Goal: Communication & Community: Ask a question

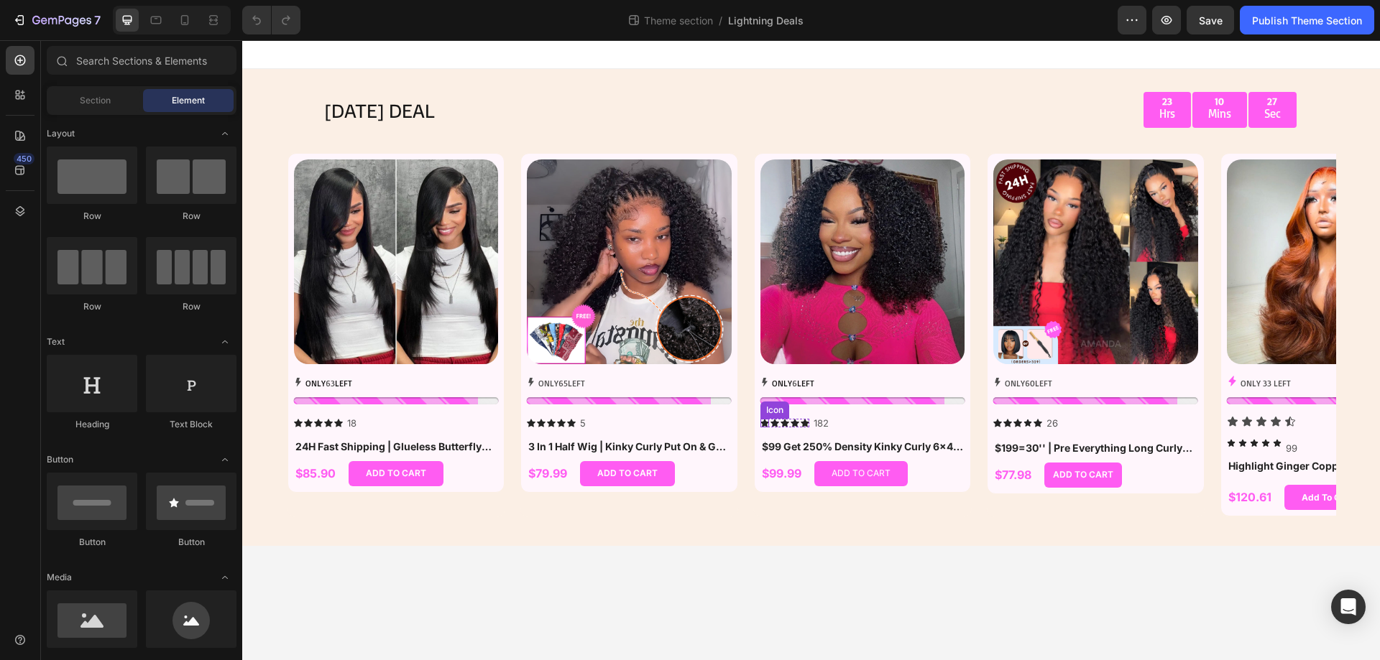
click at [765, 425] on icon at bounding box center [764, 423] width 9 height 8
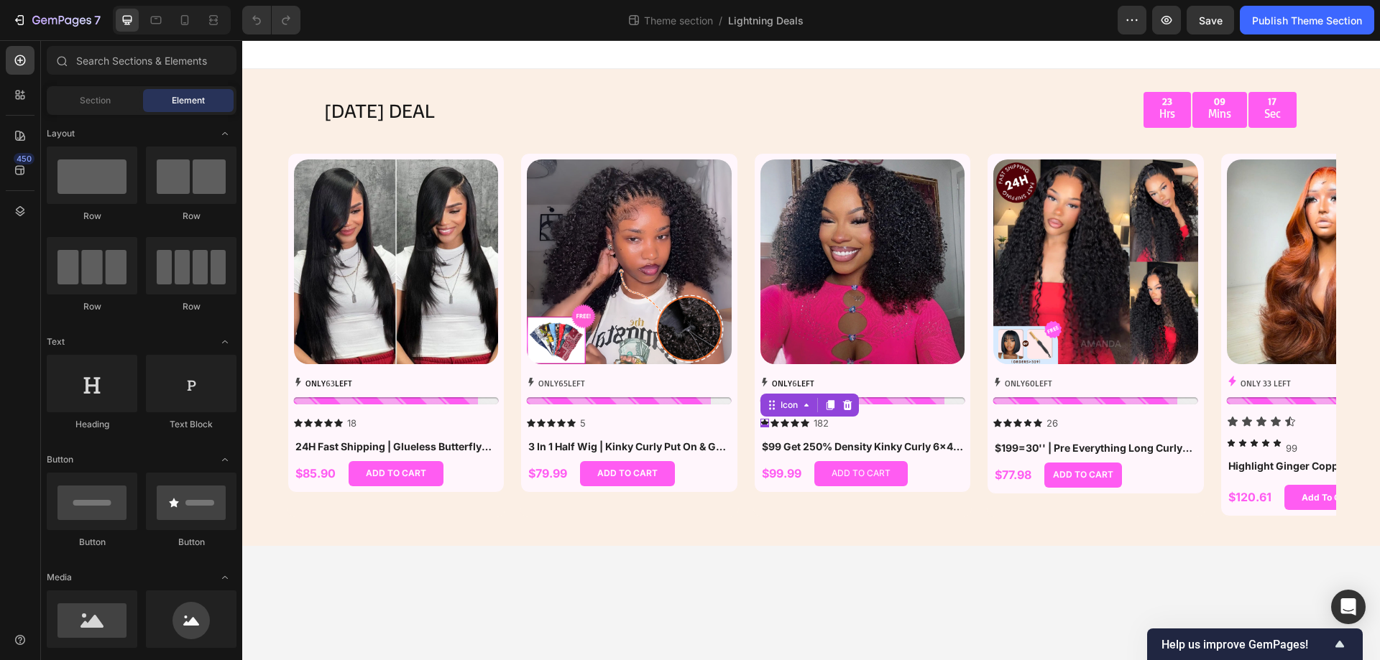
click at [1005, 591] on body "TODAY'S DEAL Text Block 23 Hrs 09 Mins 17 Sec Countdown Timer Row Row Product I…" at bounding box center [810, 350] width 1137 height 620
click at [899, 424] on div "Icon Icon Icon Icon Icon Icon List 182 Text Block Row 0" at bounding box center [862, 423] width 205 height 15
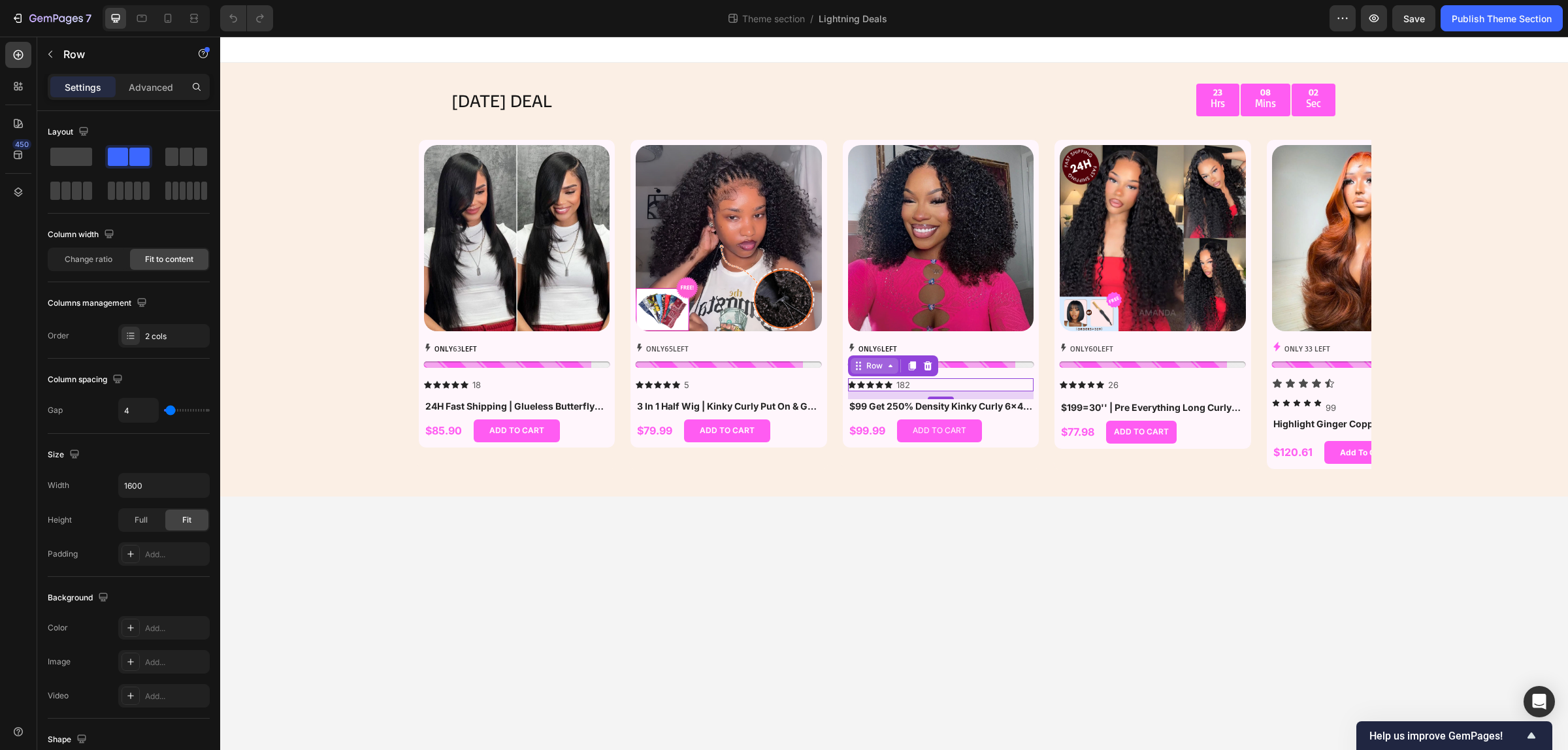
click at [875, 365] on div "Row" at bounding box center [874, 365] width 22 height 12
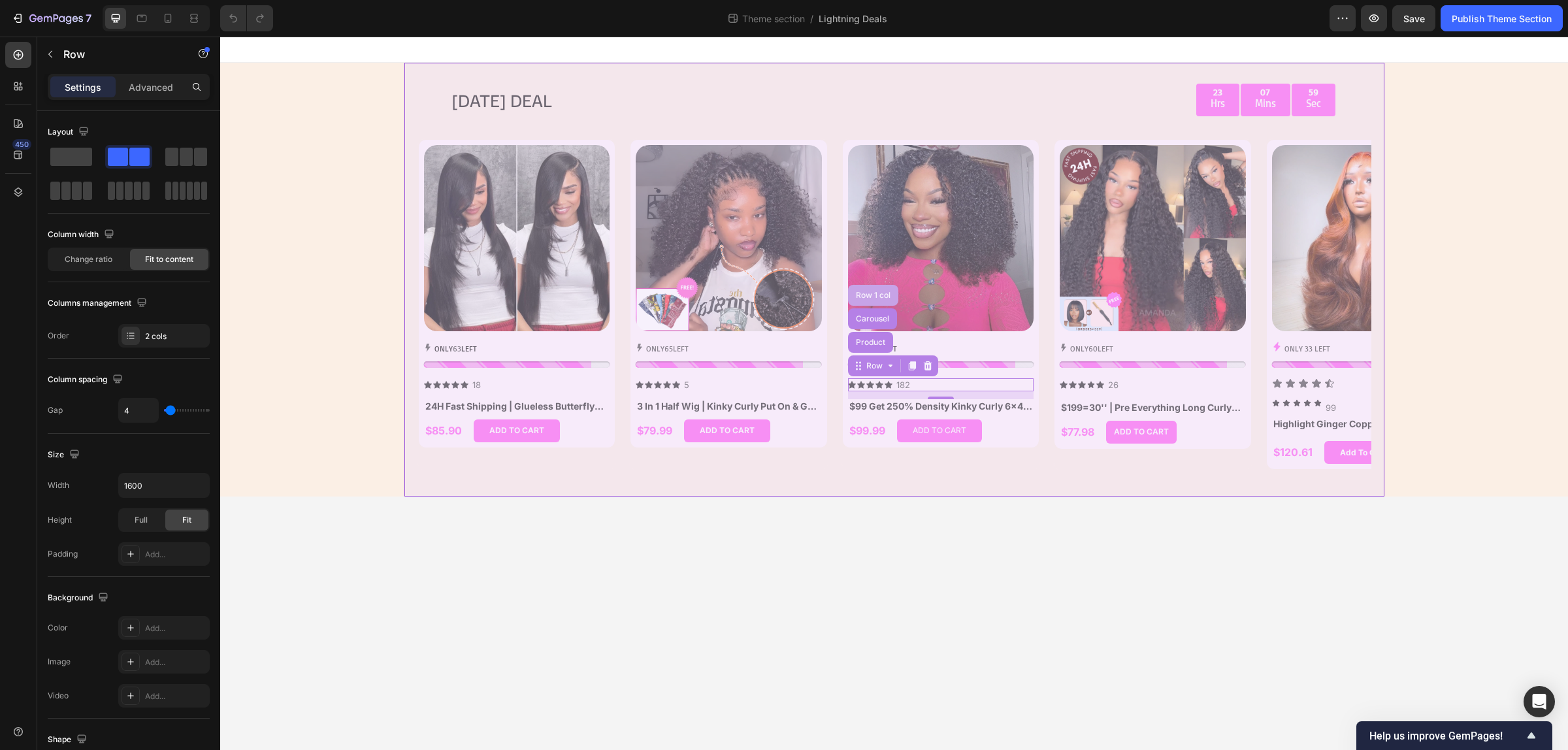
click at [878, 291] on div "Row 1 col" at bounding box center [873, 295] width 40 height 8
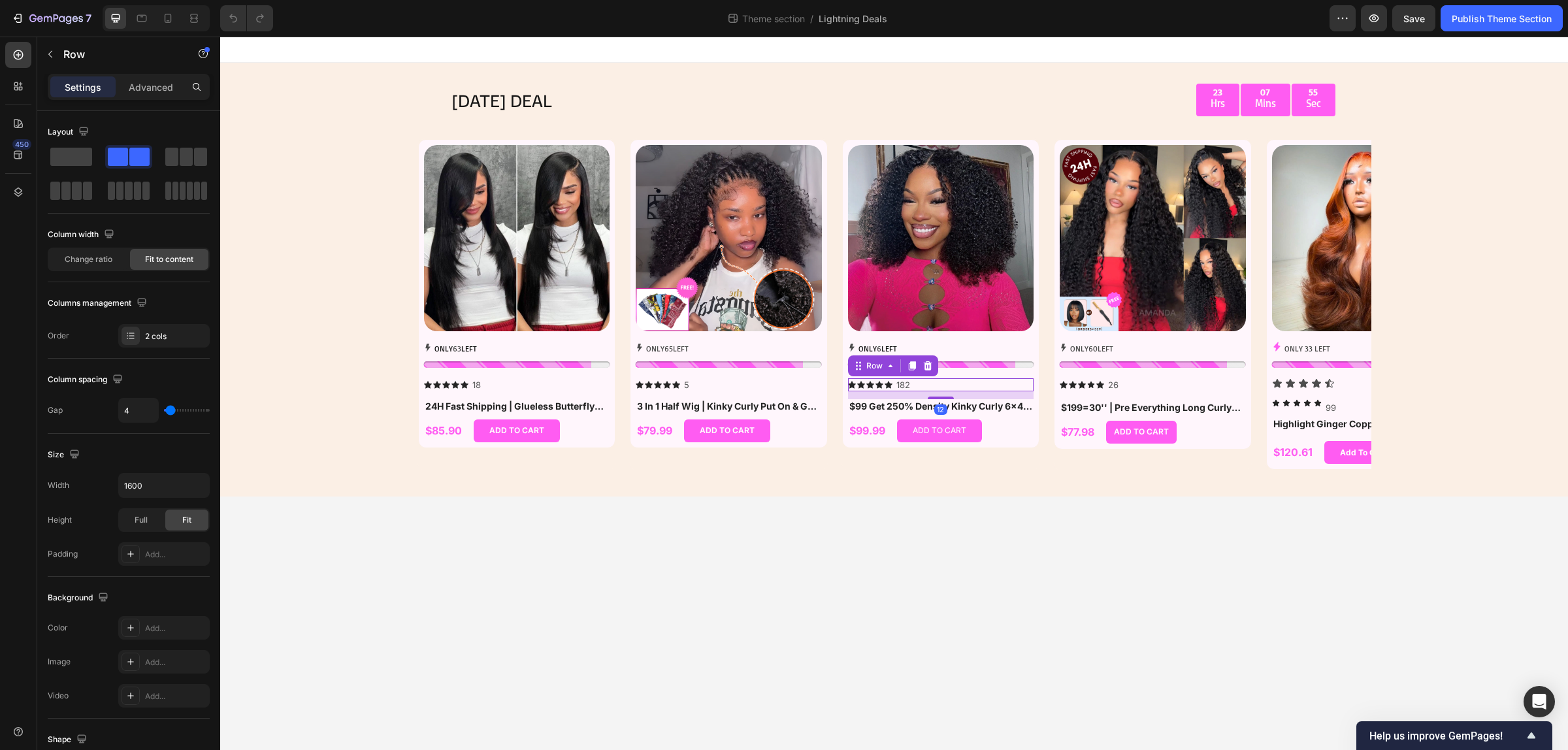
click at [933, 384] on div "Icon Icon Icon Icon Icon Icon List 182 Text Block Row 12" at bounding box center [941, 385] width 186 height 14
click at [876, 365] on div "Row" at bounding box center [874, 365] width 22 height 12
click at [164, 336] on div "2 cols" at bounding box center [176, 336] width 62 height 12
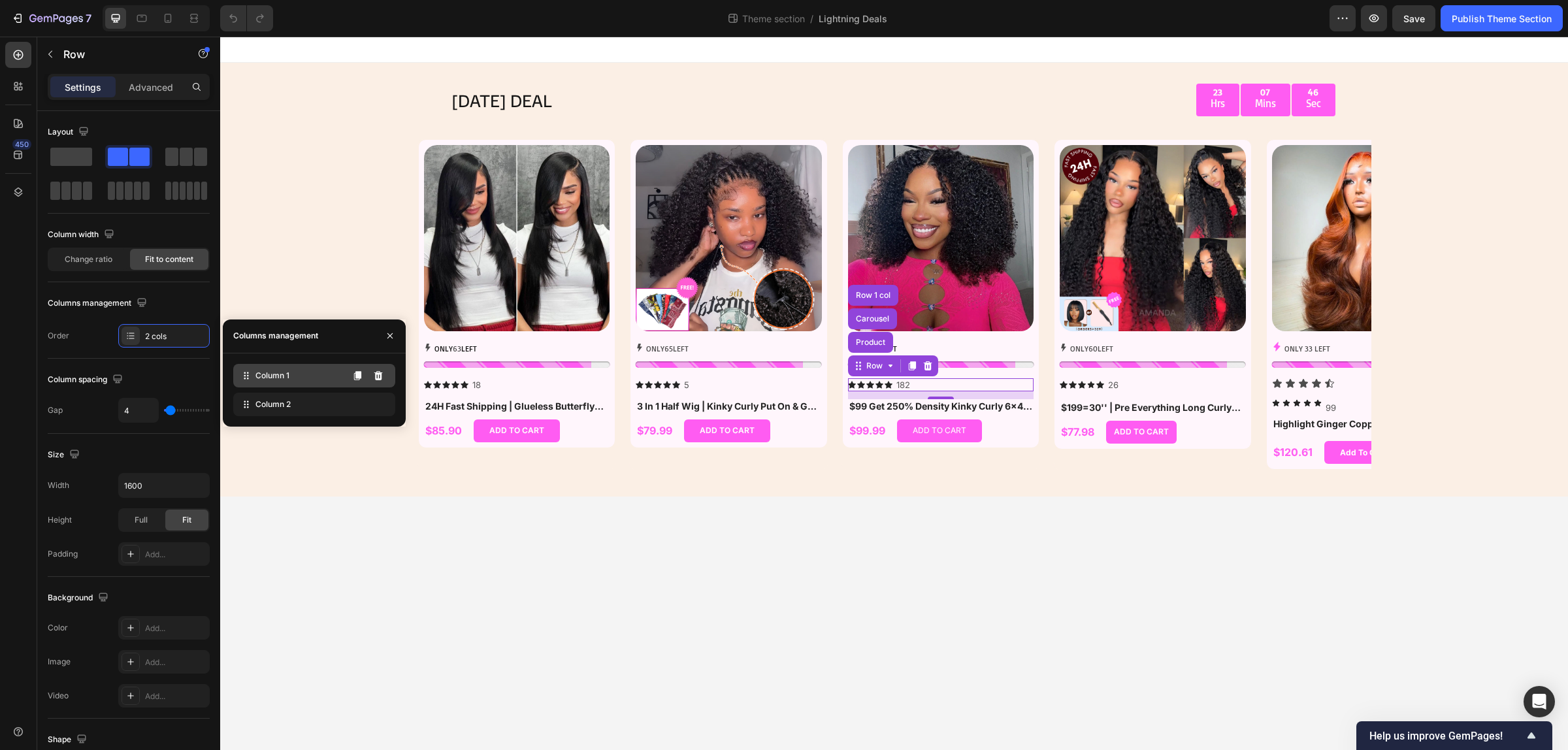
click at [319, 383] on div "Column 1" at bounding box center [315, 375] width 162 height 24
click at [305, 400] on div "Column 2" at bounding box center [315, 405] width 162 height 24
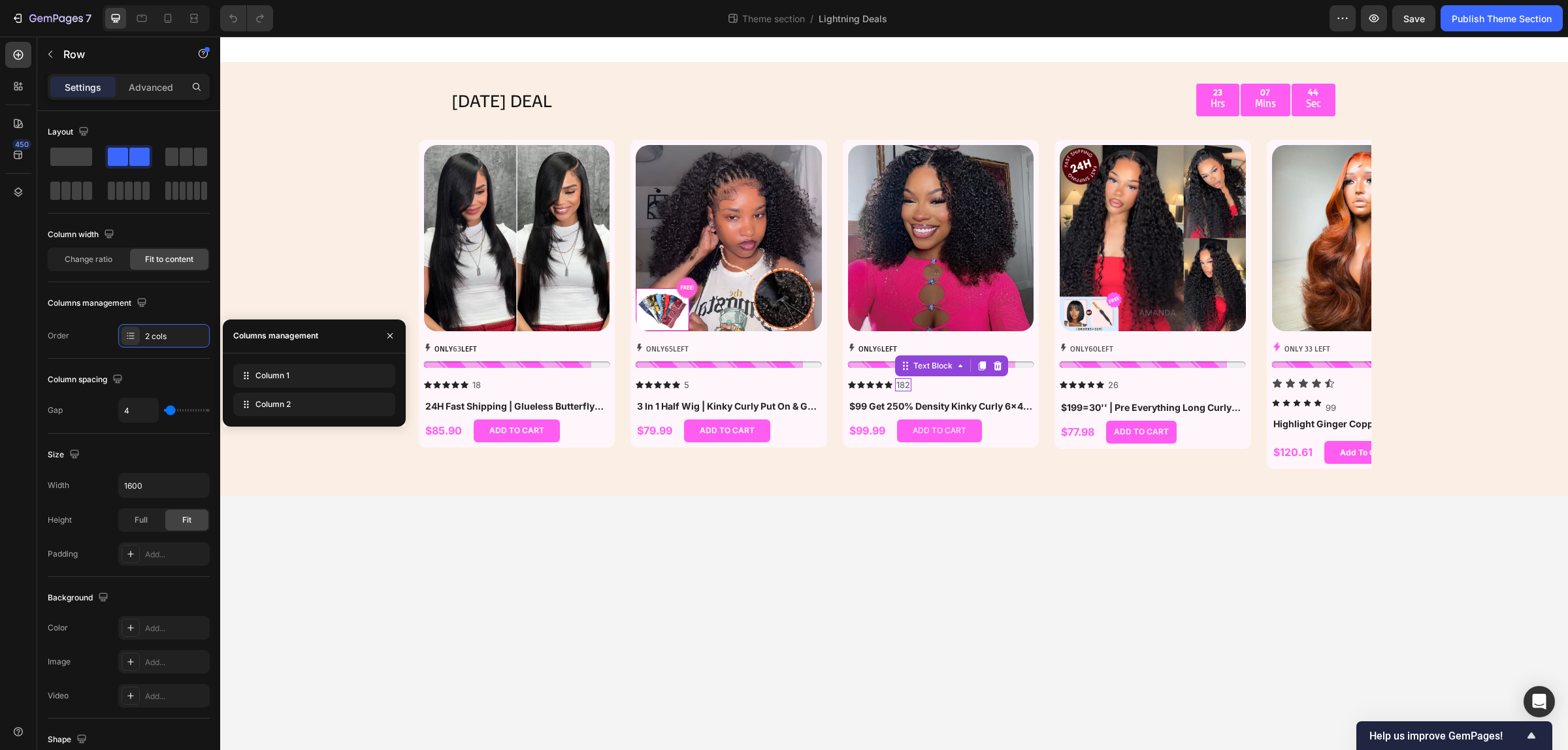
click at [903, 382] on p "182" at bounding box center [903, 385] width 14 height 11
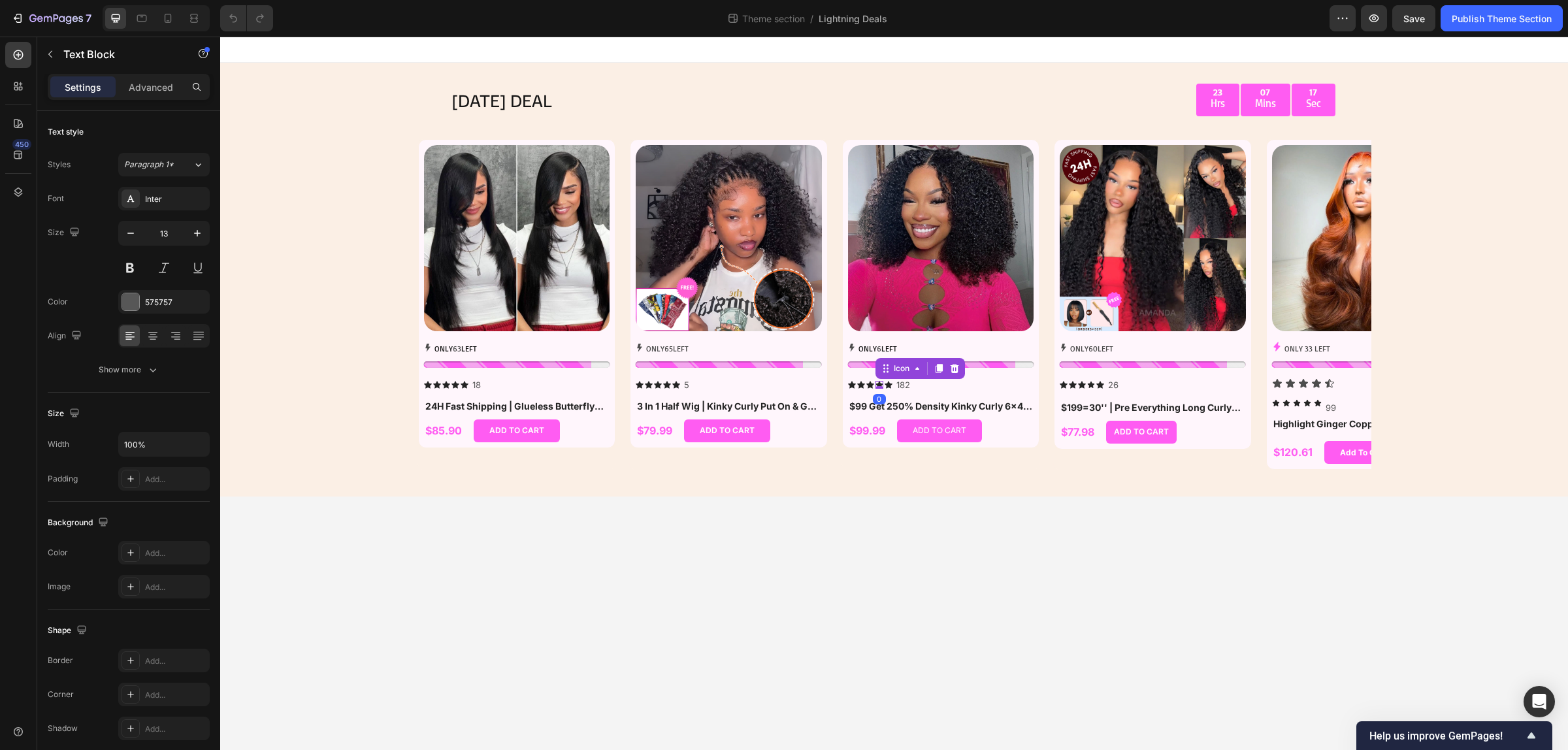
click at [883, 381] on div "Icon 0" at bounding box center [879, 385] width 8 height 8
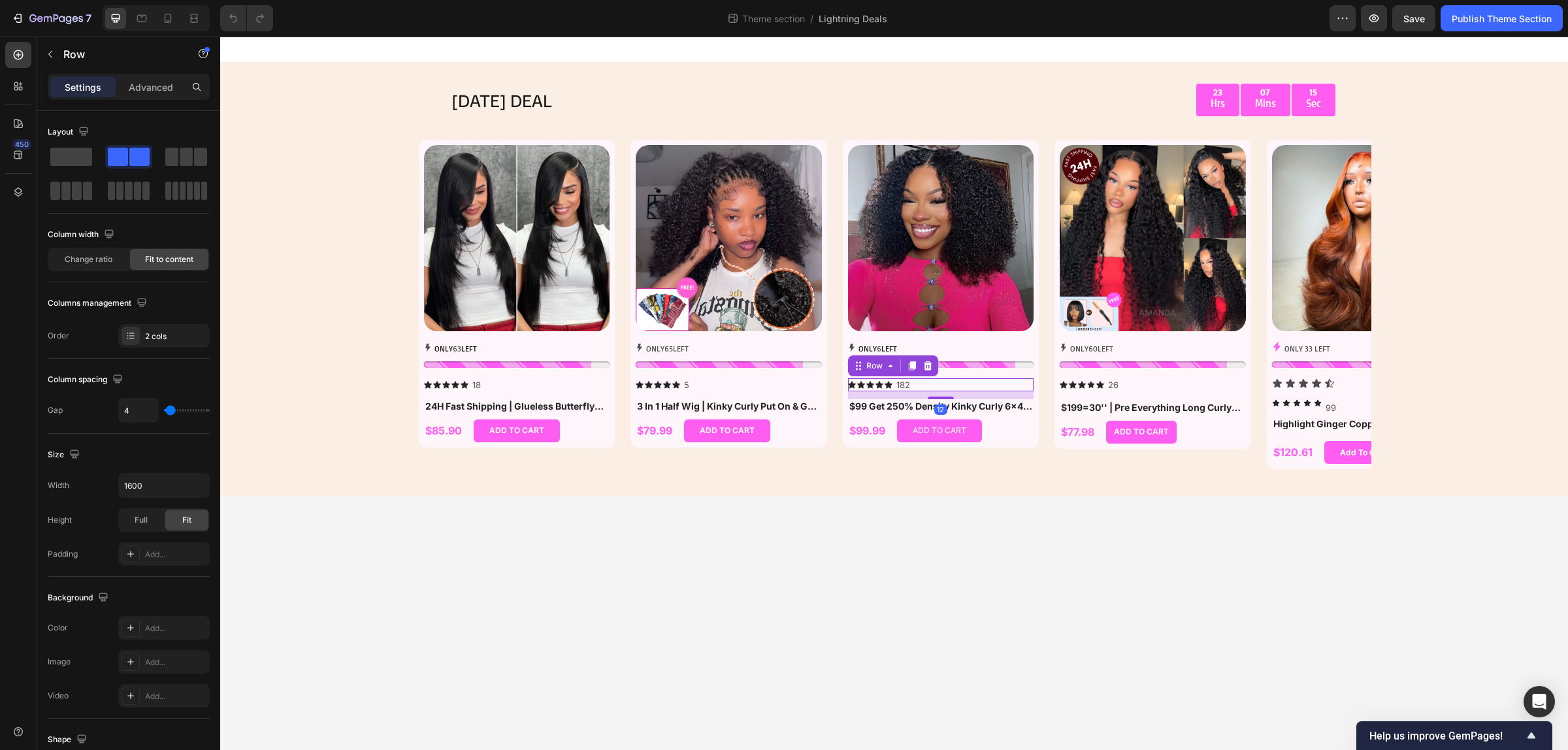
click at [1025, 386] on div "Icon Icon Icon Icon Icon Icon List 182 Text Block Row 12" at bounding box center [941, 385] width 186 height 14
click at [159, 335] on div "2 cols" at bounding box center [176, 336] width 62 height 12
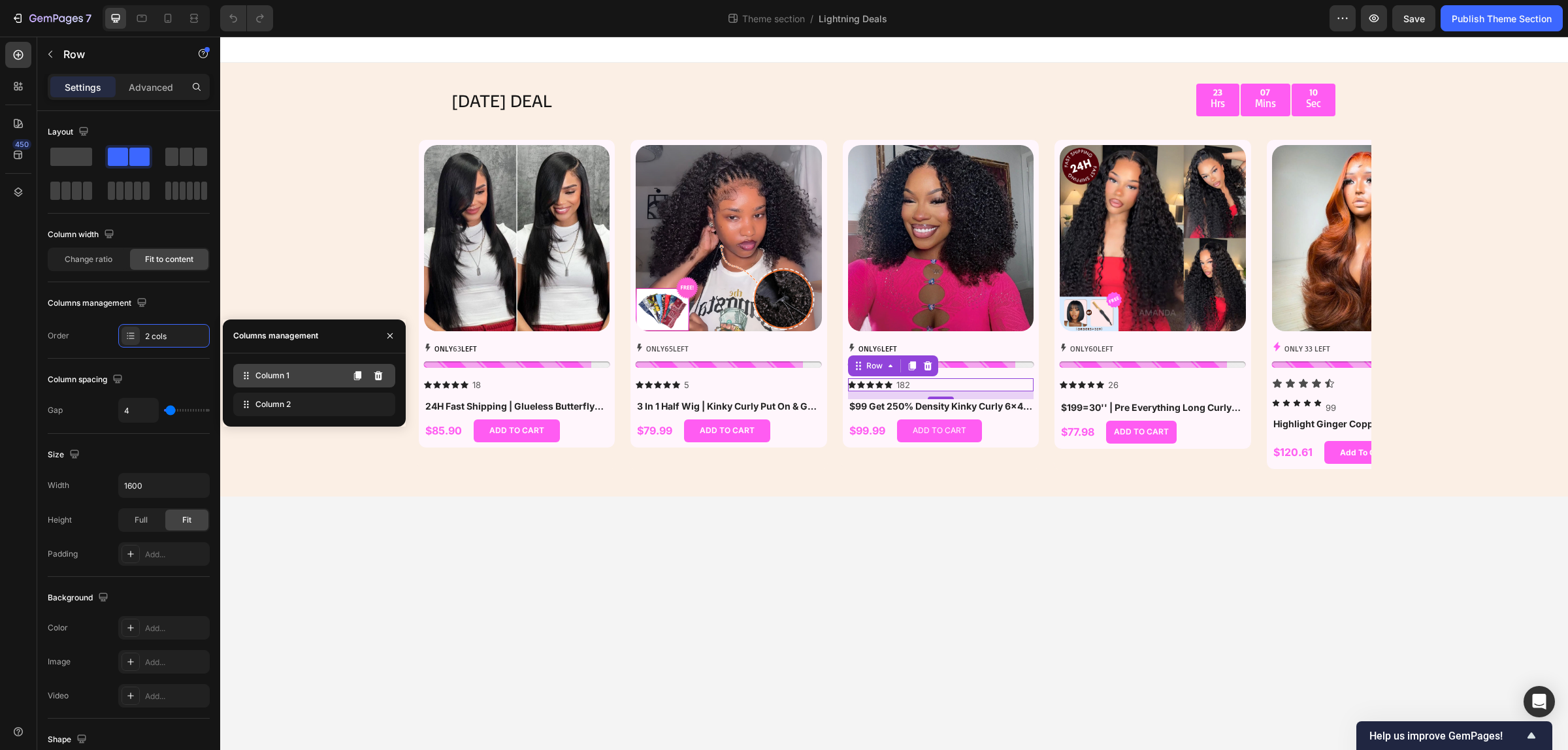
click at [285, 386] on div "Column 1" at bounding box center [315, 375] width 162 height 24
click at [879, 368] on div "Row" at bounding box center [874, 365] width 22 height 12
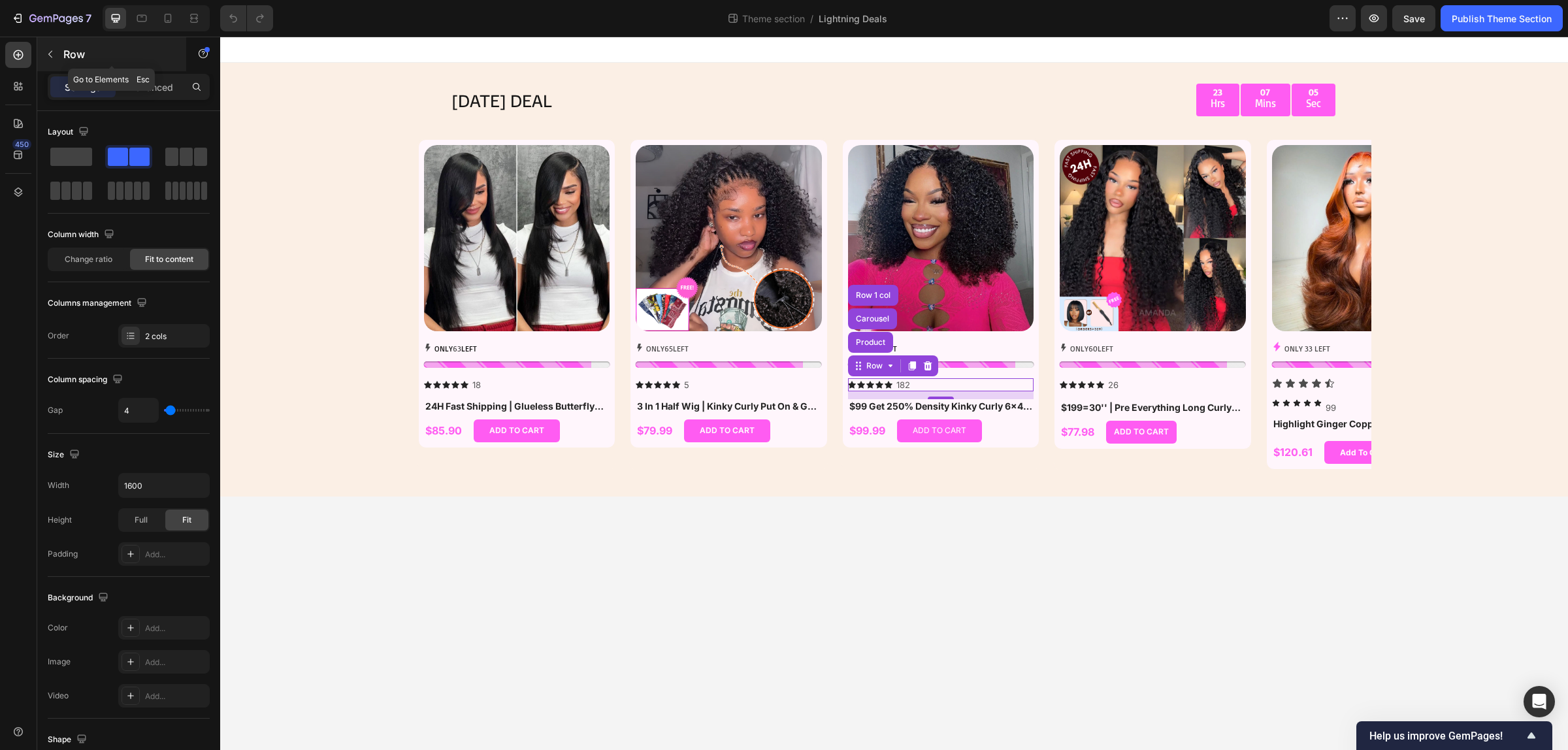
click at [53, 55] on icon "button" at bounding box center [50, 54] width 10 height 10
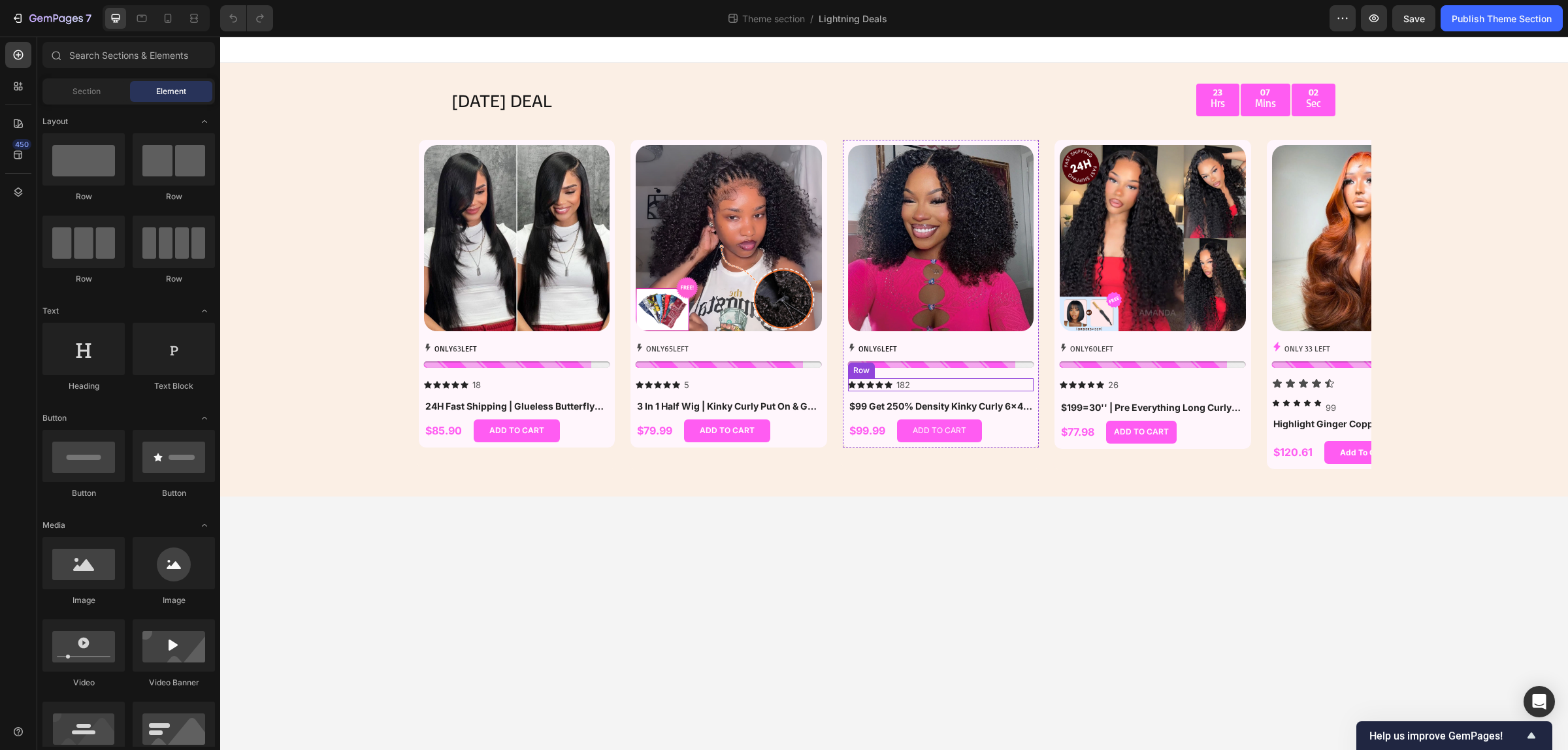
click at [923, 389] on div "Icon Icon Icon Icon Icon Icon List 182 Text Block Row" at bounding box center [941, 385] width 186 height 14
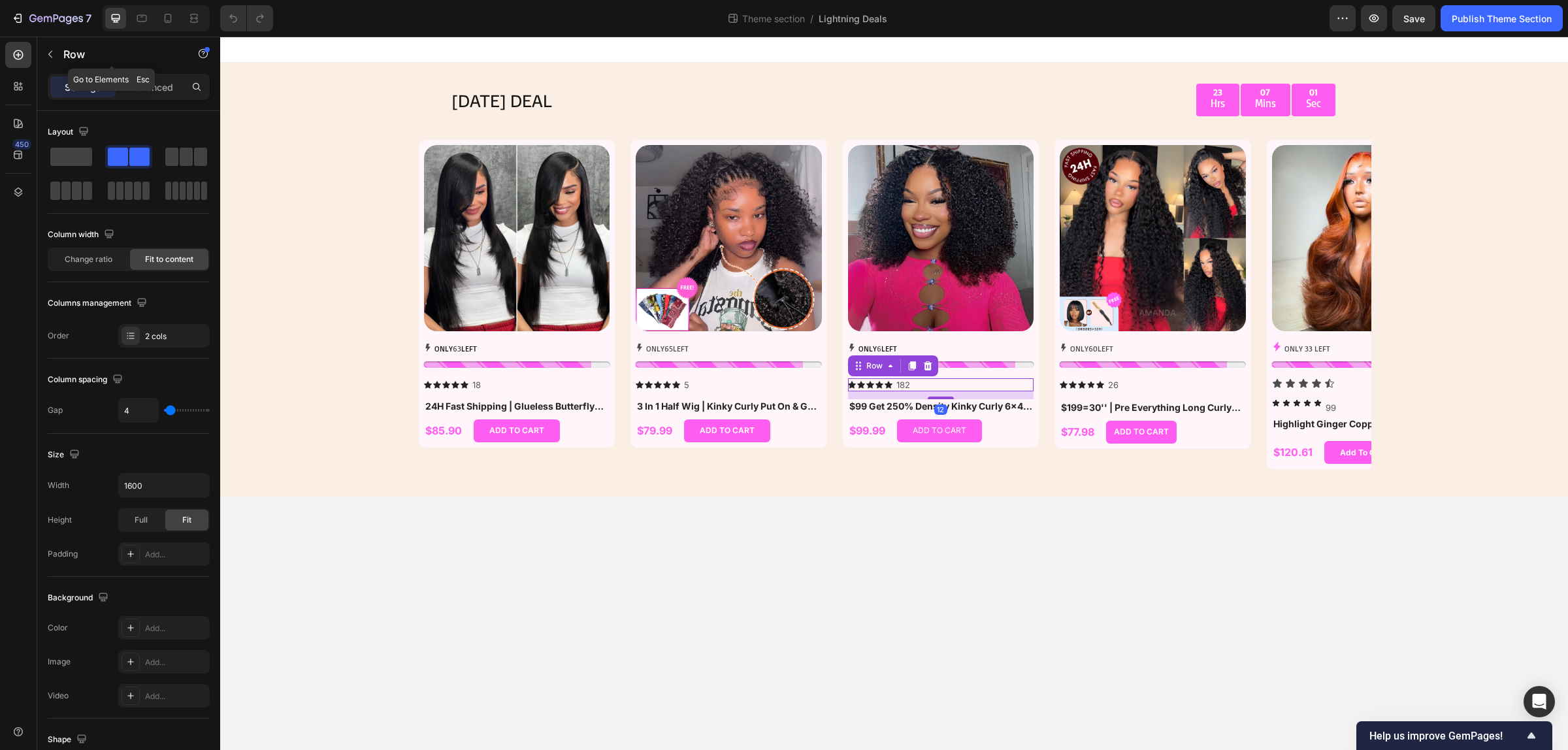
click at [50, 56] on icon "button" at bounding box center [50, 54] width 10 height 10
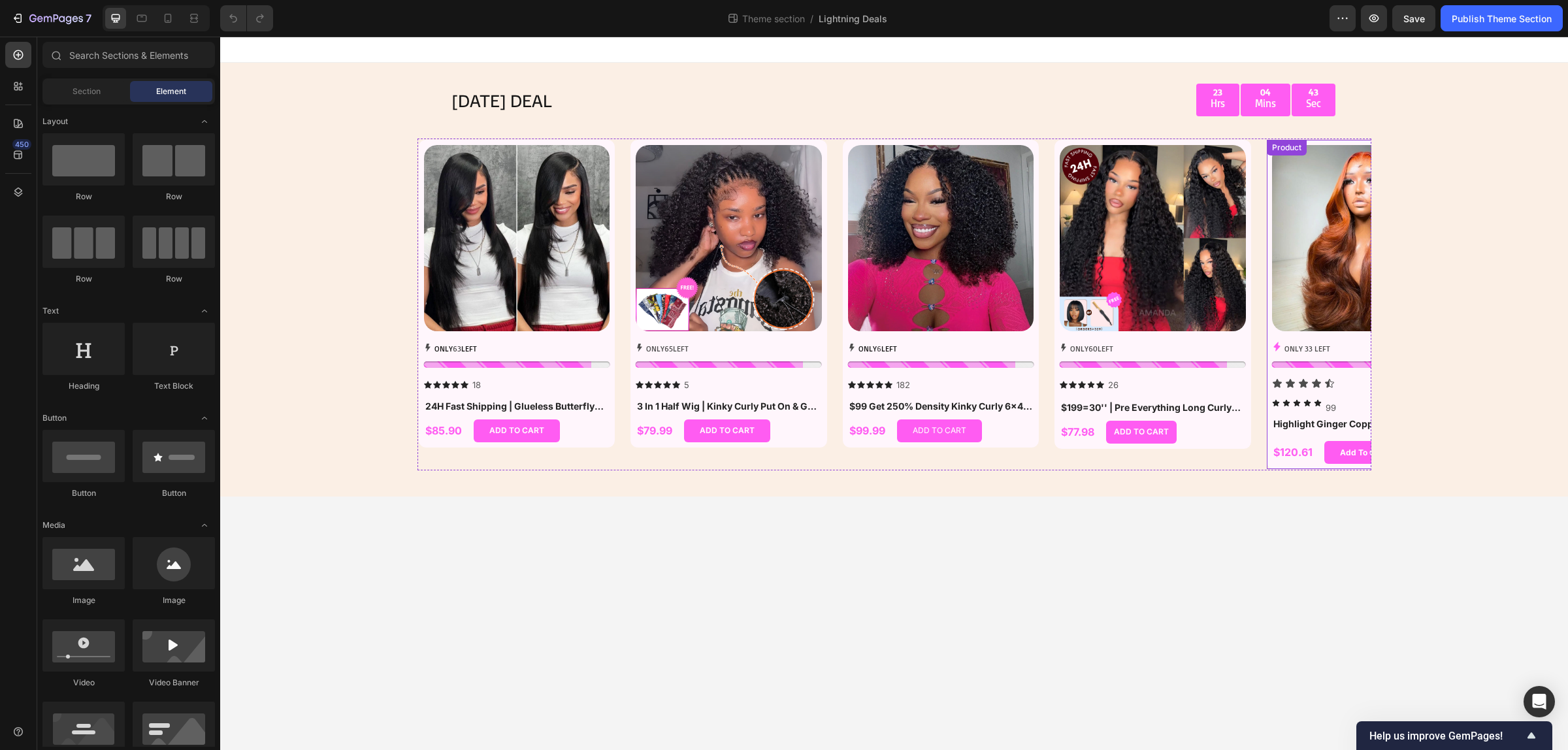
click at [1339, 389] on div "ONLY 33 LEFT Stock Counter Icon Icon Icon Icon Icon Icon List Icon Icon Icon Ic…" at bounding box center [1364, 403] width 186 height 122
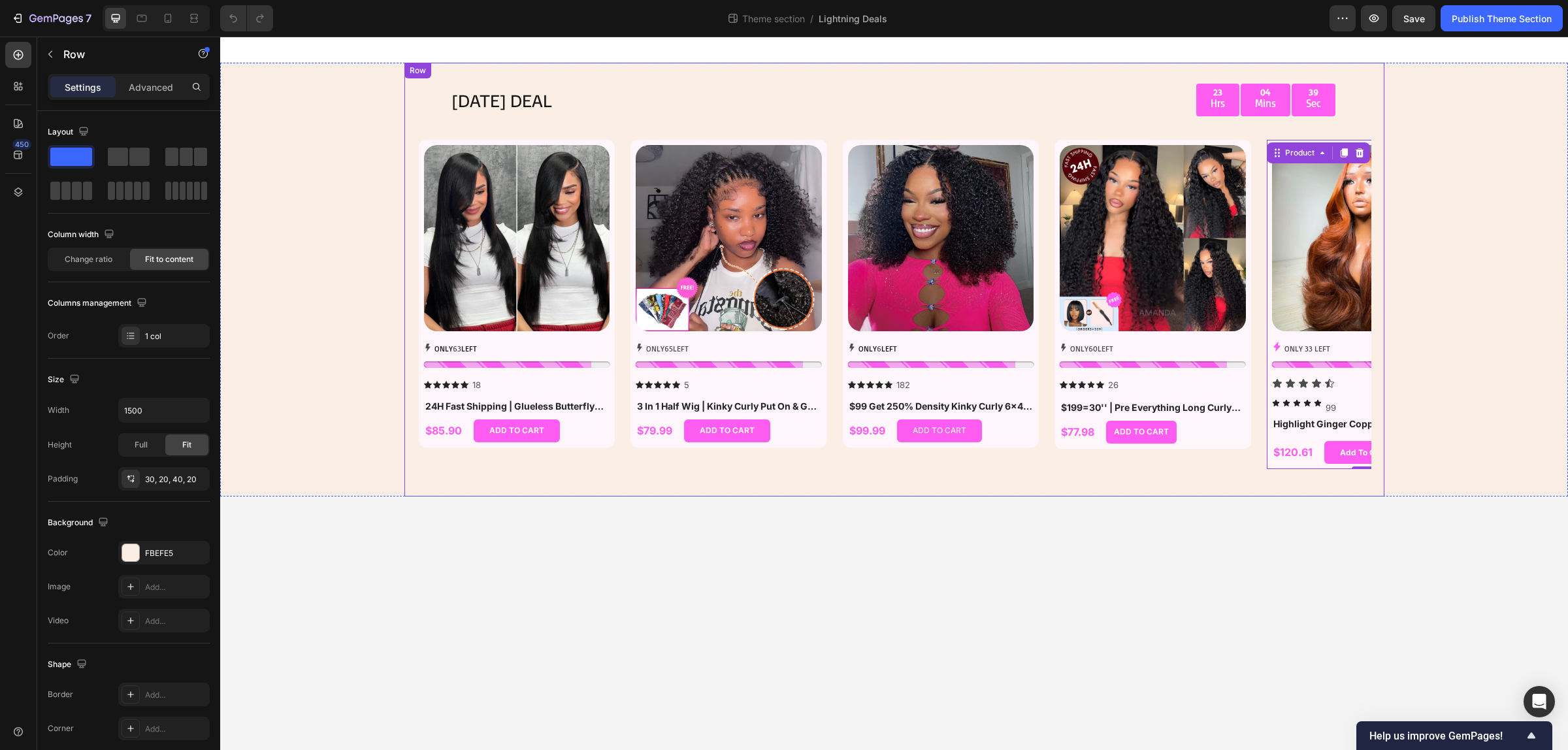
click at [410, 76] on div "Row" at bounding box center [417, 70] width 26 height 15
click at [314, 105] on div "TODAY'S DEAL Text Block 23 Hrs 04 Mins 34 Sec Countdown Timer Row Row Product I…" at bounding box center [894, 279] width 1347 height 434
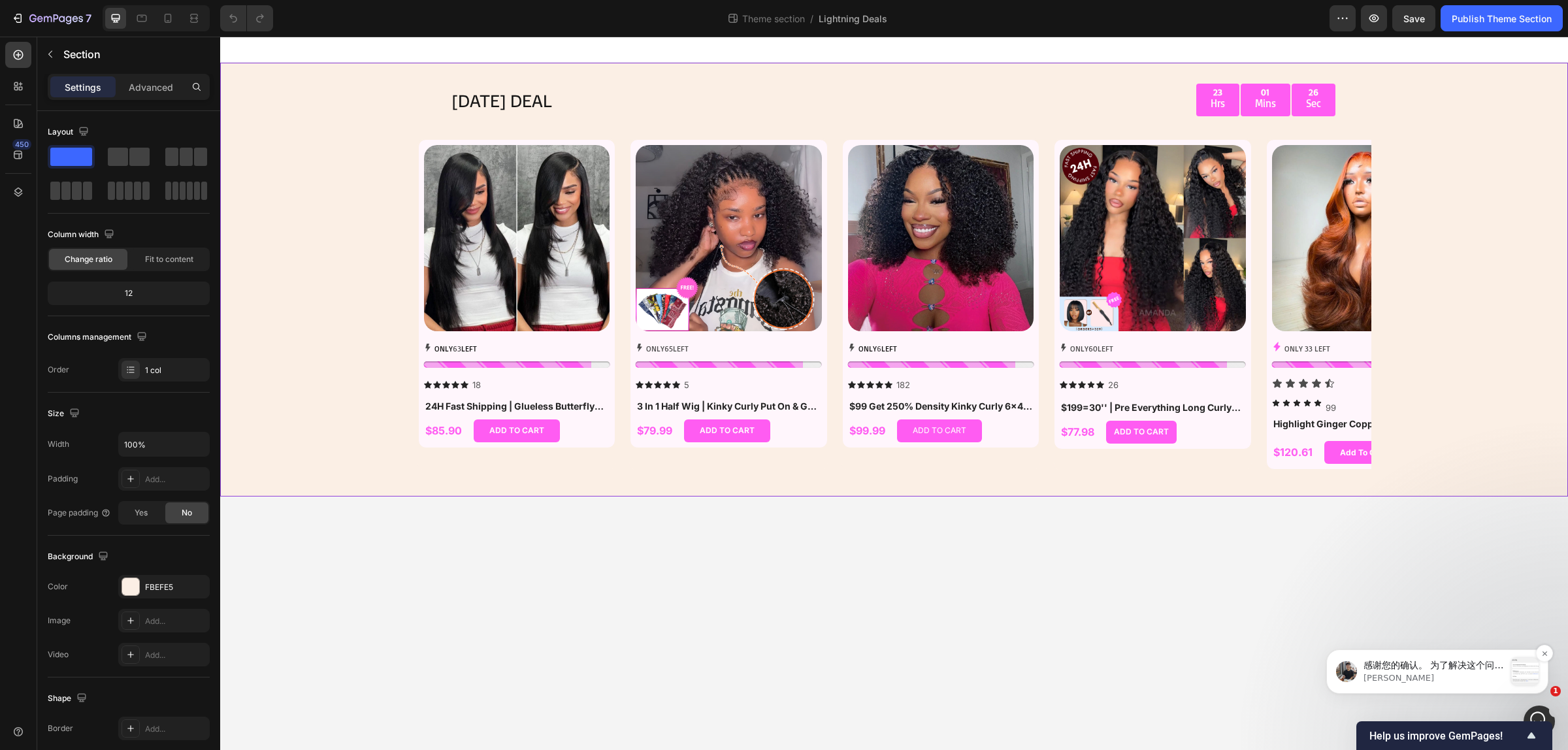
click at [1454, 663] on span "感谢您的确认。 为了解决这个问题，我们希望能够通过Shopify协作者访问临时访问您的商店。这个访问仅限于支持目的。 您可以参考这里了解我们的数据隐私。 ​﻿…" at bounding box center [1433, 724] width 140 height 127
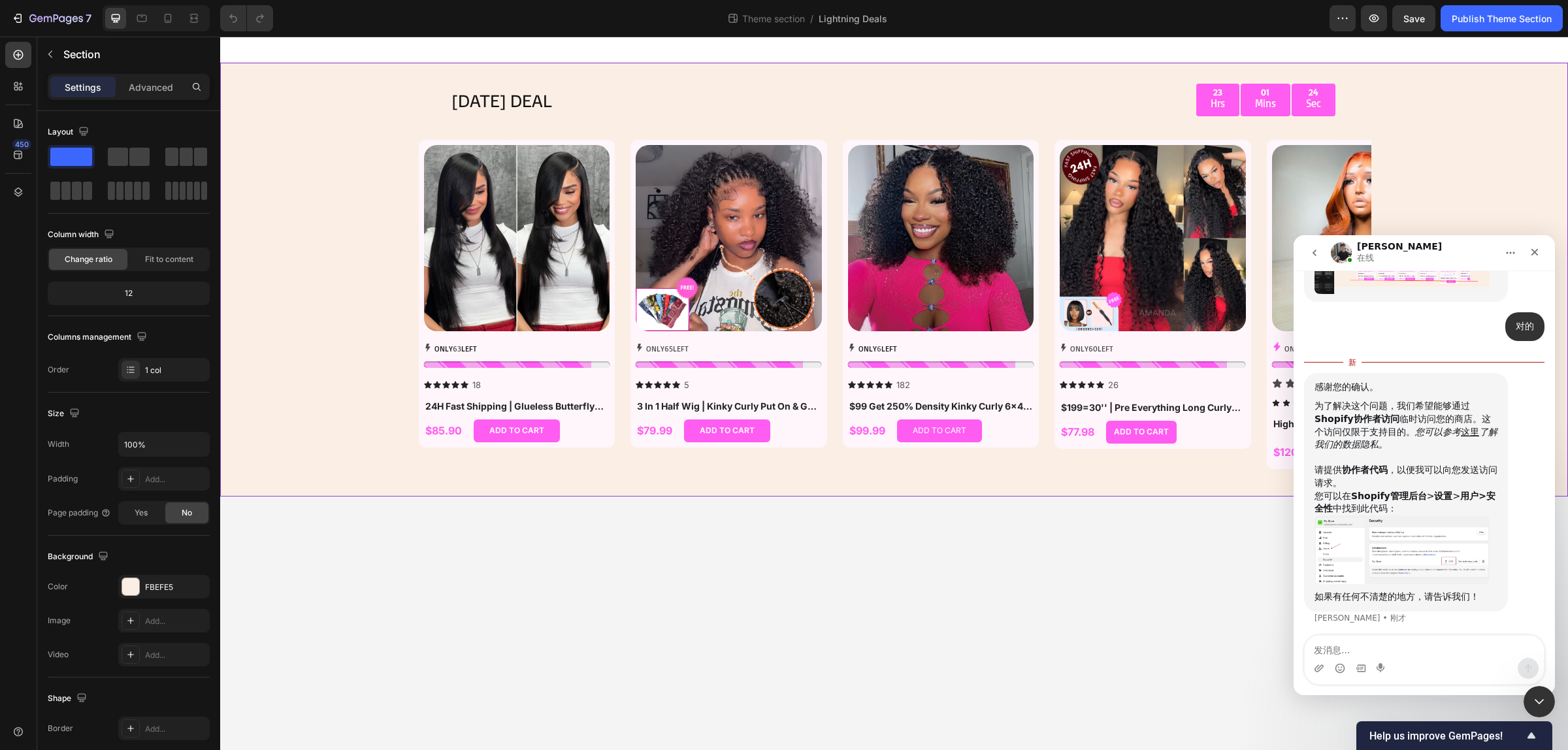
scroll to position [557, 0]
click at [1449, 558] on img "Tony说…" at bounding box center [1402, 545] width 175 height 69
click at [1449, 558] on img "关闭" at bounding box center [784, 388] width 1341 height 528
click at [1354, 549] on img "Tony说…" at bounding box center [1402, 545] width 175 height 69
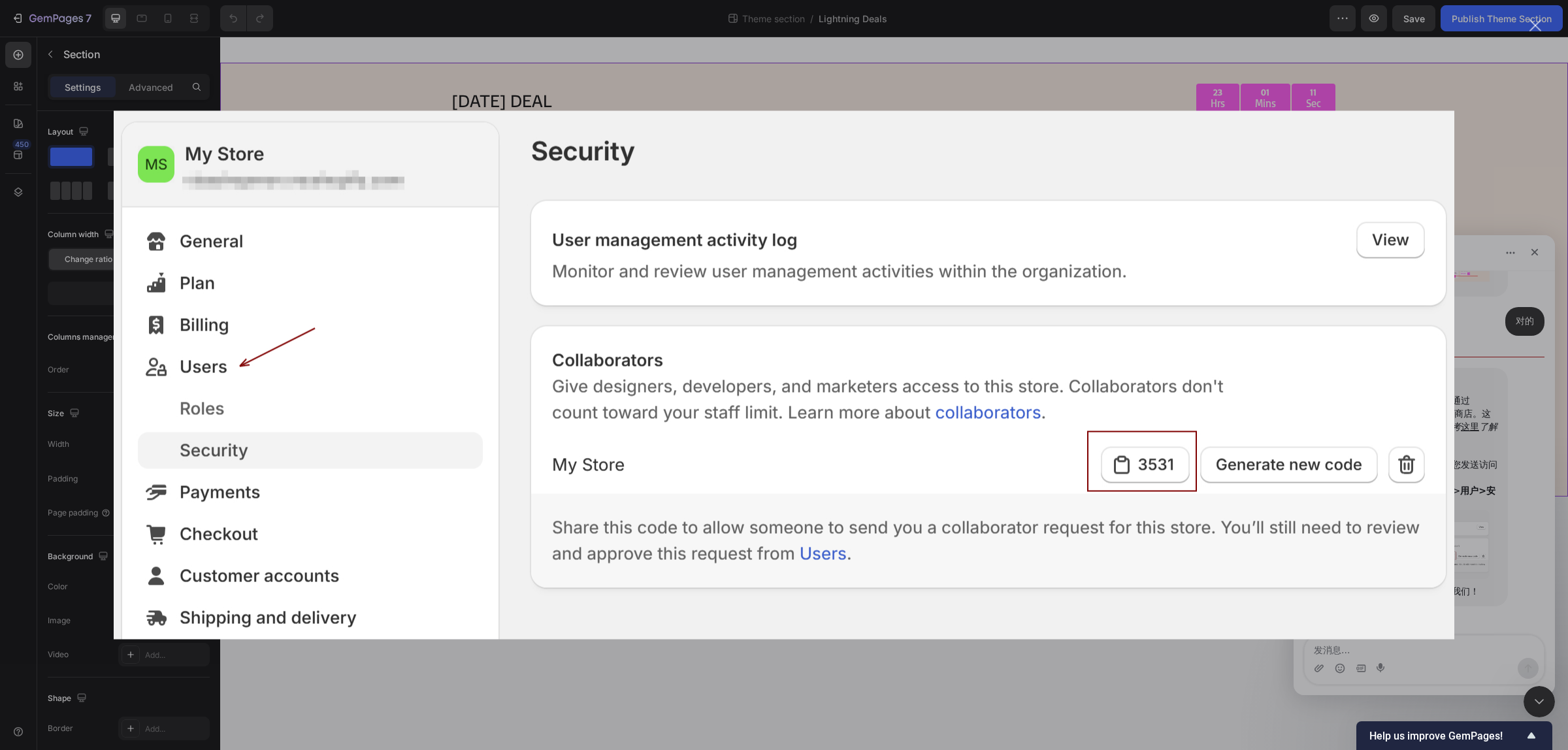
click at [1490, 656] on div "Intercom Messenger" at bounding box center [784, 375] width 1568 height 750
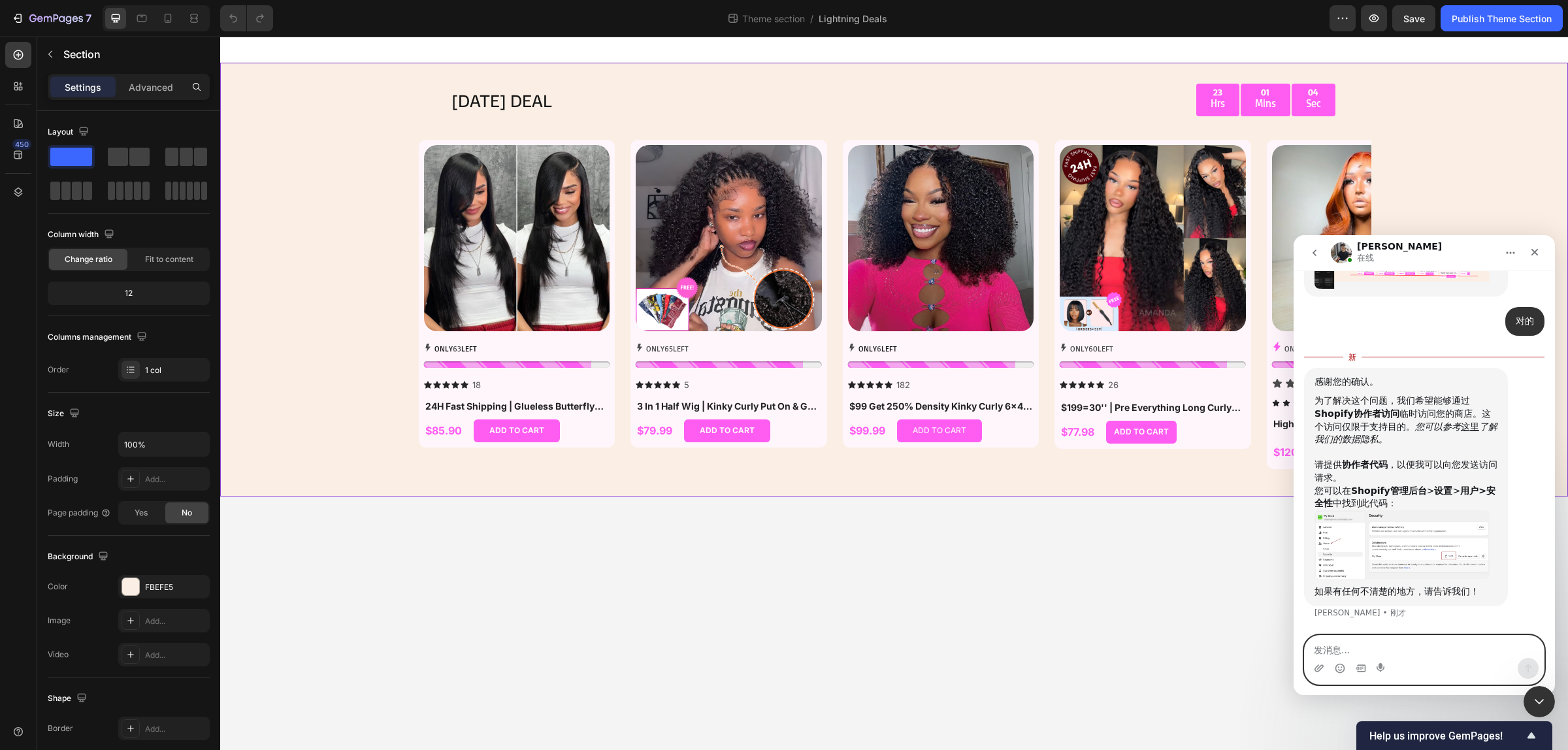
click at [1413, 653] on textarea "发消息..." at bounding box center [1423, 646] width 239 height 22
type textarea "好的"
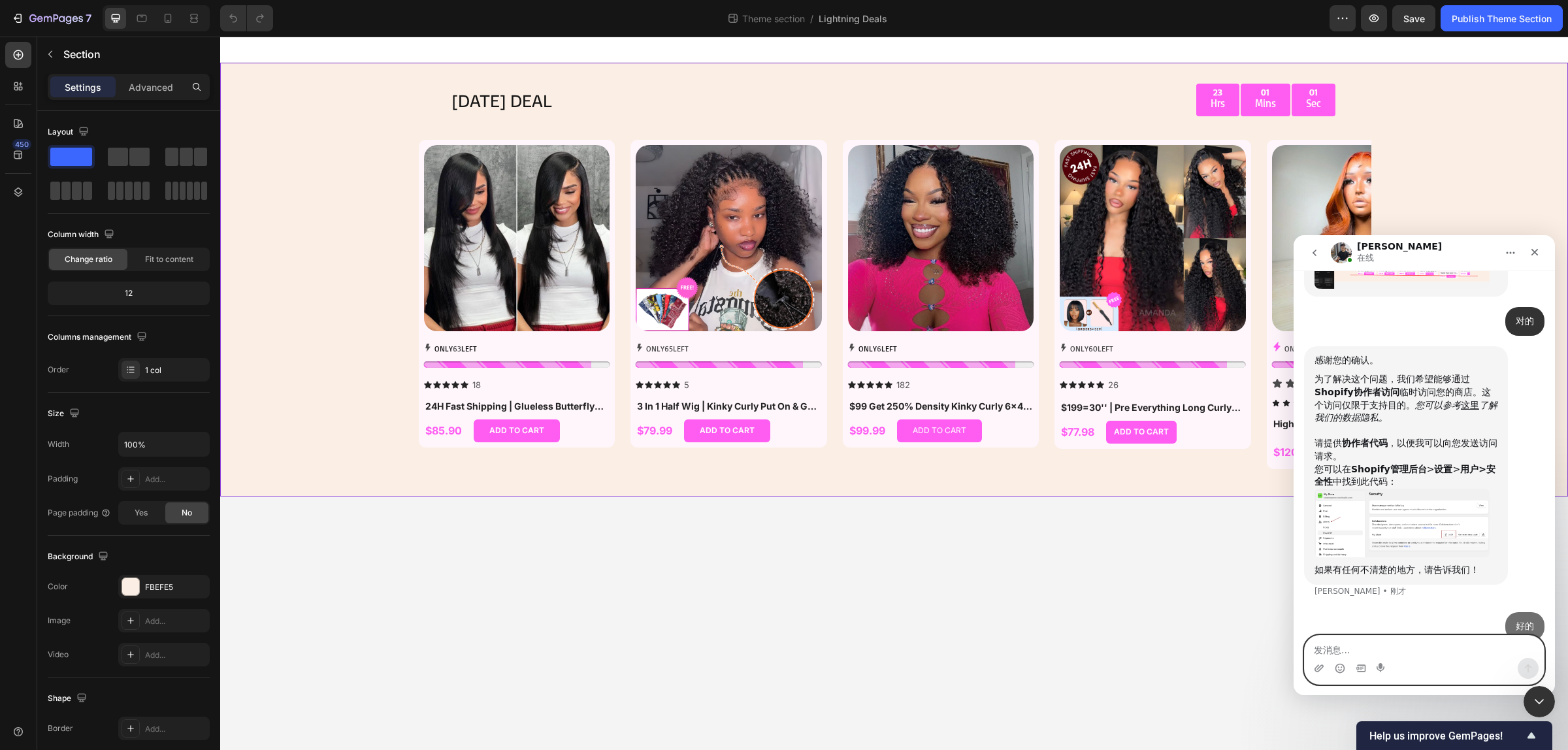
scroll to position [575, 0]
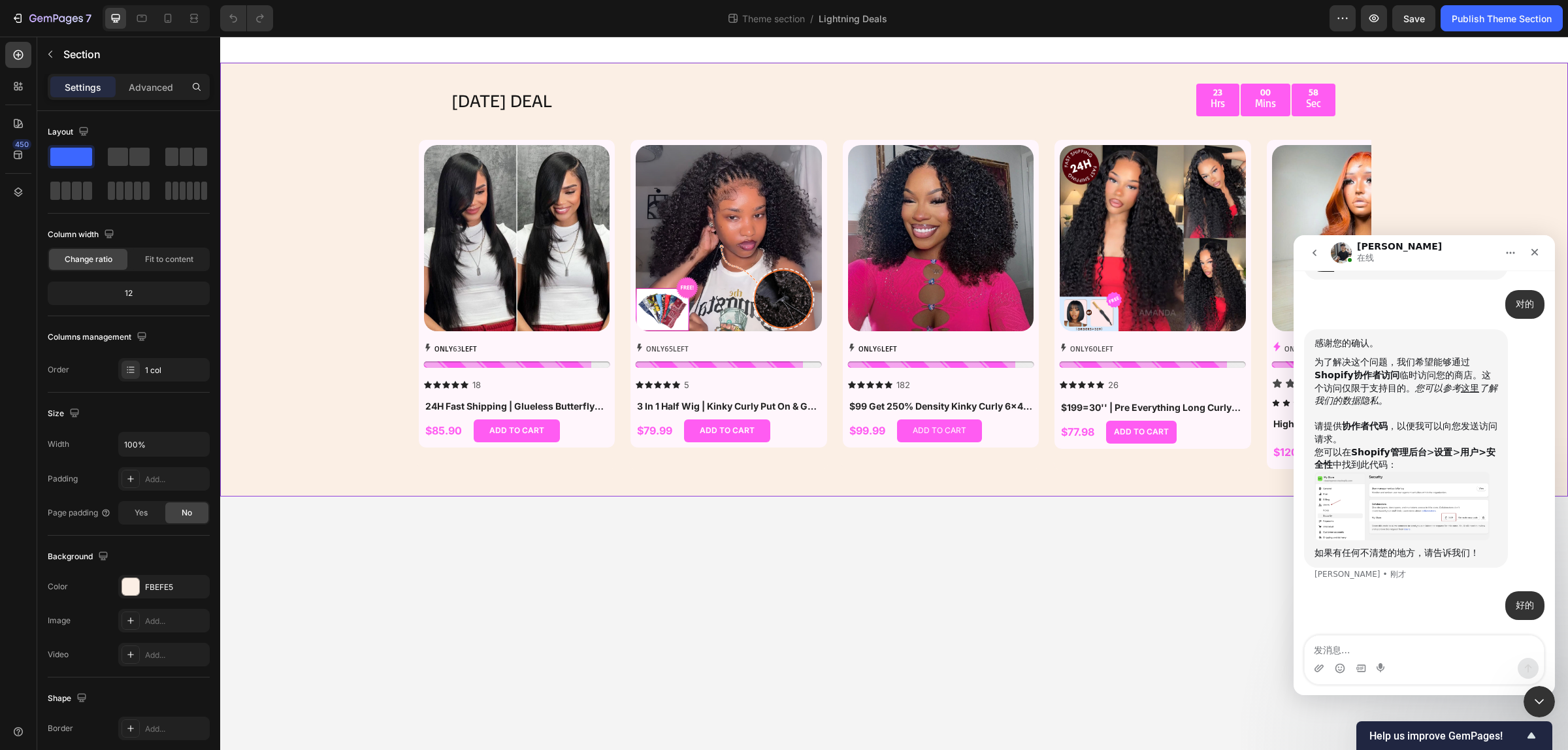
click at [1413, 515] on img "Tony说…" at bounding box center [1402, 506] width 175 height 69
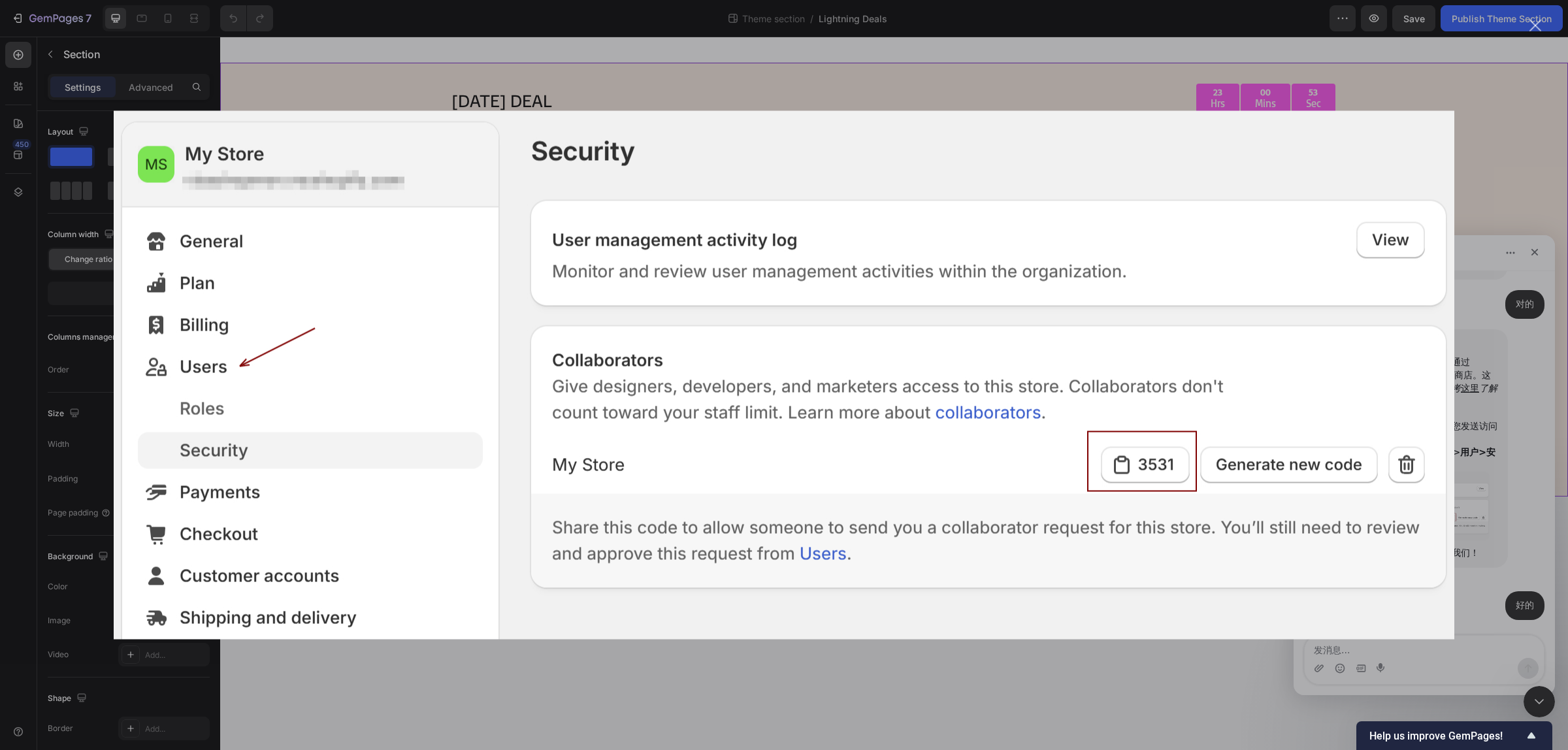
scroll to position [625, 0]
click at [1439, 660] on div "Intercom Messenger" at bounding box center [784, 375] width 1568 height 750
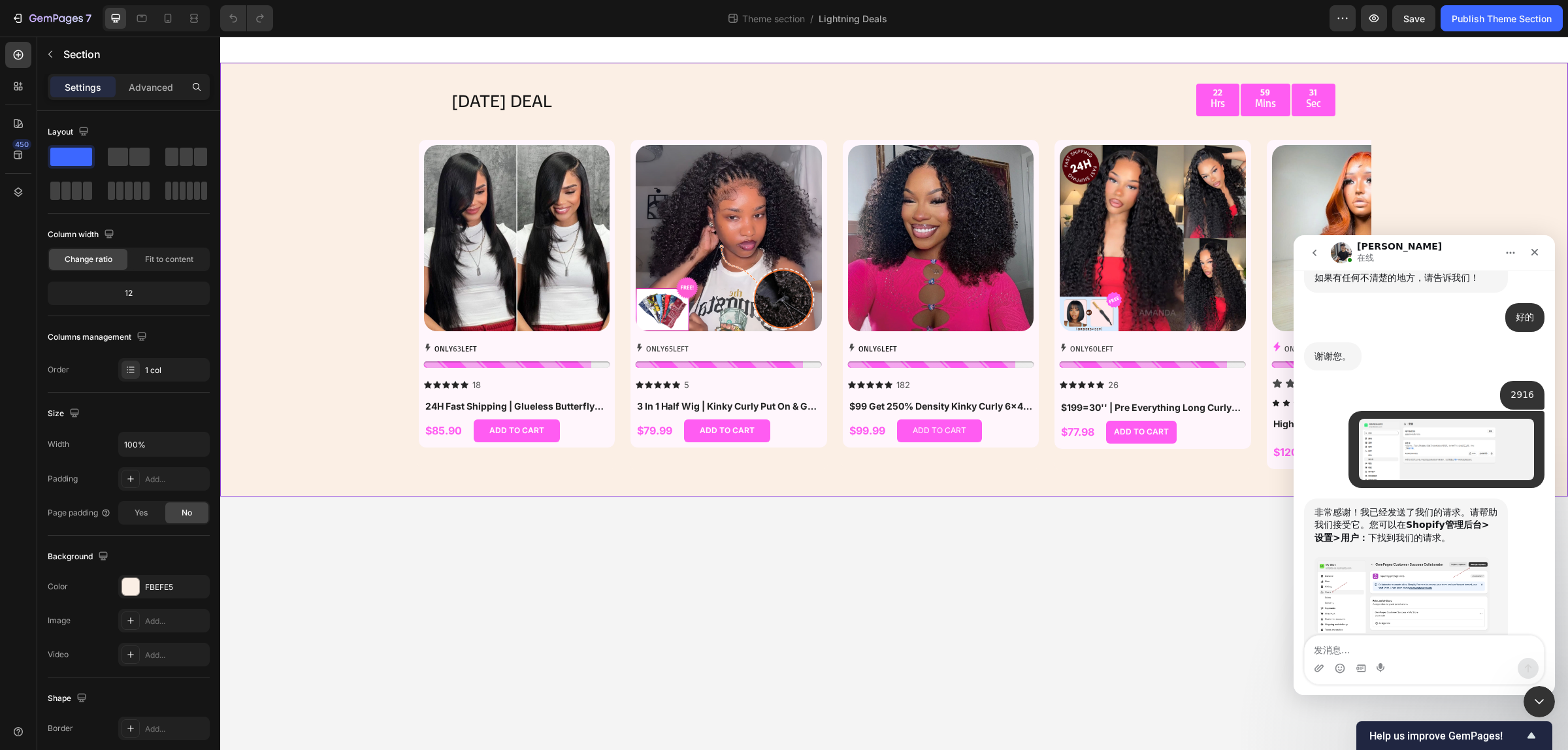
scroll to position [955, 0]
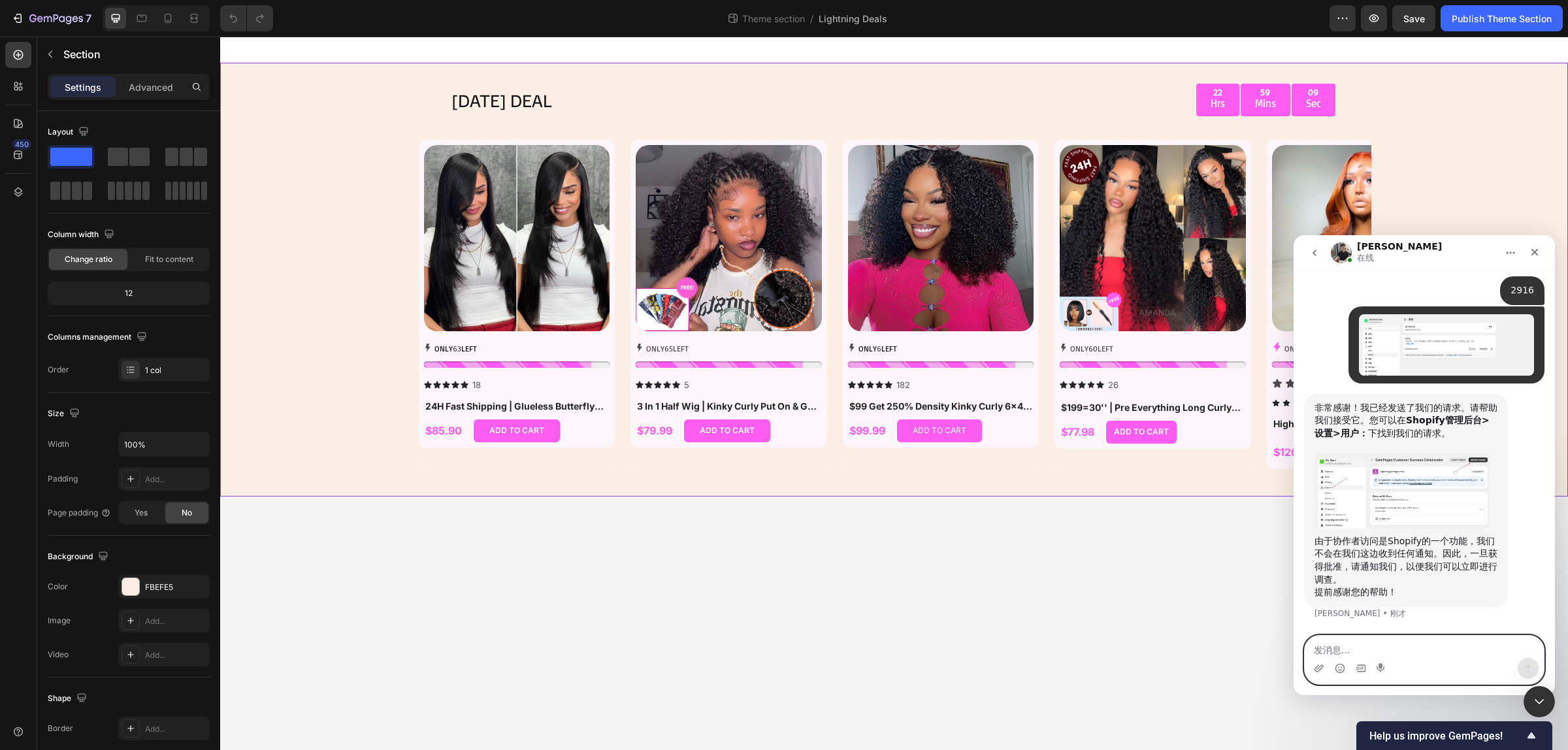
click at [1393, 648] on textarea "发消息..." at bounding box center [1423, 646] width 239 height 22
type textarea "已接受"
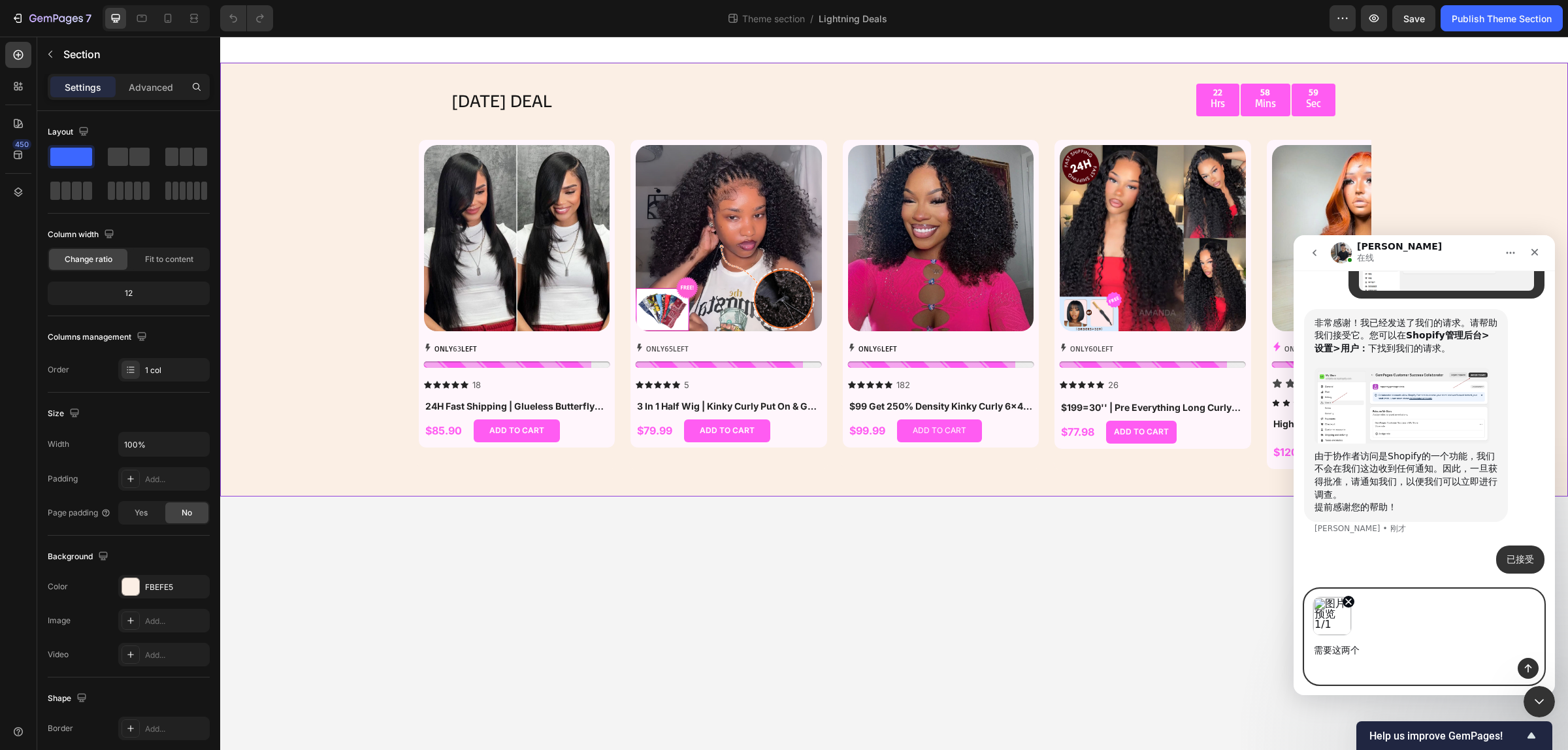
scroll to position [1090, 0]
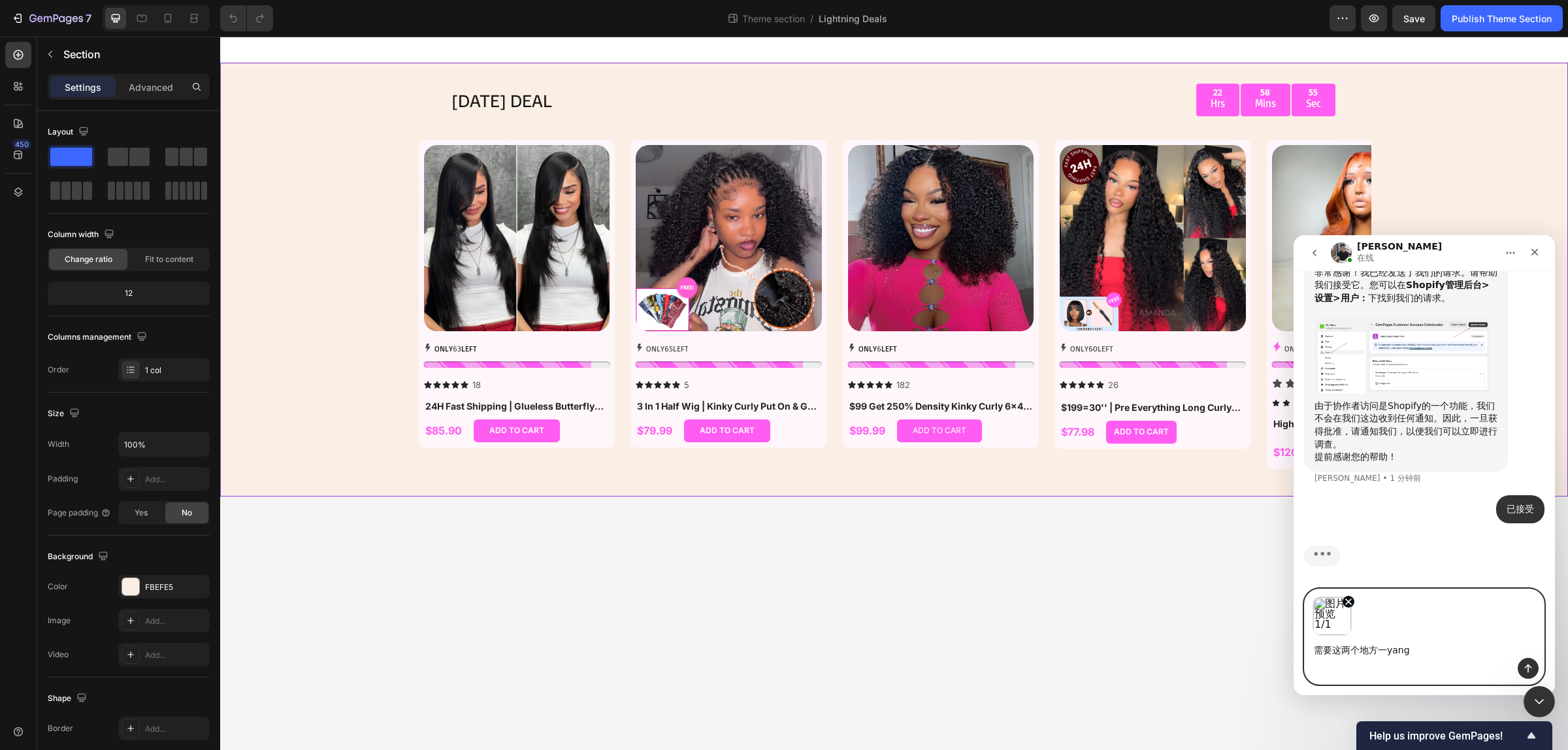
type textarea "需要这两个地方一杨"
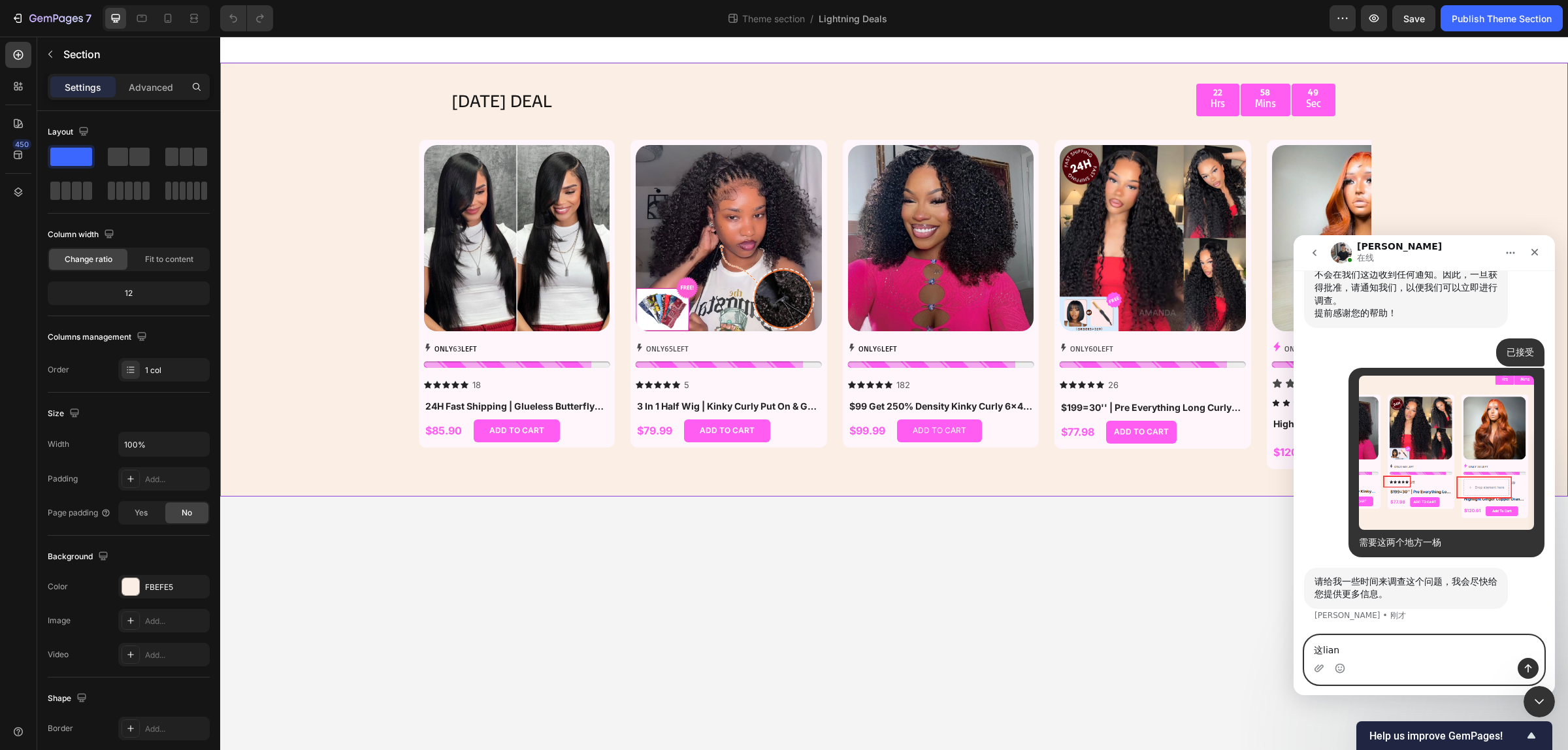
scroll to position [1235, 0]
type textarea "这两个地方一样"
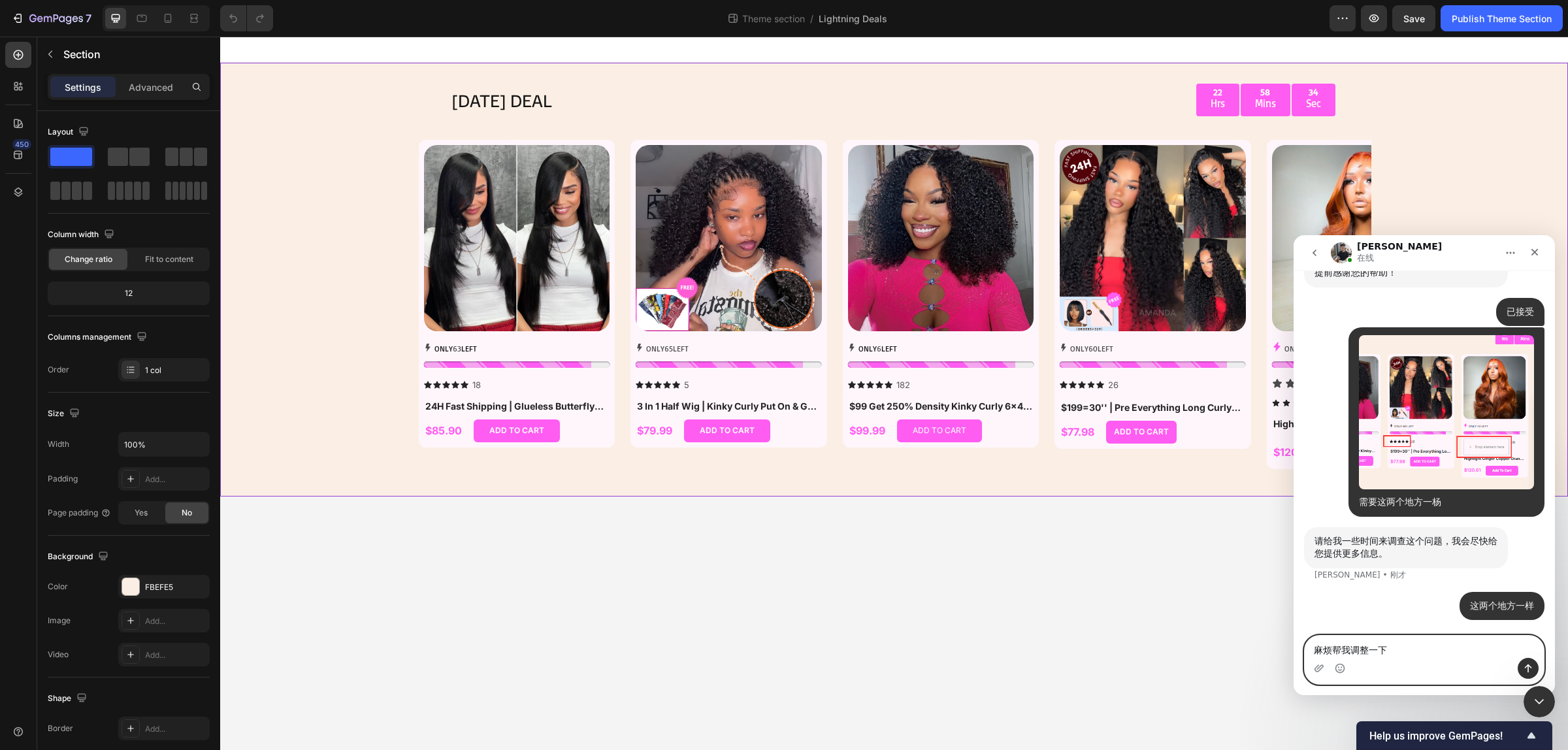
type textarea "麻烦帮我调整一下"
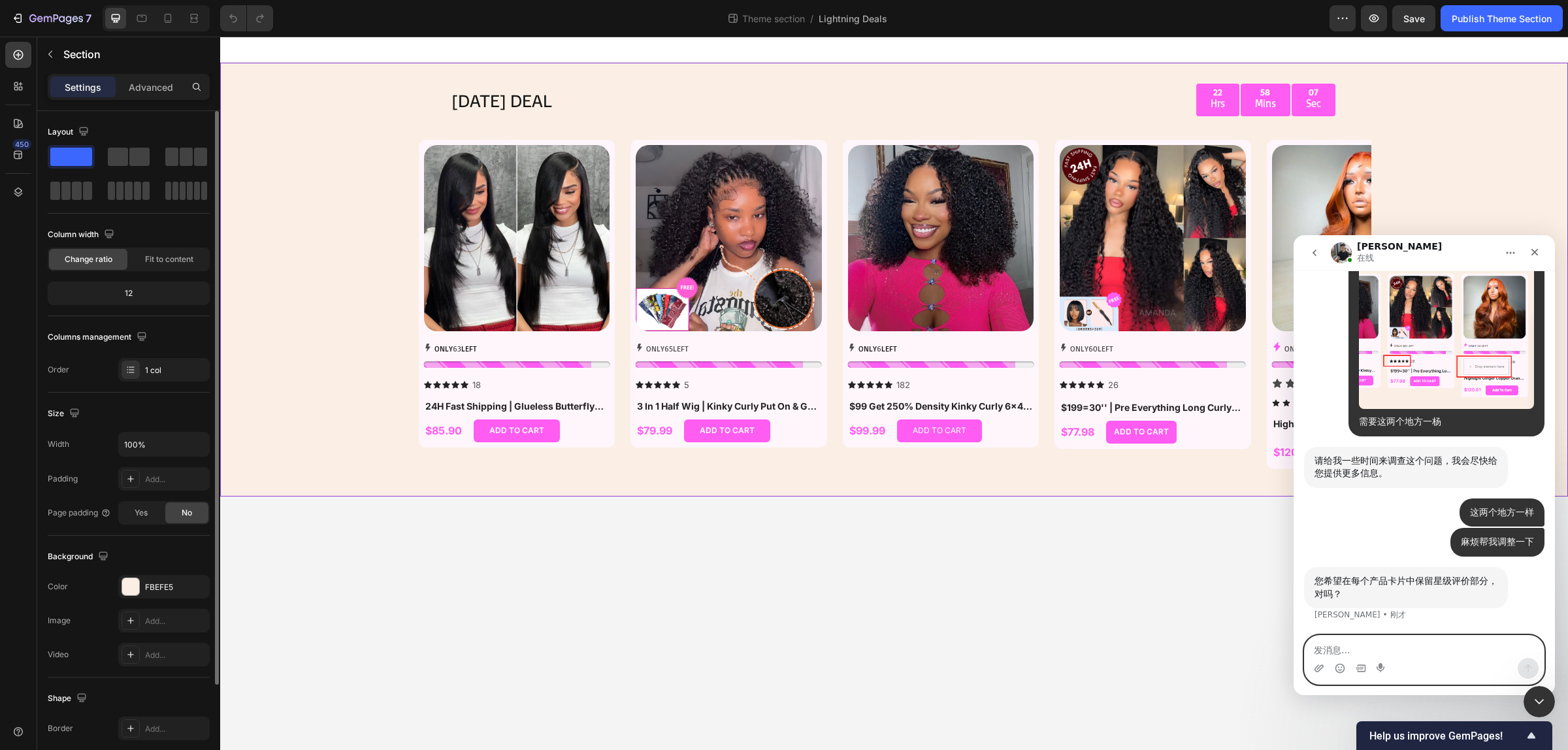
scroll to position [1355, 0]
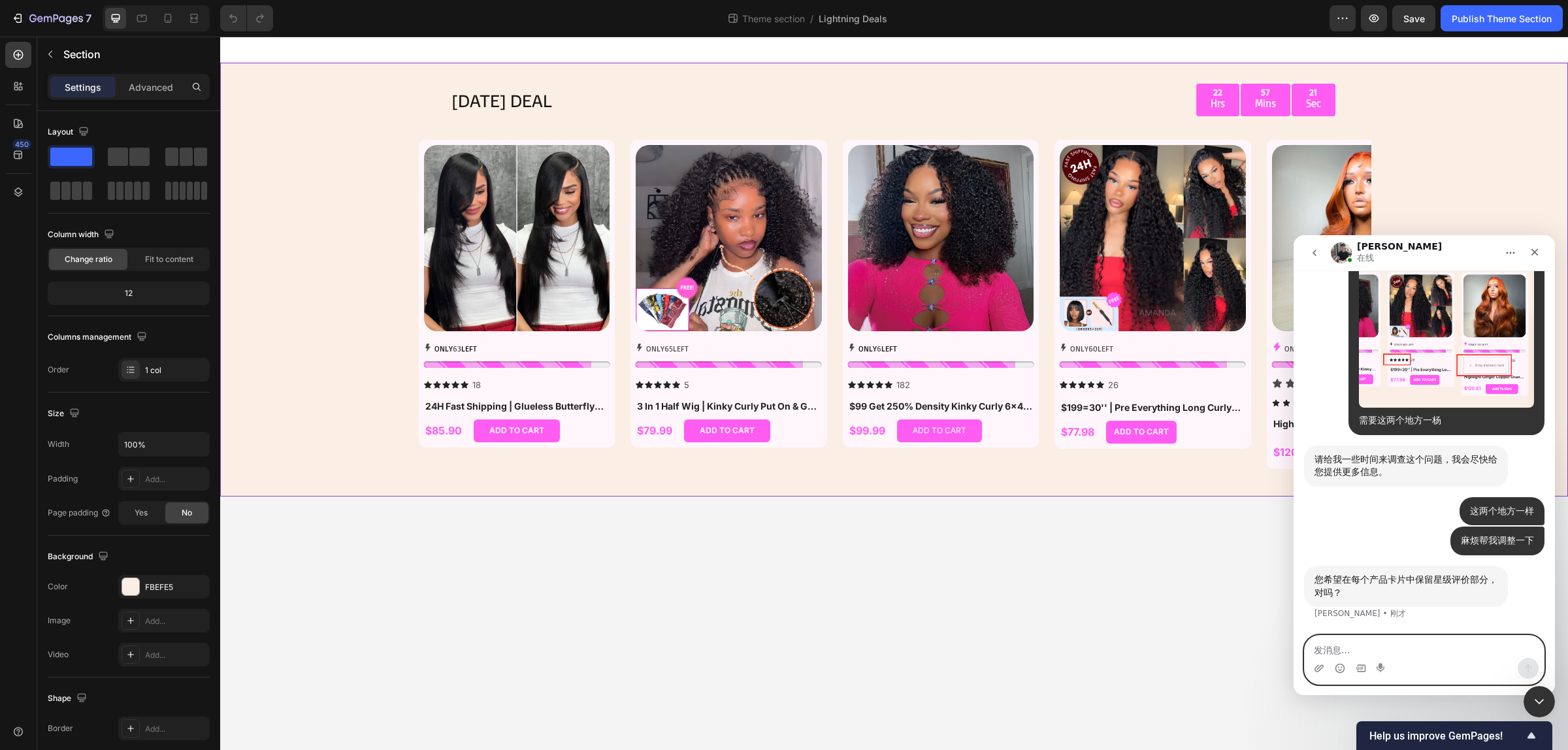
click at [1382, 651] on textarea "发消息..." at bounding box center [1423, 646] width 239 height 22
type textarea "对的"
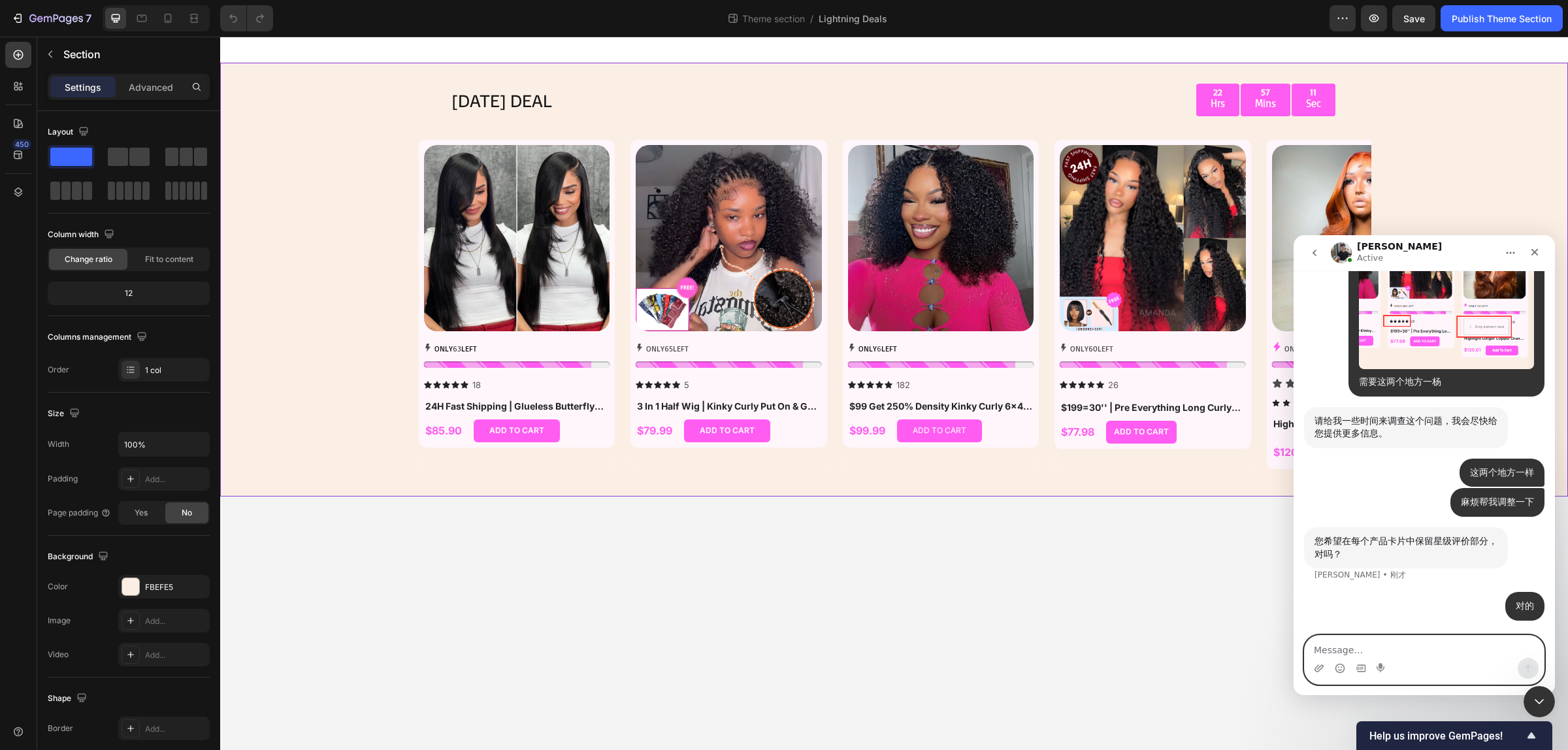
scroll to position [1496, 0]
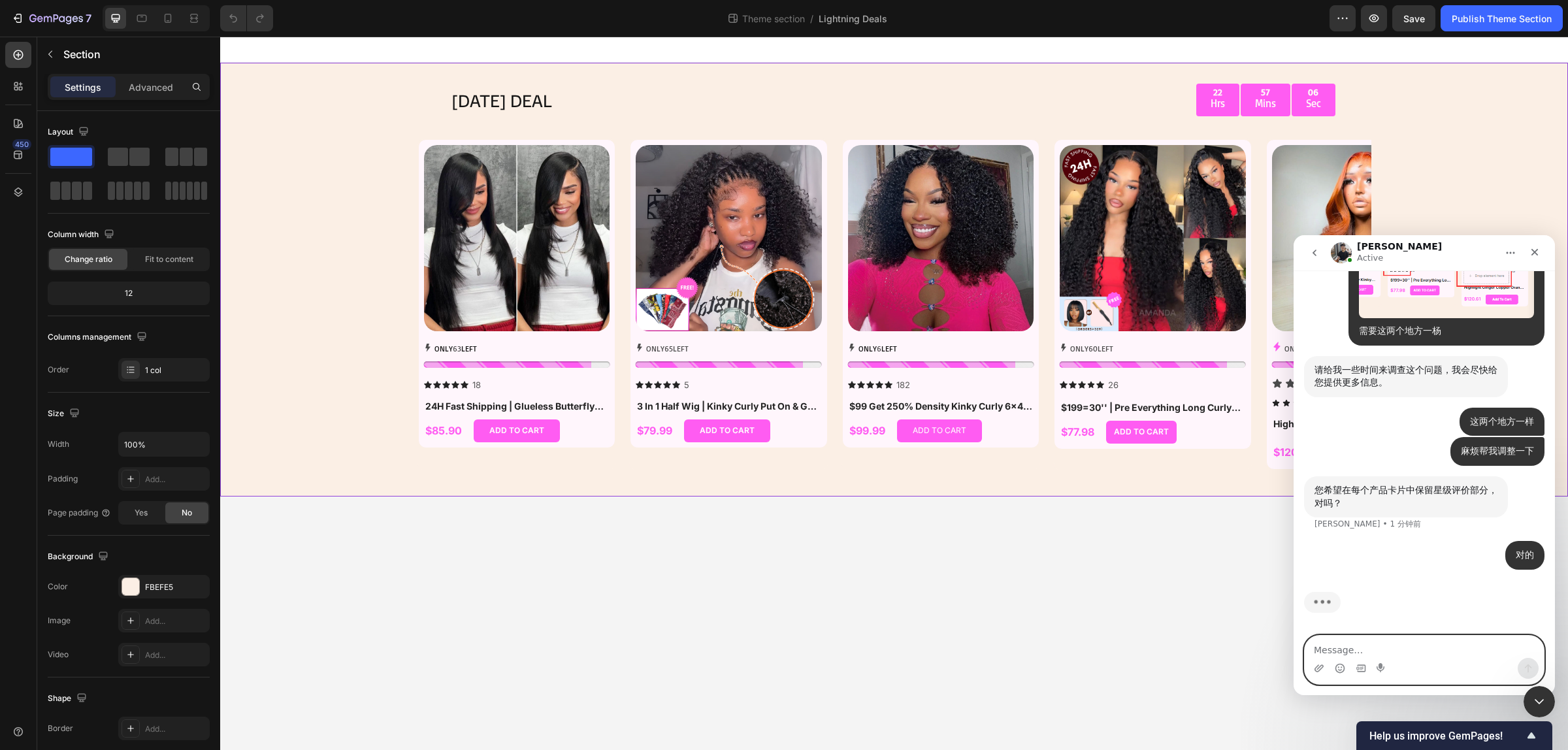
click at [1360, 648] on textarea "Message…" at bounding box center [1423, 646] width 239 height 22
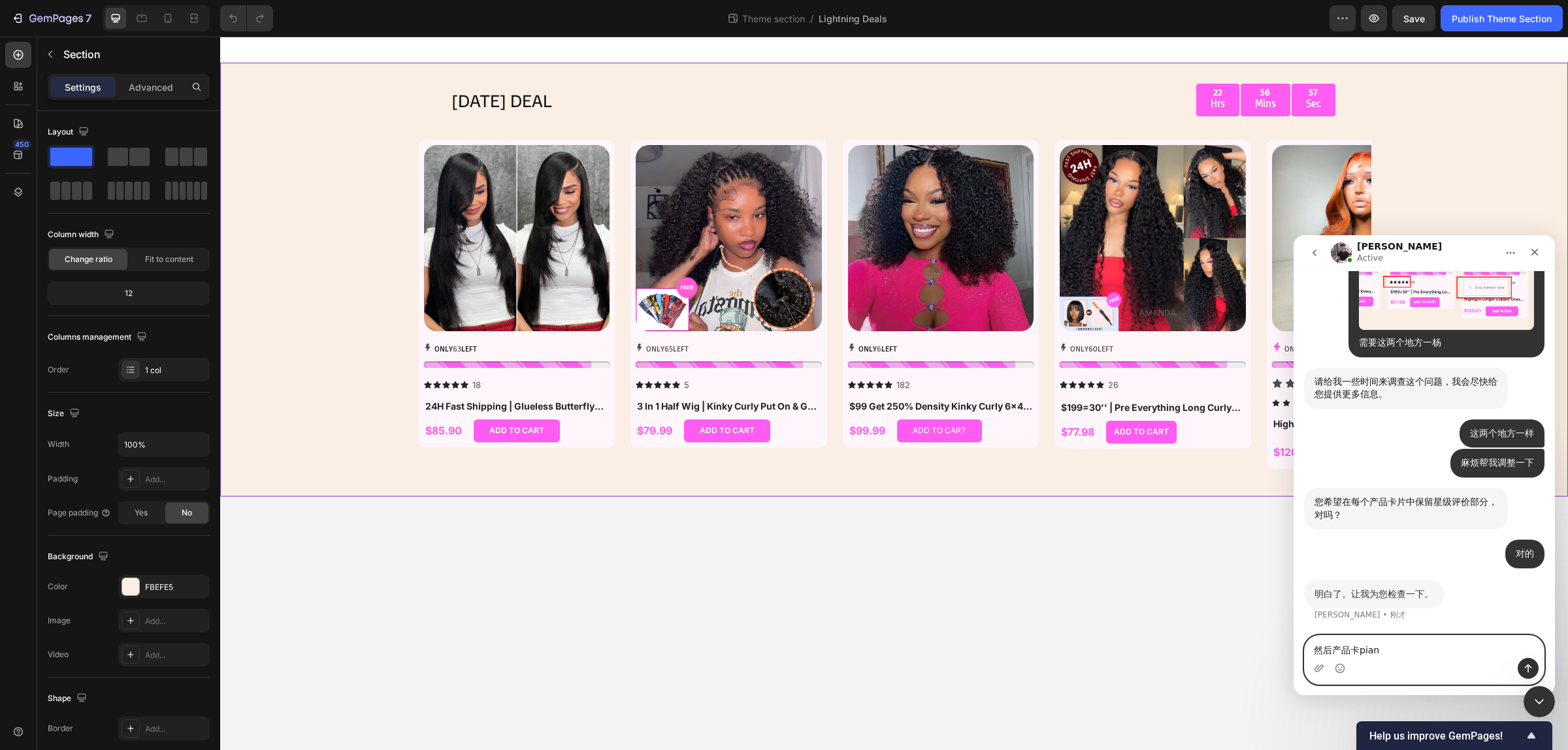
scroll to position [1485, 0]
type textarea "然后产品卡片都对齐"
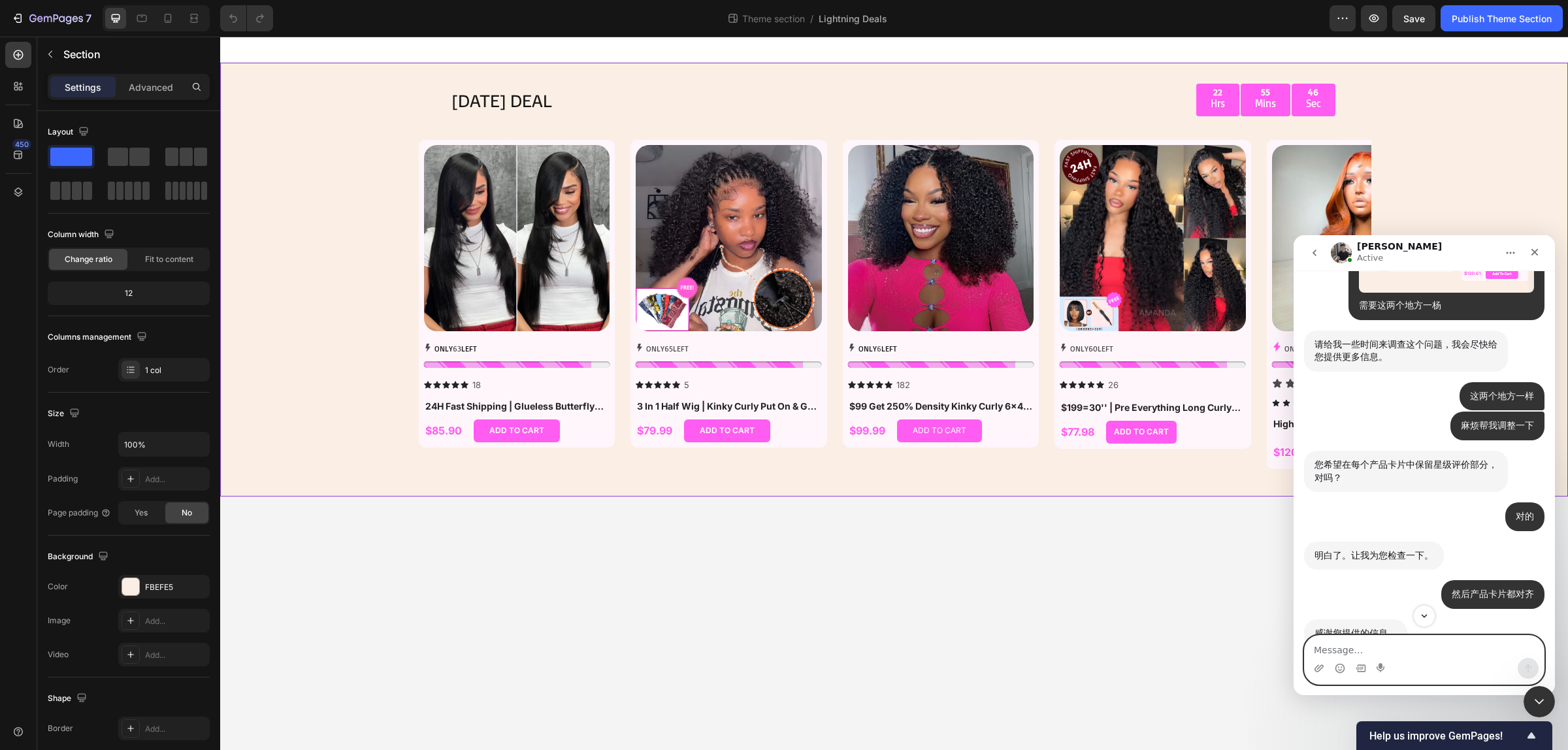
scroll to position [1563, 0]
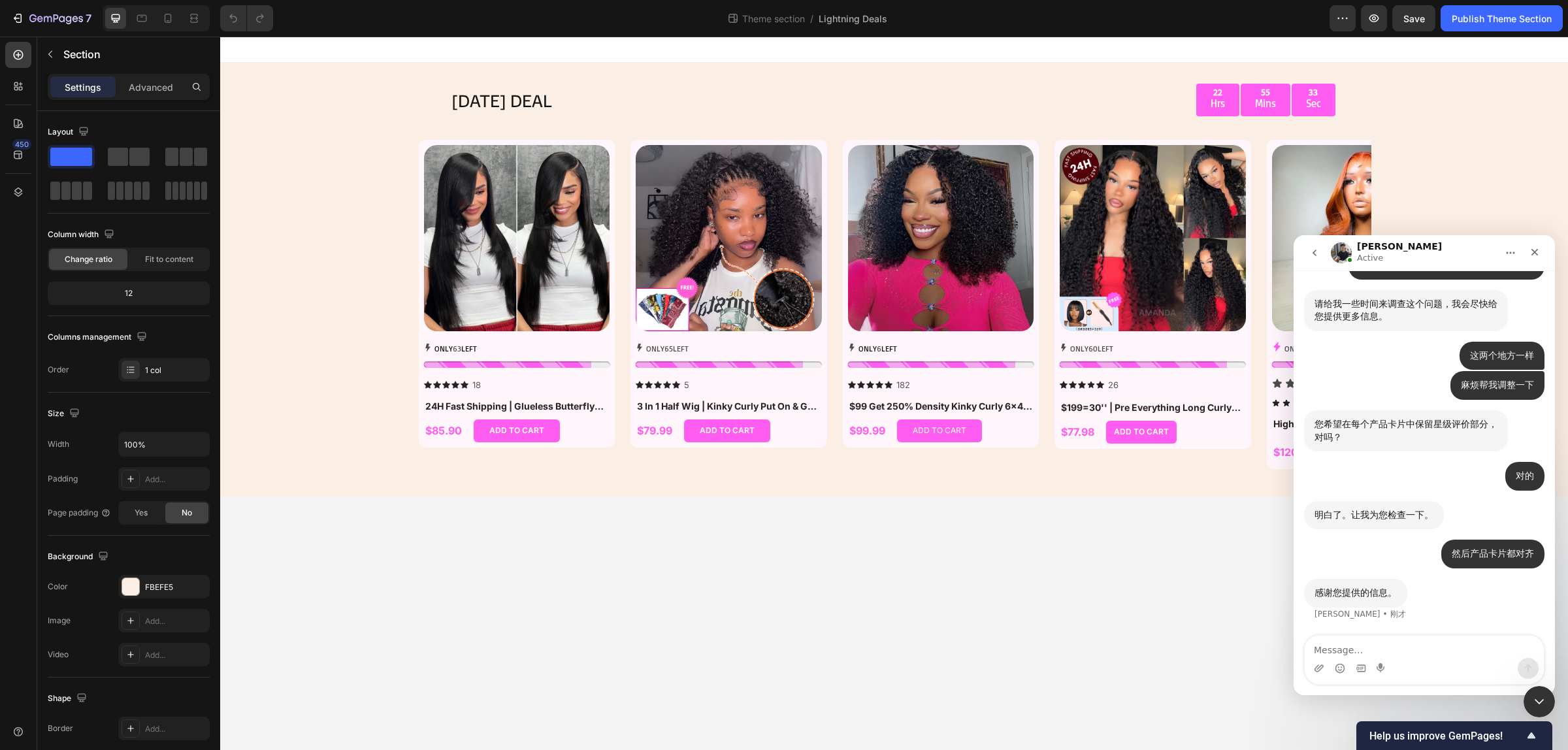
click at [1120, 505] on body "TODAY'S DEAL Text Block 22 Hrs 55 Mins 33 Sec Countdown Timer Row Row Product I…" at bounding box center [894, 393] width 1347 height 714
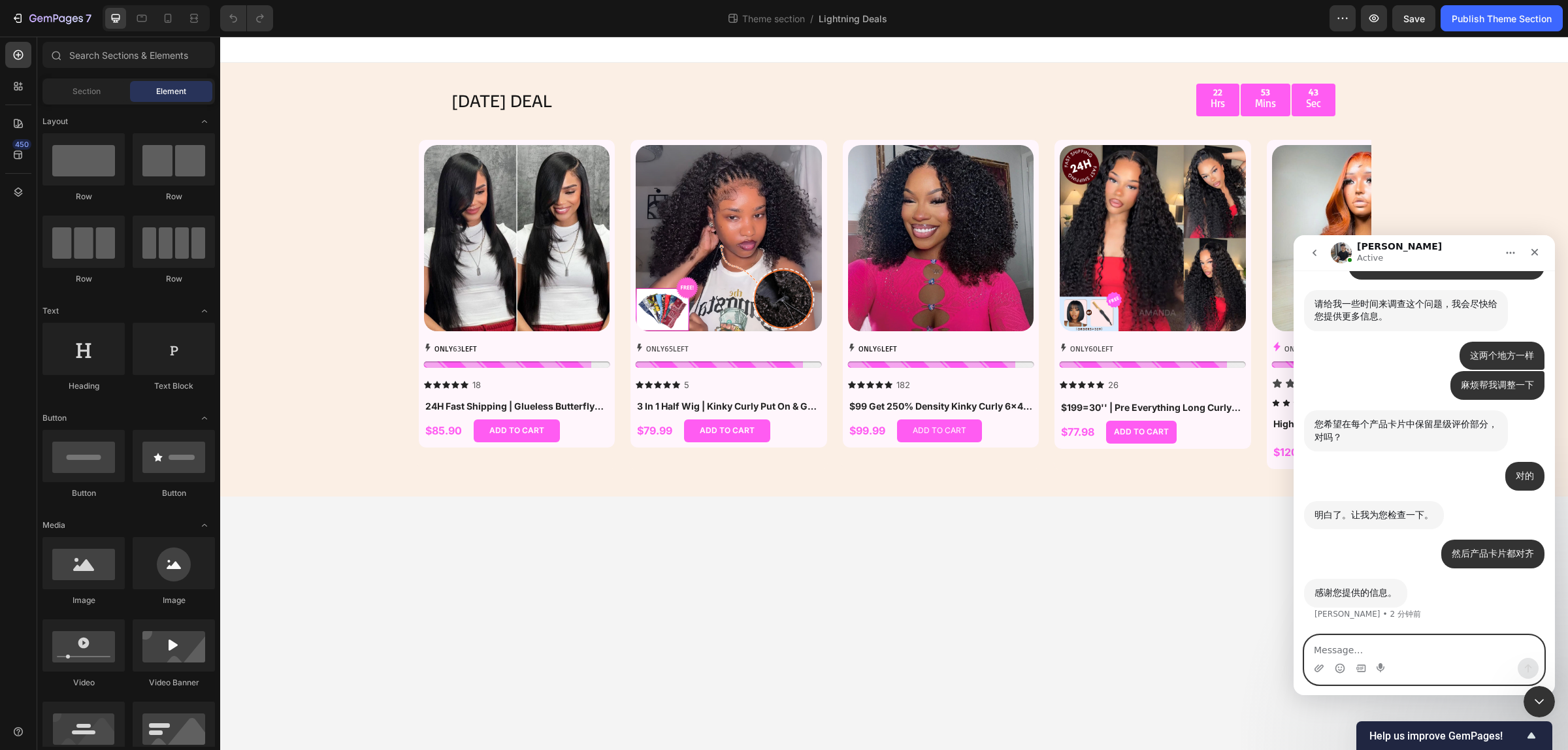
click at [1392, 654] on textarea "Message…" at bounding box center [1423, 646] width 239 height 22
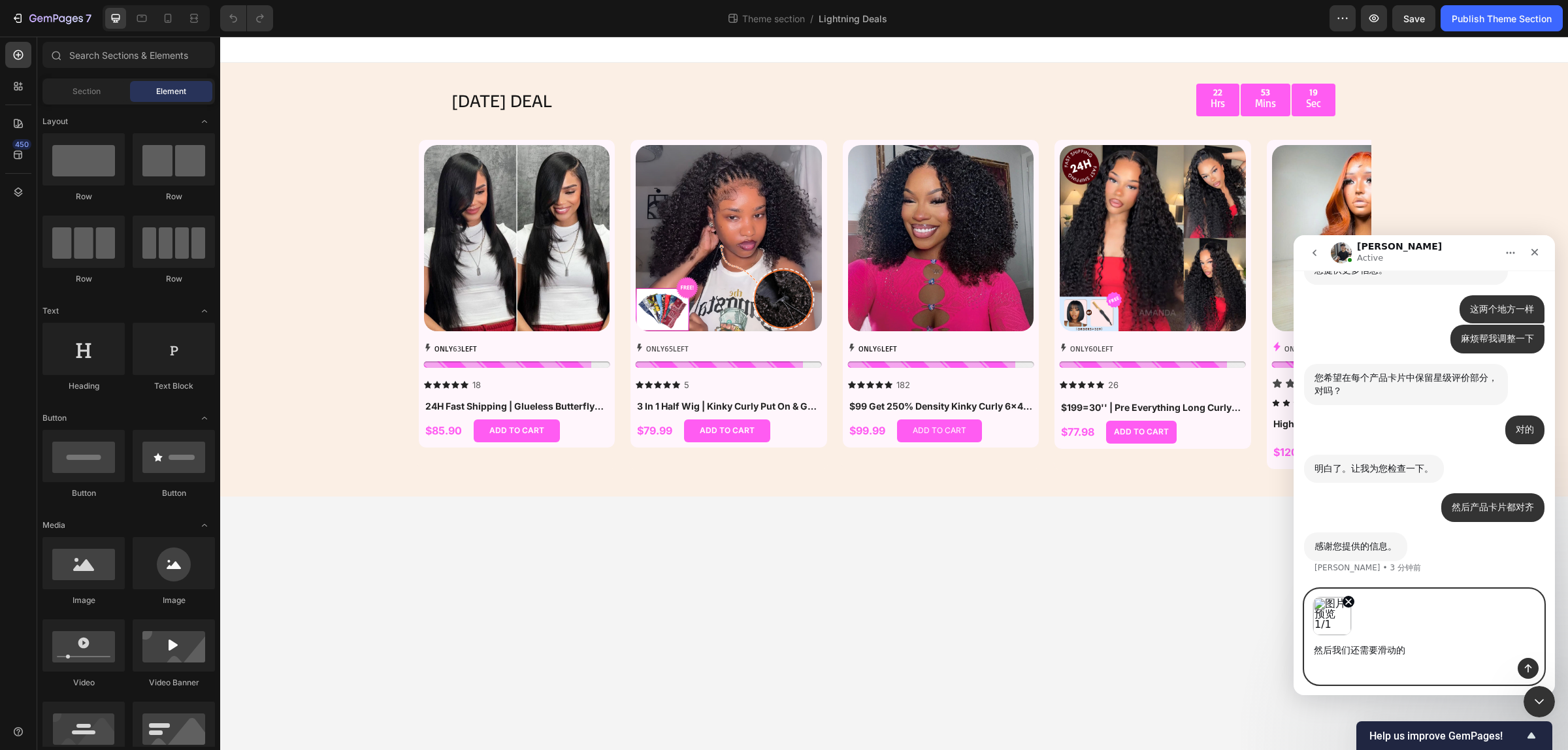
scroll to position [1660, 0]
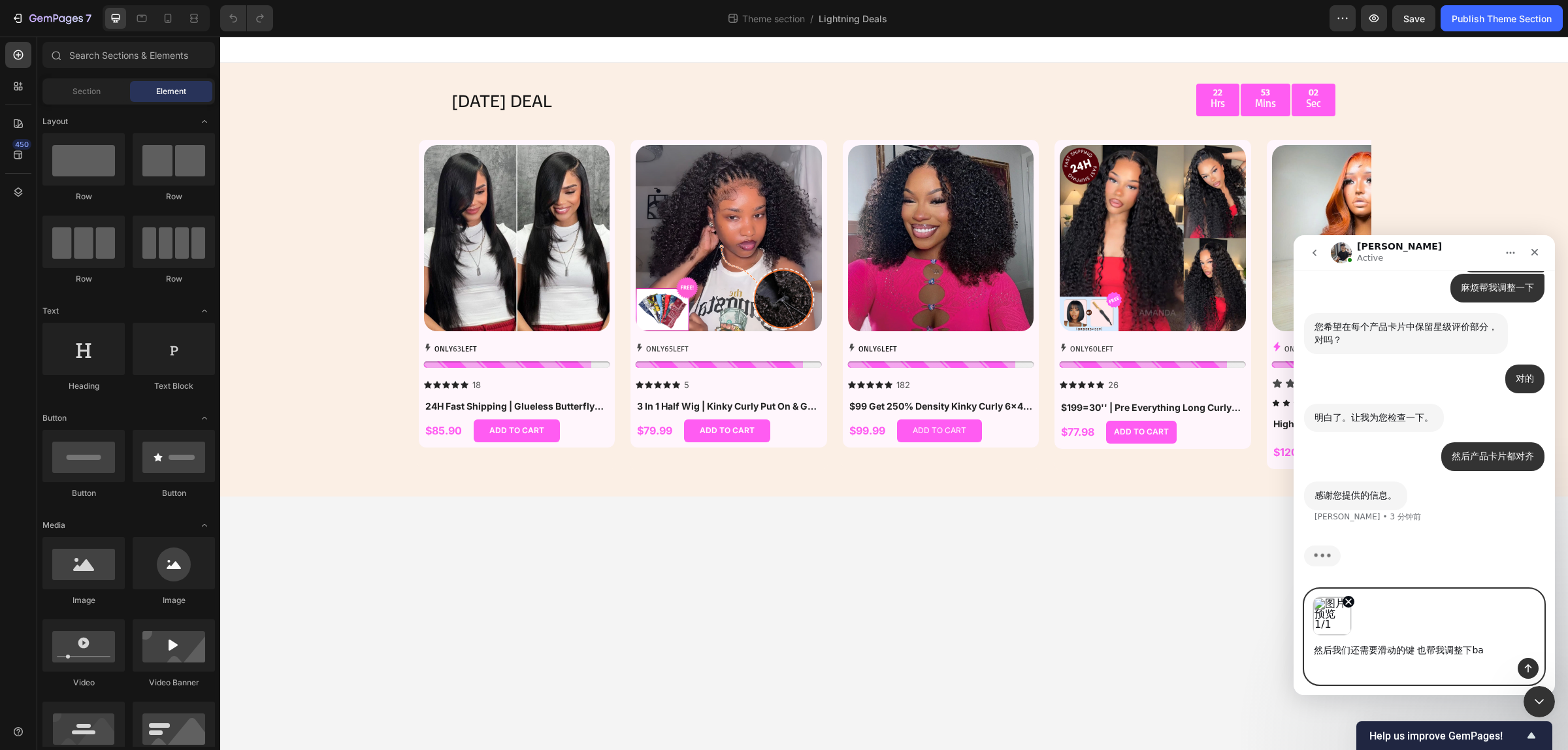
type textarea "然后我们还需要滑动的键 也帮我调整下吧"
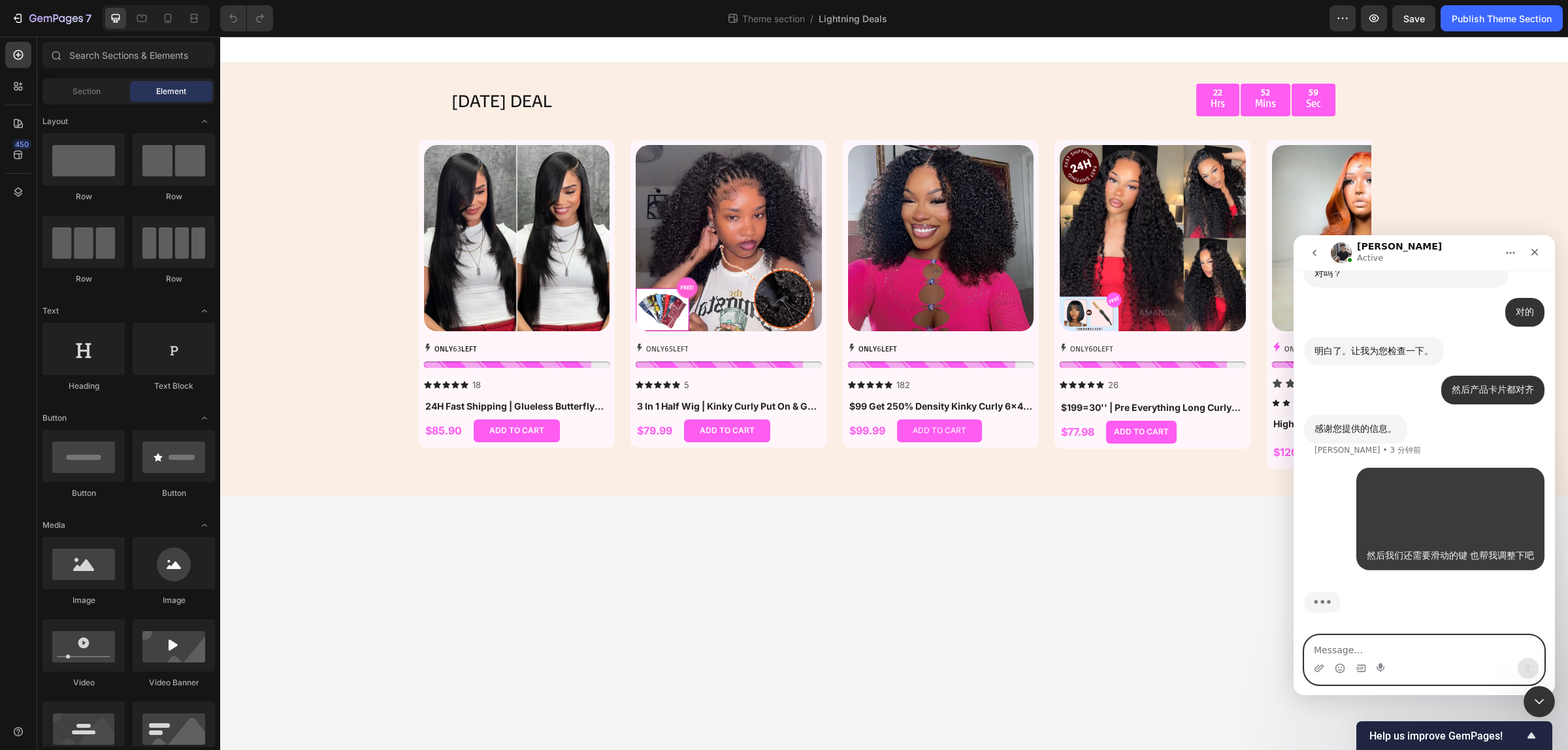
scroll to position [1729, 0]
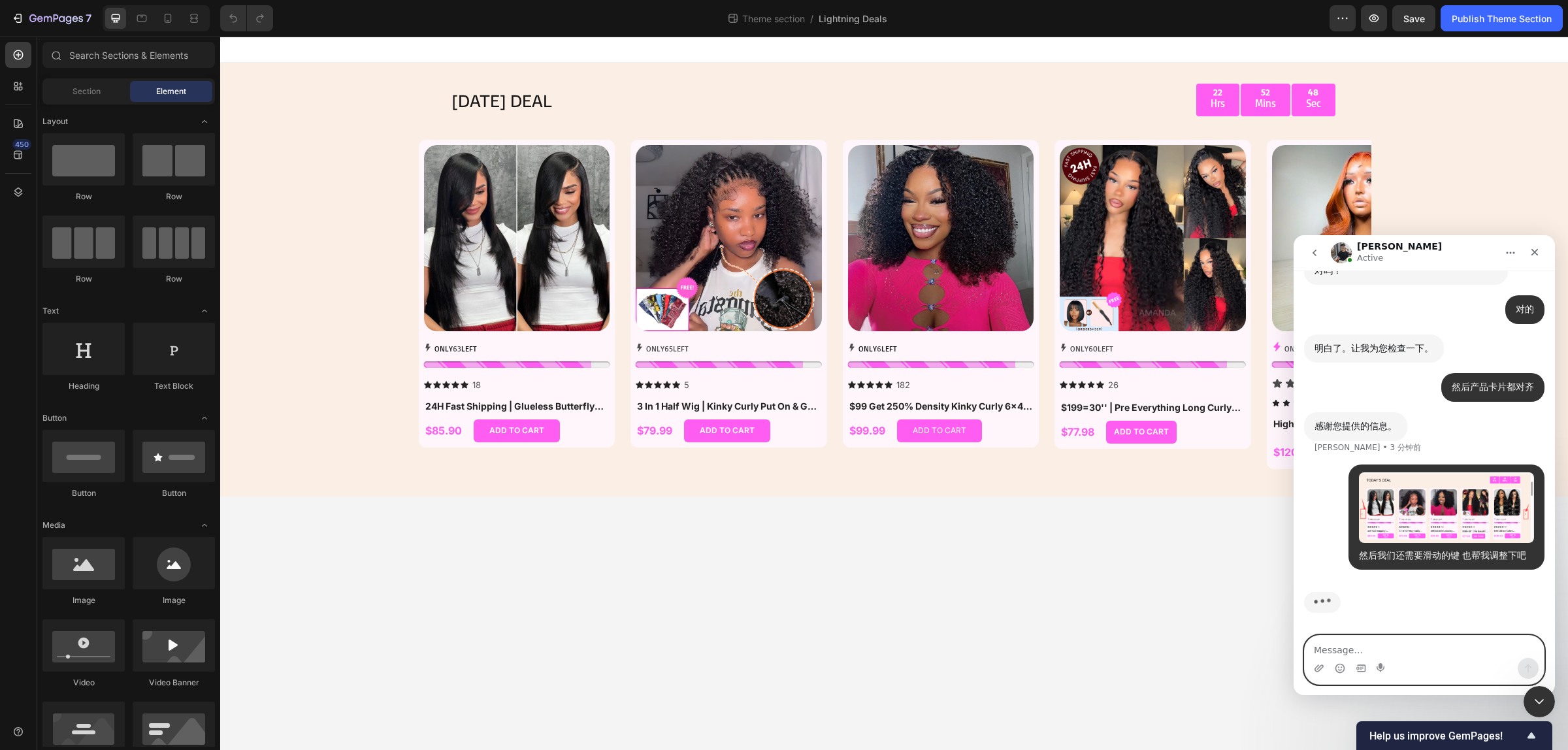
click at [1310, 249] on icon "go back" at bounding box center [1313, 252] width 10 height 10
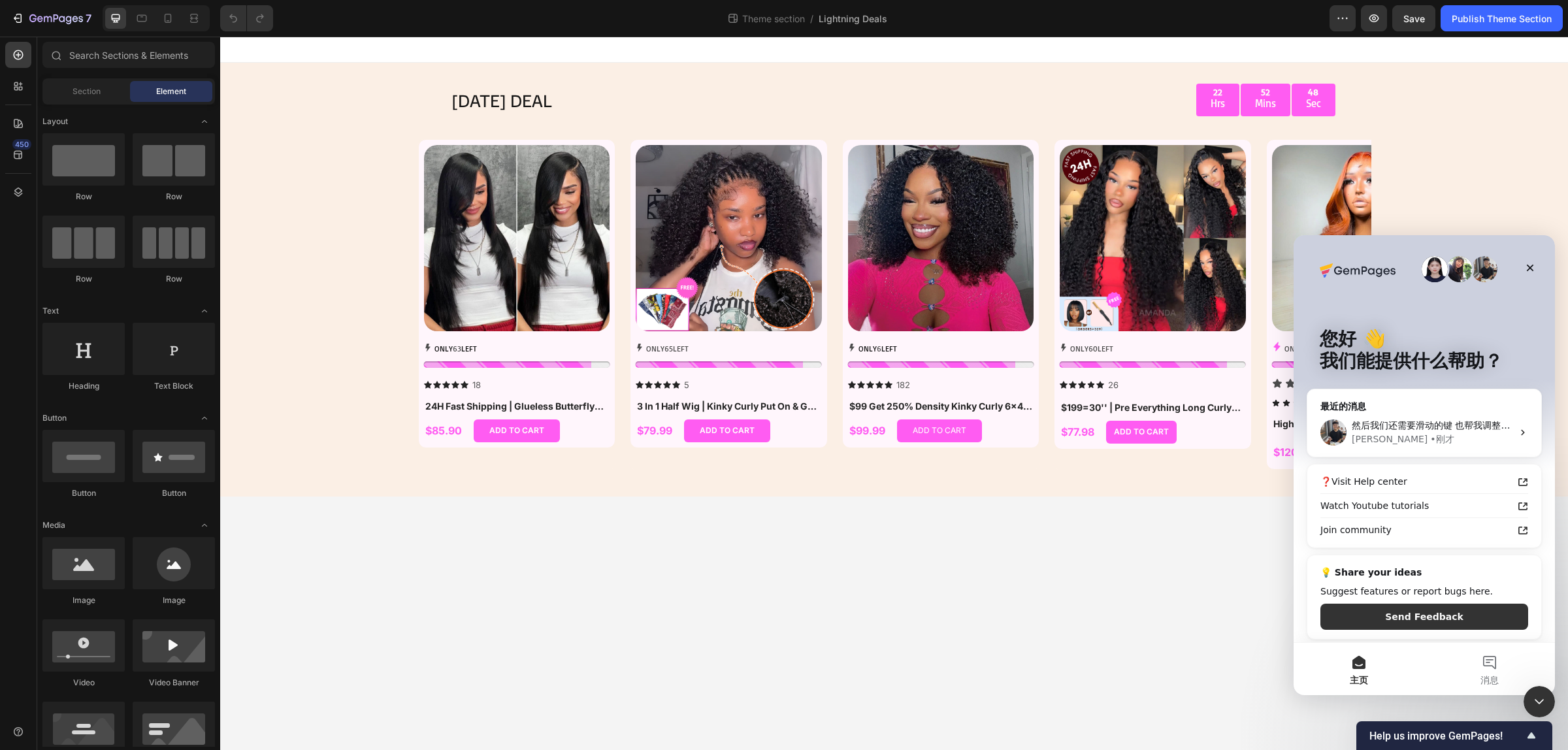
scroll to position [0, 0]
click at [1481, 655] on button "消息" at bounding box center [1489, 668] width 131 height 52
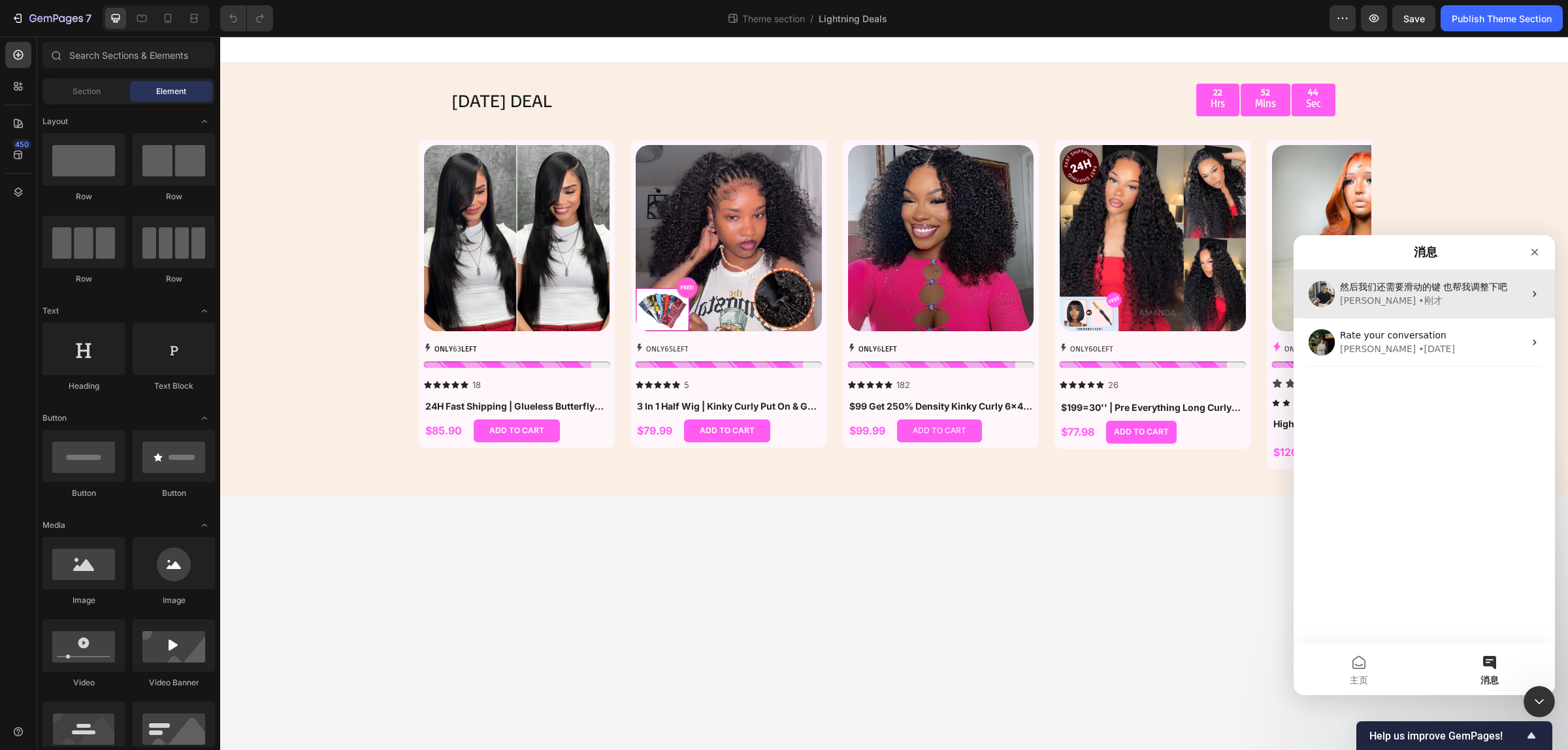
click at [1443, 285] on span "然后我们还需要滑动的键 也帮我调整下吧" at bounding box center [1423, 286] width 167 height 10
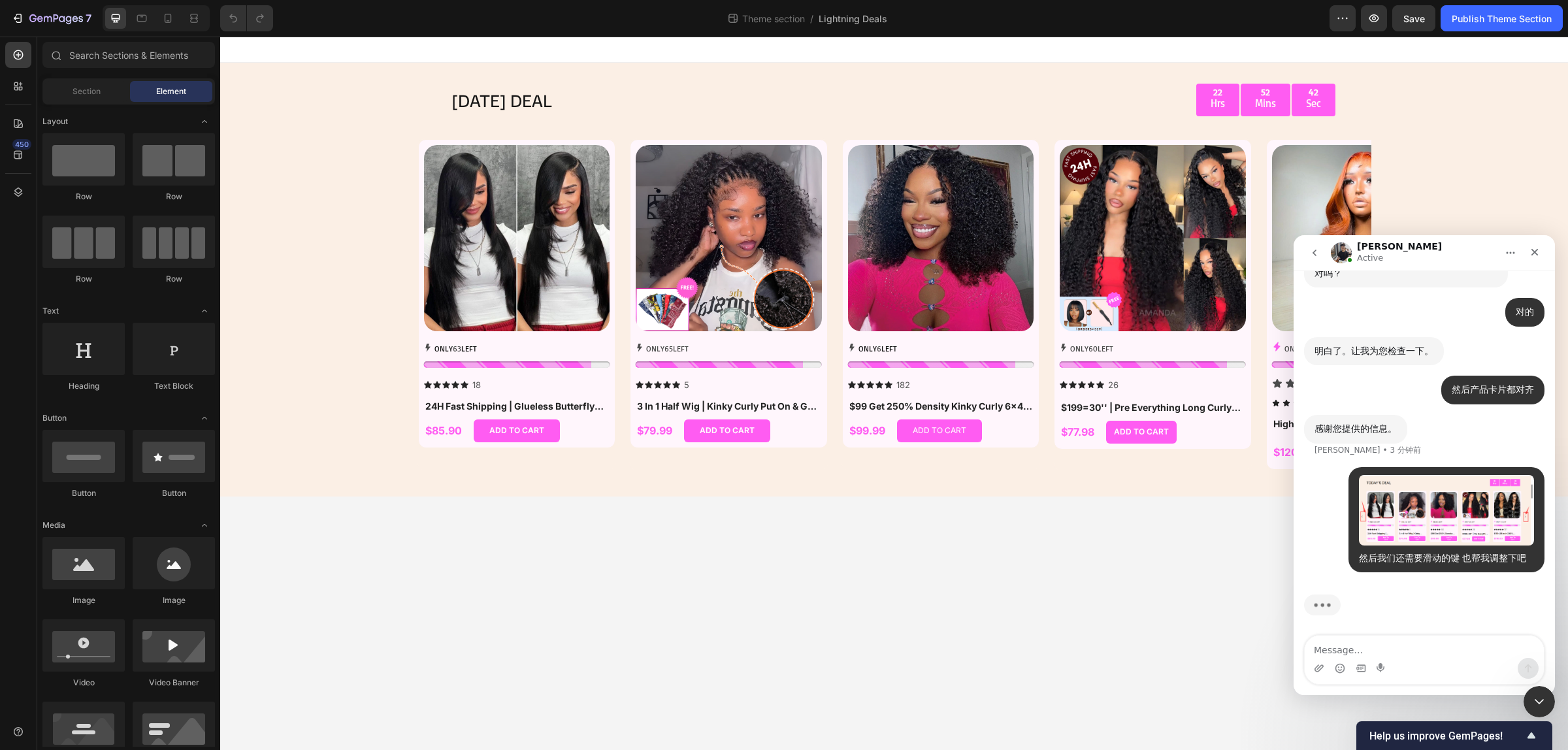
scroll to position [1729, 0]
click at [15, 13] on icon "button" at bounding box center [17, 18] width 13 height 13
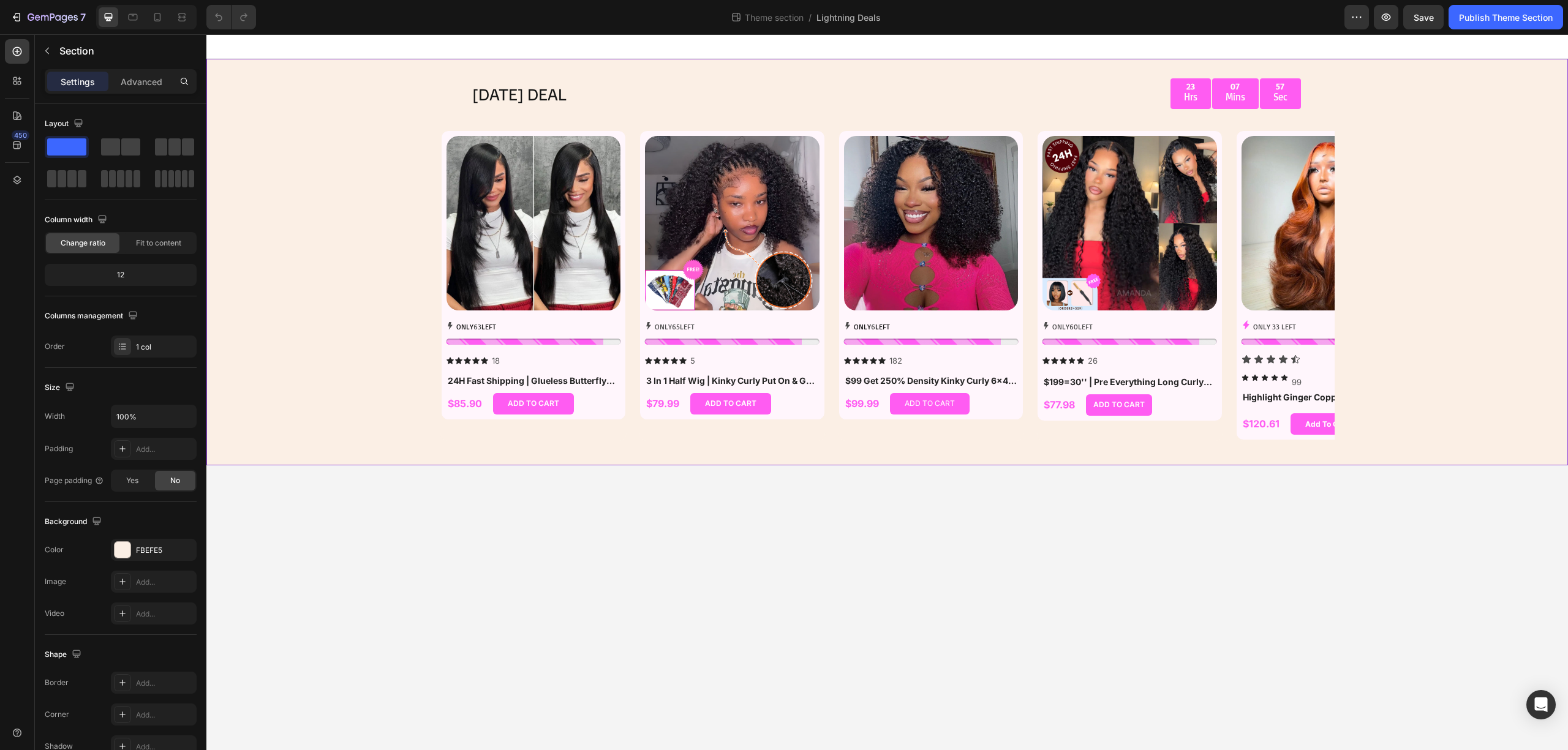
click at [1451, 195] on div "[DATE] DEAL Text Block 23 Hrs 07 Mins 57 Sec Countdown Timer Row Row Product Im…" at bounding box center [886, 262] width 1361 height 407
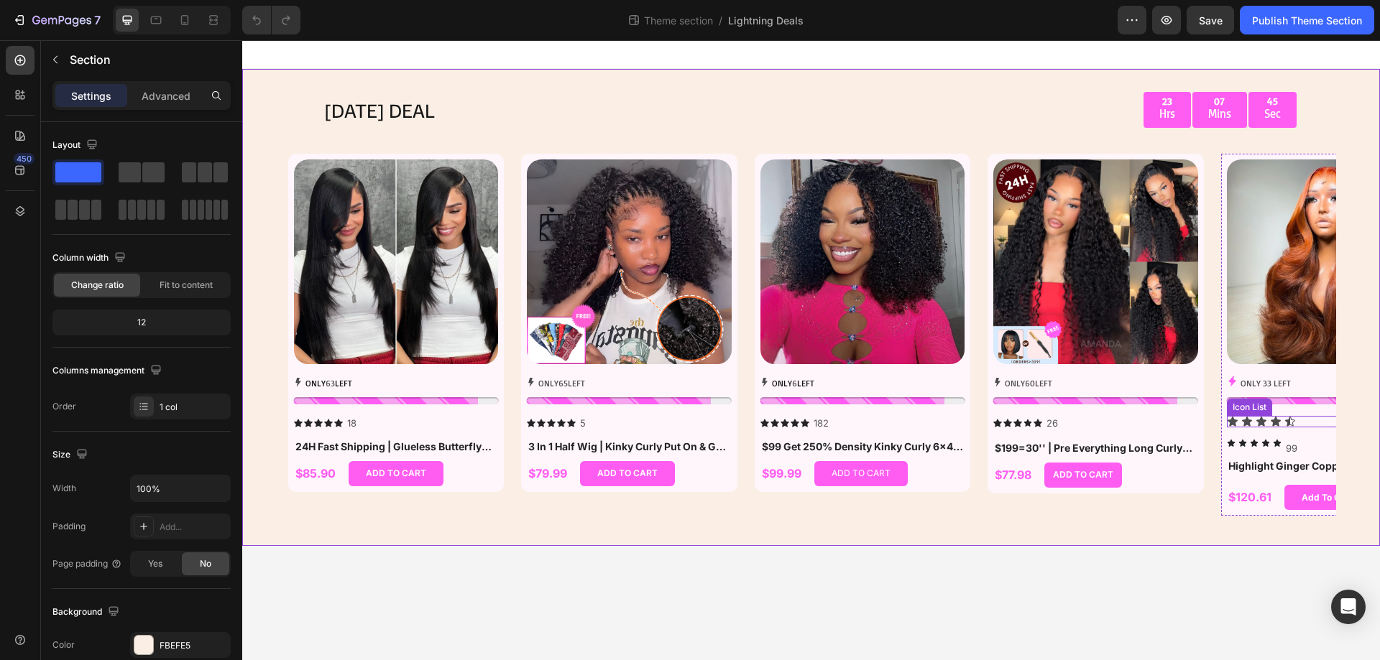
click at [1319, 421] on div "Icon Icon Icon Icon Icon" at bounding box center [1329, 421] width 205 height 11
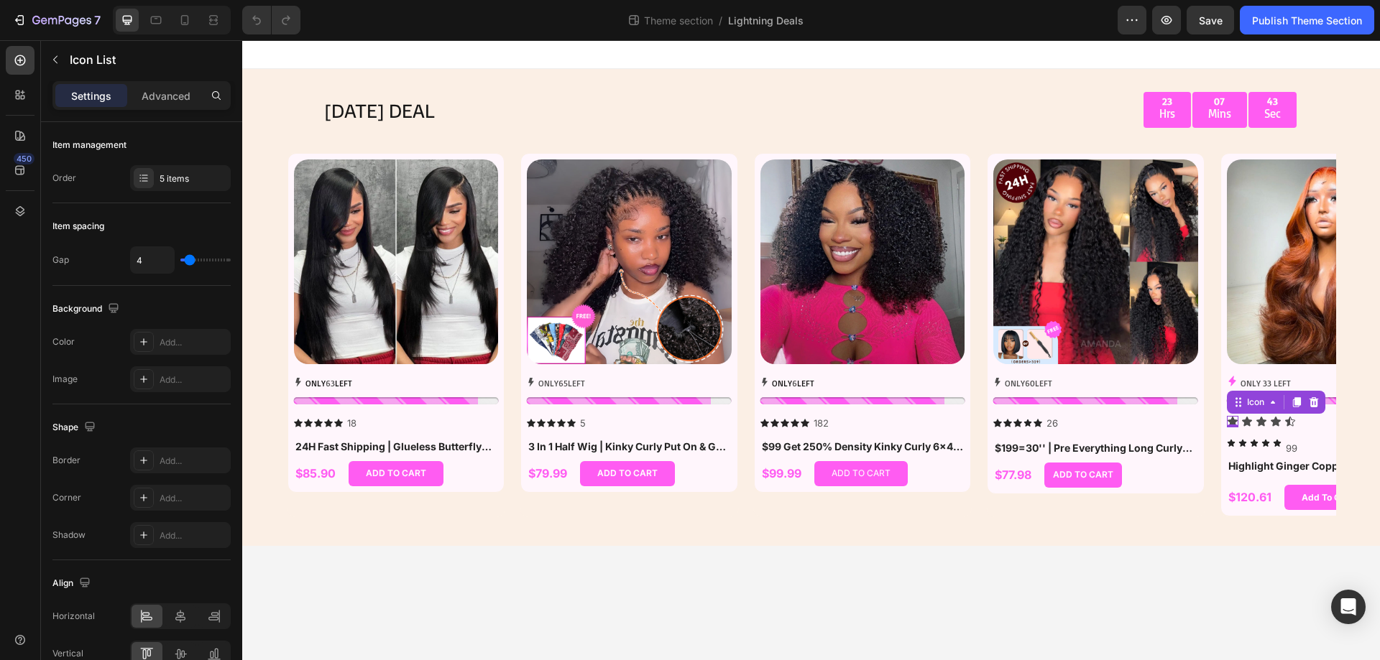
click at [1232, 420] on icon at bounding box center [1232, 421] width 10 height 9
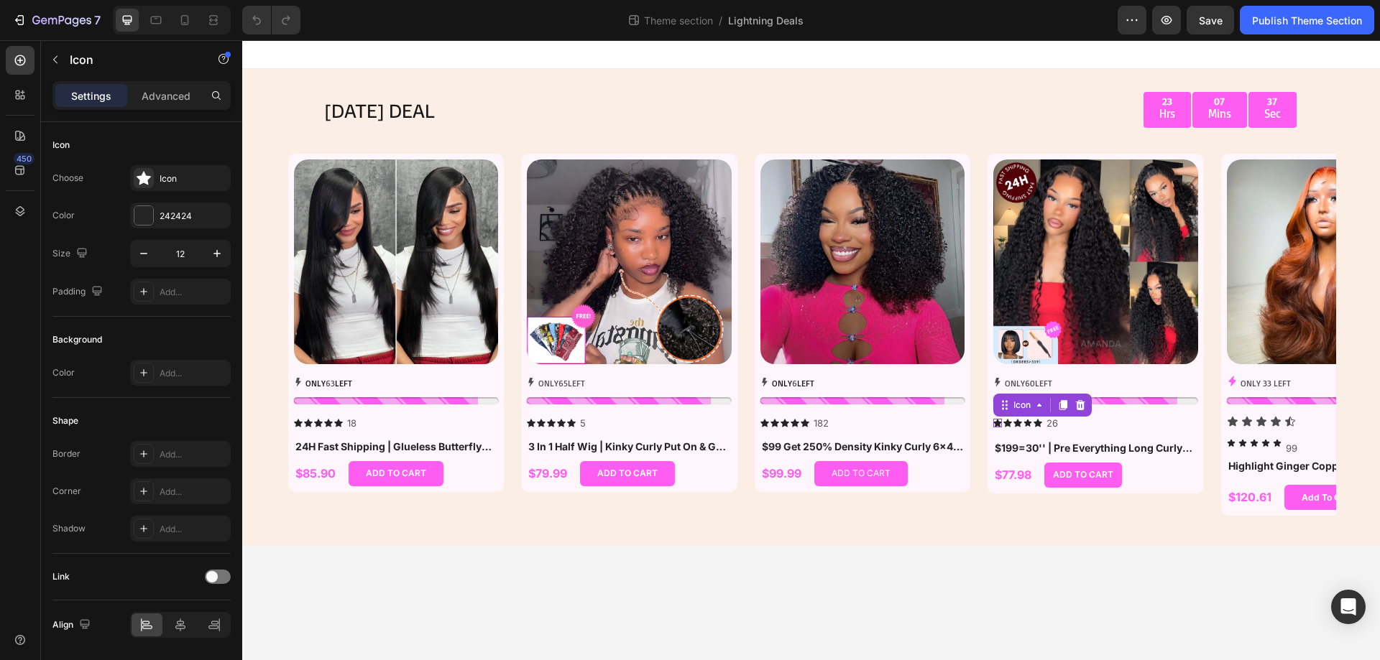
click at [997, 425] on div "Icon 0" at bounding box center [997, 423] width 9 height 9
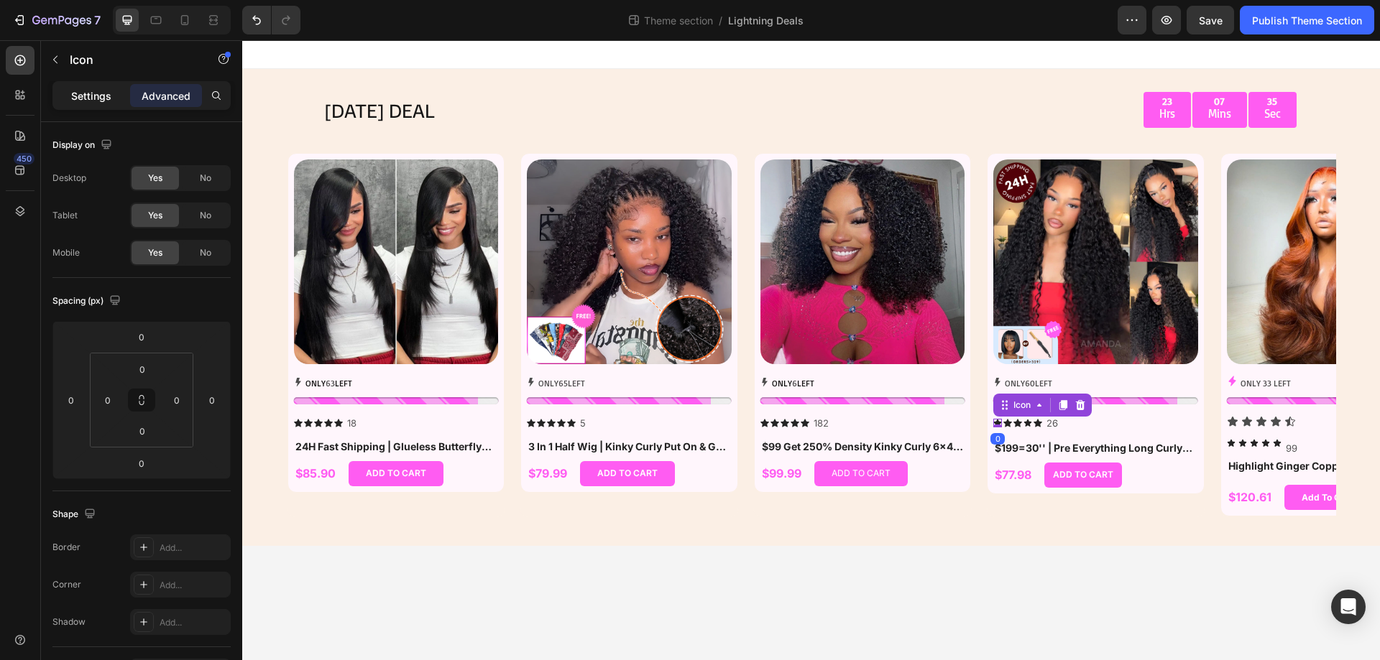
click at [86, 100] on p "Settings" at bounding box center [91, 95] width 40 height 15
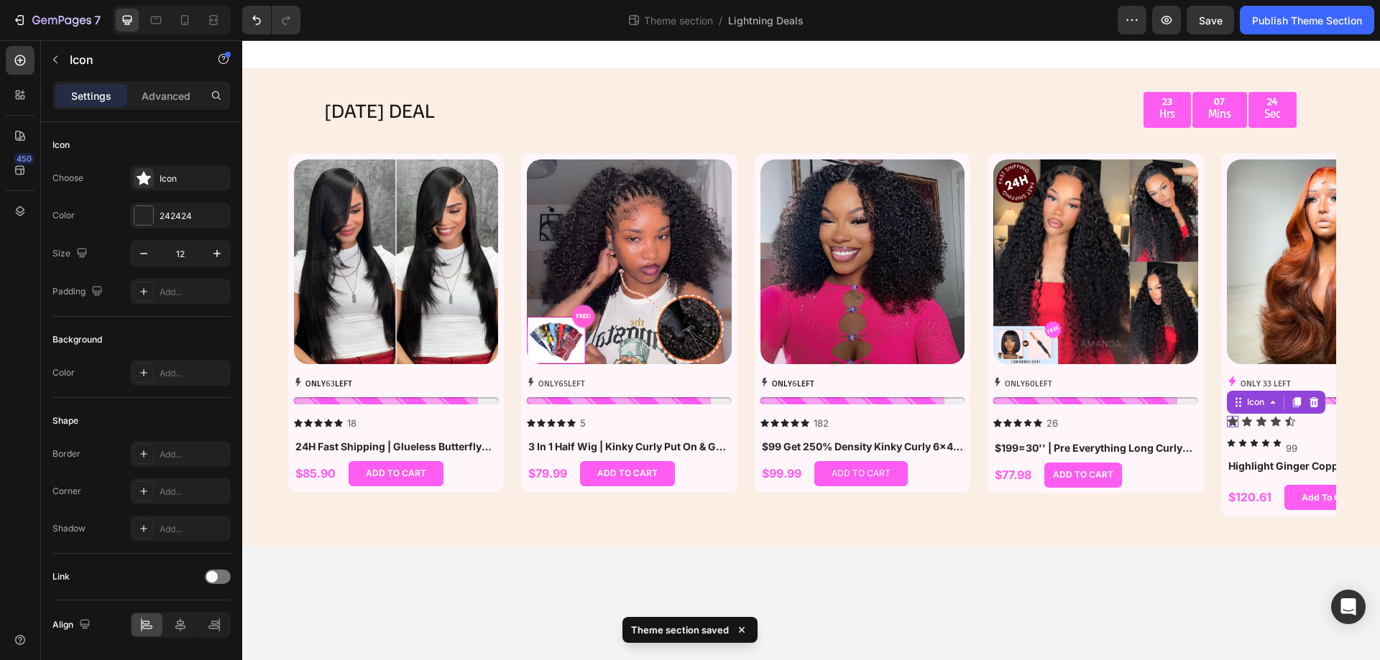
click at [1232, 423] on div "Icon 0" at bounding box center [1232, 421] width 11 height 11
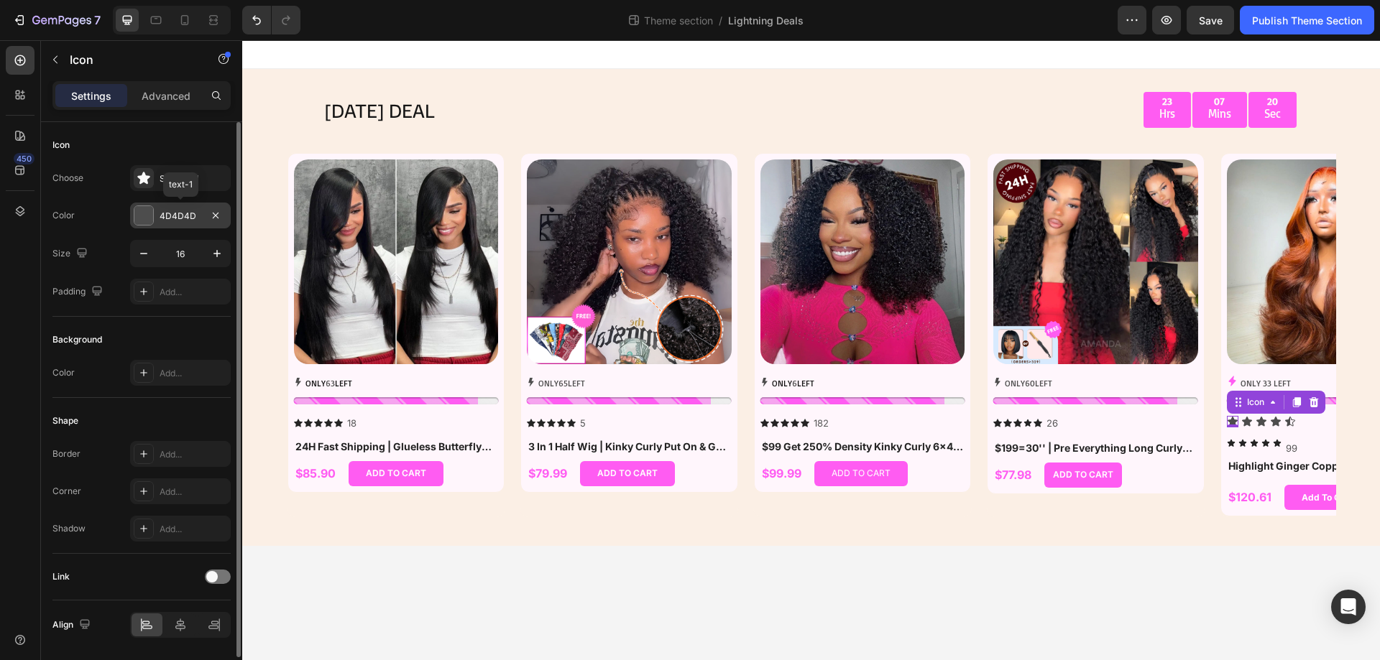
click at [163, 217] on div "4D4D4D" at bounding box center [181, 216] width 42 height 13
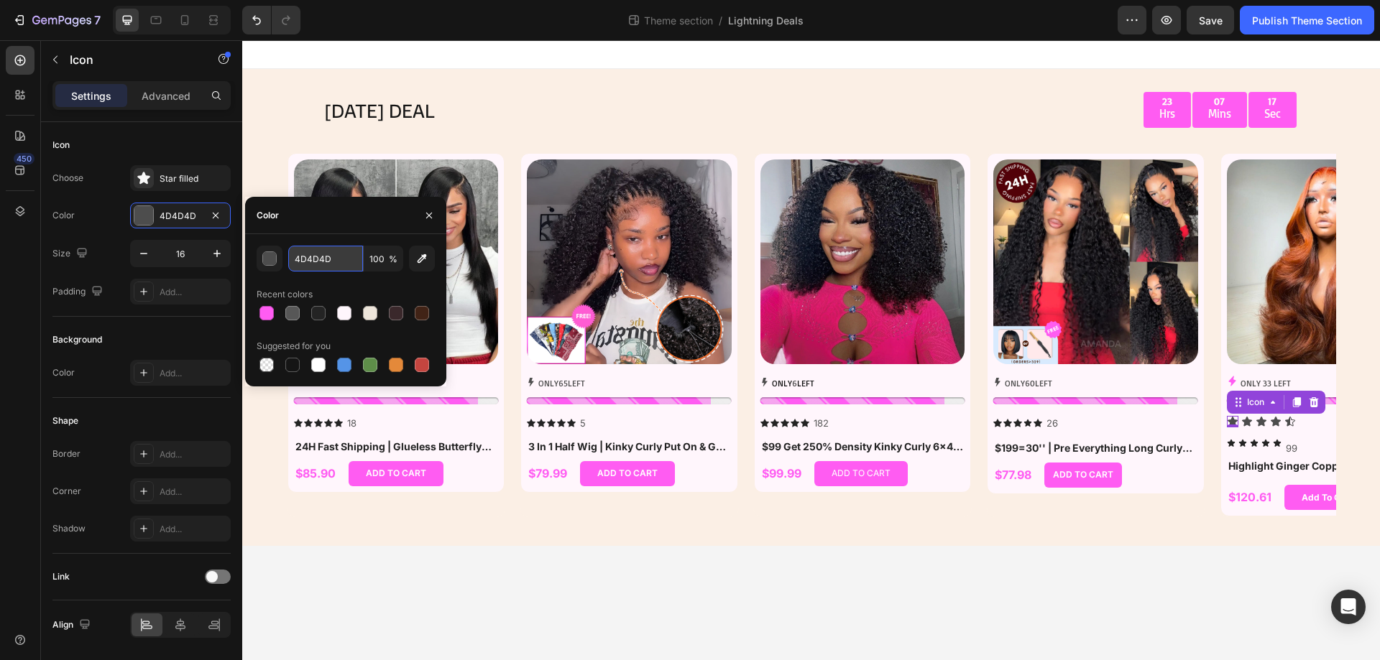
click at [306, 264] on input "4D4D4D" at bounding box center [325, 259] width 75 height 26
click at [307, 262] on input "4D4D4D" at bounding box center [325, 259] width 75 height 26
type input "242424"
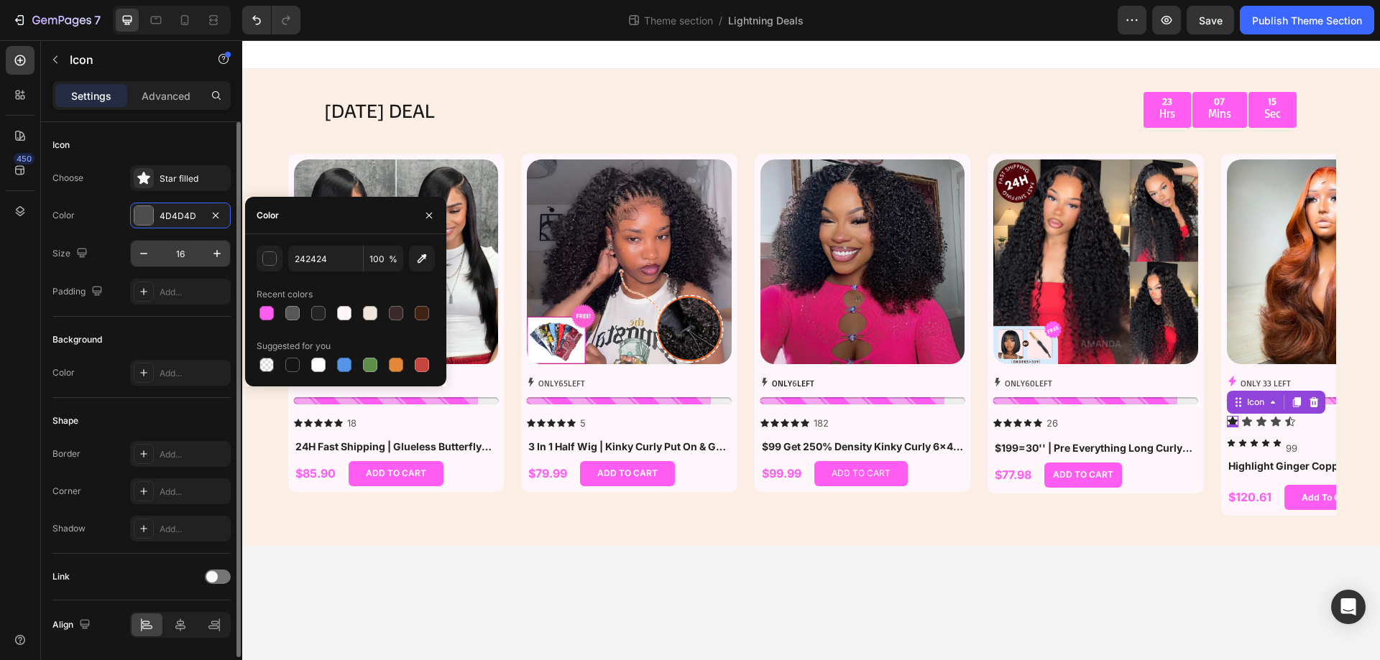
click at [181, 254] on input "16" at bounding box center [180, 254] width 47 height 26
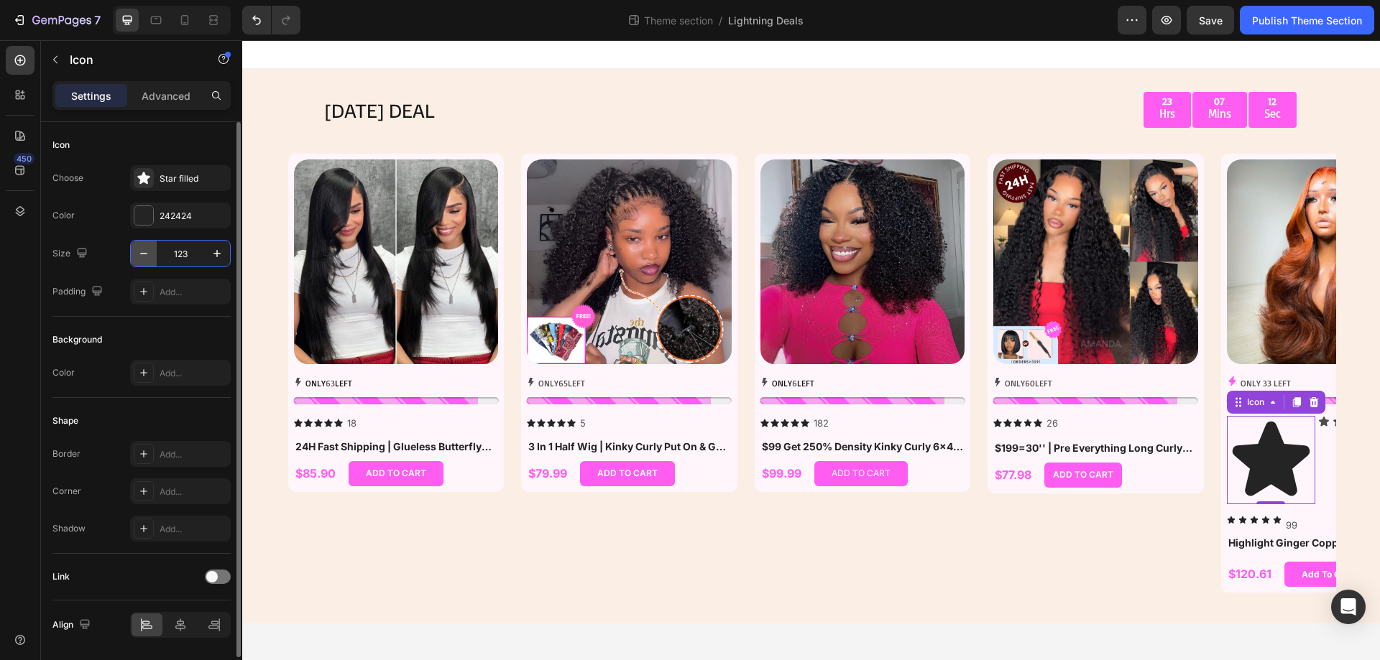
drag, startPoint x: 188, startPoint y: 256, endPoint x: 156, endPoint y: 256, distance: 31.6
click at [156, 256] on div "123" at bounding box center [180, 254] width 99 height 26
type input "12"
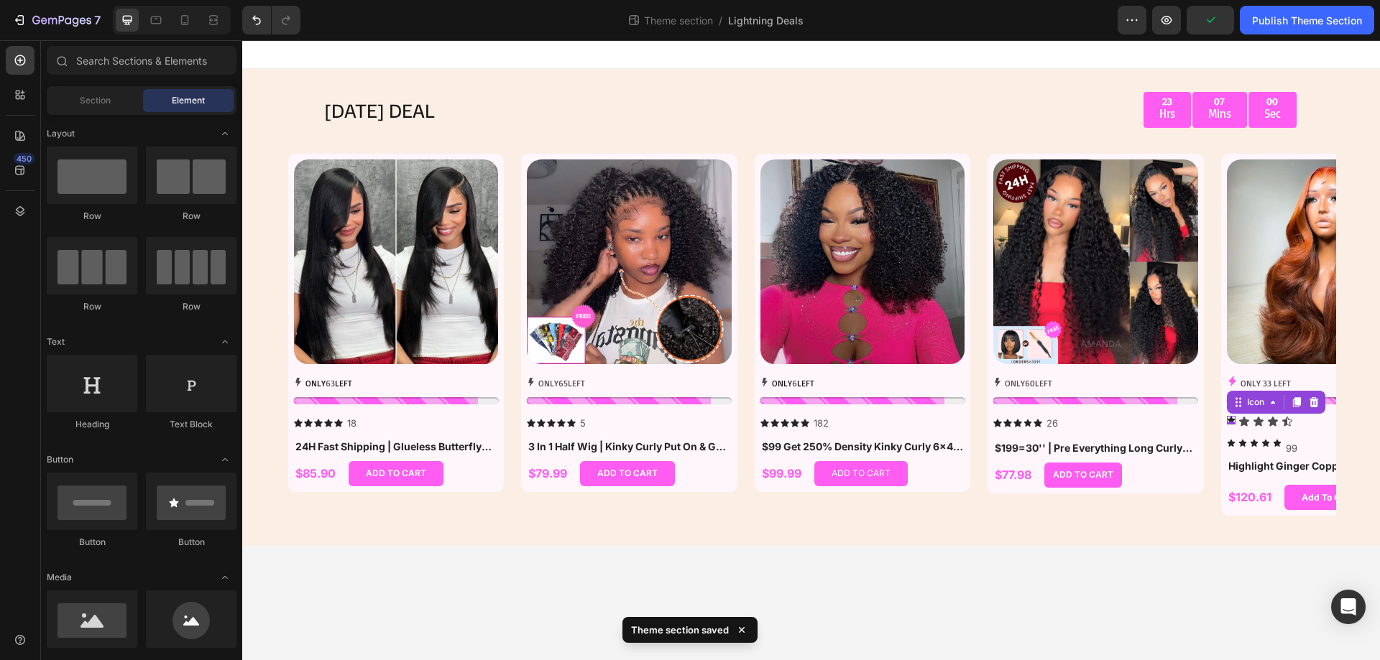
click at [1172, 562] on body "[DATE] DEAL Text Block 23 Hrs 07 Mins 00 Sec Countdown Timer Row Row Product Im…" at bounding box center [810, 350] width 1137 height 620
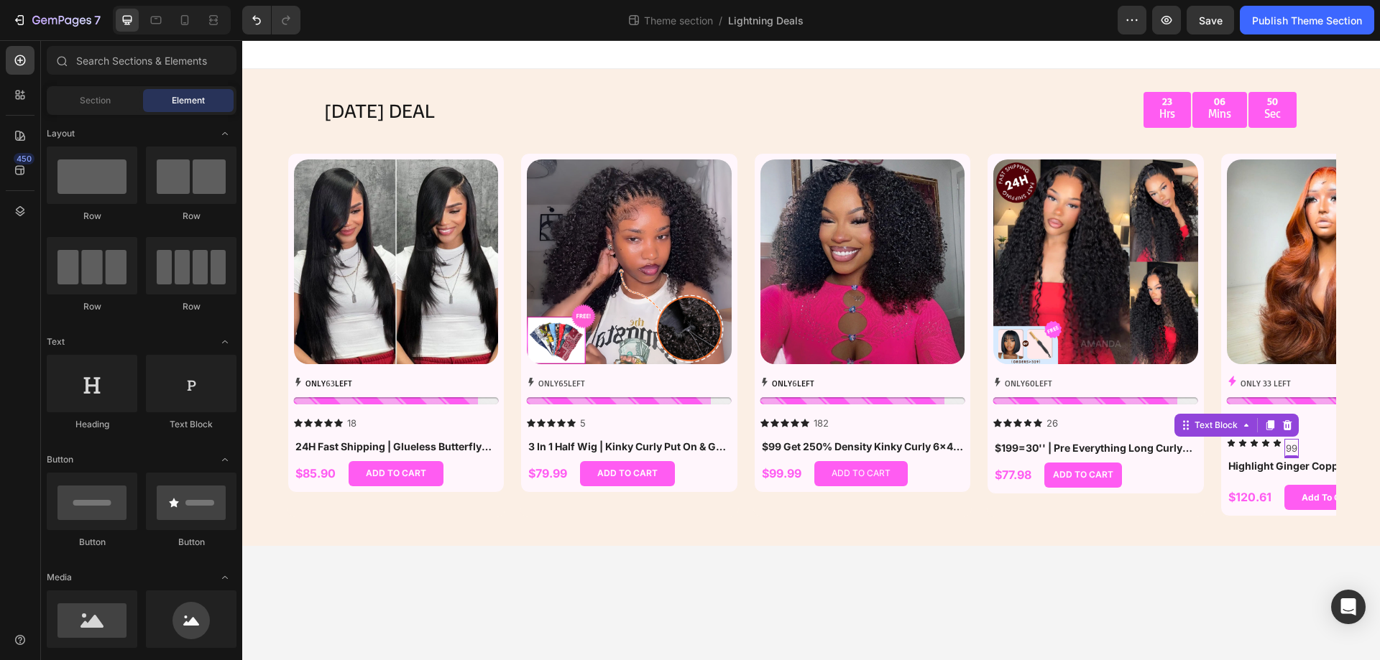
click at [1263, 580] on body "[DATE] DEAL Text Block 23 Hrs 06 Mins 50 Sec Countdown Timer Row Row Product Im…" at bounding box center [810, 350] width 1137 height 620
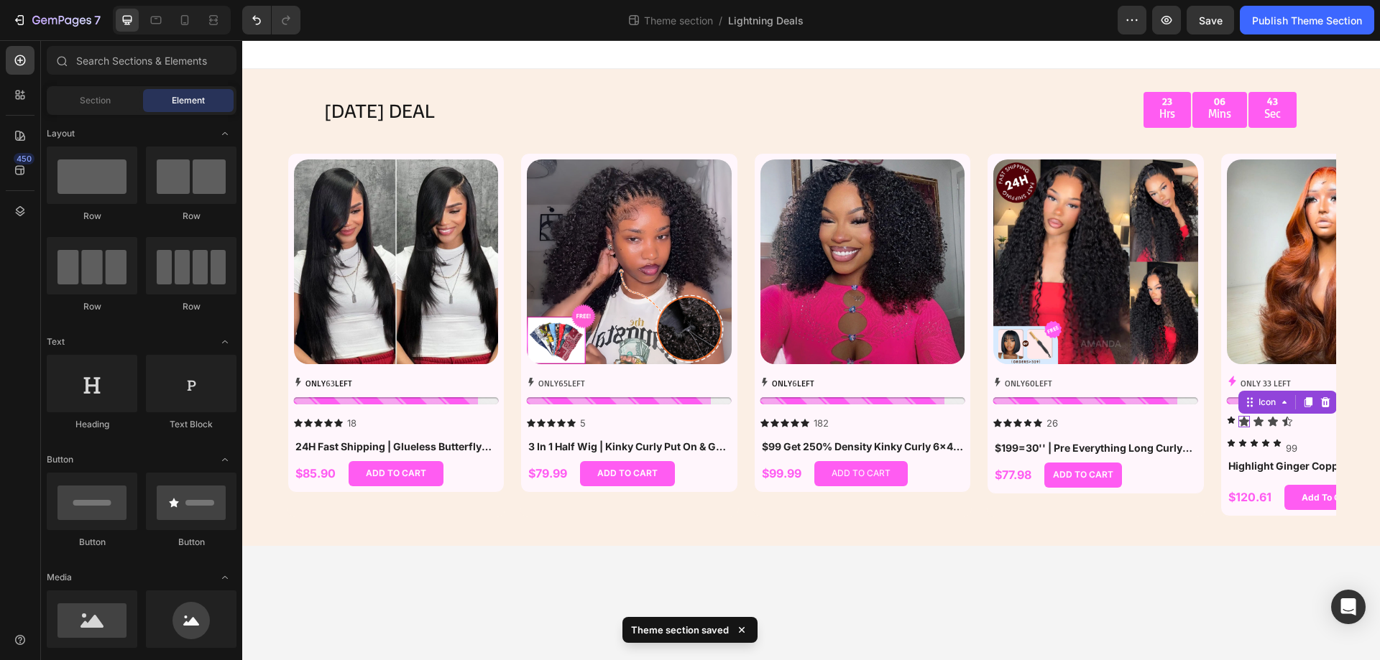
click at [1242, 423] on div "Icon 0" at bounding box center [1243, 421] width 11 height 11
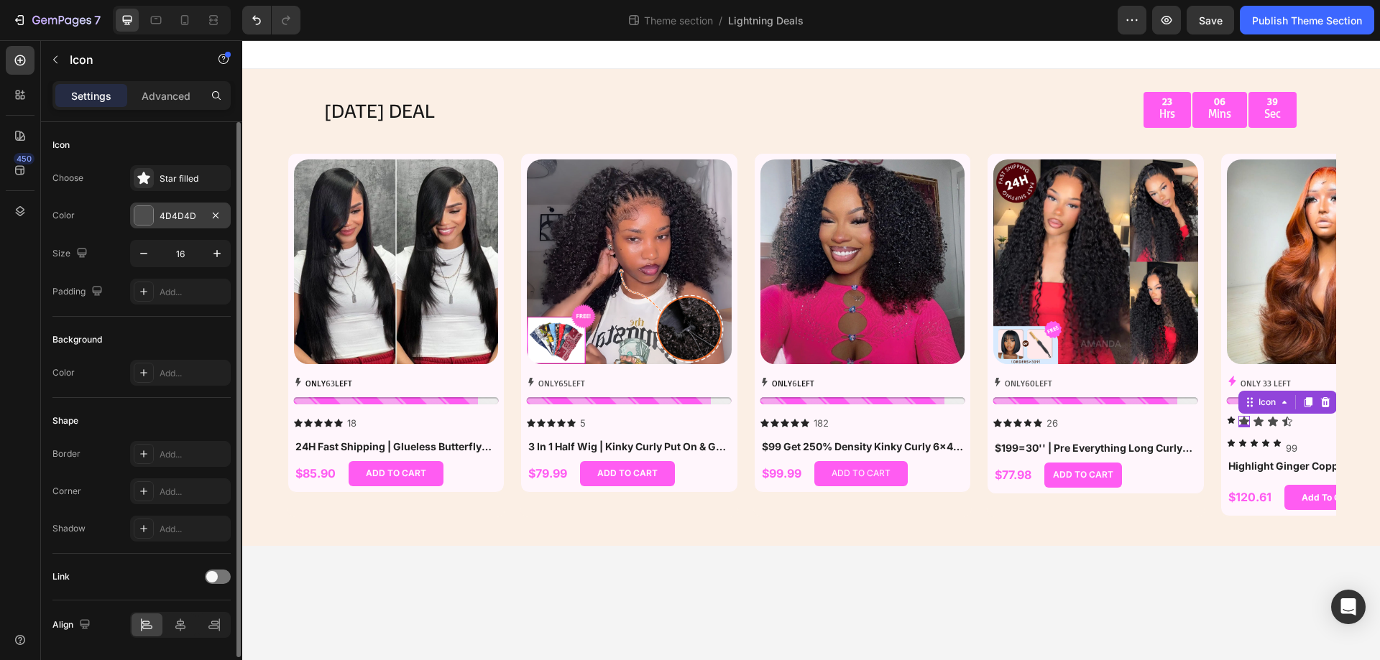
click at [188, 221] on div "4D4D4D" at bounding box center [181, 216] width 42 height 13
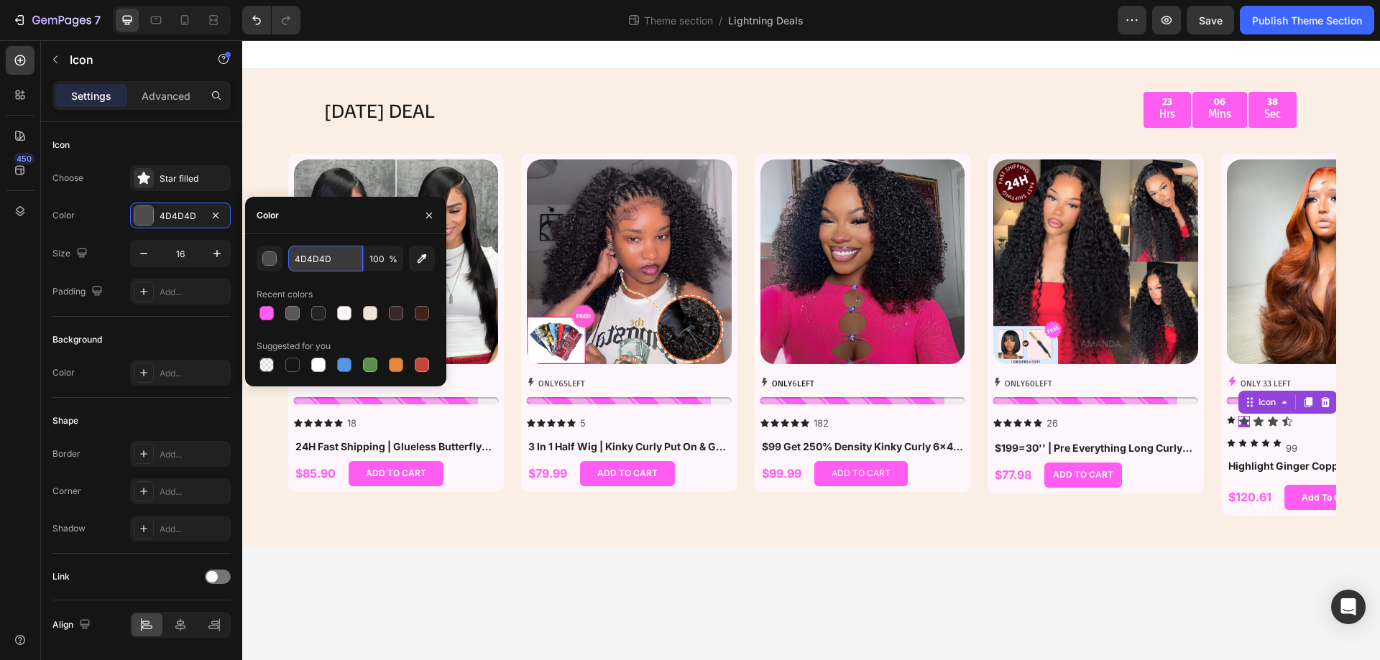
click at [318, 259] on input "4D4D4D" at bounding box center [325, 259] width 75 height 26
type input "242424"
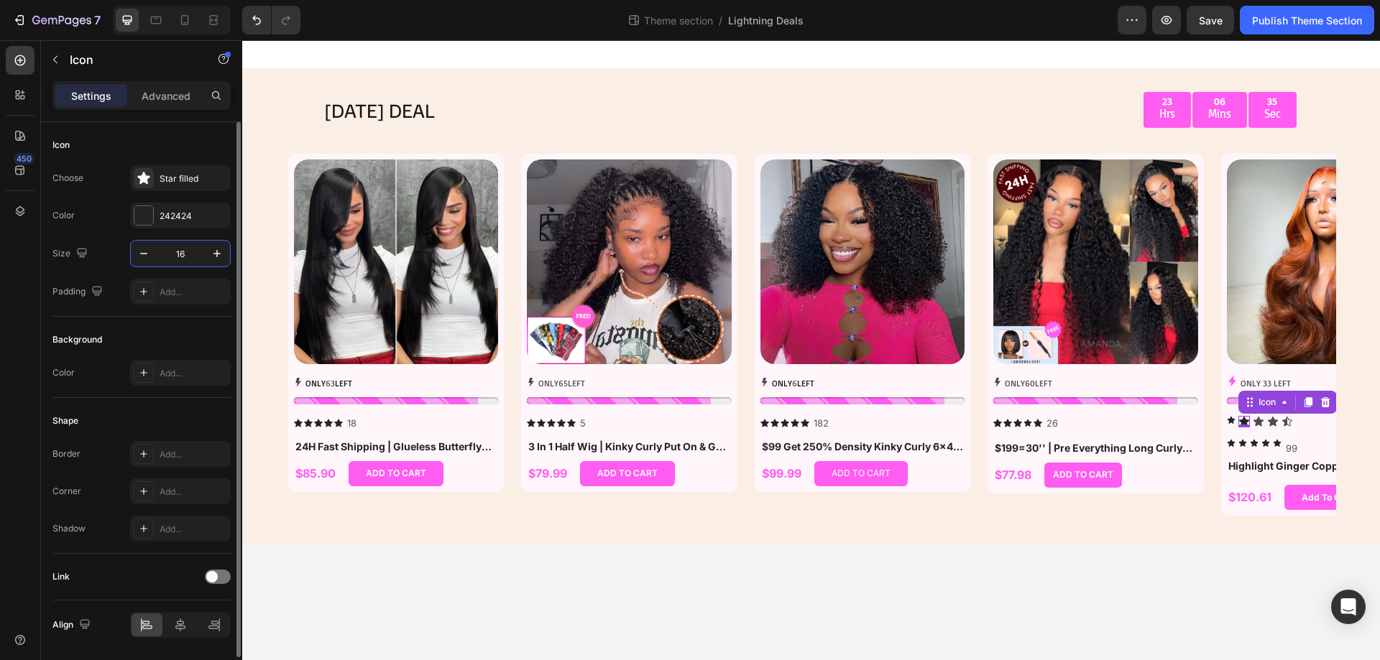
click at [190, 252] on input "16" at bounding box center [180, 254] width 47 height 26
type input "12"
click at [1254, 420] on icon at bounding box center [1255, 421] width 10 height 9
click at [183, 216] on div "4D4D4D" at bounding box center [181, 216] width 42 height 13
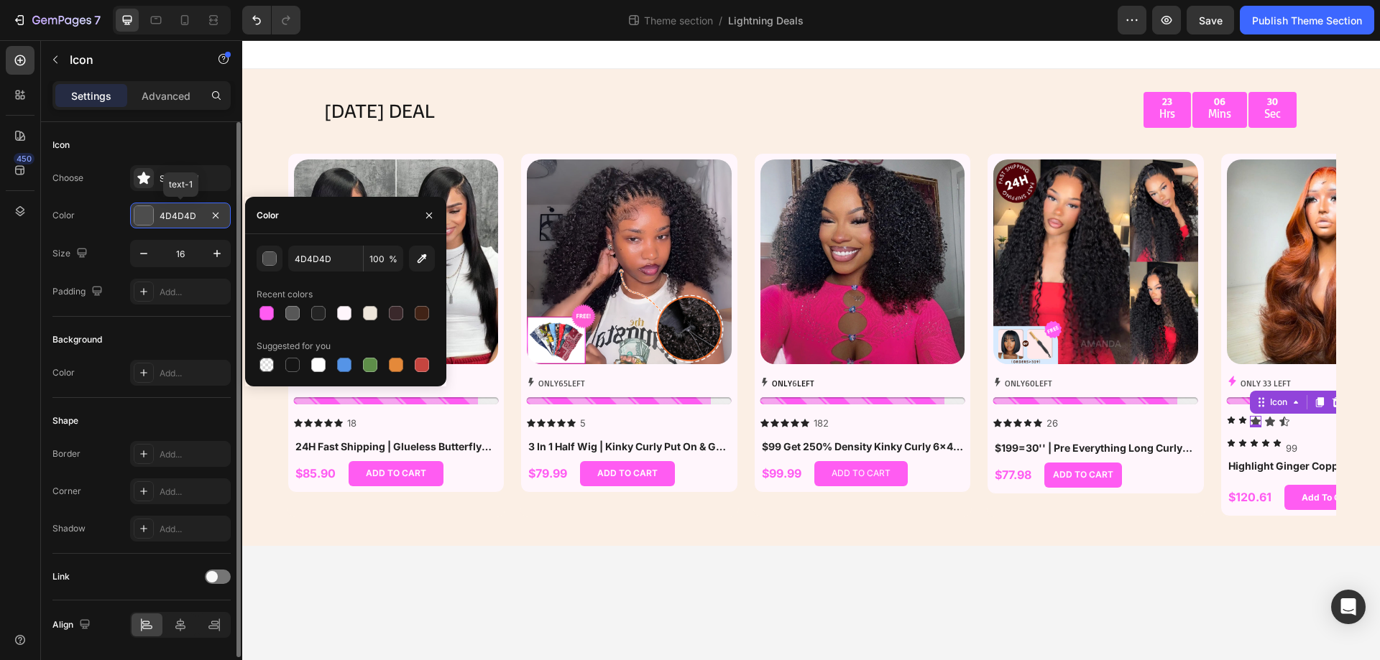
click at [172, 218] on div "4D4D4D" at bounding box center [181, 216] width 42 height 13
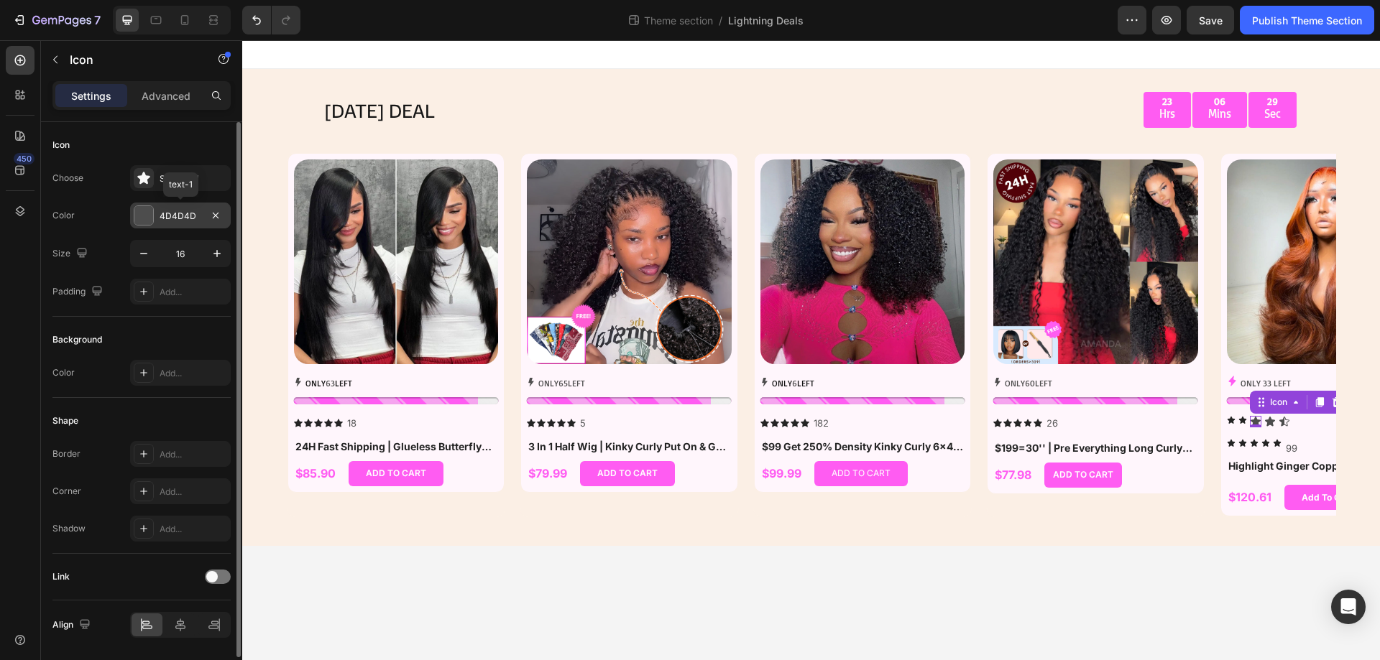
click at [165, 216] on div "4D4D4D" at bounding box center [181, 216] width 42 height 13
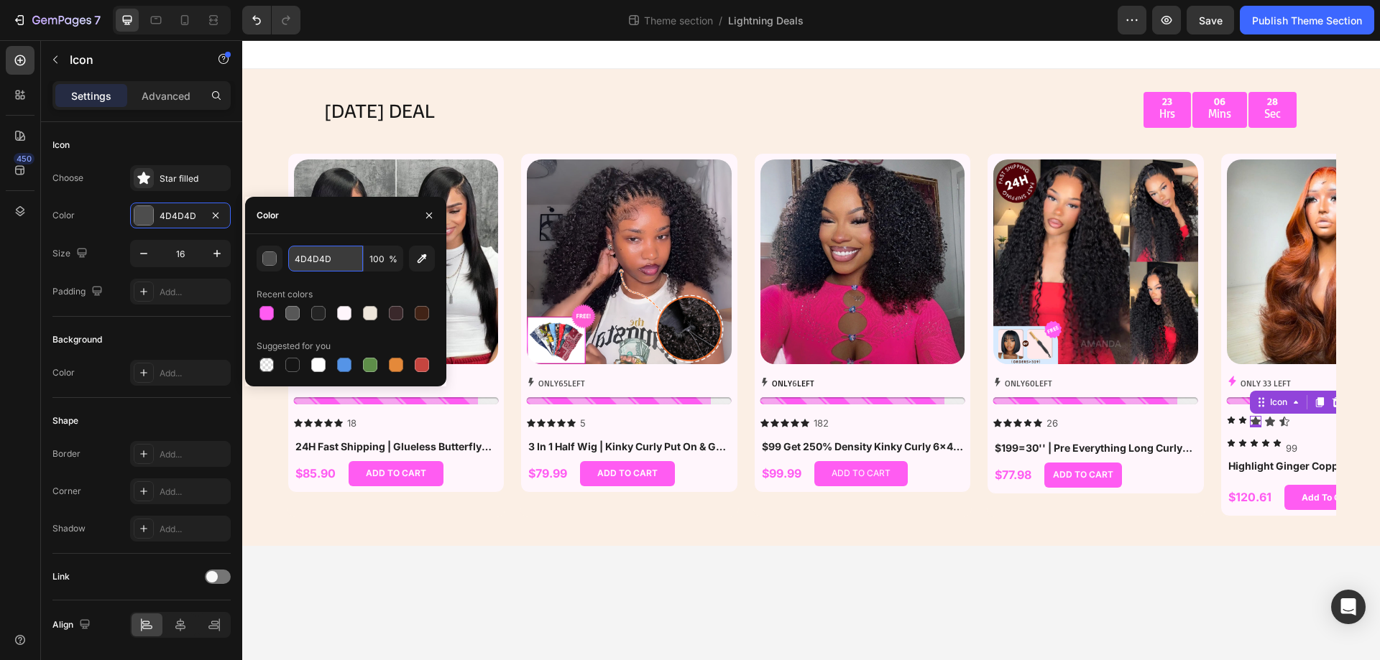
click at [319, 256] on input "4D4D4D" at bounding box center [325, 259] width 75 height 26
type input "242424"
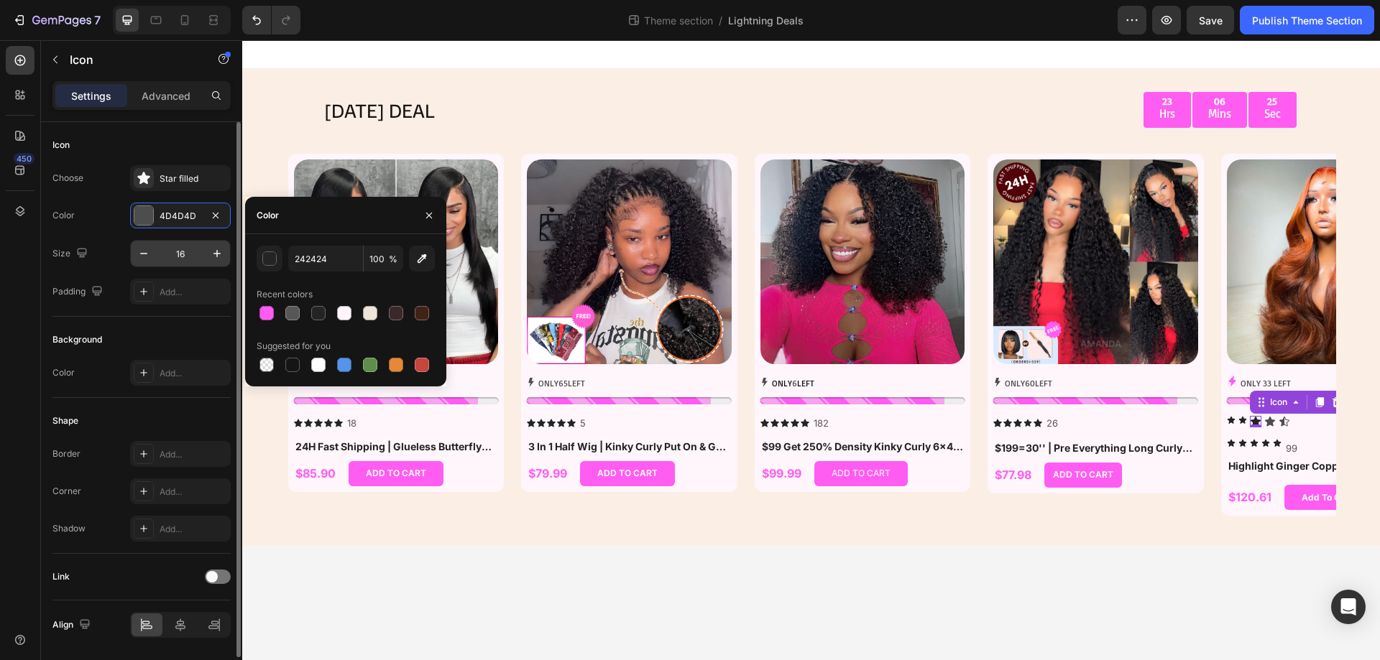
click at [178, 255] on input "16" at bounding box center [180, 254] width 47 height 26
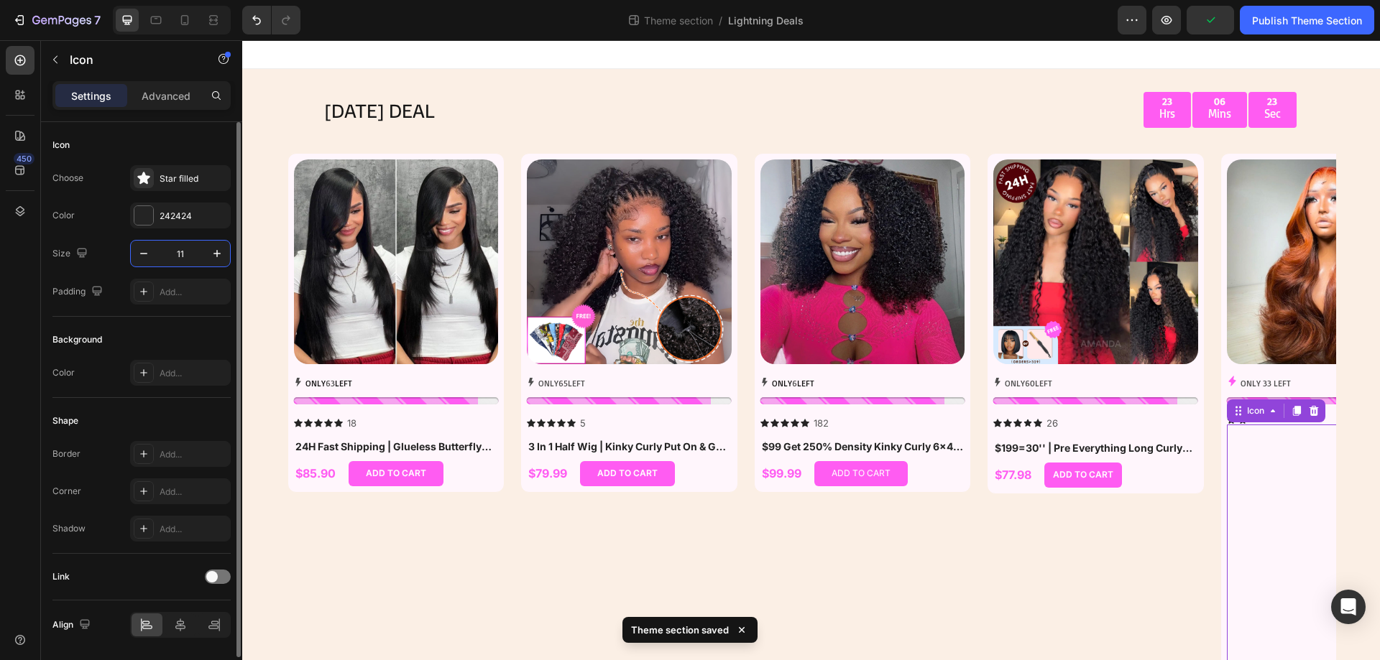
type input "1"
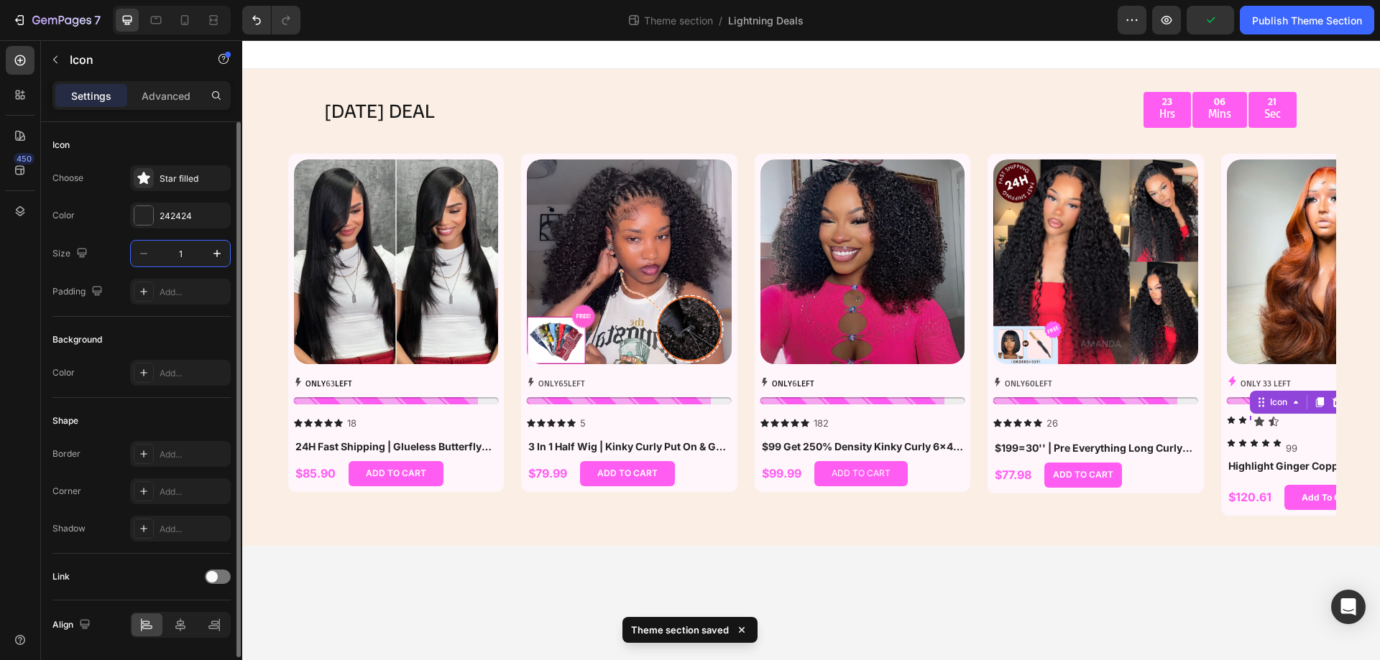
type input "12"
click at [1270, 422] on div "Icon" at bounding box center [1266, 421] width 11 height 11
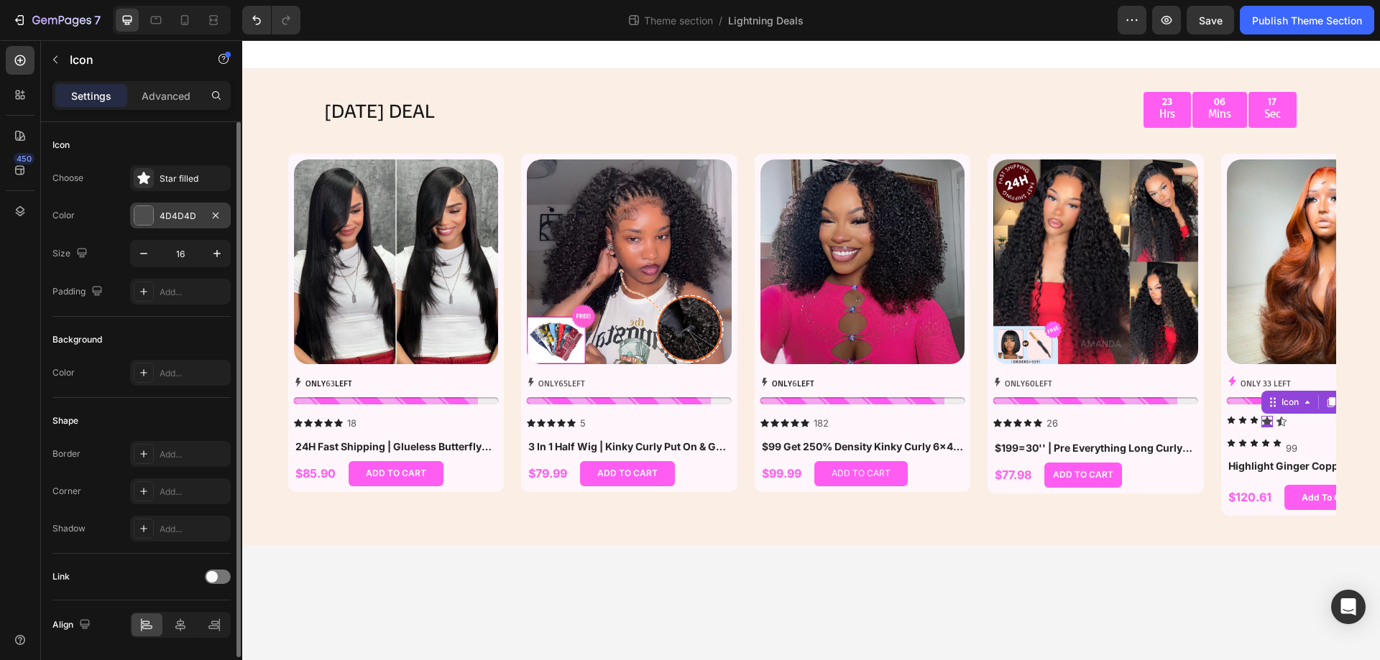
click at [172, 221] on div "4D4D4D" at bounding box center [181, 216] width 42 height 13
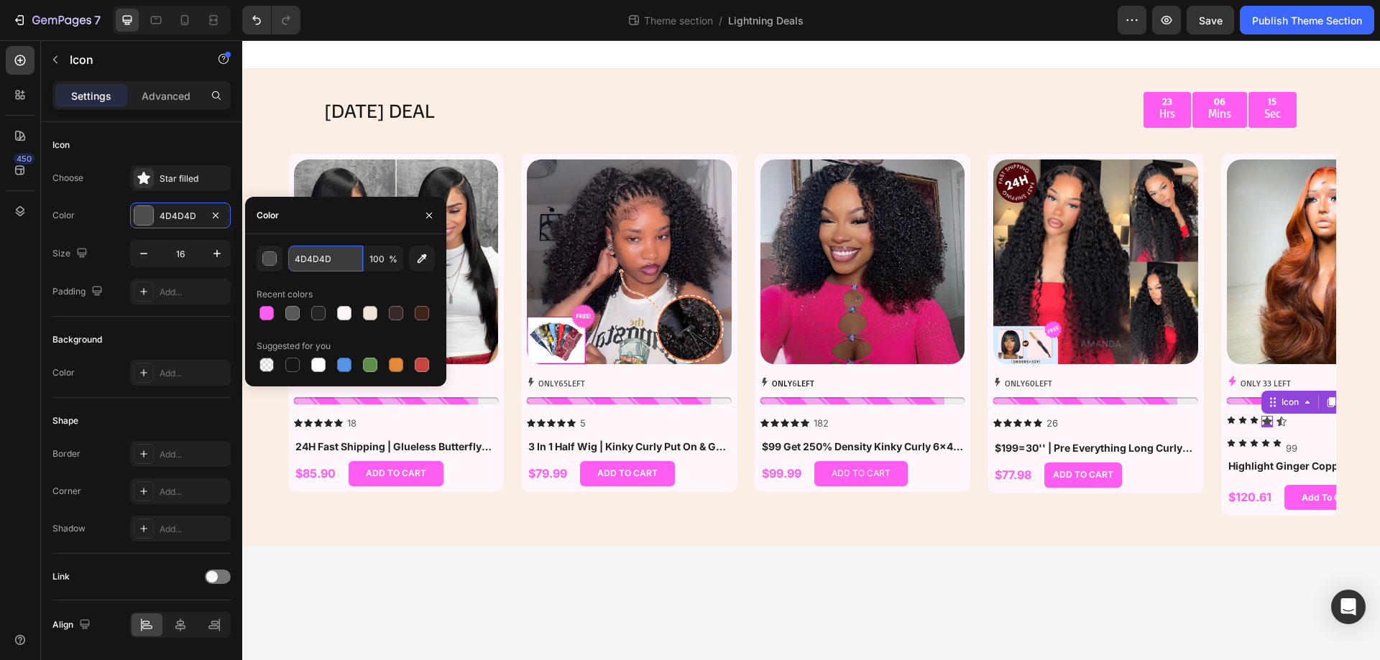
click at [324, 264] on input "4D4D4D" at bounding box center [325, 259] width 75 height 26
type input "242424"
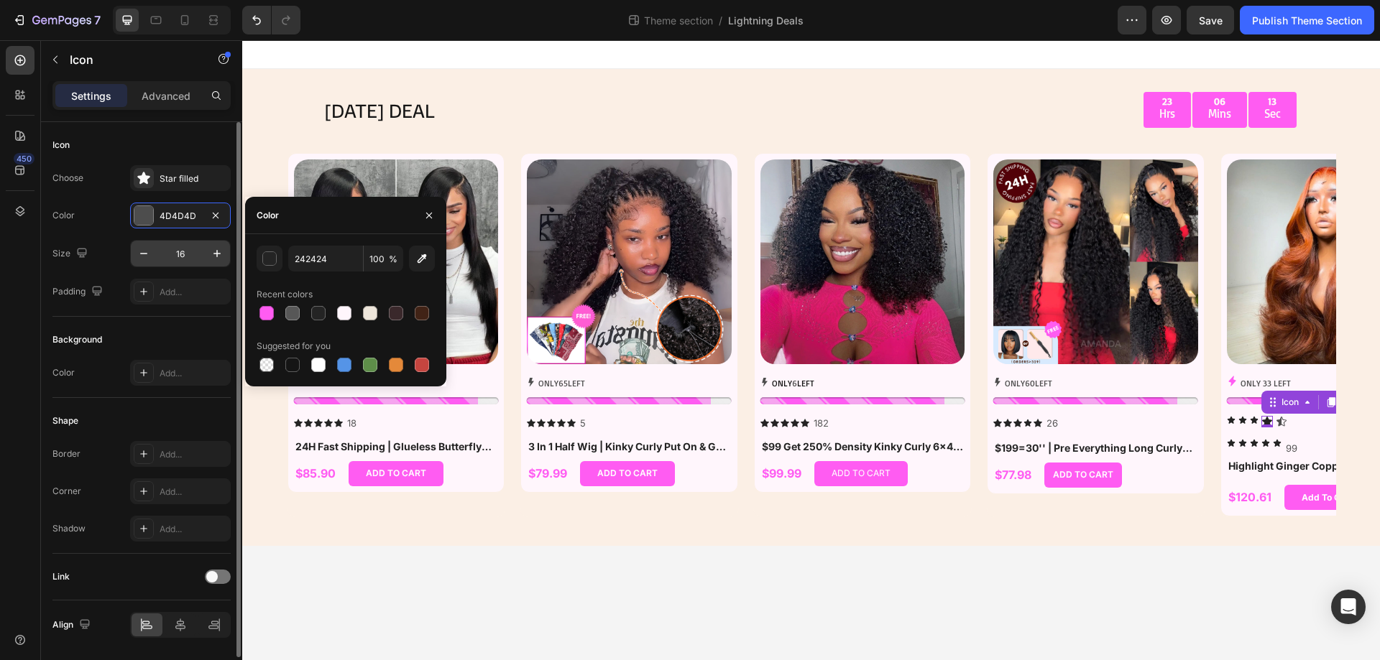
click at [182, 262] on input "16" at bounding box center [180, 254] width 47 height 26
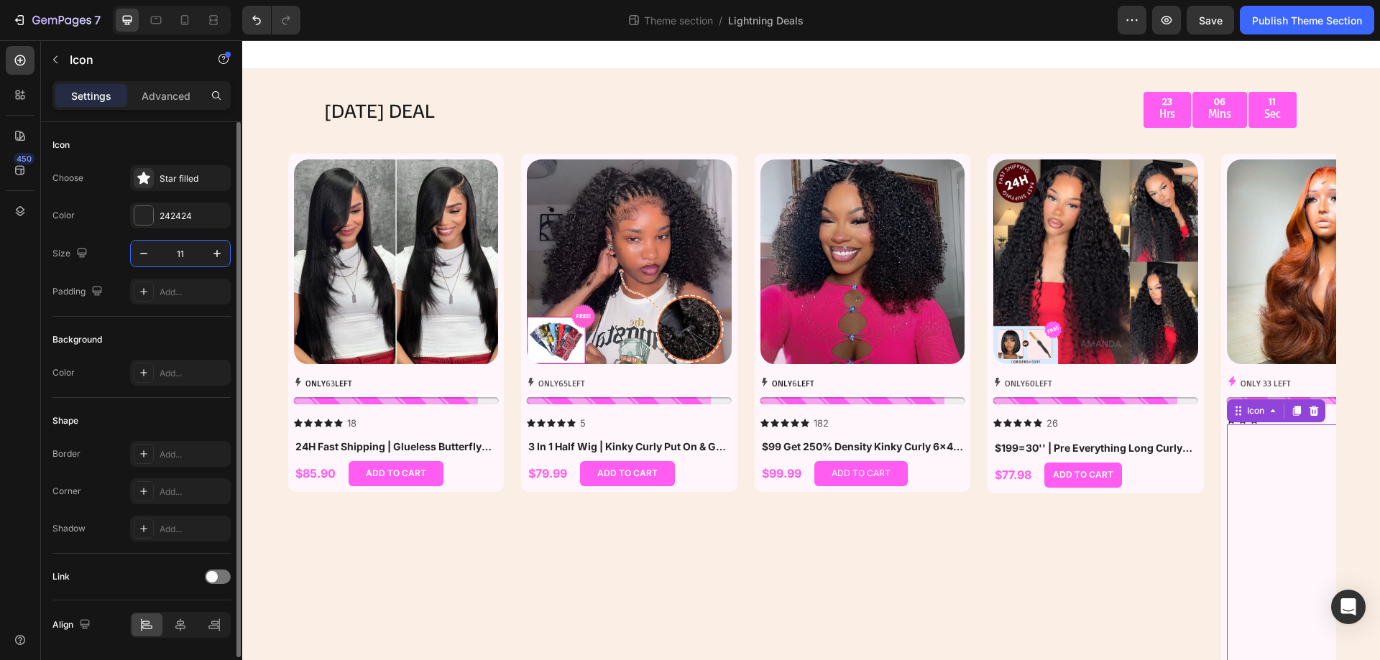
type input "1"
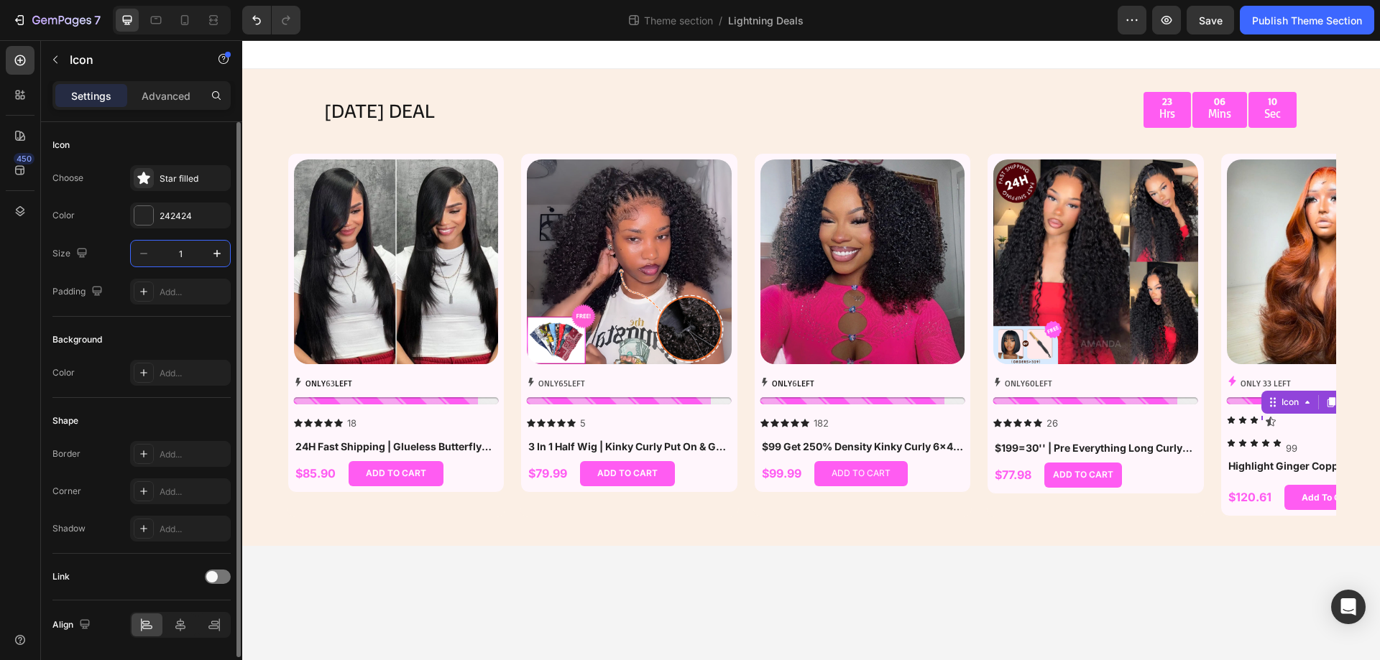
type input "12"
click at [1278, 423] on icon at bounding box center [1278, 421] width 10 height 9
click at [170, 218] on div "4D4D4D" at bounding box center [181, 216] width 42 height 13
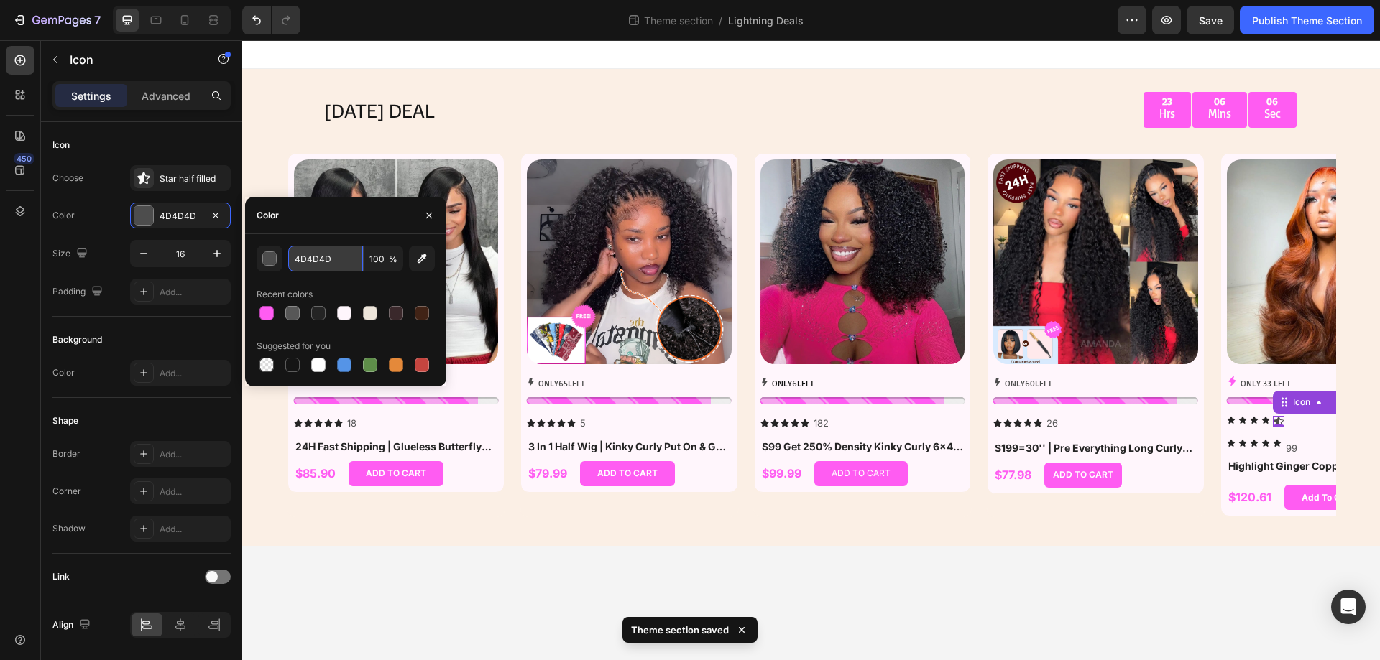
click at [320, 259] on input "4D4D4D" at bounding box center [325, 259] width 75 height 26
type input "242424"
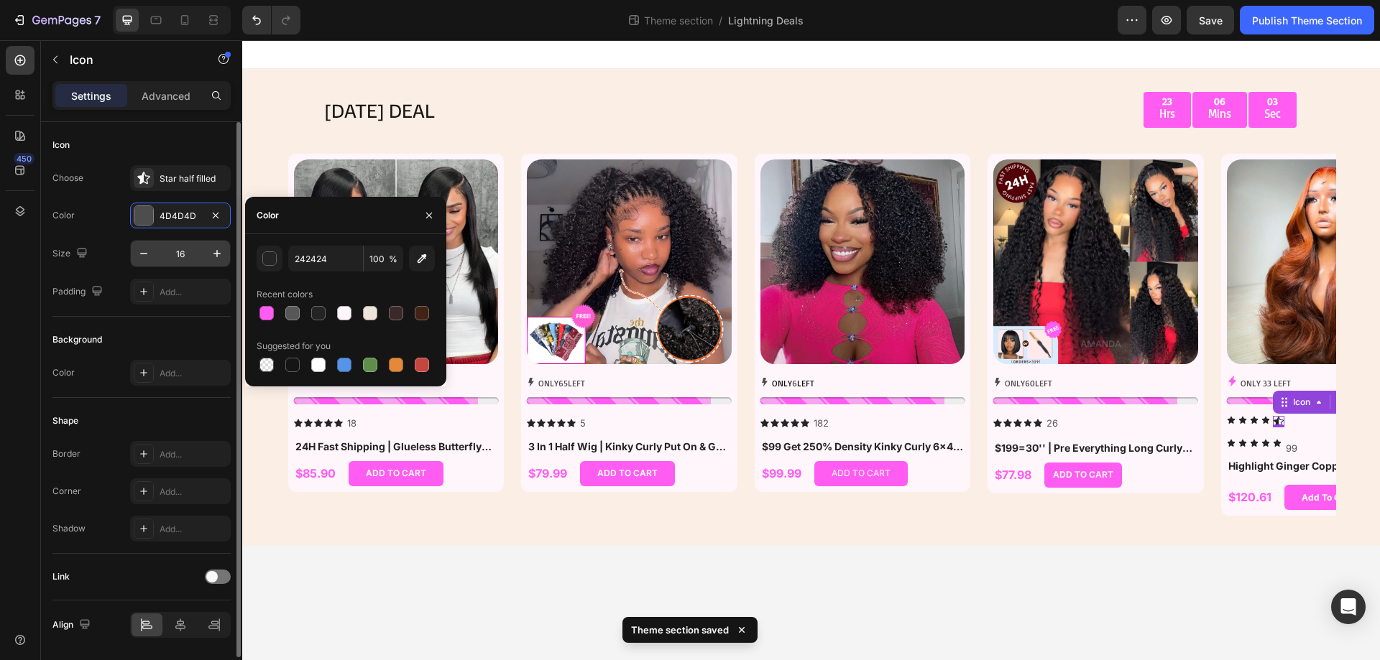
click at [189, 257] on input "16" at bounding box center [180, 254] width 47 height 26
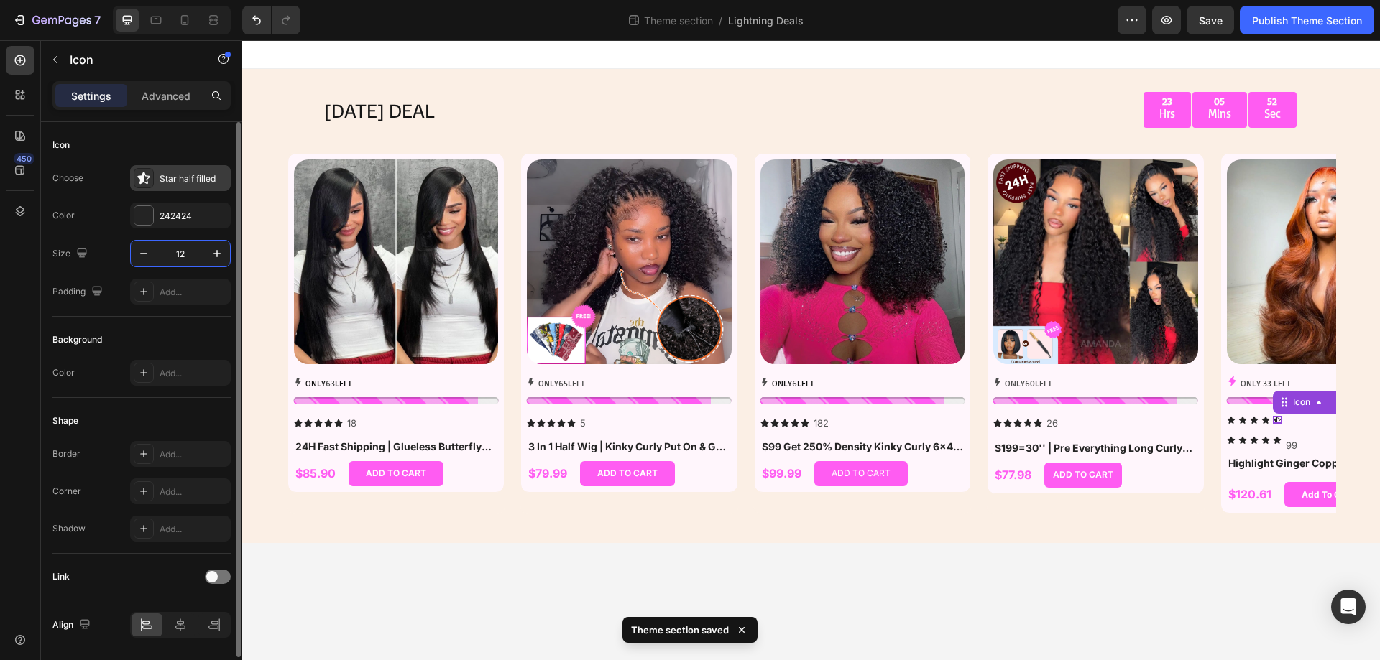
type input "12"
click at [190, 182] on div "Star half filled" at bounding box center [194, 178] width 68 height 13
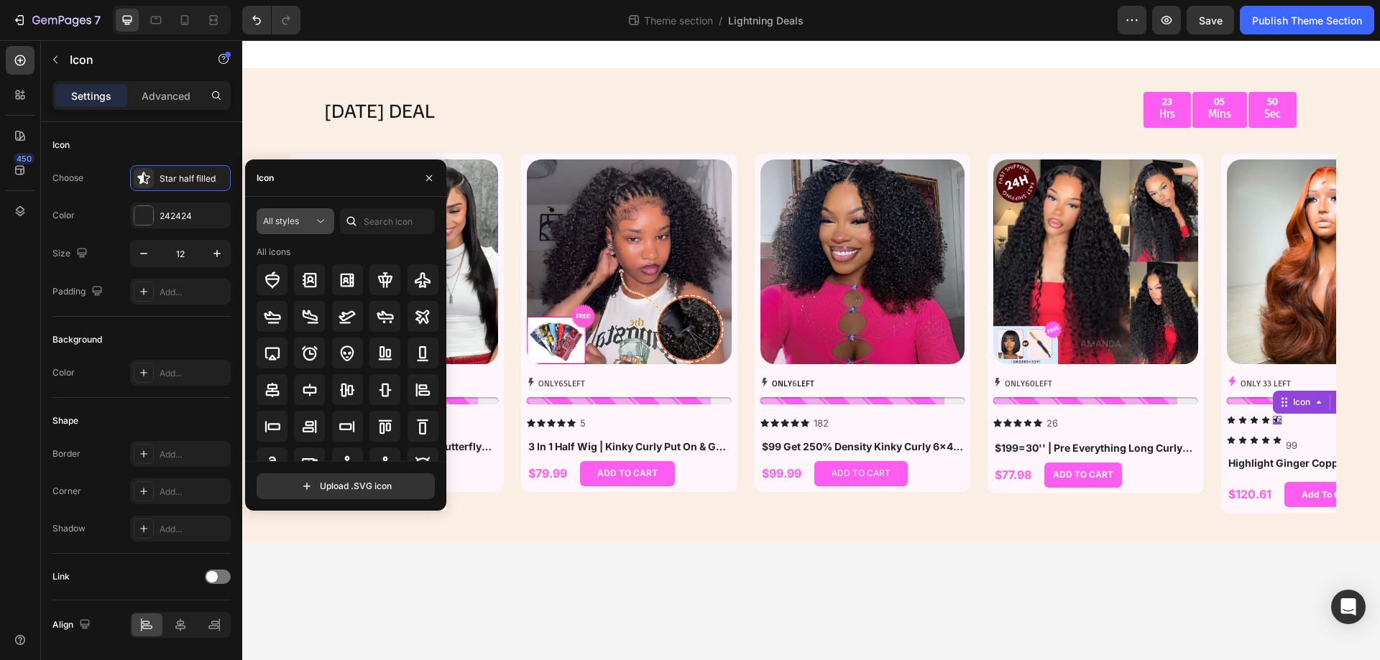
click at [299, 233] on button "All styles" at bounding box center [296, 221] width 78 height 26
click at [297, 361] on p "Filled" at bounding box center [281, 366] width 82 height 14
click at [284, 221] on span "Filled" at bounding box center [274, 221] width 22 height 11
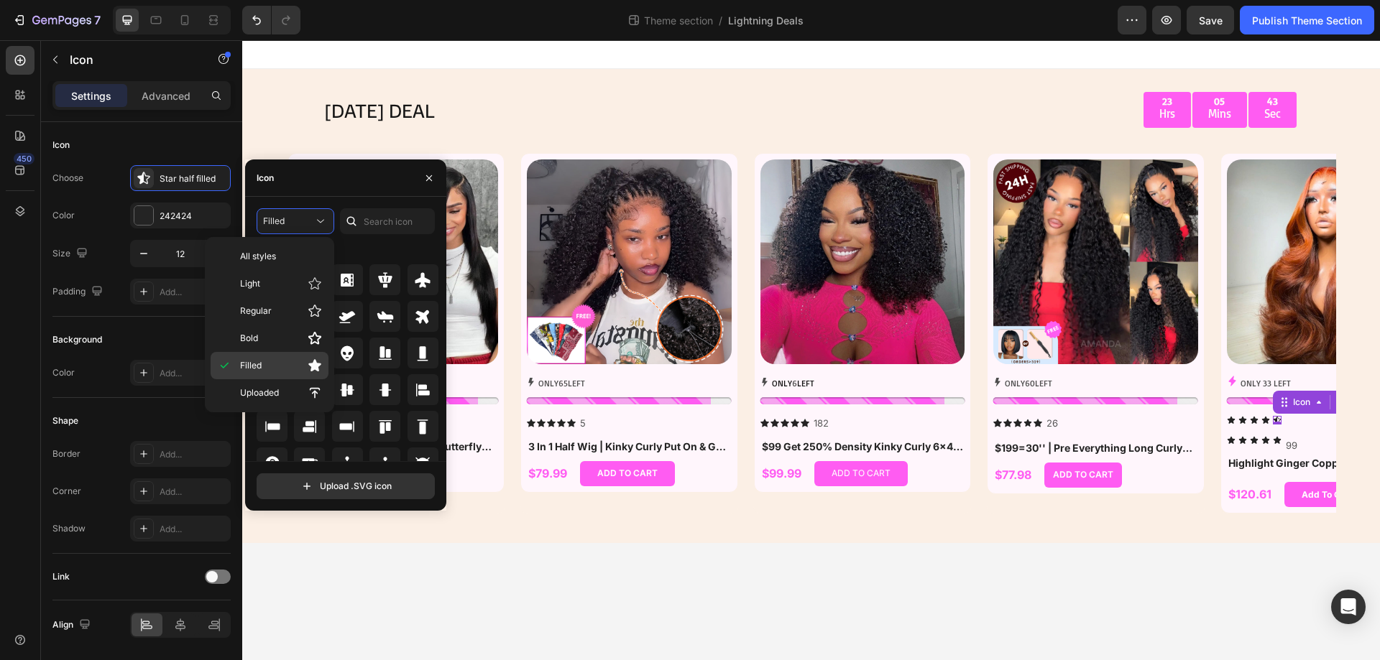
click at [277, 362] on p "Filled" at bounding box center [281, 366] width 82 height 14
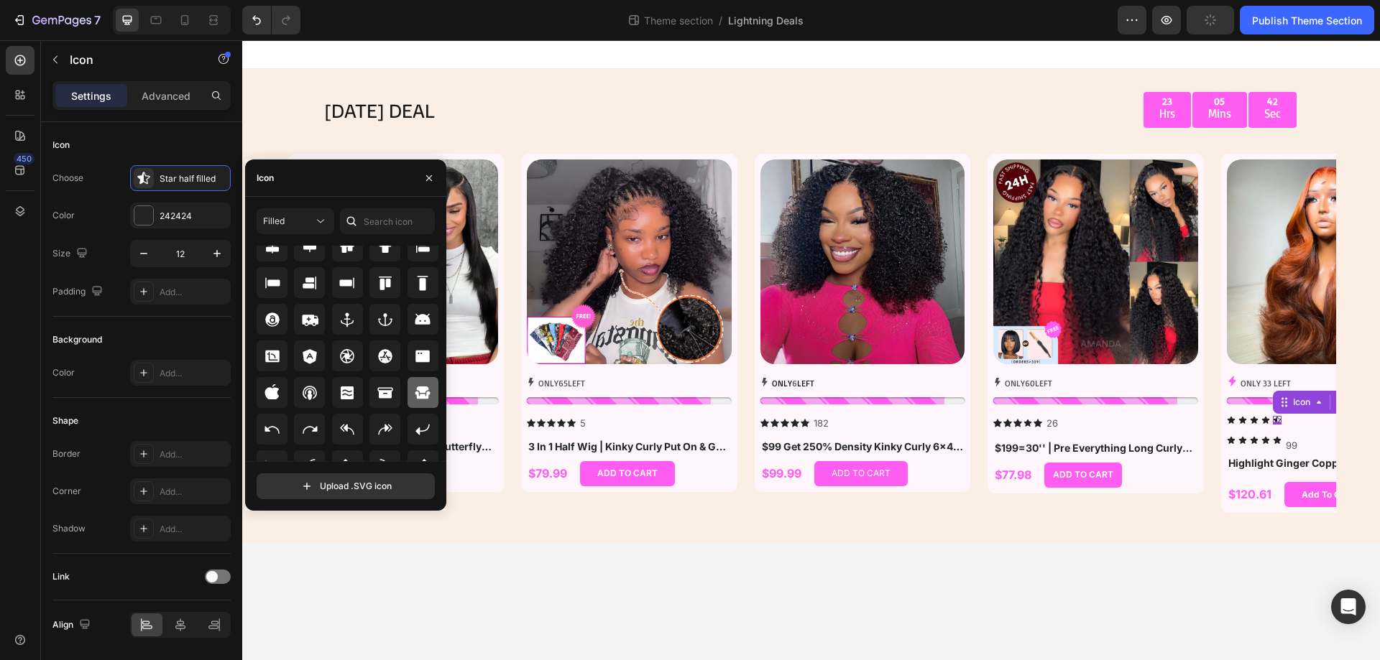
scroll to position [158, 0]
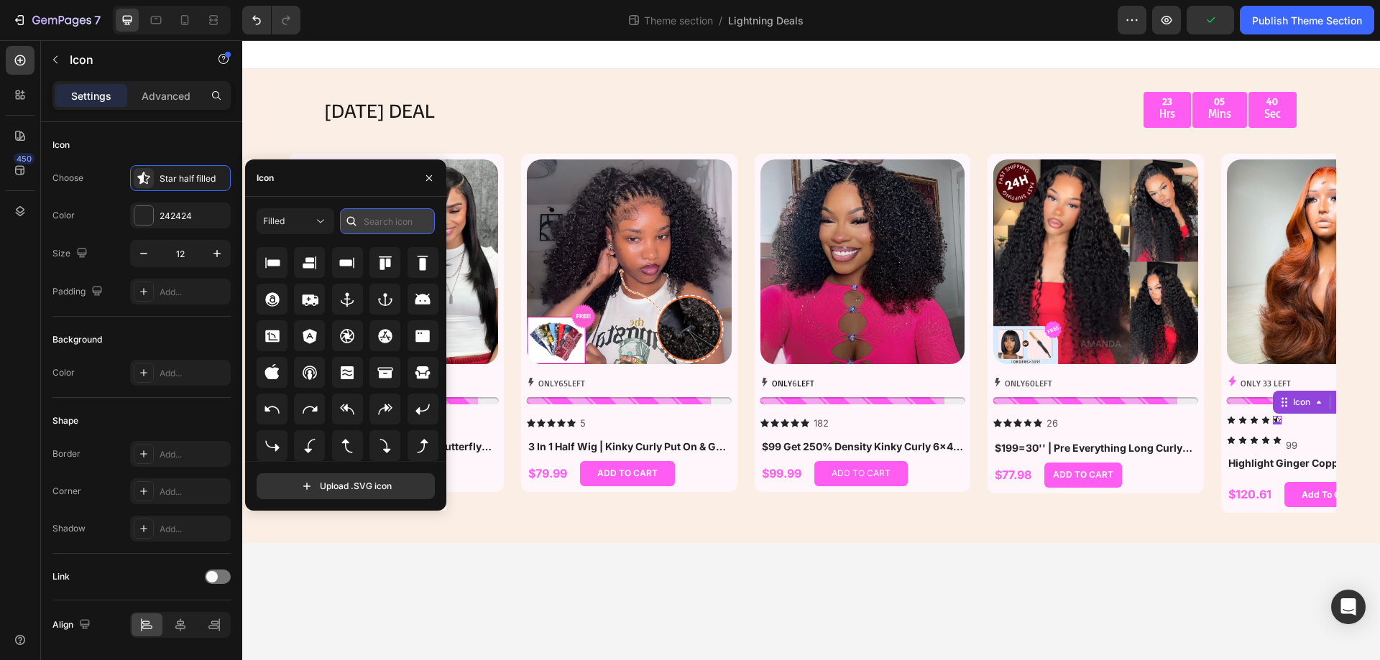
click at [393, 228] on input "text" at bounding box center [387, 221] width 95 height 26
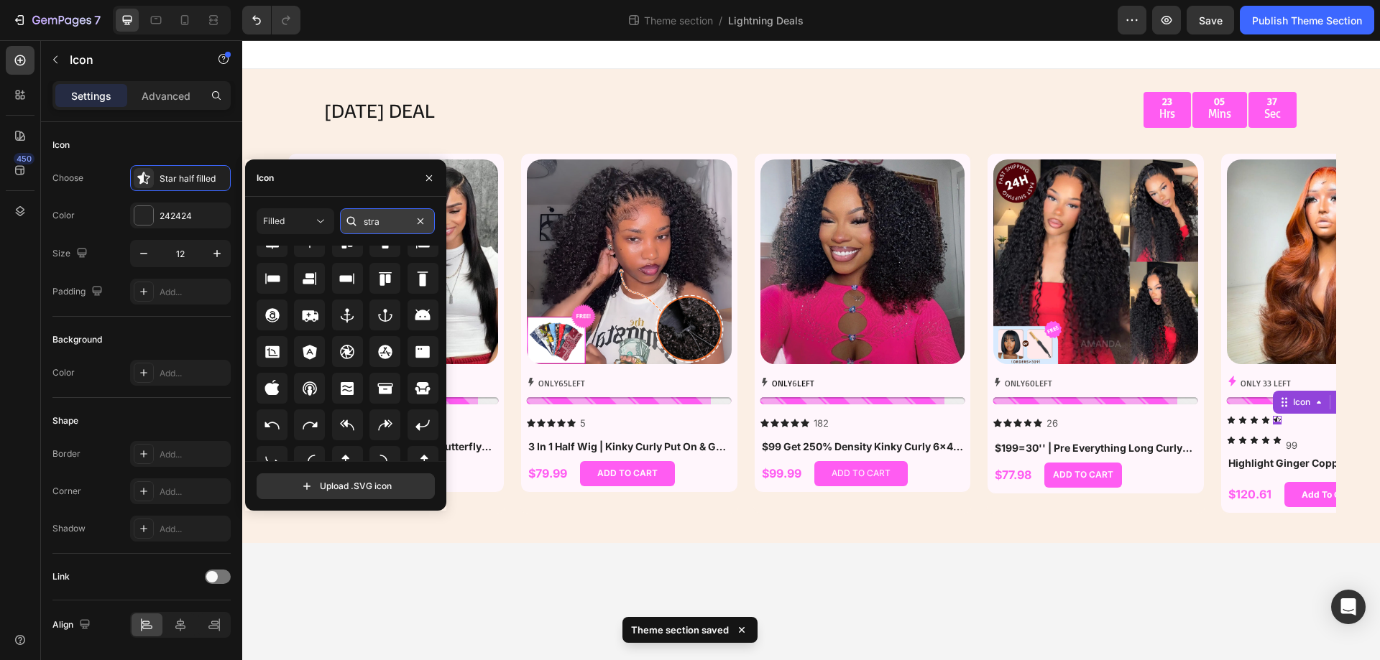
scroll to position [0, 0]
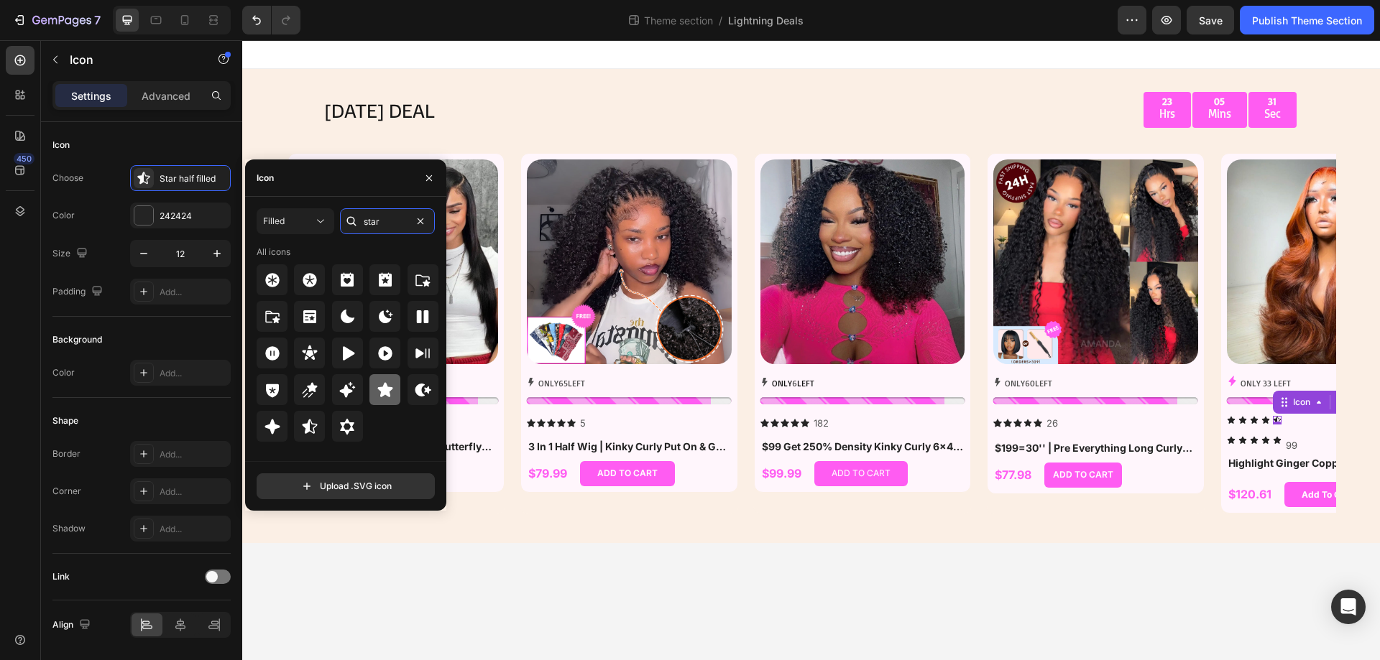
type input "star"
click at [390, 400] on div at bounding box center [384, 389] width 31 height 31
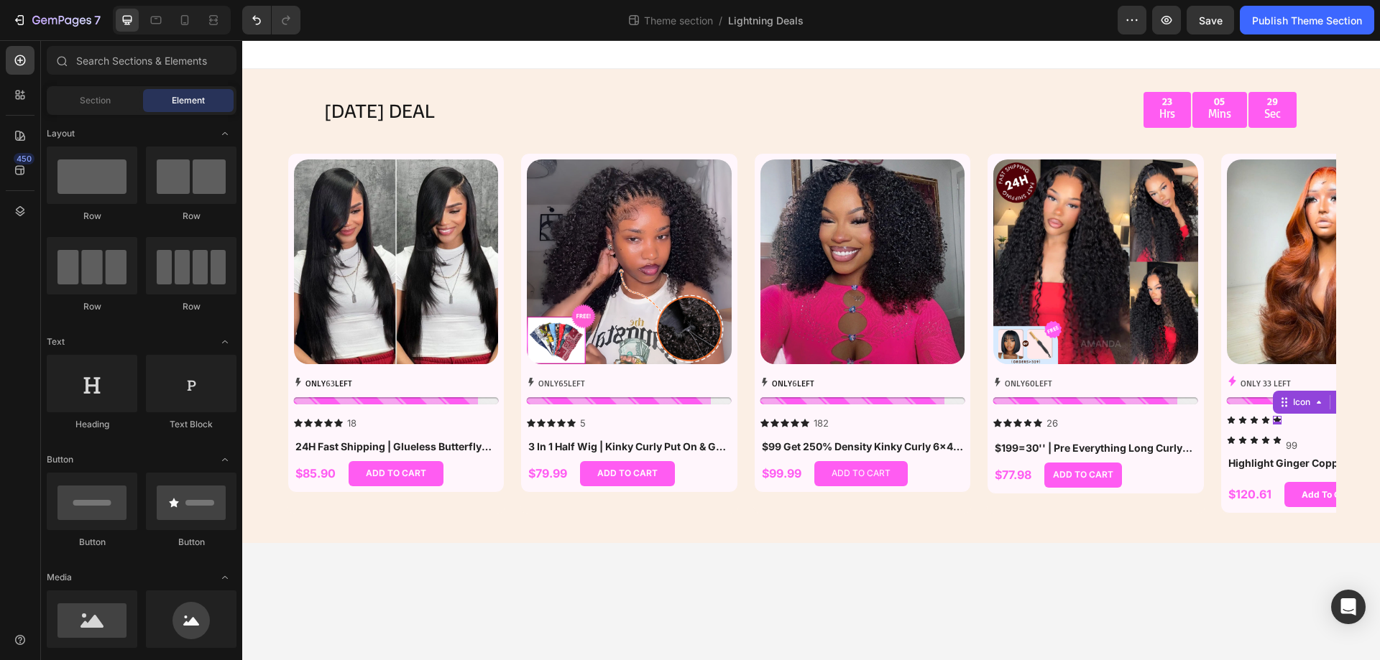
click at [1002, 600] on body "[DATE] DEAL Text Block 23 Hrs 05 Mins 29 Sec Countdown Timer Row Row Product Im…" at bounding box center [810, 350] width 1137 height 620
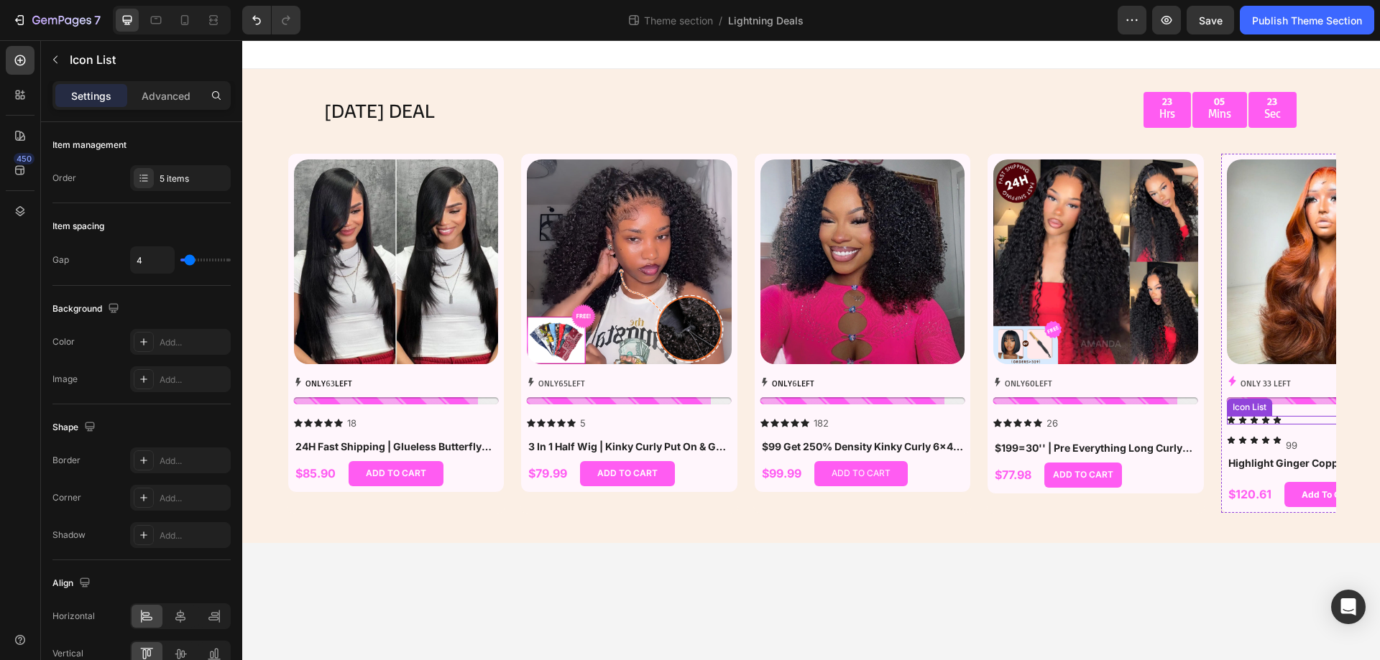
click at [1296, 422] on div "Icon Icon Icon Icon Icon" at bounding box center [1329, 420] width 205 height 9
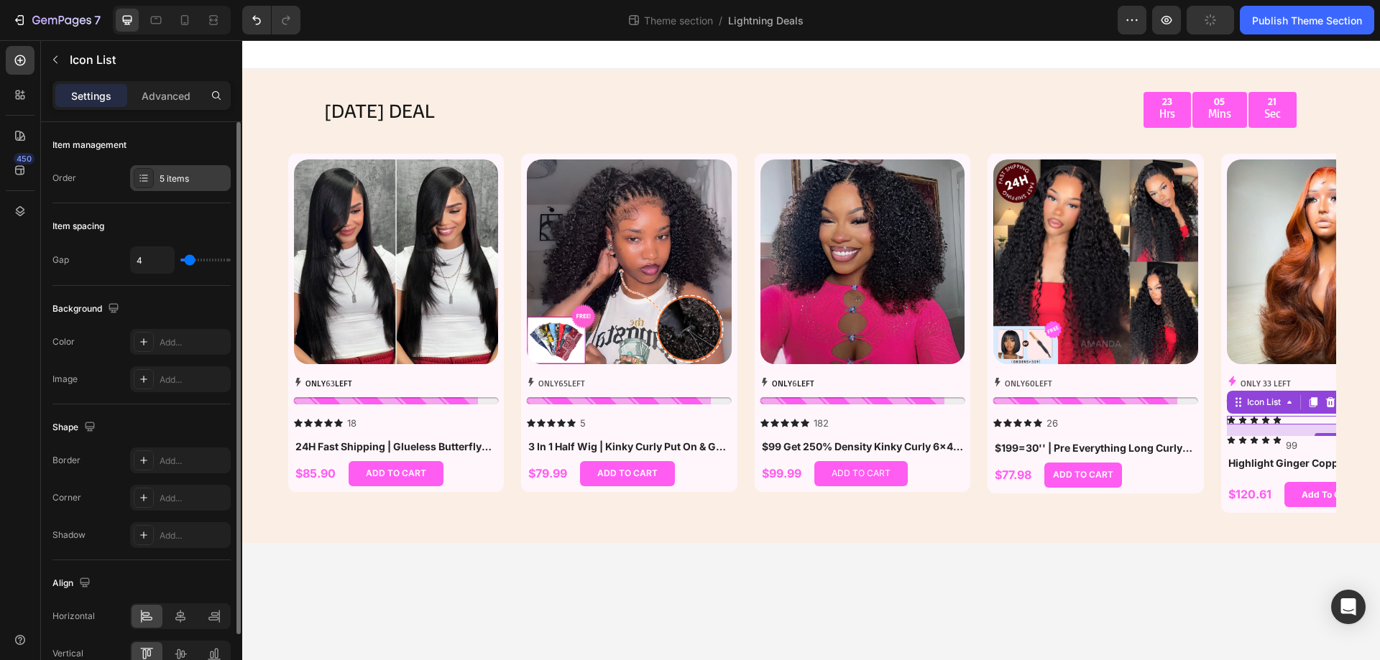
click at [185, 176] on div "5 items" at bounding box center [194, 178] width 68 height 13
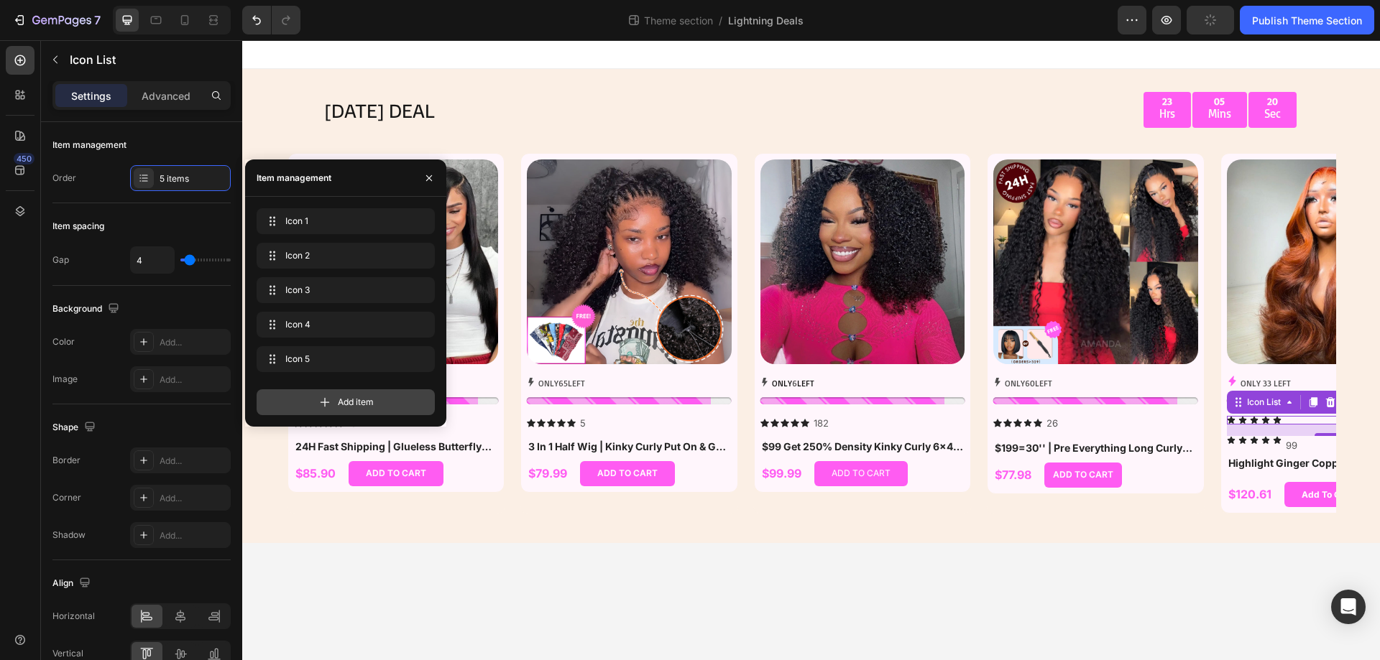
click at [336, 401] on div "Add item" at bounding box center [346, 402] width 178 height 26
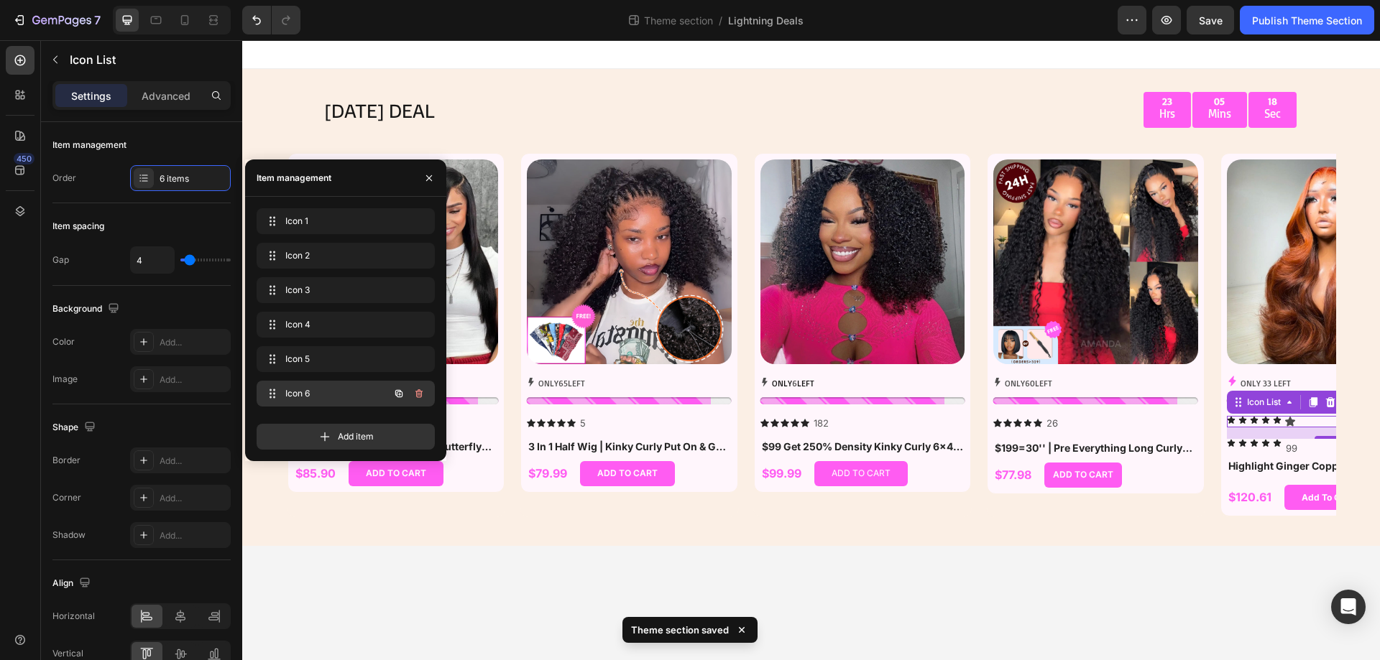
click at [335, 397] on span "Icon 6" at bounding box center [325, 393] width 81 height 13
click at [283, 394] on div "Icon 6 Icon 6" at bounding box center [325, 394] width 126 height 20
click at [275, 394] on icon at bounding box center [270, 393] width 11 height 11
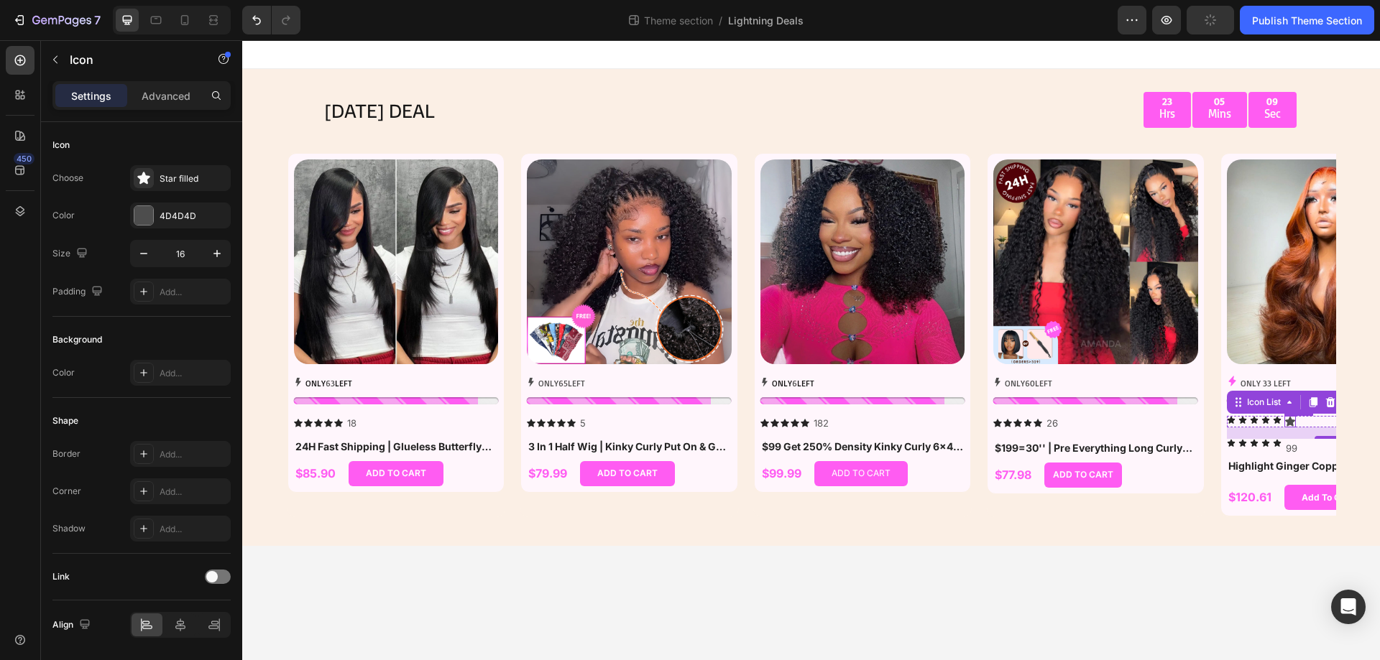
click at [1291, 423] on div "Icon" at bounding box center [1289, 421] width 11 height 11
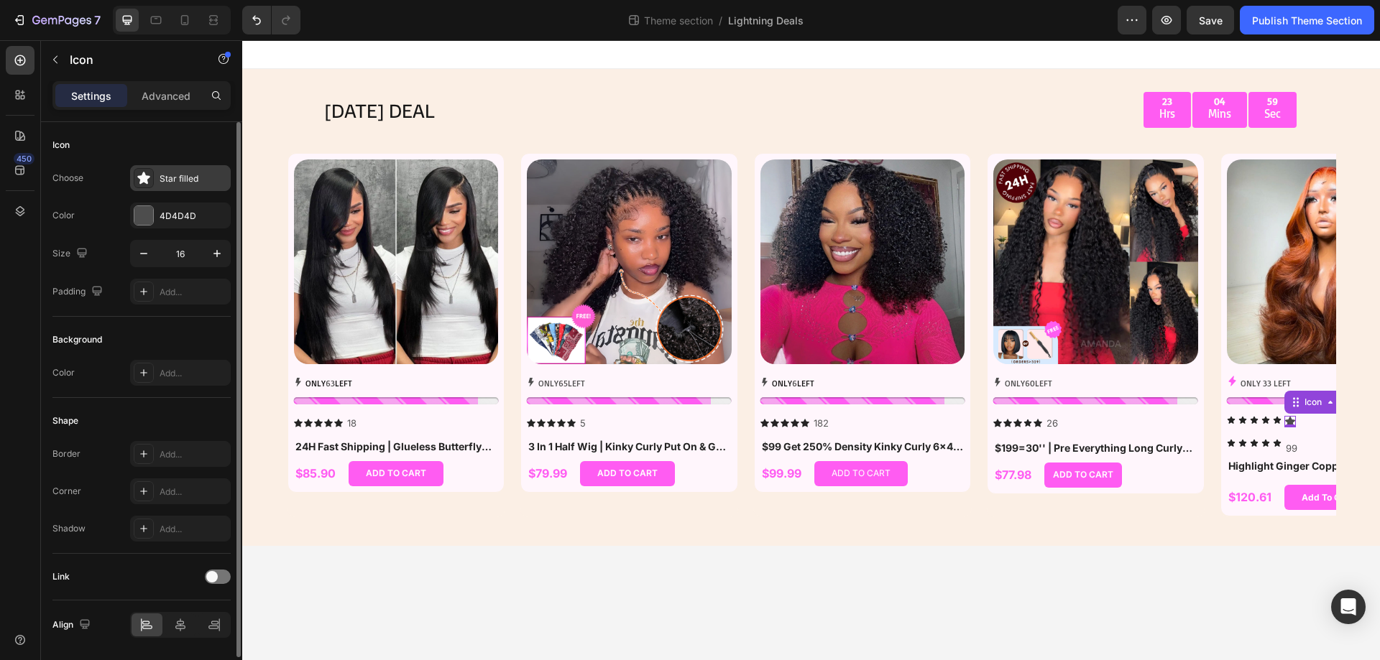
click at [179, 180] on div "Star filled" at bounding box center [194, 178] width 68 height 13
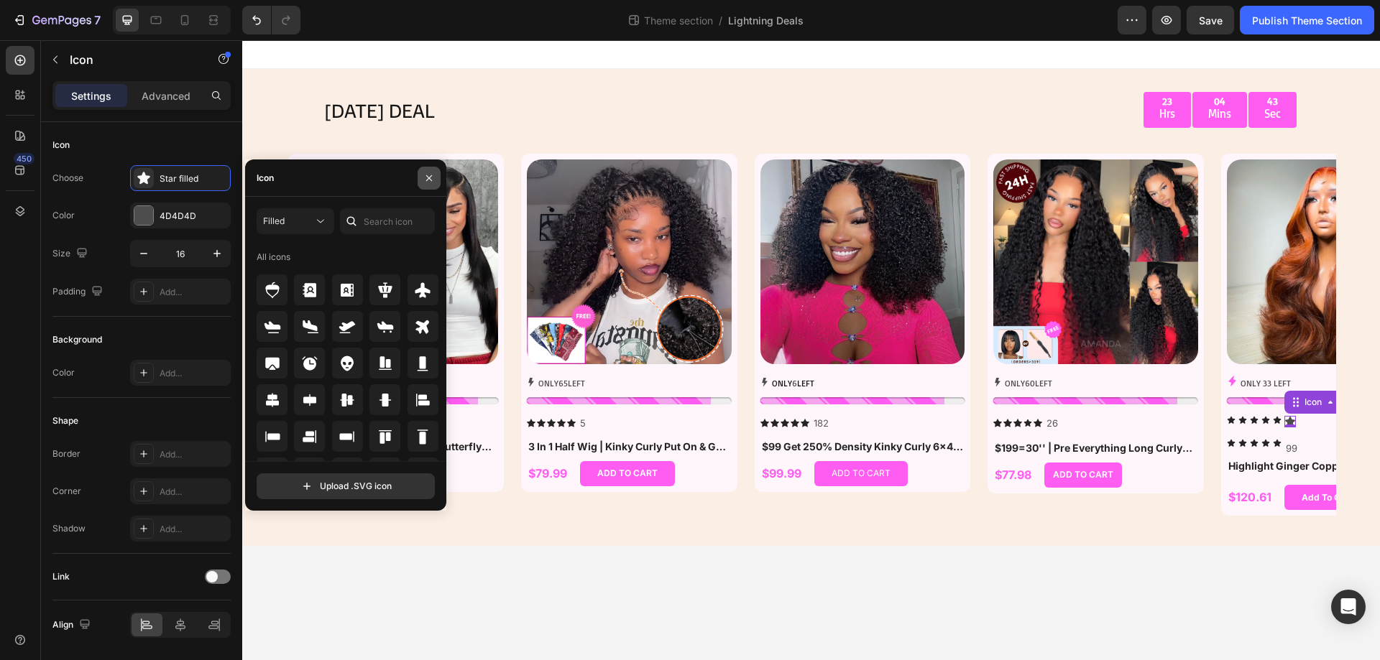
click at [430, 185] on button "button" at bounding box center [428, 178] width 23 height 23
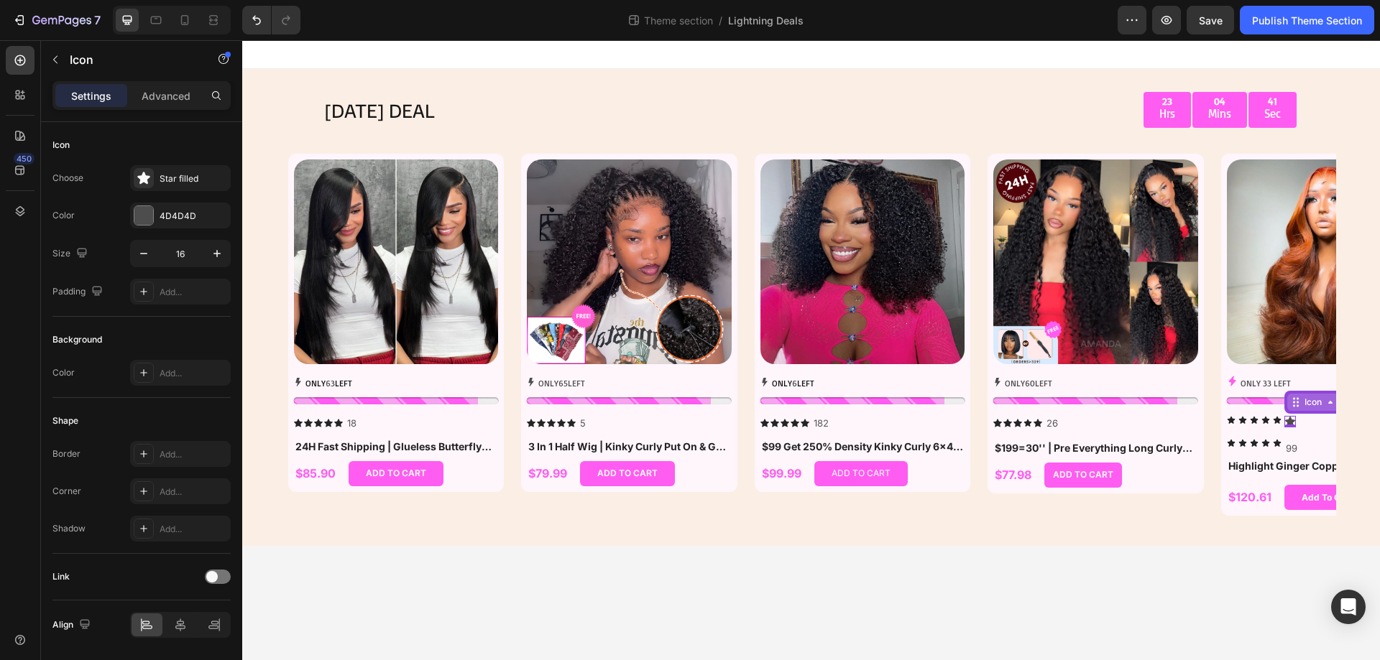
click at [1321, 402] on div "Icon" at bounding box center [1312, 402] width 23 height 0
click at [1319, 370] on div "Icon List" at bounding box center [1309, 376] width 51 height 23
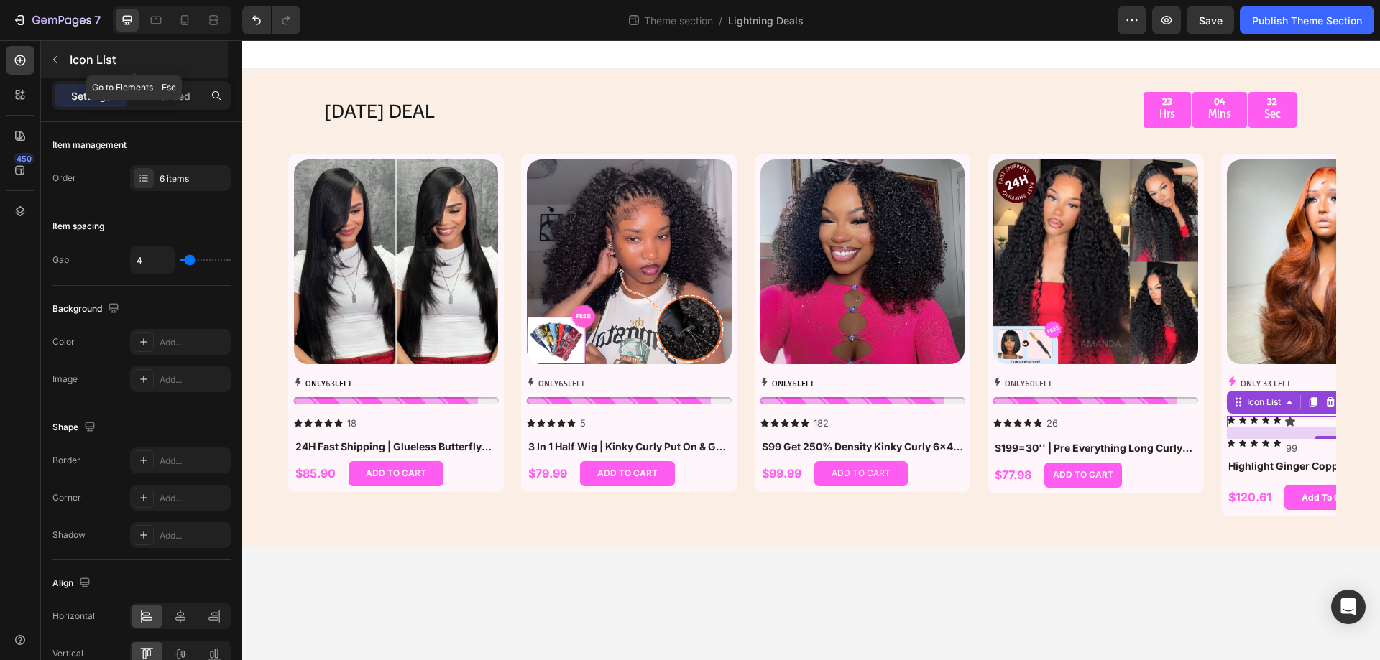
click at [57, 66] on button "button" at bounding box center [55, 59] width 23 height 23
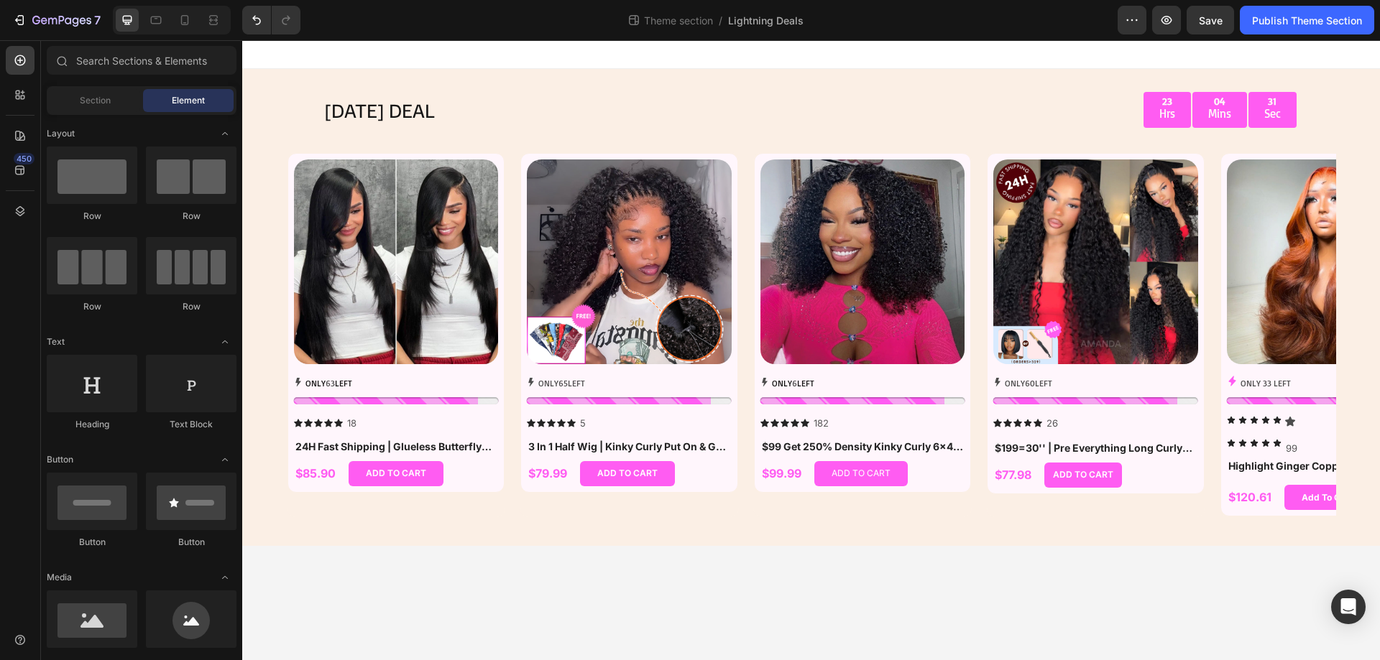
click at [57, 66] on div at bounding box center [61, 60] width 29 height 29
click at [105, 63] on input "text" at bounding box center [142, 60] width 190 height 29
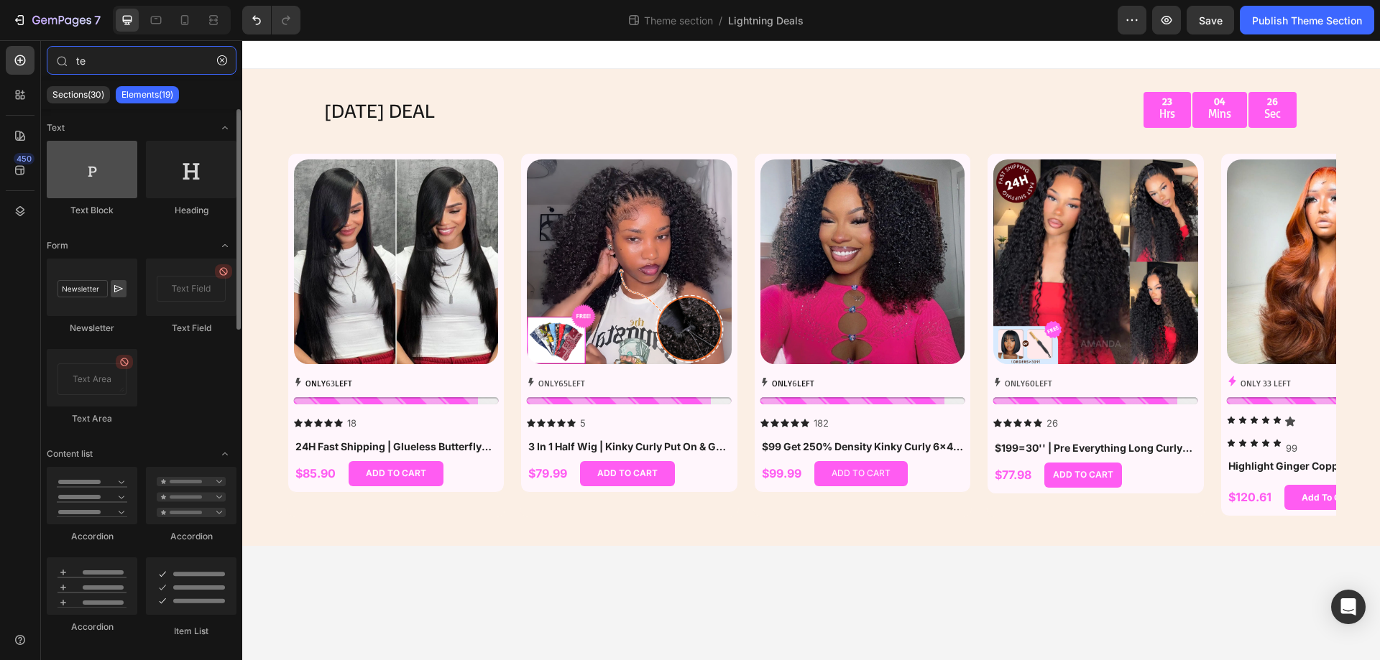
type input "te"
click at [86, 185] on div at bounding box center [92, 169] width 91 height 57
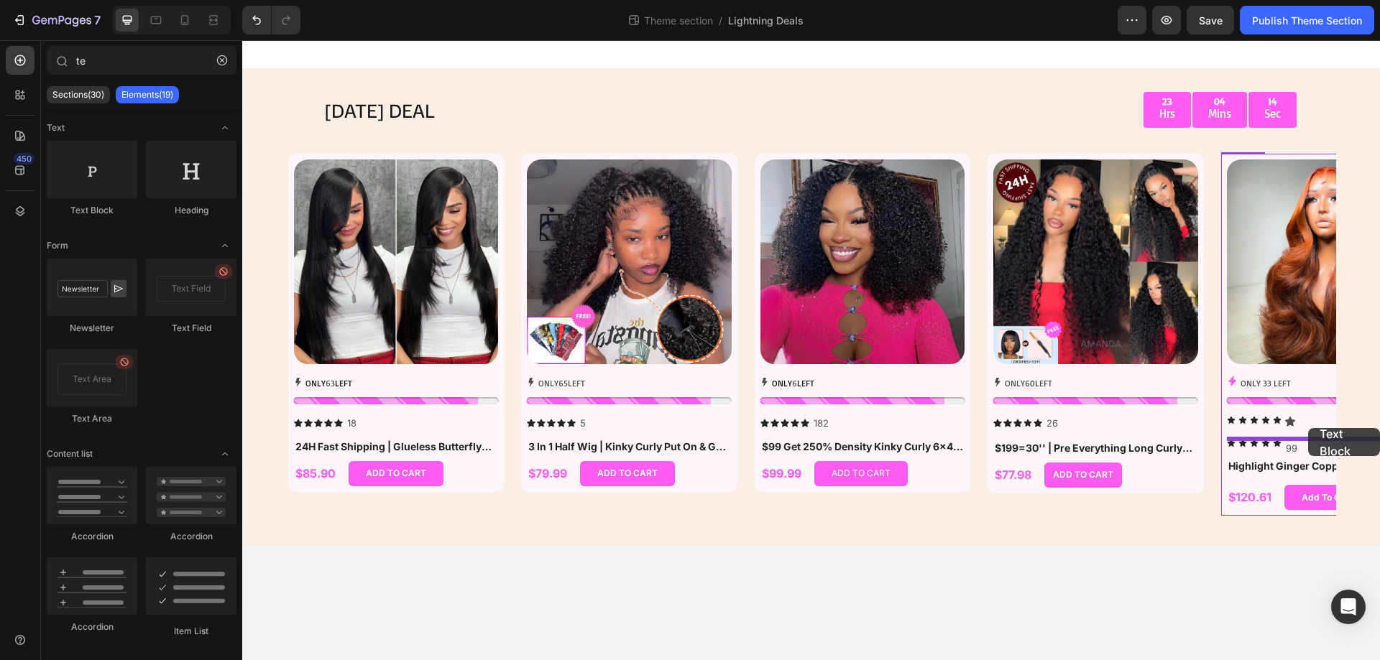
drag, startPoint x: 334, startPoint y: 216, endPoint x: 1308, endPoint y: 428, distance: 996.5
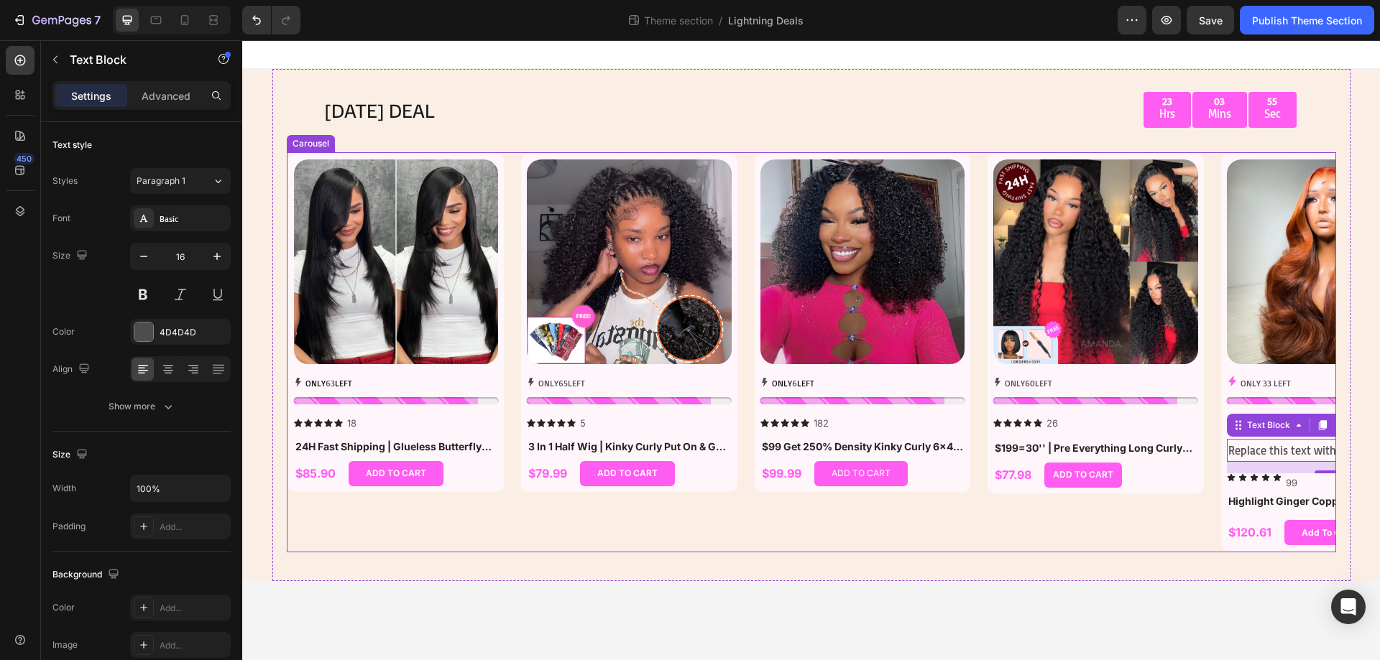
click at [1175, 511] on div "Product Images ONLY 60 LEFT Stock Counter Icon Icon Icon Icon Icon Icon List 26…" at bounding box center [1096, 352] width 218 height 399
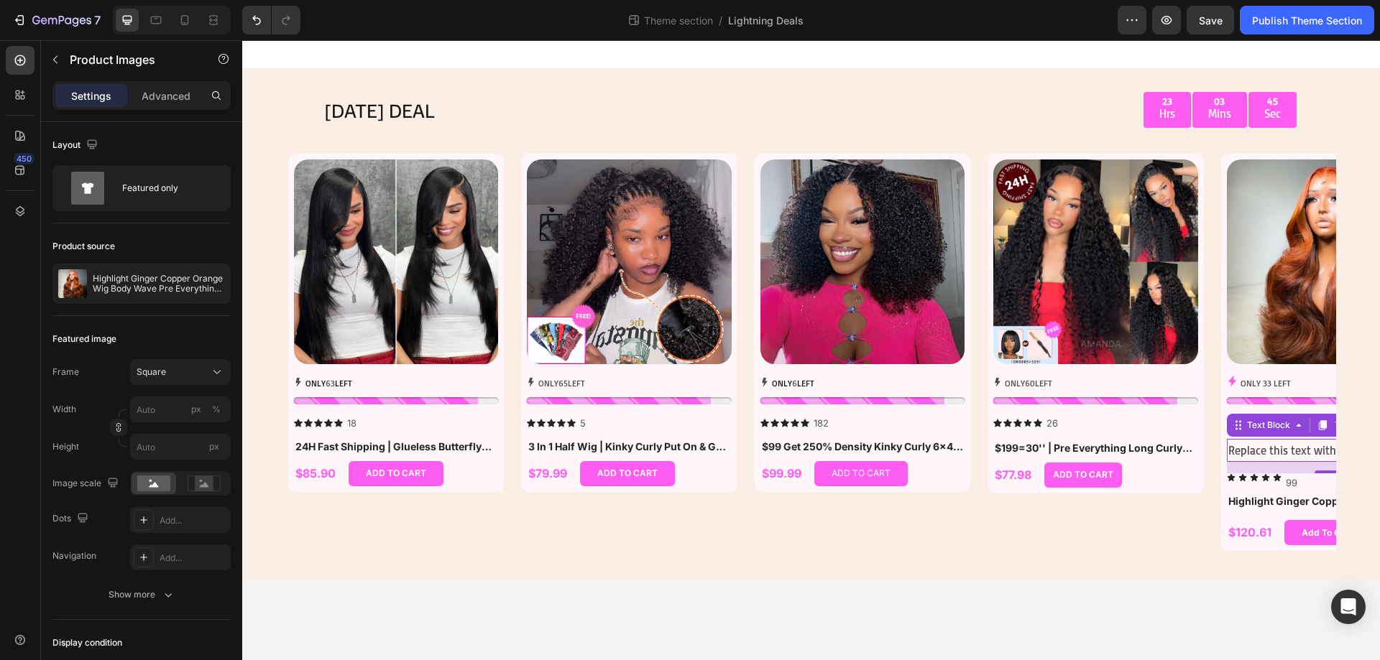
click at [1302, 452] on div "Replace this text with your content" at bounding box center [1329, 451] width 205 height 24
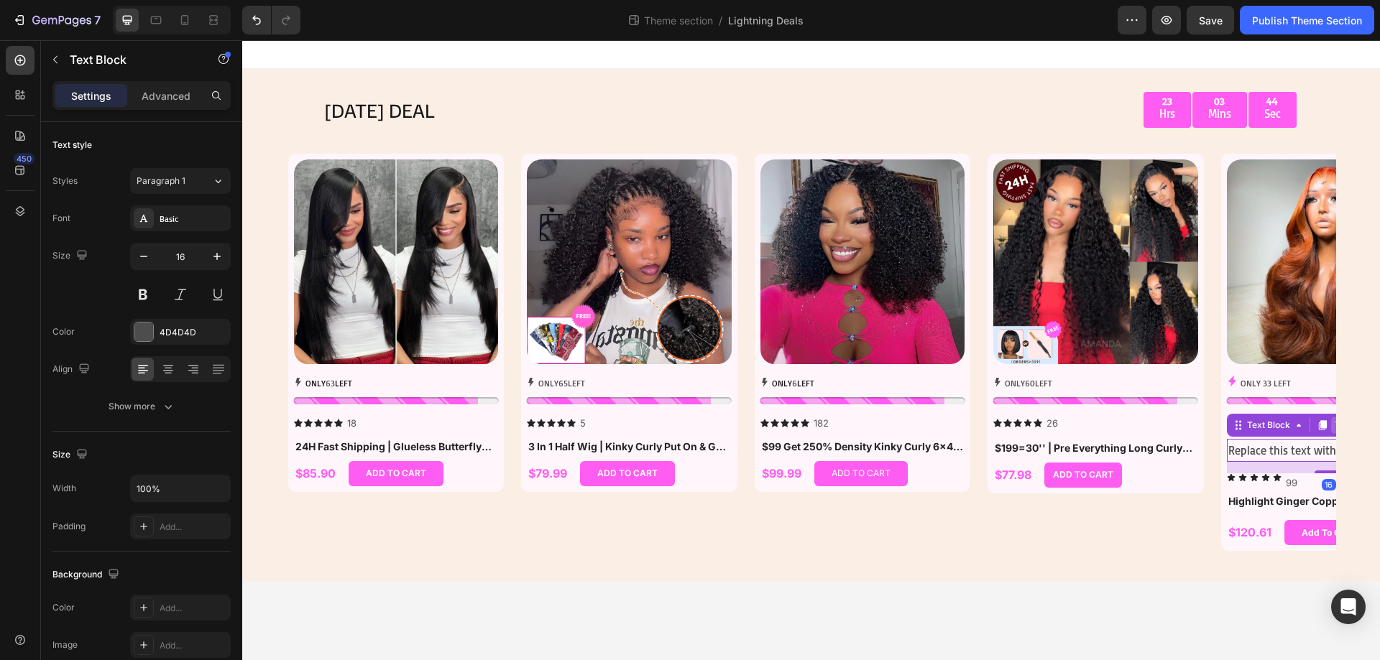
click at [1334, 427] on icon at bounding box center [1339, 425] width 11 height 11
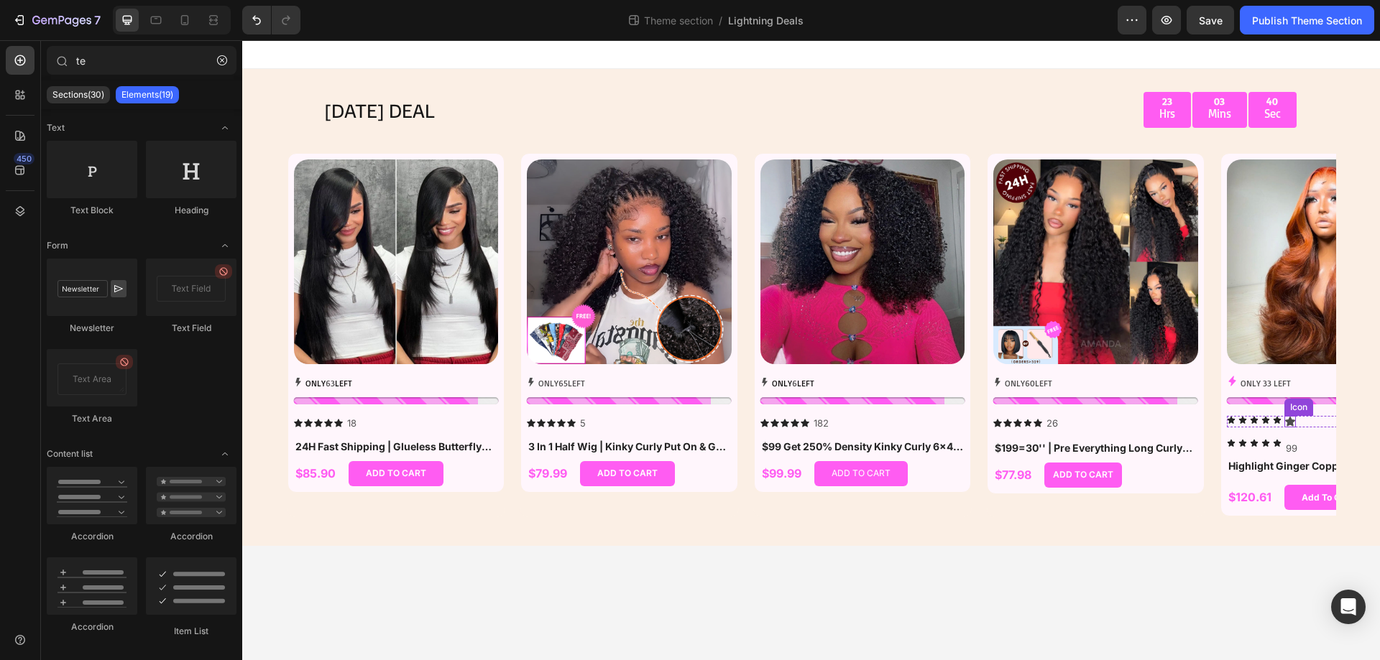
click at [1287, 418] on icon at bounding box center [1289, 421] width 11 height 11
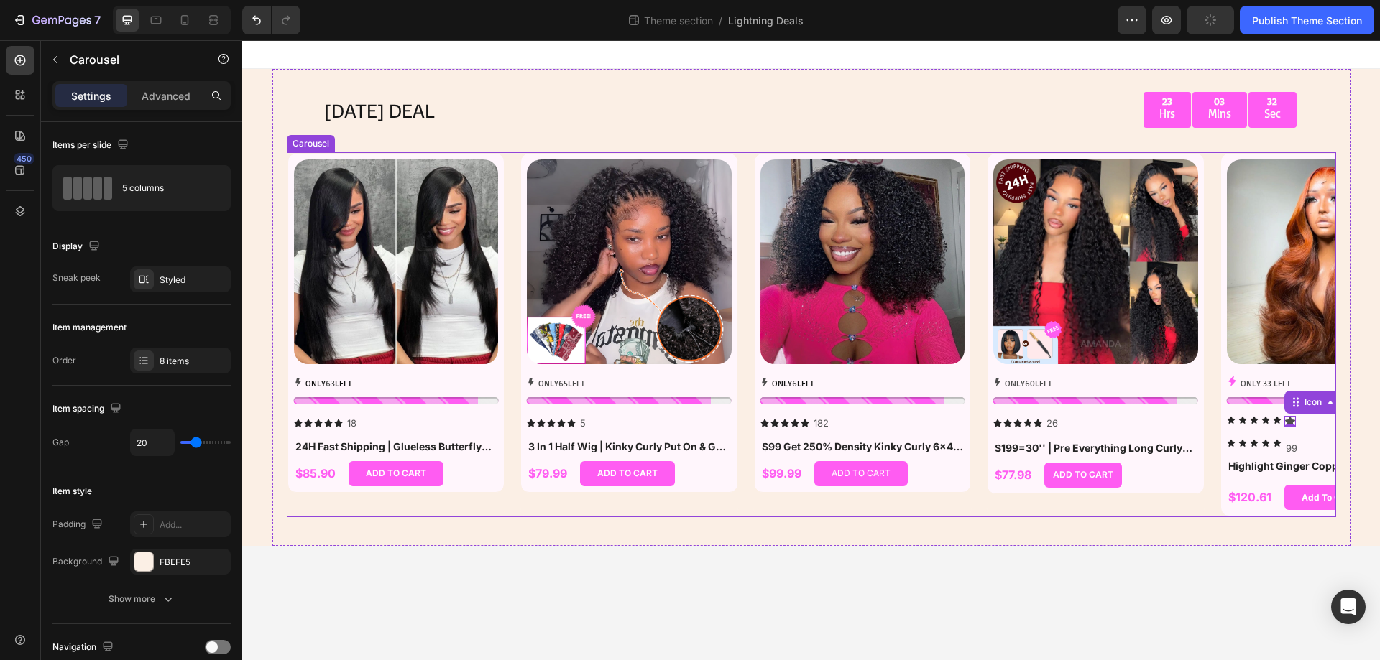
click at [790, 517] on div "Product Images ONLY 6 LEFT Stock Counter Icon Icon Icon Icon Icon Icon List 182…" at bounding box center [863, 335] width 218 height 364
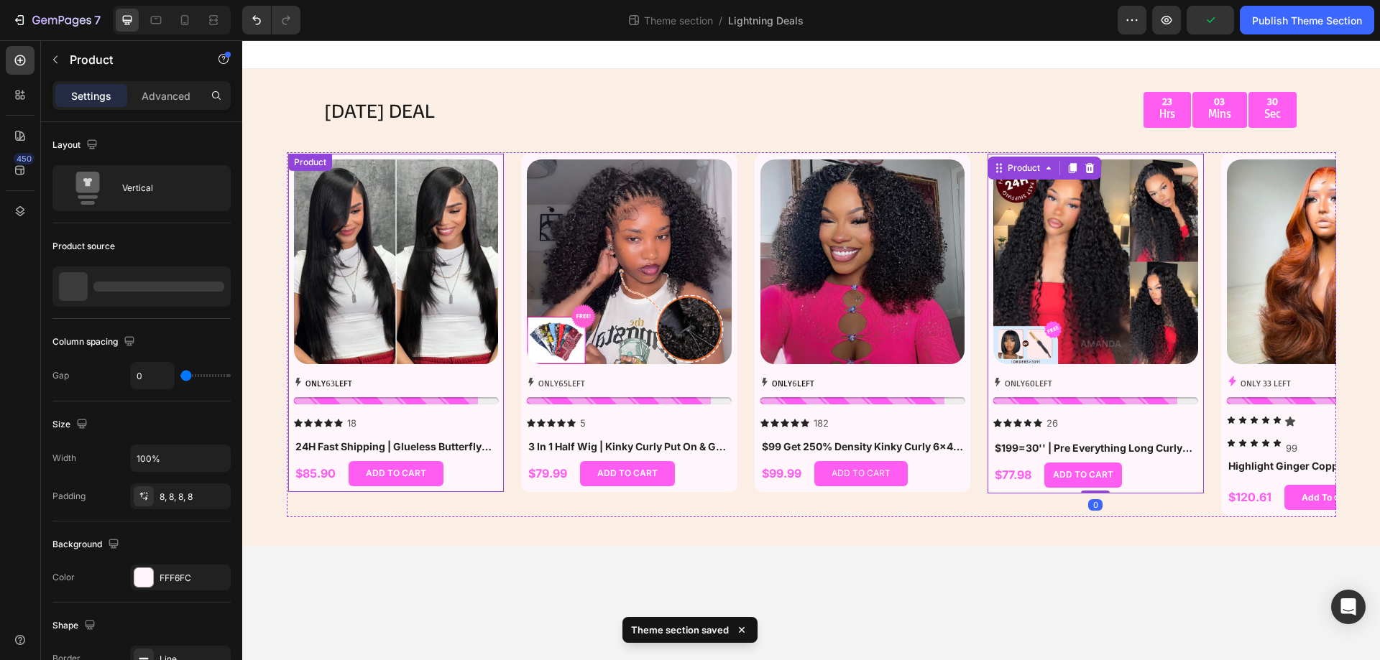
drag, startPoint x: 1019, startPoint y: 287, endPoint x: 227, endPoint y: 254, distance: 792.5
click at [242, 254] on html "[DATE] DEAL Text Block 23 Hrs 03 Mins 30 Sec Countdown Timer Row Row Product Im…" at bounding box center [810, 350] width 1137 height 620
click at [354, 257] on img at bounding box center [396, 262] width 205 height 205
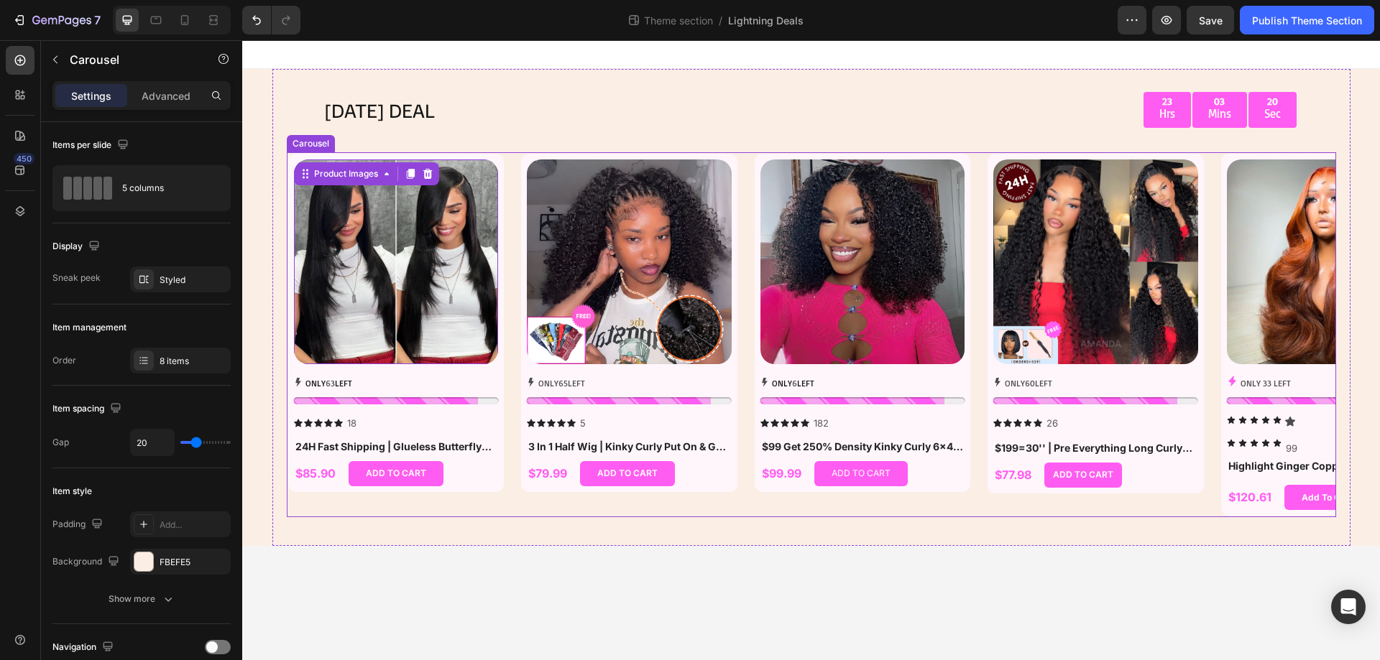
click at [546, 506] on div "Product Images ONLY 65 LEFT Stock Counter Icon Icon Icon Icon Icon Icon List 5 …" at bounding box center [629, 335] width 218 height 364
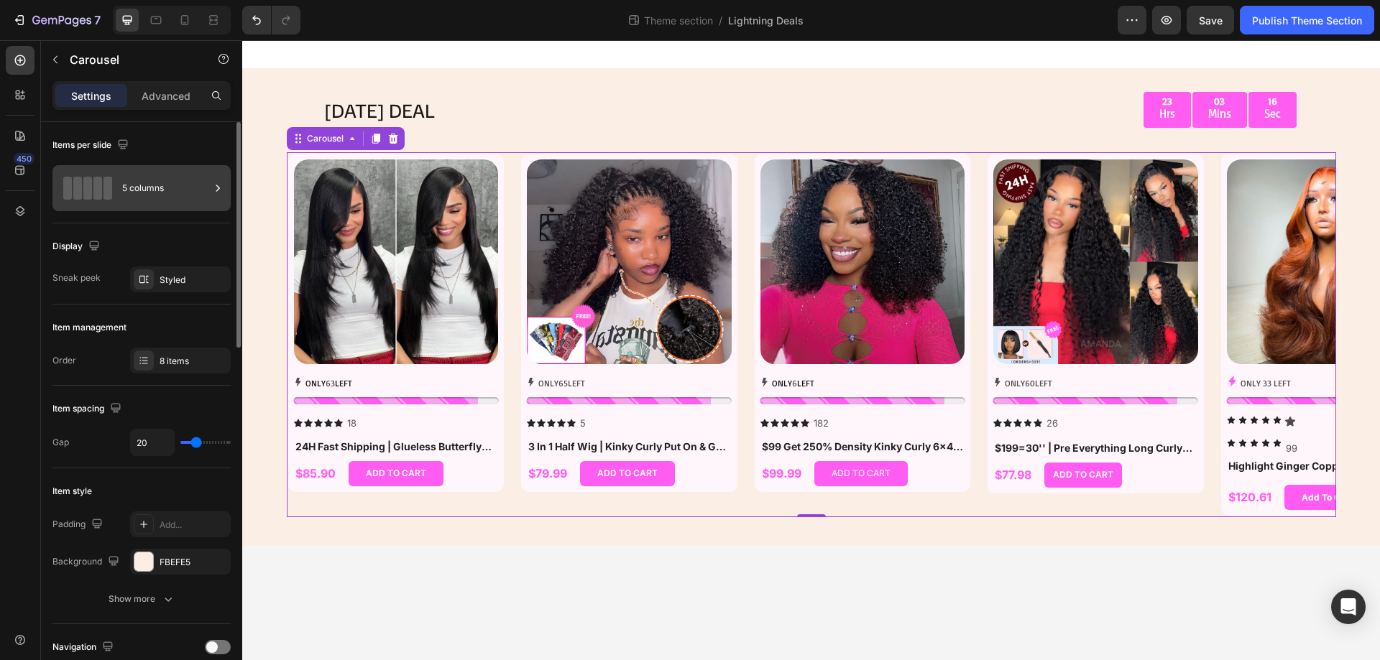
click at [208, 188] on div "5 columns" at bounding box center [166, 188] width 88 height 33
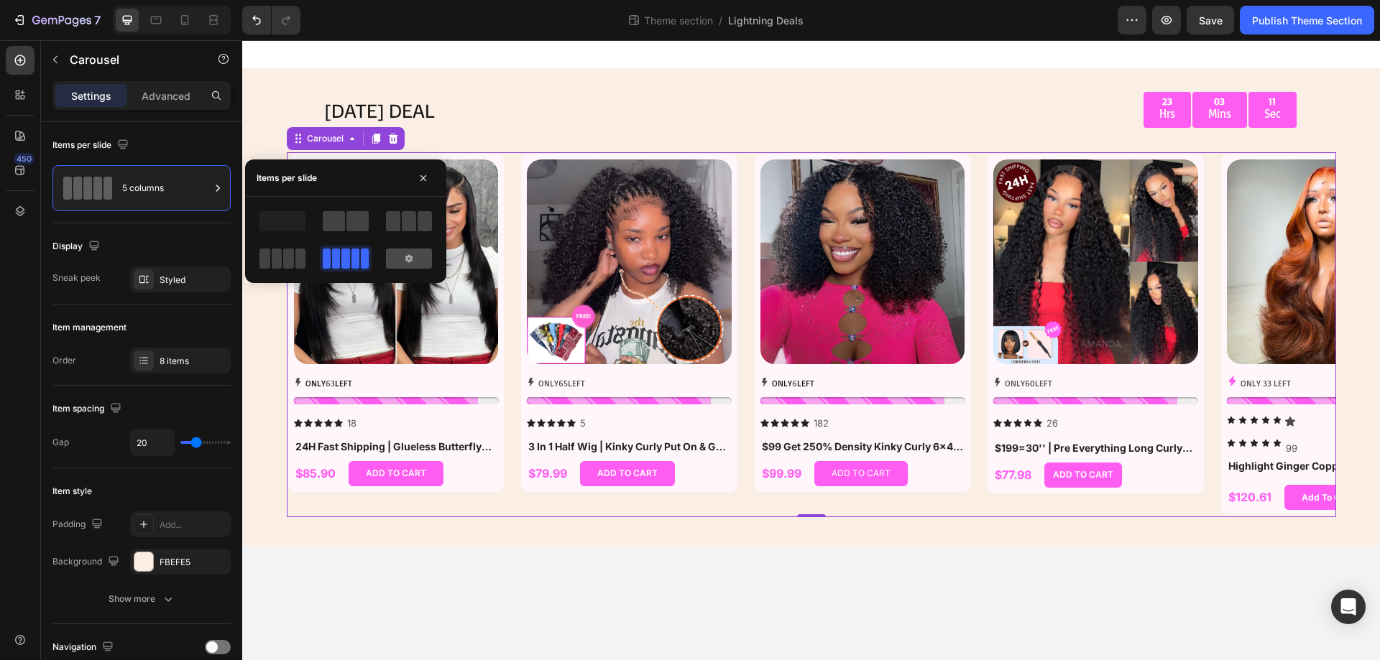
click at [405, 259] on icon at bounding box center [408, 258] width 11 height 11
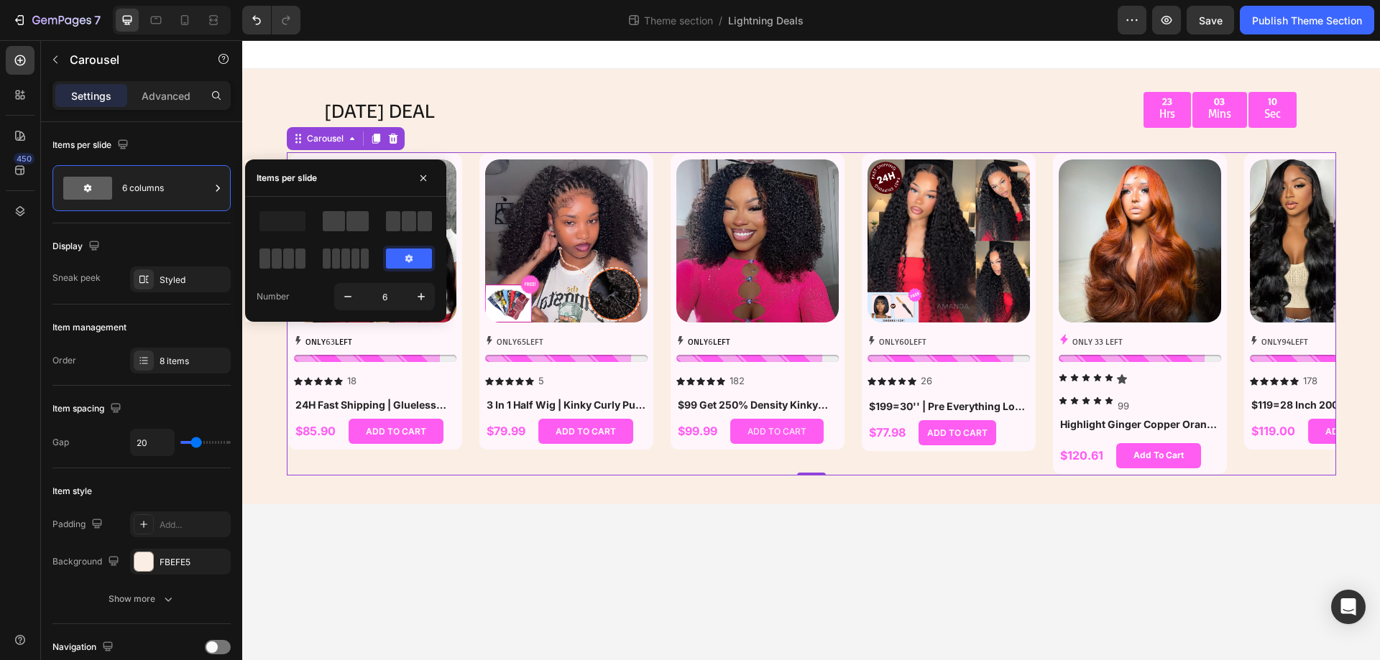
click at [412, 259] on icon at bounding box center [408, 258] width 7 height 8
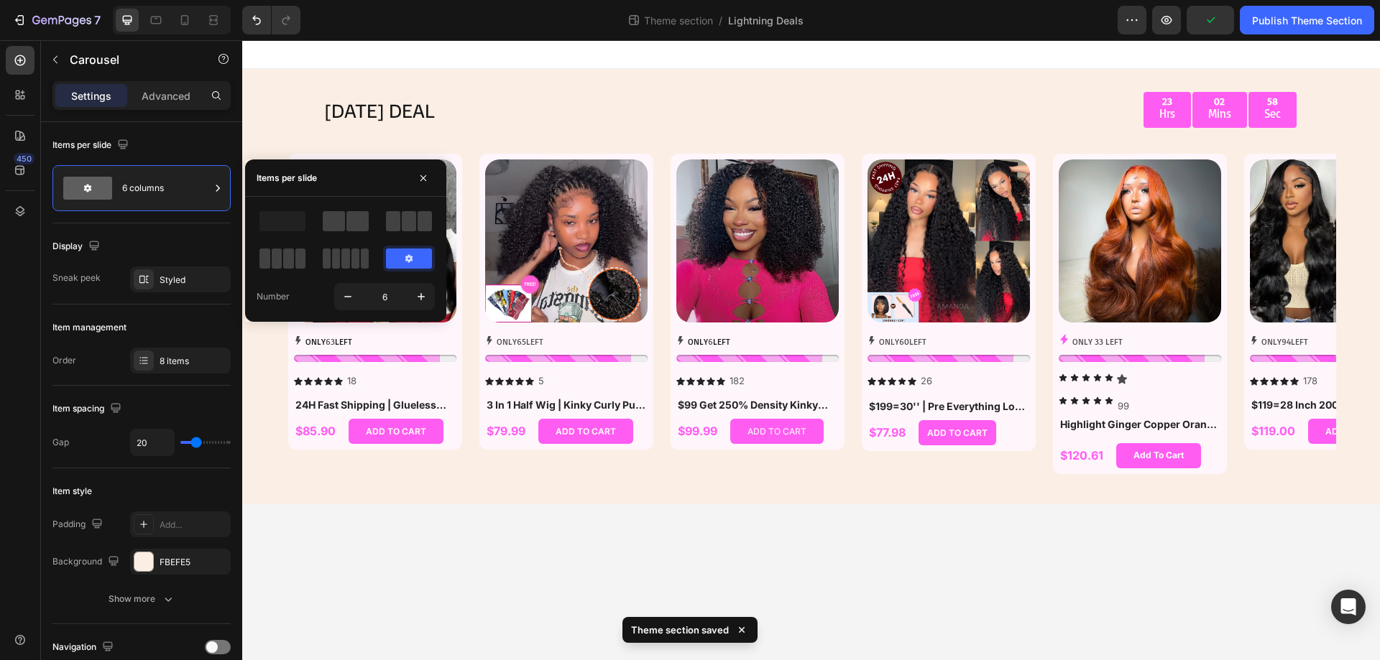
click at [486, 535] on body "[DATE] DEAL Text Block 23 Hrs 02 Mins 58 Sec Countdown Timer Row Row Product Im…" at bounding box center [810, 350] width 1137 height 620
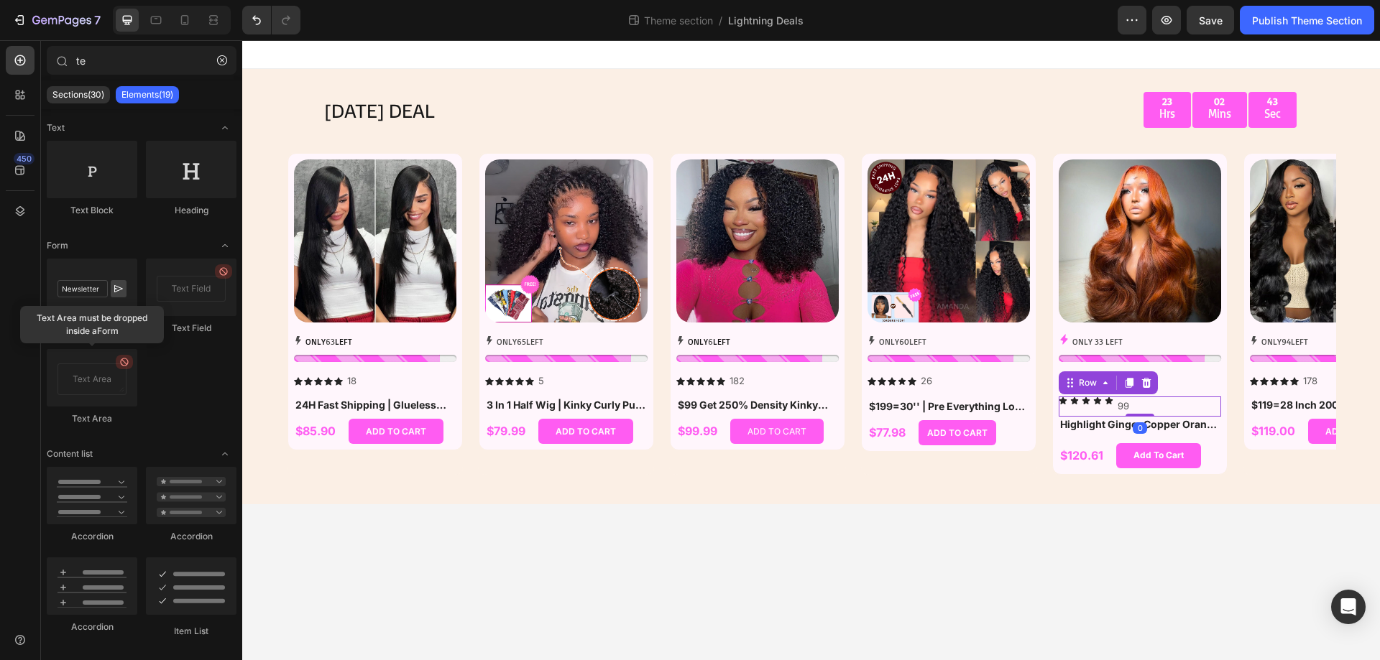
click at [1164, 408] on div "Icon Icon Icon Icon Icon 99 Text Block Row 0" at bounding box center [1139, 406] width 162 height 19
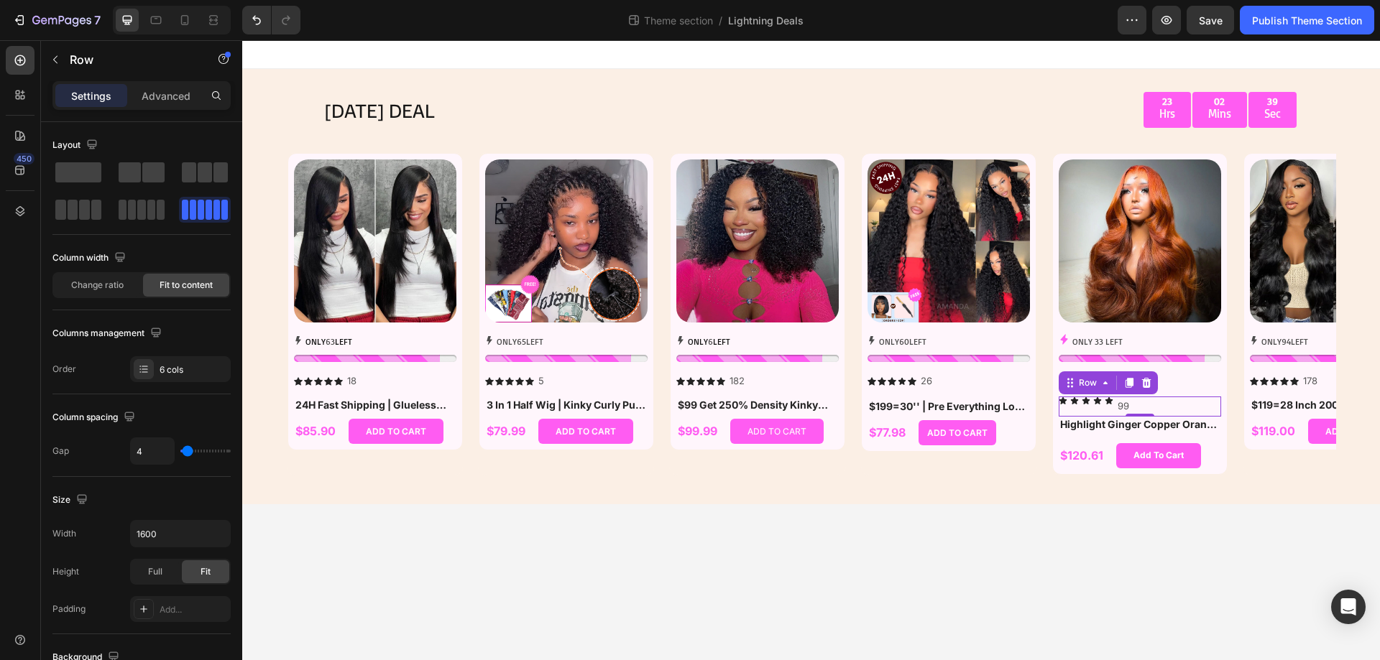
click at [1177, 405] on div "Icon Icon Icon Icon Icon 99 Text Block Row 0" at bounding box center [1139, 406] width 162 height 19
click at [1091, 384] on div "Row" at bounding box center [1088, 383] width 24 height 13
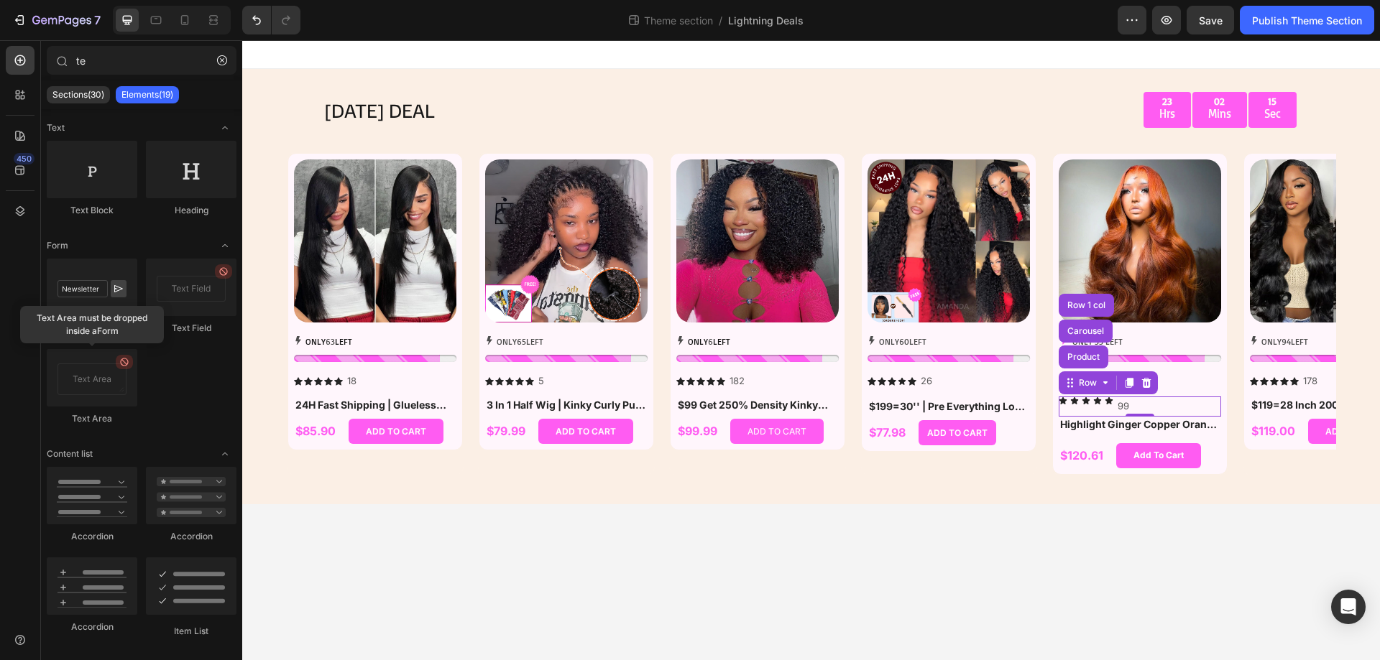
click at [1148, 532] on body "[DATE] DEAL Text Block 23 Hrs 02 Mins 15 Sec Countdown Timer Row Row Product Im…" at bounding box center [810, 350] width 1137 height 620
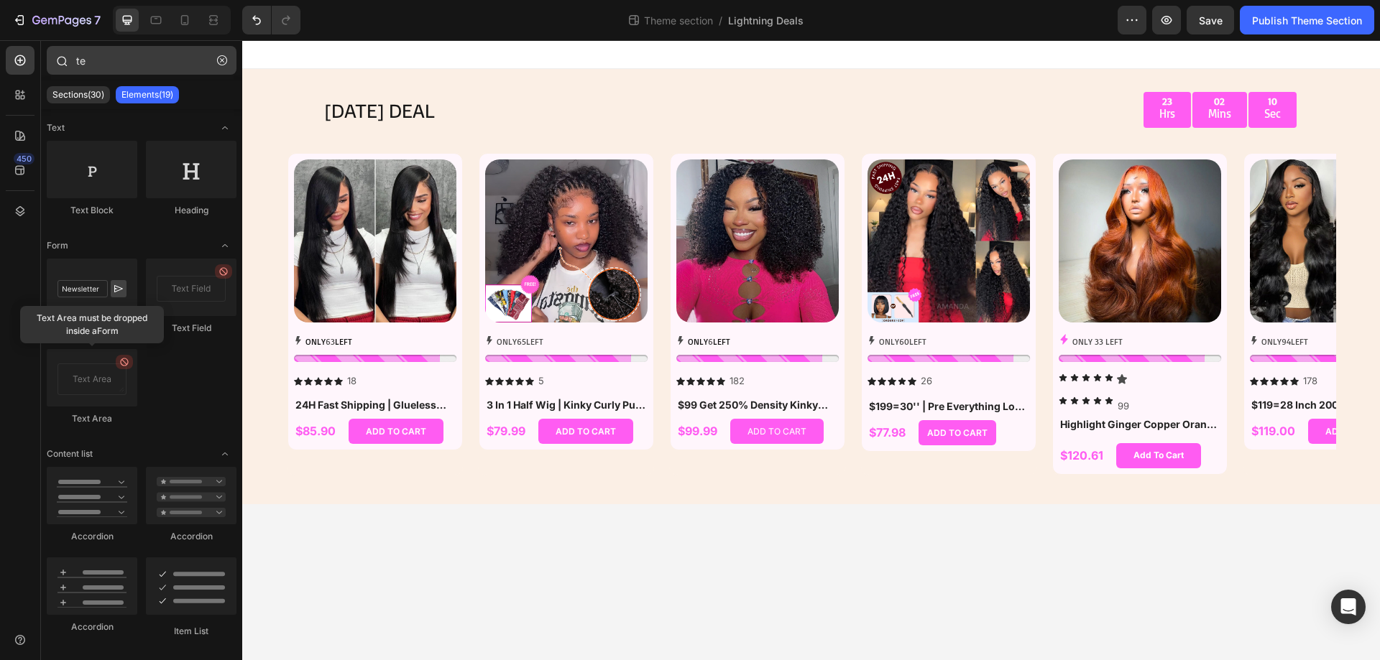
drag, startPoint x: 226, startPoint y: 60, endPoint x: 163, endPoint y: 63, distance: 63.3
click at [224, 60] on icon "button" at bounding box center [222, 60] width 10 height 10
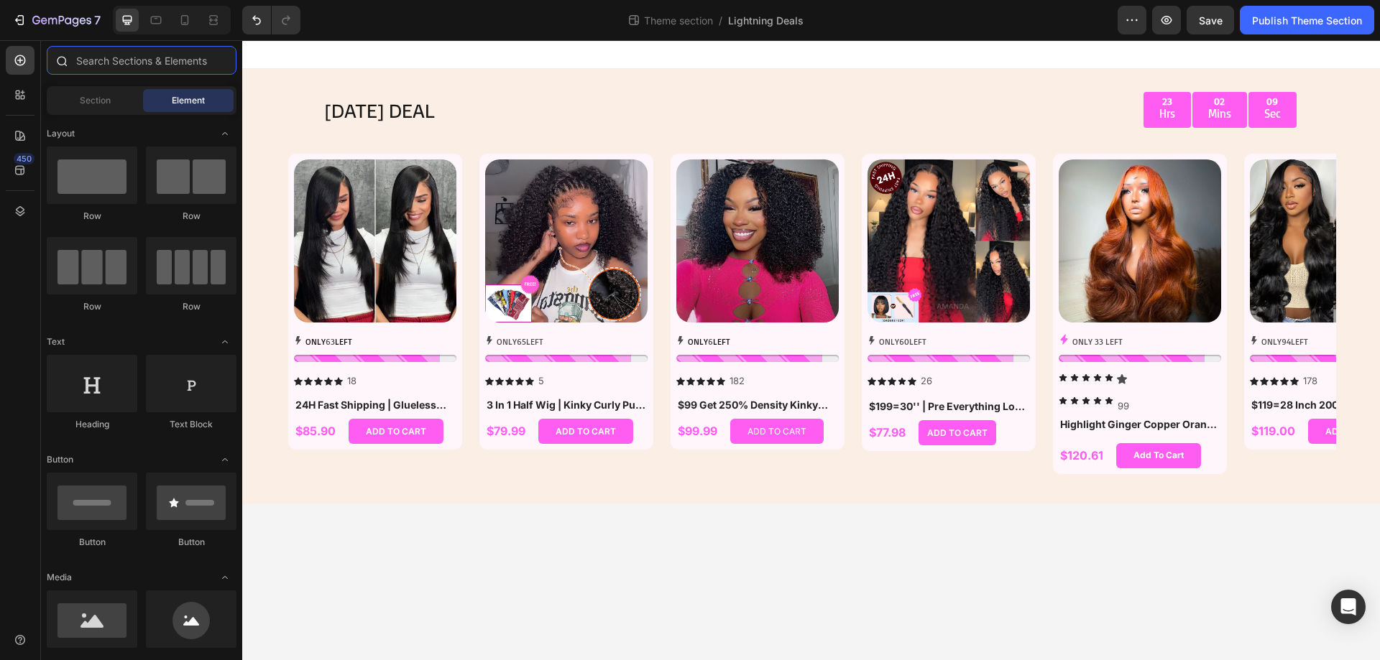
click at [131, 62] on input "text" at bounding box center [142, 60] width 190 height 29
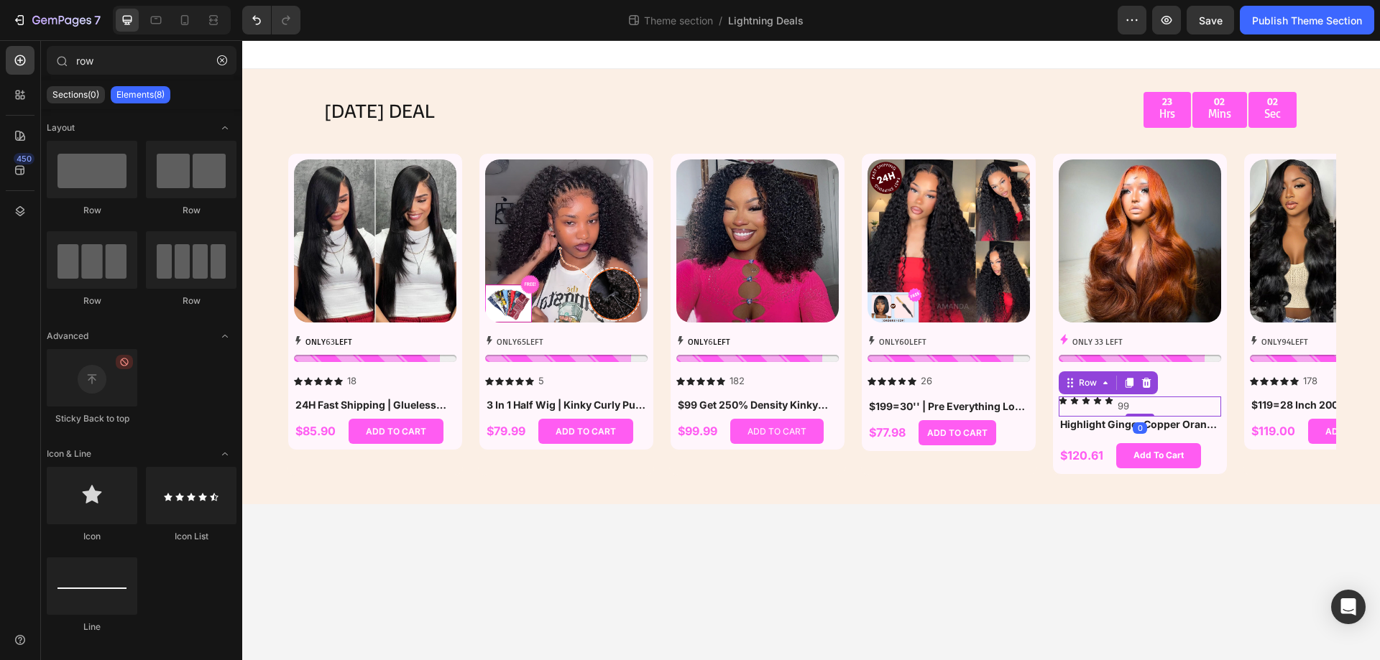
click at [1173, 407] on div "Icon Icon Icon Icon Icon 99 Text Block Row 0" at bounding box center [1139, 406] width 162 height 19
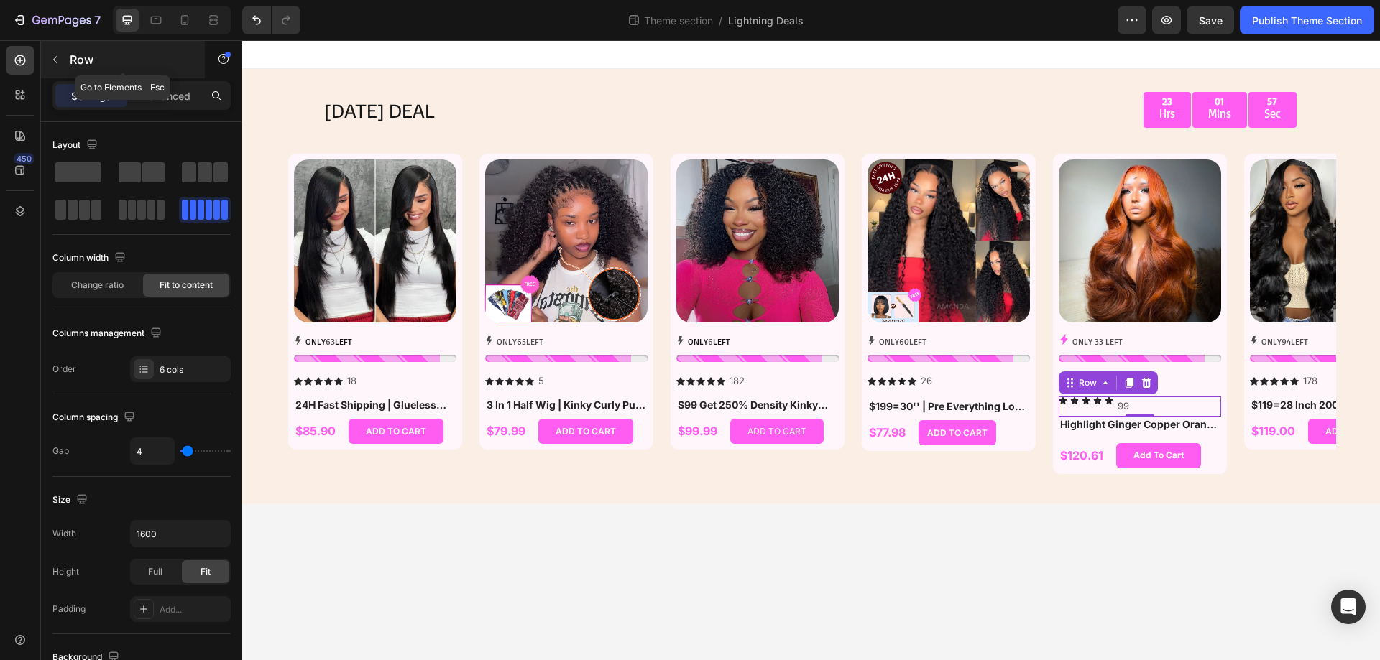
click at [56, 61] on icon "button" at bounding box center [55, 59] width 11 height 11
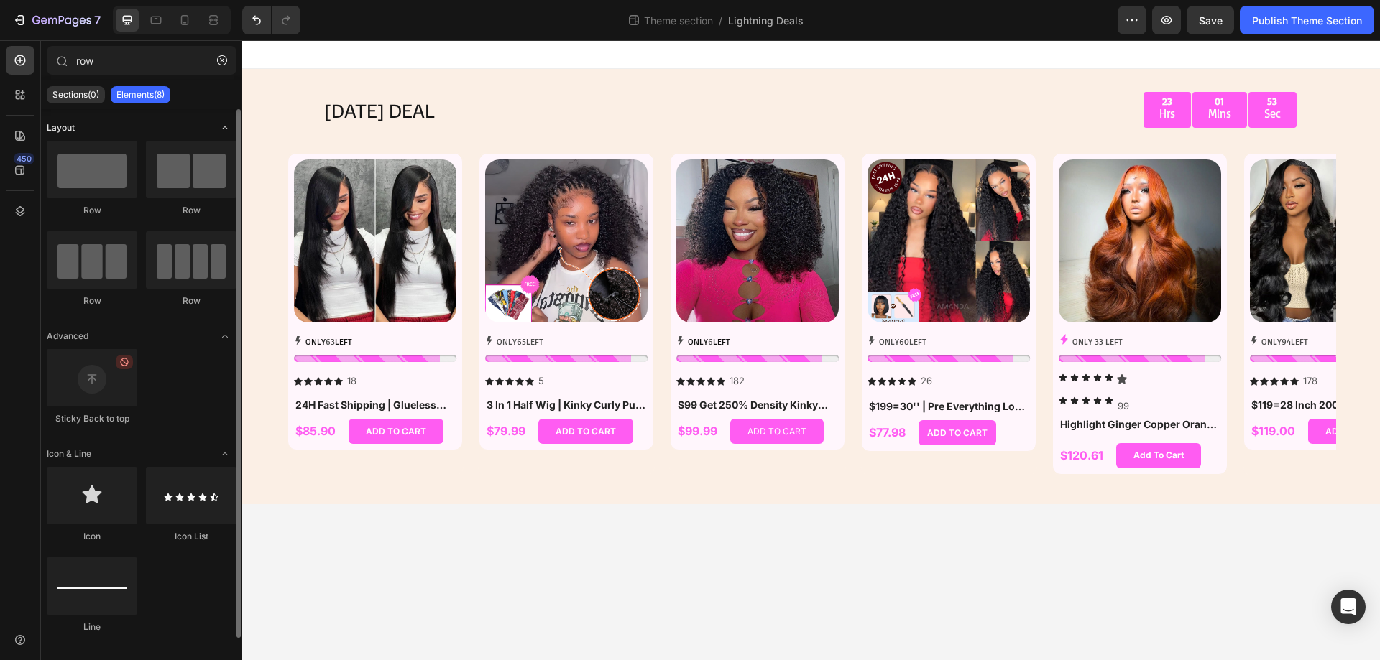
click at [227, 130] on icon "Toggle open" at bounding box center [224, 127] width 11 height 11
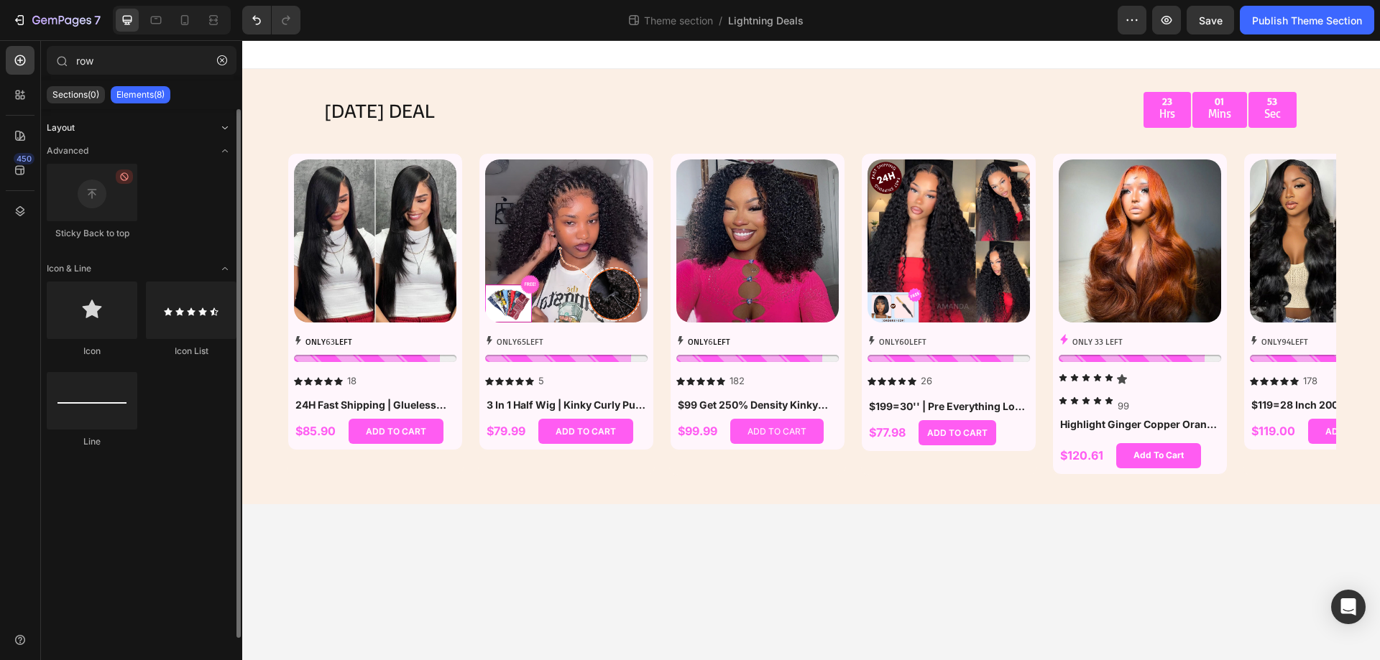
click at [227, 129] on icon "Toggle open" at bounding box center [224, 127] width 11 height 11
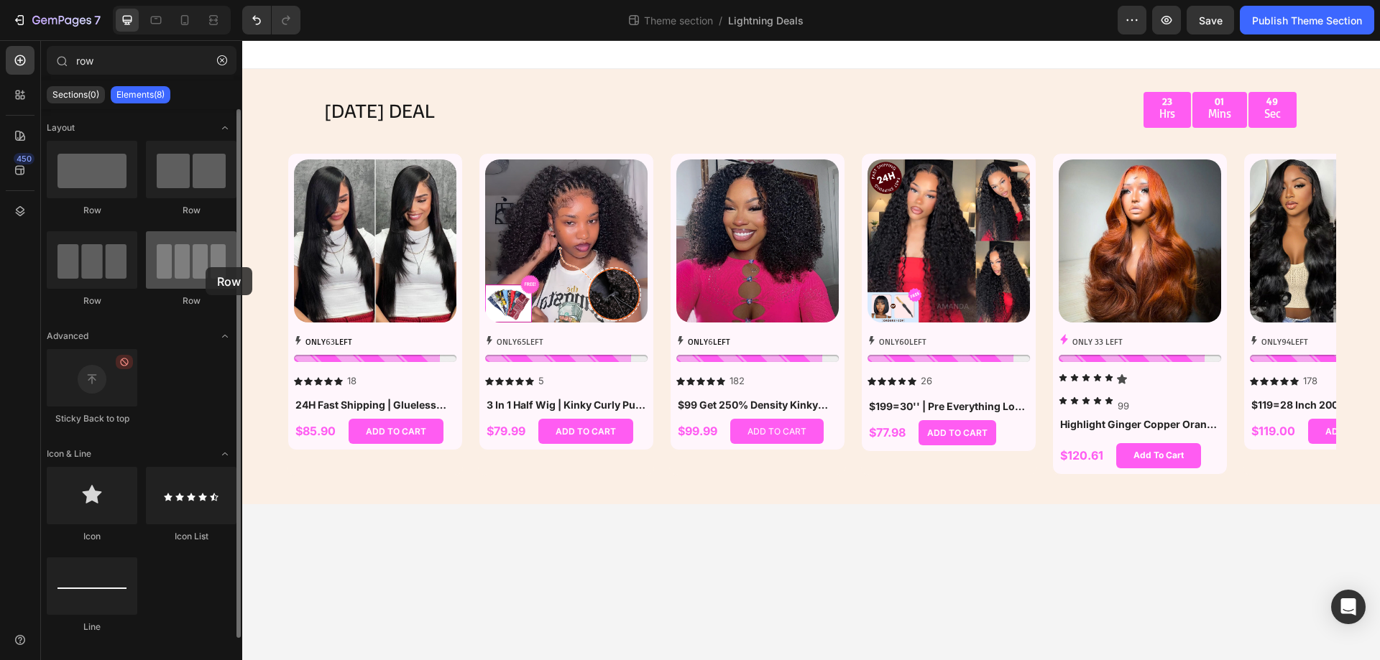
drag, startPoint x: 228, startPoint y: 271, endPoint x: 206, endPoint y: 267, distance: 22.6
click at [206, 267] on div at bounding box center [191, 259] width 91 height 57
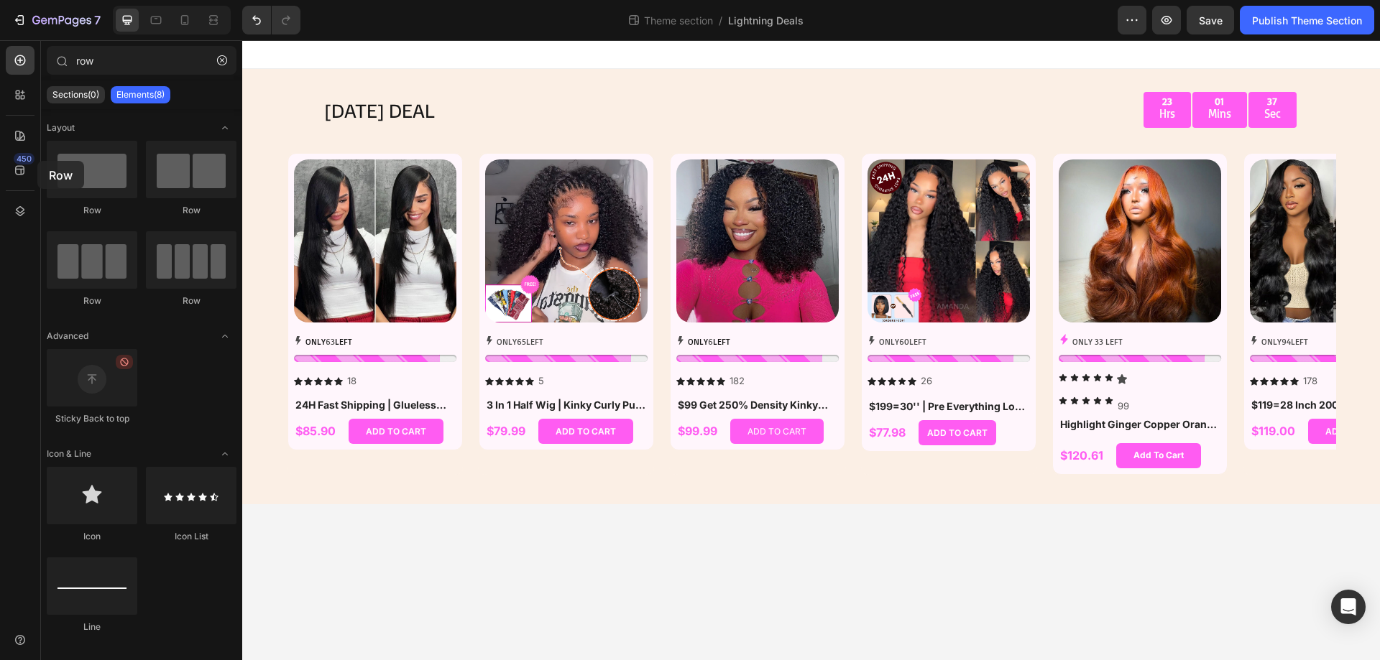
drag, startPoint x: 106, startPoint y: 182, endPoint x: 38, endPoint y: 161, distance: 71.4
click at [38, 161] on div "450 row Sections(0) Elements(8) We couldn’t find any matches for “row” Suggesti…" at bounding box center [121, 350] width 242 height 620
click at [1127, 406] on p "99" at bounding box center [1122, 406] width 11 height 17
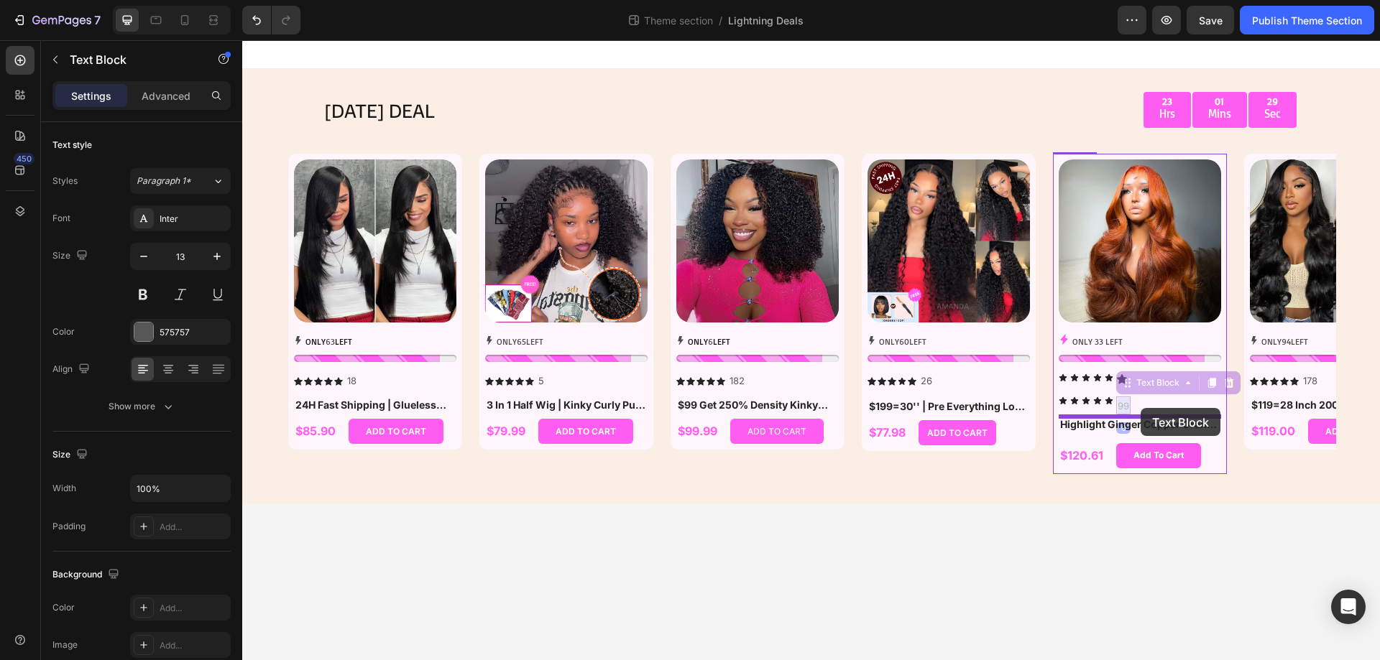
drag, startPoint x: 1122, startPoint y: 406, endPoint x: 1140, endPoint y: 410, distance: 17.6
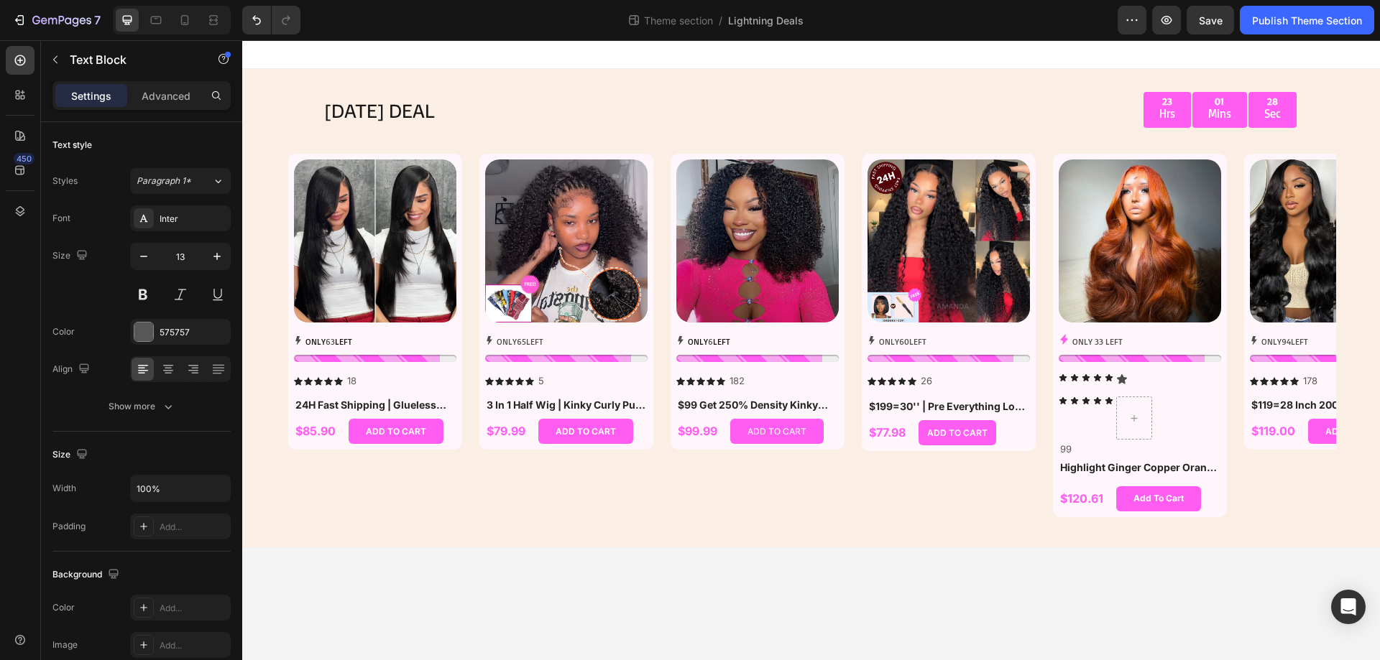
click at [1181, 551] on body "[DATE] DEAL Text Block 23 Hrs 01 Mins 28 Sec Countdown Timer Row Row Product Im…" at bounding box center [810, 350] width 1137 height 620
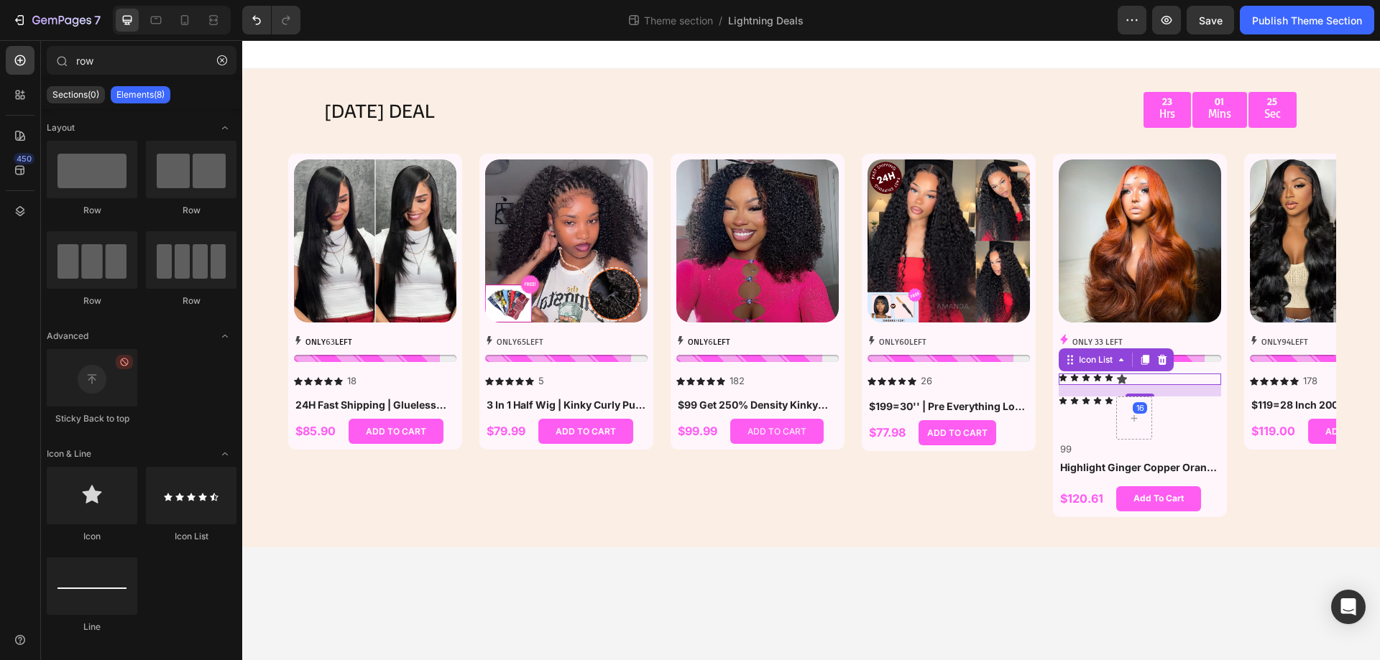
click at [1137, 377] on div "Icon Icon Icon Icon Icon Icon" at bounding box center [1139, 379] width 162 height 11
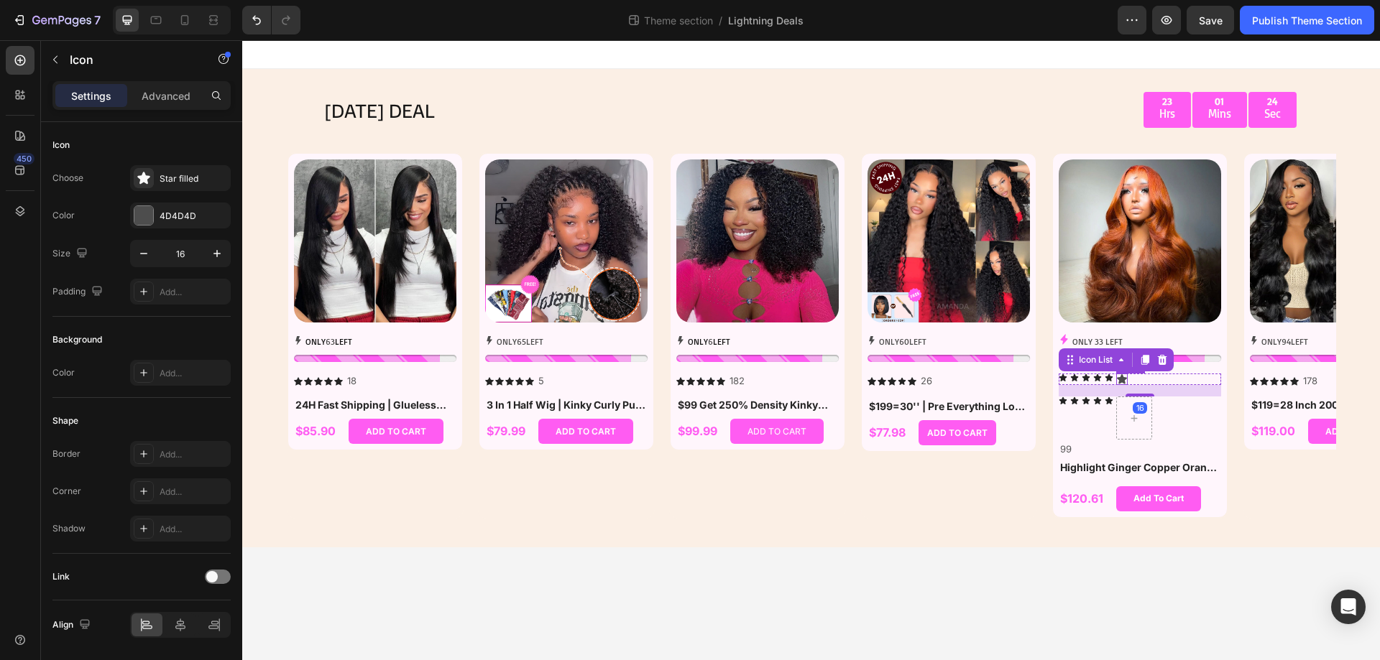
click at [1122, 378] on icon at bounding box center [1122, 378] width 10 height 9
click at [258, 24] on icon "Undo/Redo" at bounding box center [256, 20] width 9 height 9
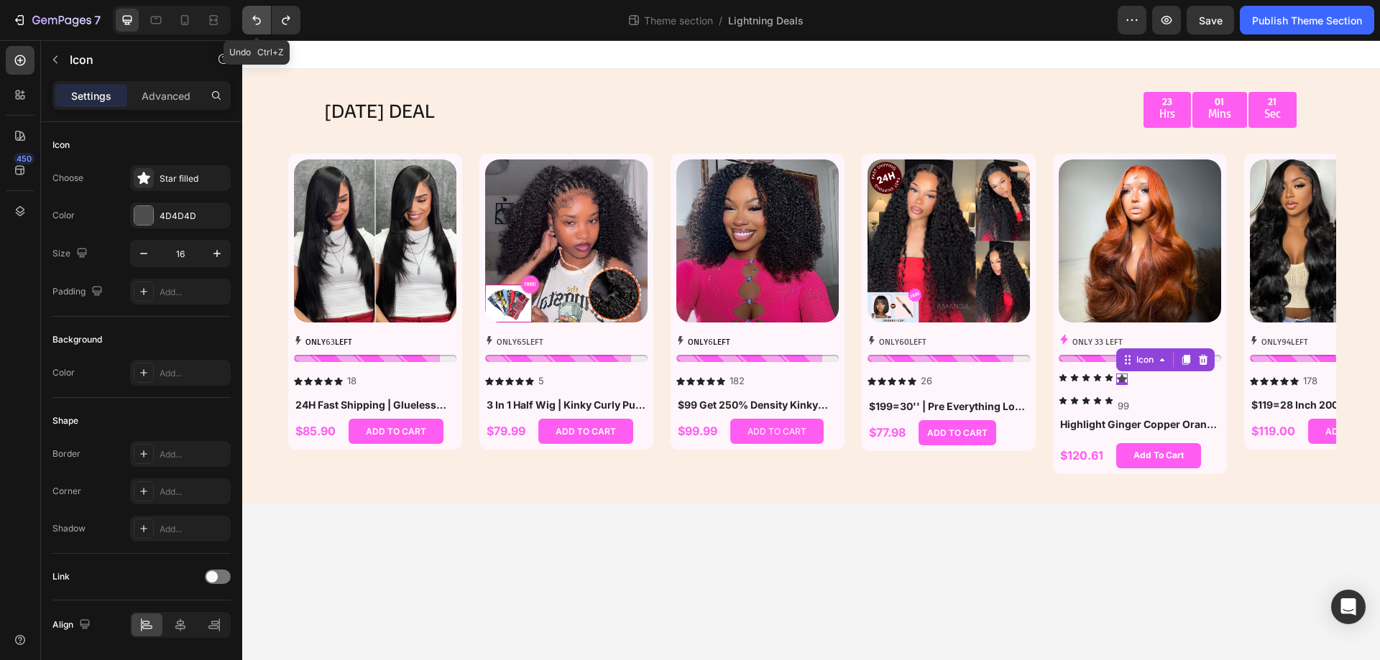
click at [258, 24] on icon "Undo/Redo" at bounding box center [256, 20] width 9 height 9
click at [1200, 359] on icon at bounding box center [1202, 359] width 11 height 11
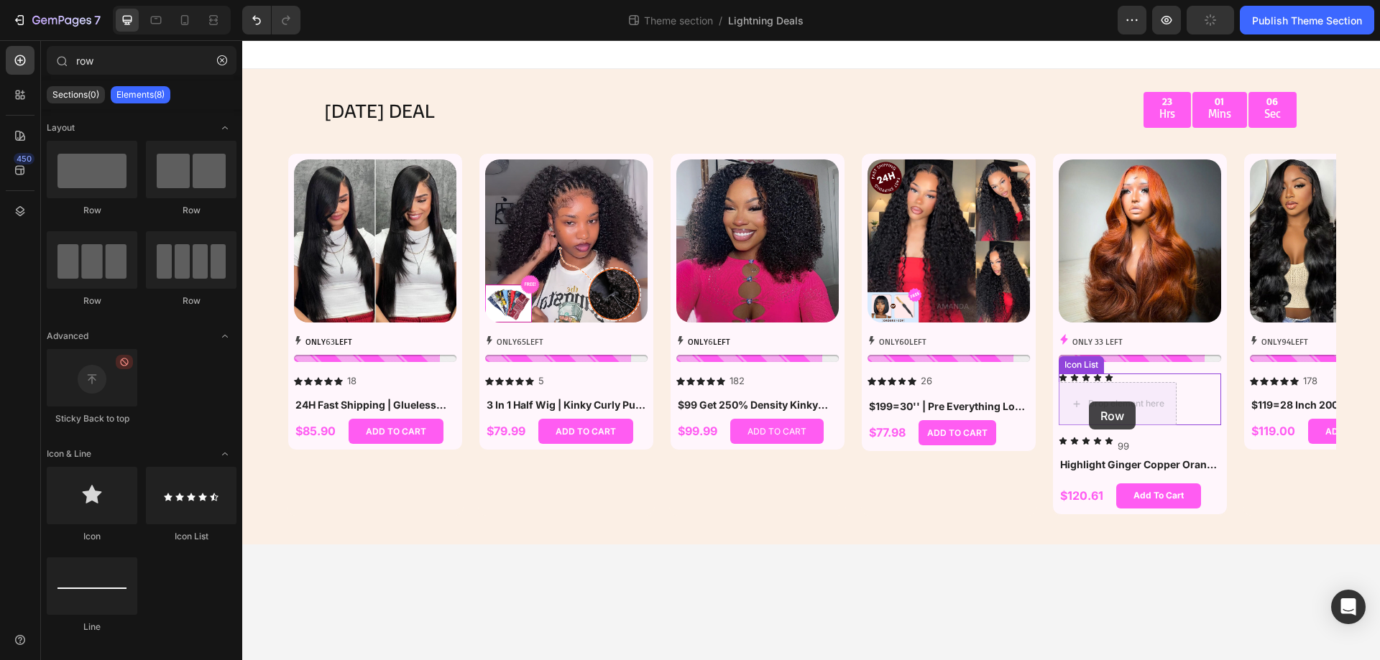
drag, startPoint x: 349, startPoint y: 225, endPoint x: 1089, endPoint y: 401, distance: 761.5
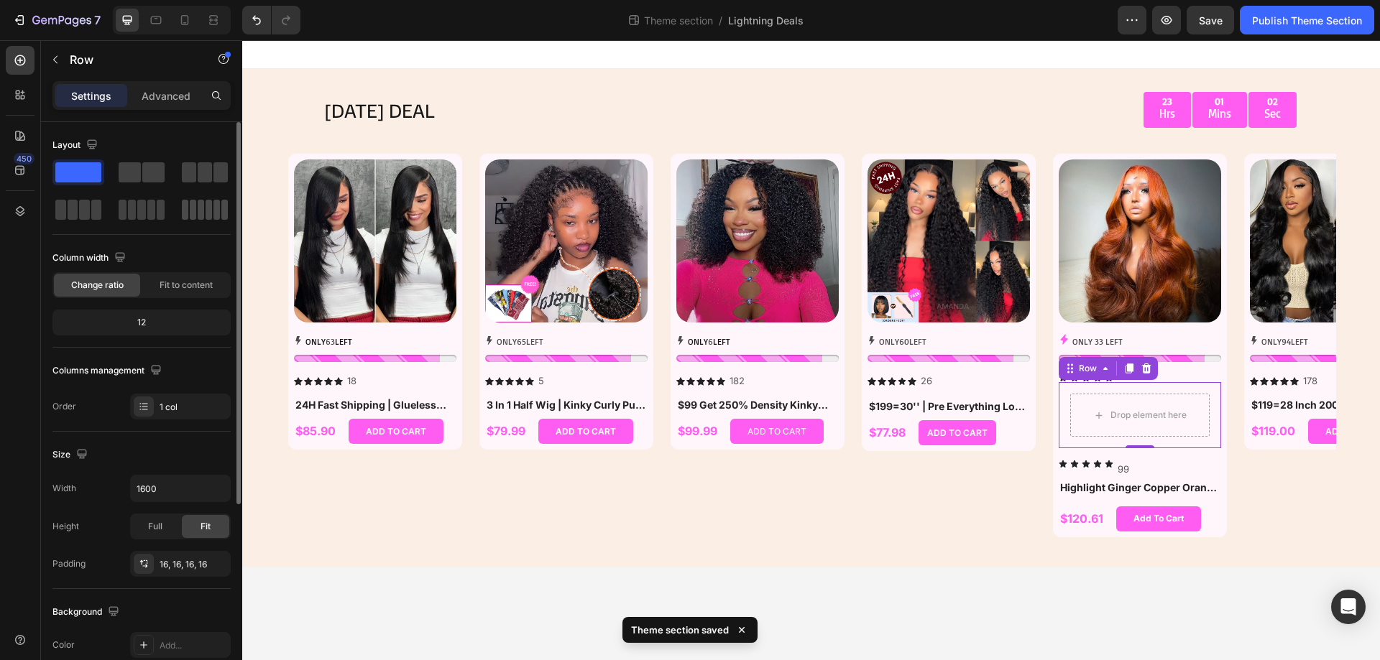
click at [203, 213] on span at bounding box center [201, 210] width 6 height 20
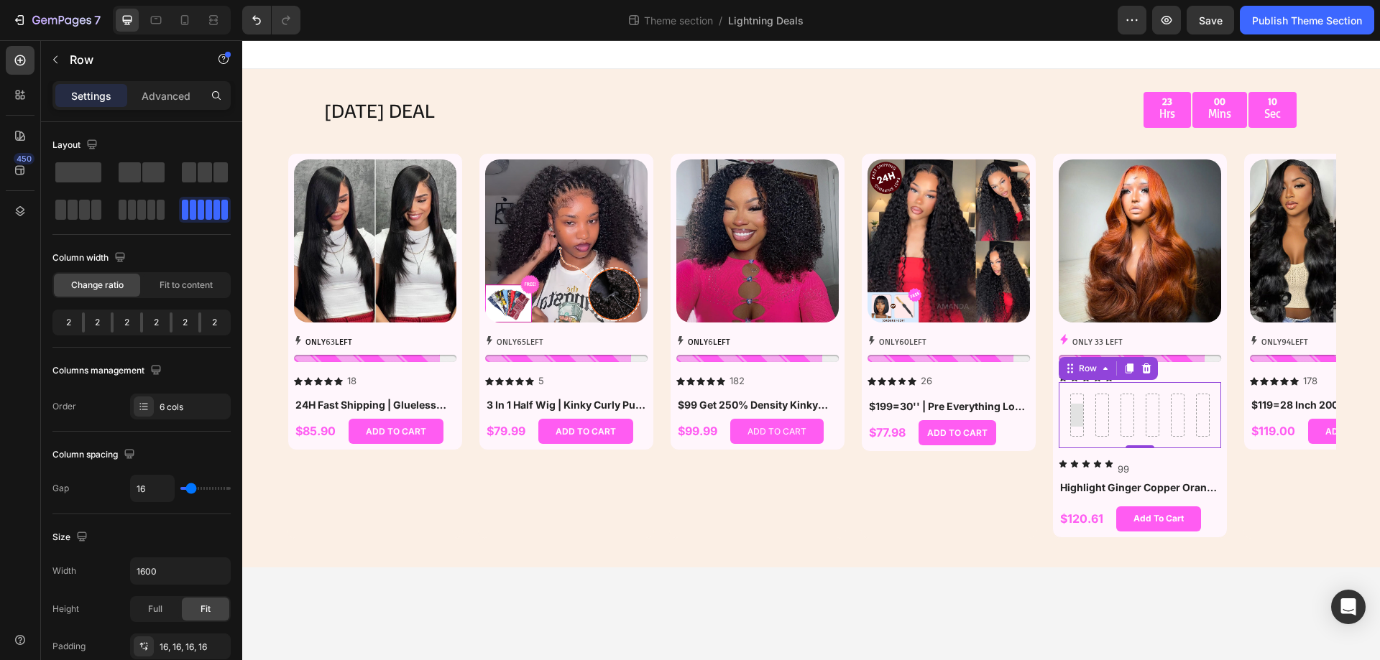
click at [1079, 416] on div at bounding box center [1077, 415] width 23 height 23
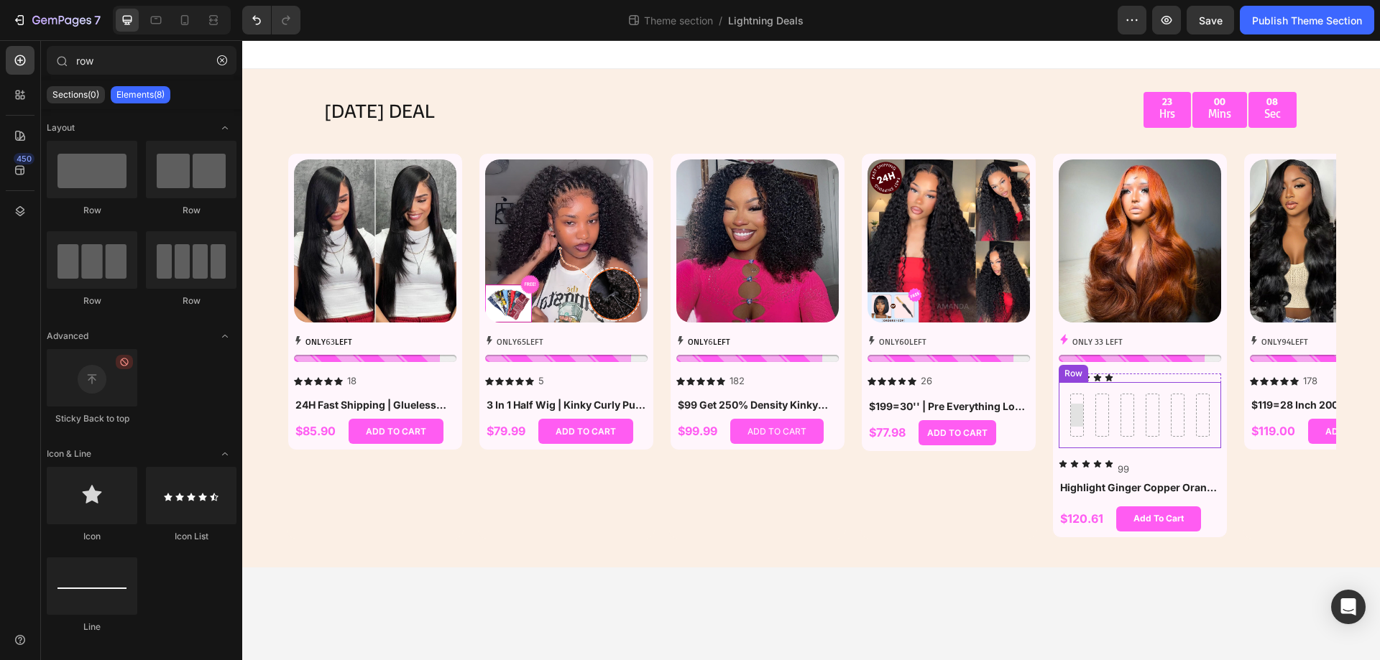
click at [1079, 417] on div at bounding box center [1077, 415] width 23 height 23
click at [984, 381] on div "Icon Icon Icon Icon Icon Icon List 26 Text Block Row 0" at bounding box center [948, 381] width 162 height 15
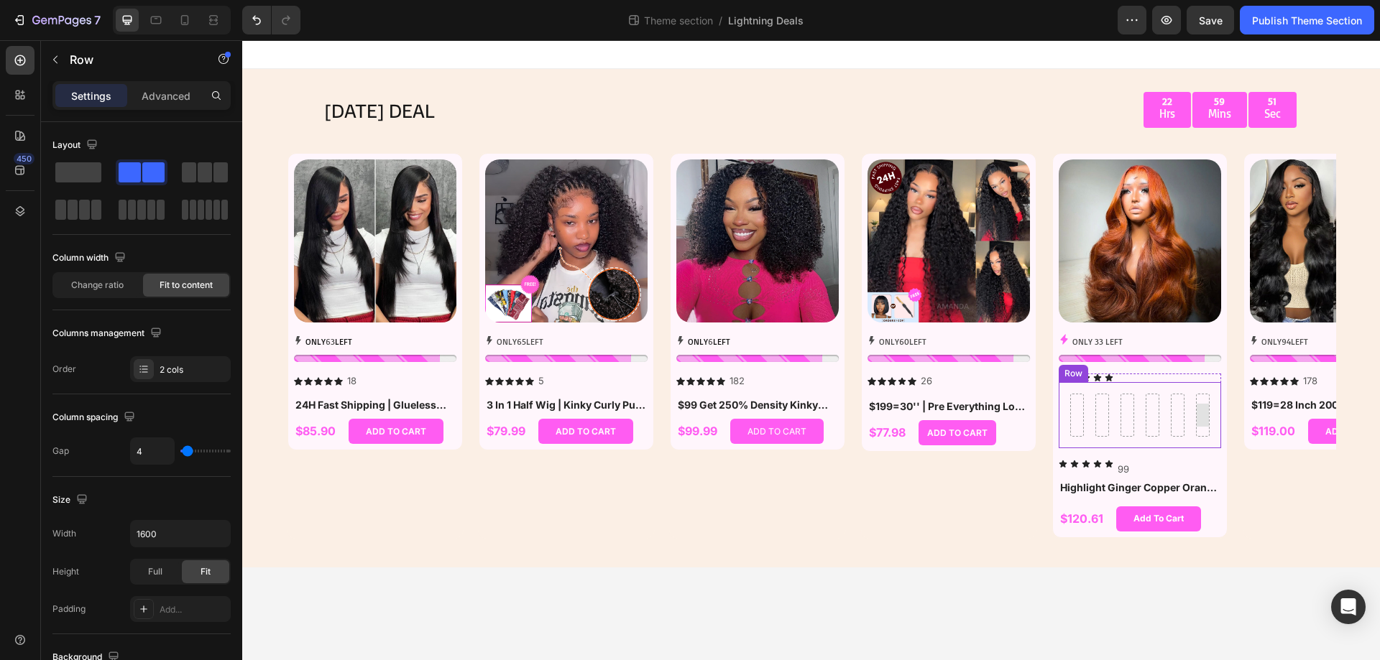
click at [1201, 423] on div at bounding box center [1202, 415] width 23 height 23
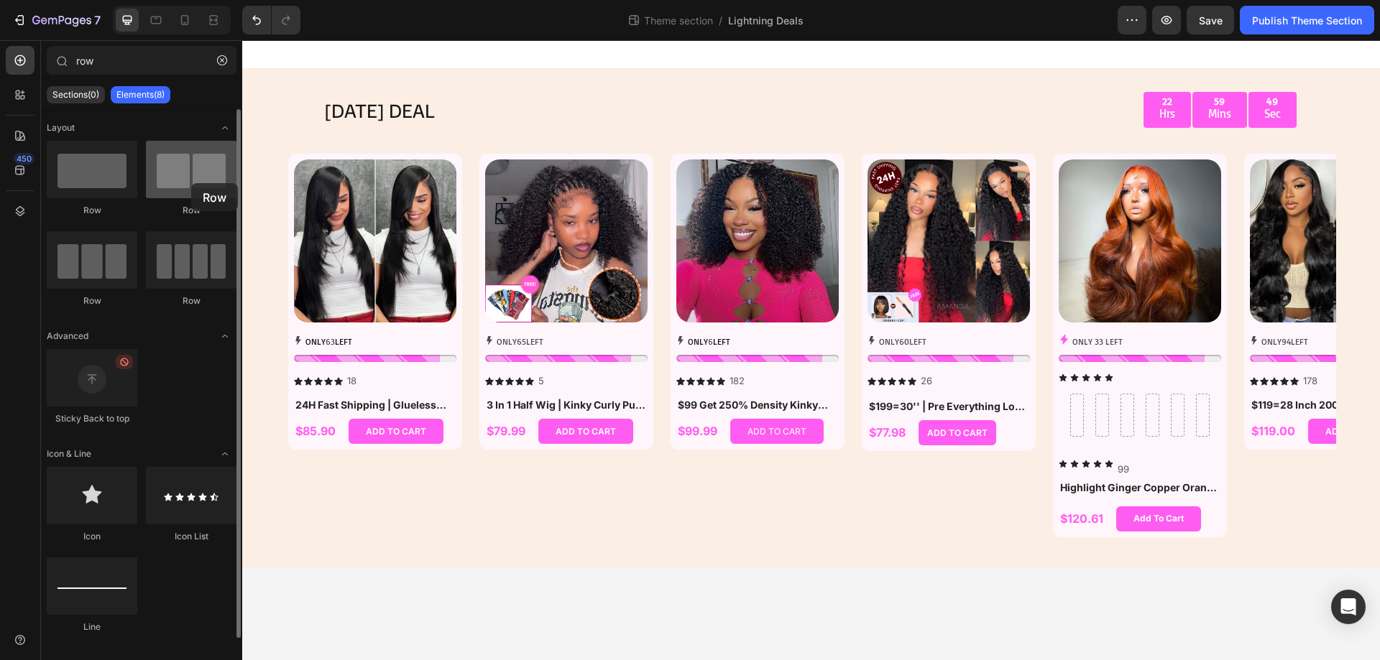
click at [191, 183] on div at bounding box center [191, 169] width 91 height 57
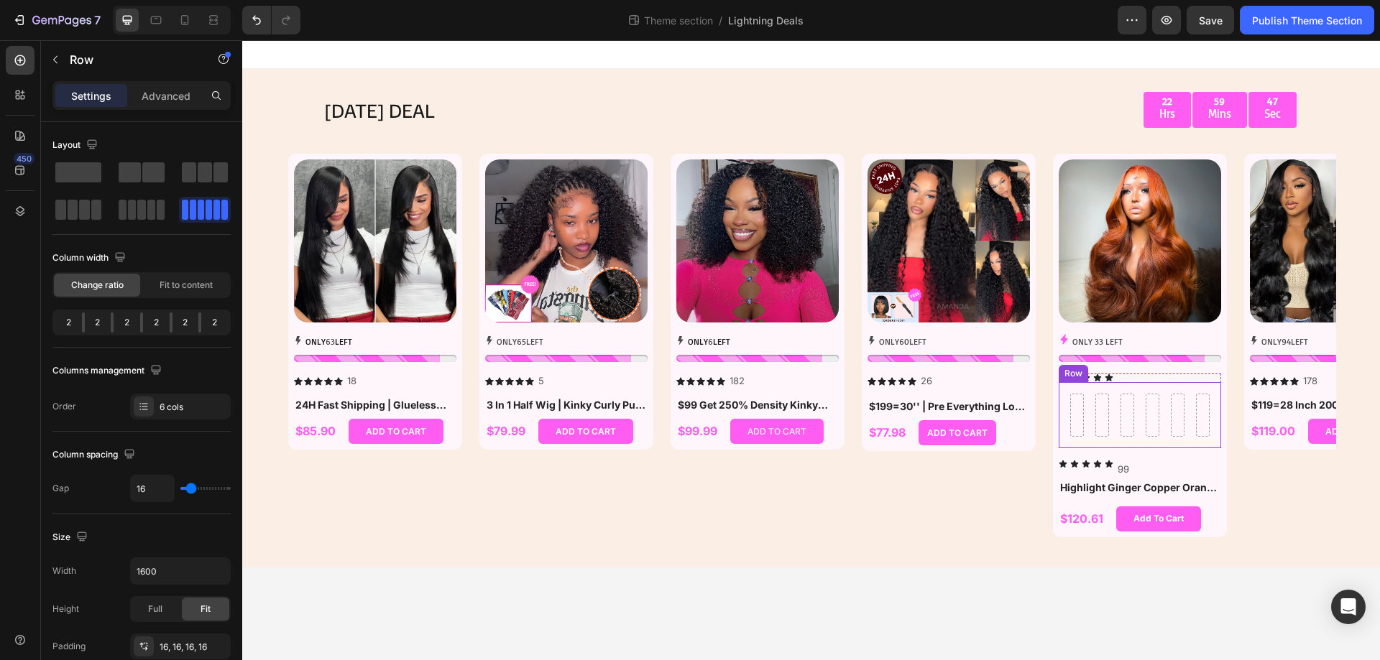
click at [1150, 439] on div "Row" at bounding box center [1139, 415] width 162 height 66
click at [133, 177] on span at bounding box center [130, 172] width 22 height 20
click at [1091, 415] on div at bounding box center [1102, 415] width 34 height 23
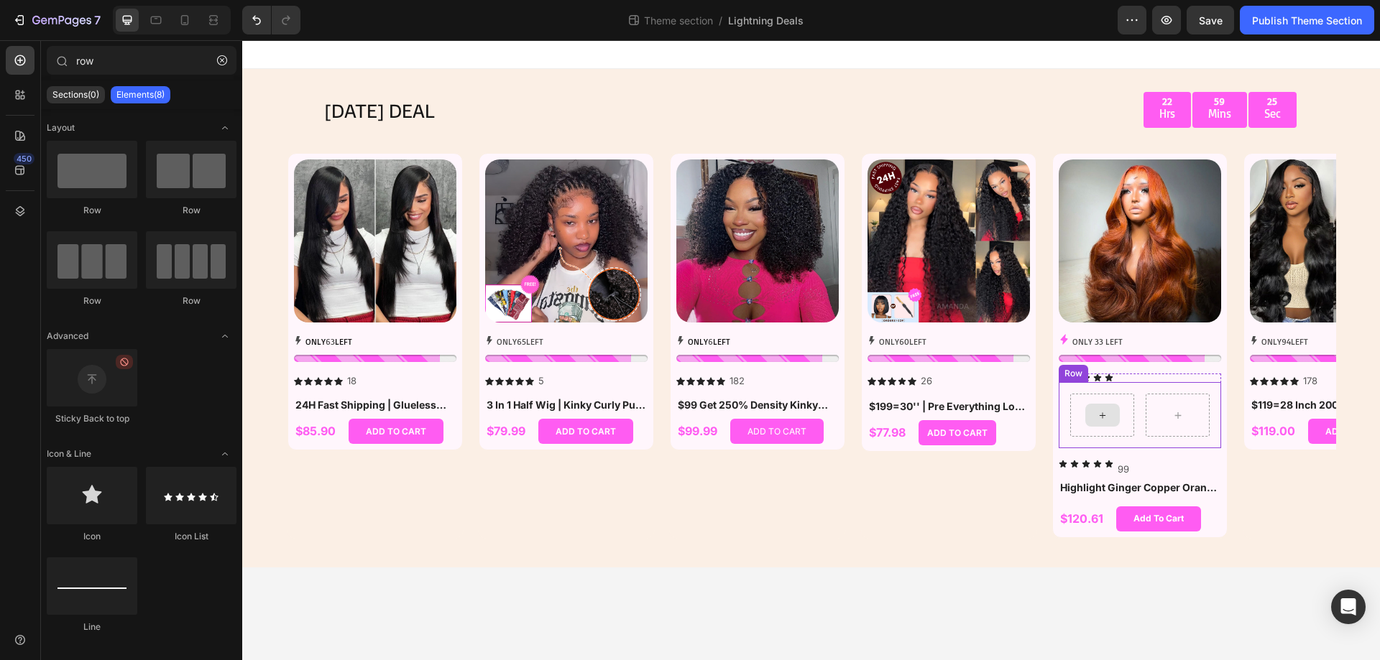
click at [1113, 415] on div at bounding box center [1102, 415] width 34 height 23
drag, startPoint x: 105, startPoint y: 68, endPoint x: 71, endPoint y: 68, distance: 33.8
click at [71, 68] on div "row" at bounding box center [141, 63] width 201 height 34
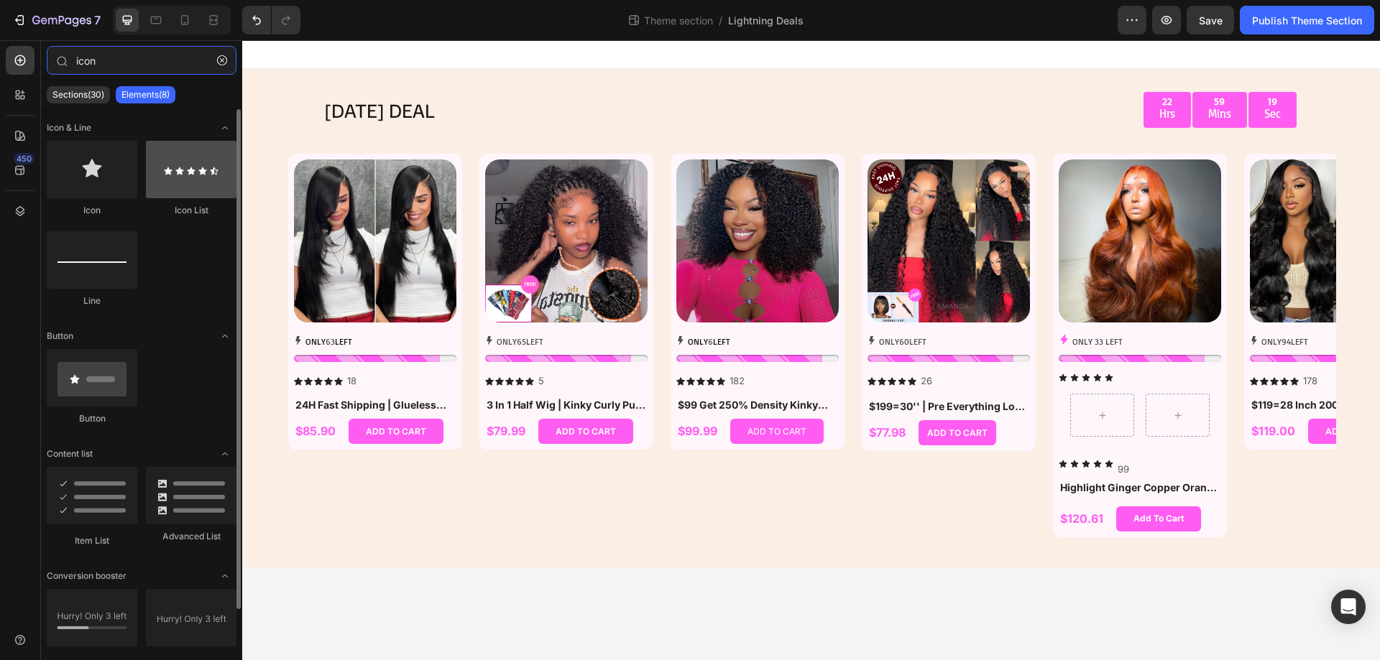
type input "icon"
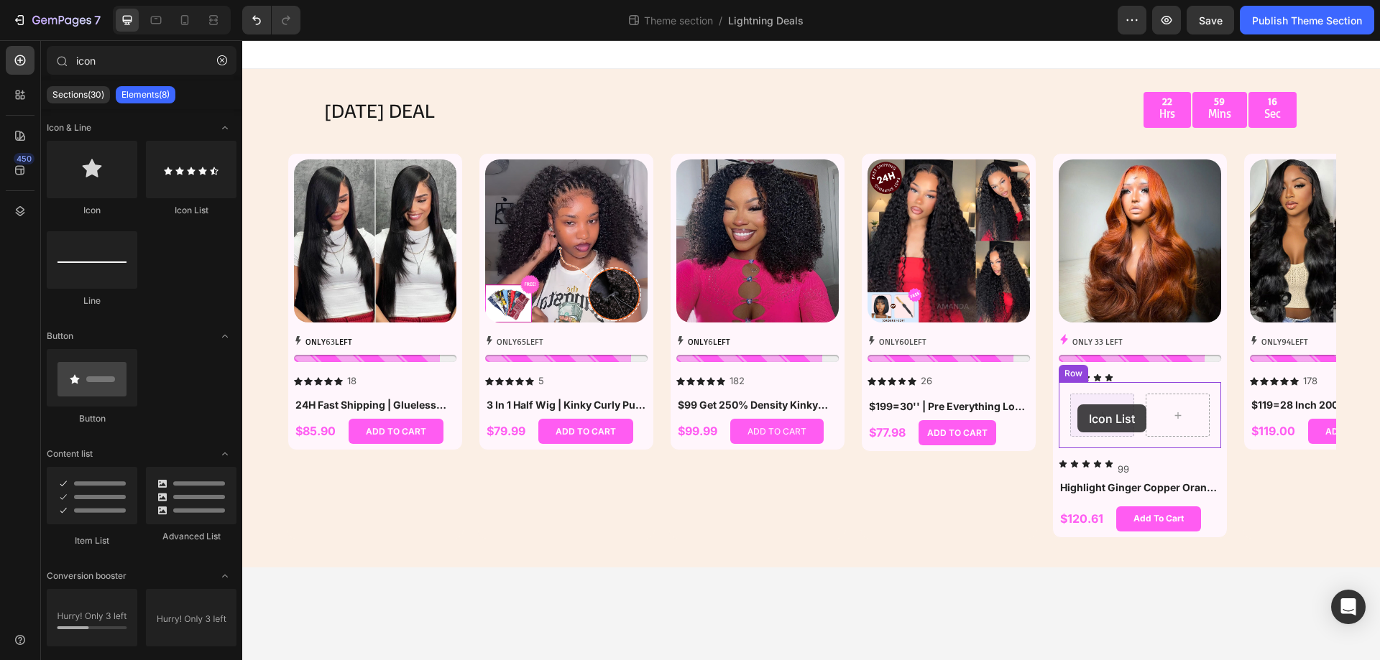
drag, startPoint x: 427, startPoint y: 218, endPoint x: 1077, endPoint y: 405, distance: 676.6
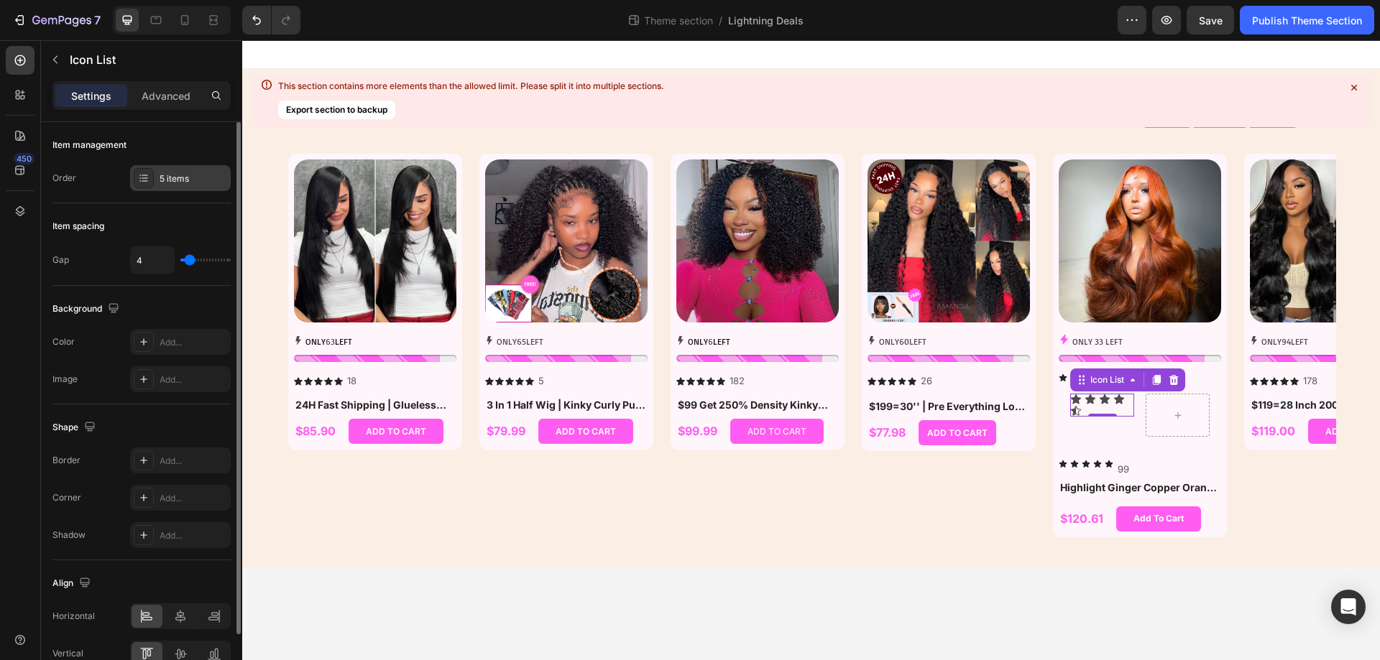
click at [197, 184] on div "5 items" at bounding box center [194, 178] width 68 height 13
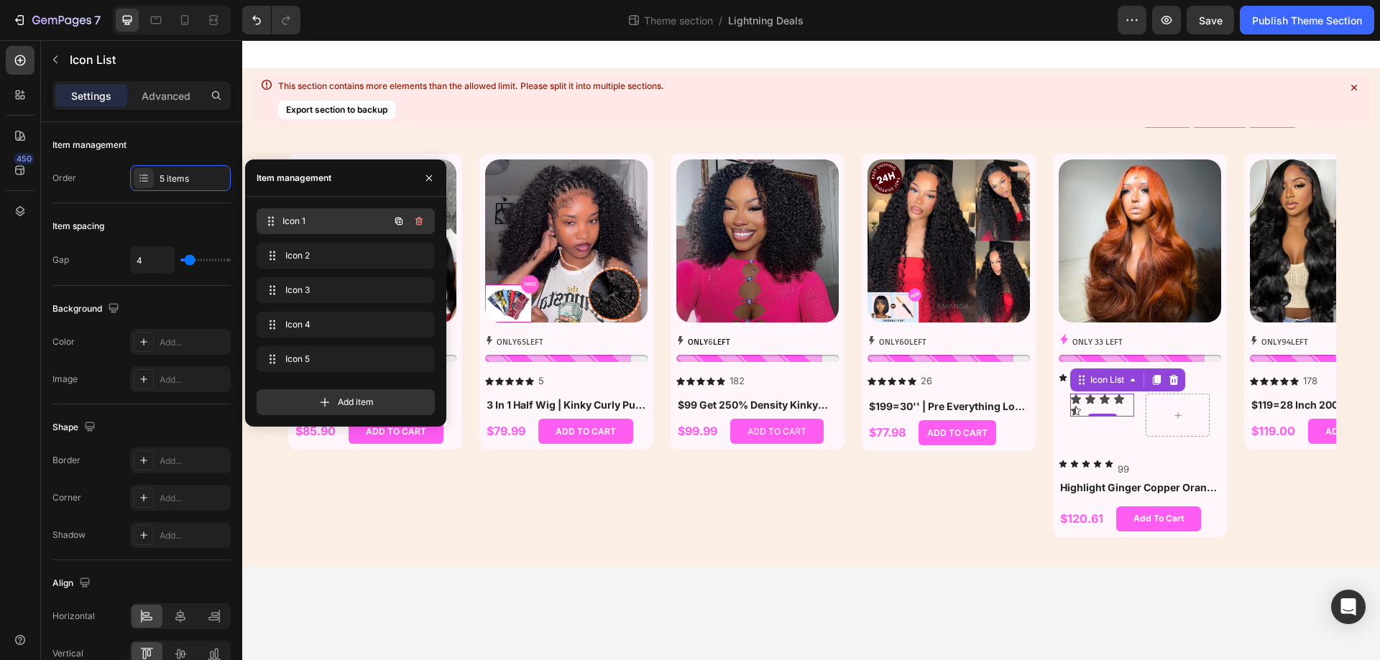
click at [333, 228] on div "Icon 1 Icon 1" at bounding box center [325, 221] width 126 height 20
click at [277, 219] on span at bounding box center [270, 221] width 17 height 20
click at [313, 221] on span "Icon 1" at bounding box center [325, 221] width 81 height 13
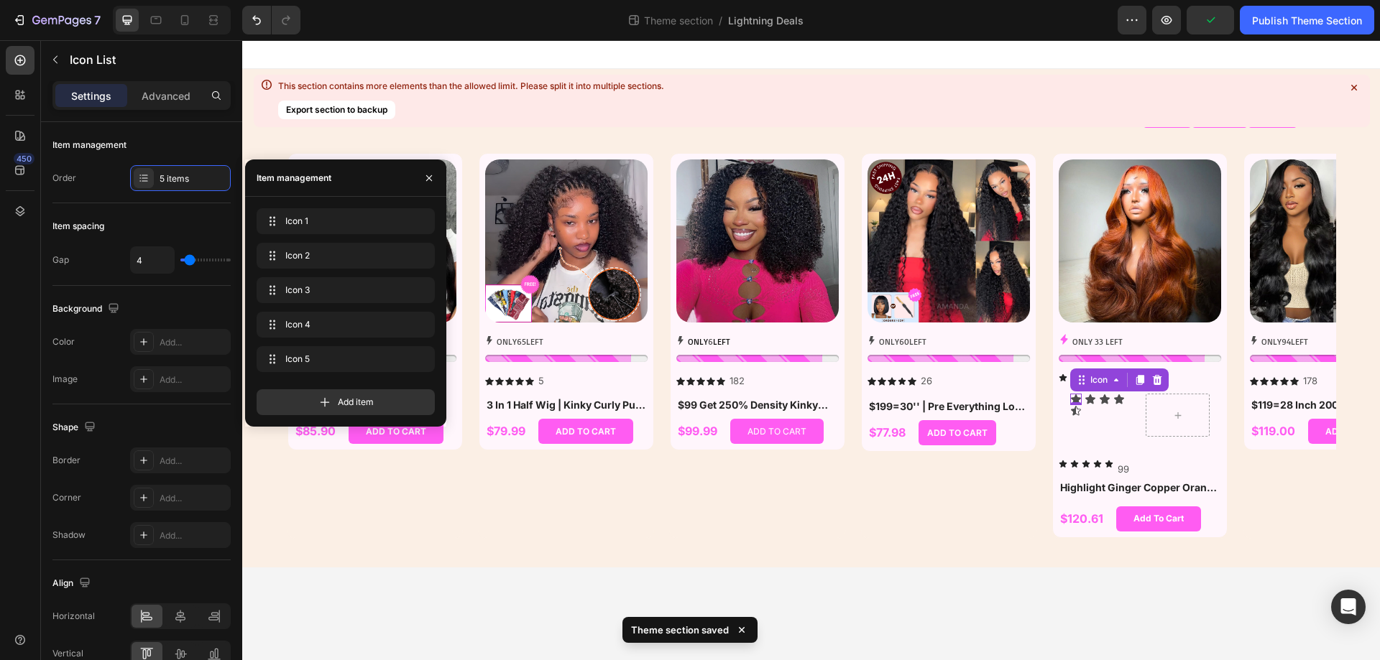
click at [1074, 400] on div "Icon 0" at bounding box center [1075, 399] width 11 height 11
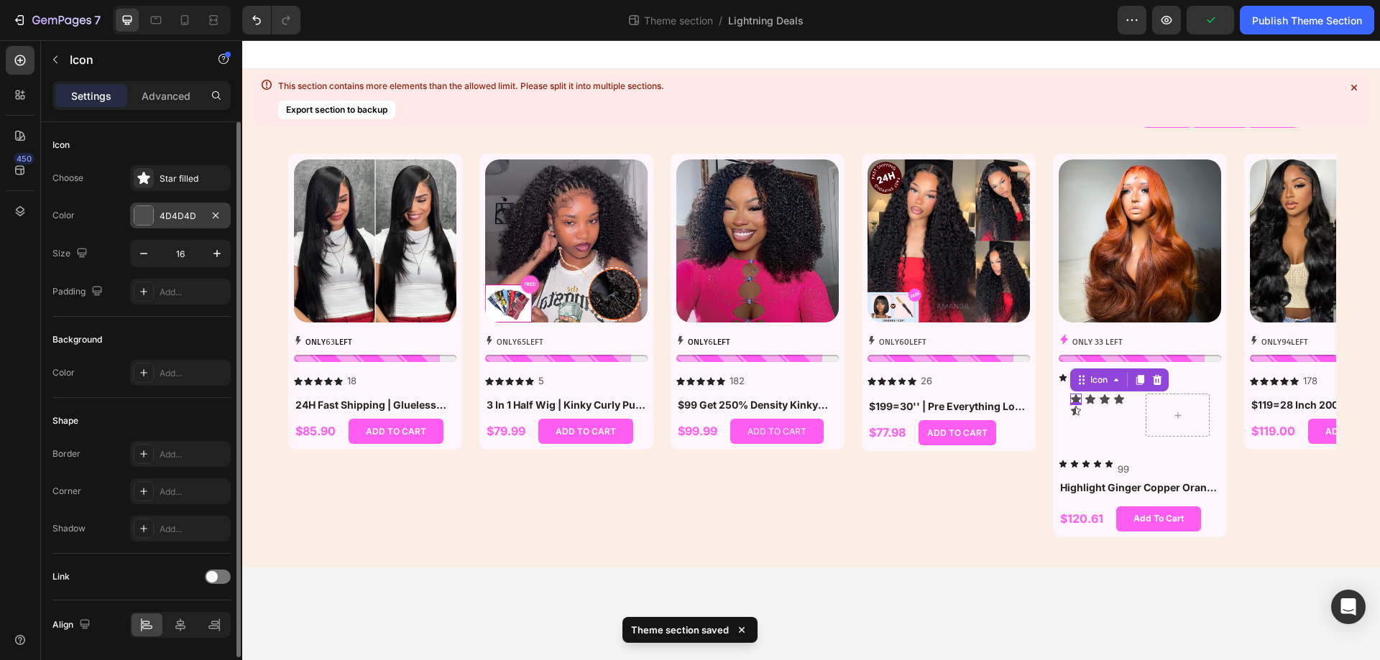
click at [191, 216] on div "4D4D4D" at bounding box center [181, 216] width 42 height 13
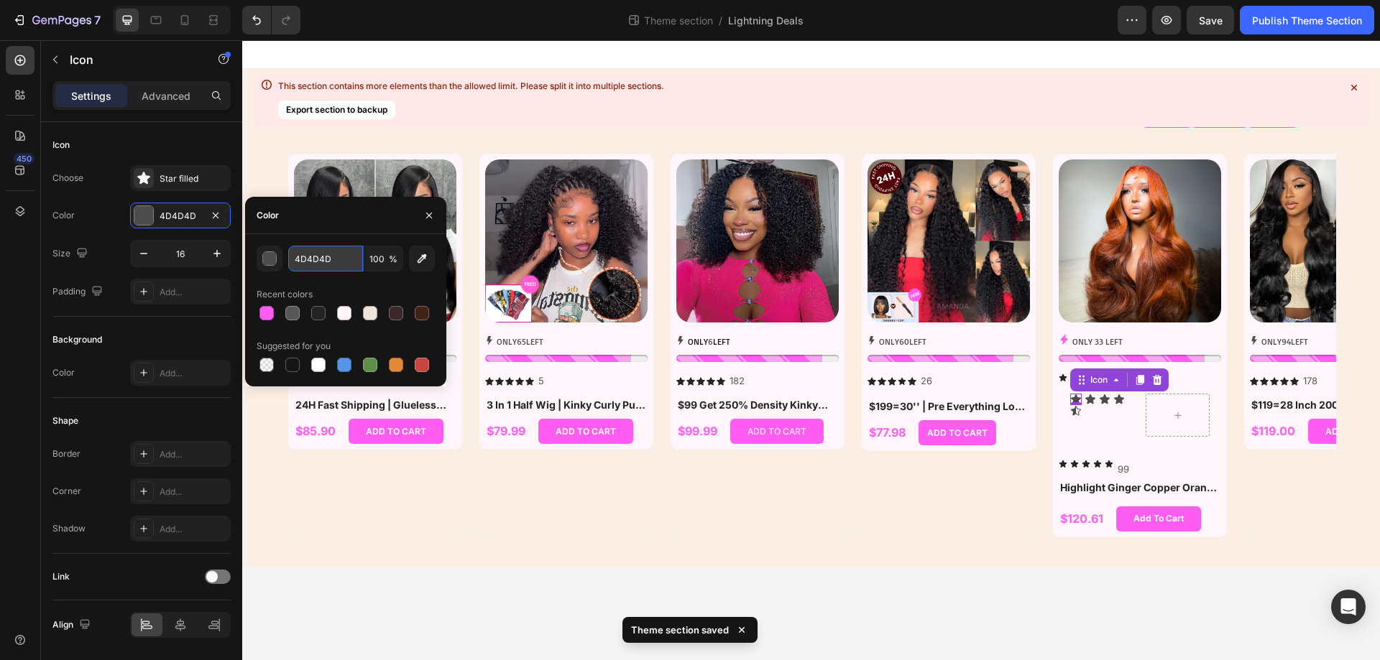
click at [325, 262] on input "4D4D4D" at bounding box center [325, 259] width 75 height 26
type input "242424"
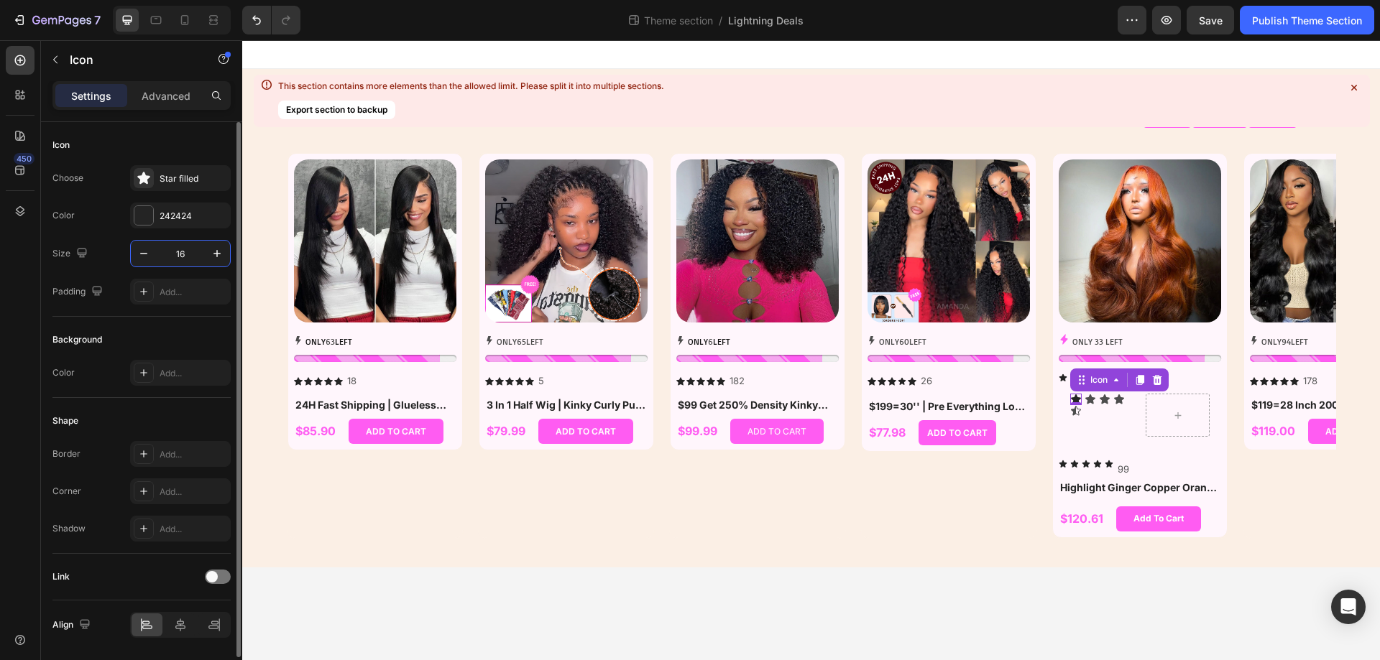
click at [188, 258] on input "16" at bounding box center [180, 254] width 47 height 26
type input "12"
click at [1088, 400] on div "Icon 0" at bounding box center [1086, 399] width 11 height 11
click at [185, 214] on div "4D4D4D" at bounding box center [181, 216] width 42 height 13
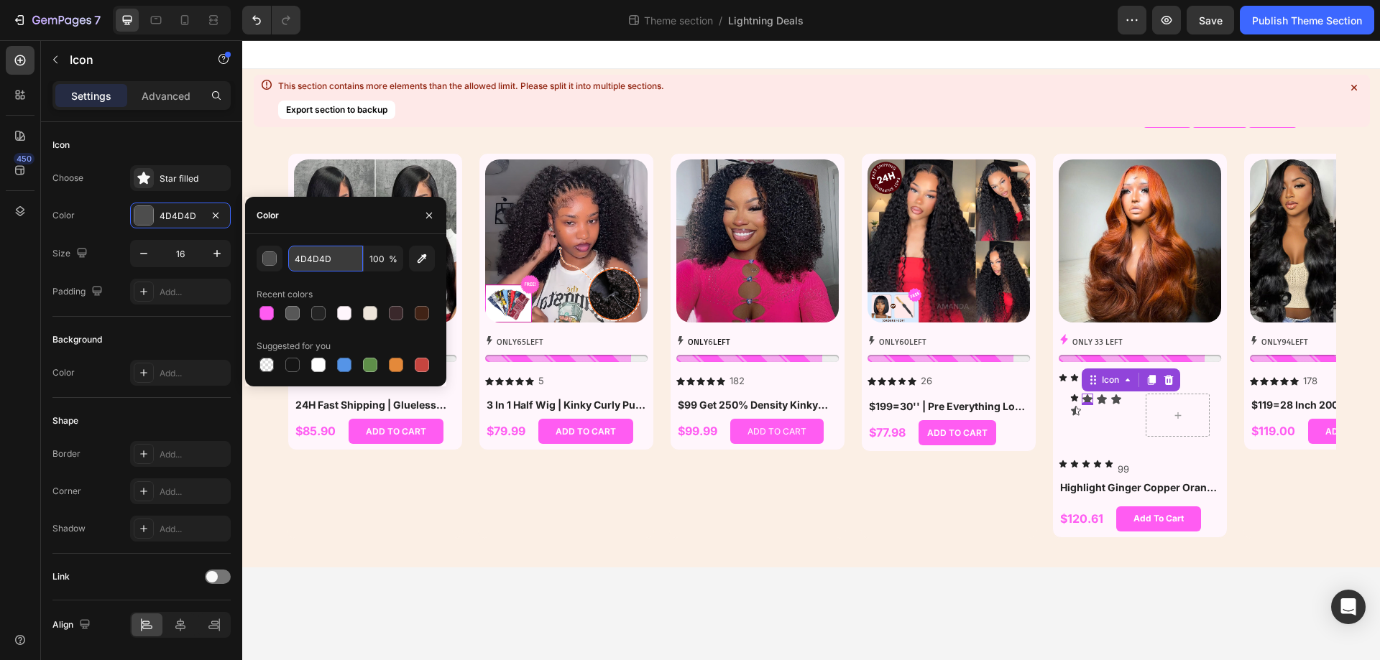
click at [323, 262] on input "4D4D4D" at bounding box center [325, 259] width 75 height 26
type input "242424"
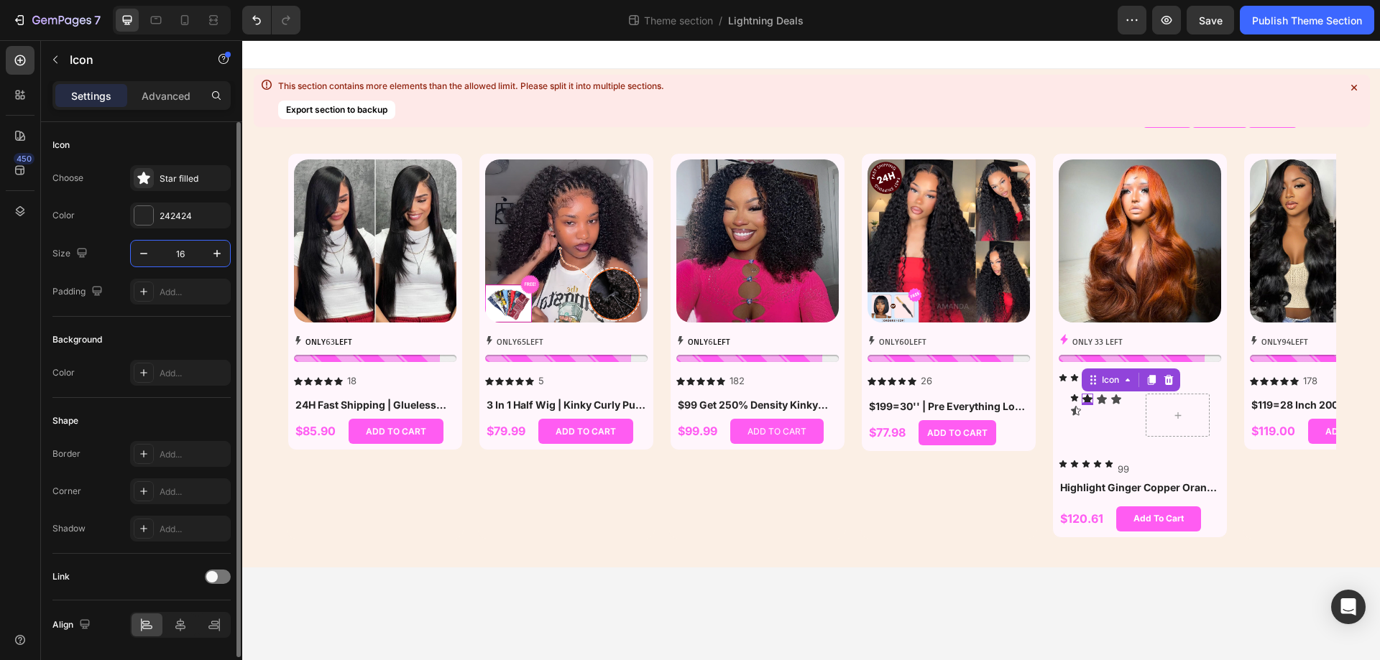
click at [189, 259] on input "16" at bounding box center [180, 254] width 47 height 26
type input "12"
click at [1096, 401] on div "Icon" at bounding box center [1098, 399] width 11 height 11
click at [162, 211] on div "4D4D4D" at bounding box center [181, 216] width 42 height 13
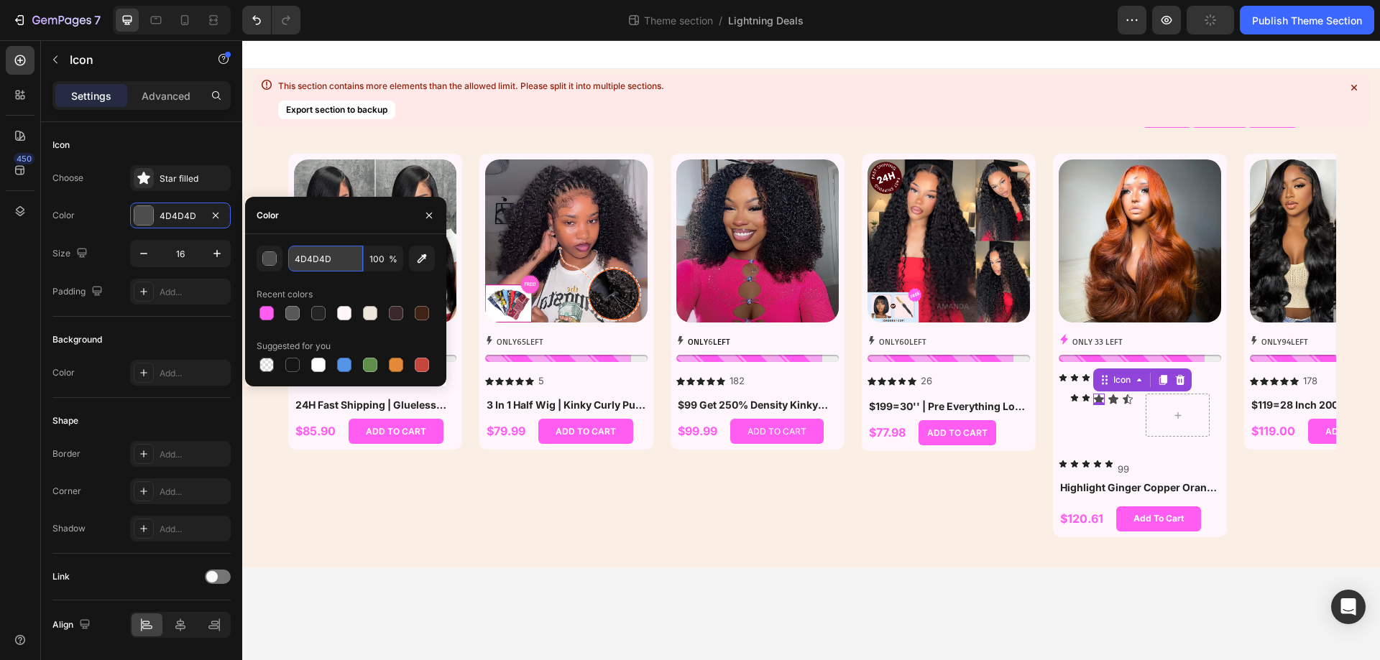
click at [329, 265] on input "4D4D4D" at bounding box center [325, 259] width 75 height 26
type input "242424"
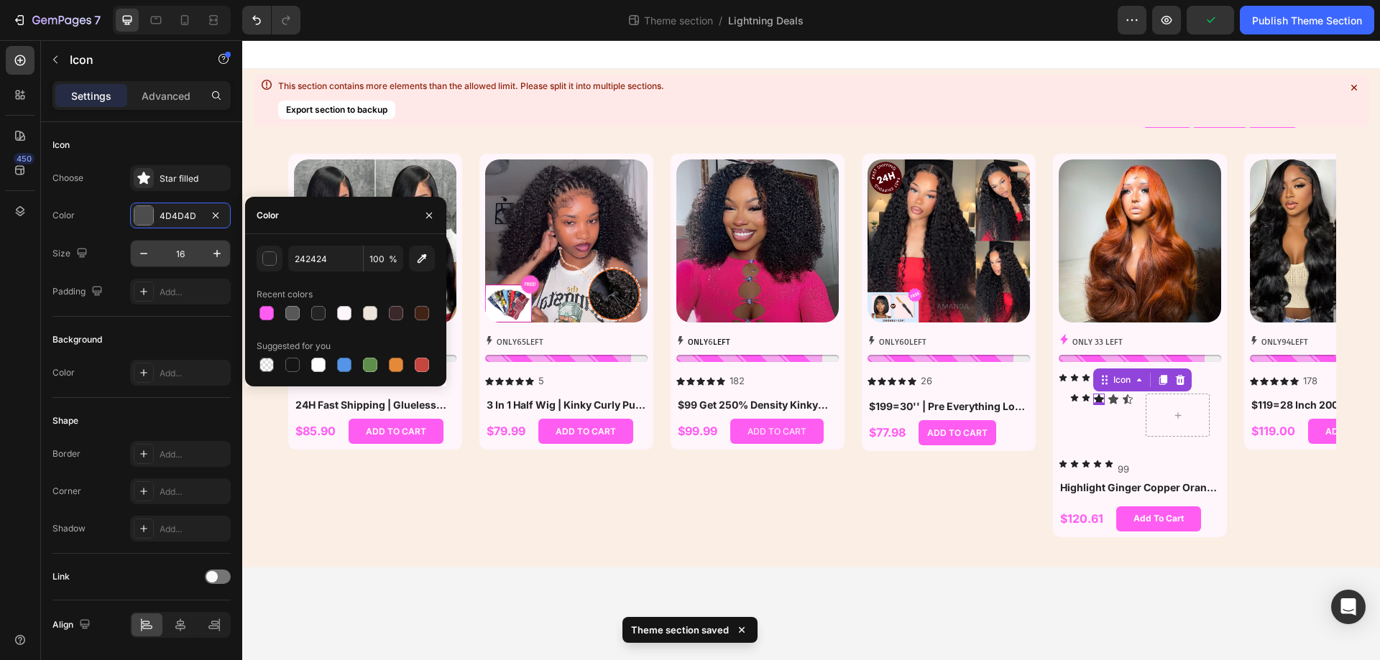
click at [193, 253] on input "16" at bounding box center [180, 254] width 47 height 26
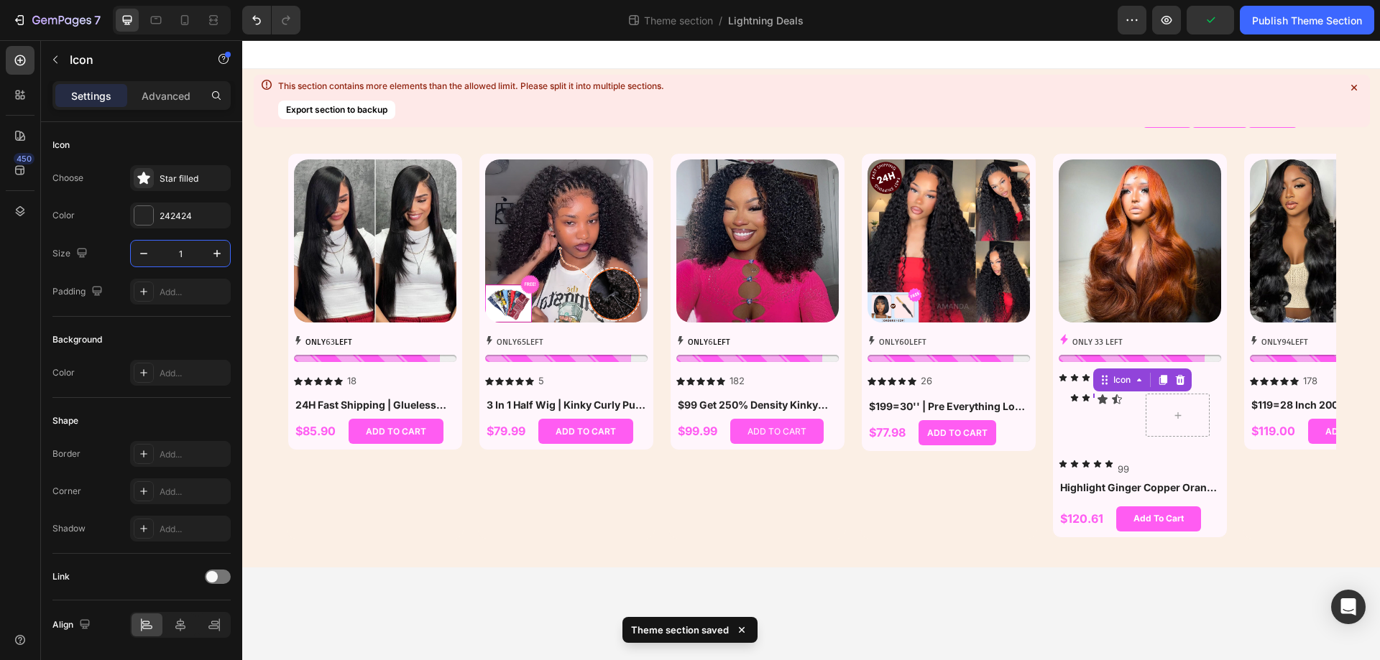
type input "12"
click at [1109, 401] on div "Icon" at bounding box center [1109, 399] width 11 height 11
click at [172, 254] on input "16" at bounding box center [180, 254] width 47 height 26
click at [184, 221] on div "4D4D4D" at bounding box center [181, 216] width 42 height 13
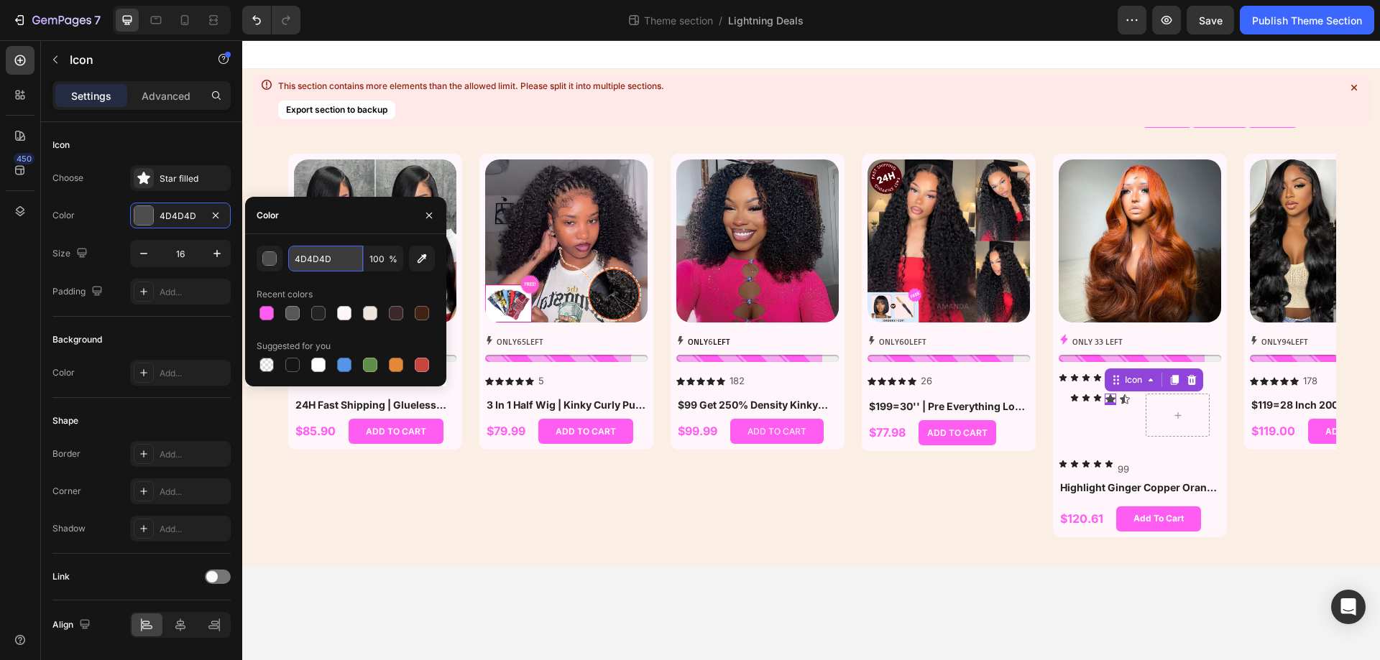
click at [306, 266] on input "4D4D4D" at bounding box center [325, 259] width 75 height 26
type input "242424"
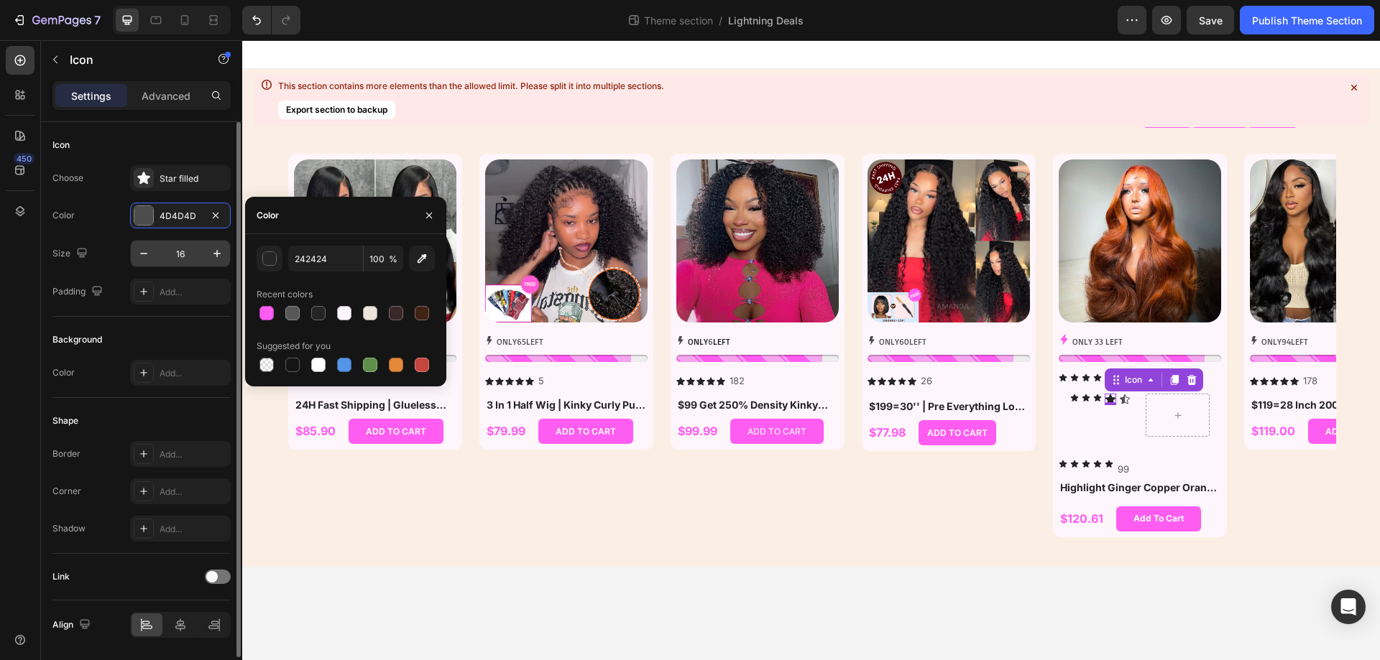
click at [190, 259] on input "16" at bounding box center [180, 254] width 47 height 26
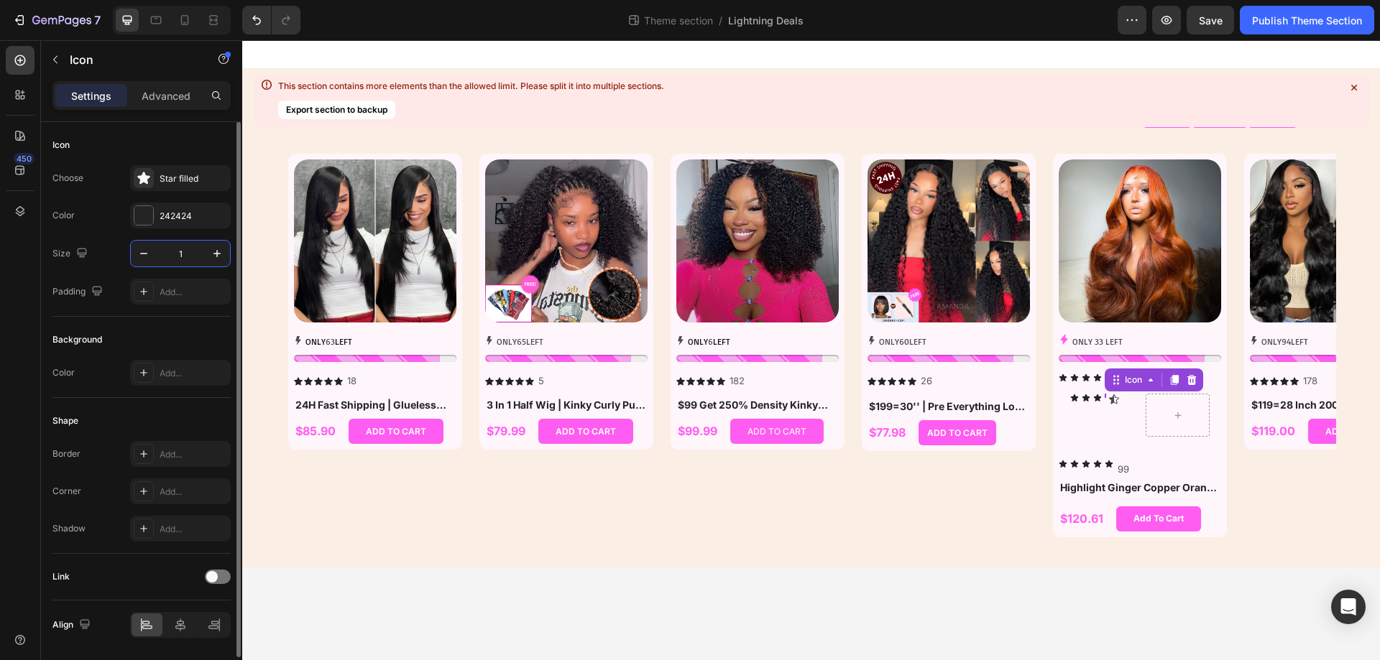
type input "12"
click at [1120, 397] on icon at bounding box center [1122, 398] width 10 height 9
click at [188, 219] on div "4D4D4D" at bounding box center [181, 216] width 42 height 13
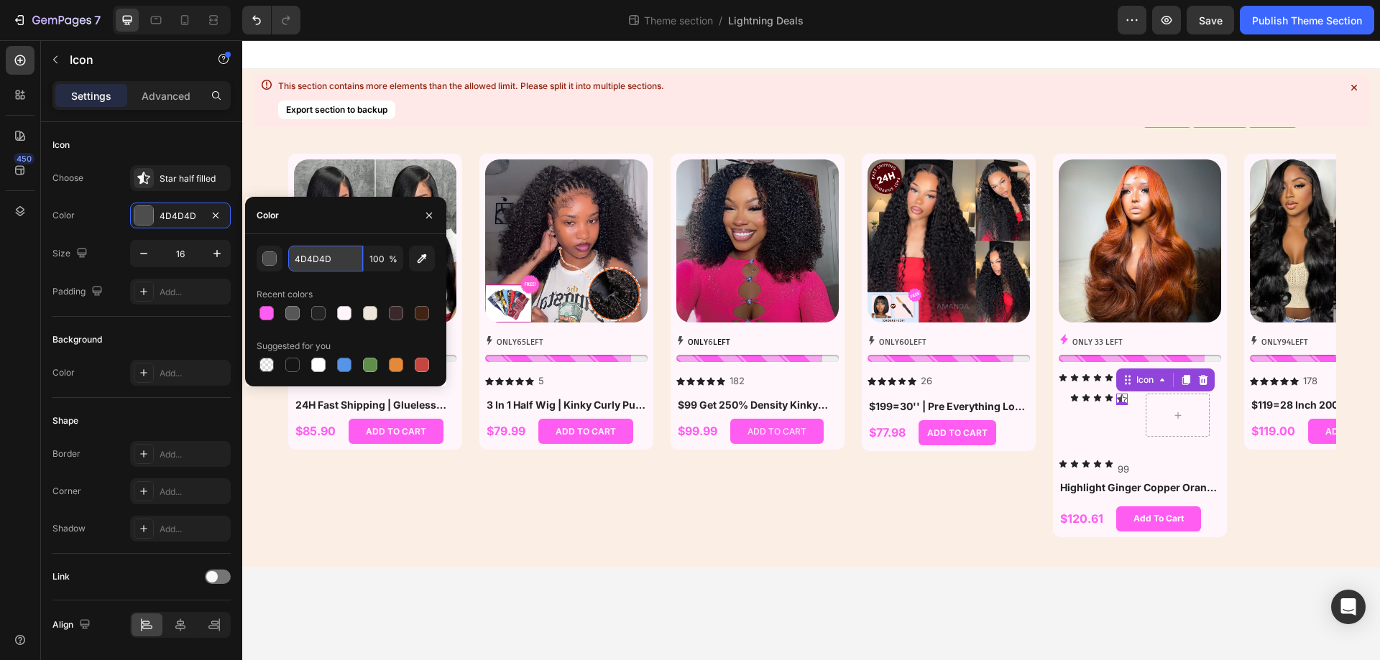
click at [311, 262] on input "4D4D4D" at bounding box center [325, 259] width 75 height 26
type input "242424"
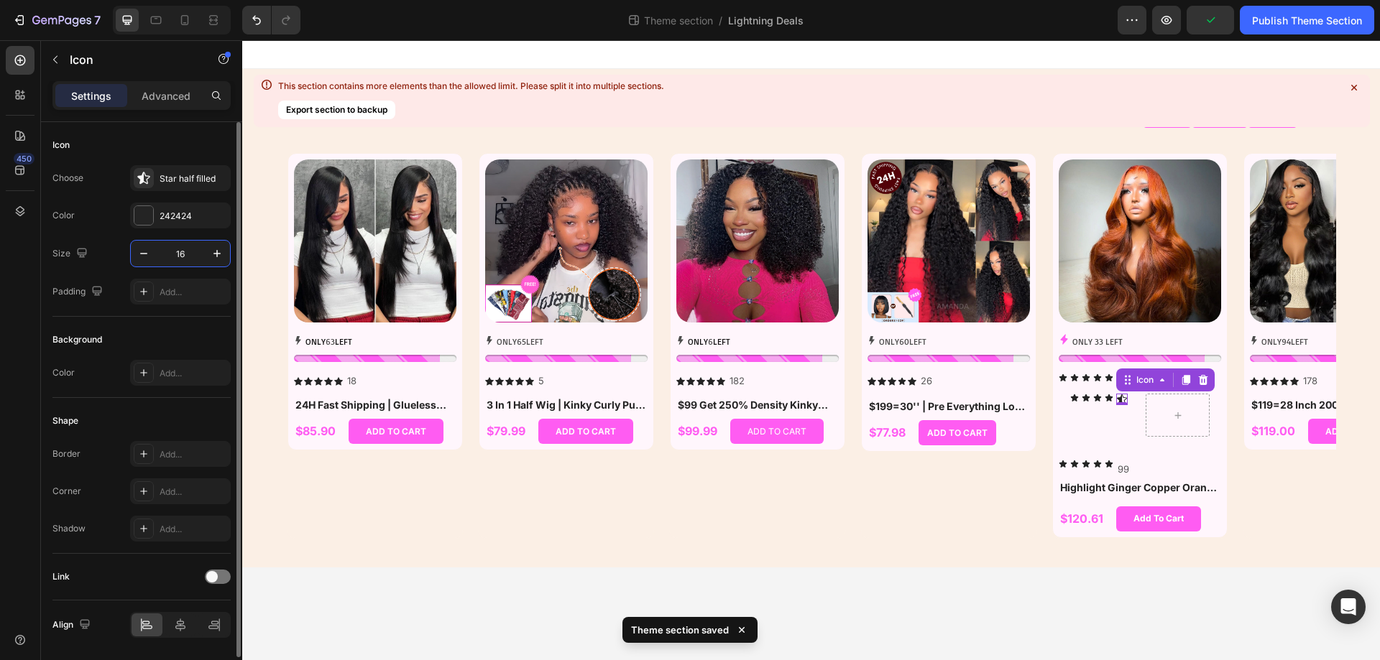
click at [189, 257] on input "16" at bounding box center [180, 254] width 47 height 26
type input "12"
click at [190, 181] on div "Star half filled" at bounding box center [194, 178] width 68 height 13
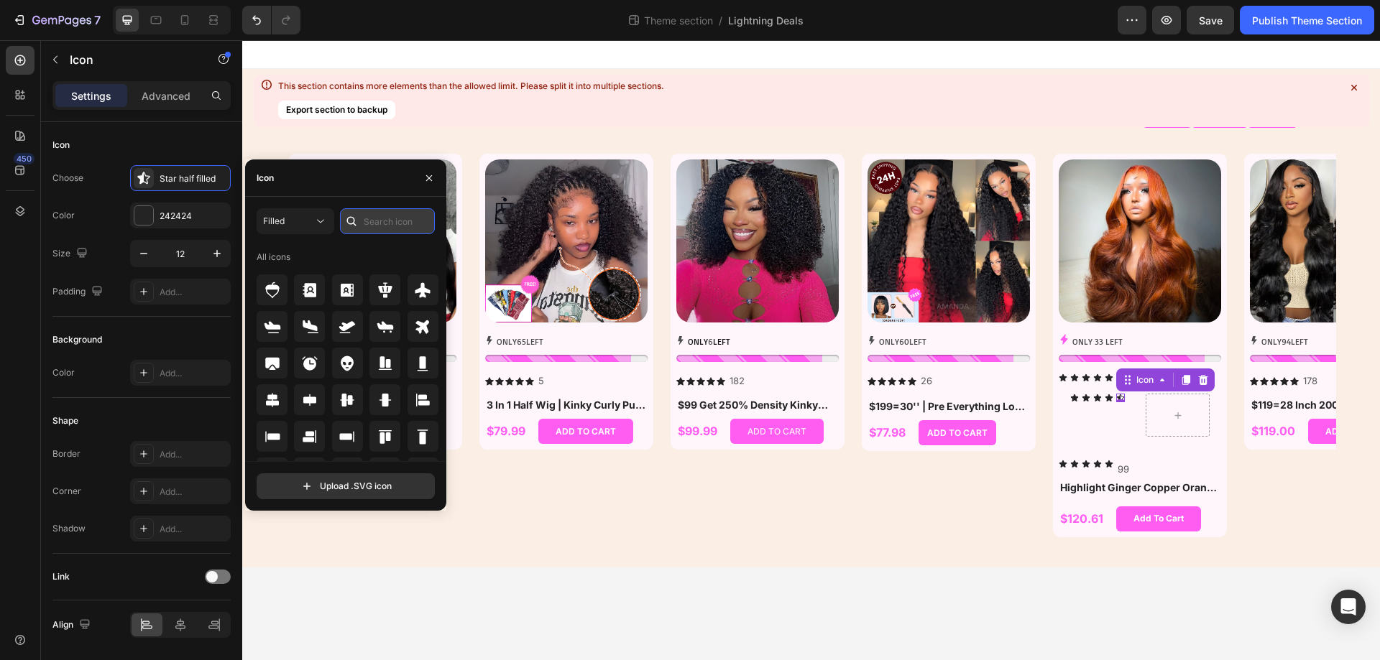
click at [369, 221] on input "text" at bounding box center [387, 221] width 95 height 26
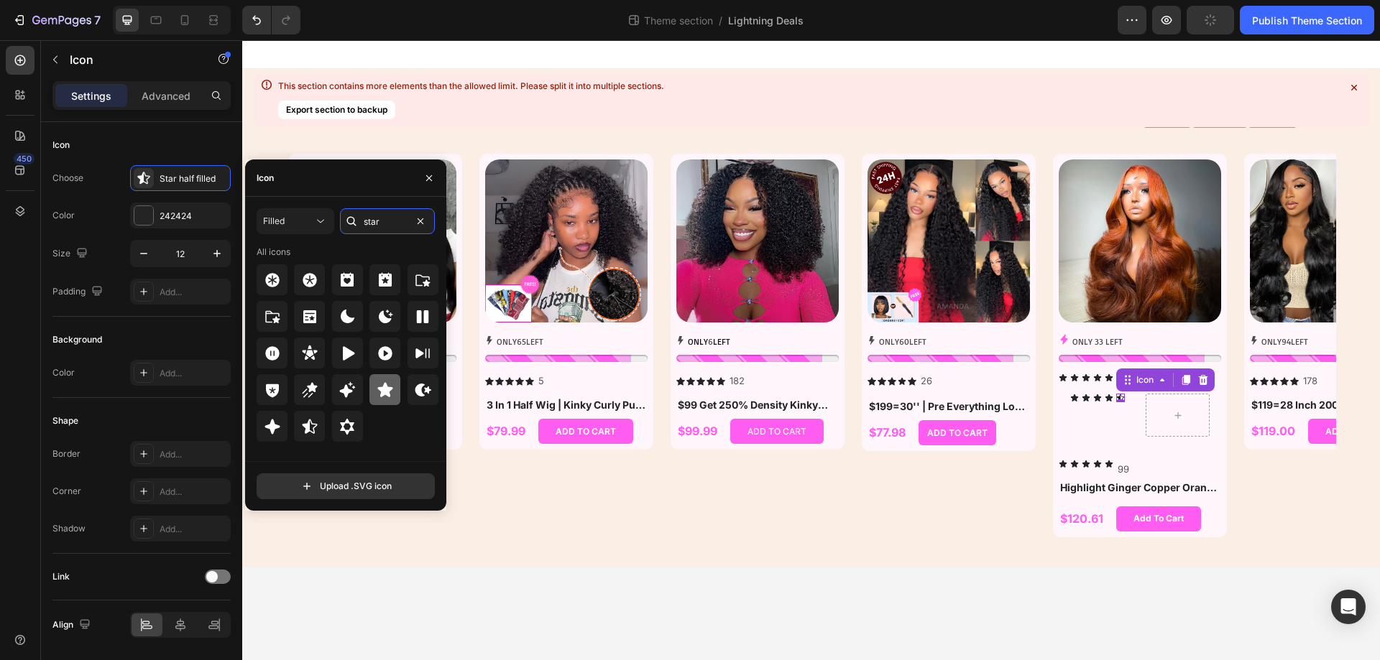
type input "star"
click at [380, 387] on icon at bounding box center [385, 390] width 17 height 17
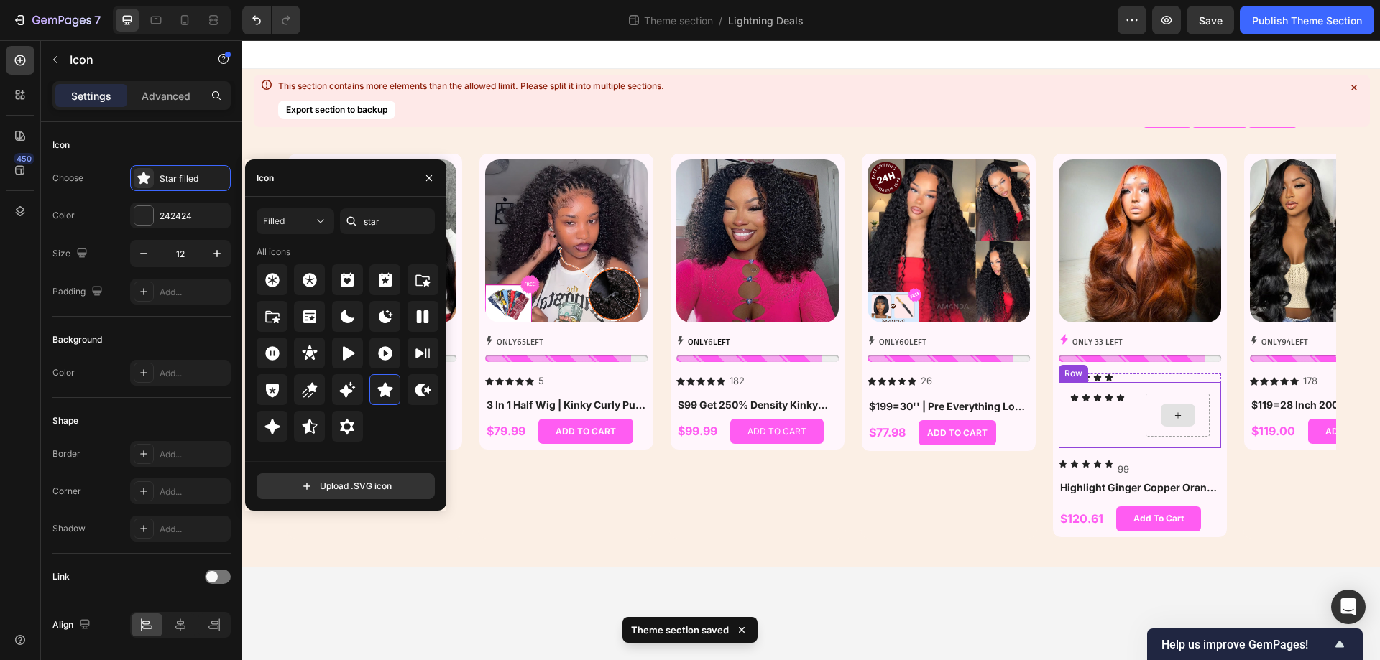
click at [1176, 425] on div at bounding box center [1177, 415] width 34 height 23
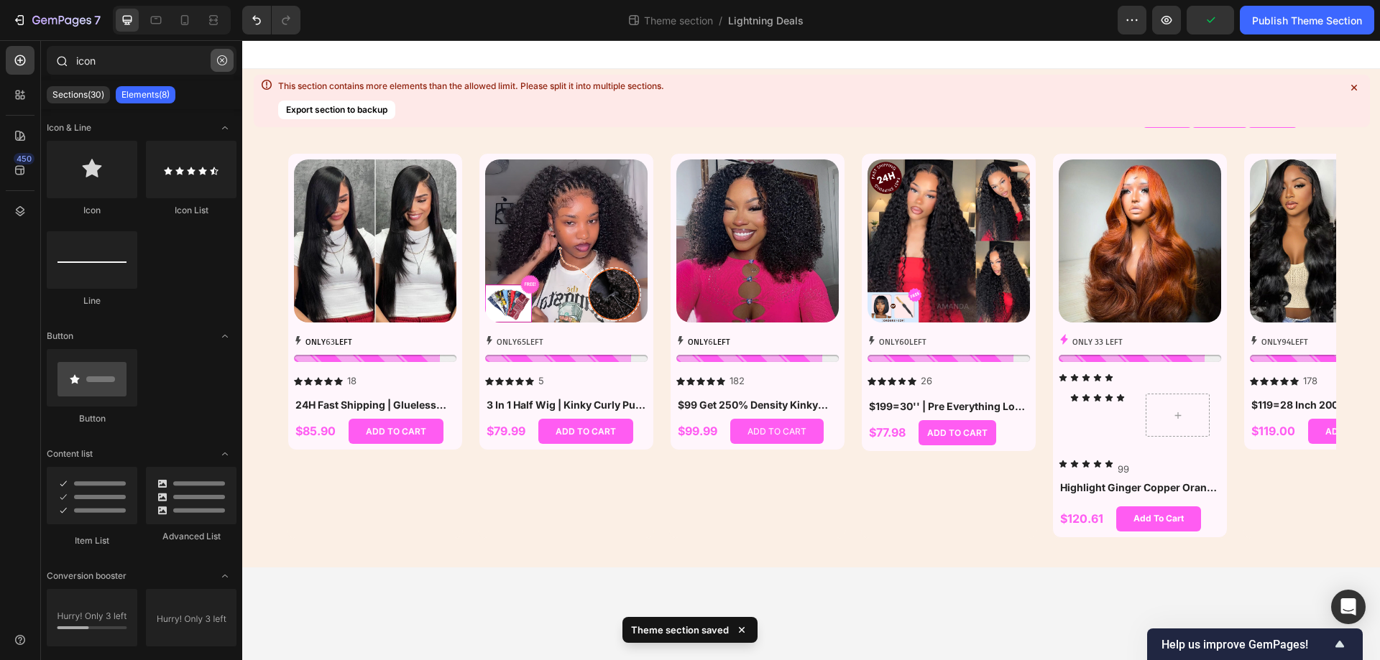
click at [223, 57] on icon "button" at bounding box center [222, 60] width 10 height 10
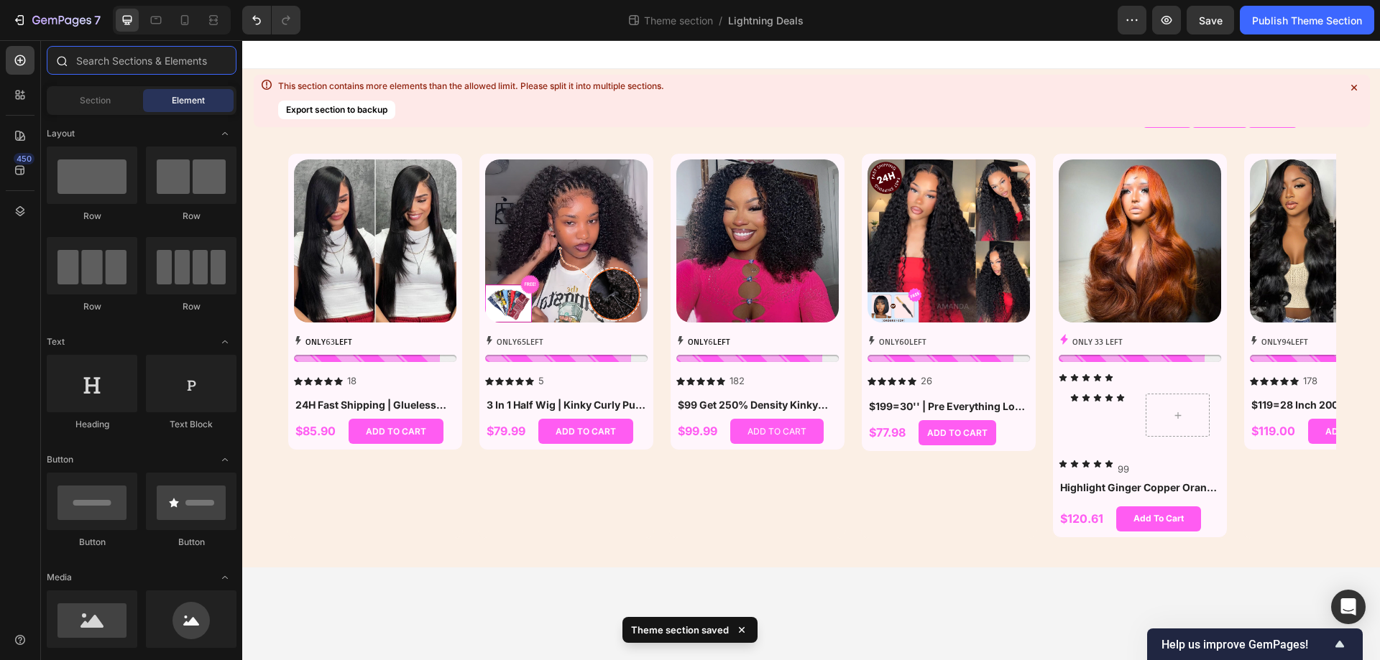
click at [129, 59] on input "text" at bounding box center [142, 60] width 190 height 29
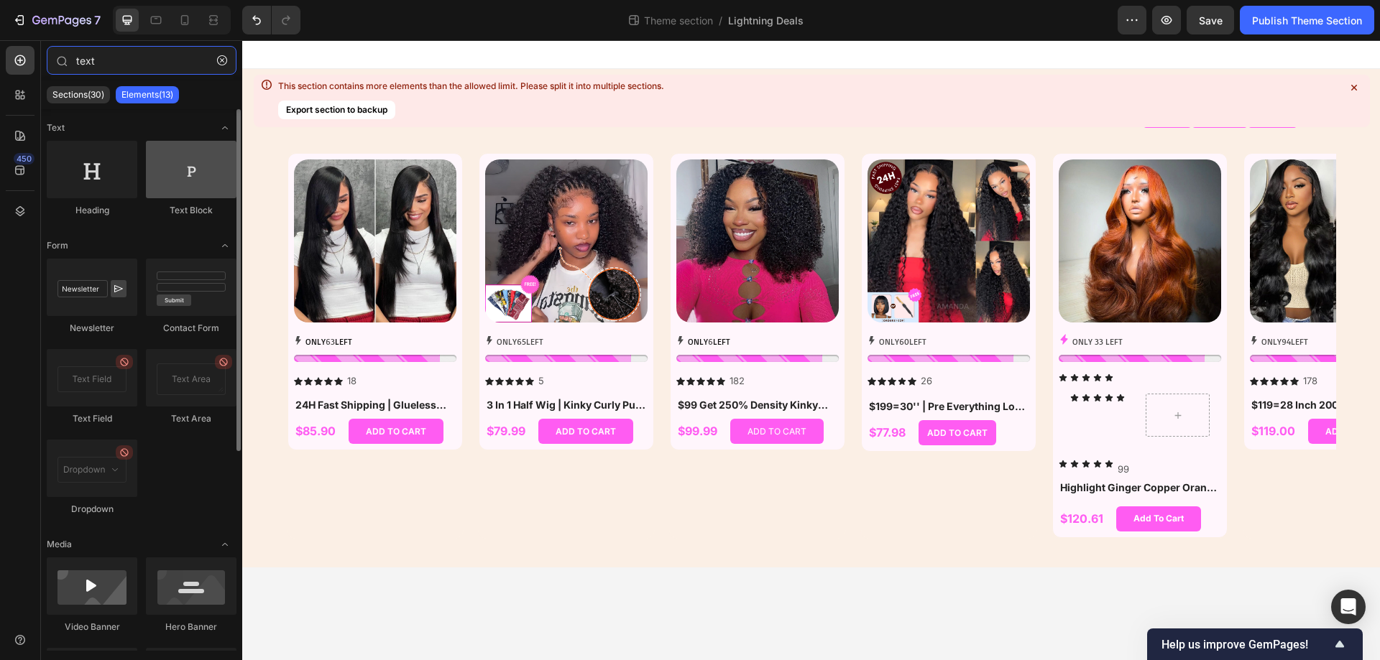
type input "text"
click at [192, 163] on div at bounding box center [191, 169] width 91 height 57
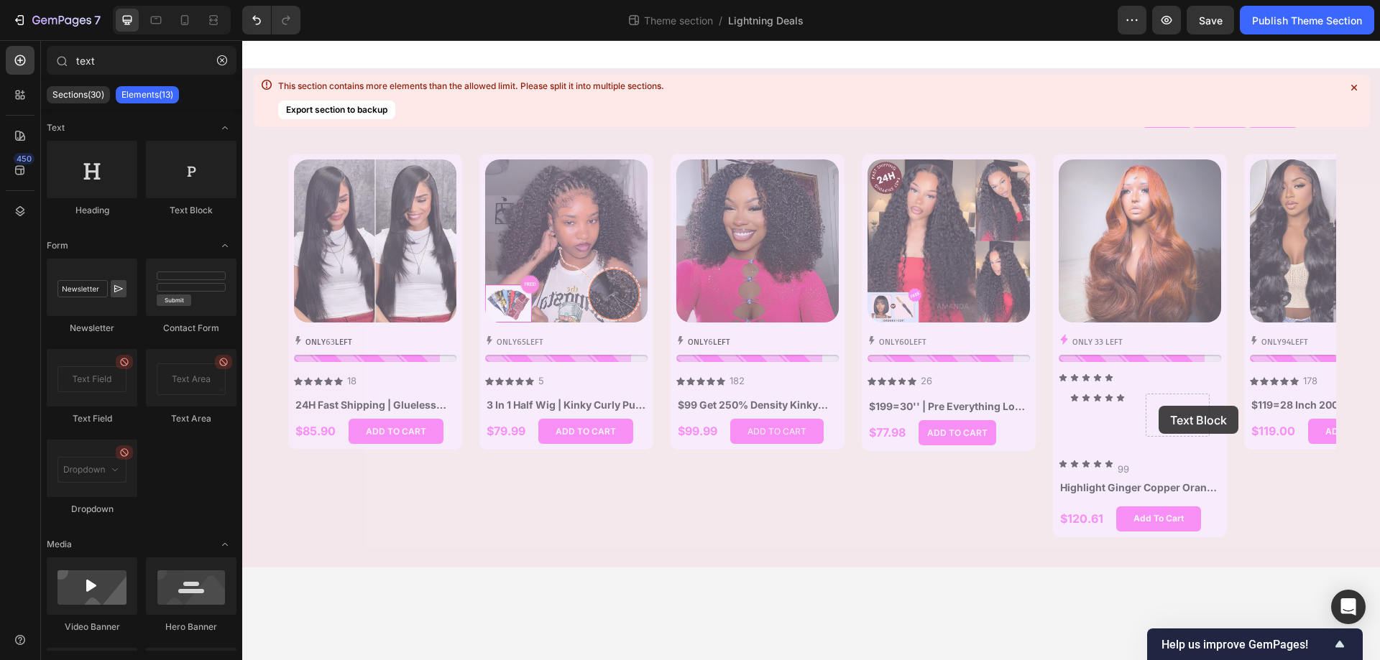
drag, startPoint x: 430, startPoint y: 211, endPoint x: 1158, endPoint y: 406, distance: 754.4
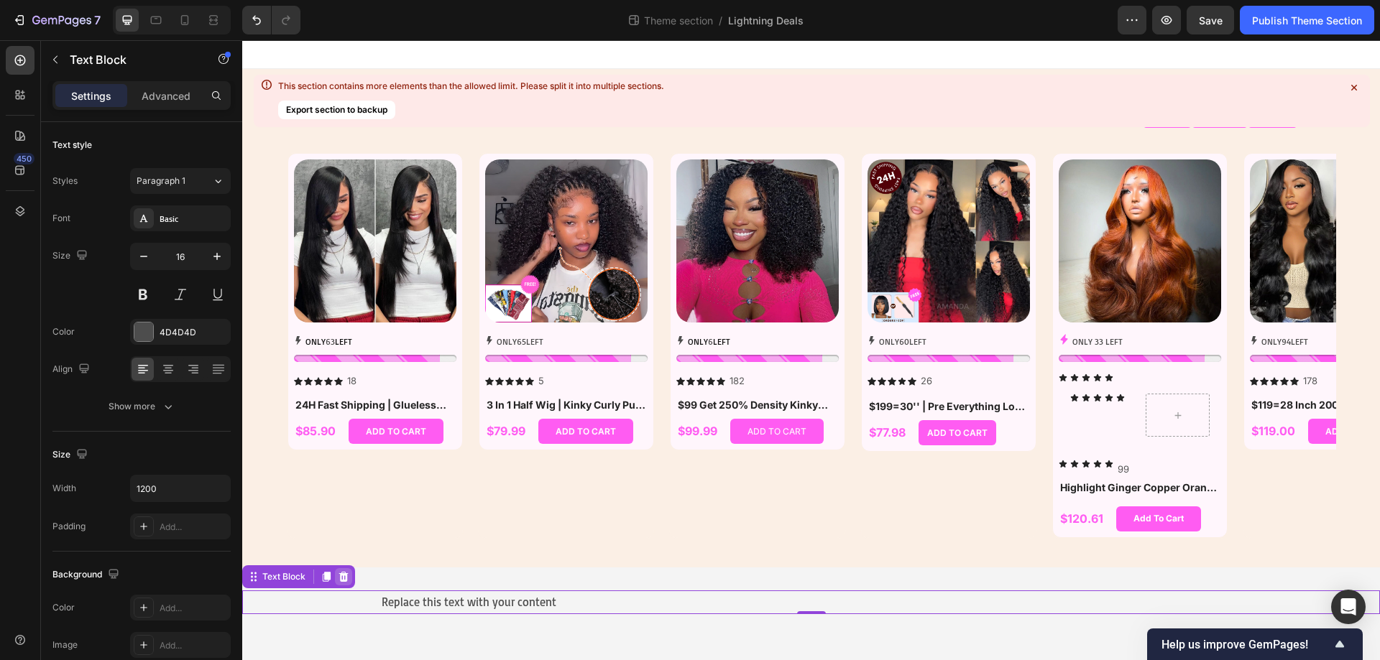
click at [341, 574] on icon at bounding box center [343, 577] width 9 height 10
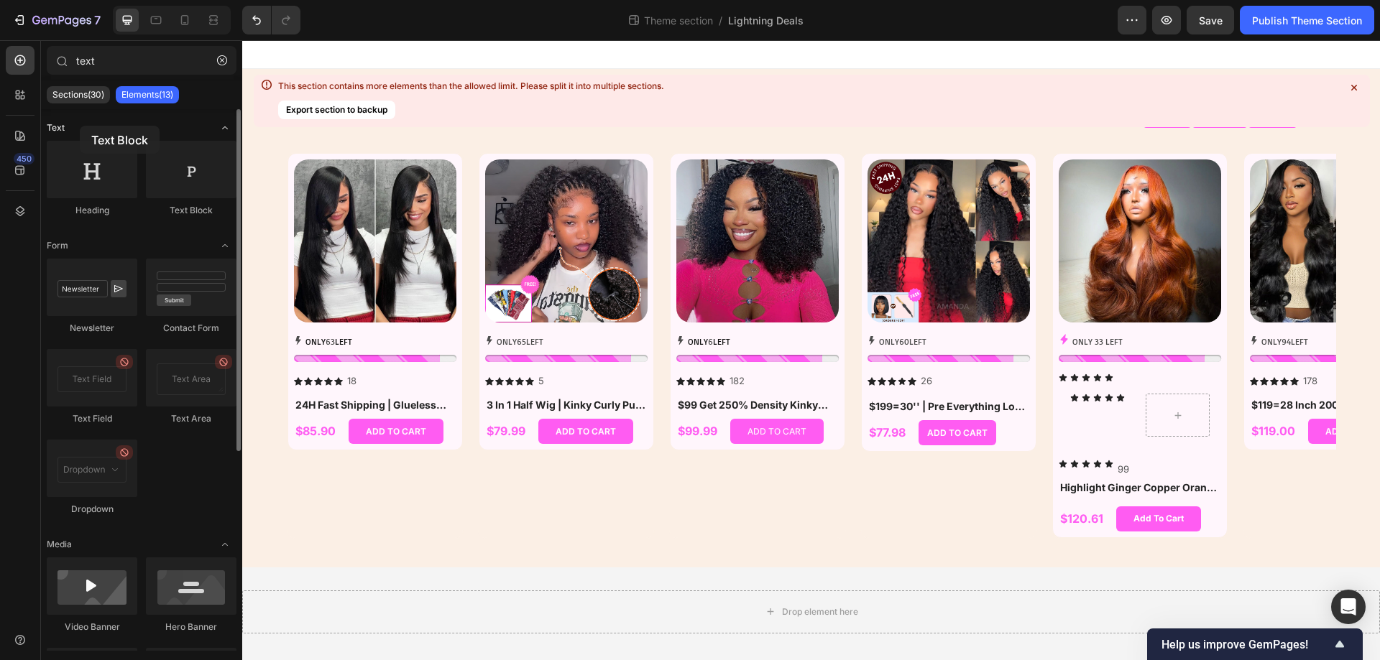
drag, startPoint x: 181, startPoint y: 187, endPoint x: 80, endPoint y: 126, distance: 118.3
click at [80, 126] on div "Text Heading Text Block Form Newsletter Contact Form Text Field Text Area Dropd…" at bounding box center [141, 538] width 201 height 858
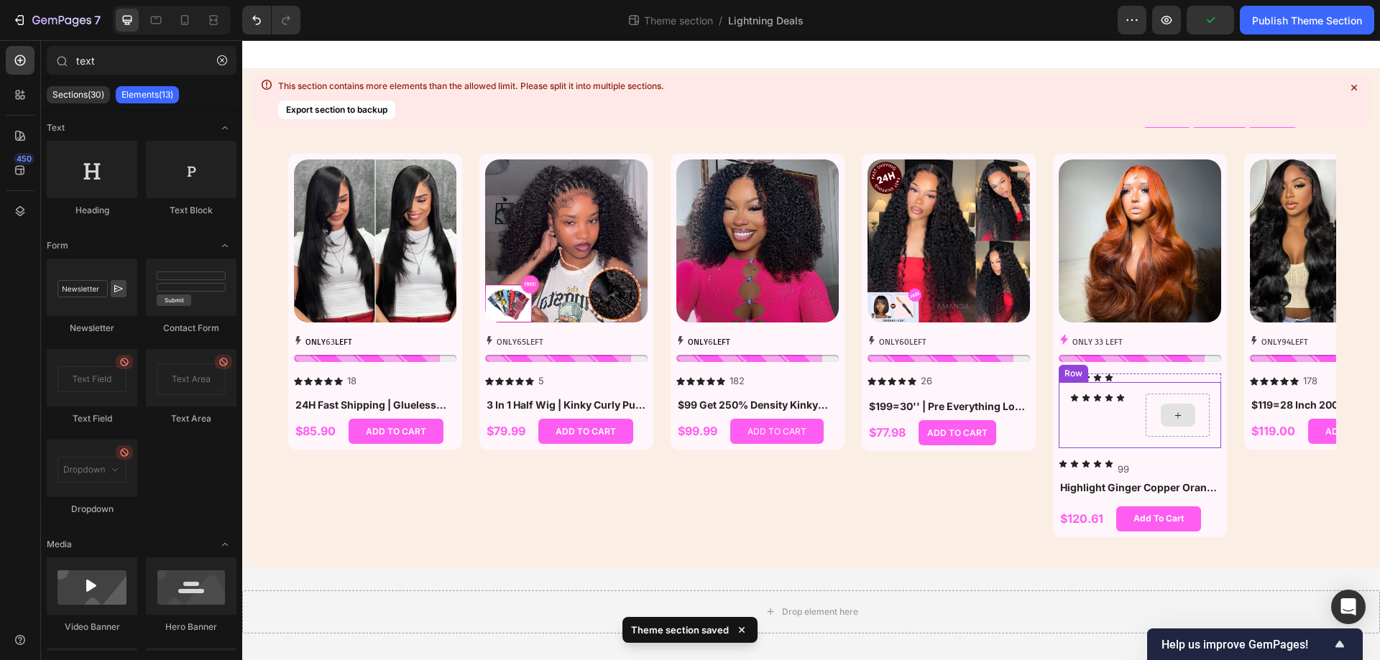
click at [1177, 419] on icon at bounding box center [1177, 416] width 11 height 12
click at [1099, 430] on div "Icon Icon Icon Icon Icon Icon List" at bounding box center [1102, 415] width 64 height 43
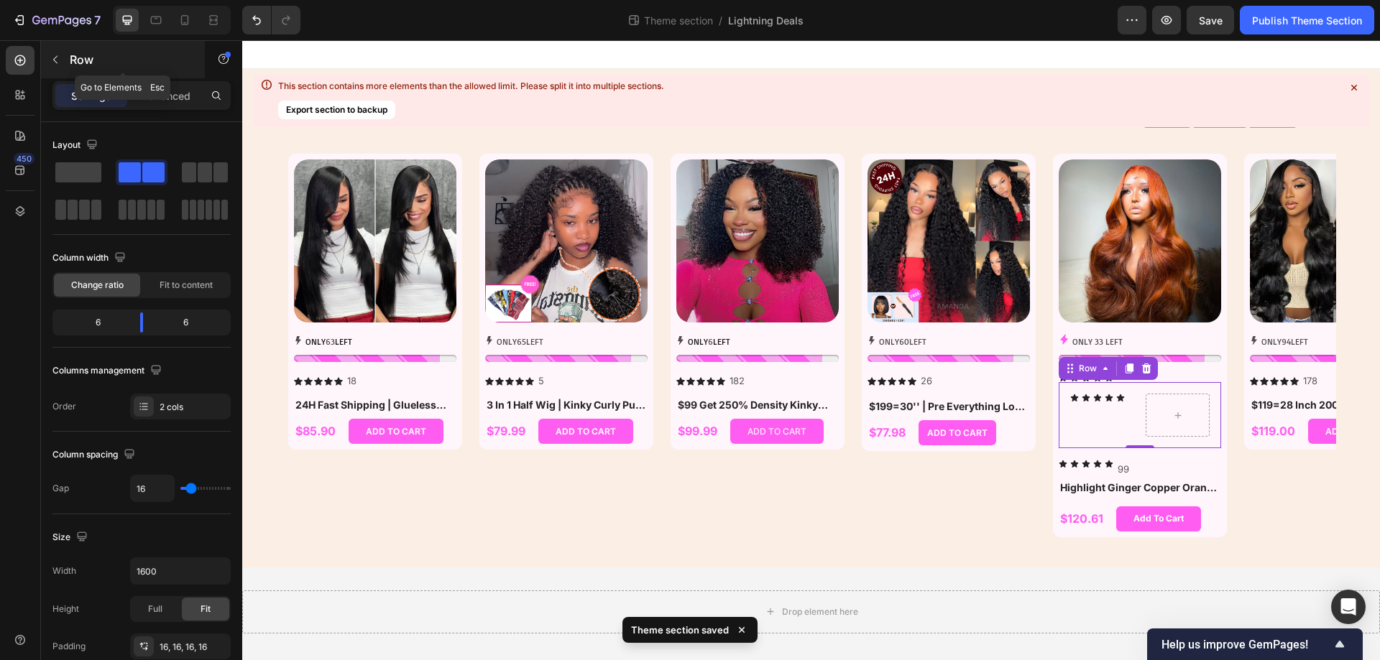
click at [50, 60] on button "button" at bounding box center [55, 59] width 23 height 23
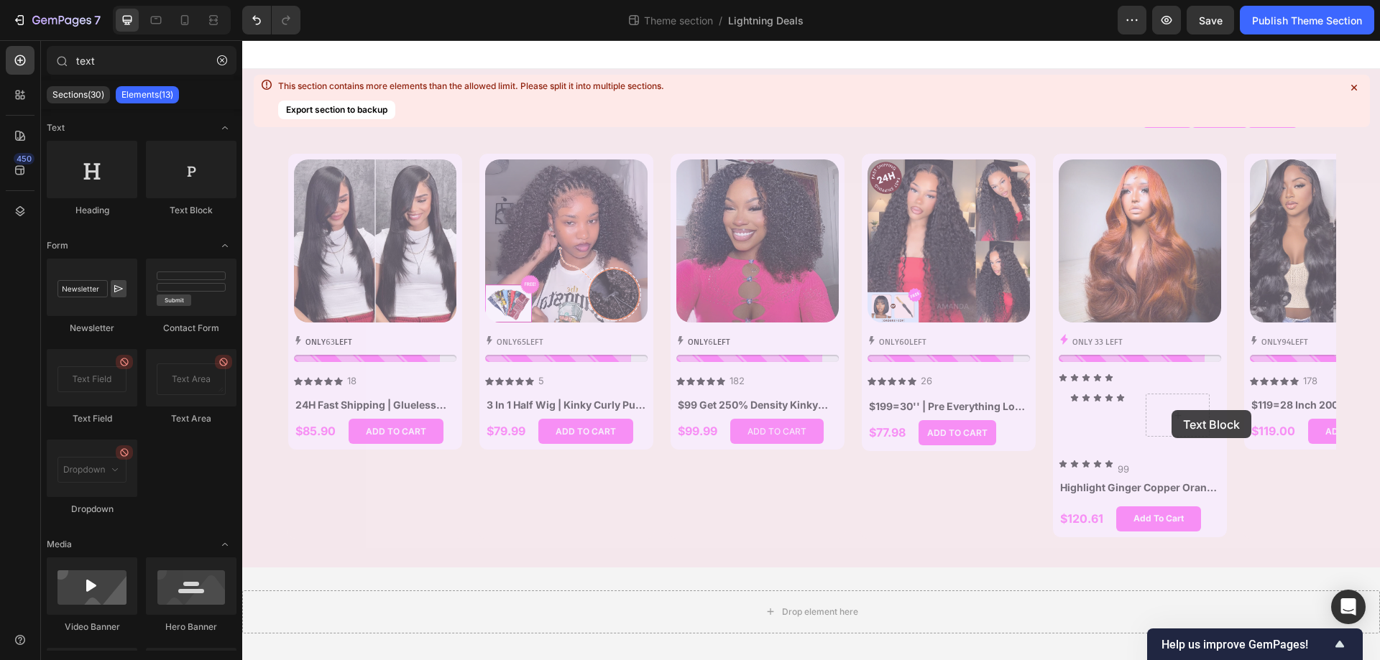
drag, startPoint x: 442, startPoint y: 220, endPoint x: 1172, endPoint y: 412, distance: 754.9
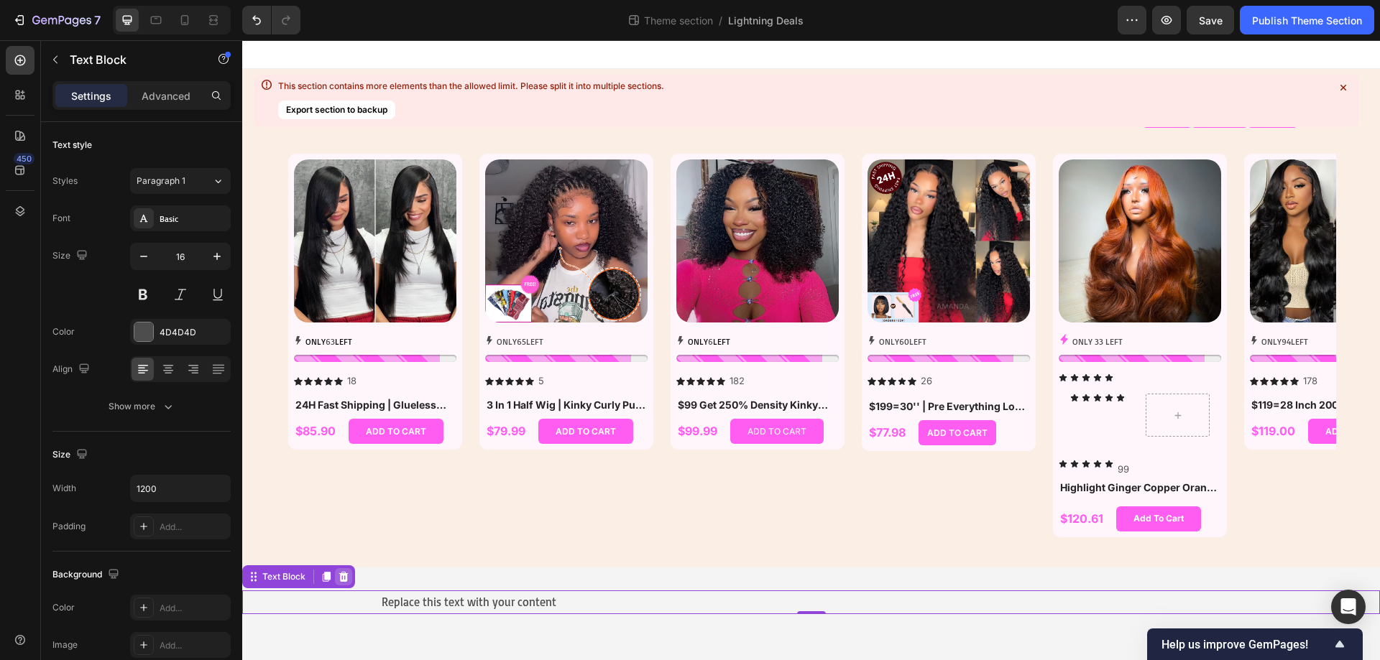
click at [345, 579] on icon at bounding box center [343, 576] width 11 height 11
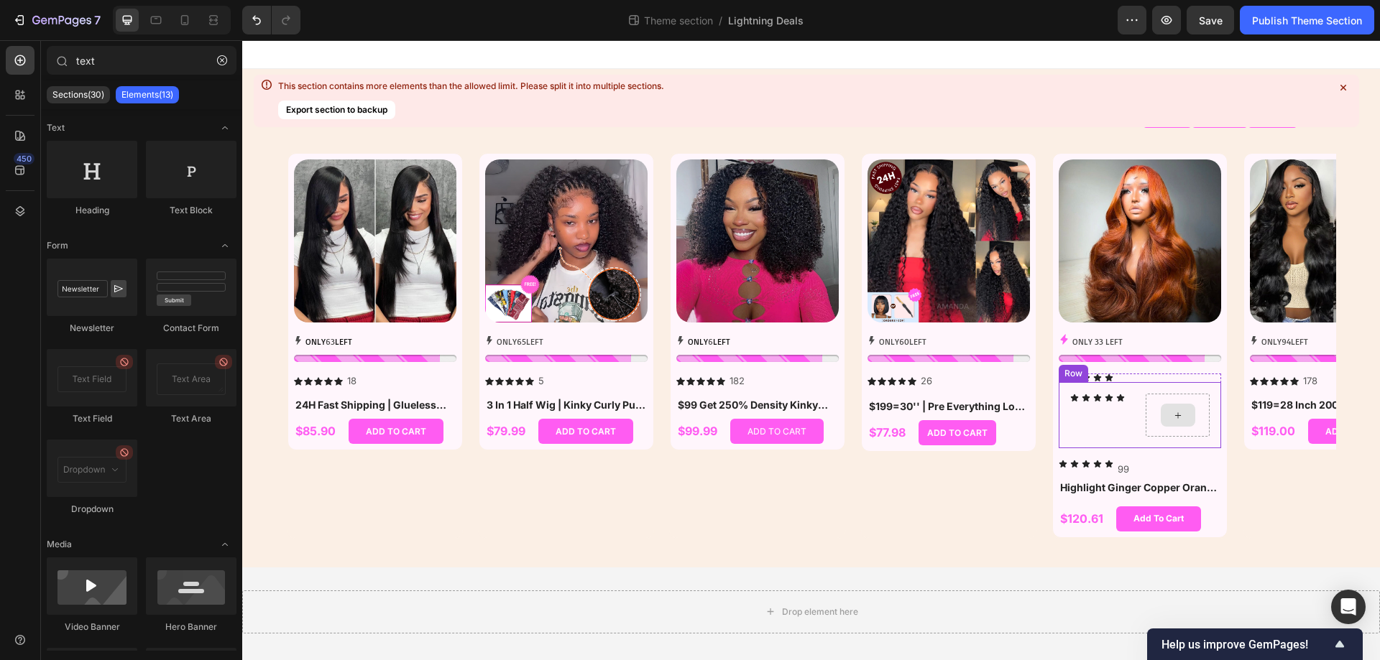
click at [1163, 415] on div at bounding box center [1177, 415] width 34 height 23
click at [1165, 413] on div at bounding box center [1177, 415] width 34 height 23
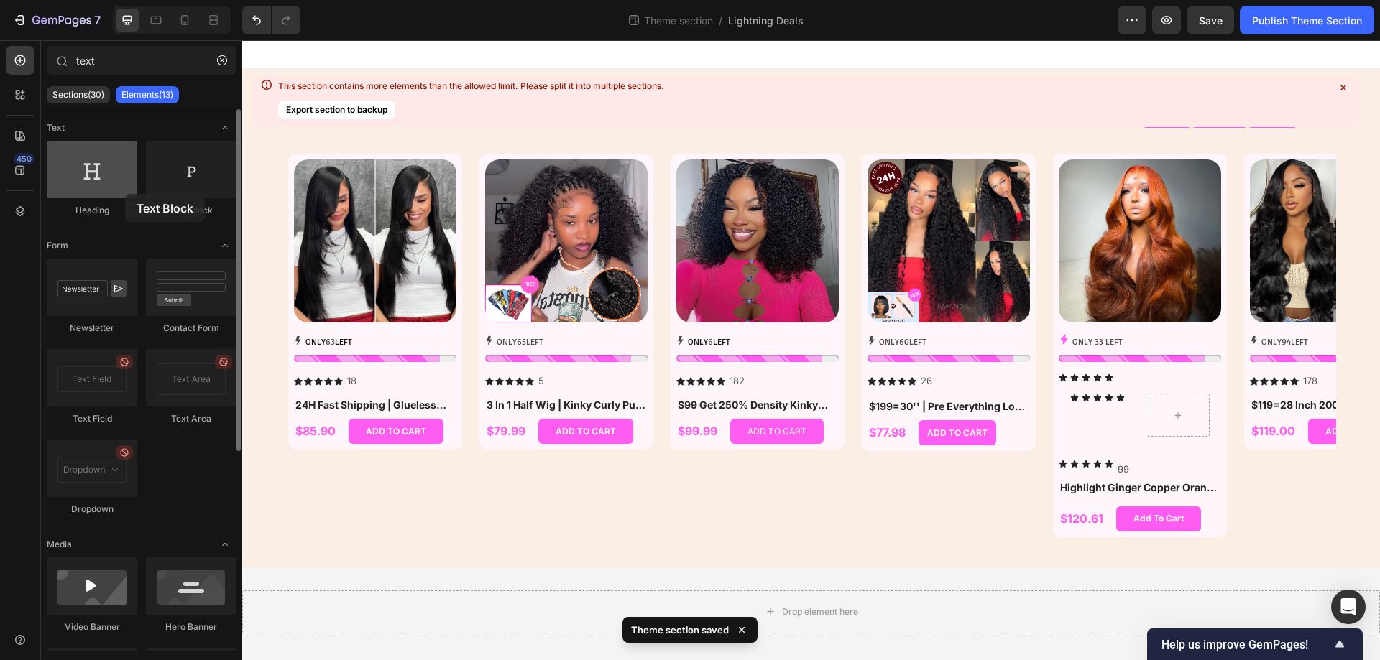
drag, startPoint x: 204, startPoint y: 188, endPoint x: 120, endPoint y: 183, distance: 84.3
click at [120, 183] on div "Heading Text Block" at bounding box center [142, 185] width 190 height 89
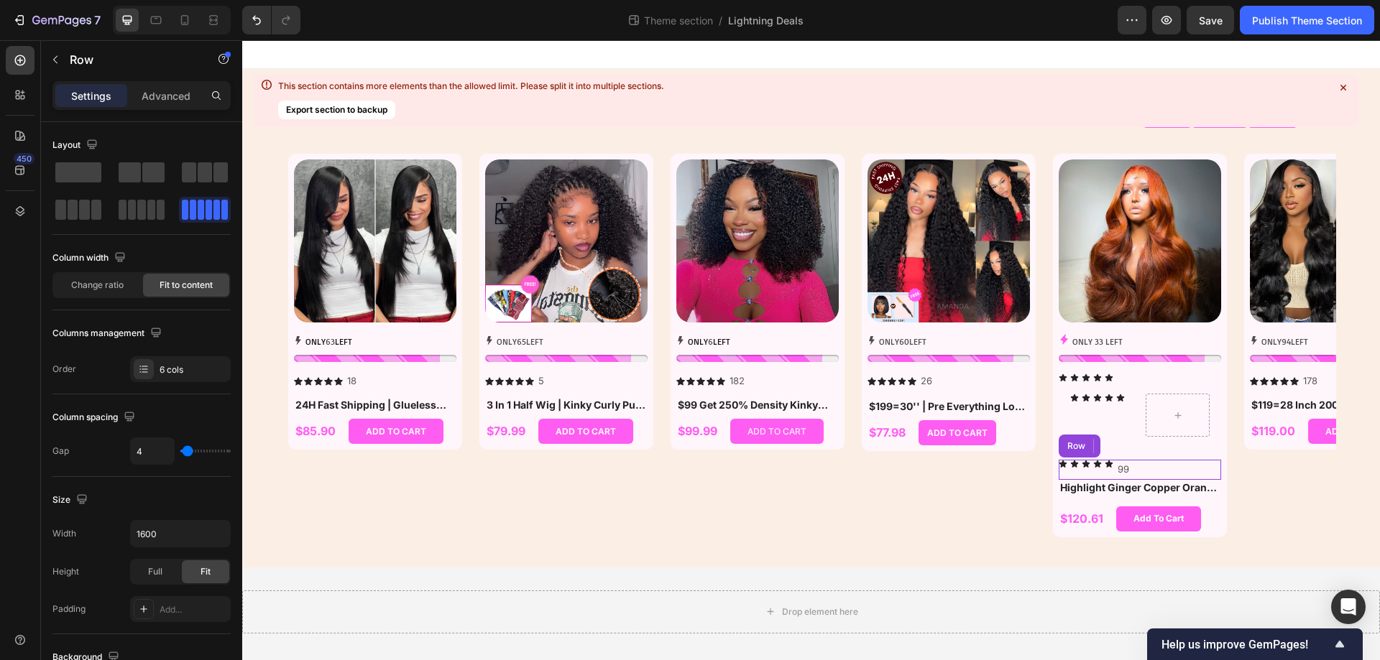
click at [1143, 470] on div "Icon Icon Icon Icon Icon 99 Text Block Row" at bounding box center [1139, 469] width 162 height 19
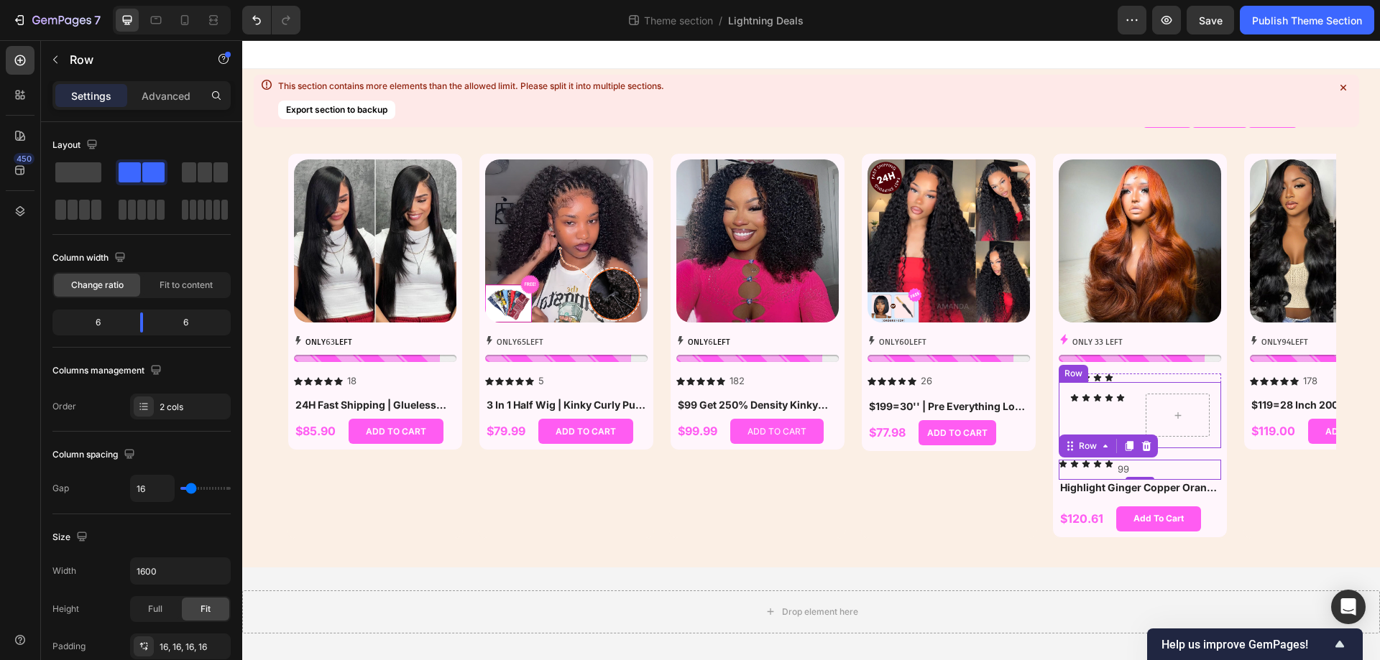
click at [1125, 407] on div "Icon Icon Icon Icon Icon Icon List" at bounding box center [1102, 415] width 64 height 43
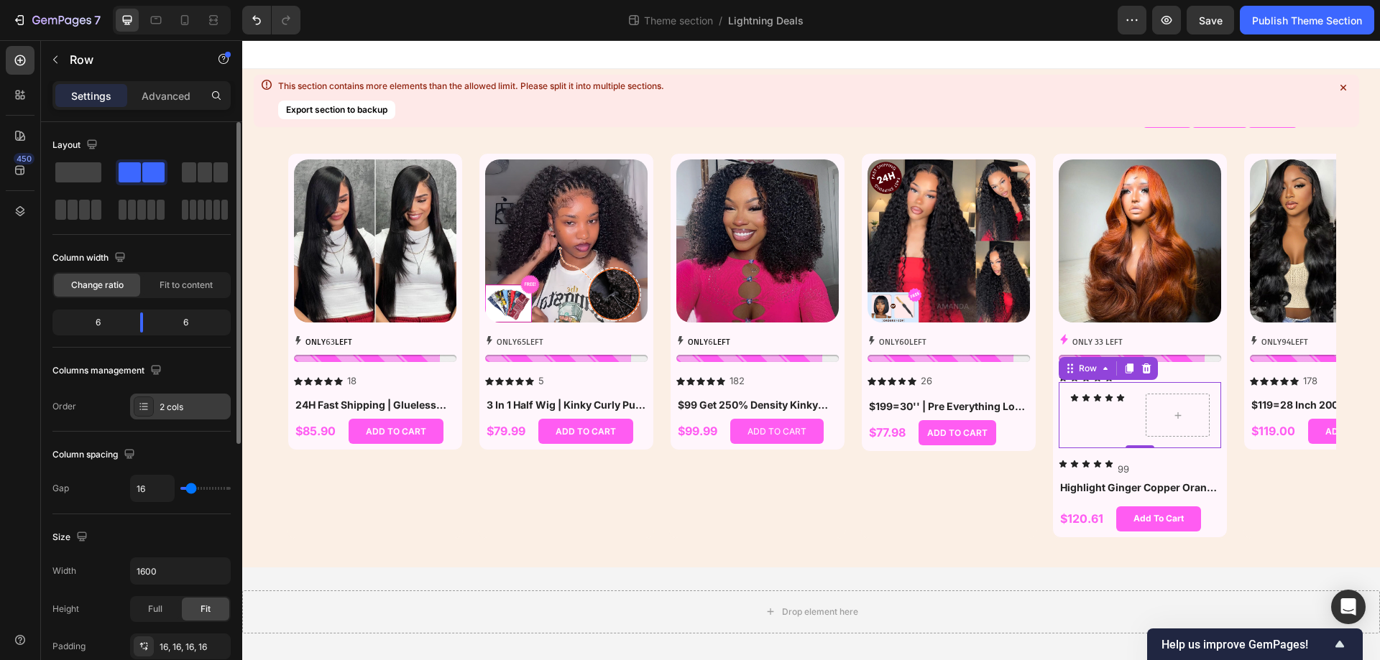
click at [180, 411] on div "2 cols" at bounding box center [194, 407] width 68 height 13
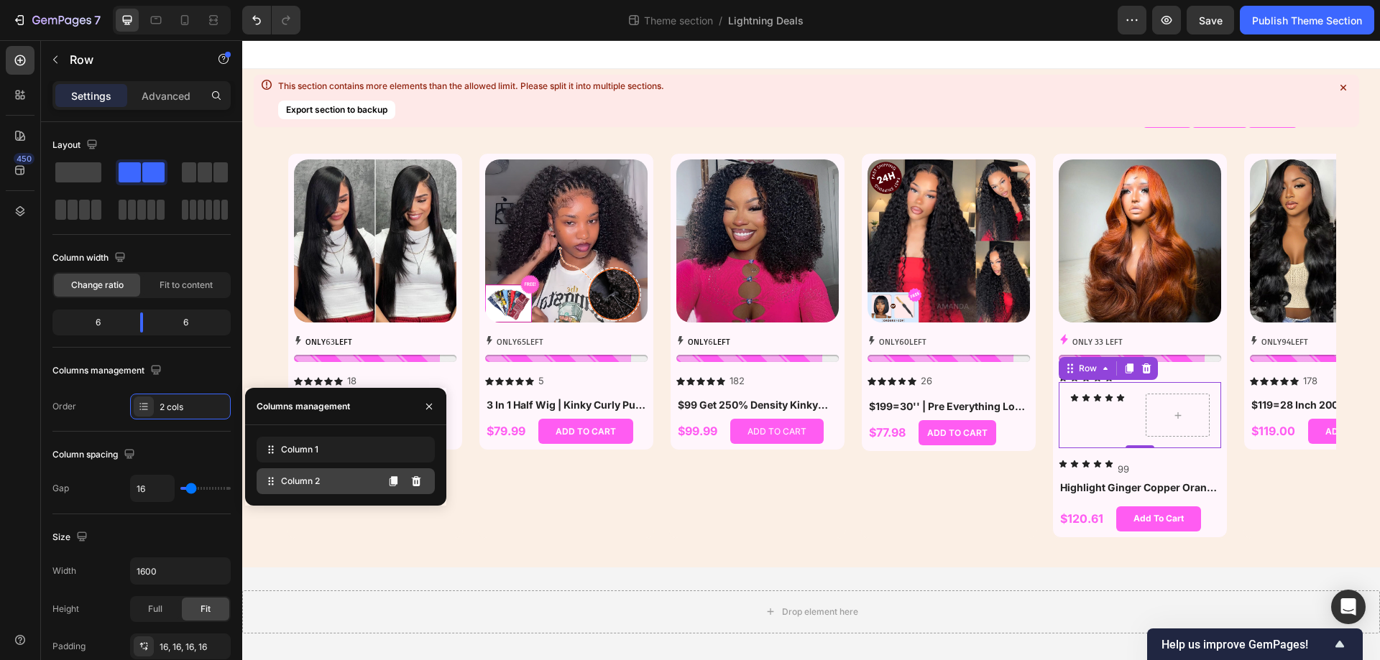
click at [339, 478] on div "Column 2" at bounding box center [346, 482] width 178 height 26
click at [336, 453] on div "Column 1" at bounding box center [346, 450] width 178 height 26
click at [292, 484] on span "Column 2" at bounding box center [300, 481] width 39 height 13
click at [1067, 372] on icon at bounding box center [1069, 368] width 11 height 11
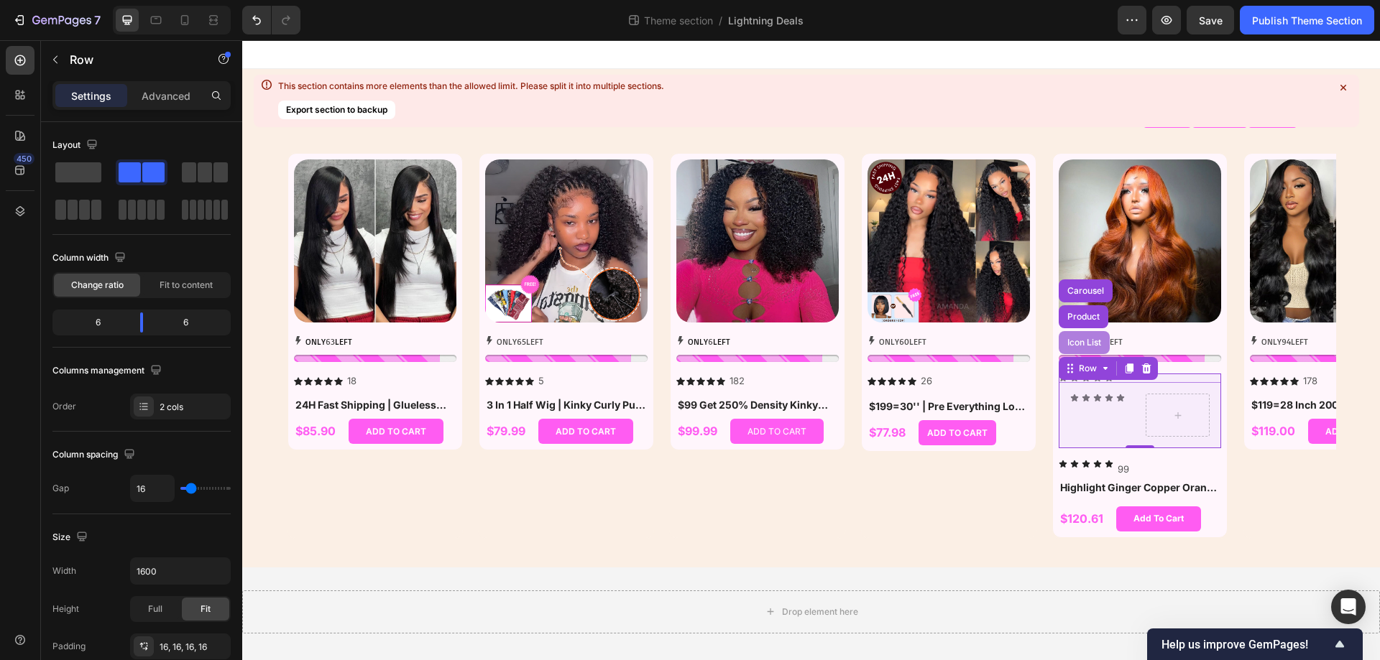
click at [1081, 347] on div "Icon List" at bounding box center [1084, 342] width 40 height 9
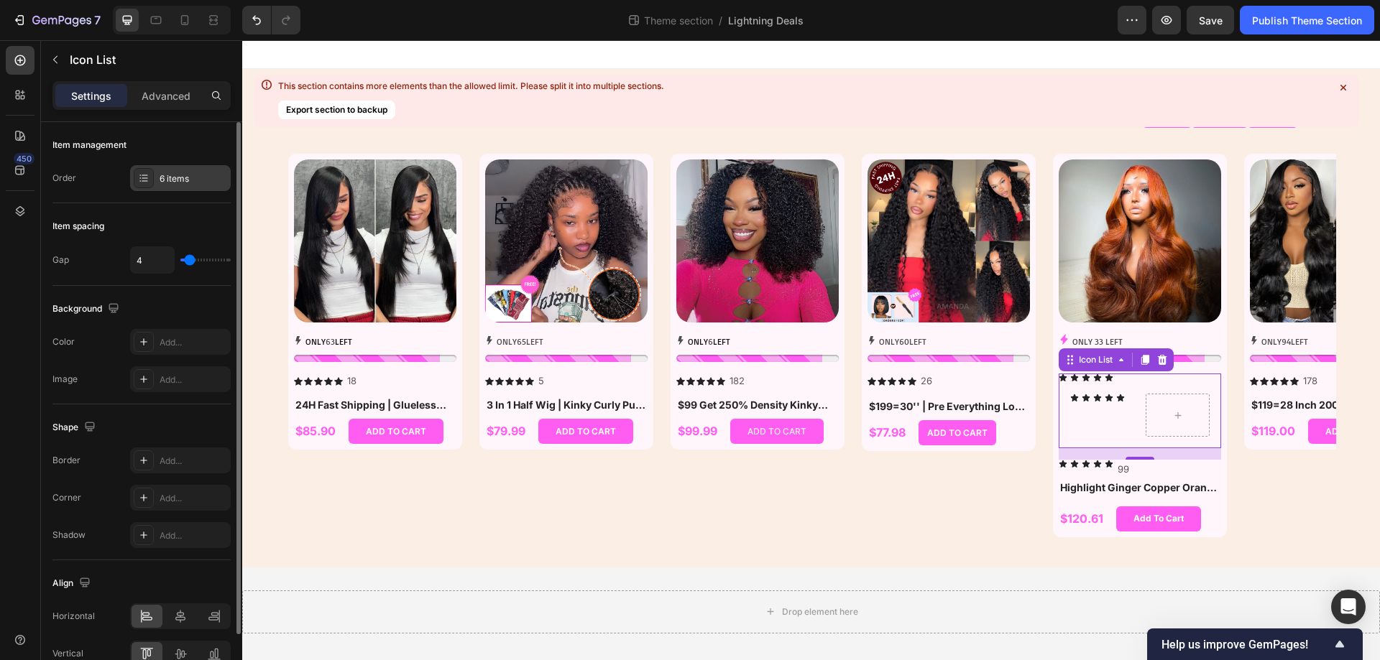
click at [184, 177] on div "6 items" at bounding box center [194, 178] width 68 height 13
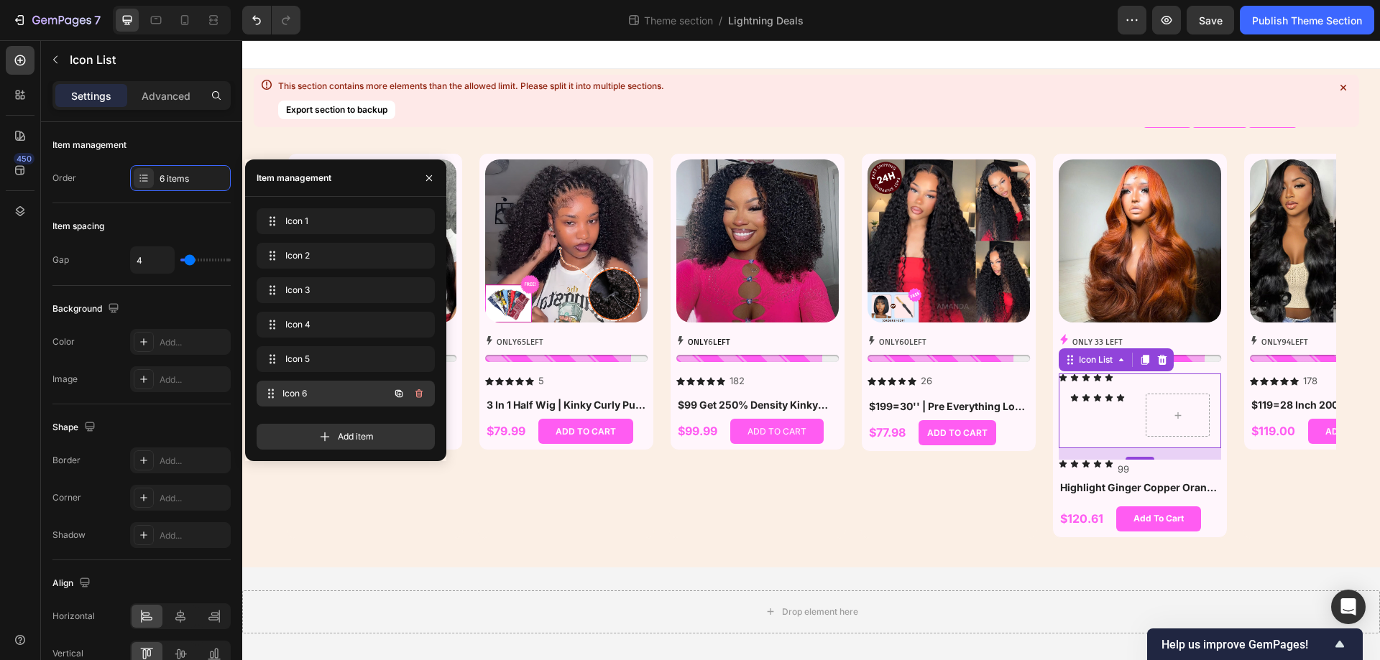
click at [336, 386] on div "Icon 6 Icon 6" at bounding box center [325, 394] width 126 height 20
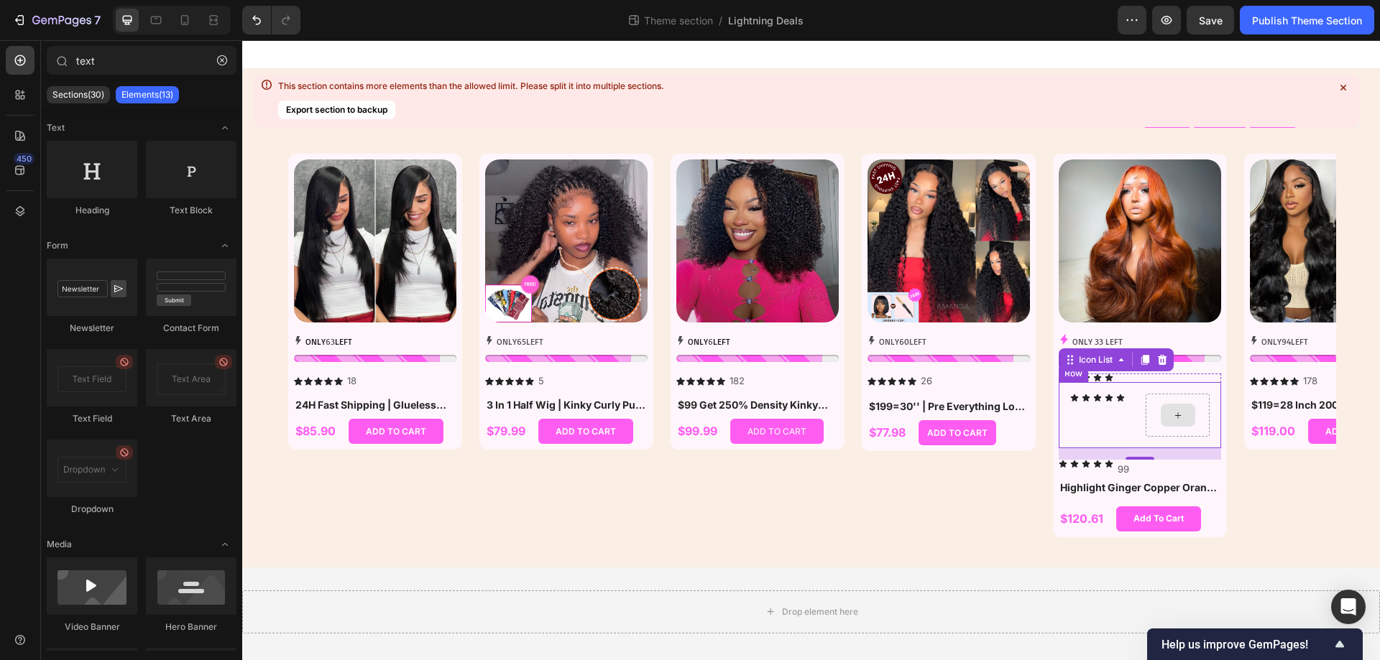
click at [1177, 414] on icon at bounding box center [1177, 416] width 11 height 12
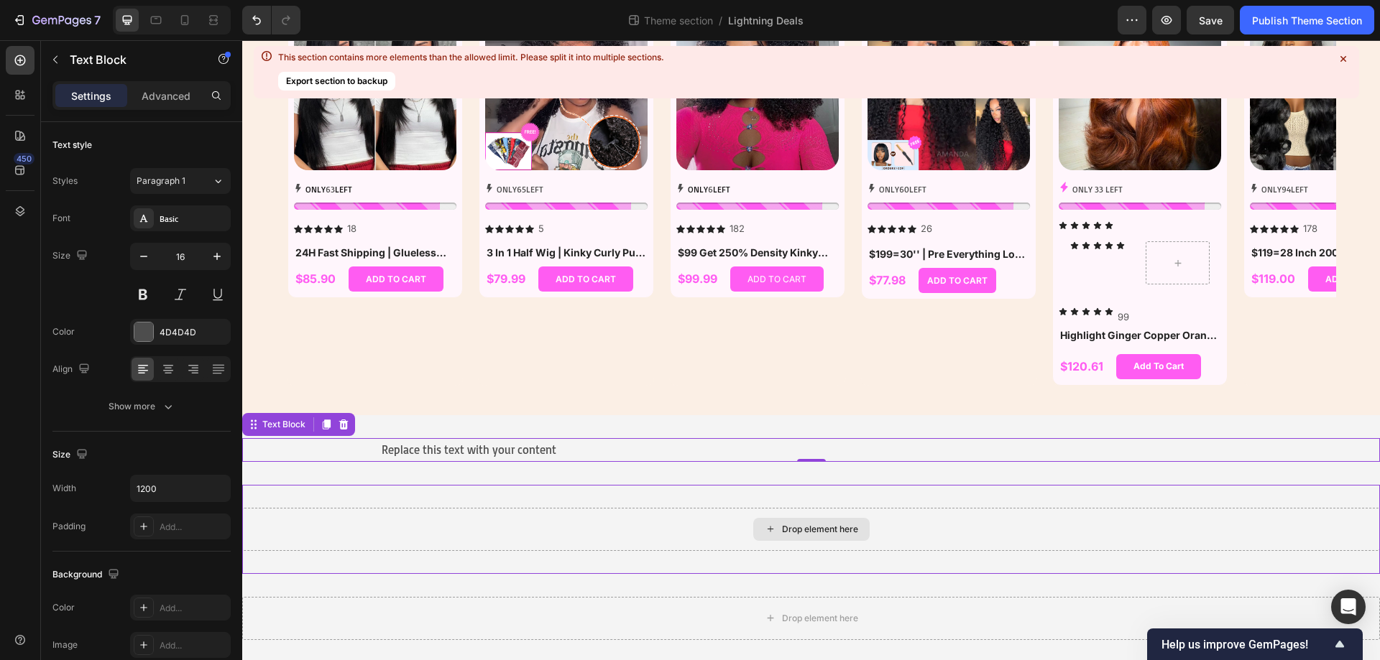
scroll to position [155, 0]
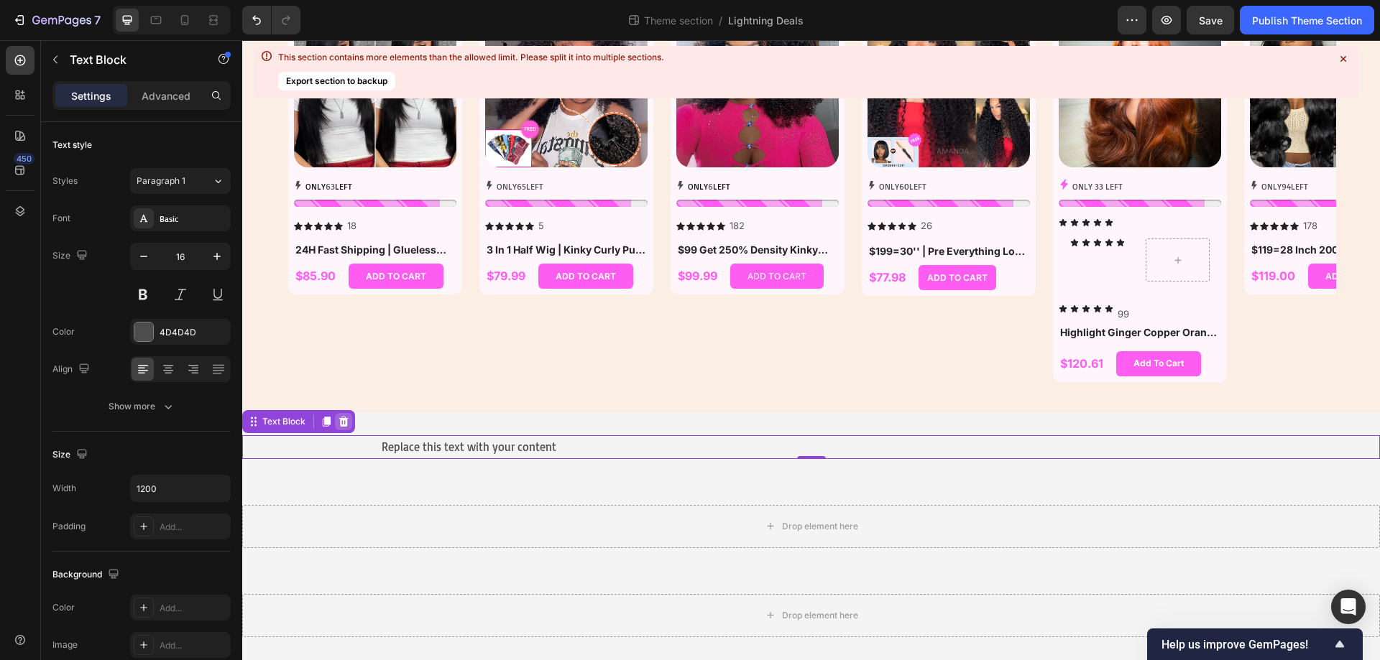
click at [340, 422] on icon at bounding box center [343, 422] width 9 height 10
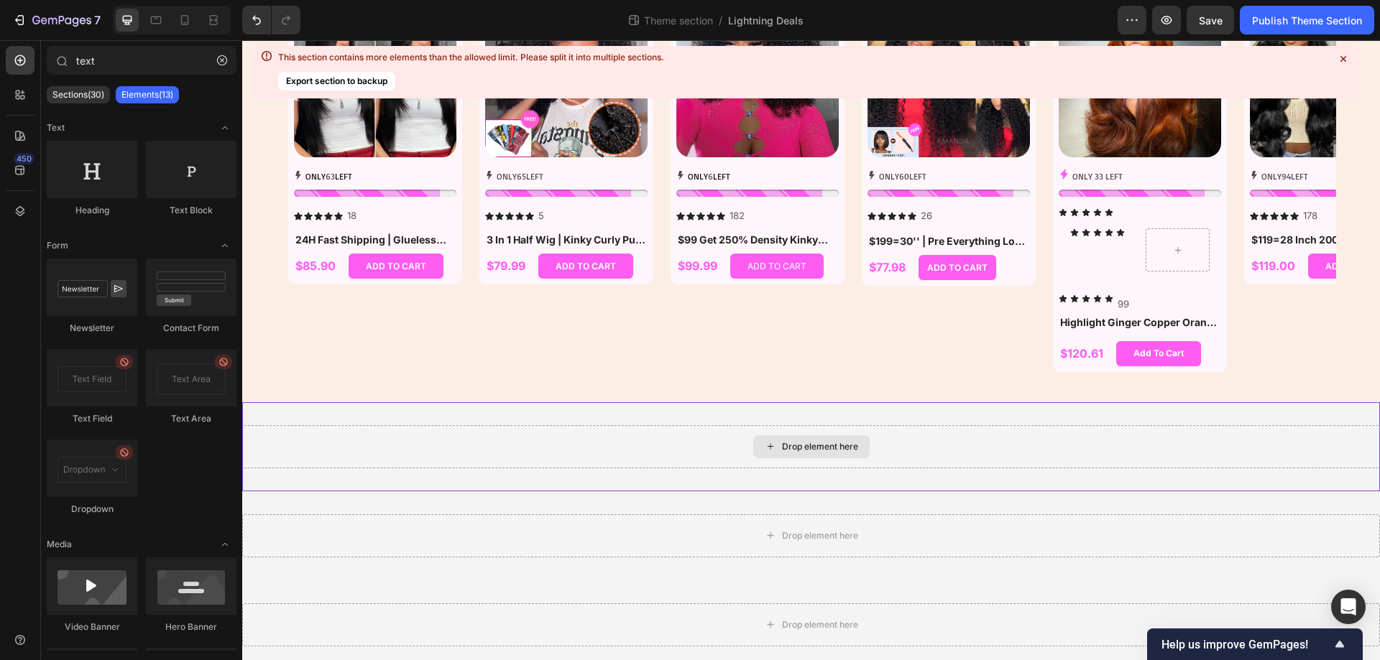
scroll to position [175, 0]
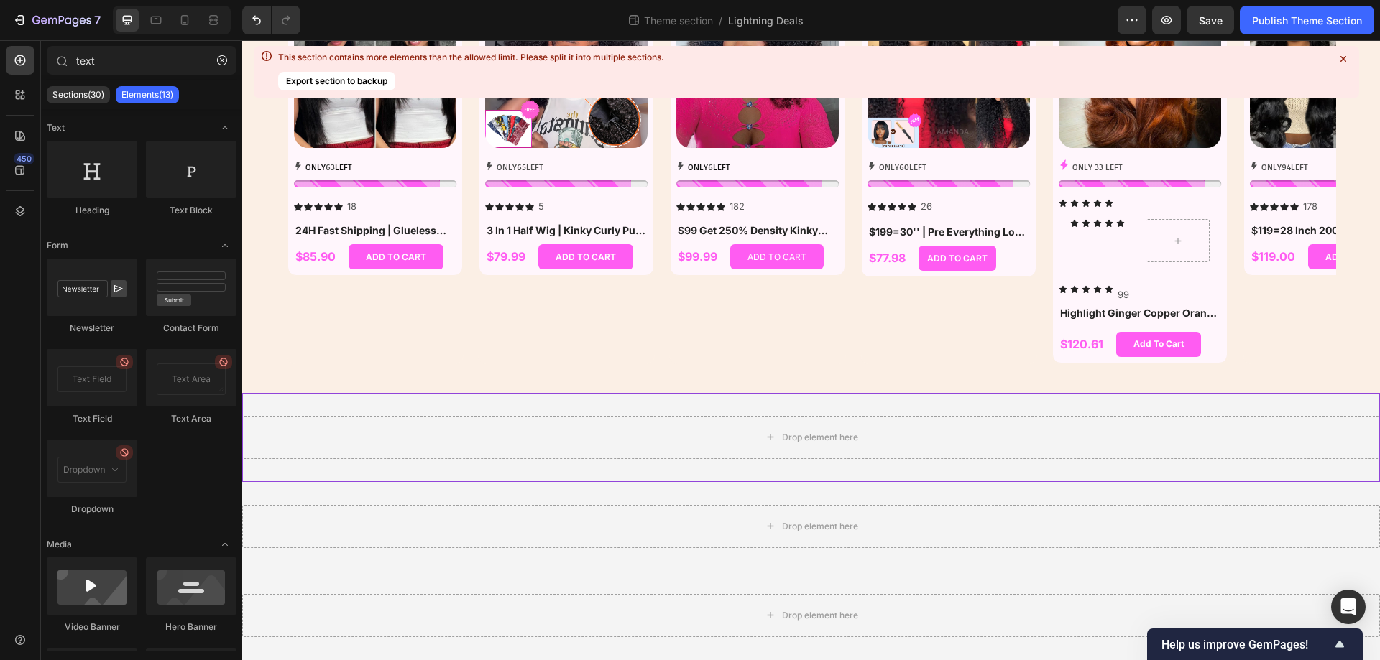
click at [422, 410] on div "Drop element here" at bounding box center [810, 437] width 1137 height 89
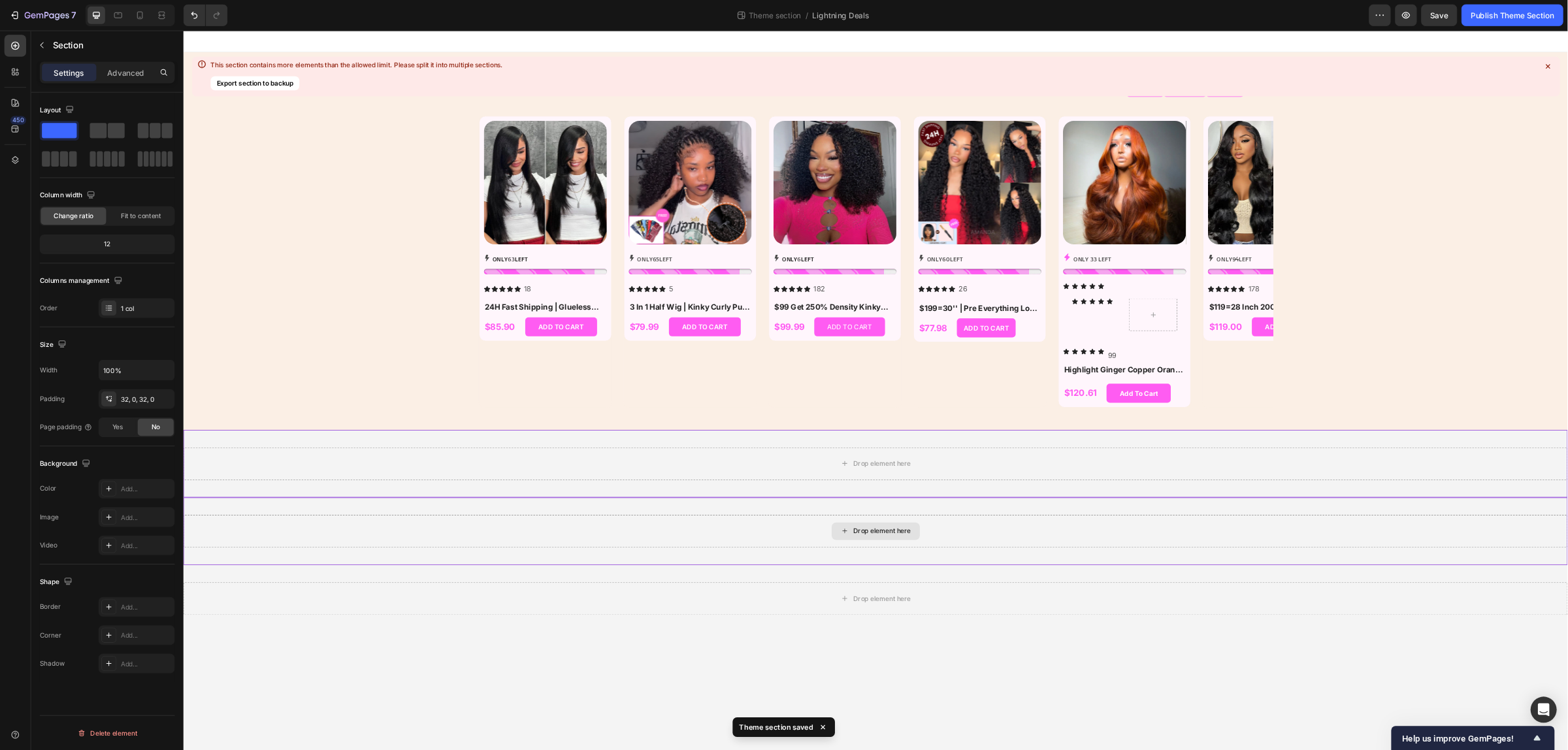
scroll to position [0, 0]
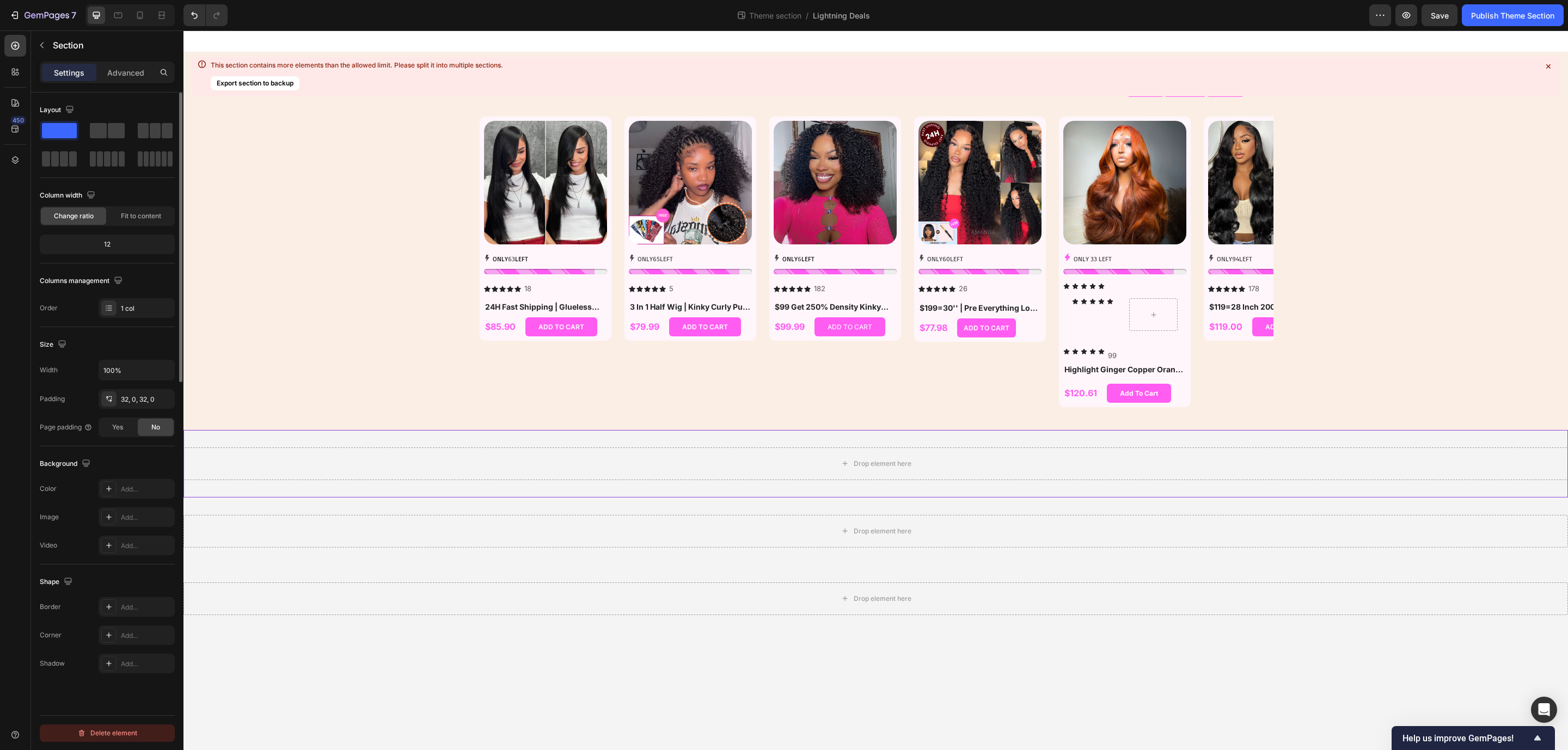
click at [109, 667] on div "Delete element" at bounding box center [107, 733] width 60 height 13
click at [976, 462] on div "Drop element here" at bounding box center [875, 464] width 1385 height 33
click at [113, 667] on div "Delete element" at bounding box center [107, 733] width 60 height 13
click at [1070, 445] on div "Drop element here" at bounding box center [875, 464] width 1385 height 67
click at [114, 667] on div "Delete element" at bounding box center [107, 733] width 60 height 13
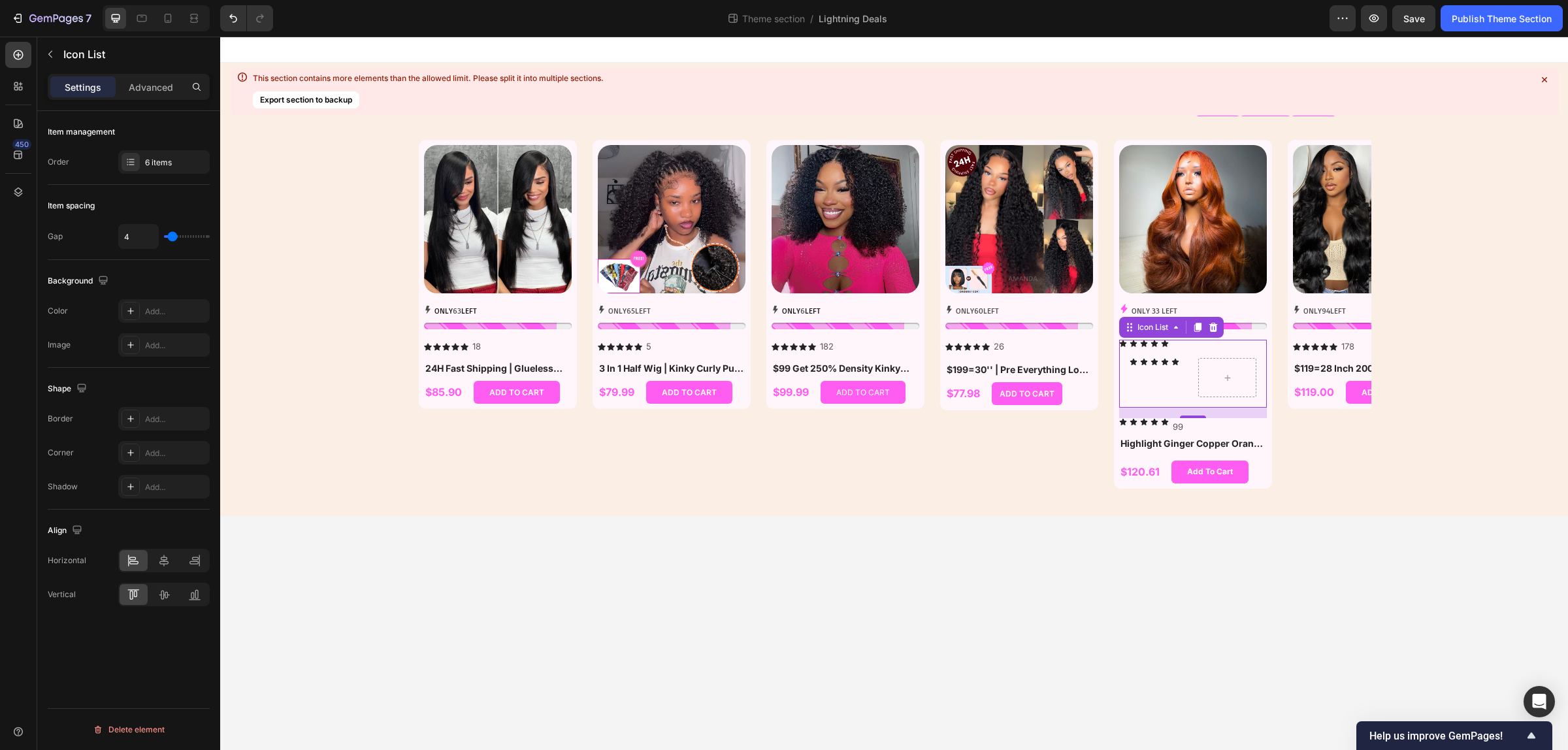
click at [1223, 344] on div "Icon Icon Icon Icon Icon Icon Icon Icon Icon Icon Icon List Row" at bounding box center [1193, 374] width 147 height 68
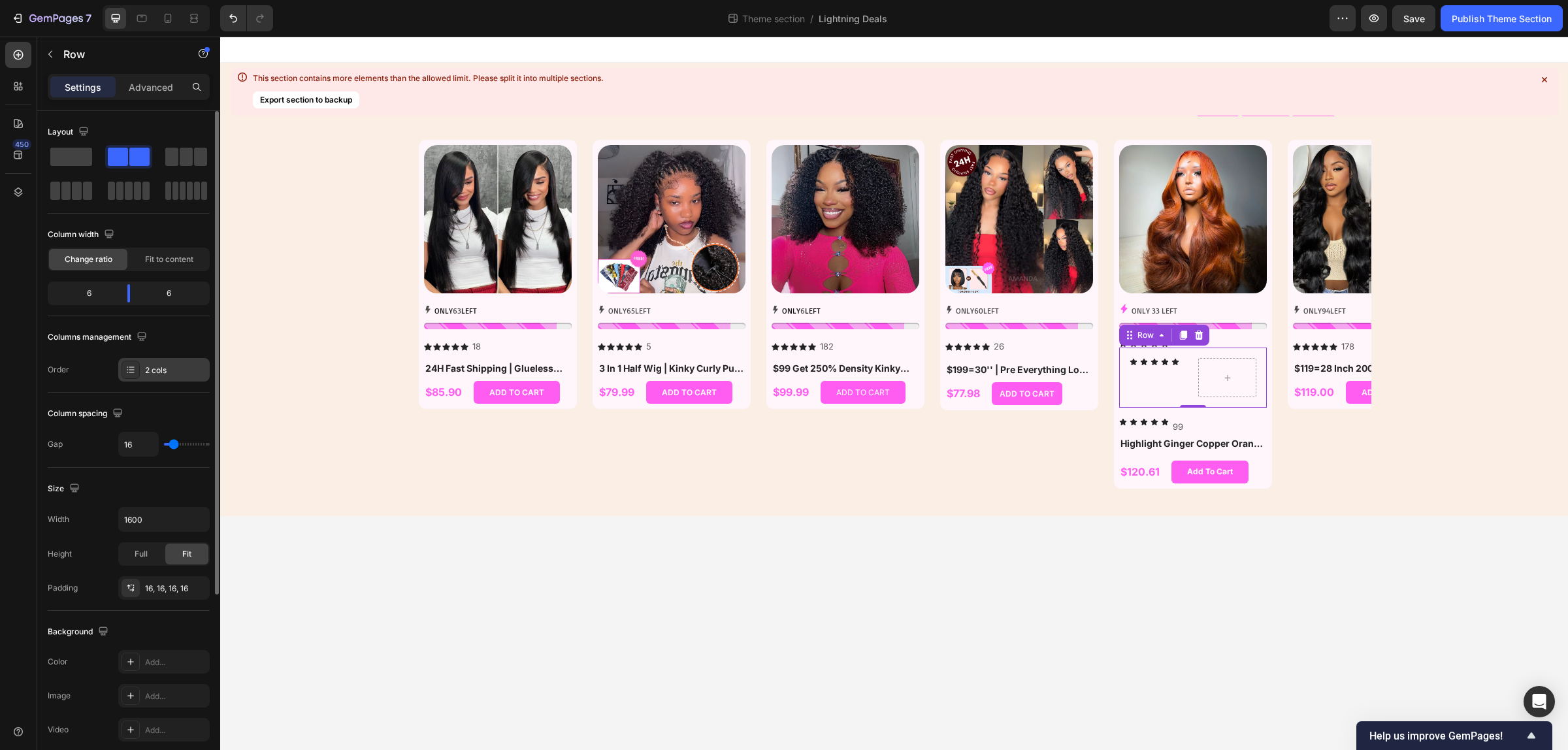
click at [167, 373] on div "2 cols" at bounding box center [176, 370] width 62 height 12
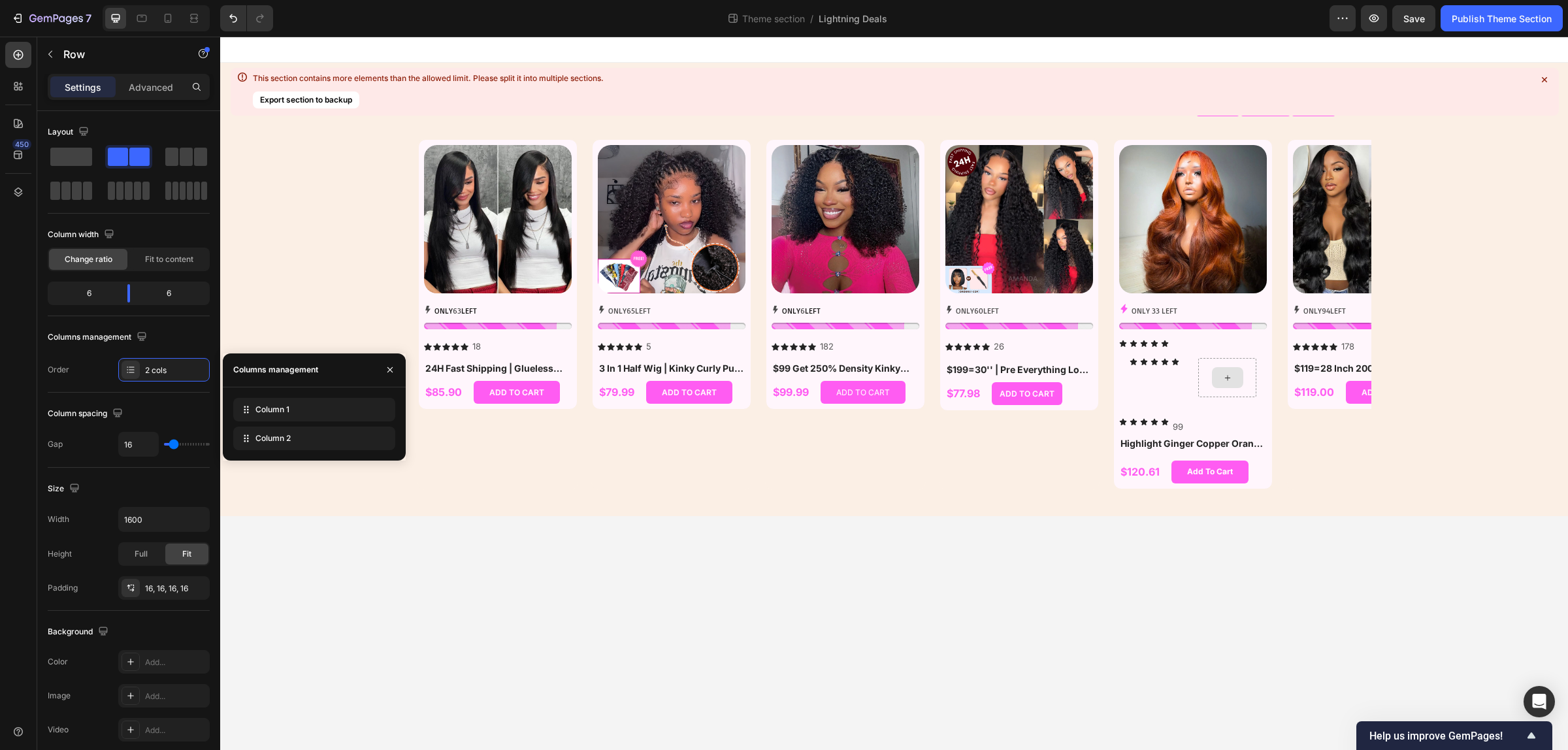
click at [1236, 379] on div at bounding box center [1227, 377] width 31 height 21
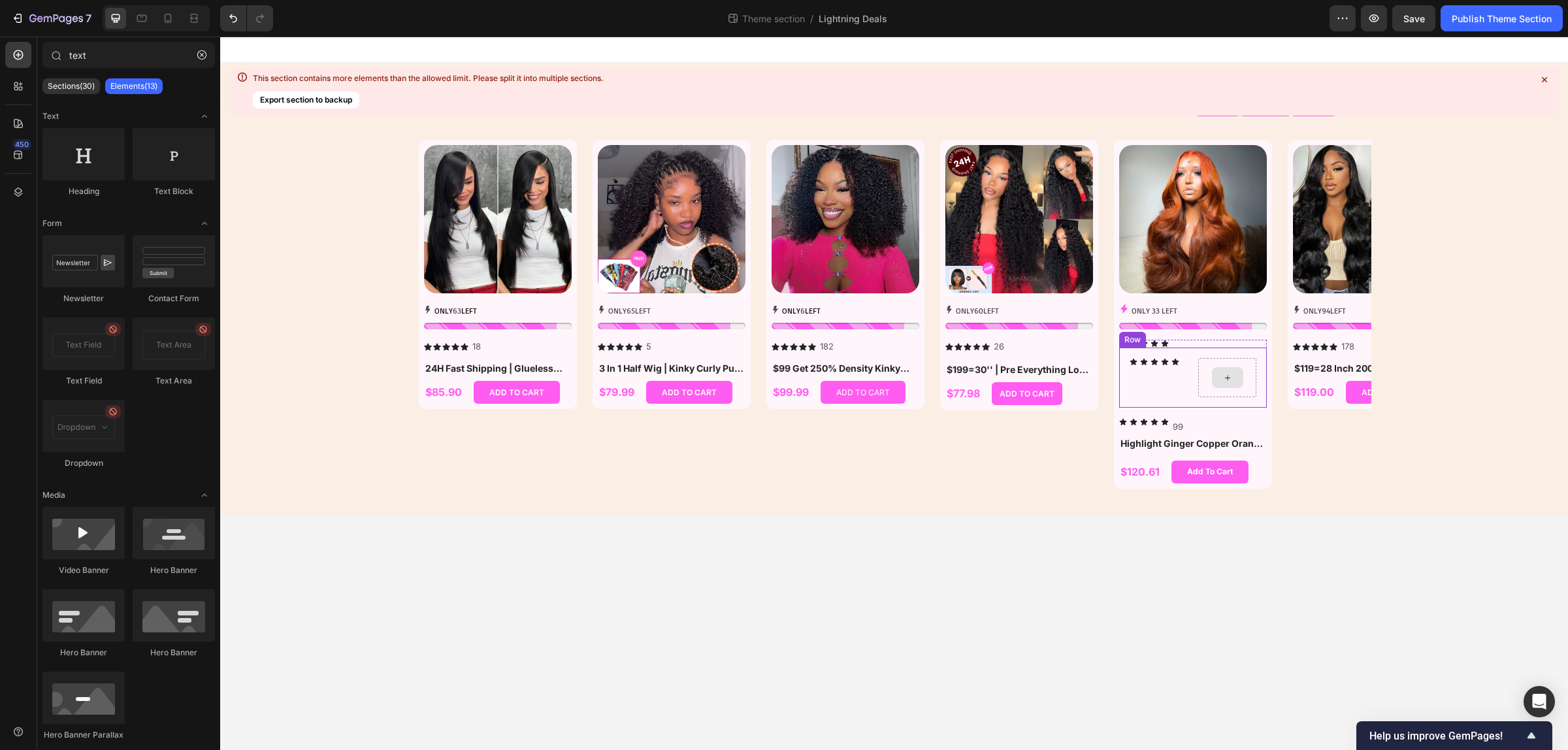
click at [1230, 379] on icon at bounding box center [1226, 378] width 10 height 11
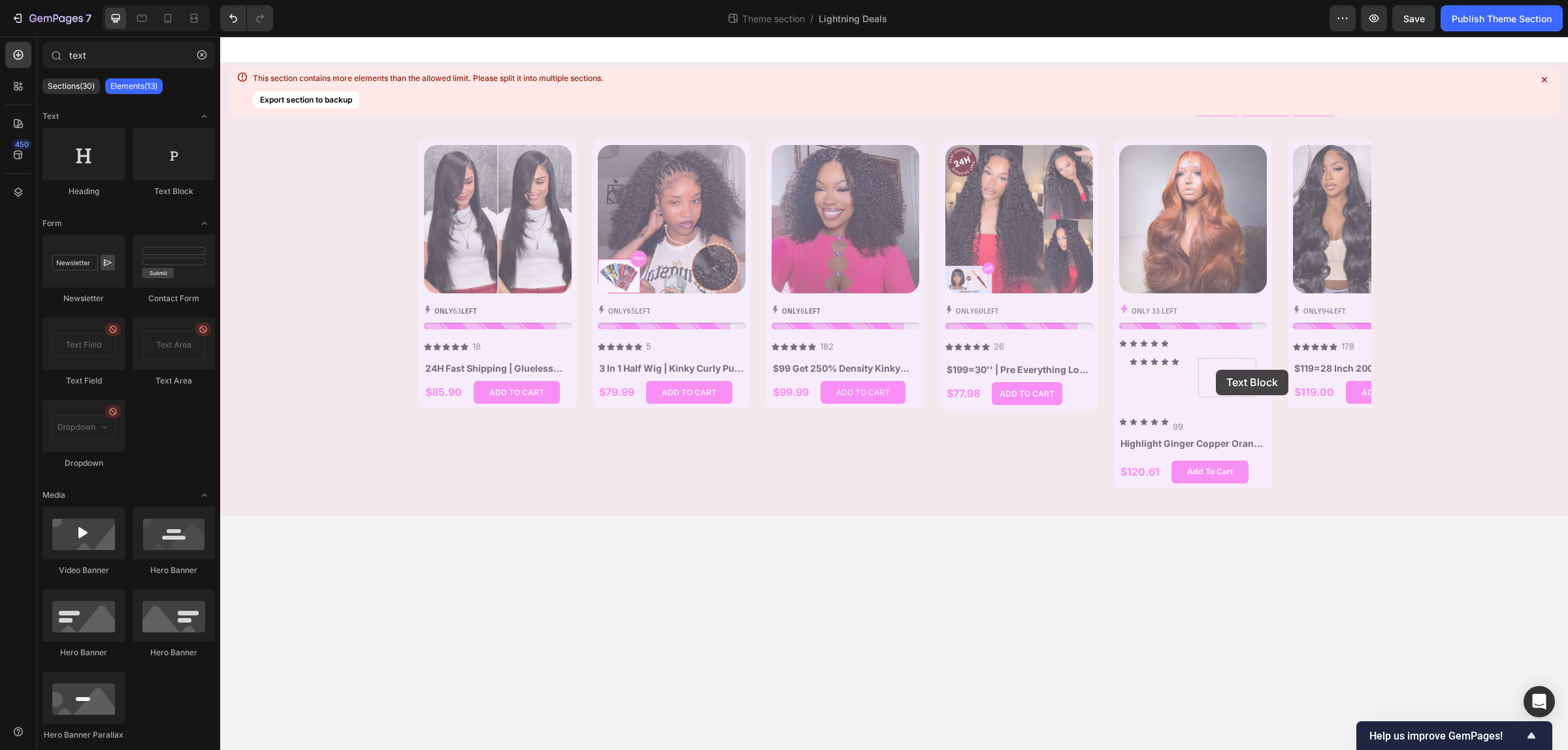
drag, startPoint x: 400, startPoint y: 208, endPoint x: 1215, endPoint y: 370, distance: 830.9
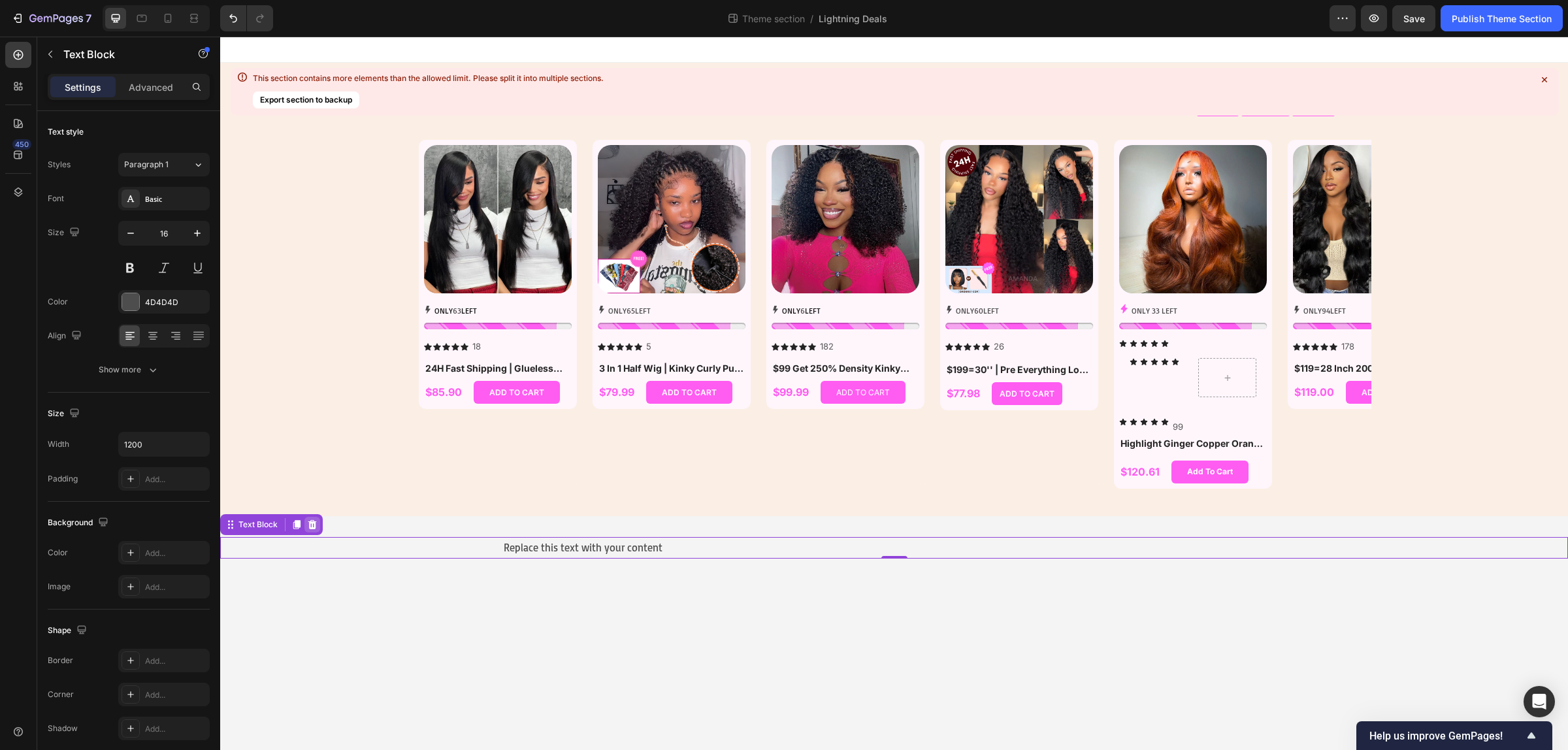
click at [314, 529] on icon at bounding box center [312, 524] width 10 height 10
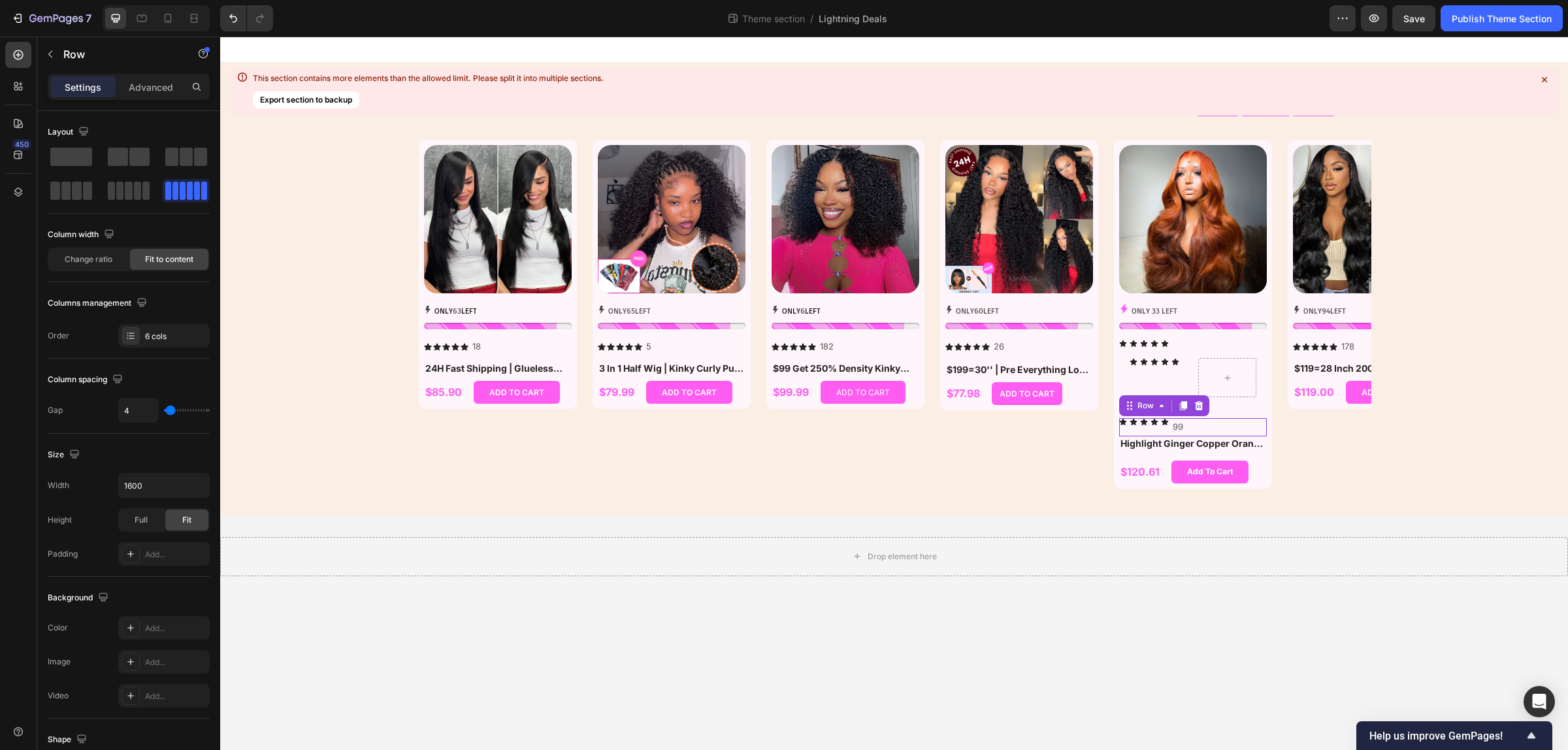
click at [1232, 421] on div "Icon Icon Icon Icon Icon 99 Text Block Row 0" at bounding box center [1193, 426] width 147 height 17
click at [129, 160] on span at bounding box center [139, 156] width 20 height 18
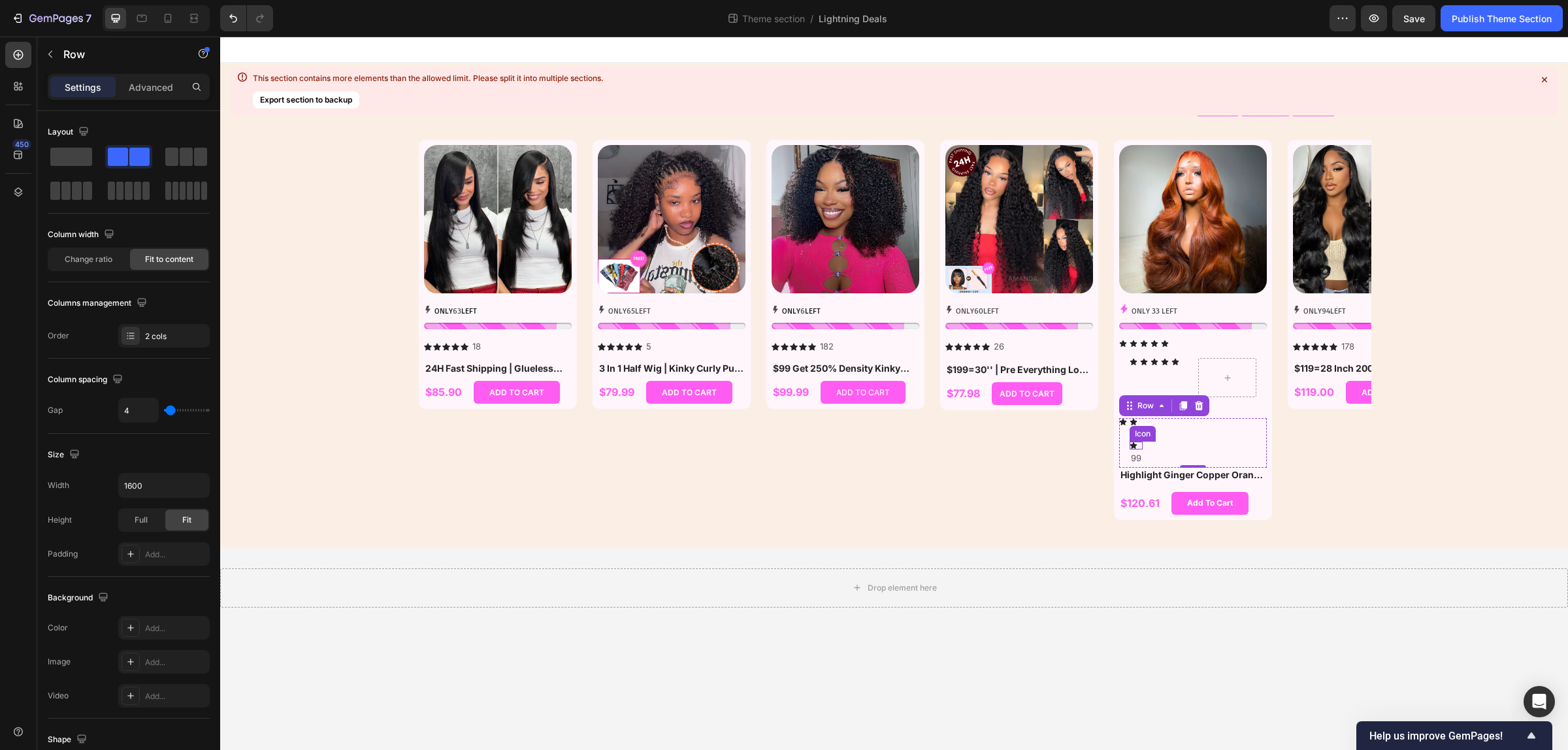
click at [1137, 446] on div "Icon" at bounding box center [1135, 445] width 13 height 8
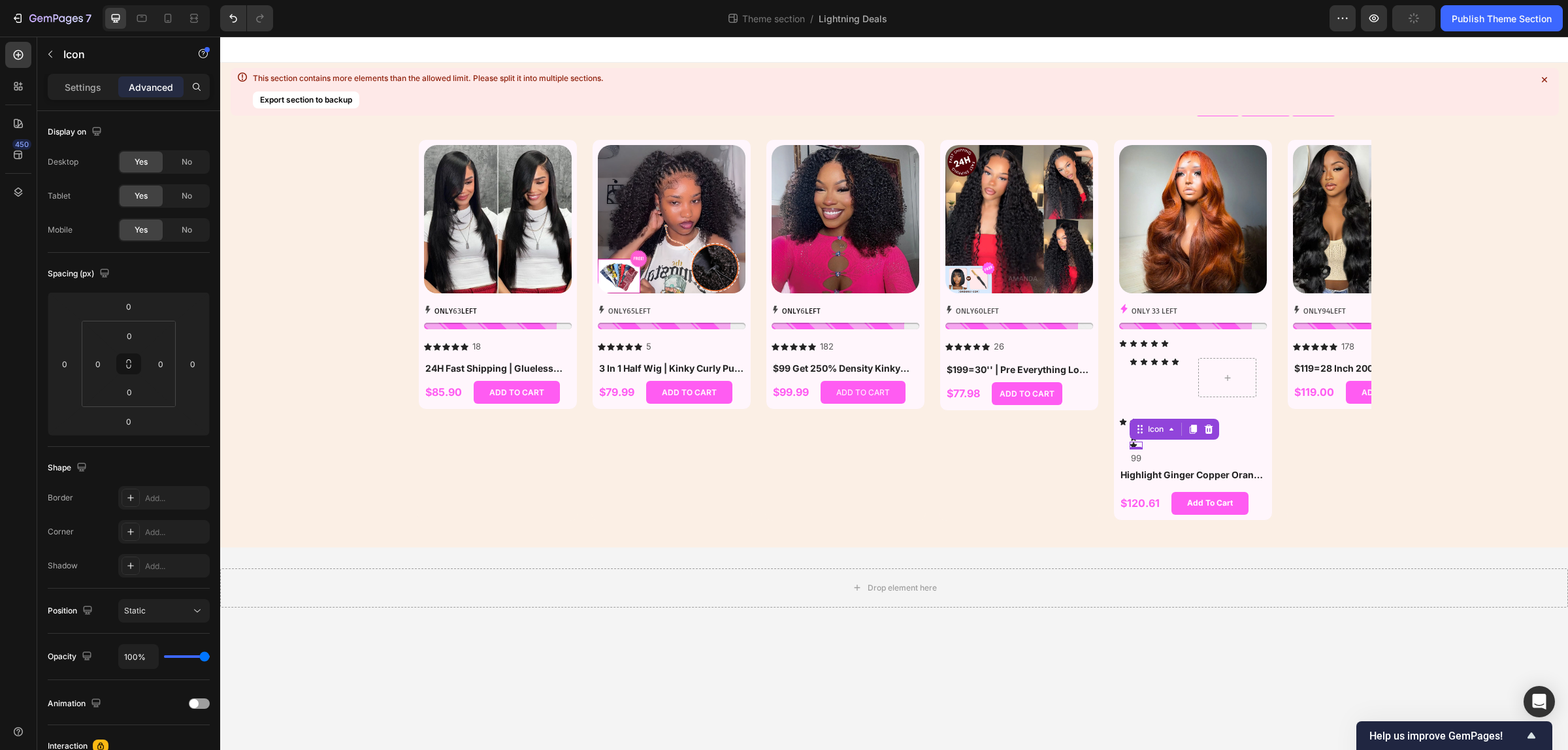
click at [1207, 432] on icon at bounding box center [1208, 429] width 8 height 9
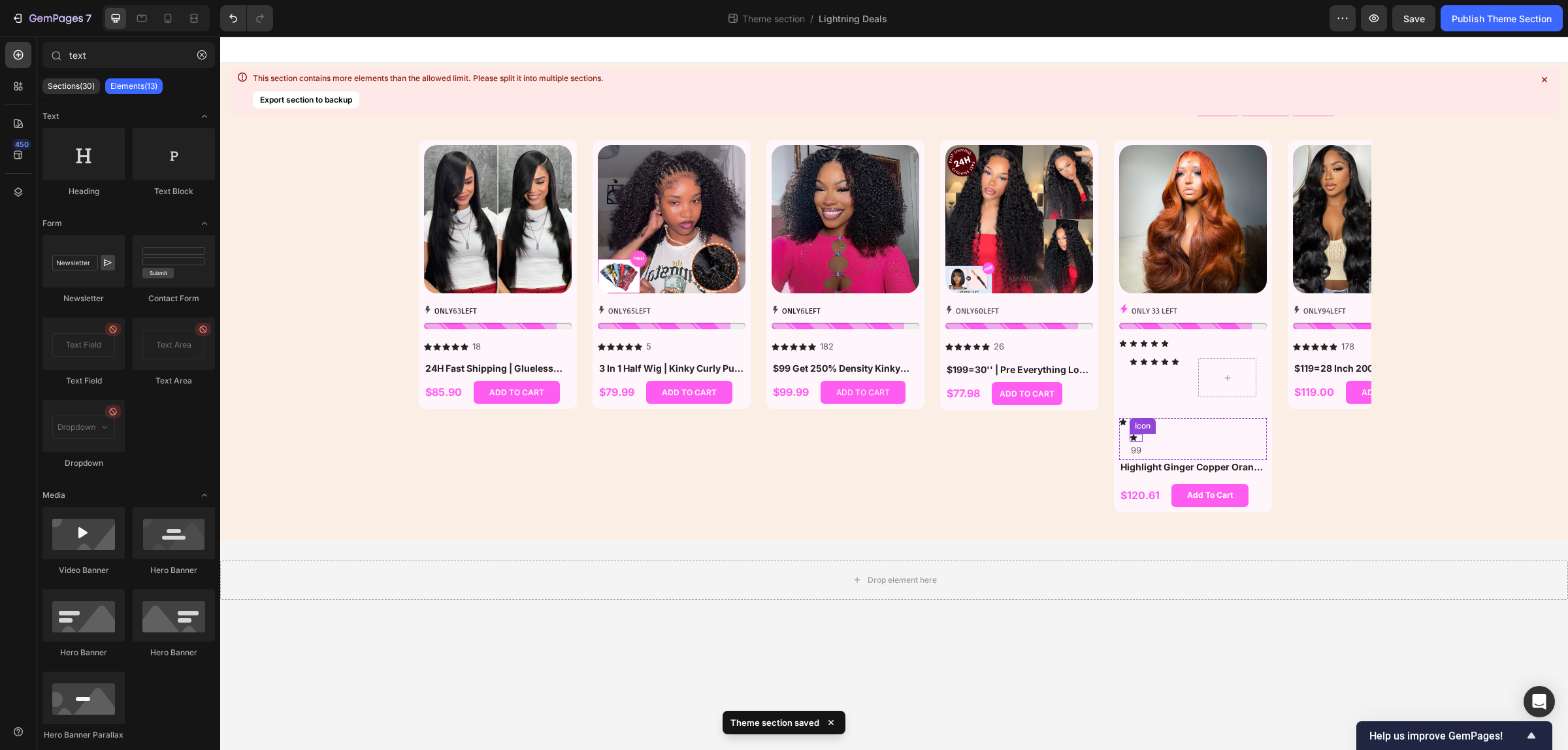
click at [1134, 435] on icon at bounding box center [1133, 437] width 6 height 6
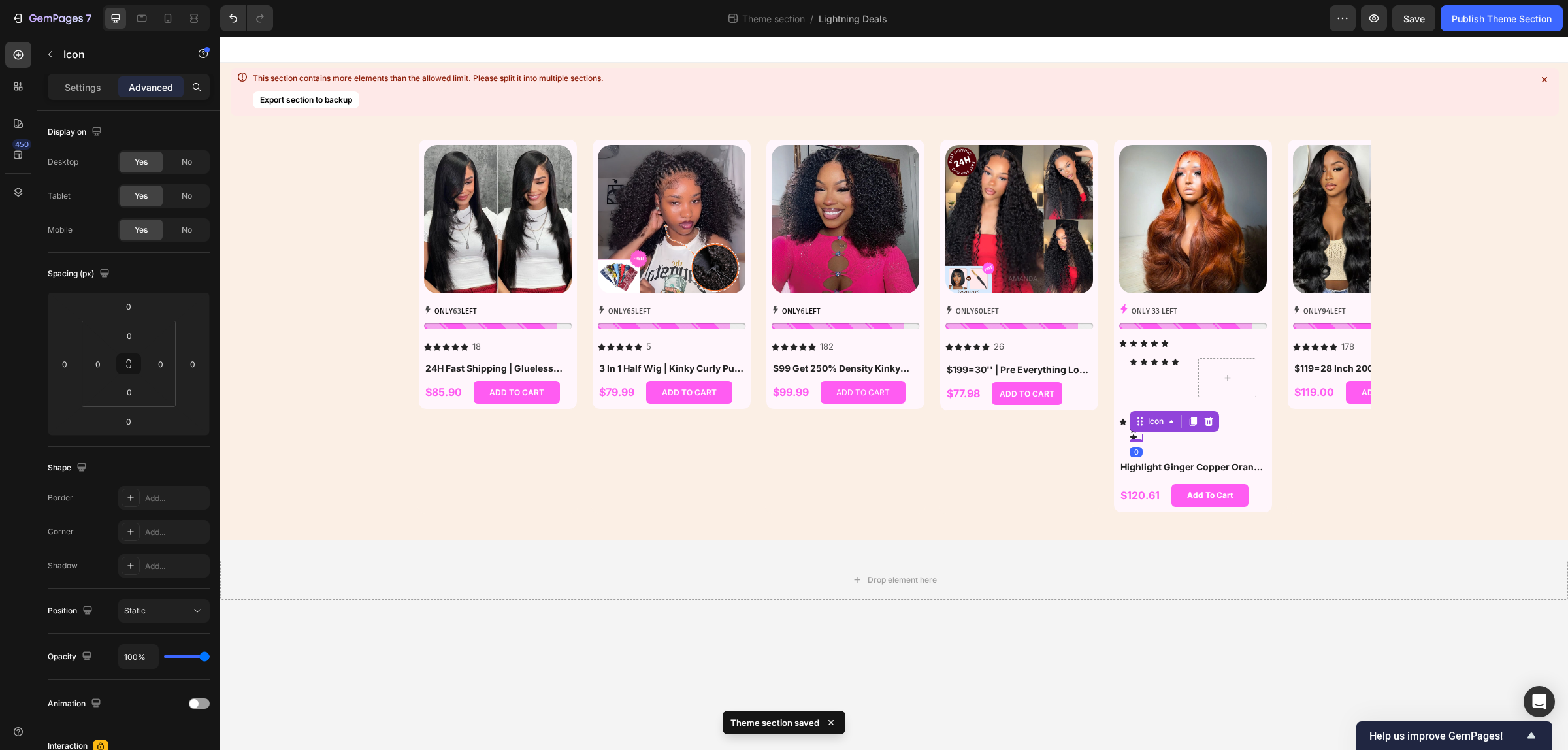
click at [1206, 424] on icon at bounding box center [1208, 421] width 8 height 9
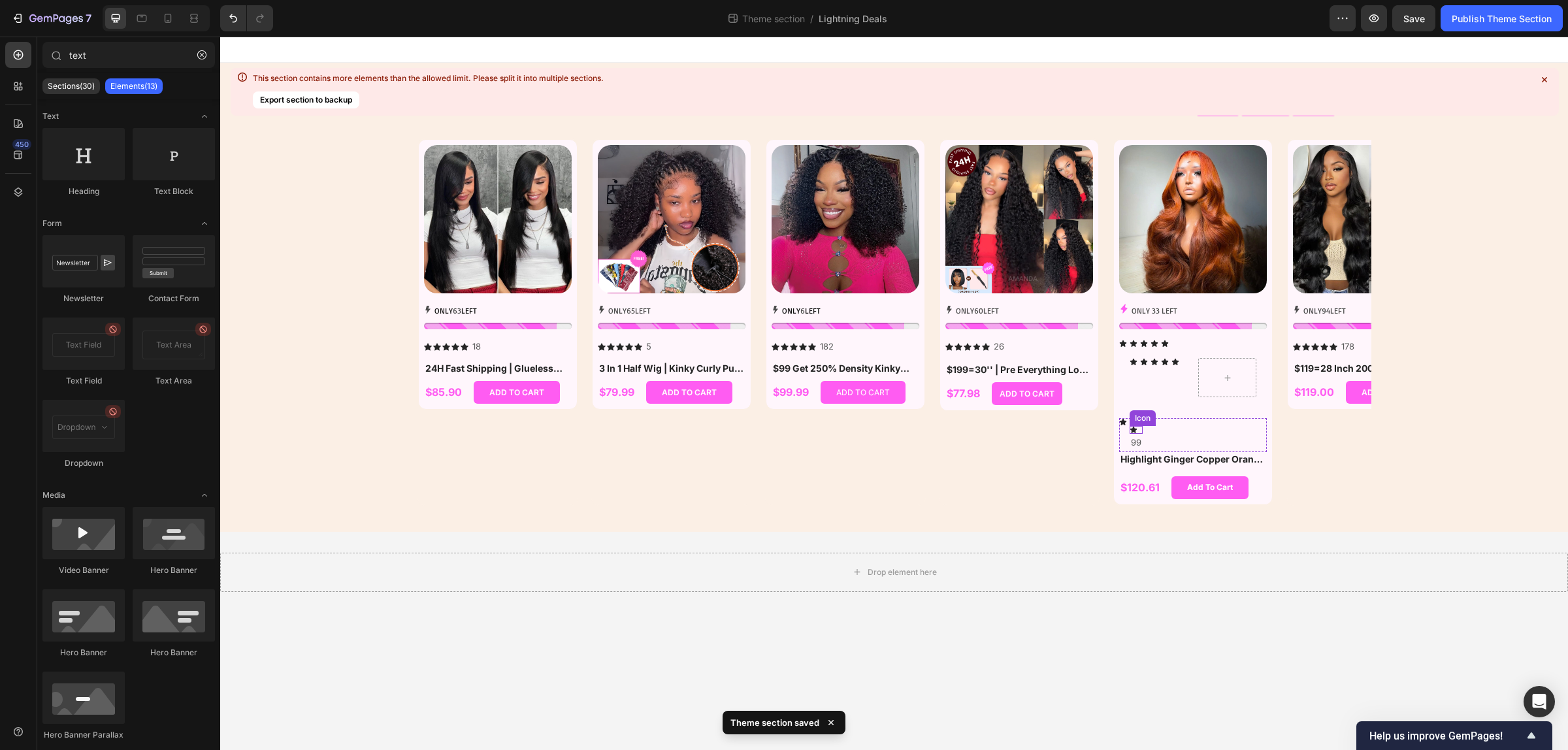
click at [1134, 431] on icon at bounding box center [1133, 429] width 6 height 6
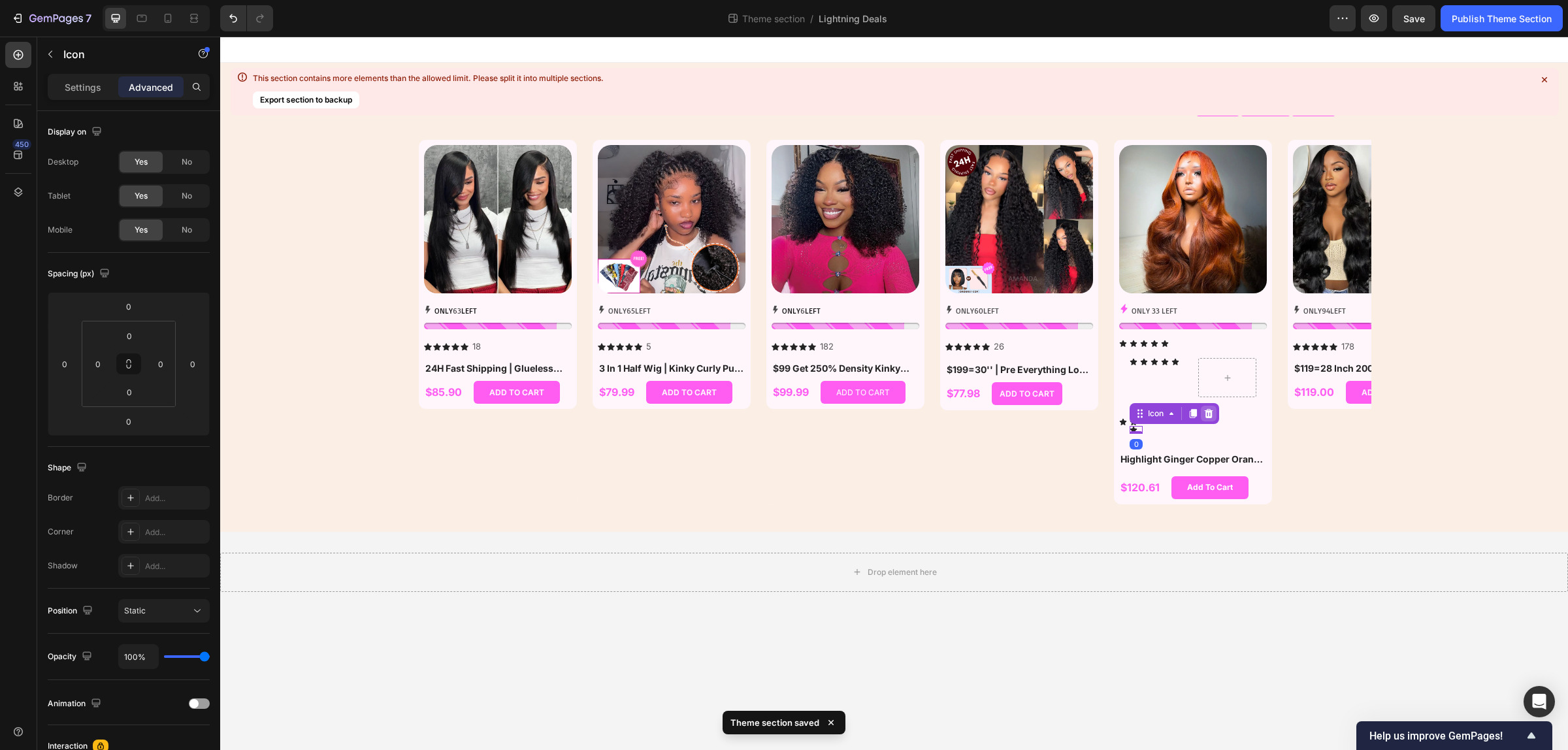
click at [1207, 413] on icon at bounding box center [1208, 413] width 10 height 10
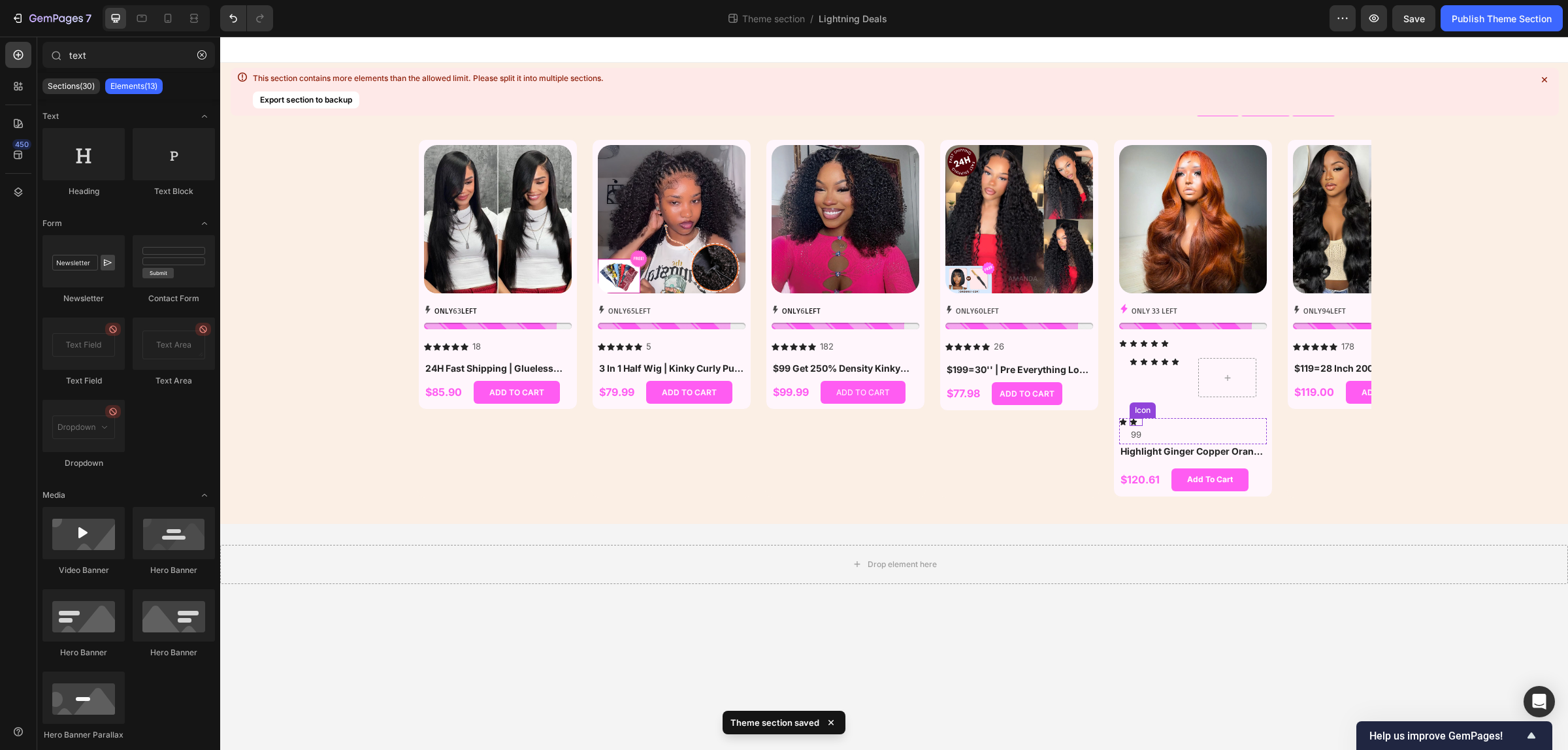
click at [1135, 424] on icon at bounding box center [1133, 422] width 8 height 8
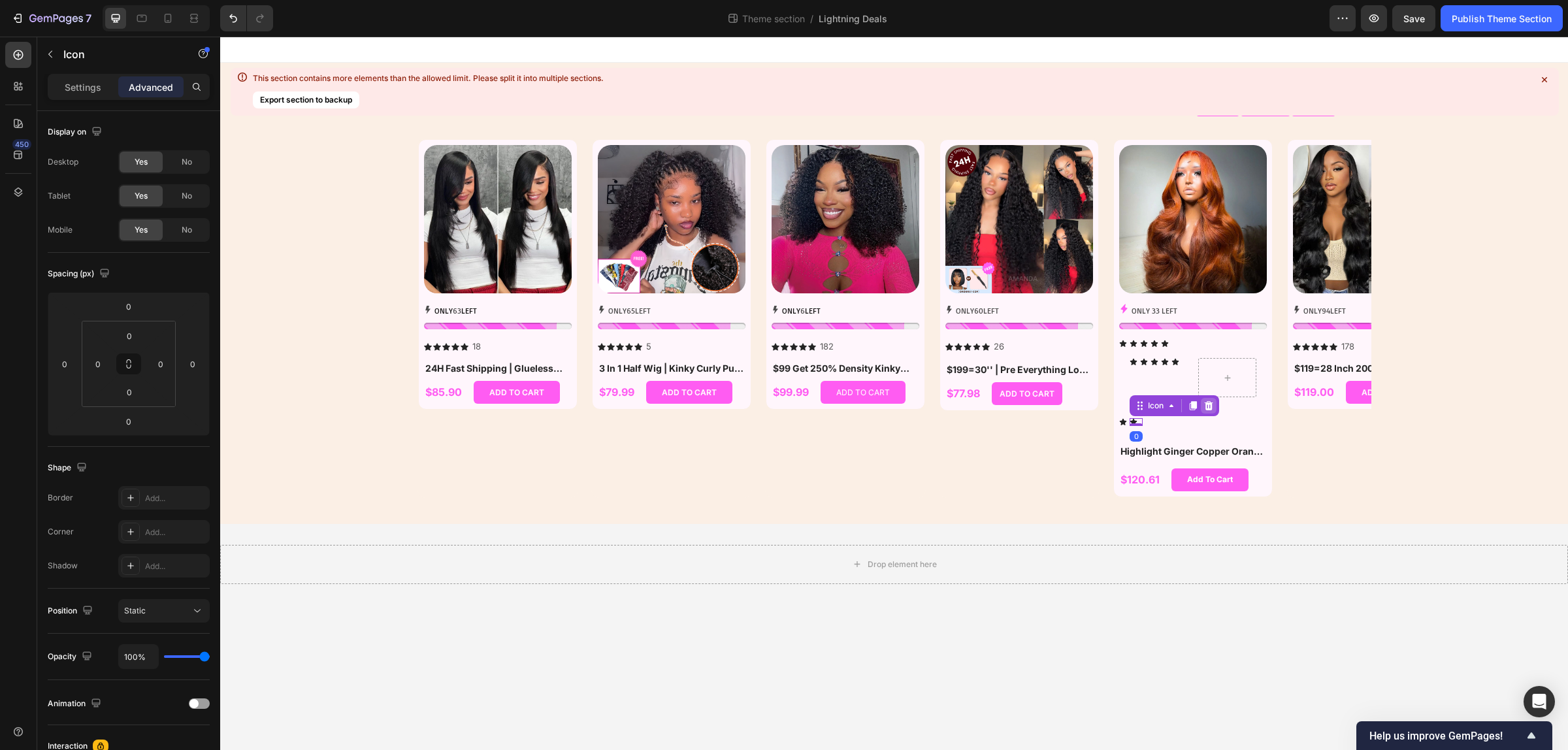
click at [1213, 407] on icon at bounding box center [1208, 405] width 10 height 10
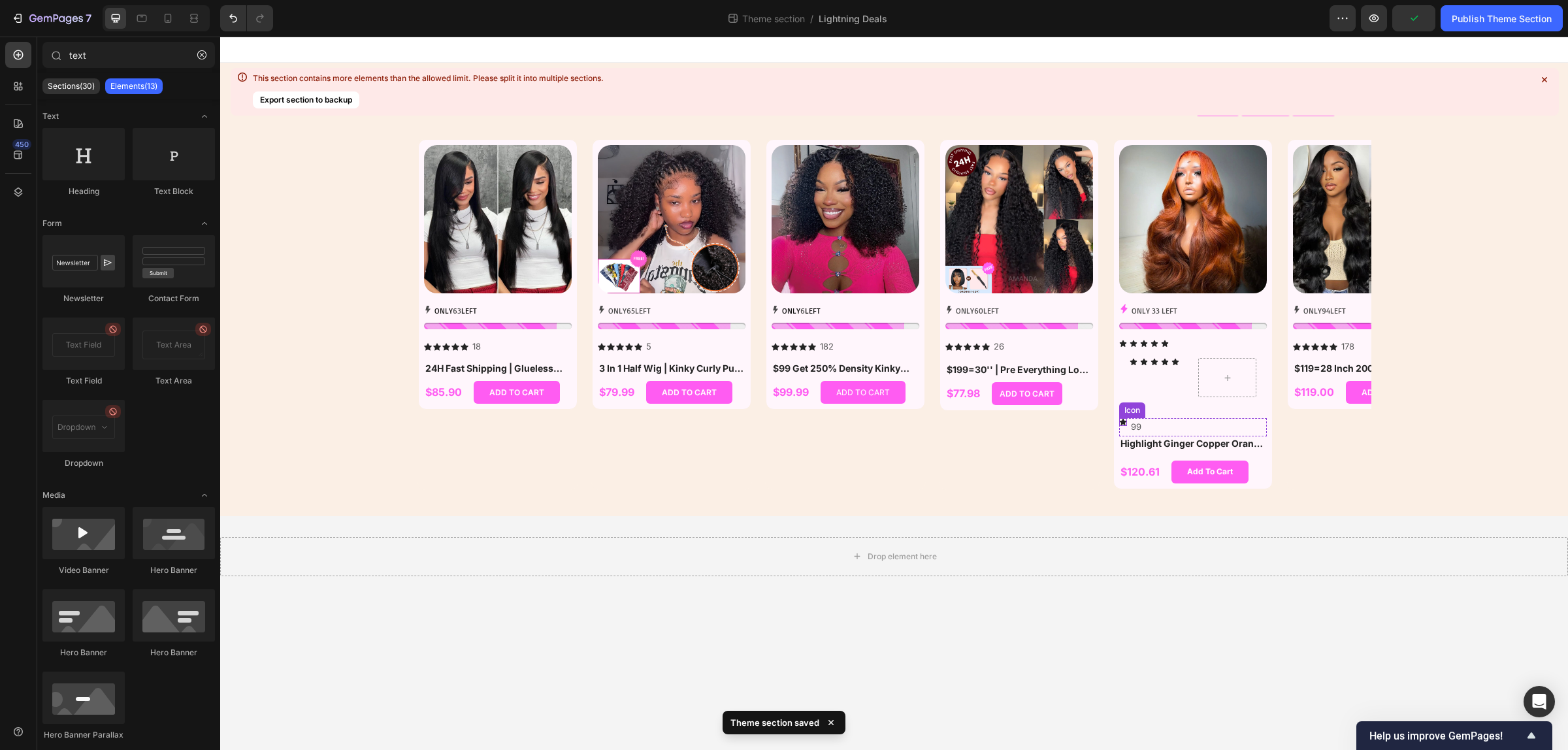
click at [1124, 422] on icon at bounding box center [1123, 422] width 6 height 6
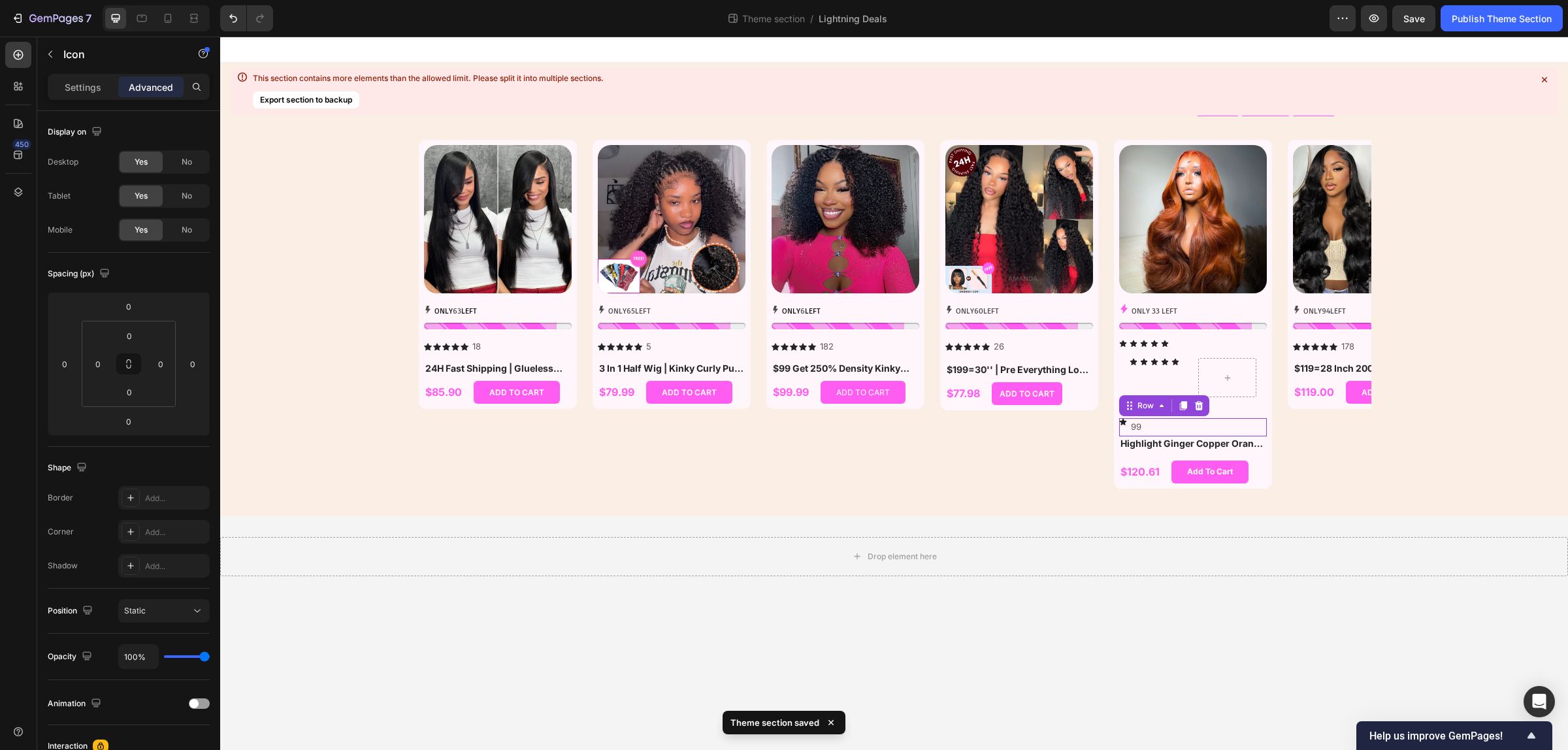
click at [1232, 423] on div "Icon 99 Text Block Row 0" at bounding box center [1193, 426] width 147 height 17
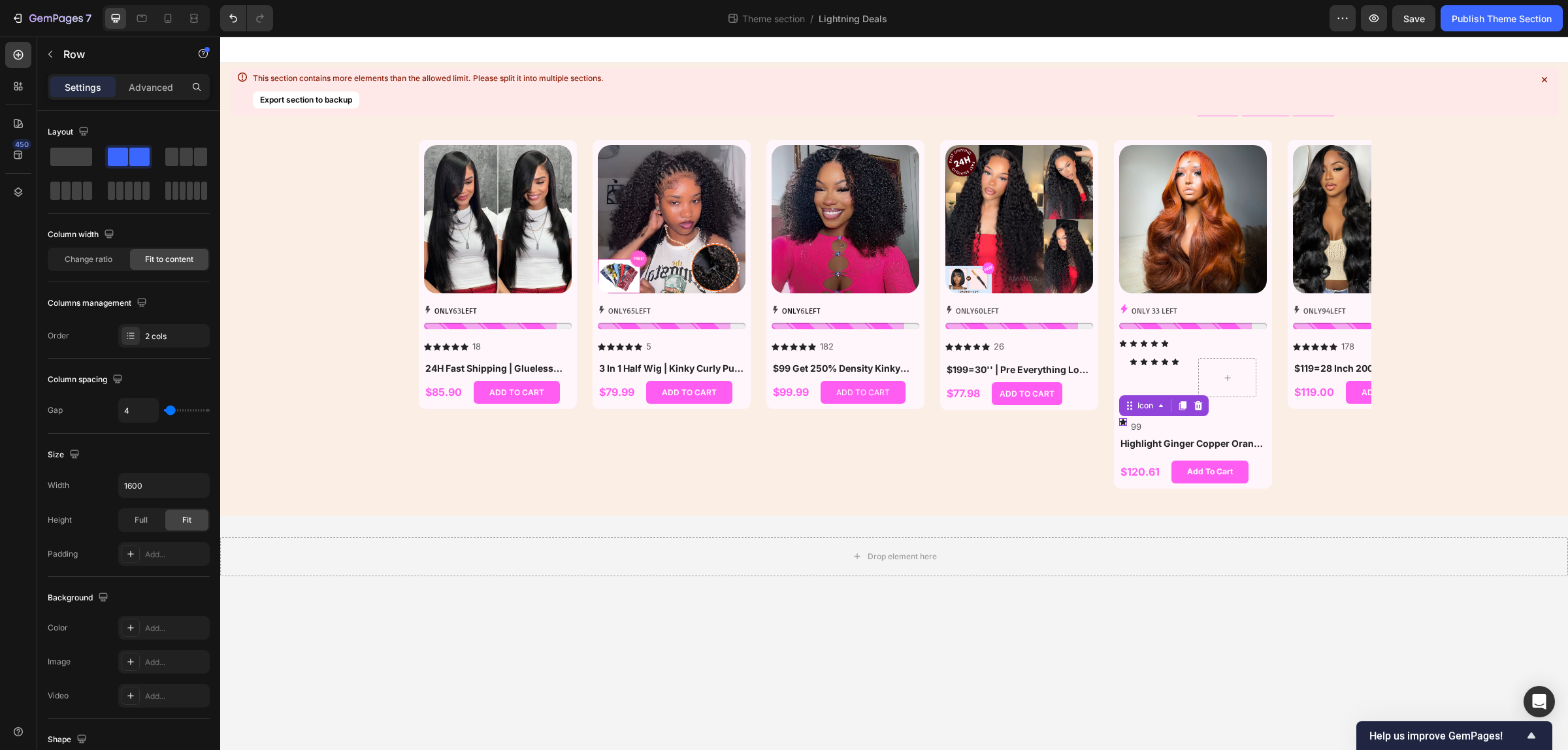
click at [1124, 423] on div "Icon 0" at bounding box center [1123, 422] width 8 height 8
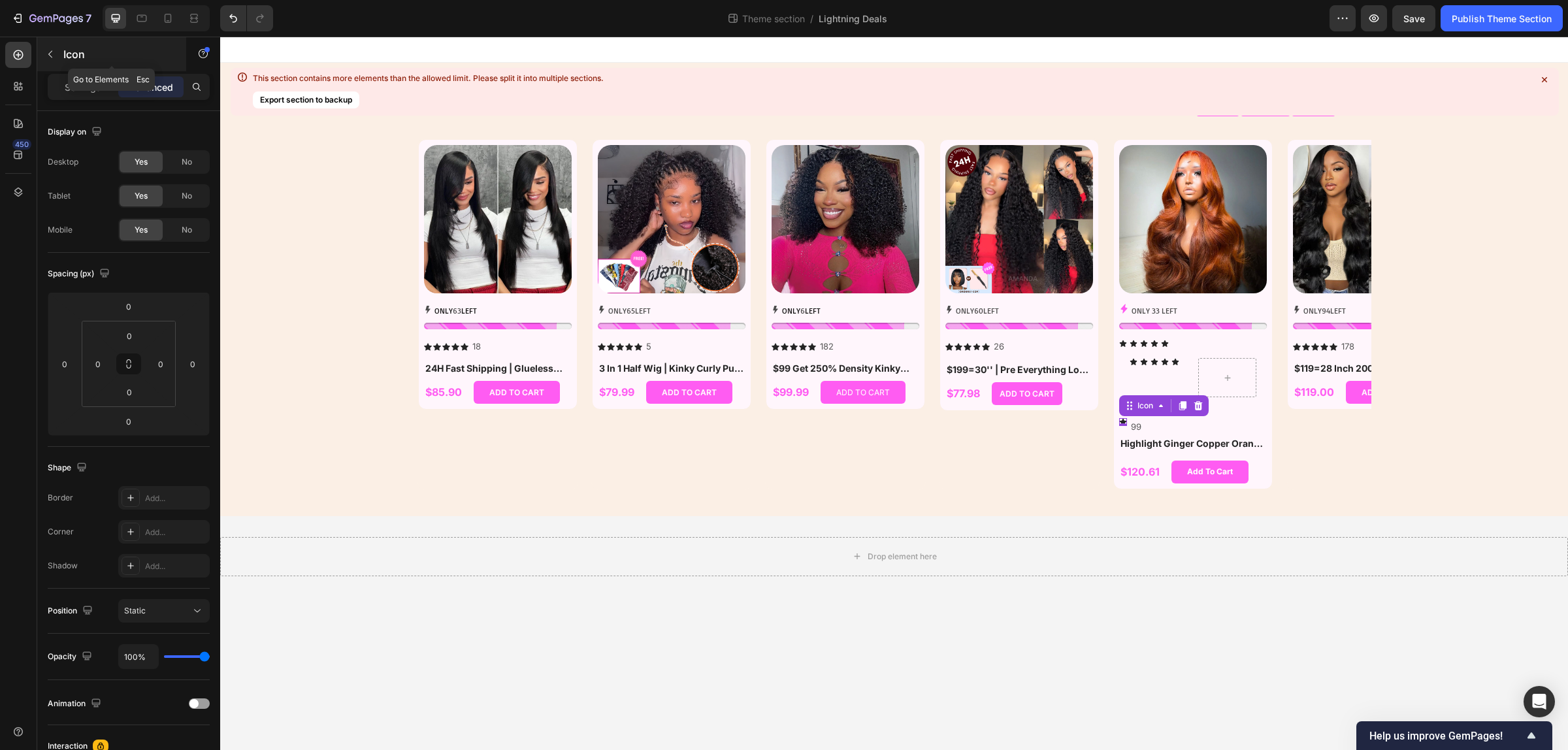
click at [50, 56] on icon "button" at bounding box center [50, 54] width 10 height 10
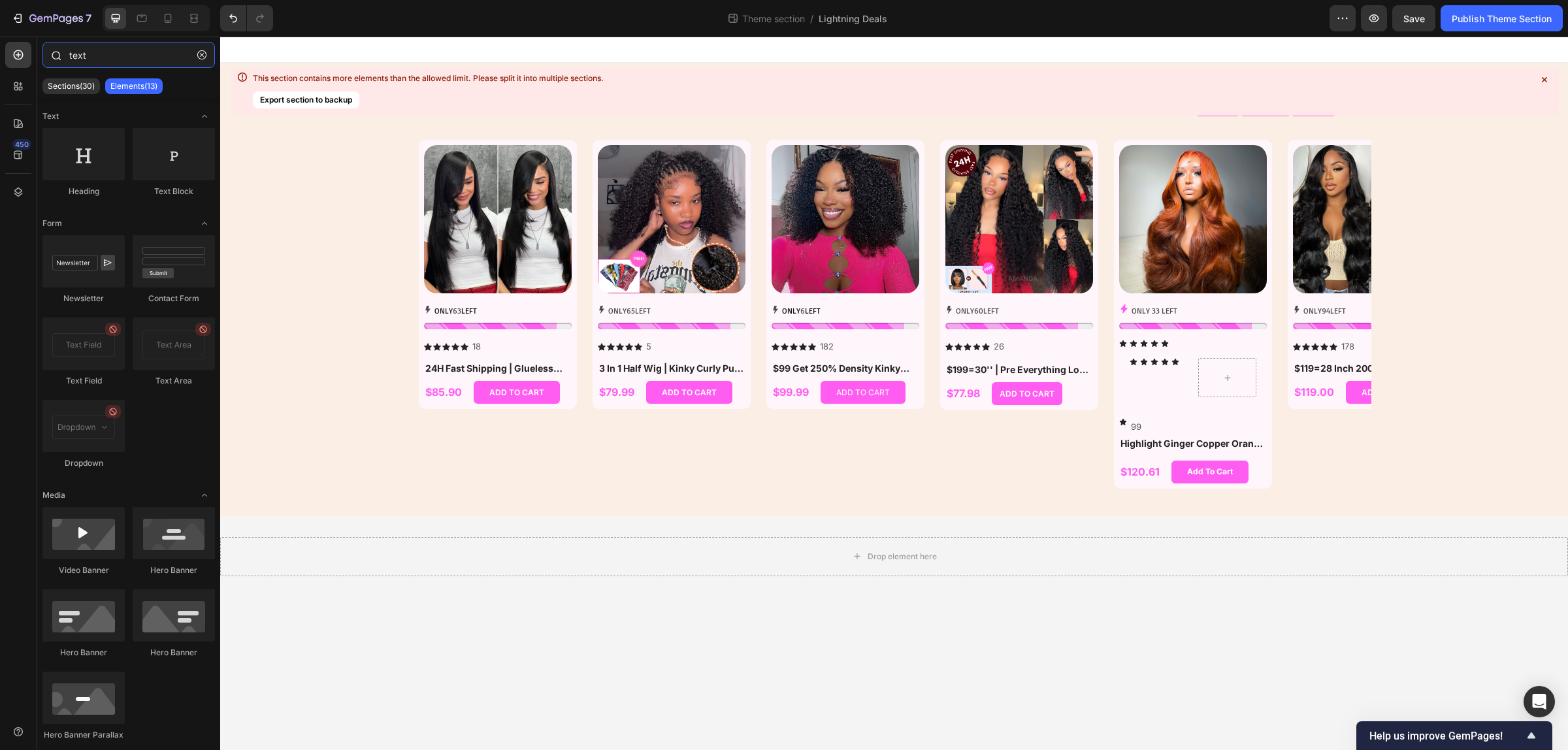
click at [102, 57] on input "text" at bounding box center [129, 55] width 173 height 26
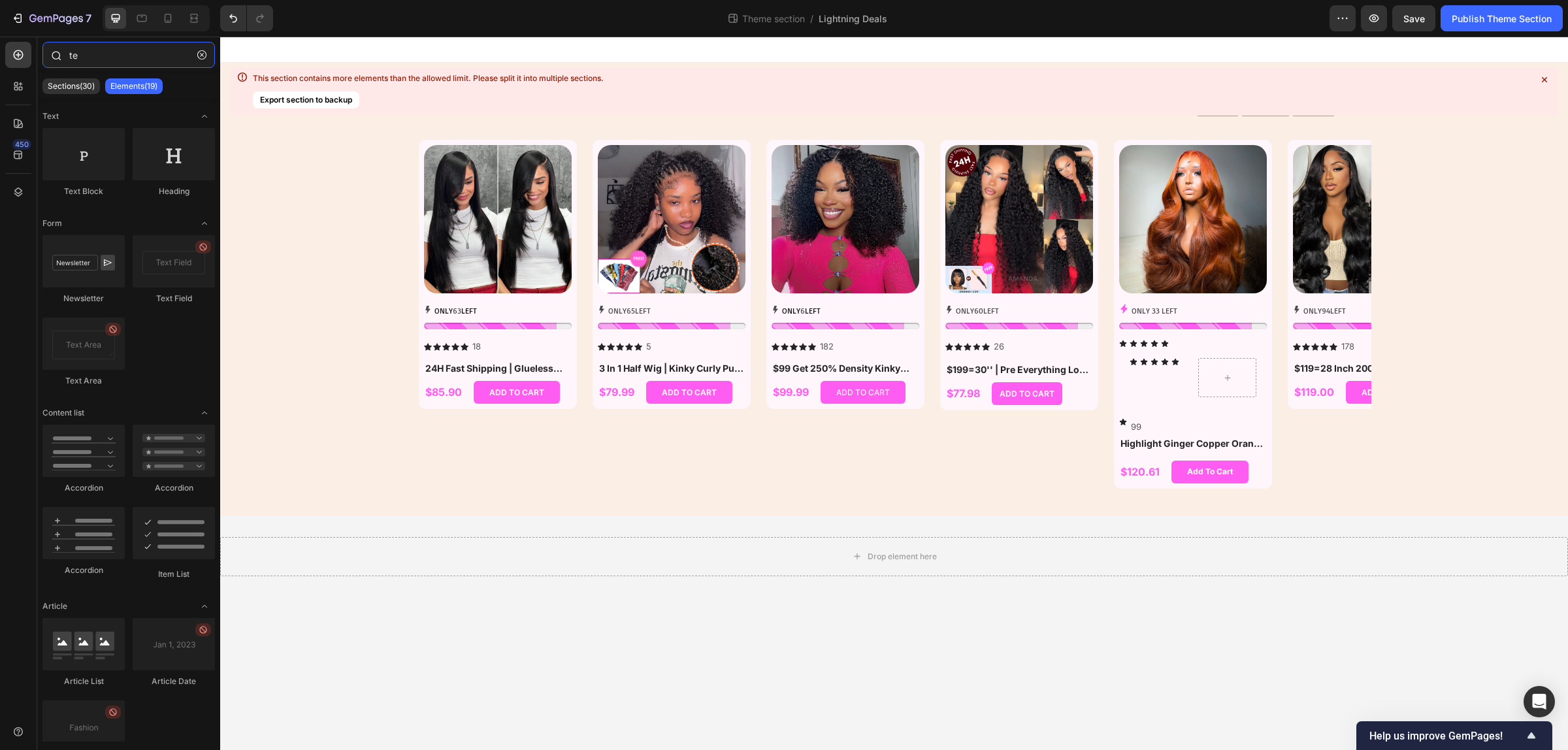
type input "t"
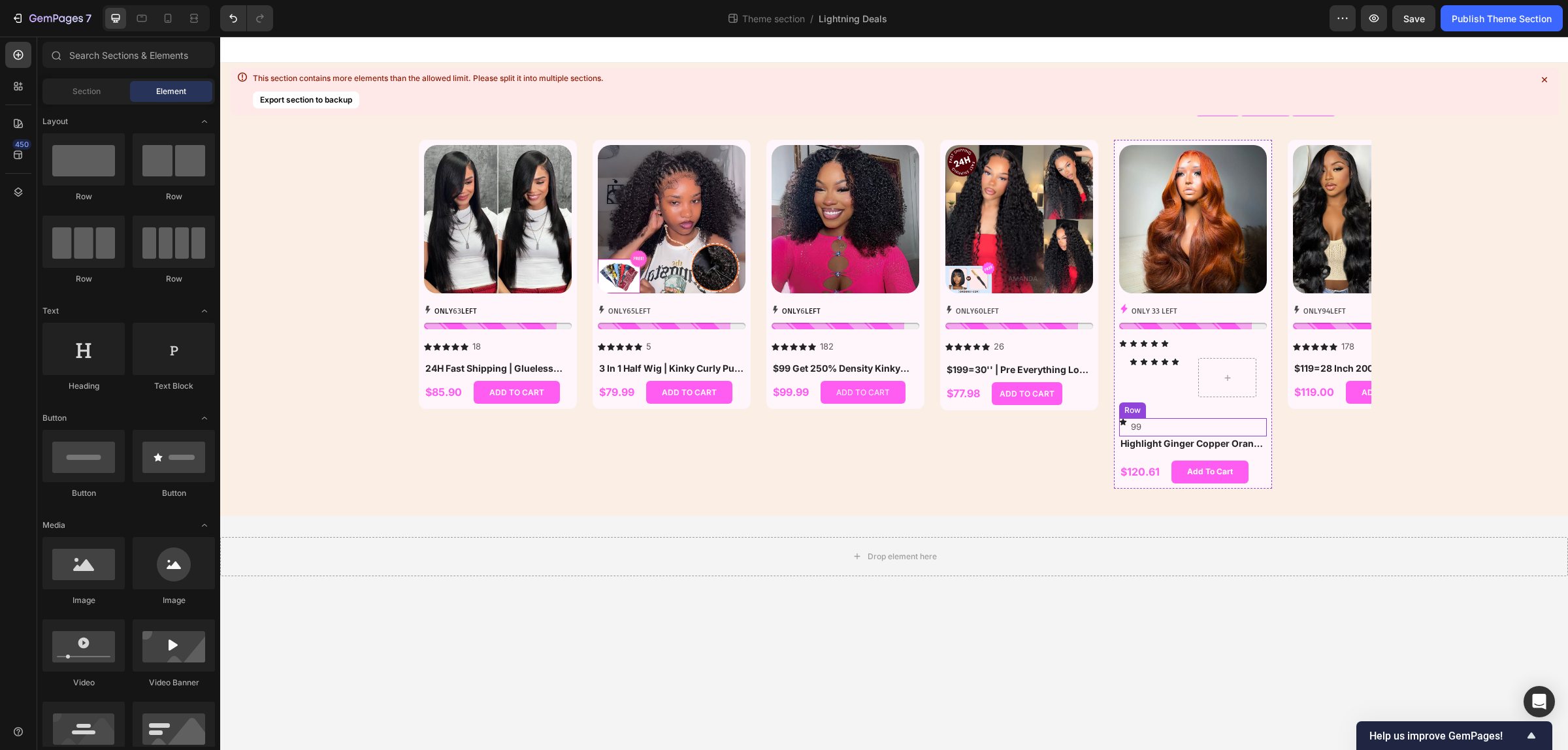
click at [1205, 418] on div "Icon 99 Text Block Row" at bounding box center [1193, 426] width 147 height 17
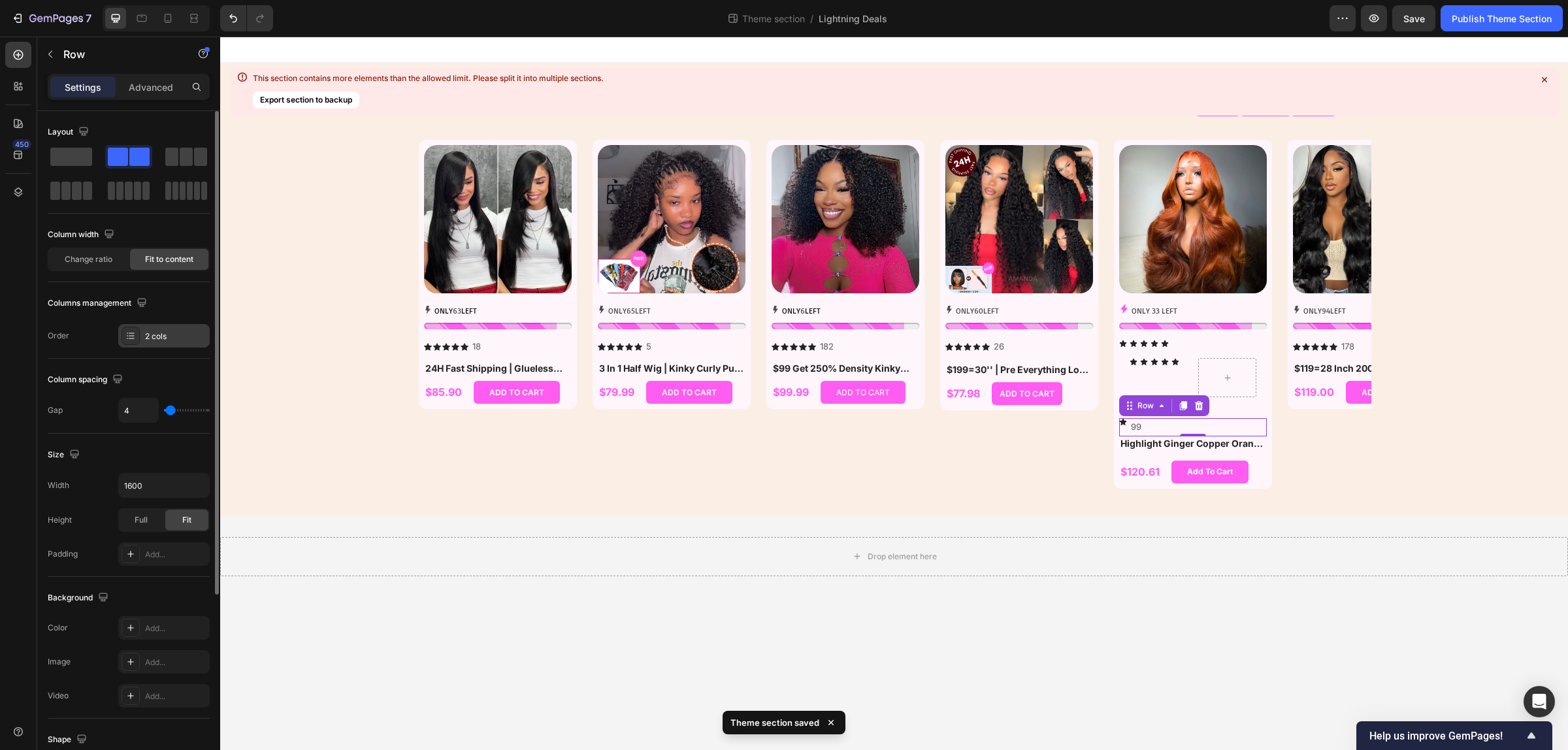
click at [160, 343] on div "2 cols" at bounding box center [164, 335] width 92 height 24
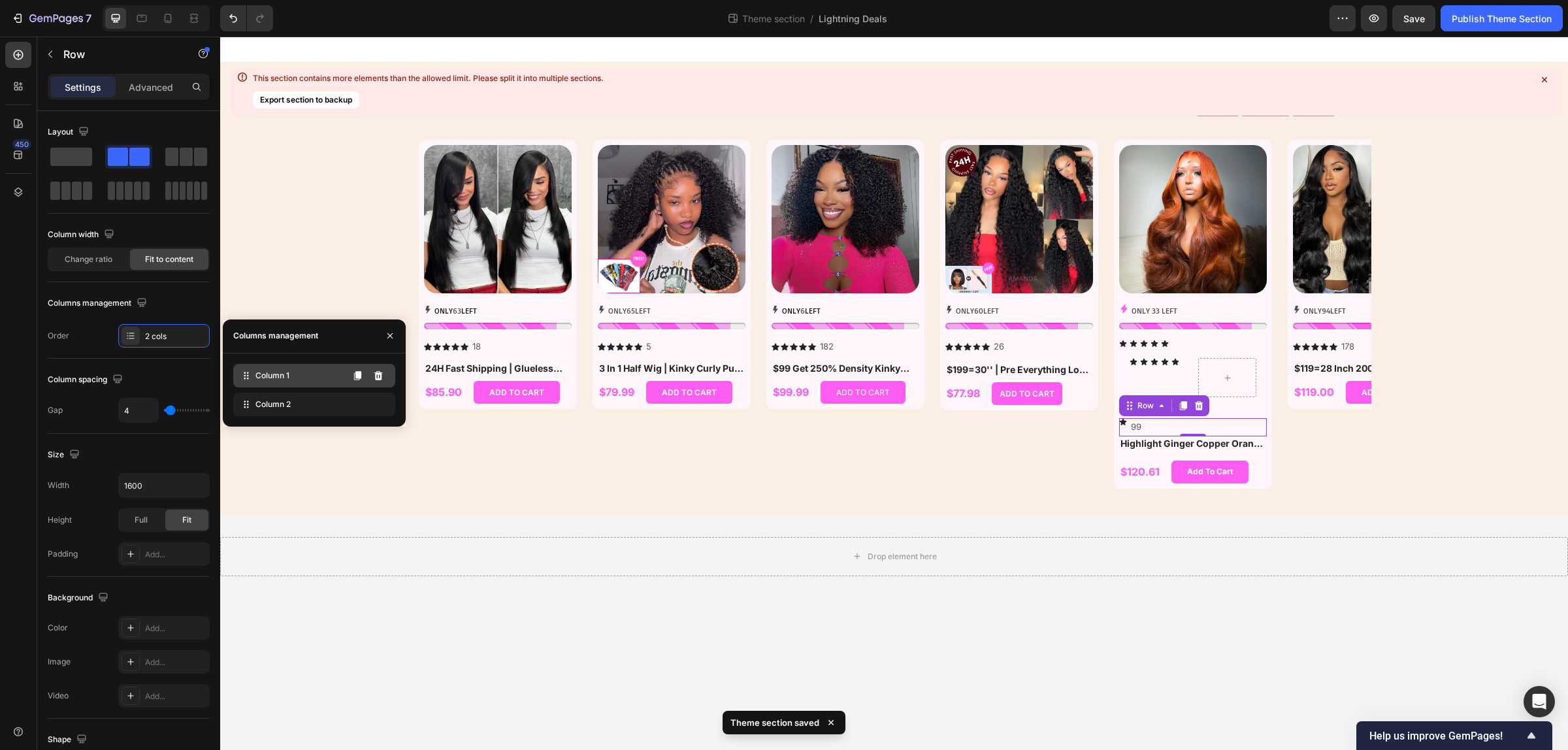
click at [321, 377] on div "Column 1" at bounding box center [315, 375] width 162 height 24
click at [1122, 422] on icon at bounding box center [1123, 422] width 6 height 6
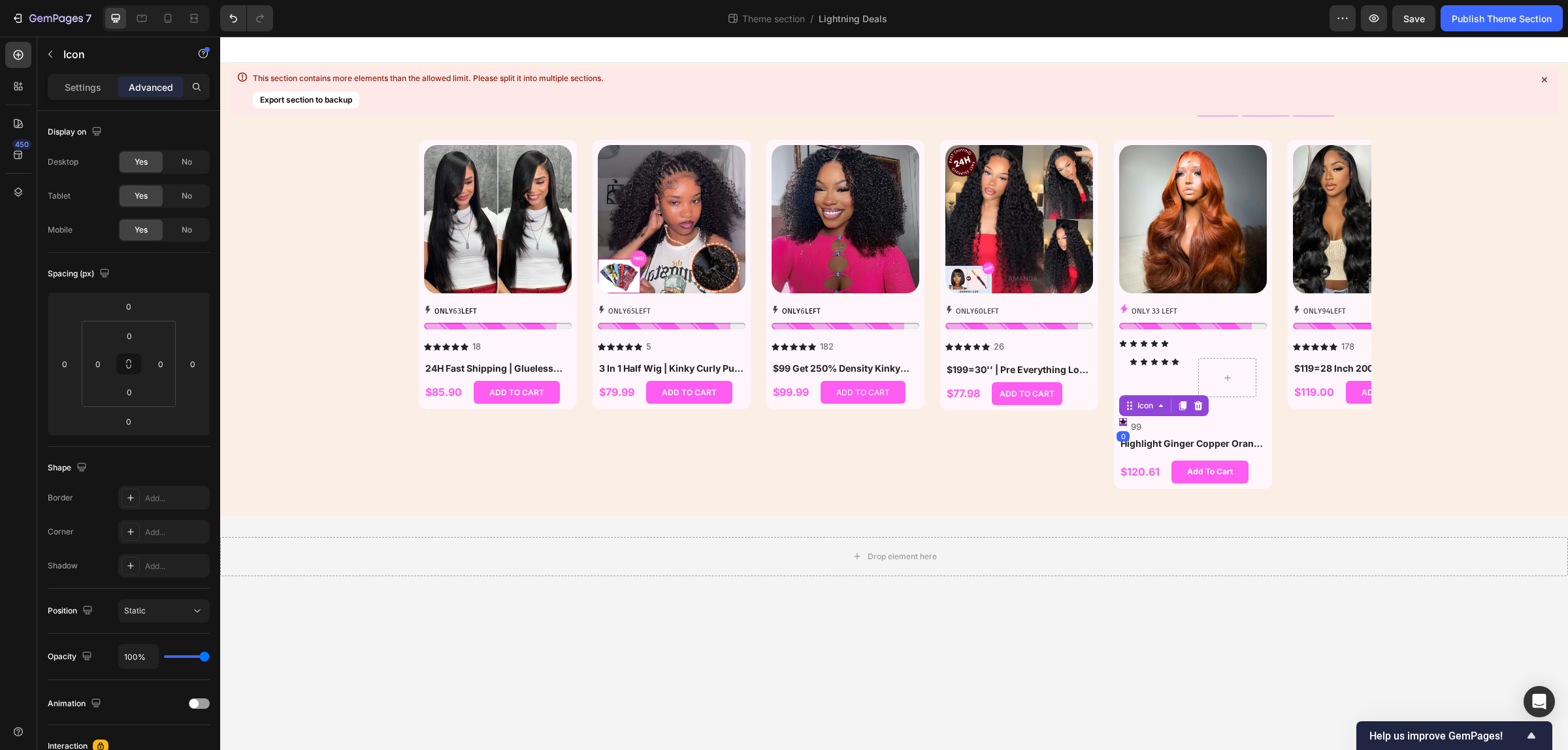
click at [1196, 409] on icon at bounding box center [1198, 405] width 8 height 9
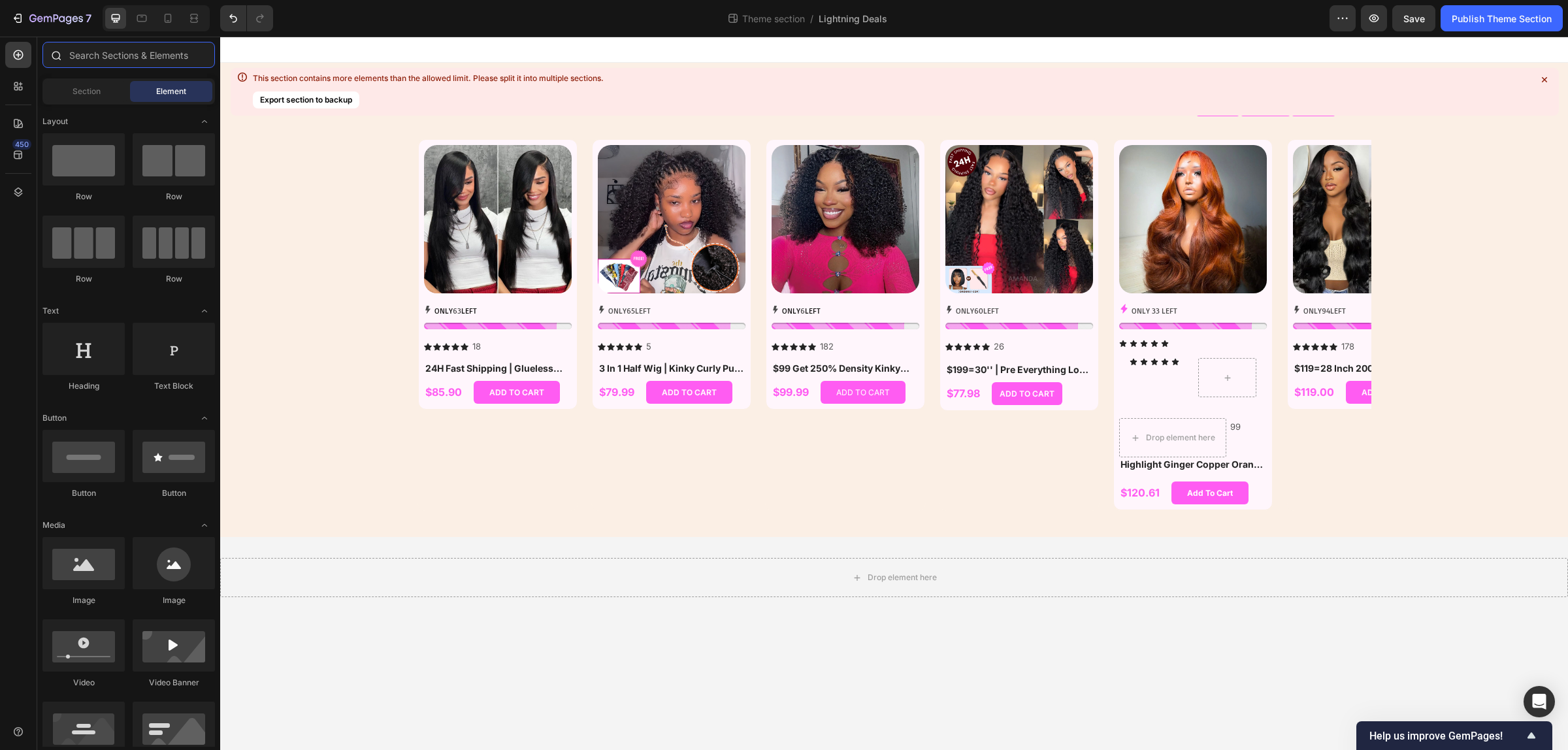
click at [147, 60] on input "text" at bounding box center [129, 55] width 173 height 26
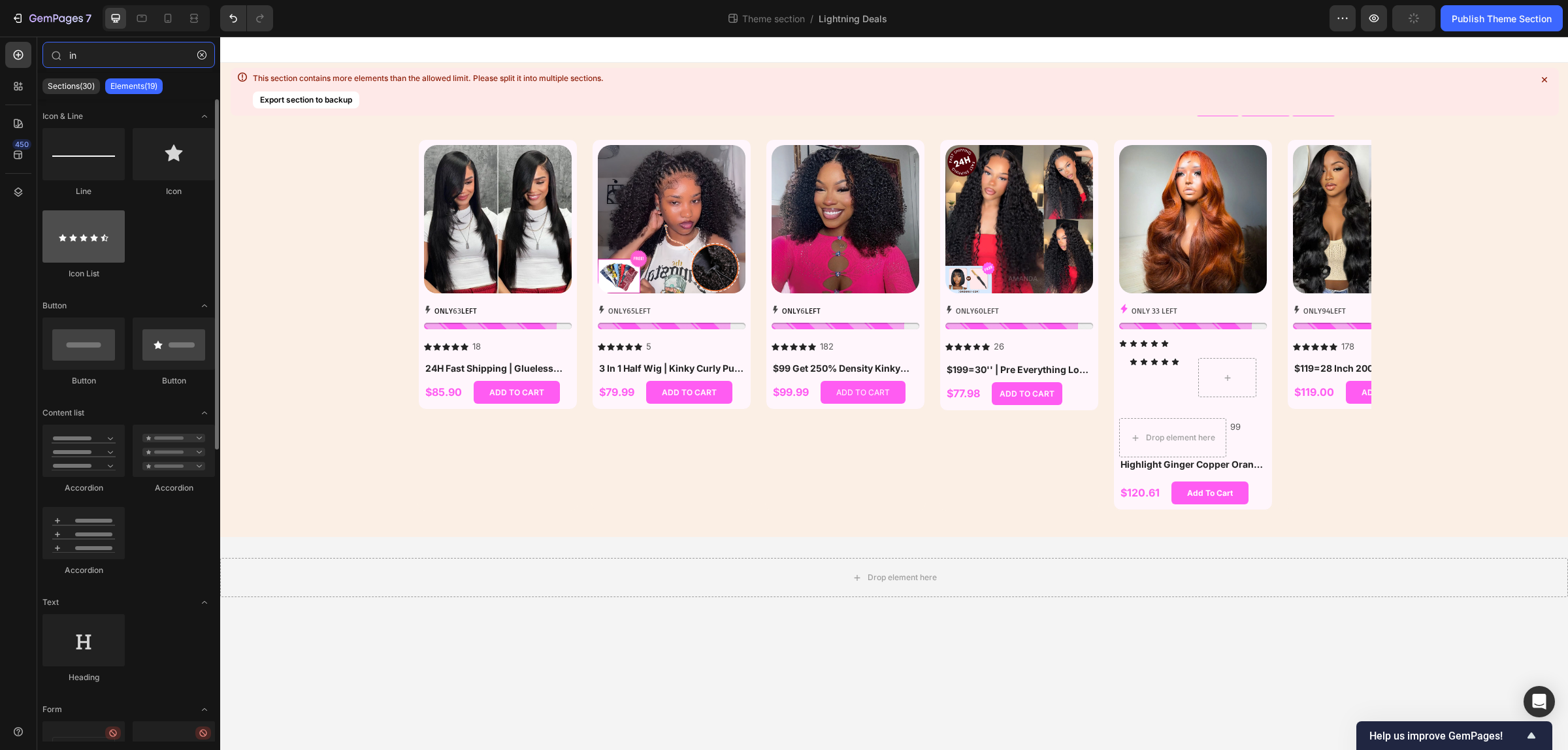
type input "in"
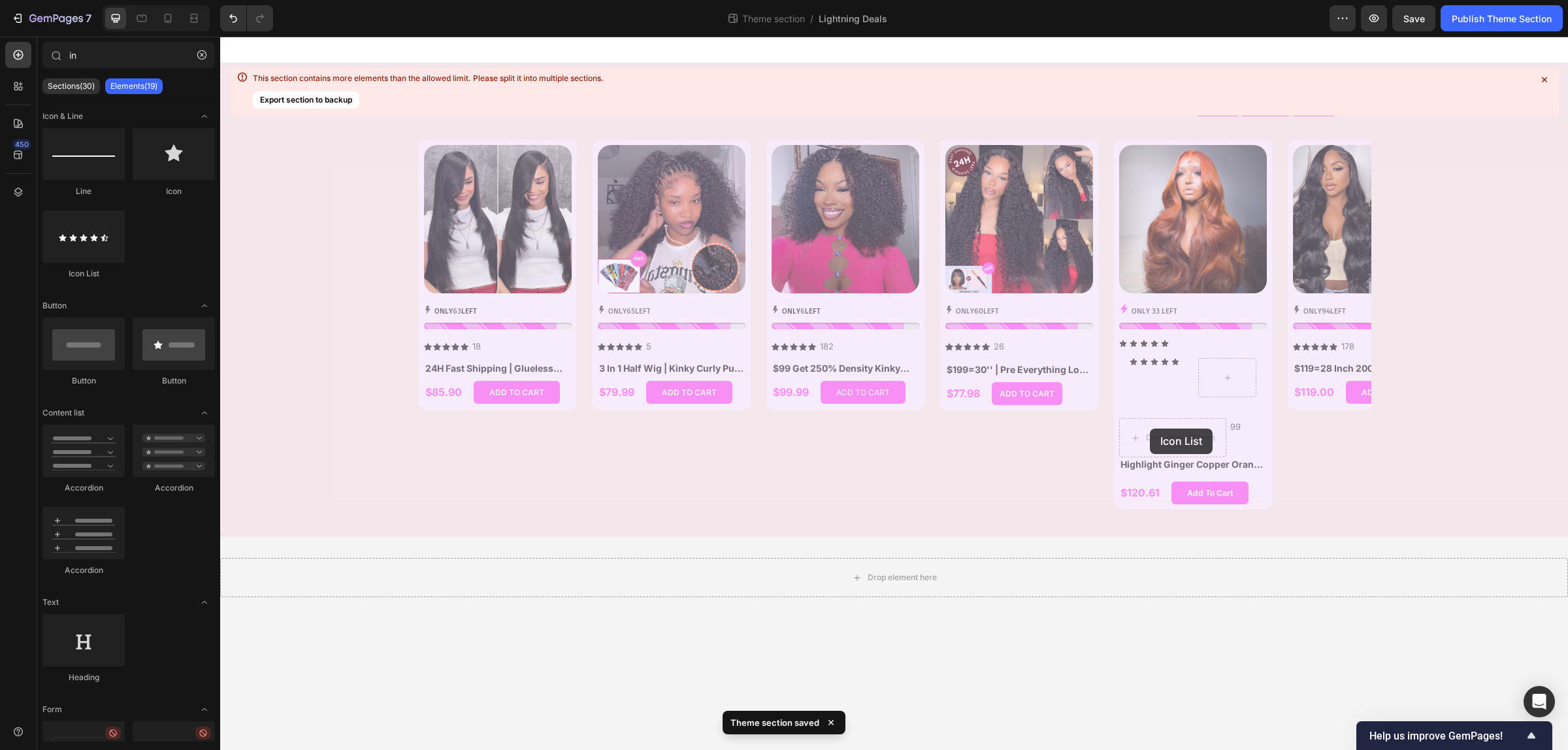
drag, startPoint x: 296, startPoint y: 288, endPoint x: 1148, endPoint y: 428, distance: 863.4
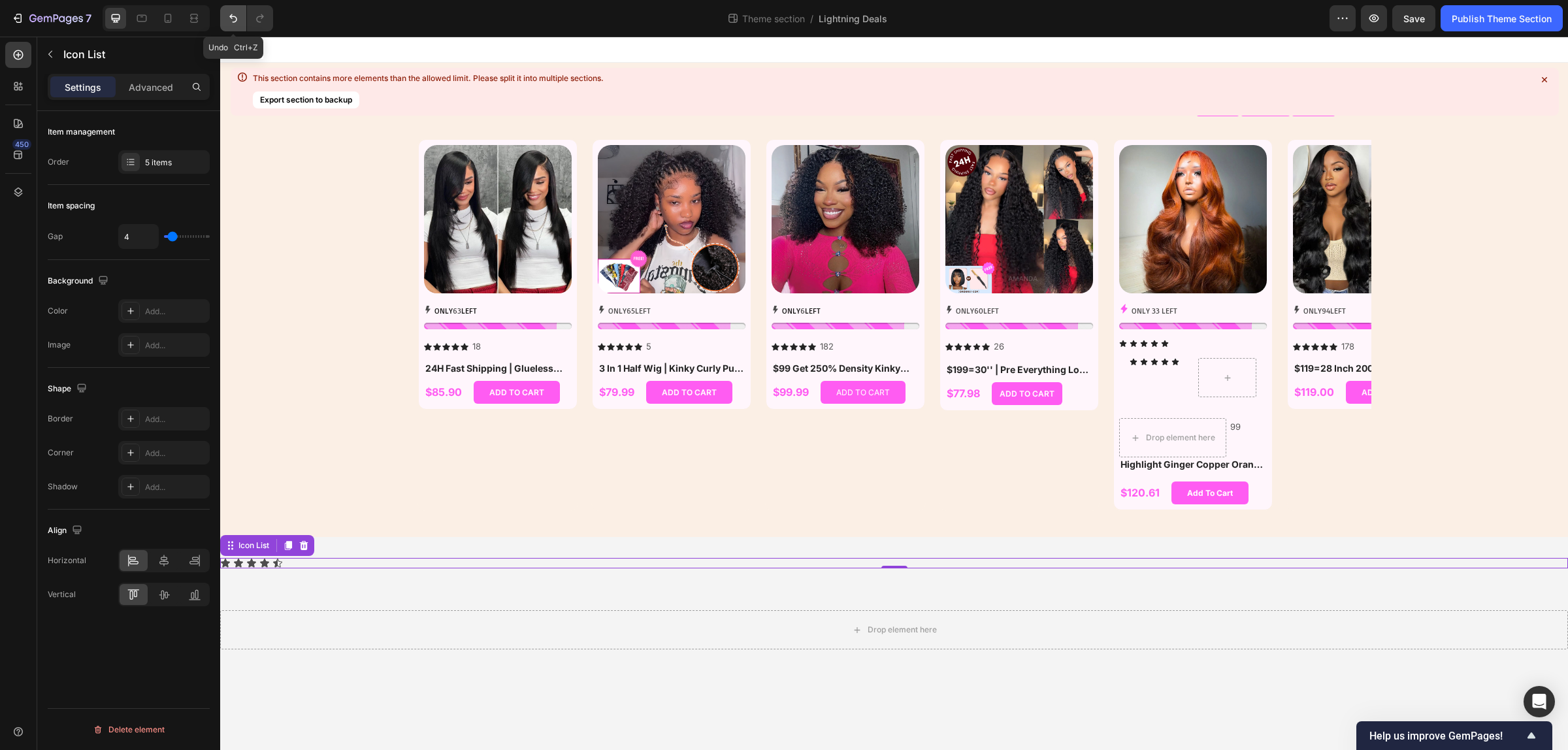
click at [227, 17] on icon "Undo/Redo" at bounding box center [233, 18] width 13 height 13
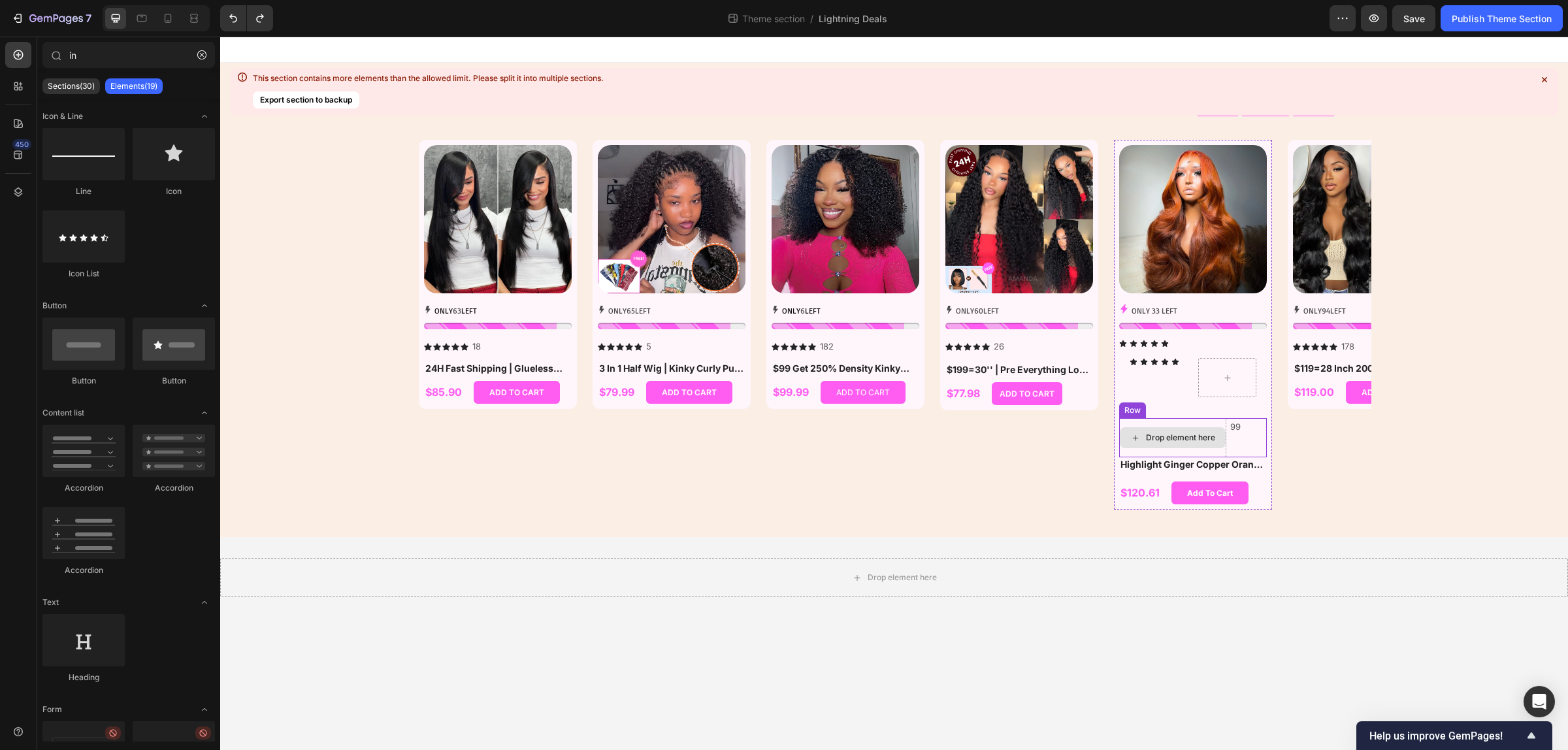
click at [1177, 435] on div "Drop element here" at bounding box center [1180, 437] width 69 height 10
click at [89, 264] on div "Icon List" at bounding box center [84, 245] width 83 height 69
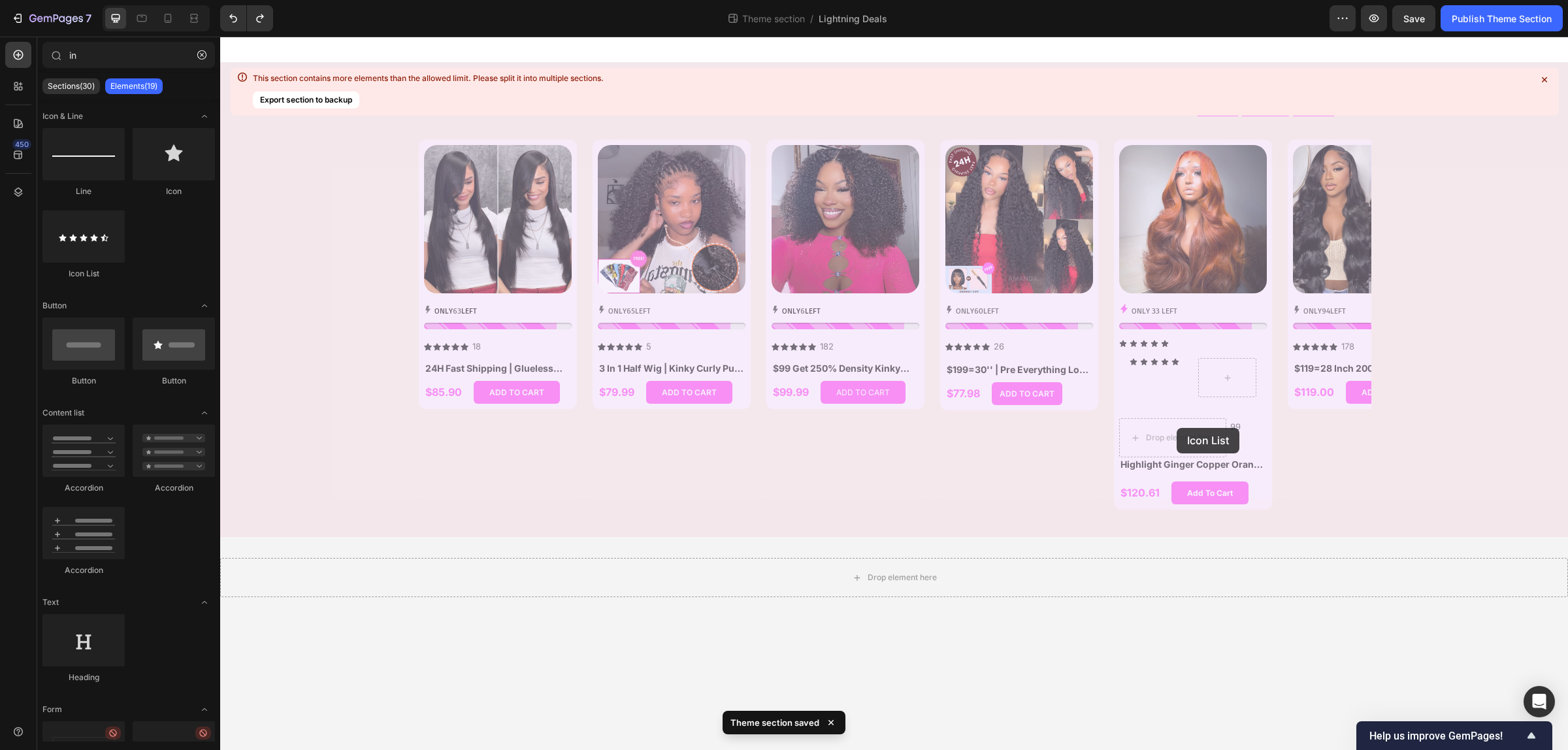
drag, startPoint x: 306, startPoint y: 286, endPoint x: 1178, endPoint y: 484, distance: 894.2
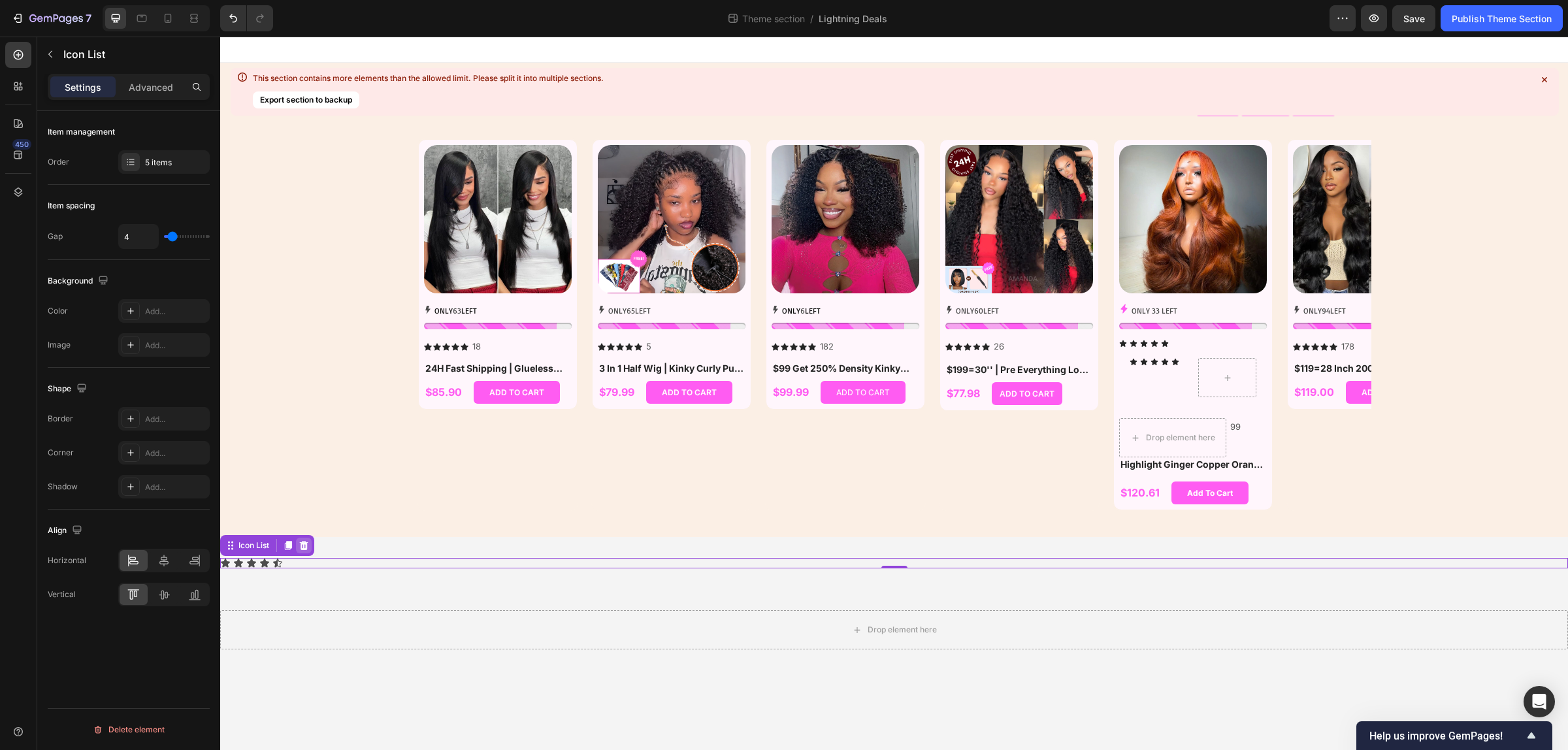
click at [308, 544] on icon at bounding box center [303, 545] width 10 height 10
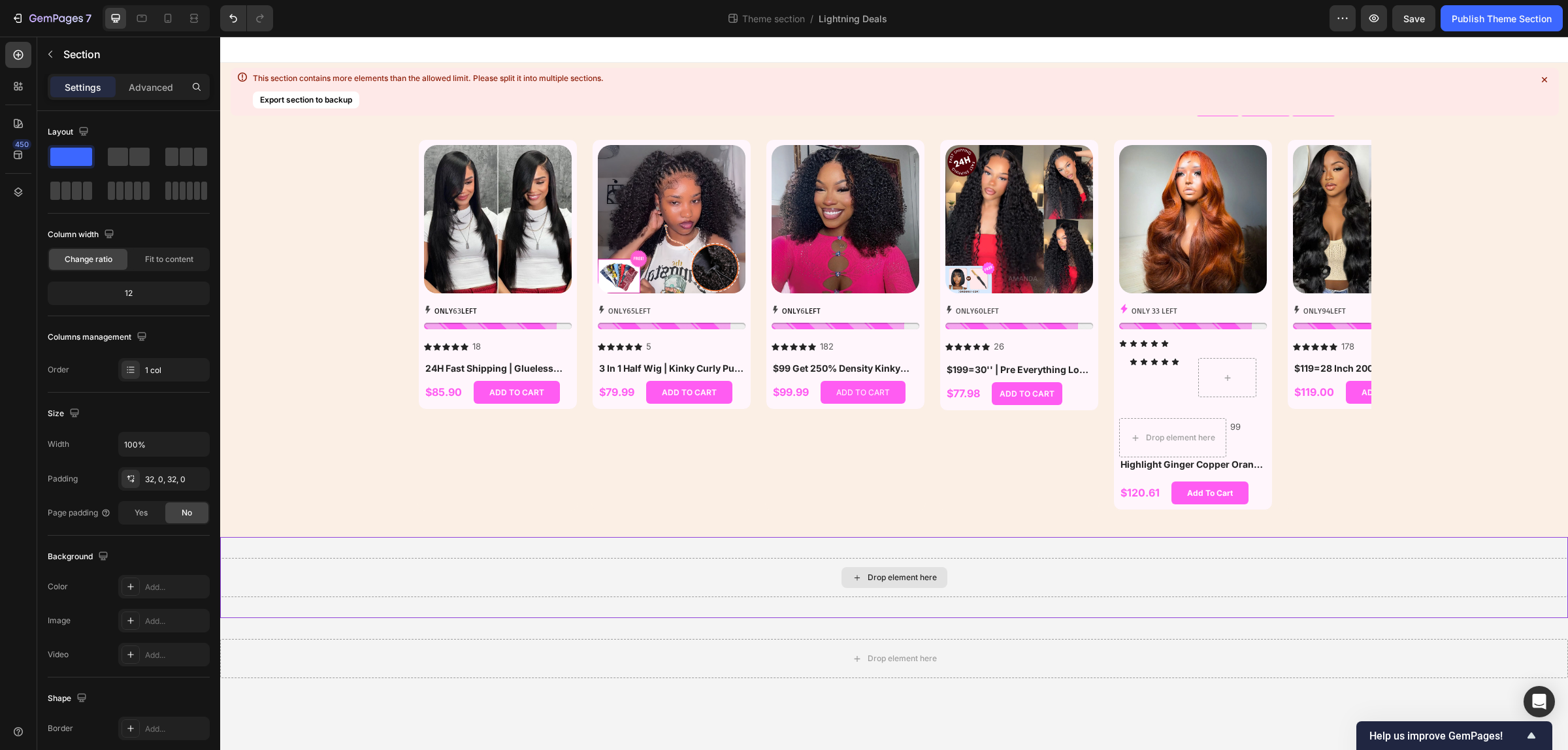
click at [1031, 582] on div "Drop element here" at bounding box center [894, 577] width 1347 height 39
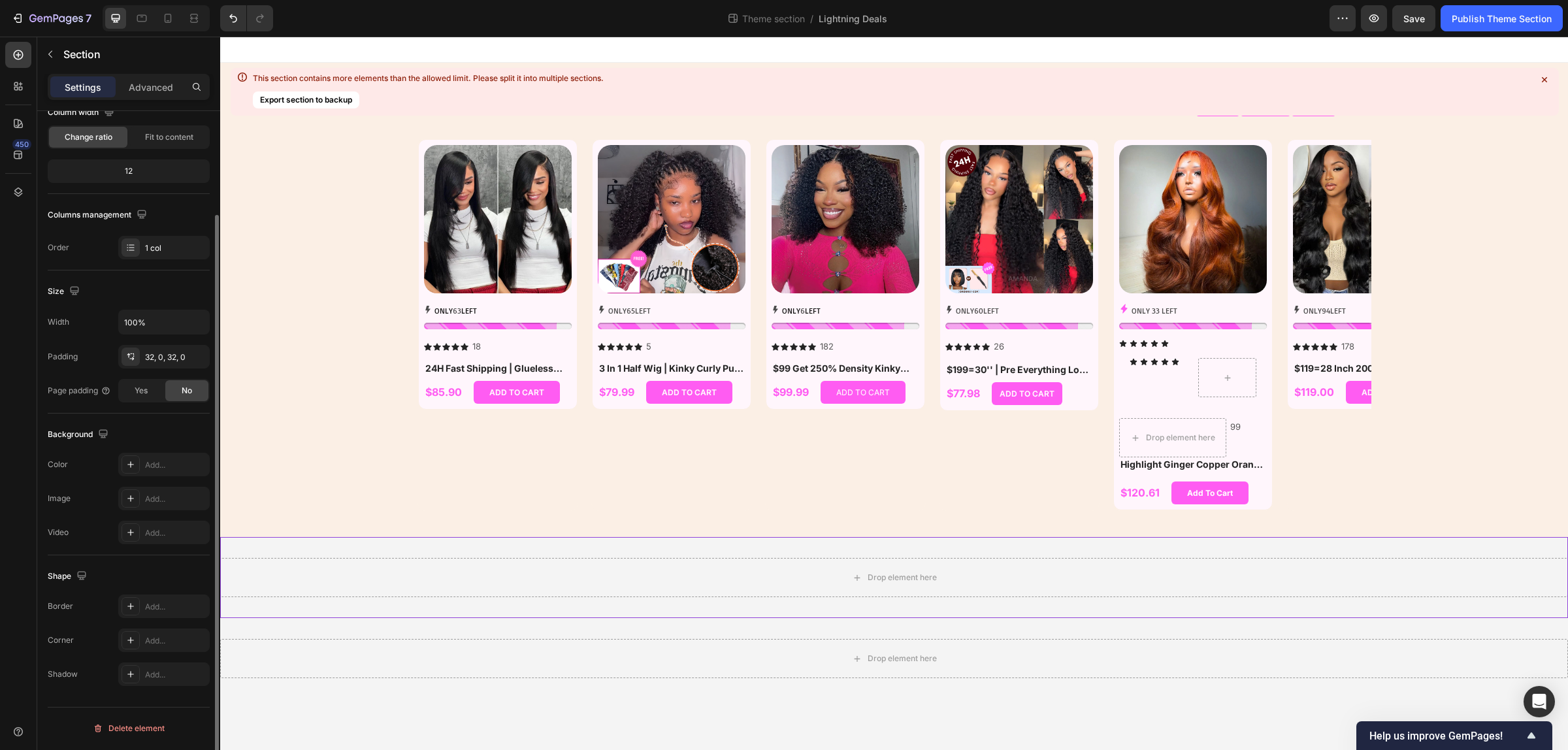
click at [144, 724] on div "Delete element" at bounding box center [128, 728] width 72 height 15
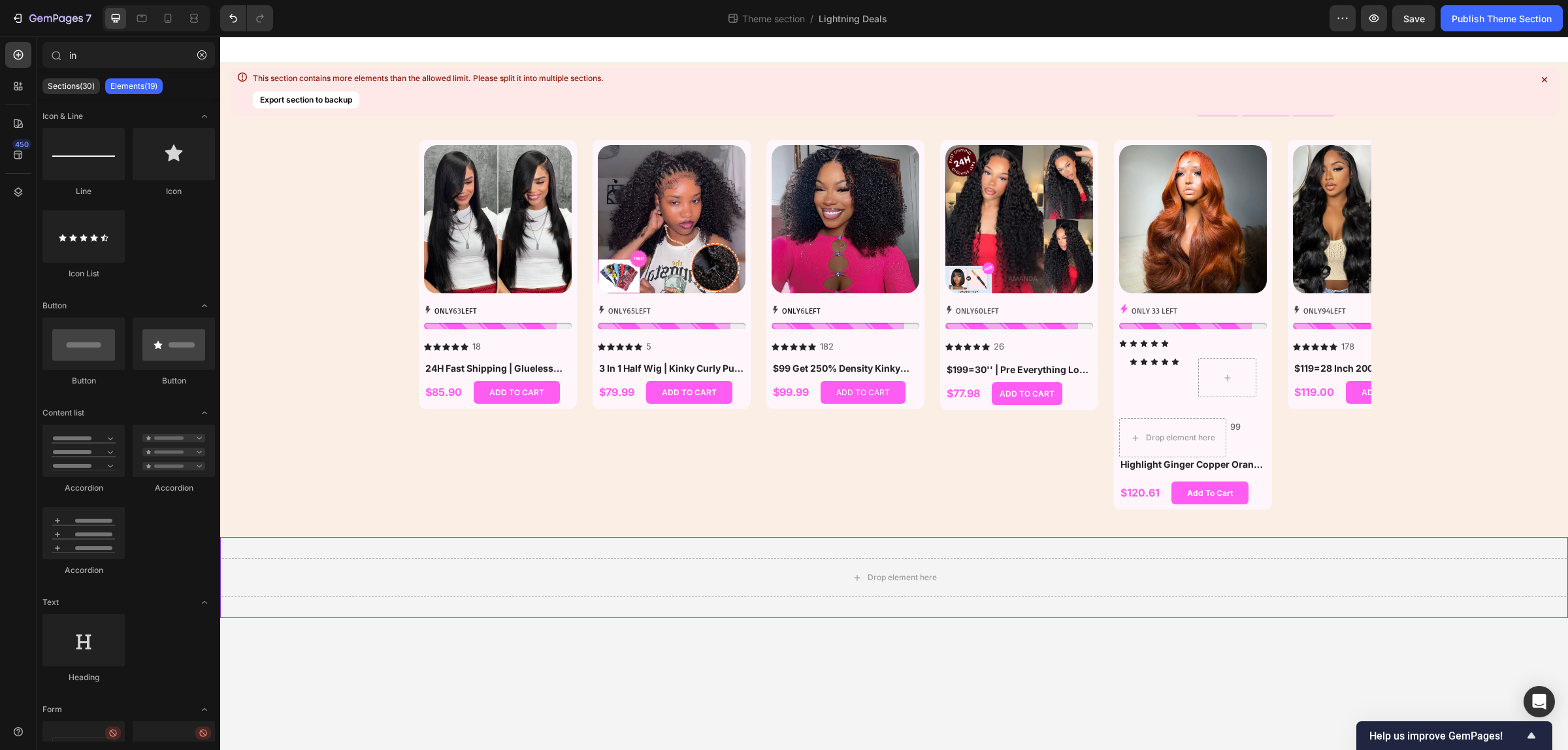
click at [1034, 549] on div "Drop element here" at bounding box center [894, 577] width 1347 height 81
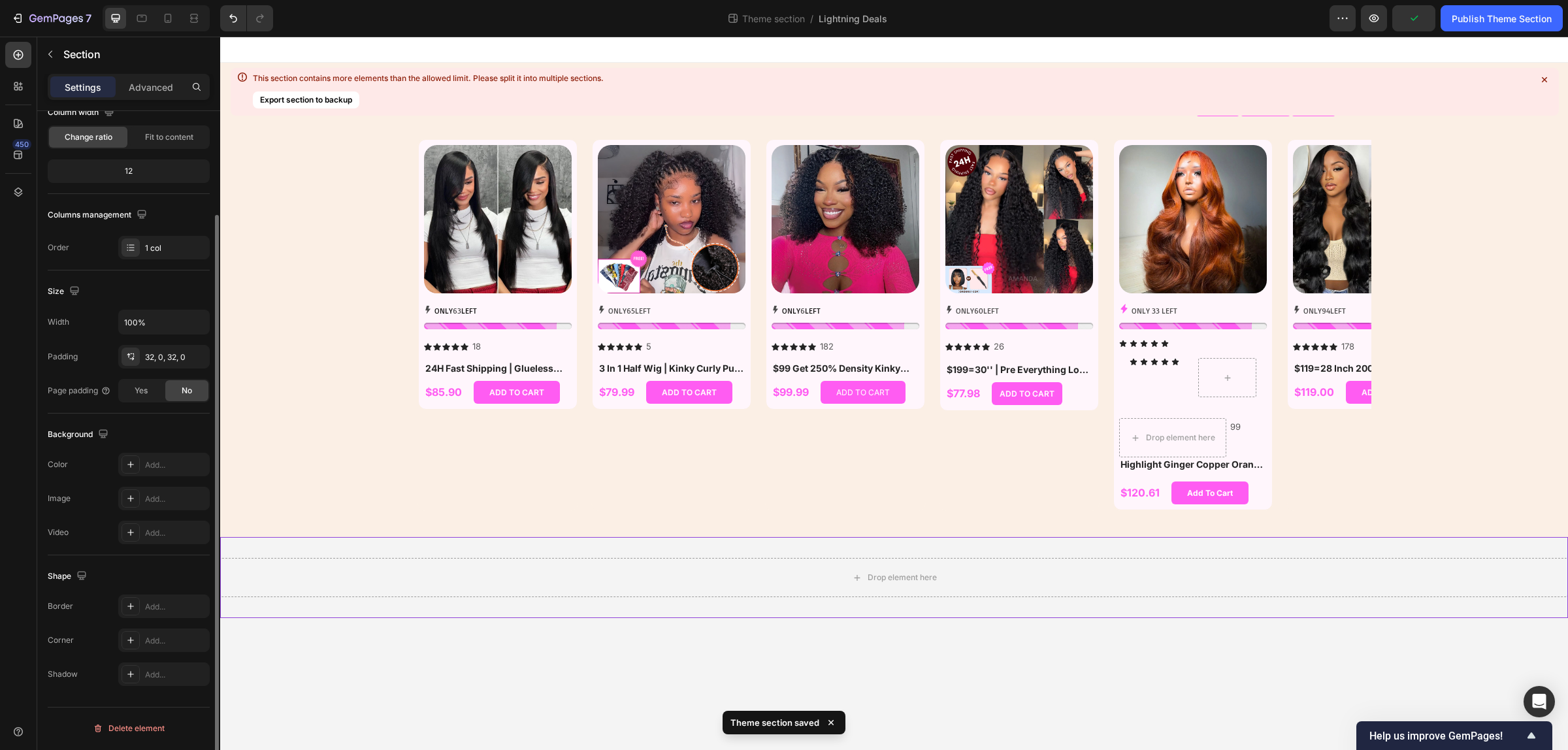
click at [135, 725] on div "Delete element" at bounding box center [128, 728] width 72 height 15
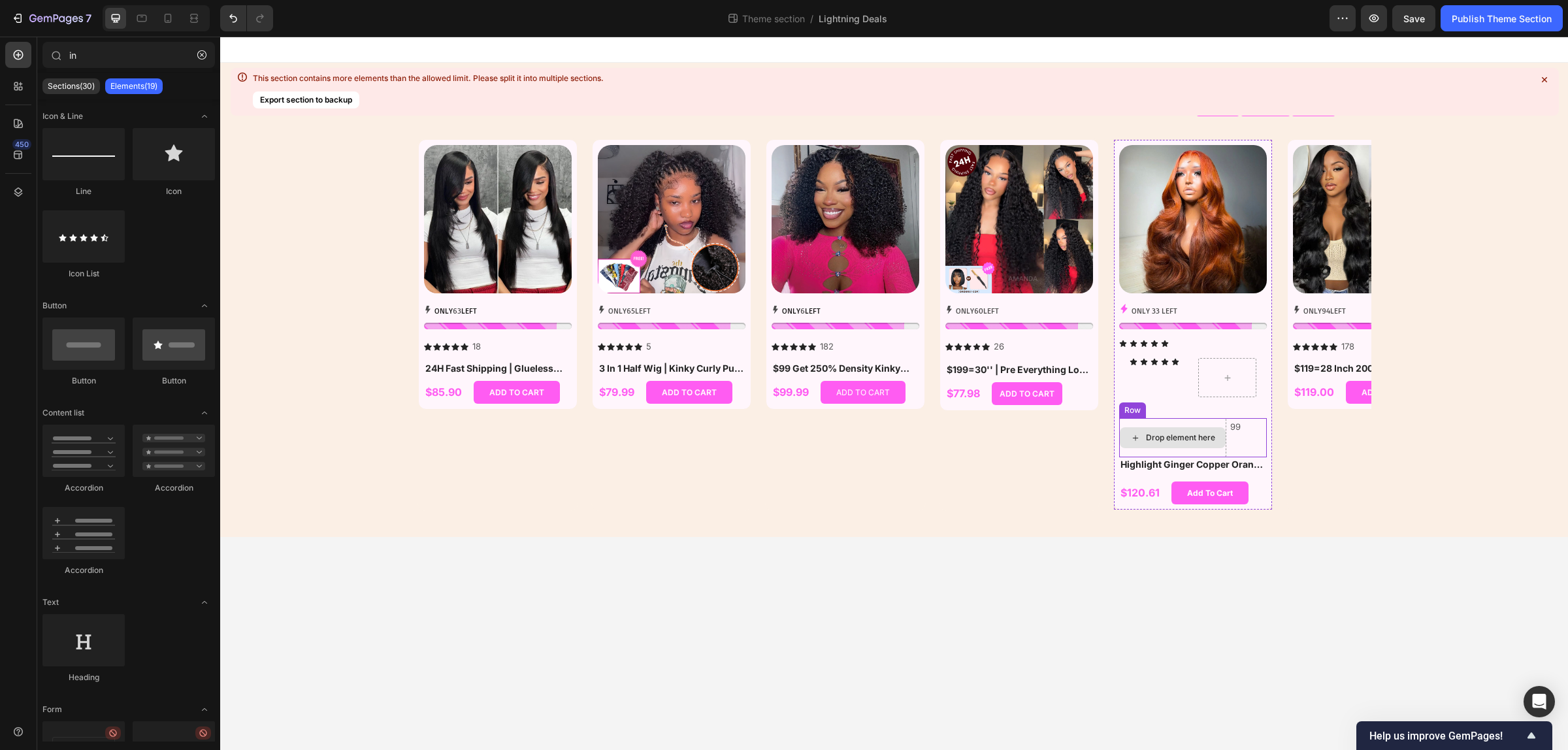
click at [1167, 427] on div "Drop element here" at bounding box center [1173, 437] width 105 height 21
click at [1224, 379] on icon at bounding box center [1226, 378] width 10 height 11
click at [1178, 382] on div "Icon Icon Icon Icon Icon Icon List" at bounding box center [1158, 377] width 58 height 39
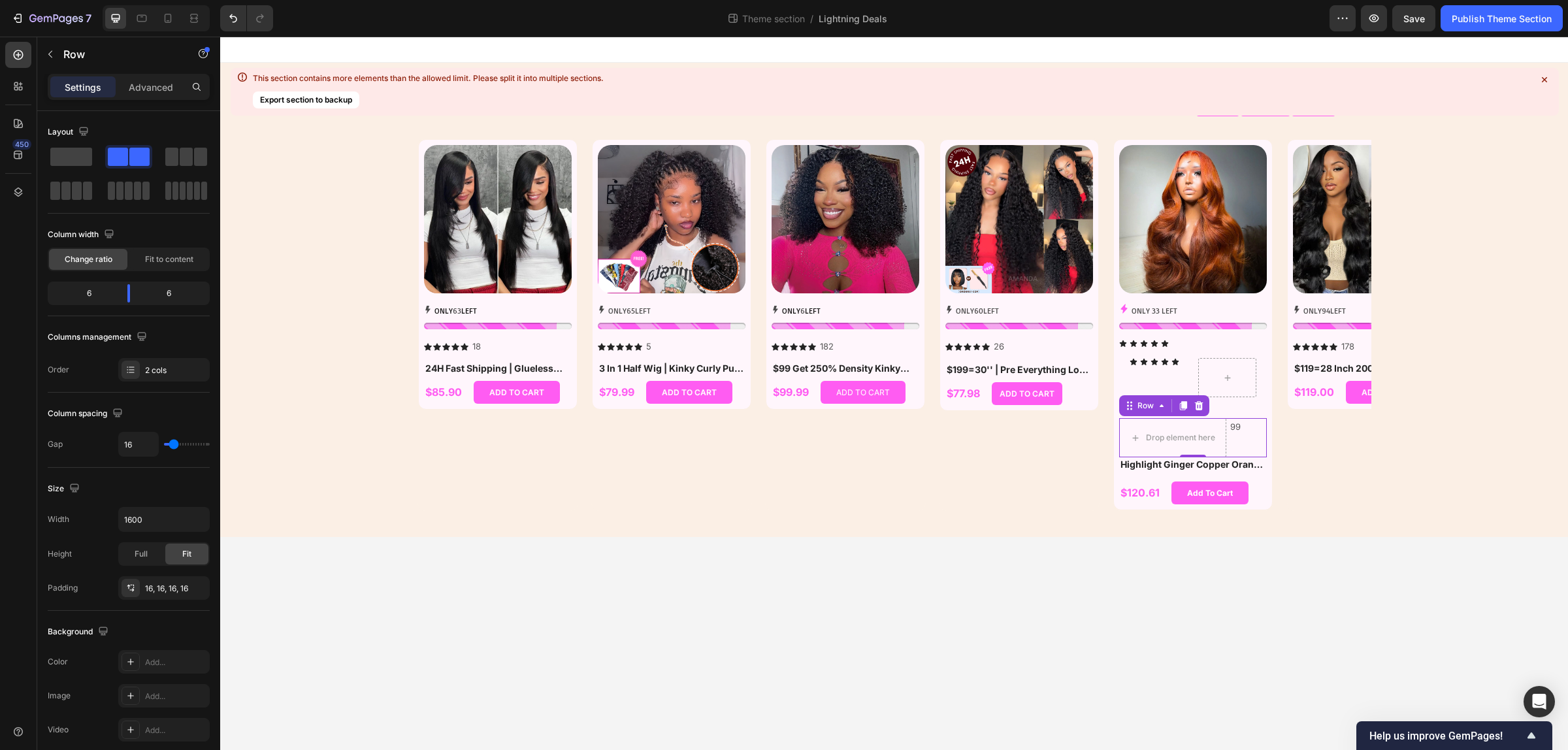
click at [1242, 439] on div "99 Text Block" at bounding box center [1235, 437] width 13 height 39
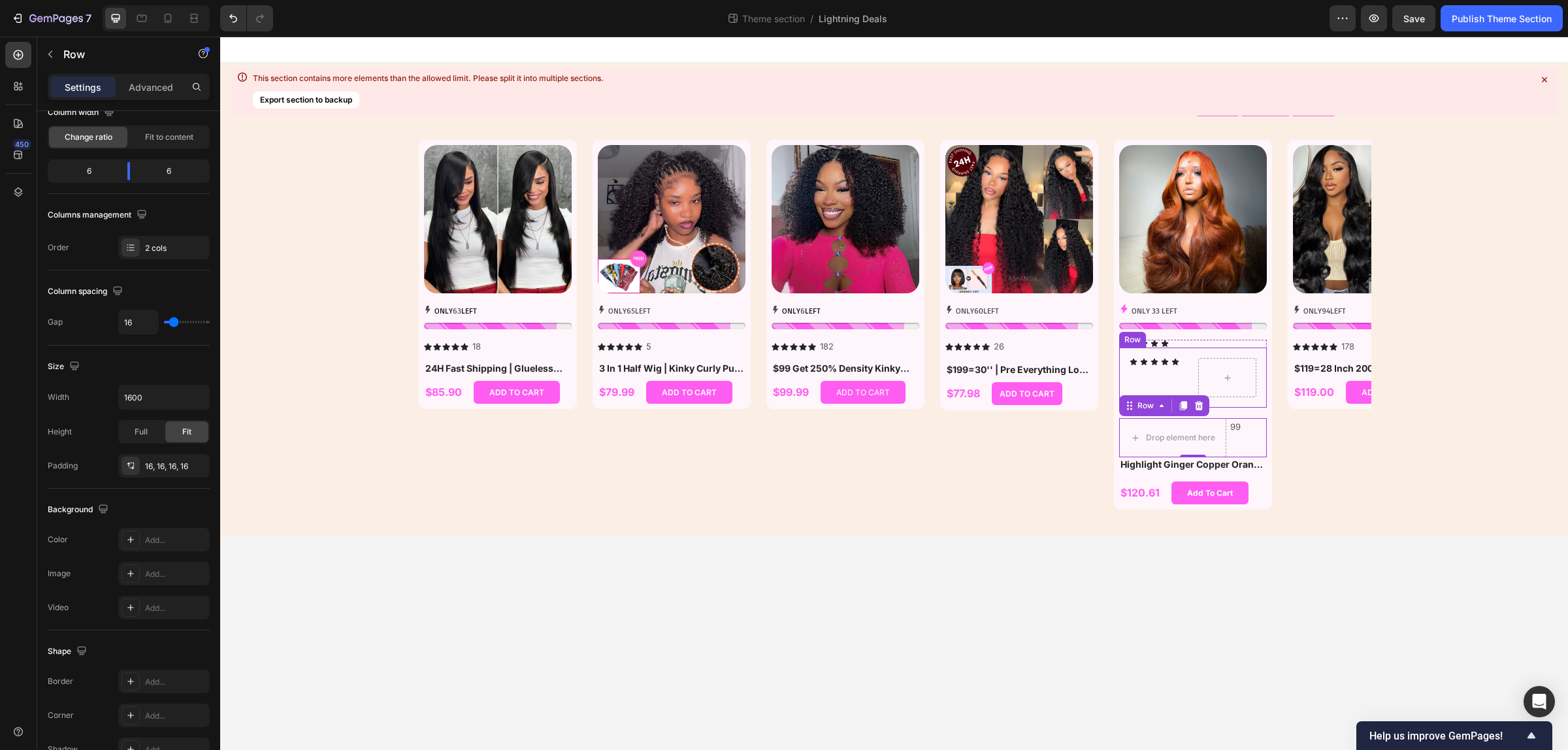
click at [1257, 356] on div "Icon Icon Icon Icon Icon Icon List Row" at bounding box center [1193, 377] width 147 height 60
click at [1202, 341] on div at bounding box center [1198, 335] width 15 height 15
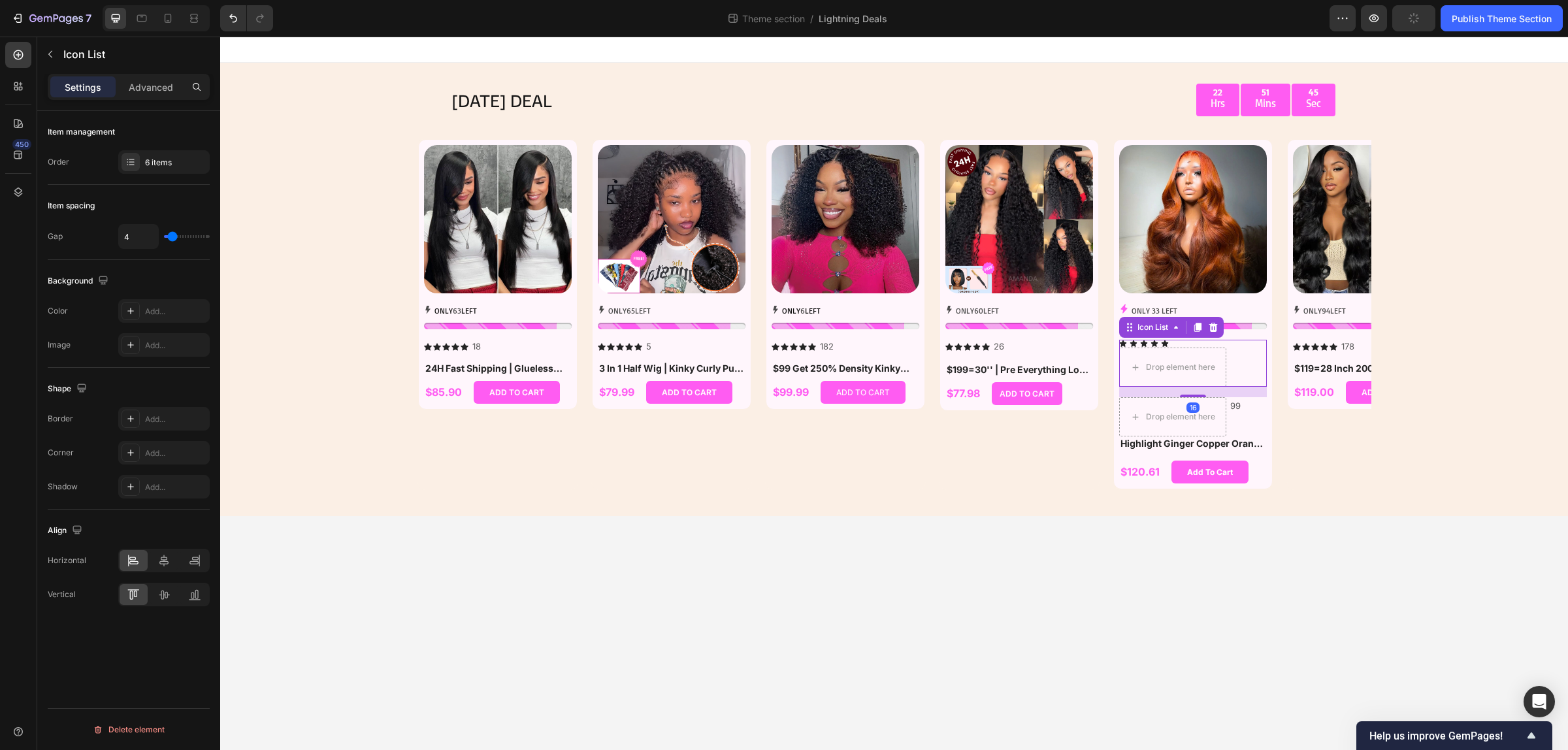
click at [1240, 361] on div "Icon Icon Icon Icon Icon Drop element here" at bounding box center [1193, 364] width 147 height 47
click at [1216, 332] on div at bounding box center [1213, 326] width 15 height 15
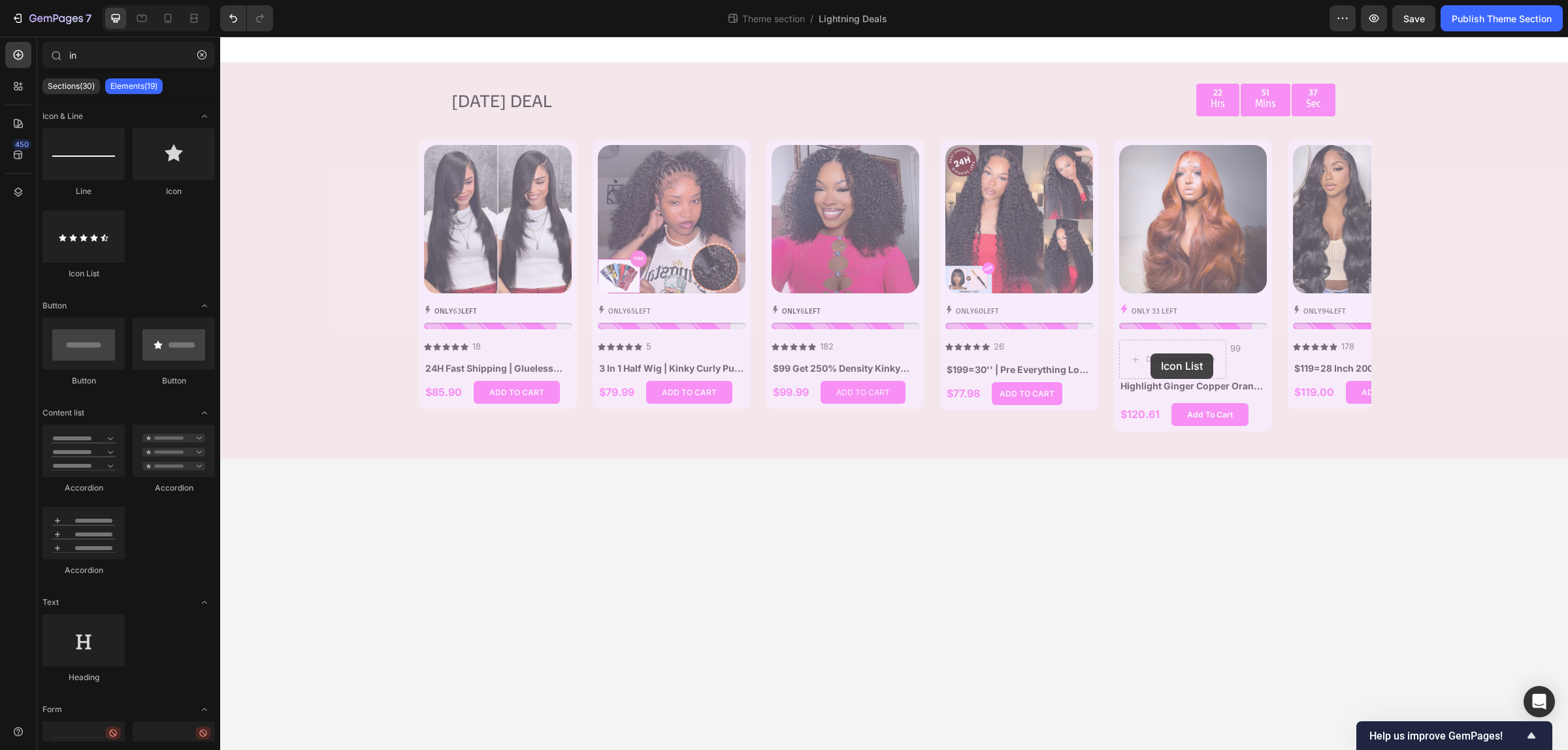
drag, startPoint x: 388, startPoint y: 286, endPoint x: 1150, endPoint y: 354, distance: 765.0
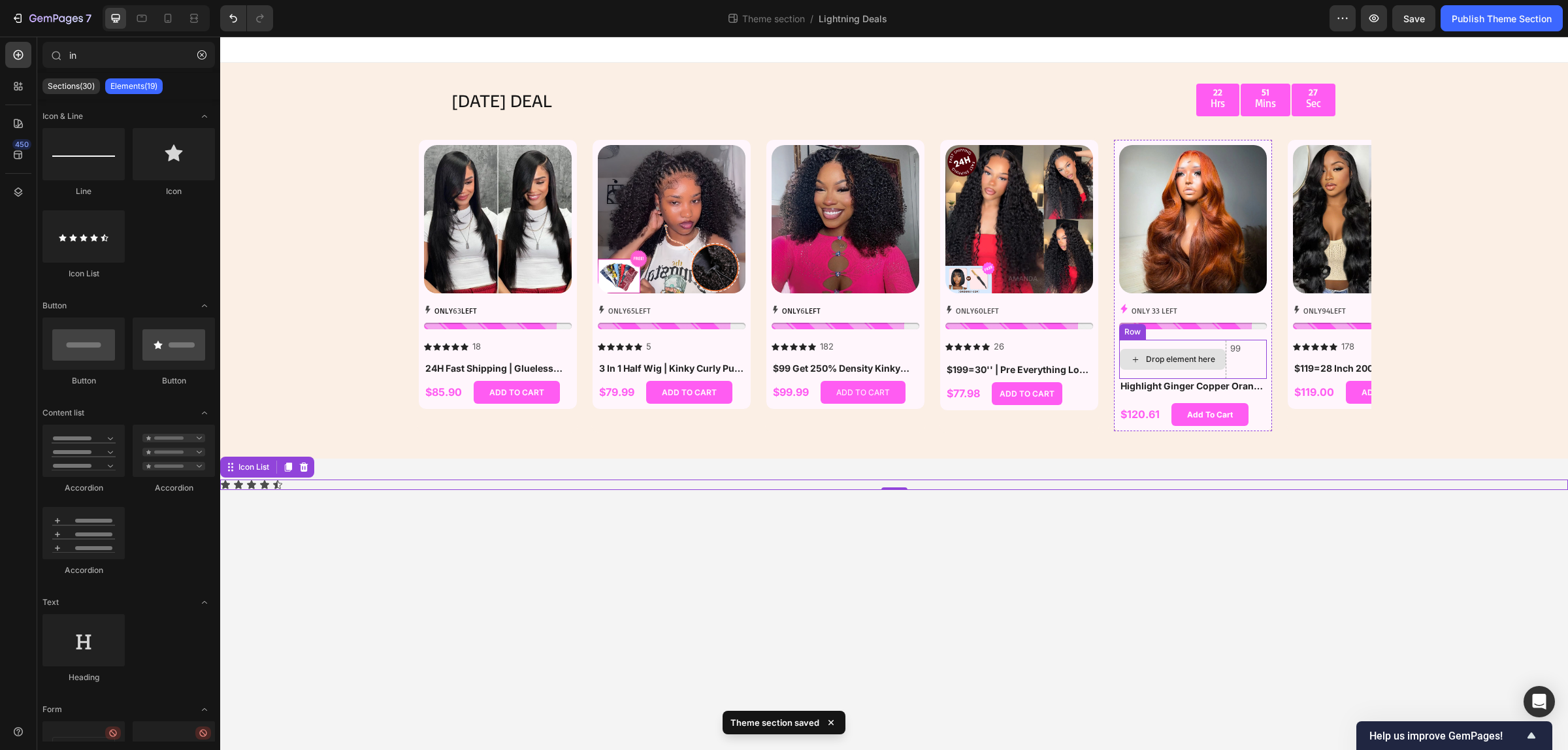
click at [1177, 360] on div "Drop element here" at bounding box center [1180, 358] width 69 height 10
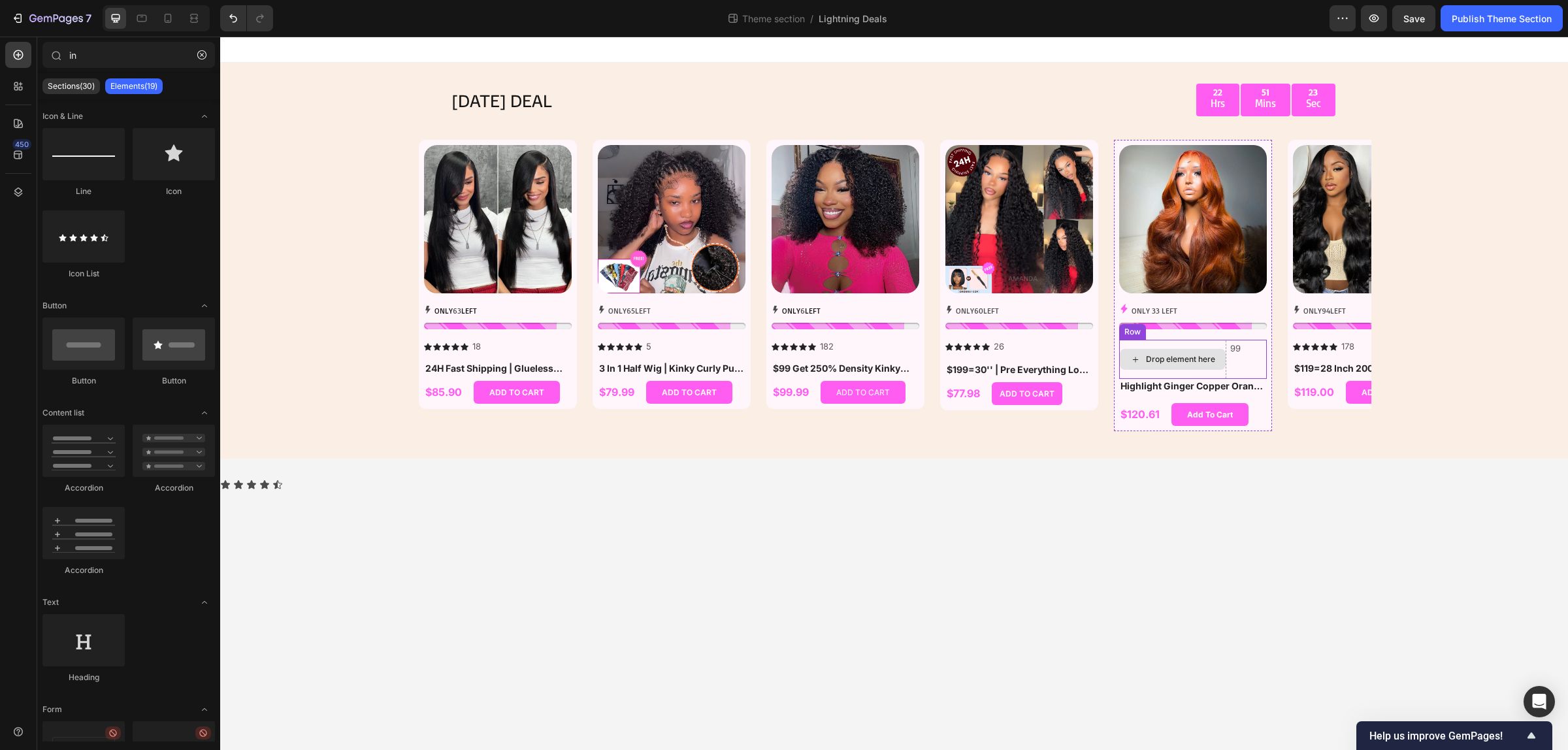
click at [1187, 361] on div "Drop element here" at bounding box center [1180, 358] width 69 height 10
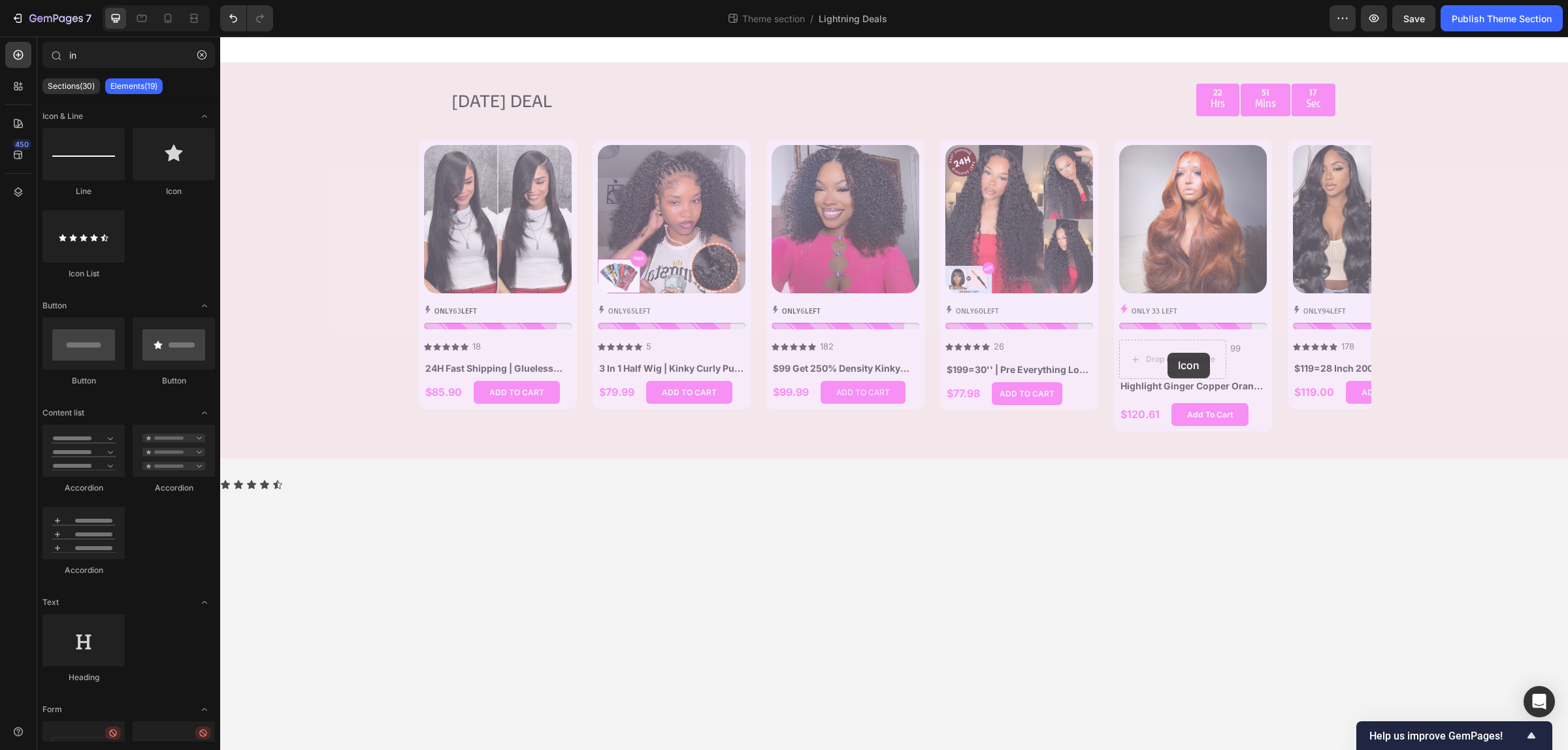
drag, startPoint x: 402, startPoint y: 201, endPoint x: 1168, endPoint y: 353, distance: 780.9
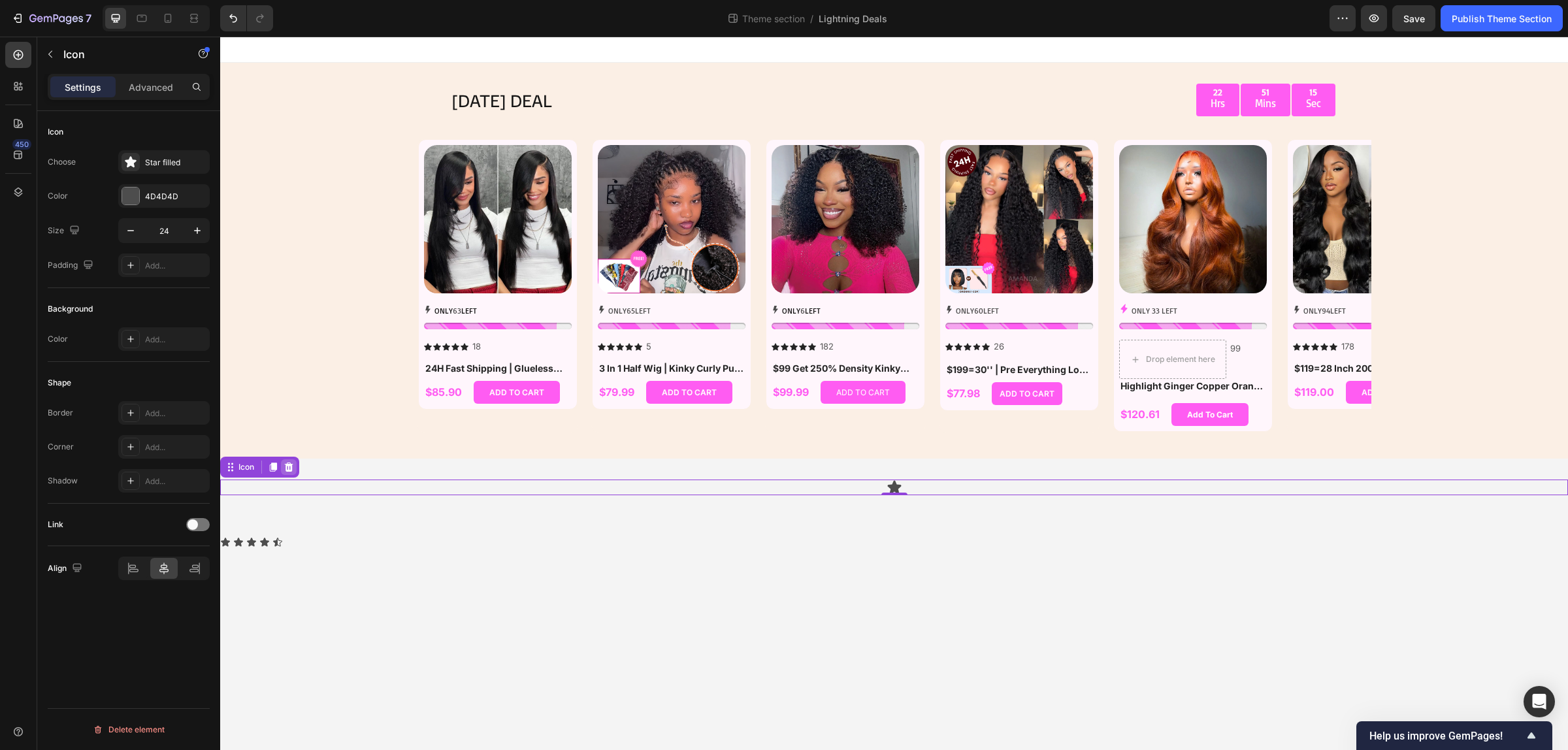
click at [294, 465] on icon at bounding box center [288, 466] width 10 height 10
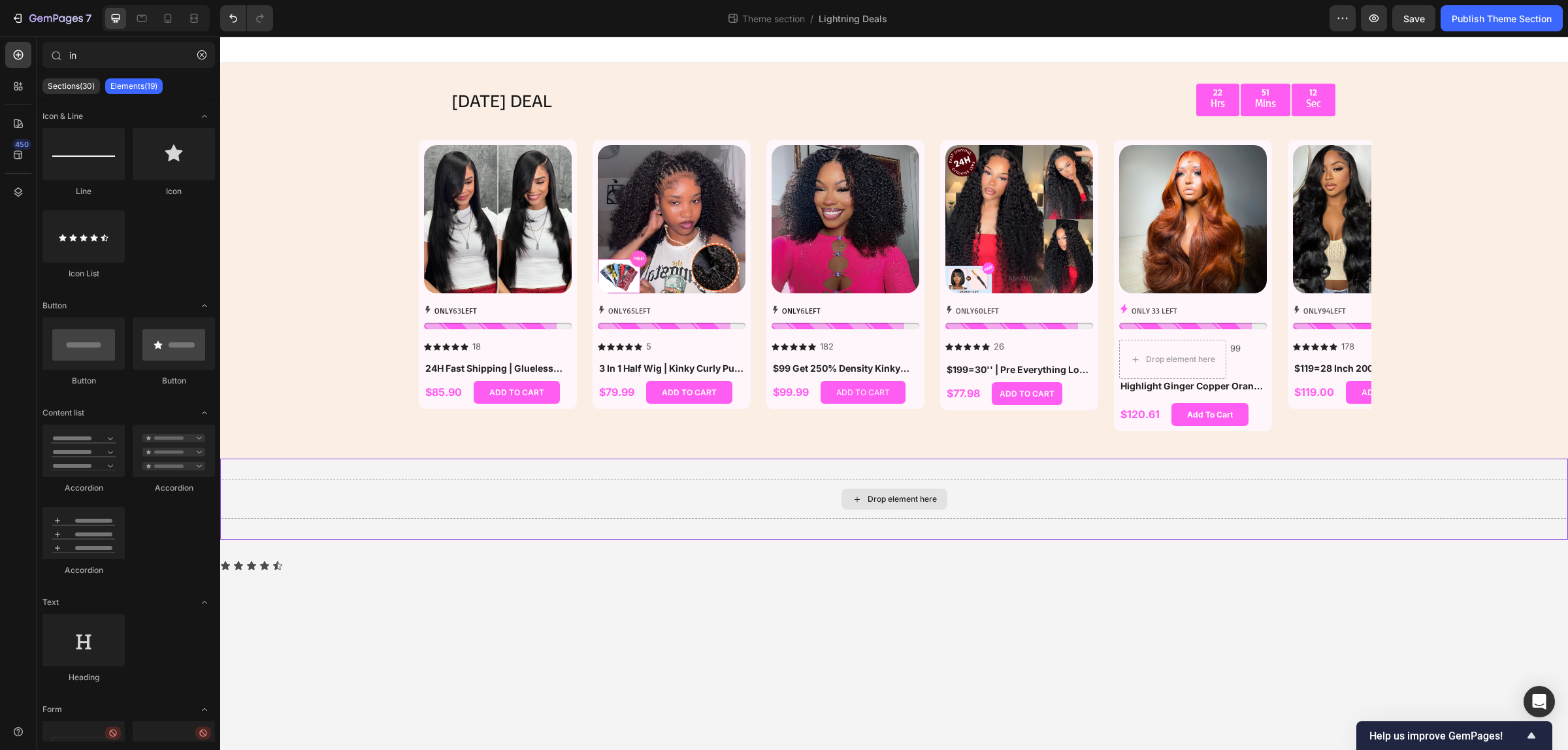
click at [373, 492] on div "Drop element here" at bounding box center [894, 498] width 1347 height 39
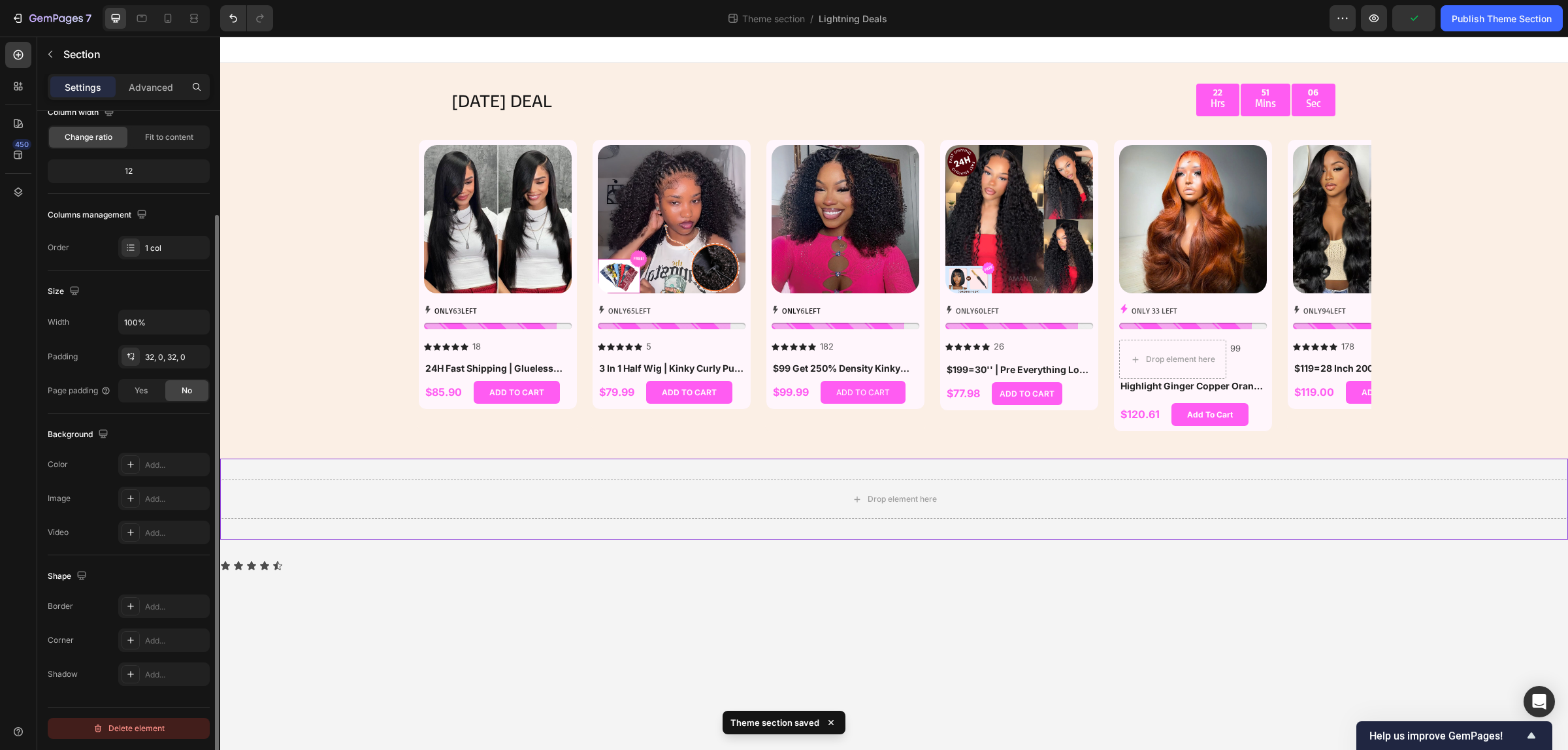
click at [158, 727] on div "Delete element" at bounding box center [128, 728] width 72 height 15
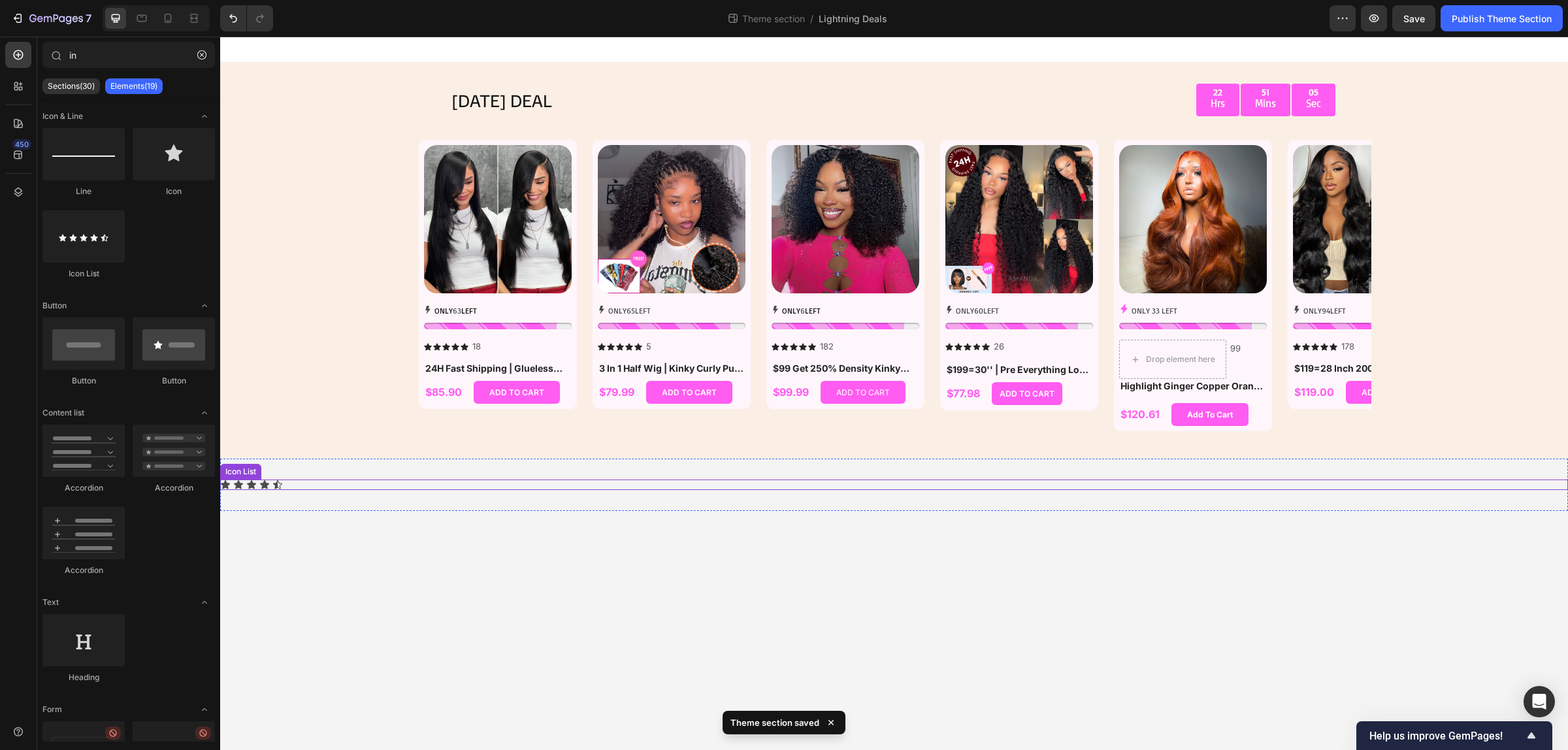
click at [461, 480] on div "Icon Icon Icon Icon Icon" at bounding box center [894, 484] width 1347 height 10
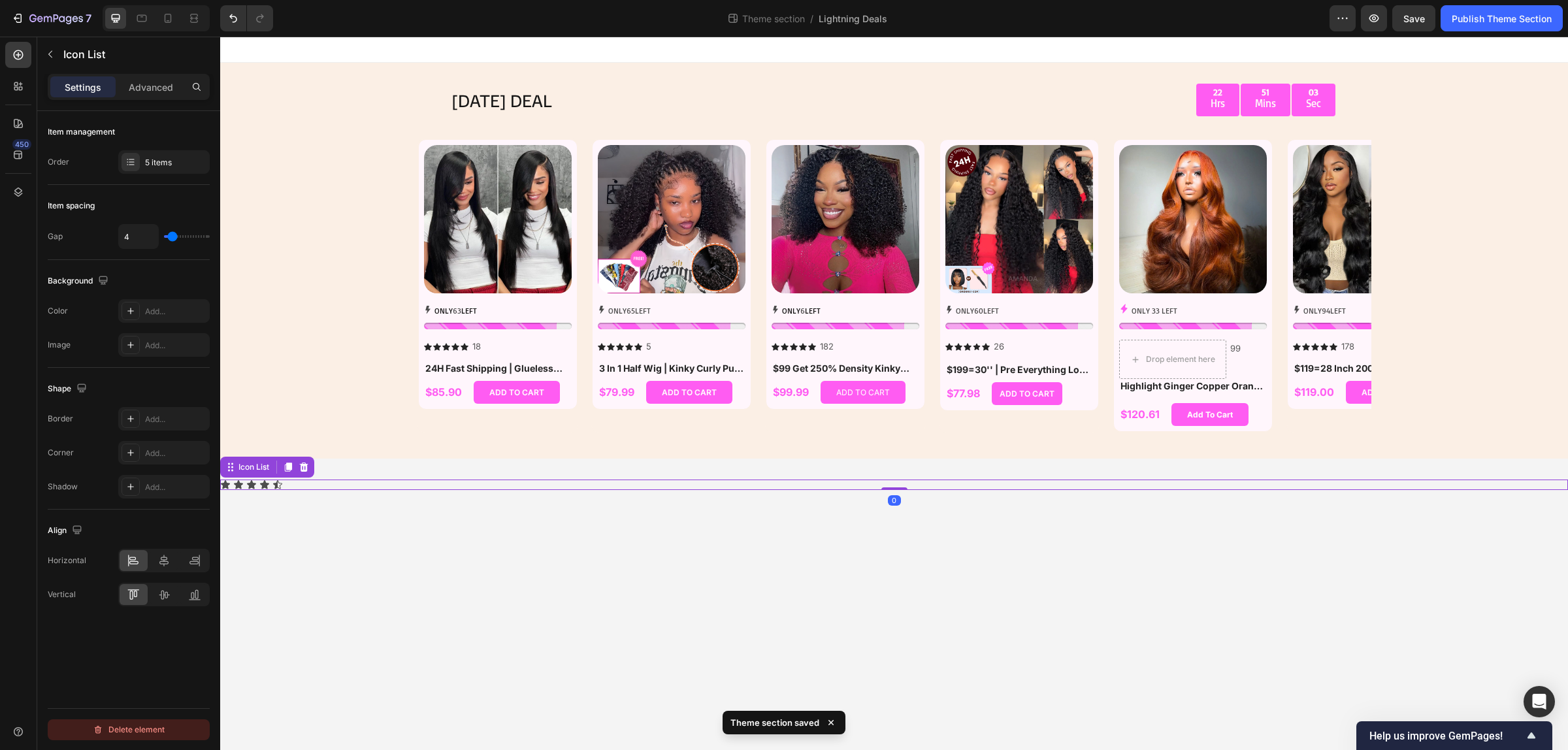
click at [135, 733] on div "Delete element" at bounding box center [128, 729] width 72 height 15
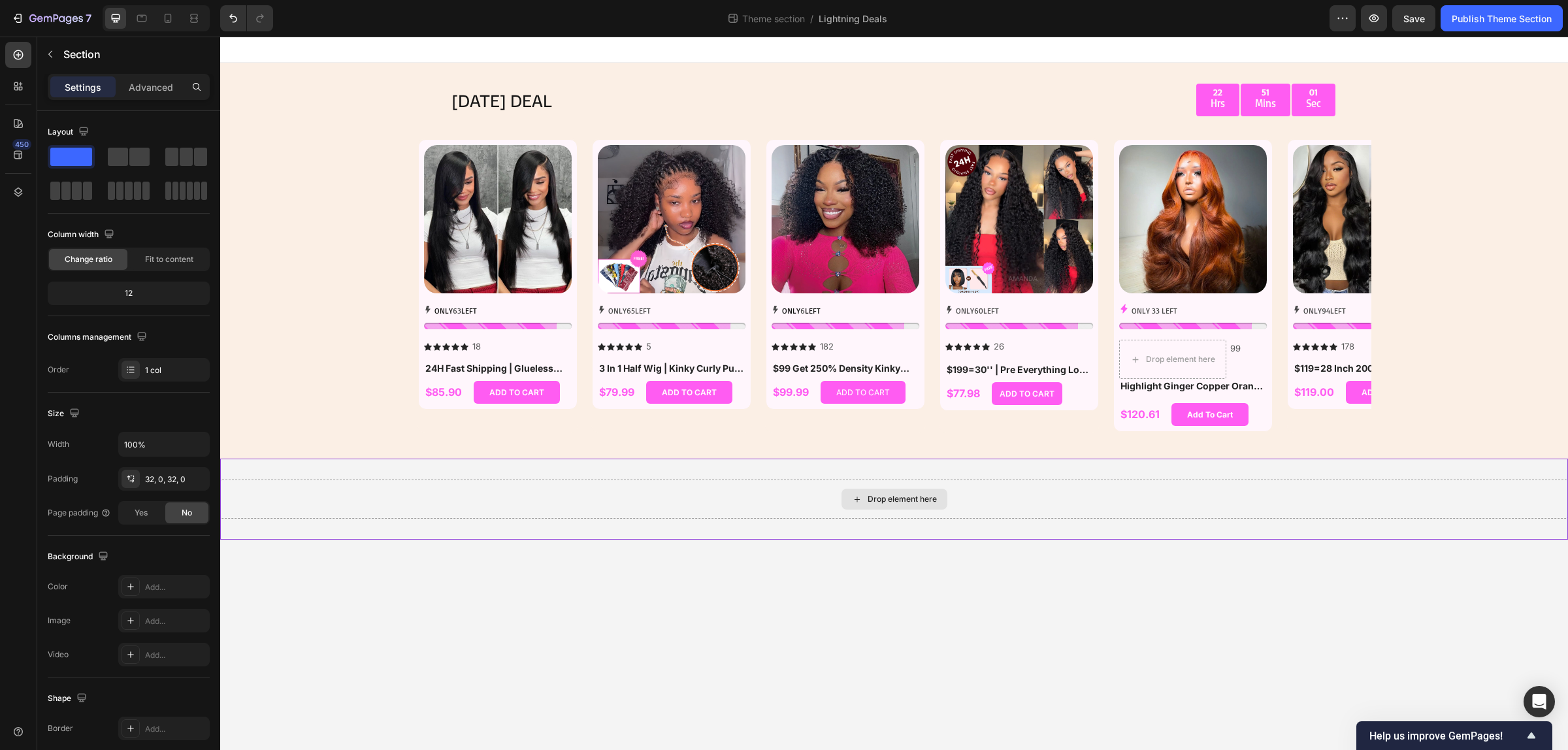
click at [642, 494] on div "Drop element here" at bounding box center [894, 498] width 1347 height 39
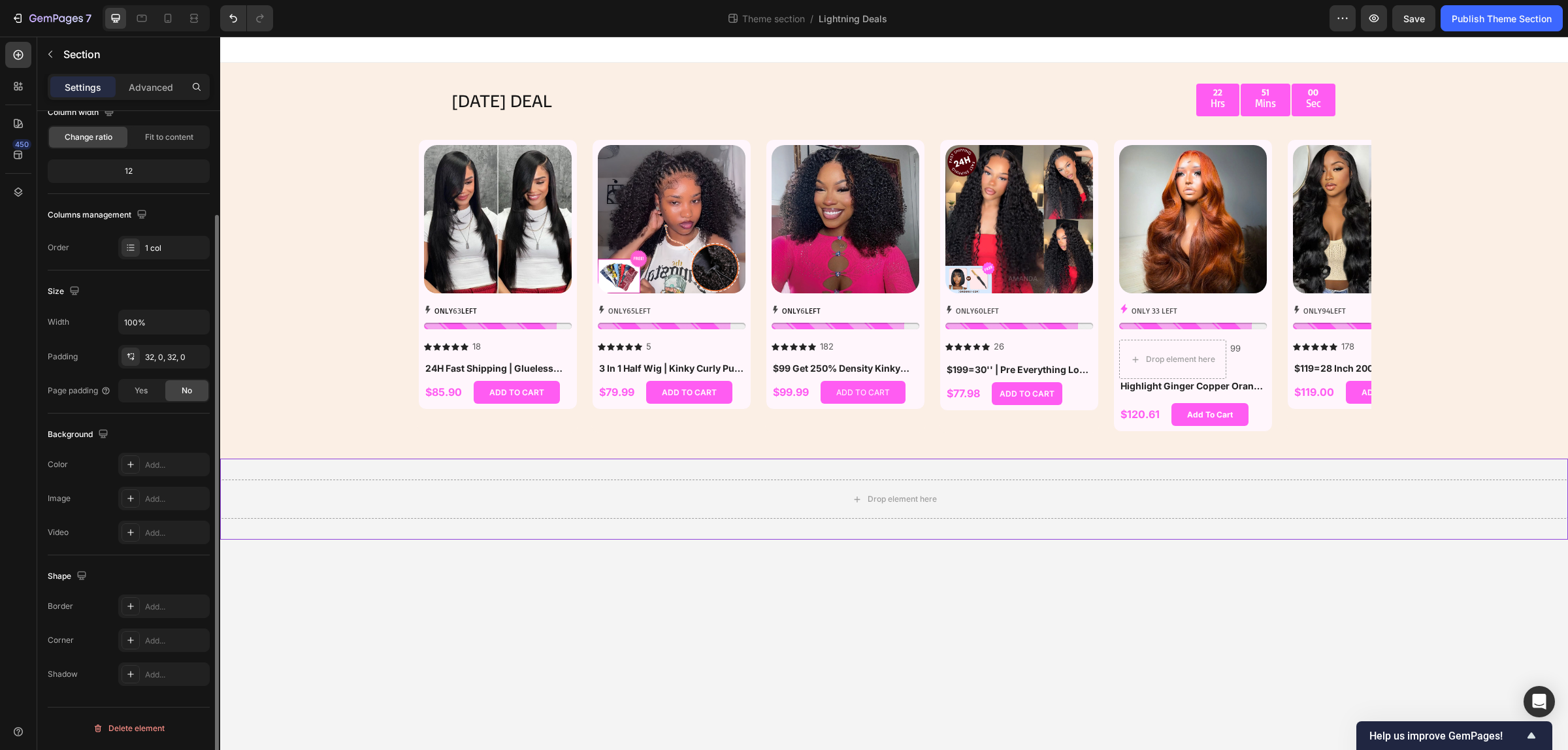
click at [137, 730] on div "Delete element" at bounding box center [128, 728] width 72 height 15
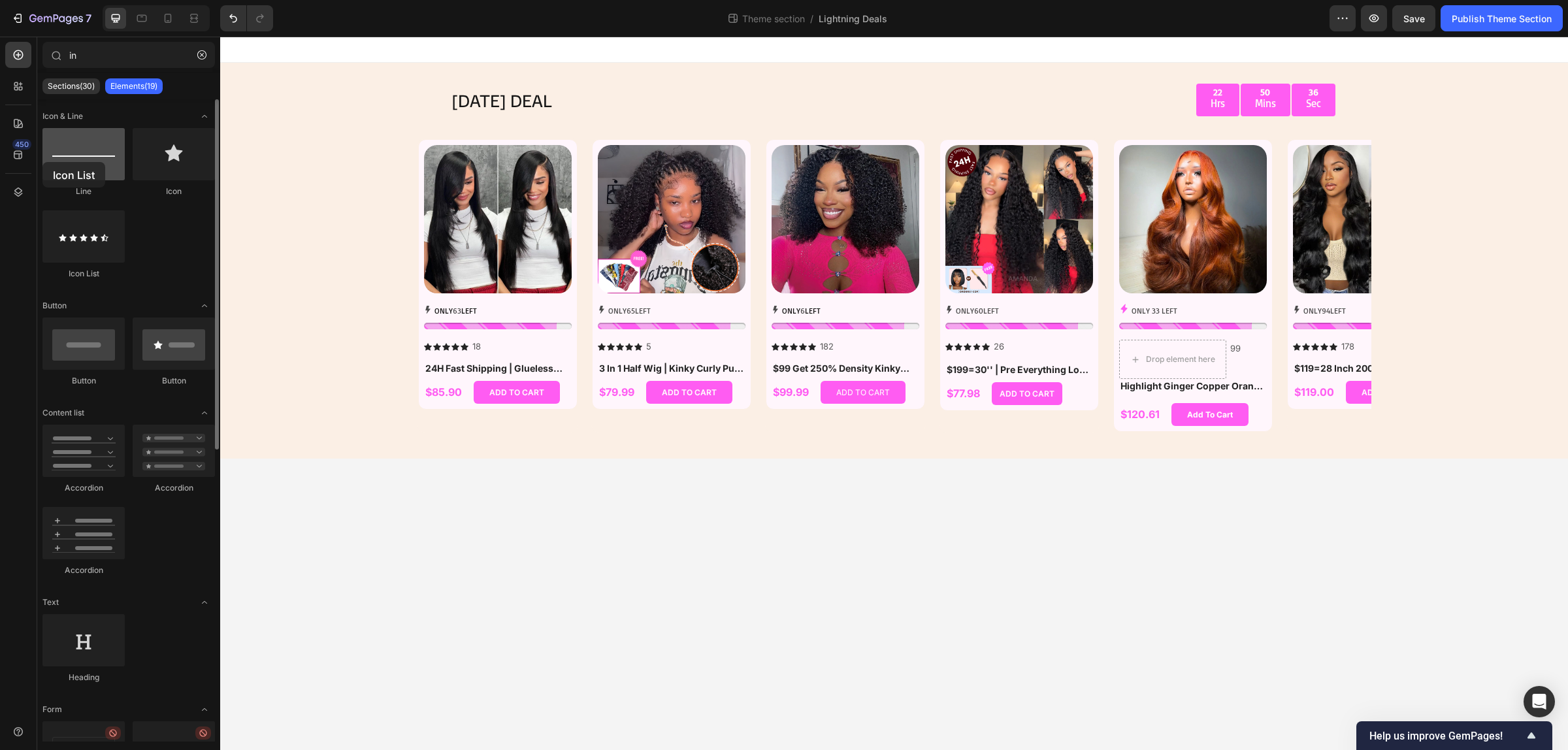
drag, startPoint x: 131, startPoint y: 260, endPoint x: 43, endPoint y: 162, distance: 131.7
click at [43, 162] on div "Line Icon Icon List" at bounding box center [129, 210] width 173 height 164
click at [289, 98] on div "TODAY'S DEAL Text Block 22 Hrs 50 Mins 23 Sec Countdown Timer Row Row Product I…" at bounding box center [894, 260] width 1347 height 395
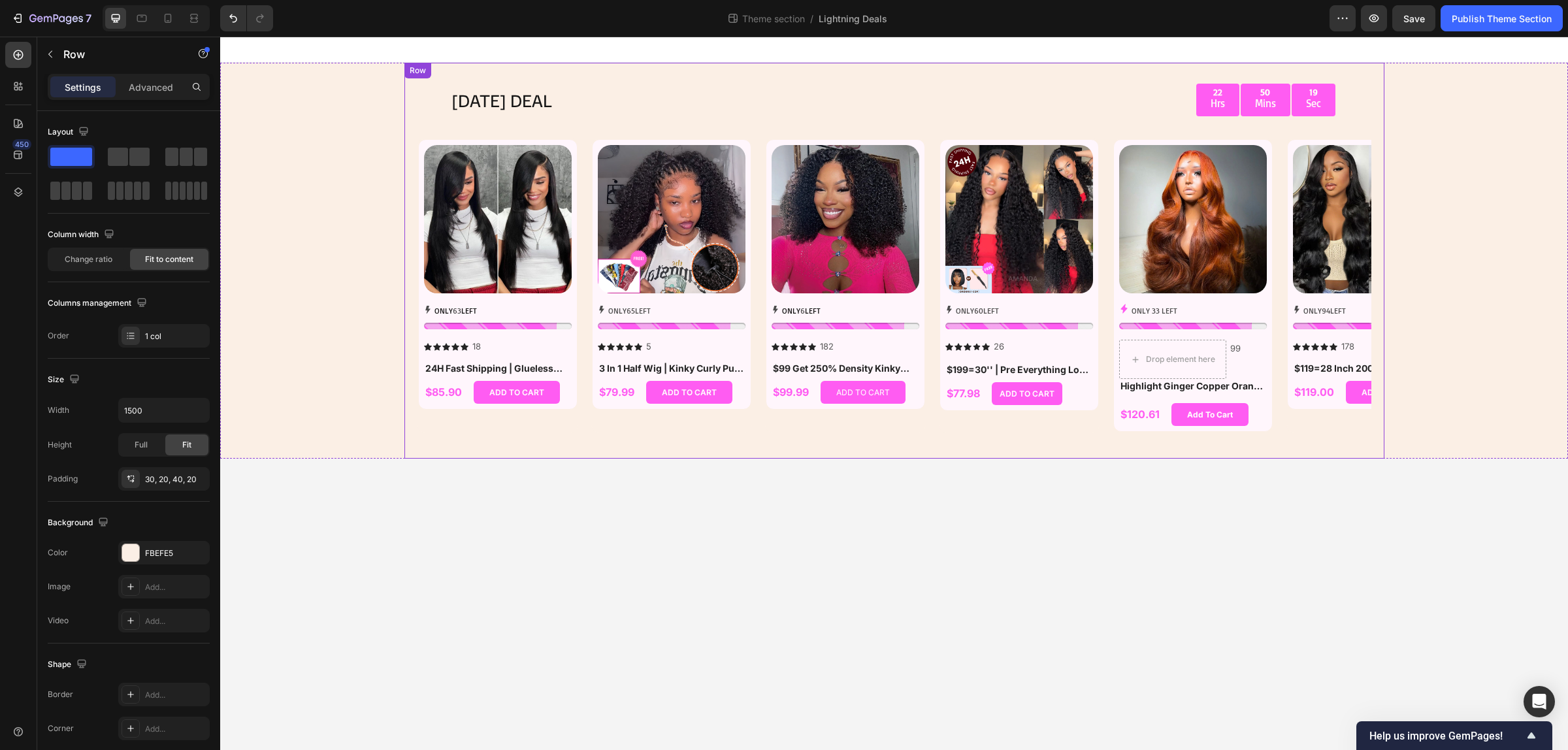
click at [415, 125] on div "TODAY'S DEAL Text Block 22 Hrs 50 Mins 19 Sec Countdown Timer Row Row Product I…" at bounding box center [894, 260] width 980 height 395
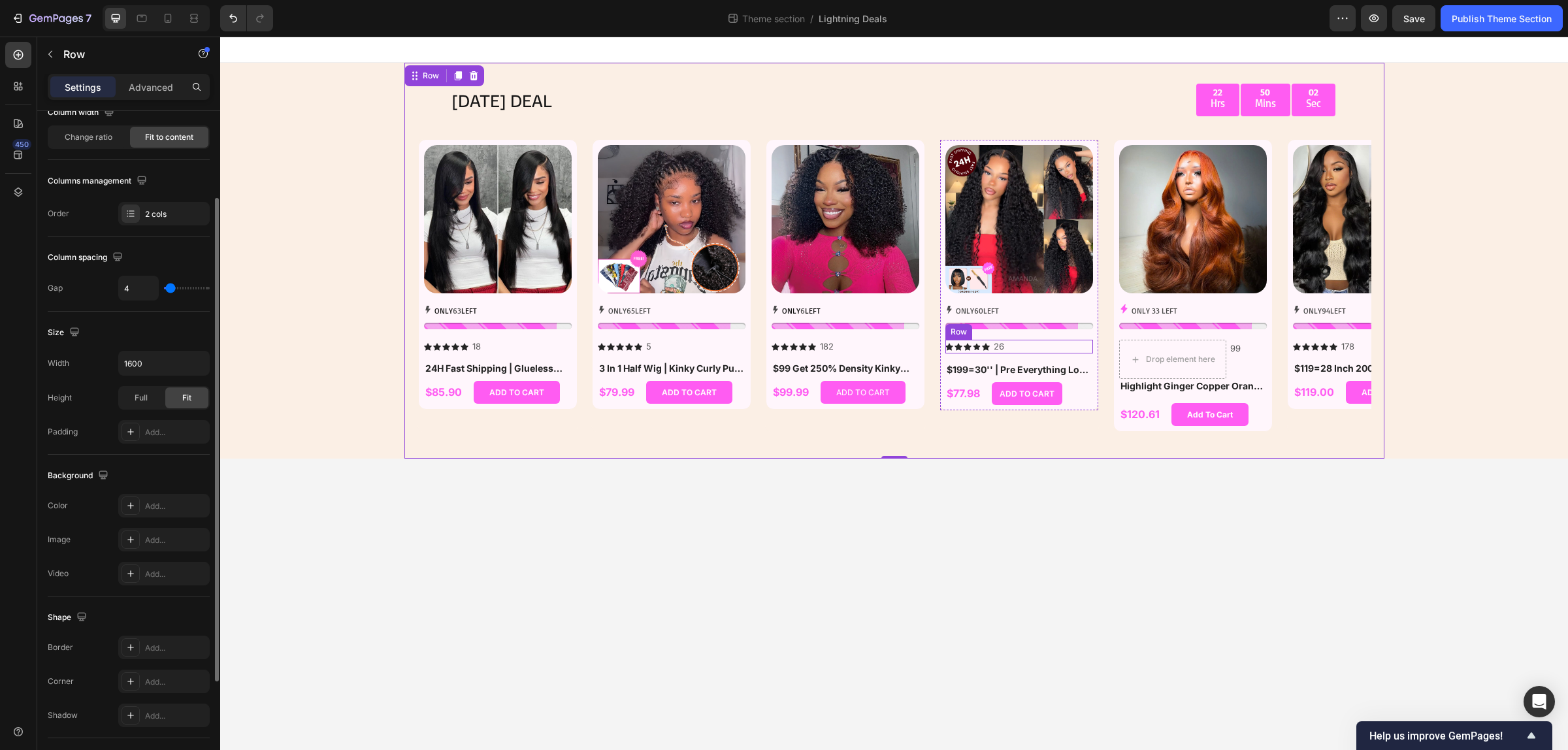
click at [1027, 348] on div "Icon Icon Icon Icon Icon Icon List 26 Text Block Row" at bounding box center [1019, 346] width 147 height 14
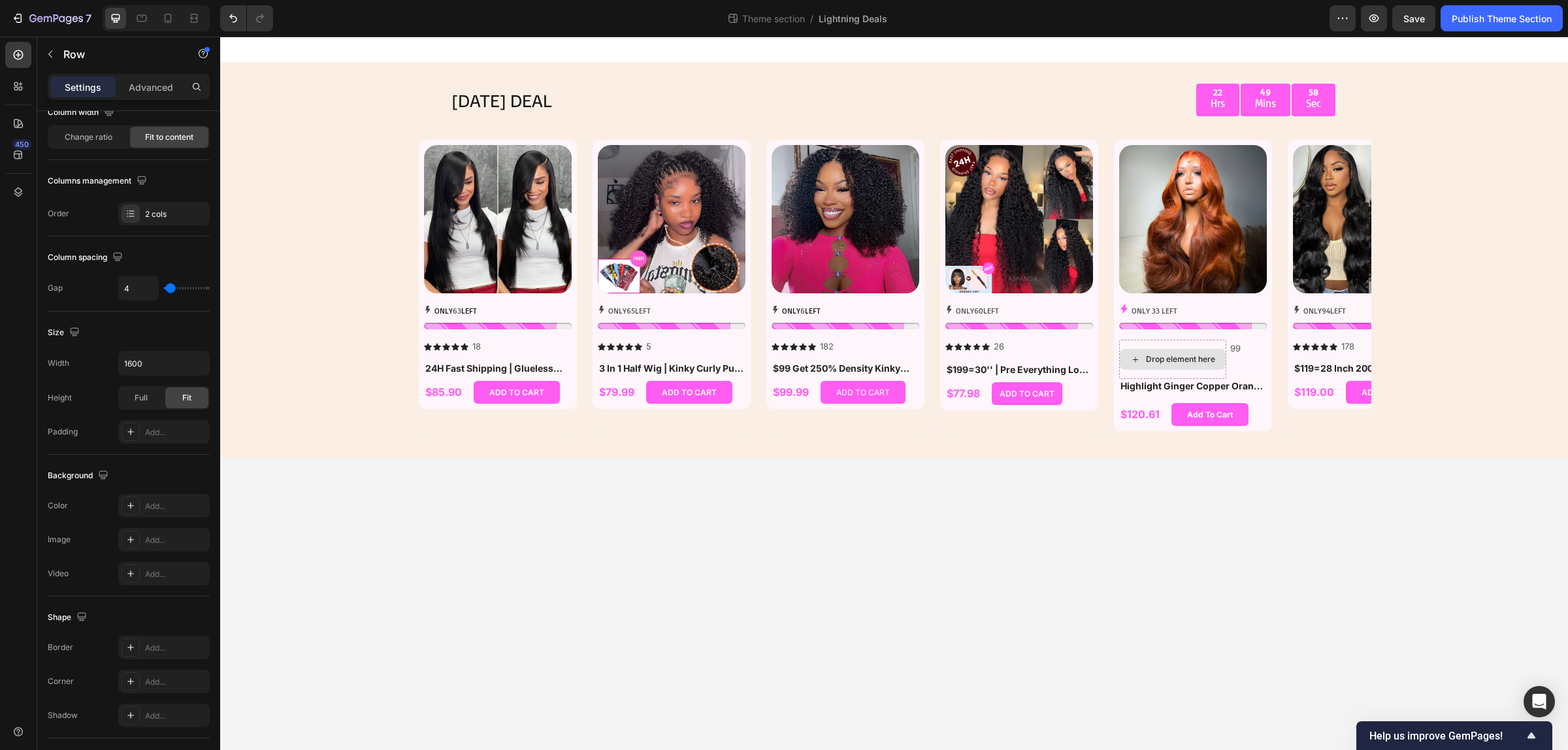
click at [1171, 361] on div "Drop element here" at bounding box center [1180, 358] width 69 height 10
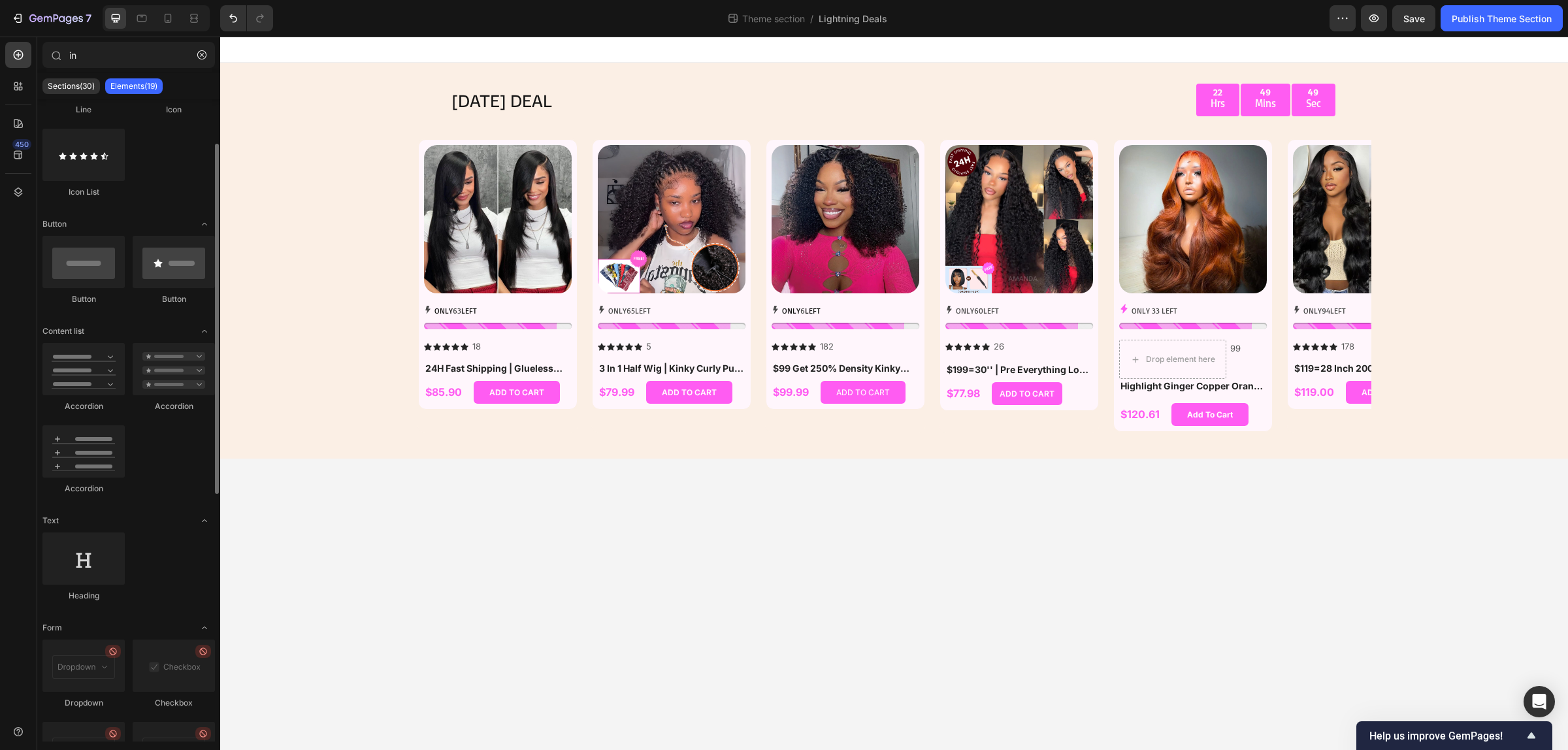
scroll to position [0, 0]
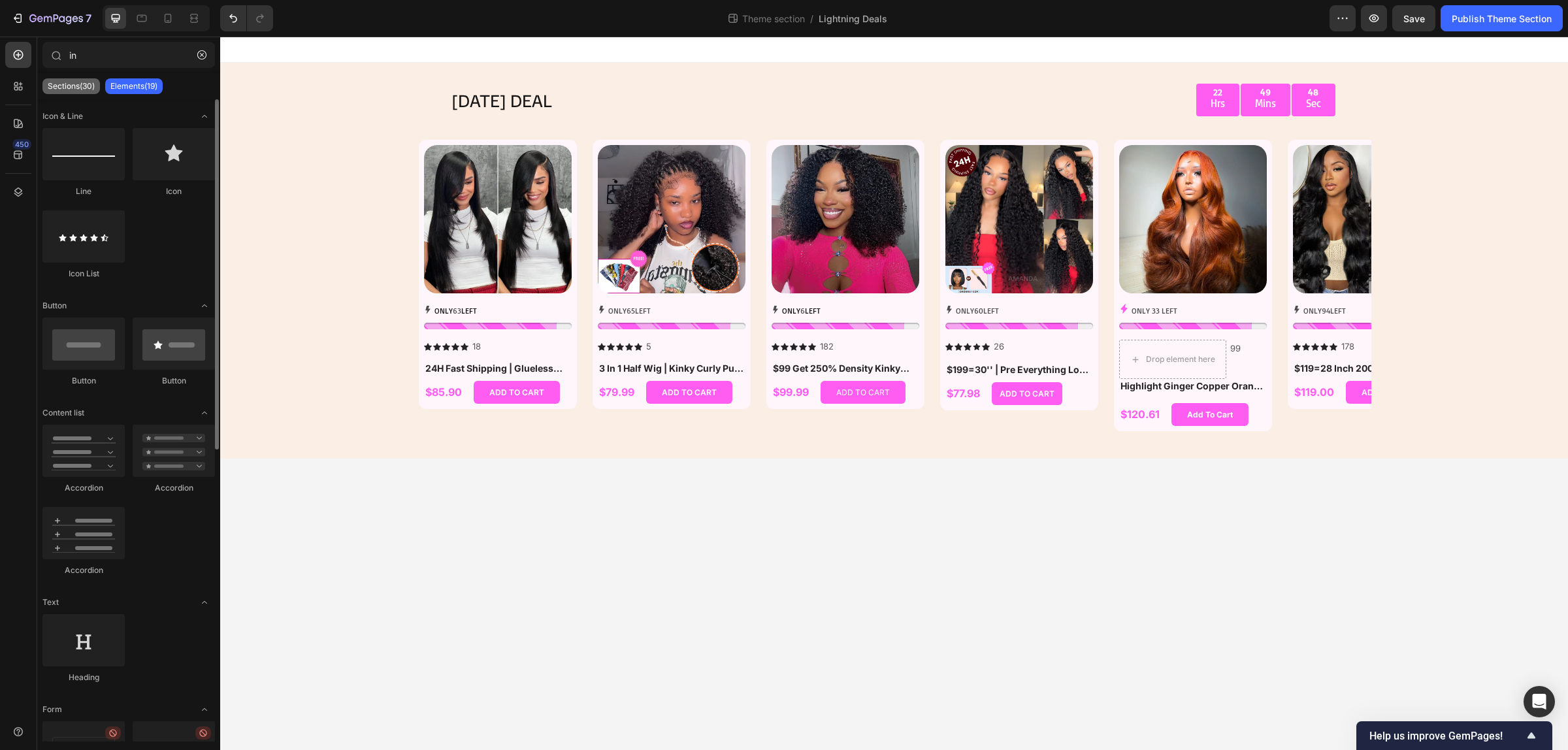
click at [76, 87] on p "Sections(30)" at bounding box center [71, 85] width 47 height 10
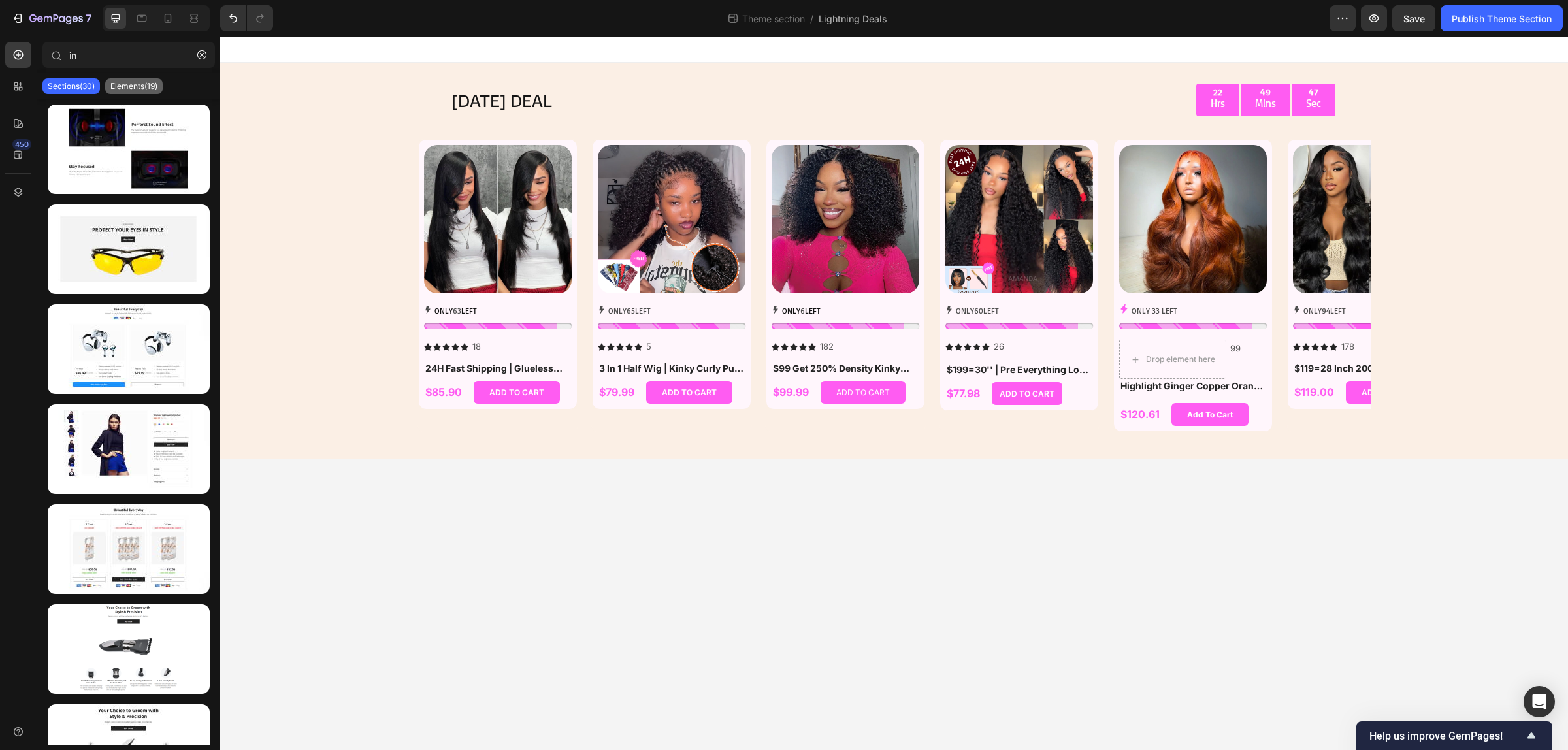
click at [128, 86] on p "Elements(19)" at bounding box center [134, 85] width 47 height 10
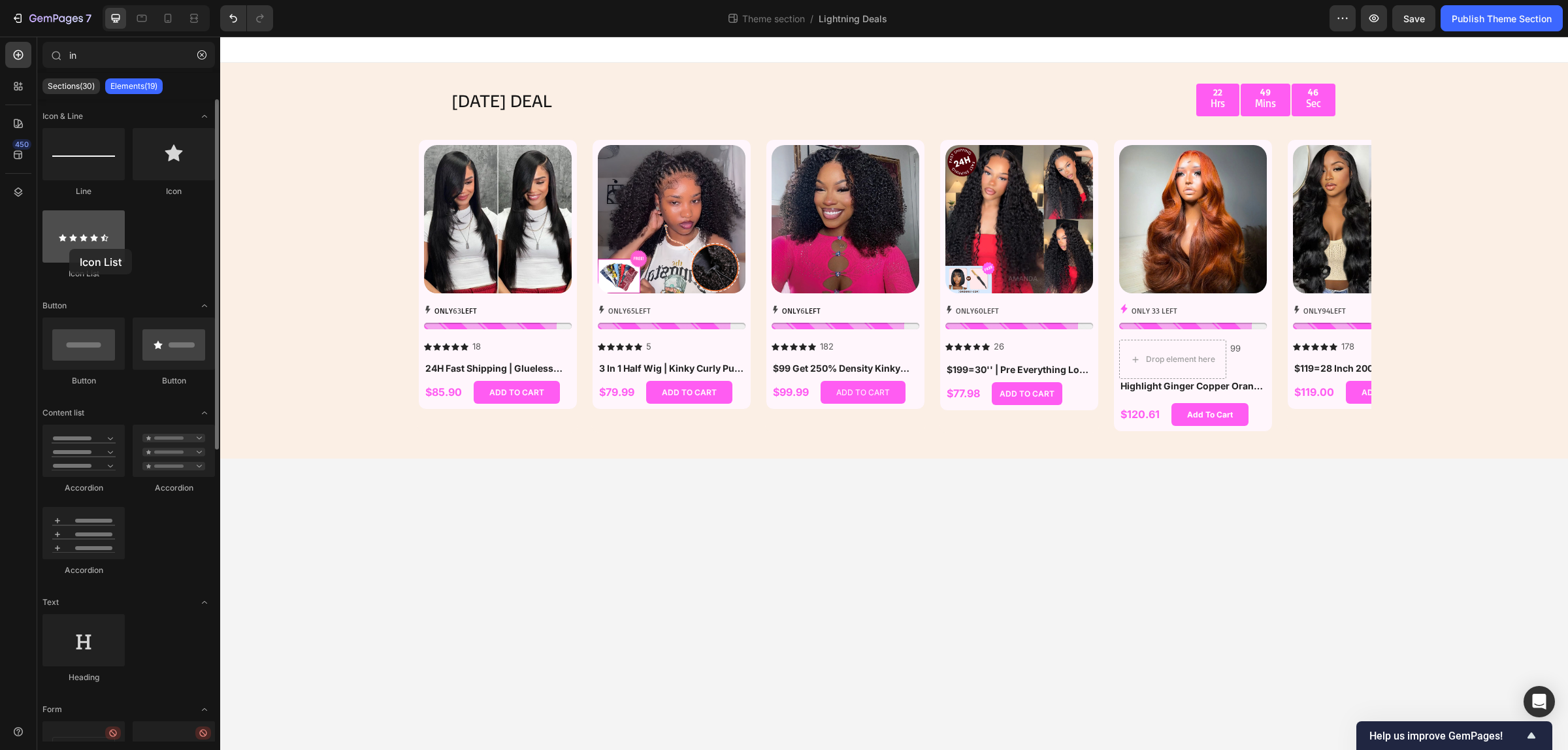
click at [69, 248] on div at bounding box center [84, 235] width 83 height 52
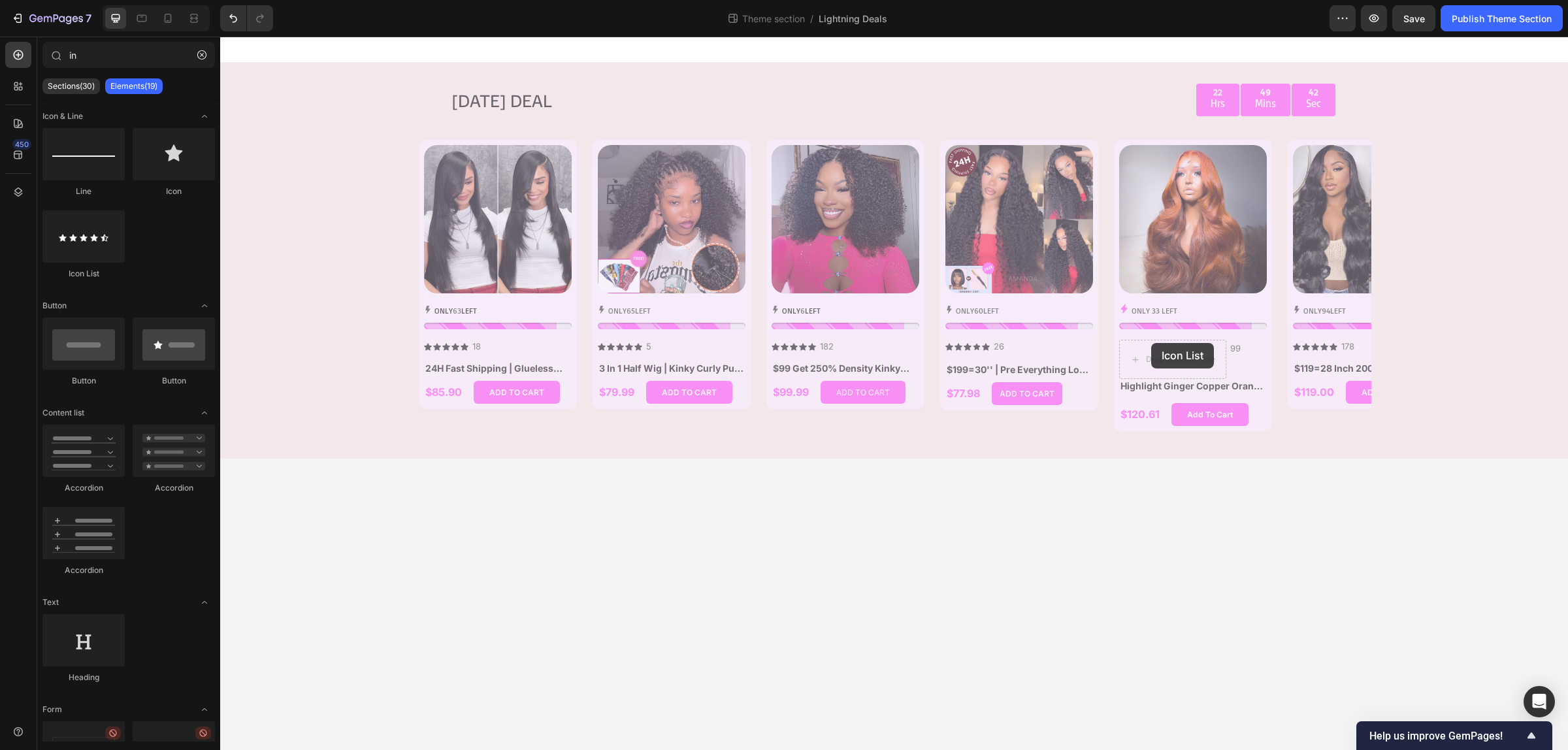
drag, startPoint x: 303, startPoint y: 284, endPoint x: 1151, endPoint y: 343, distance: 850.0
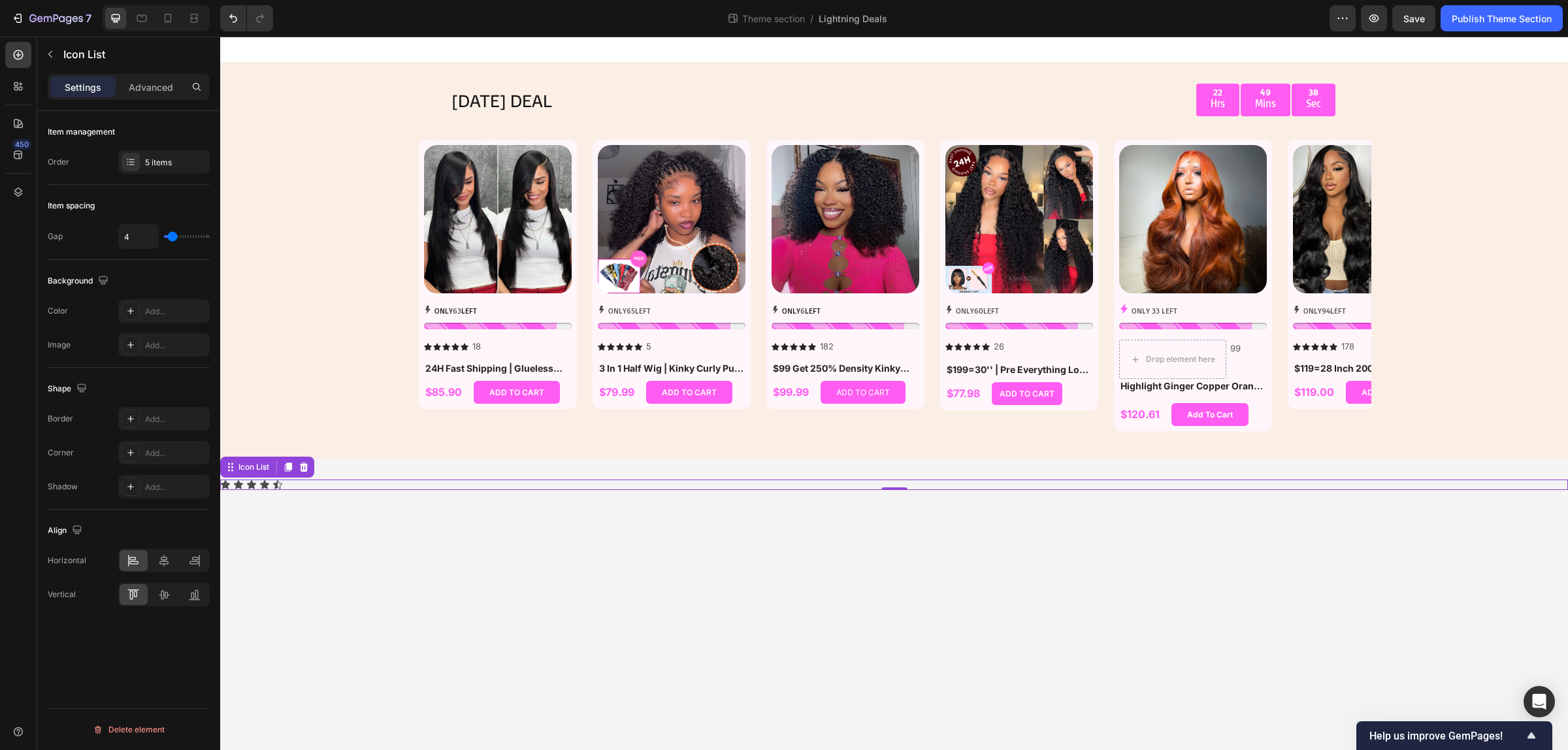
click at [305, 469] on icon at bounding box center [303, 466] width 10 height 10
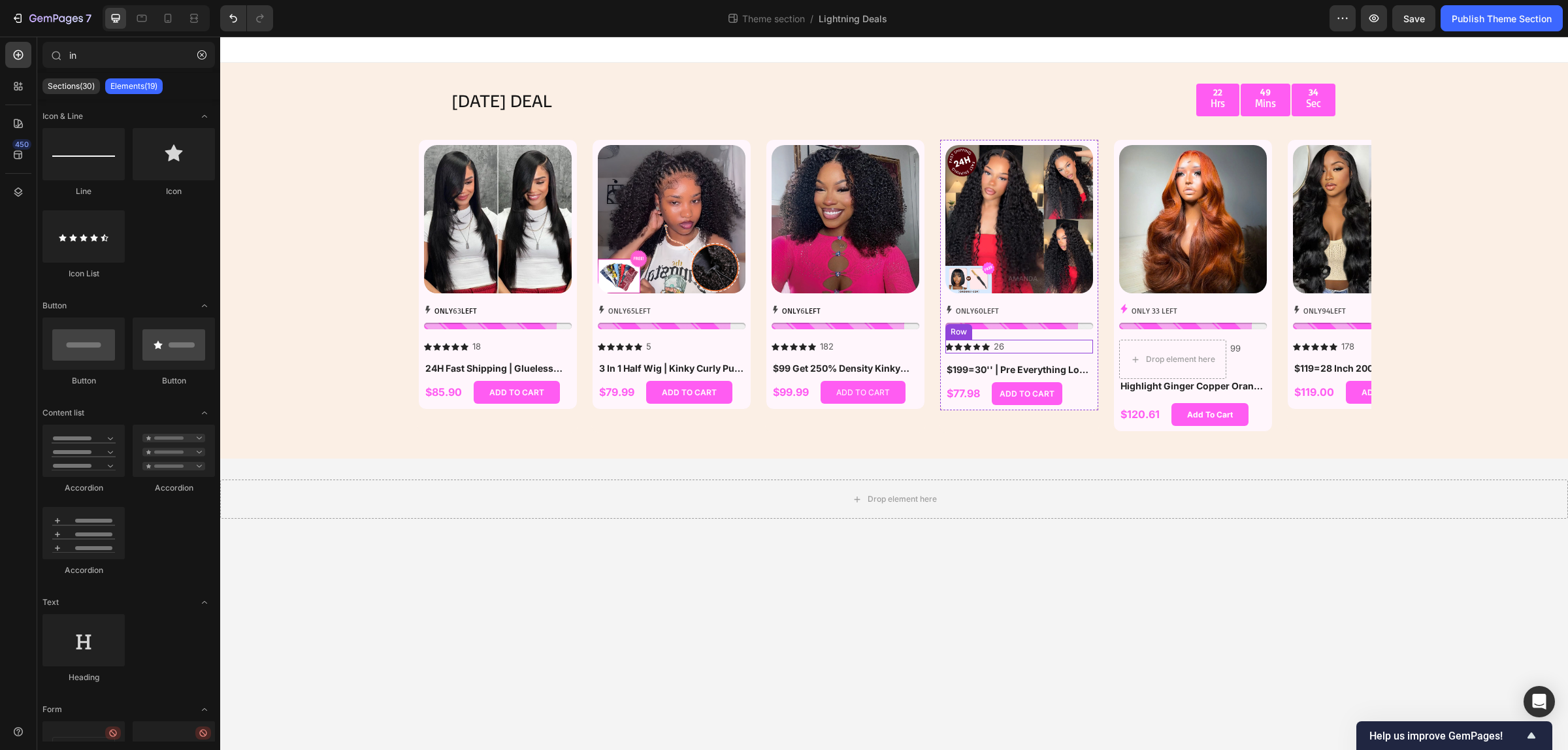
click at [1027, 347] on div "Icon Icon Icon Icon Icon Icon List 26 Text Block Row" at bounding box center [1019, 346] width 147 height 14
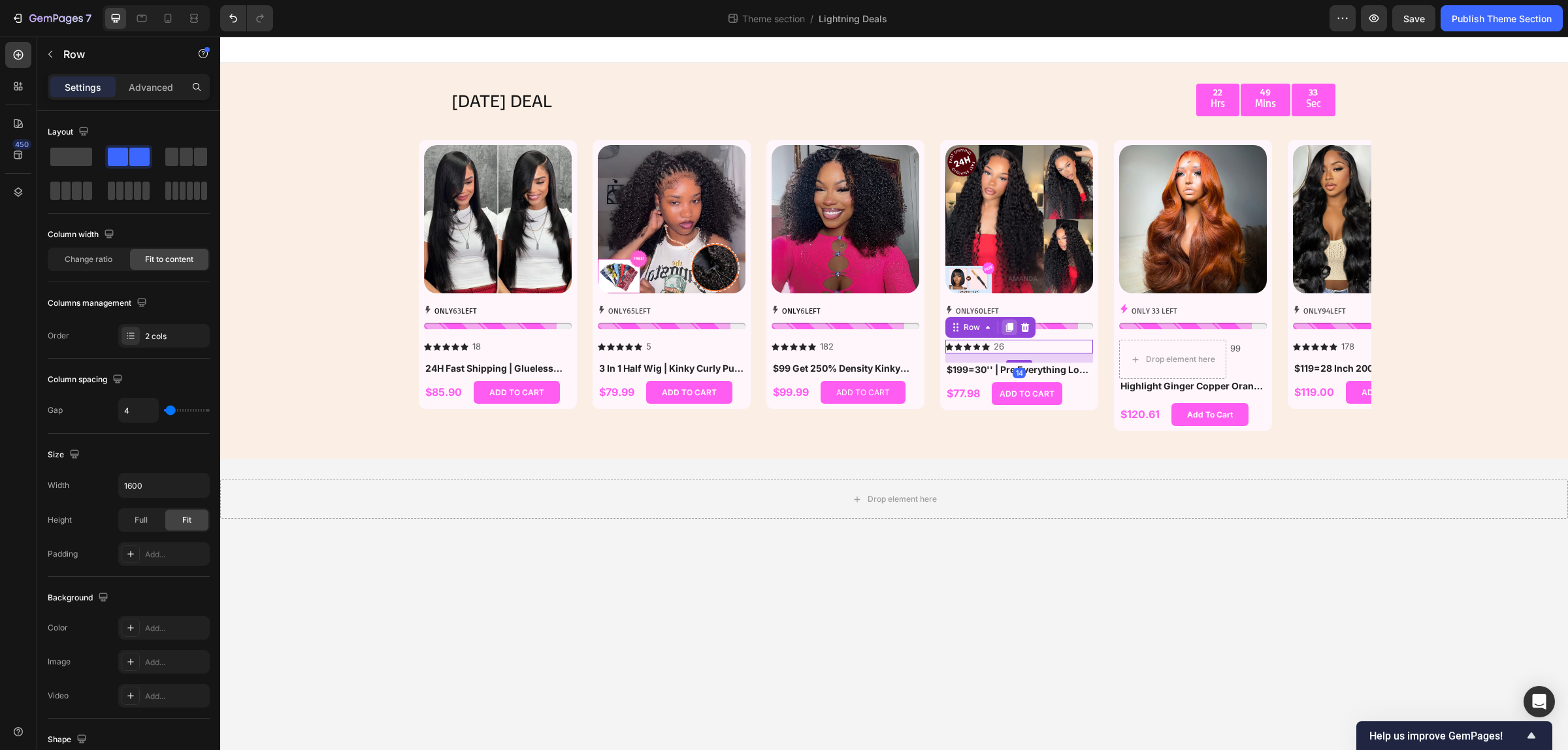
click at [1011, 327] on icon at bounding box center [1010, 327] width 7 height 9
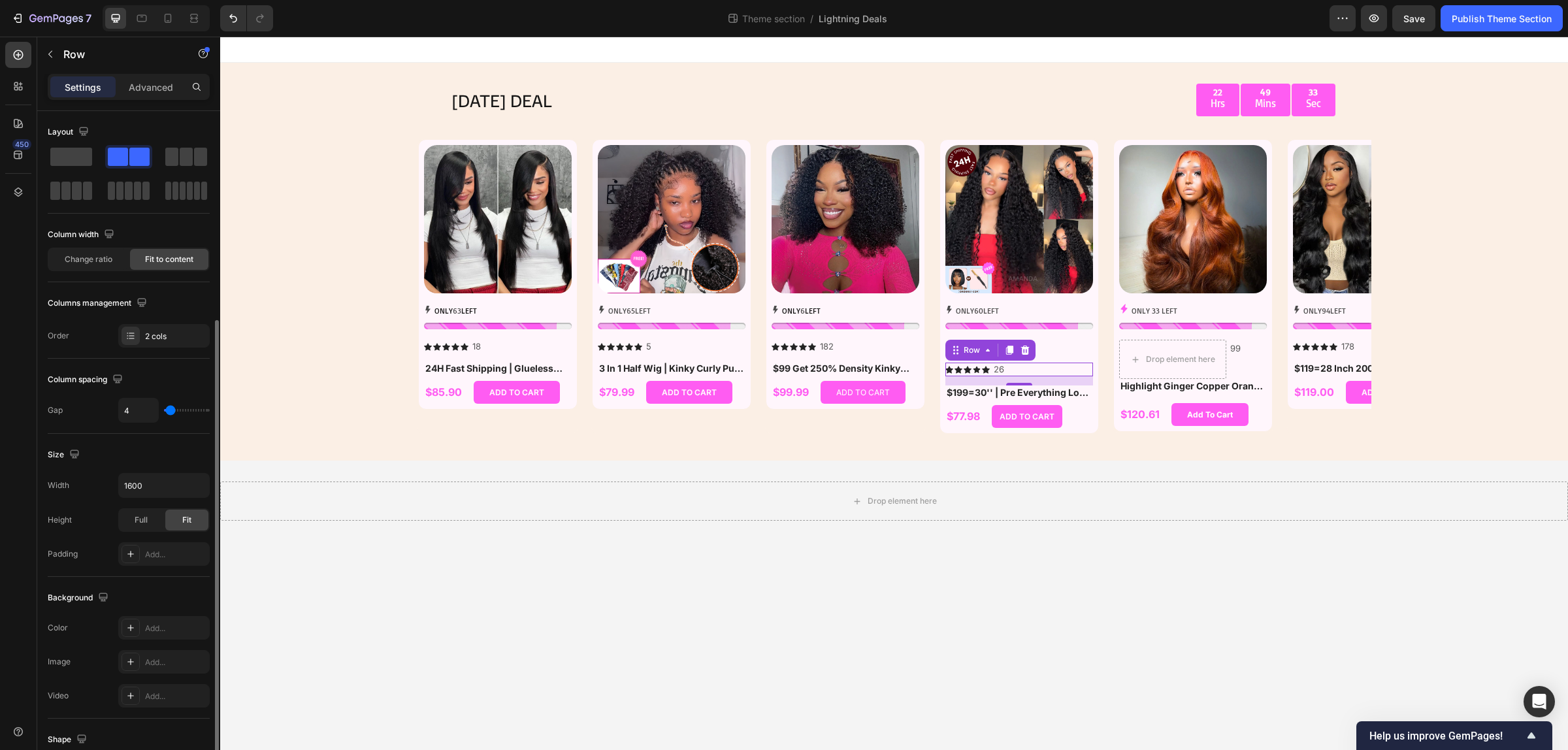
scroll to position [122, 0]
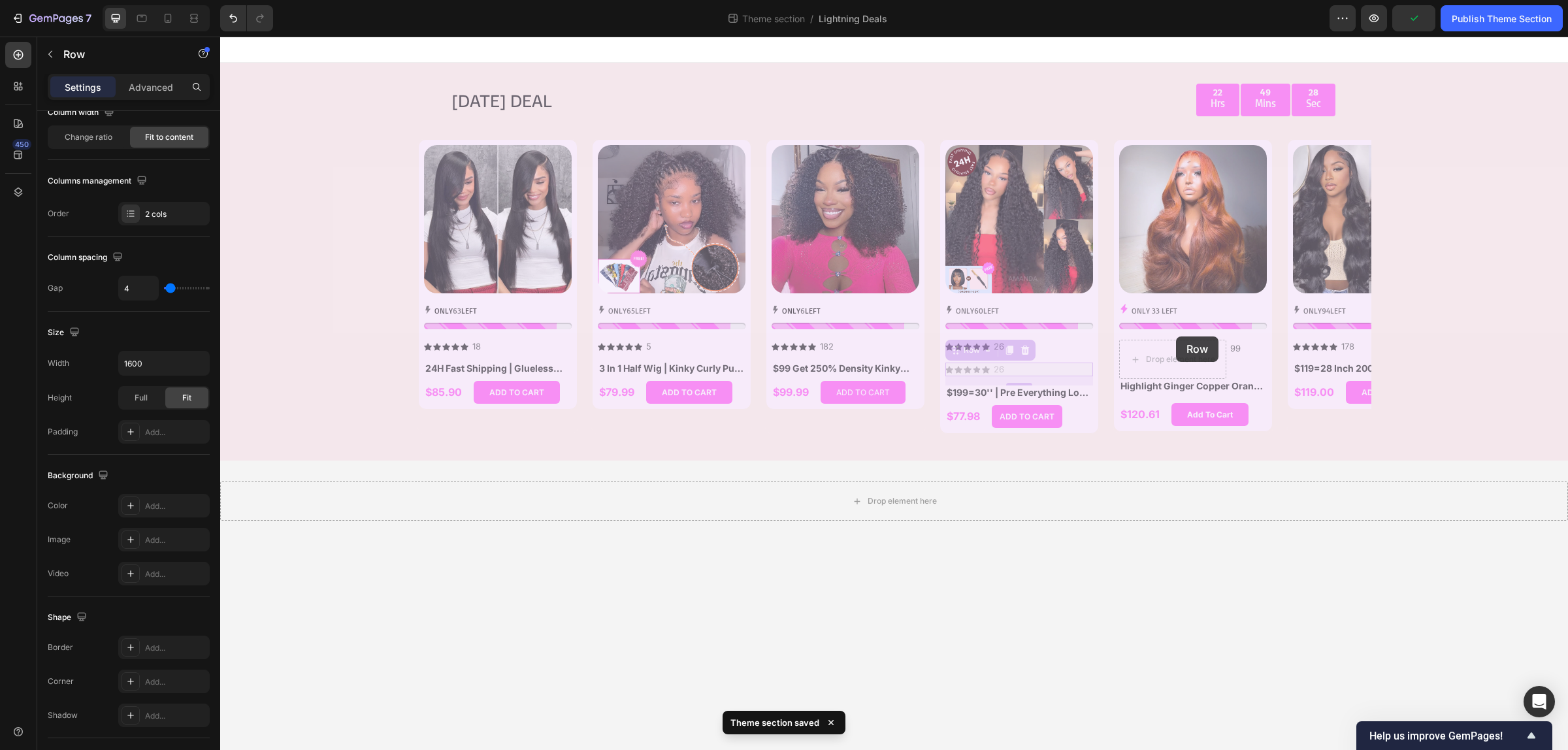
drag, startPoint x: 1029, startPoint y: 367, endPoint x: 1169, endPoint y: 359, distance: 140.2
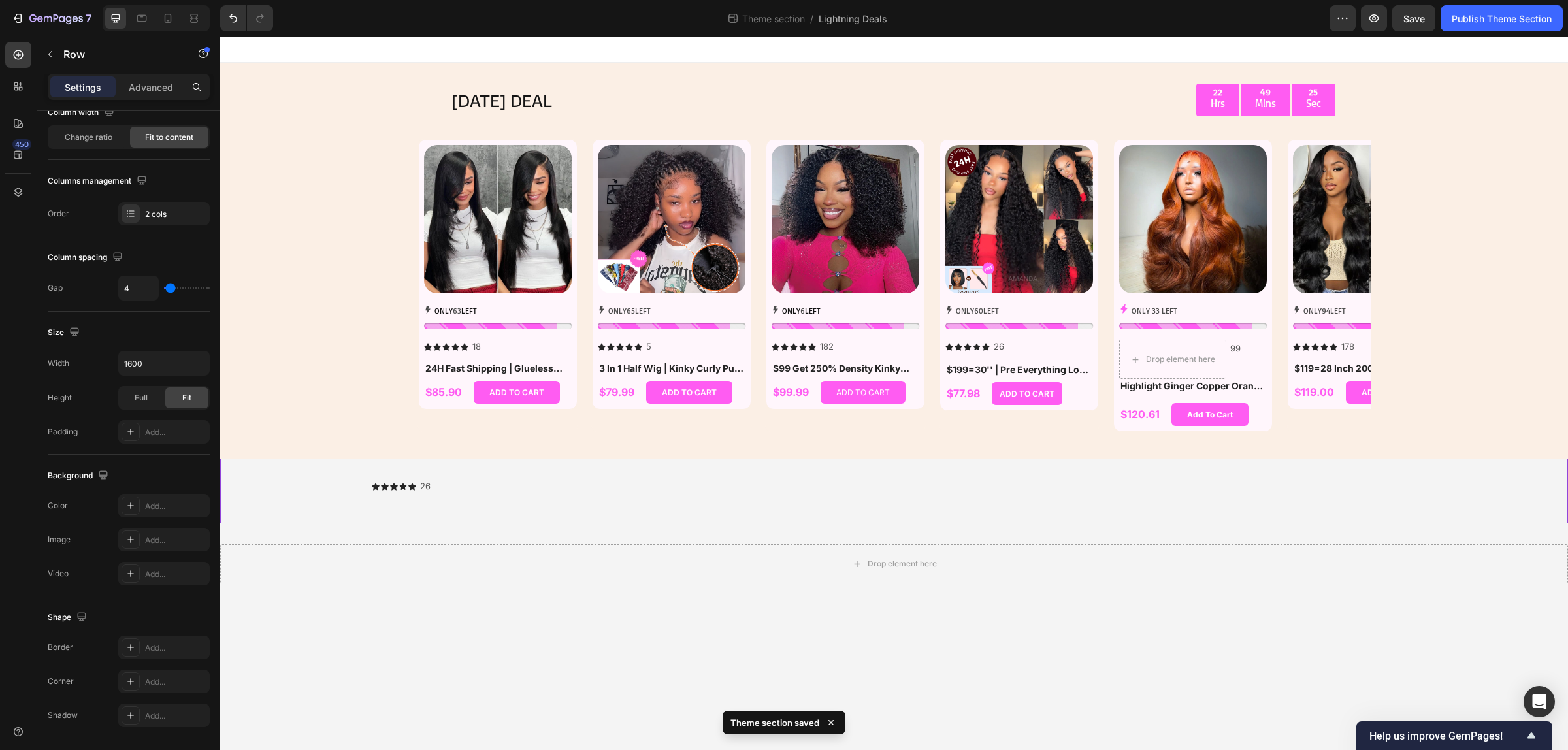
scroll to position [122, 0]
click at [688, 497] on div "Icon Icon Icon Icon Icon Icon List 26 Text Block Row 0" at bounding box center [894, 490] width 1347 height 23
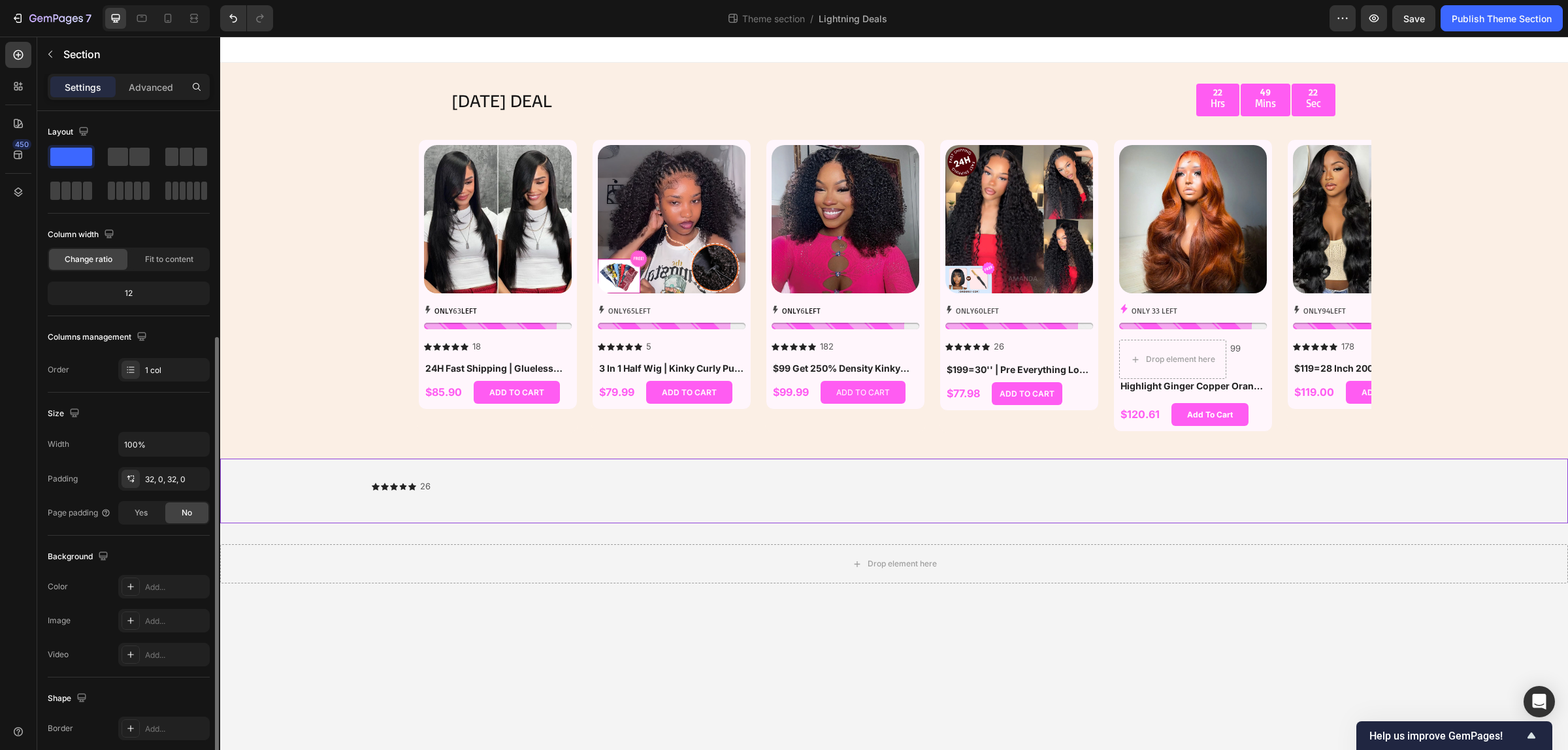
scroll to position [122, 0]
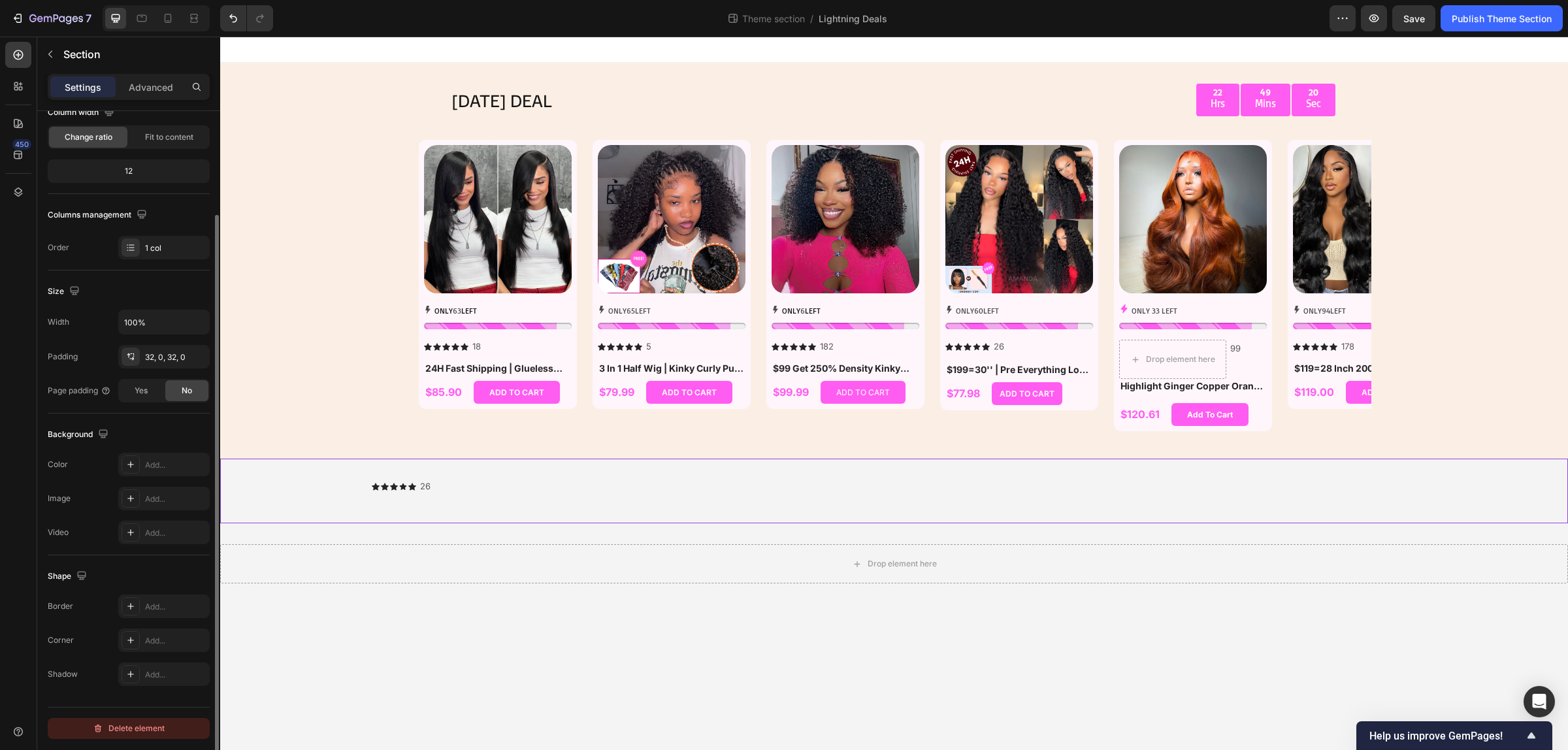
click at [145, 725] on div "Delete element" at bounding box center [128, 728] width 72 height 15
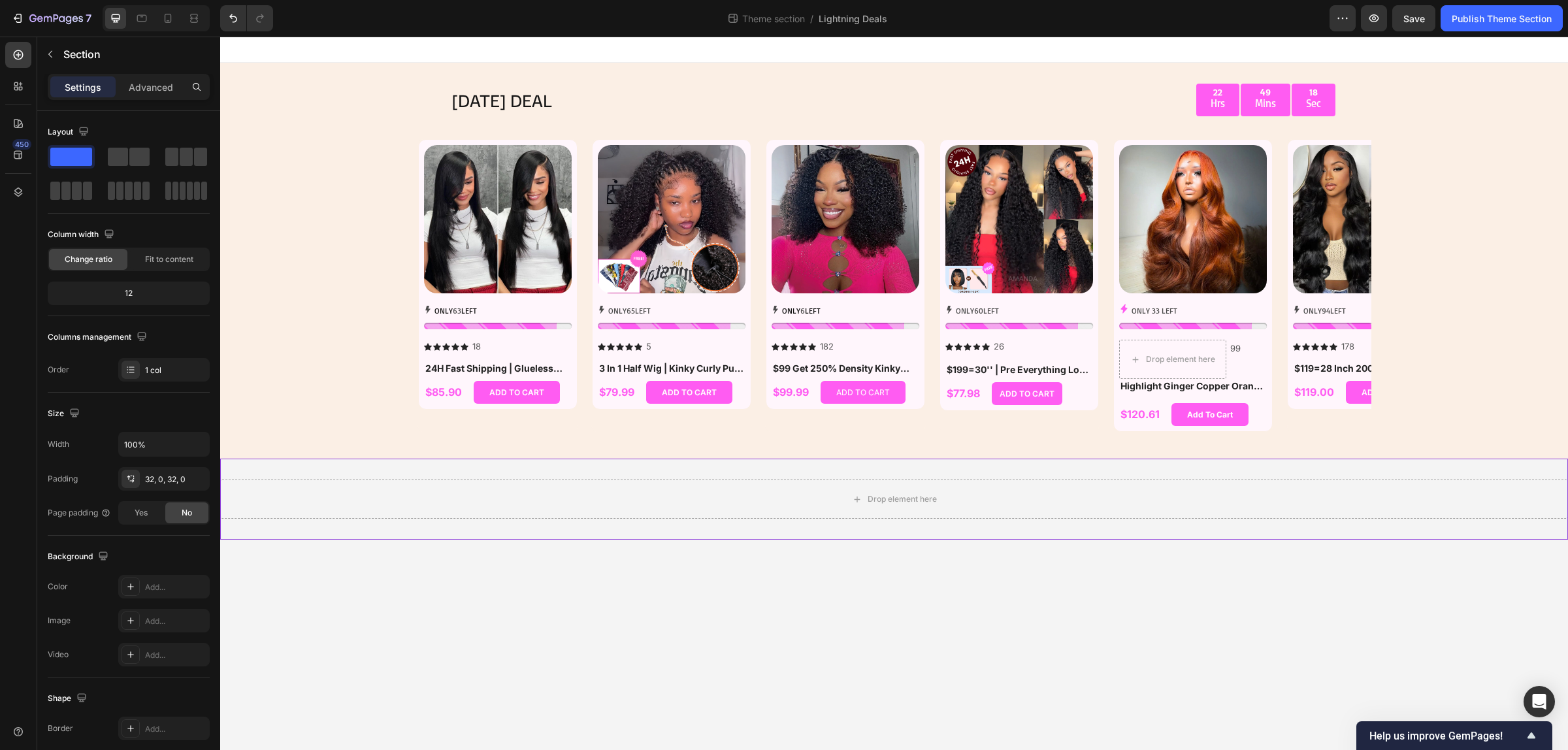
click at [576, 471] on div "Drop element here" at bounding box center [894, 498] width 1347 height 81
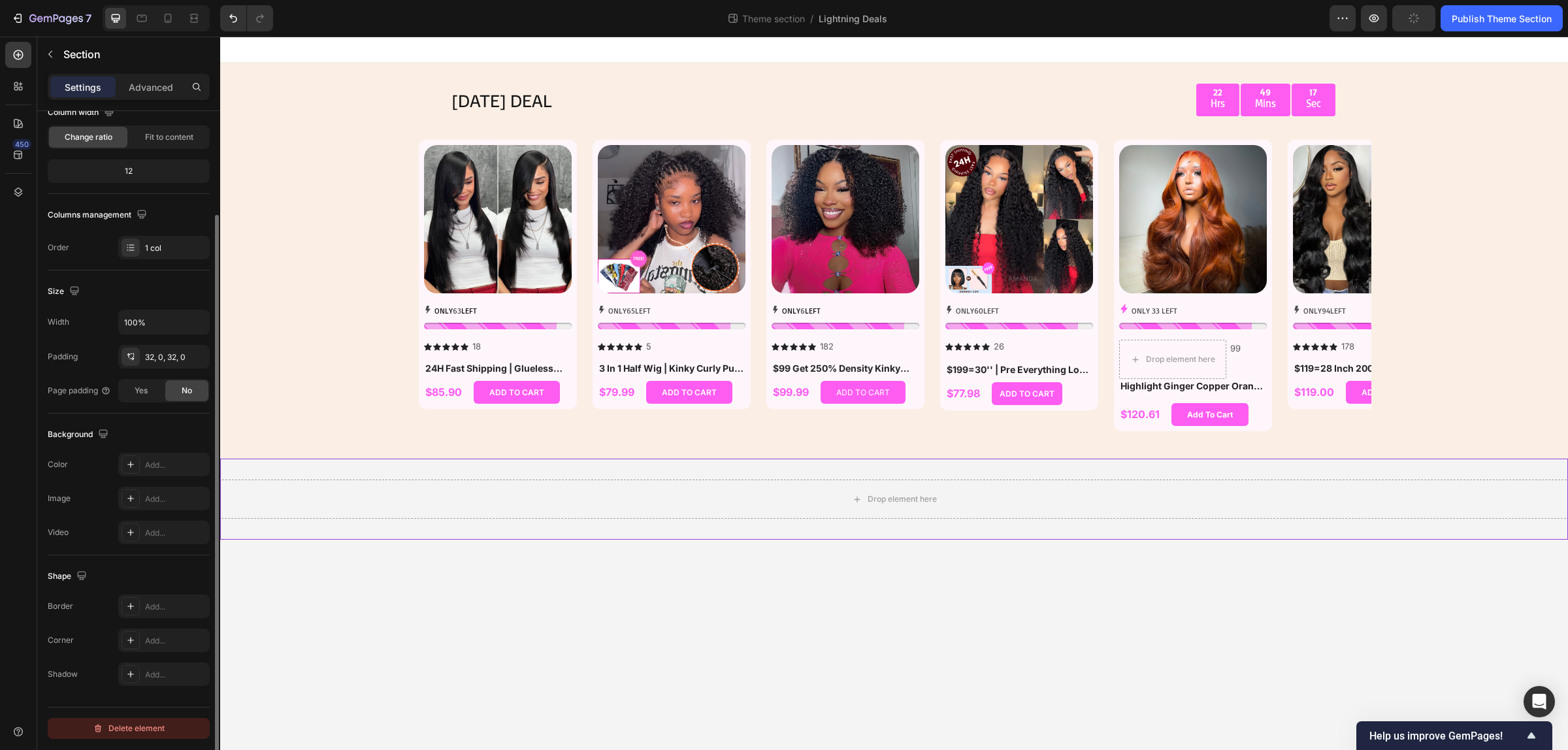
click at [149, 734] on div "Delete element" at bounding box center [128, 728] width 72 height 15
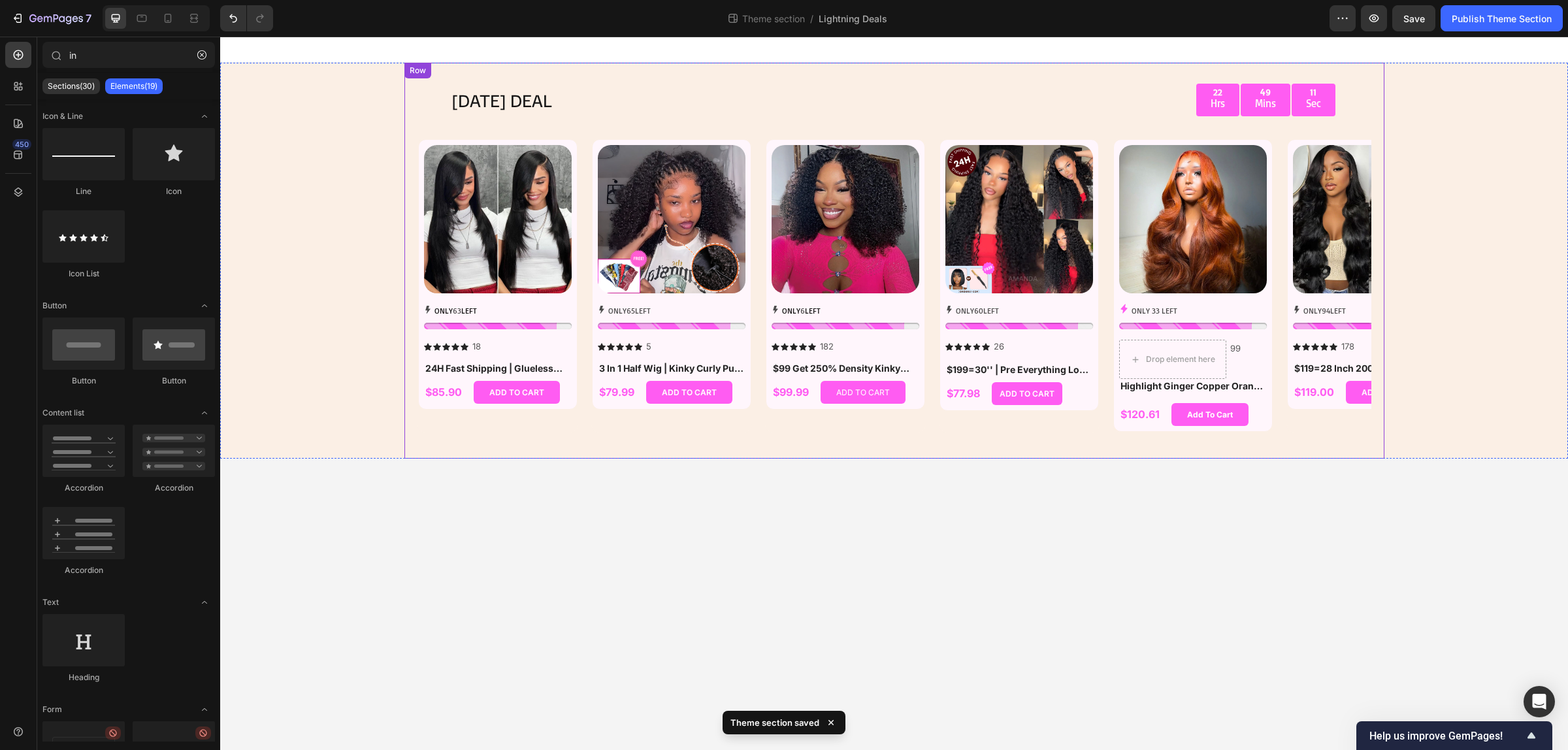
click at [688, 77] on div "TODAY'S DEAL Text Block 22 Hrs 49 Mins 11 Sec Countdown Timer Row Row Product I…" at bounding box center [894, 260] width 980 height 395
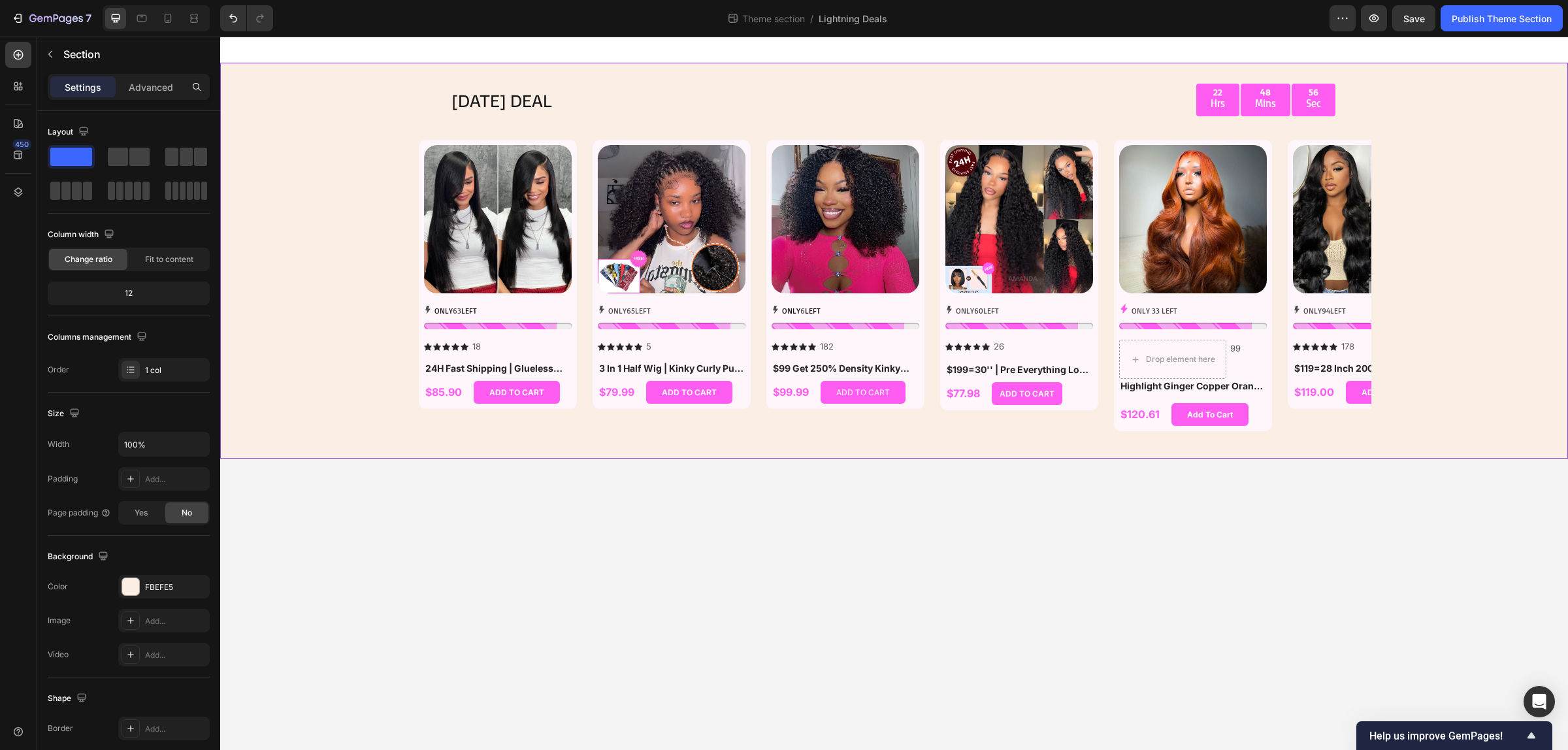
click at [287, 195] on div "TODAY'S DEAL Text Block 22 Hrs 48 Mins 56 Sec Countdown Timer Row Row Product I…" at bounding box center [894, 260] width 1347 height 395
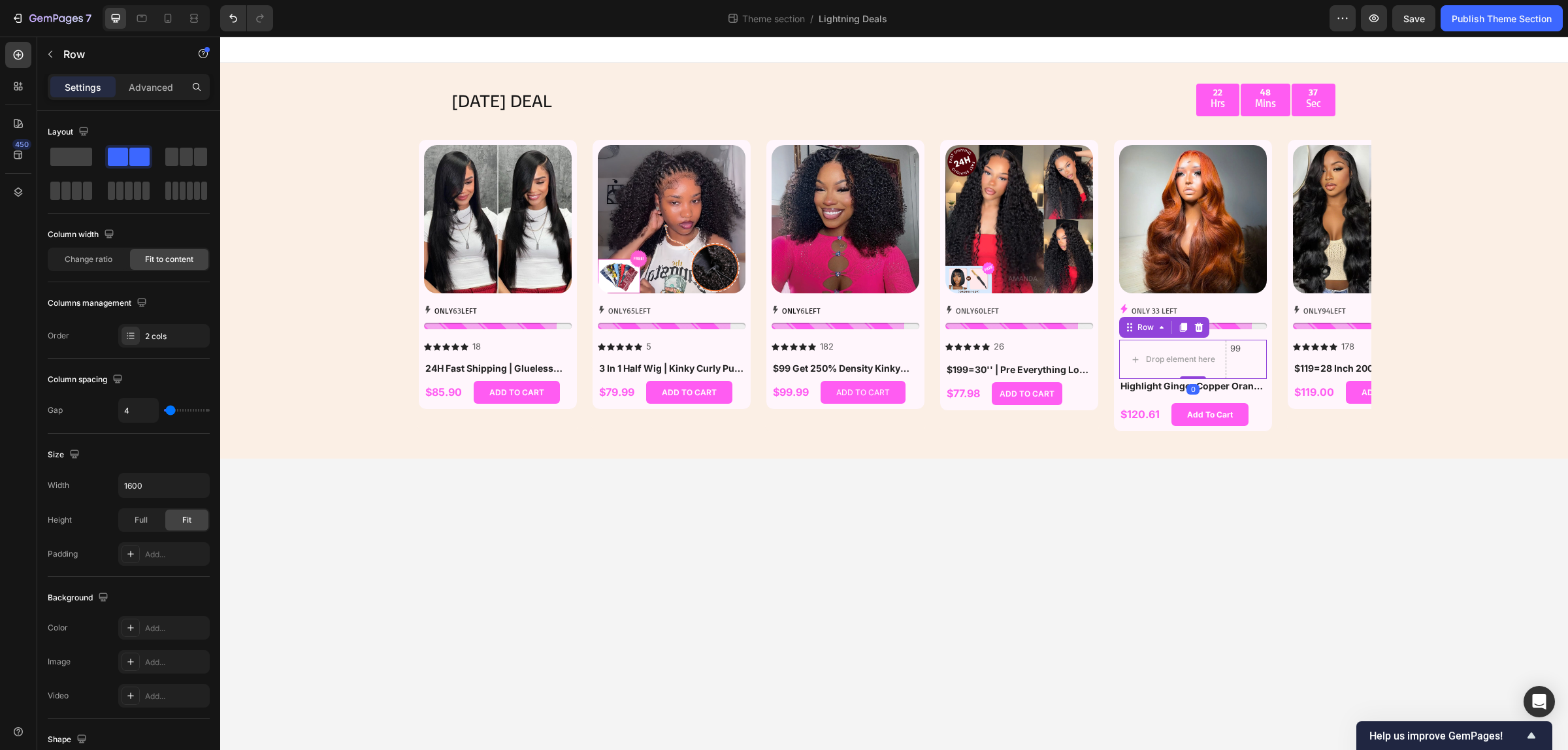
click at [1242, 364] on div "99 Text Block" at bounding box center [1235, 359] width 13 height 39
click at [152, 343] on div "2 cols" at bounding box center [164, 335] width 92 height 24
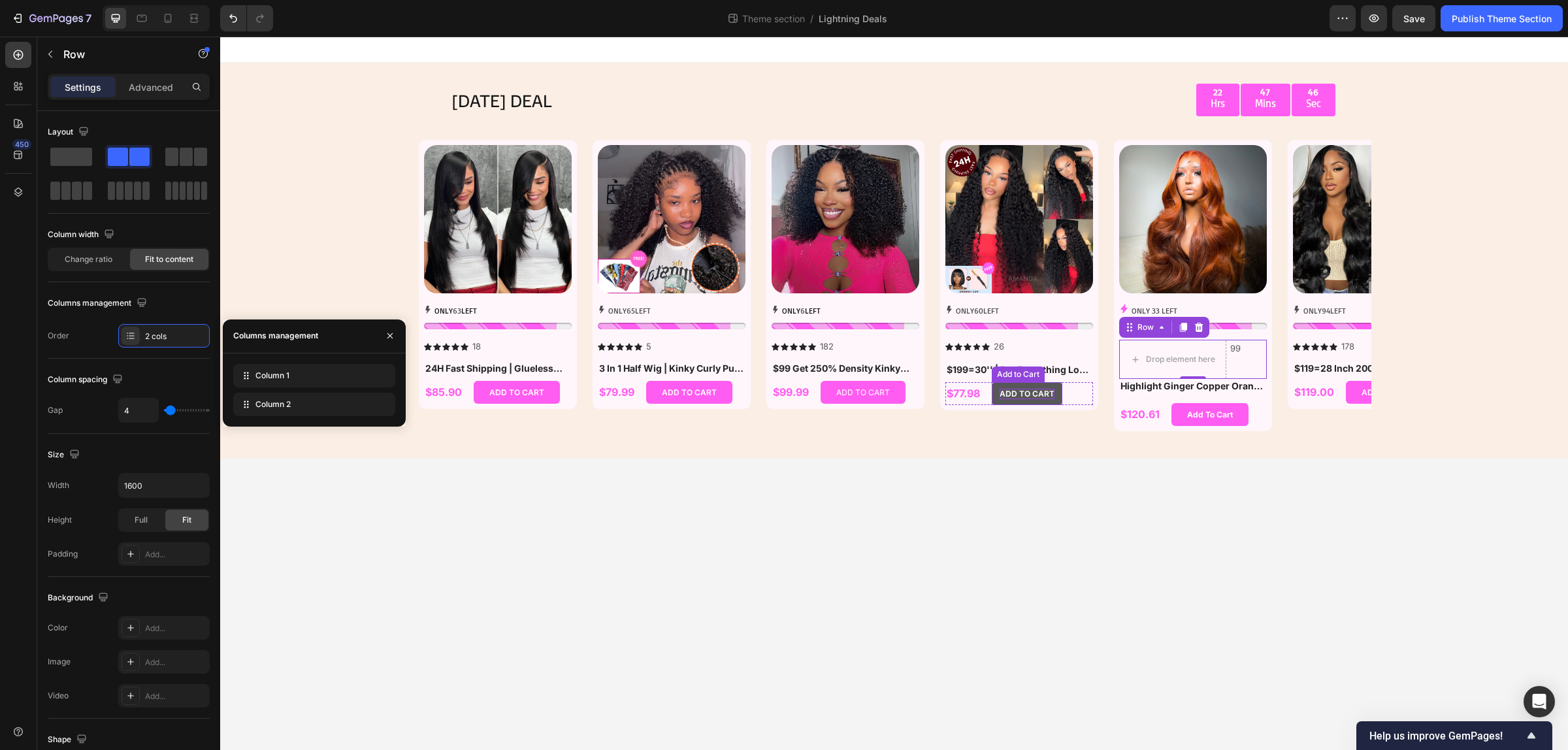
click at [1015, 395] on div "ADD TO CART" at bounding box center [1026, 394] width 55 height 10
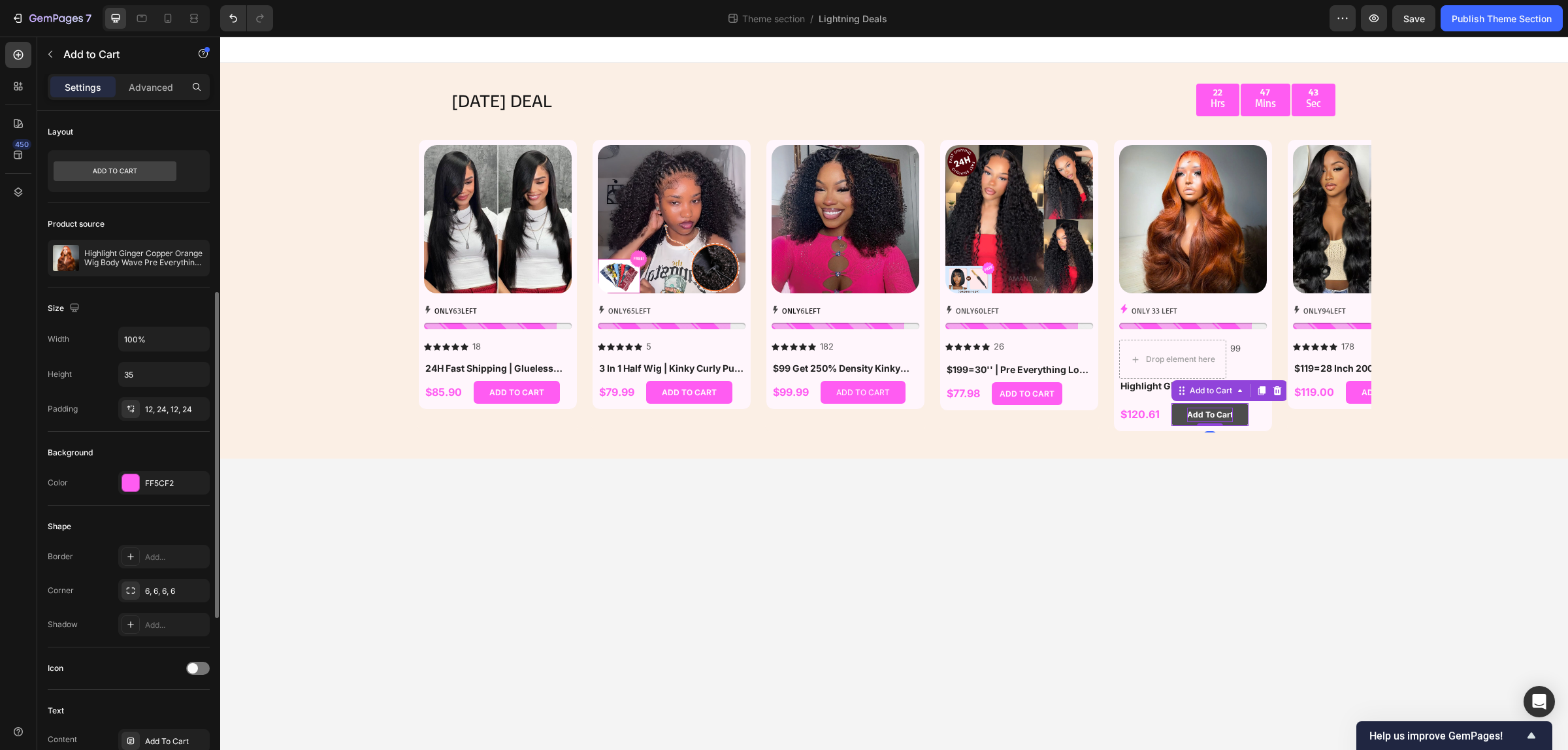
click at [1210, 418] on div "Add To Cart" at bounding box center [1210, 415] width 45 height 15
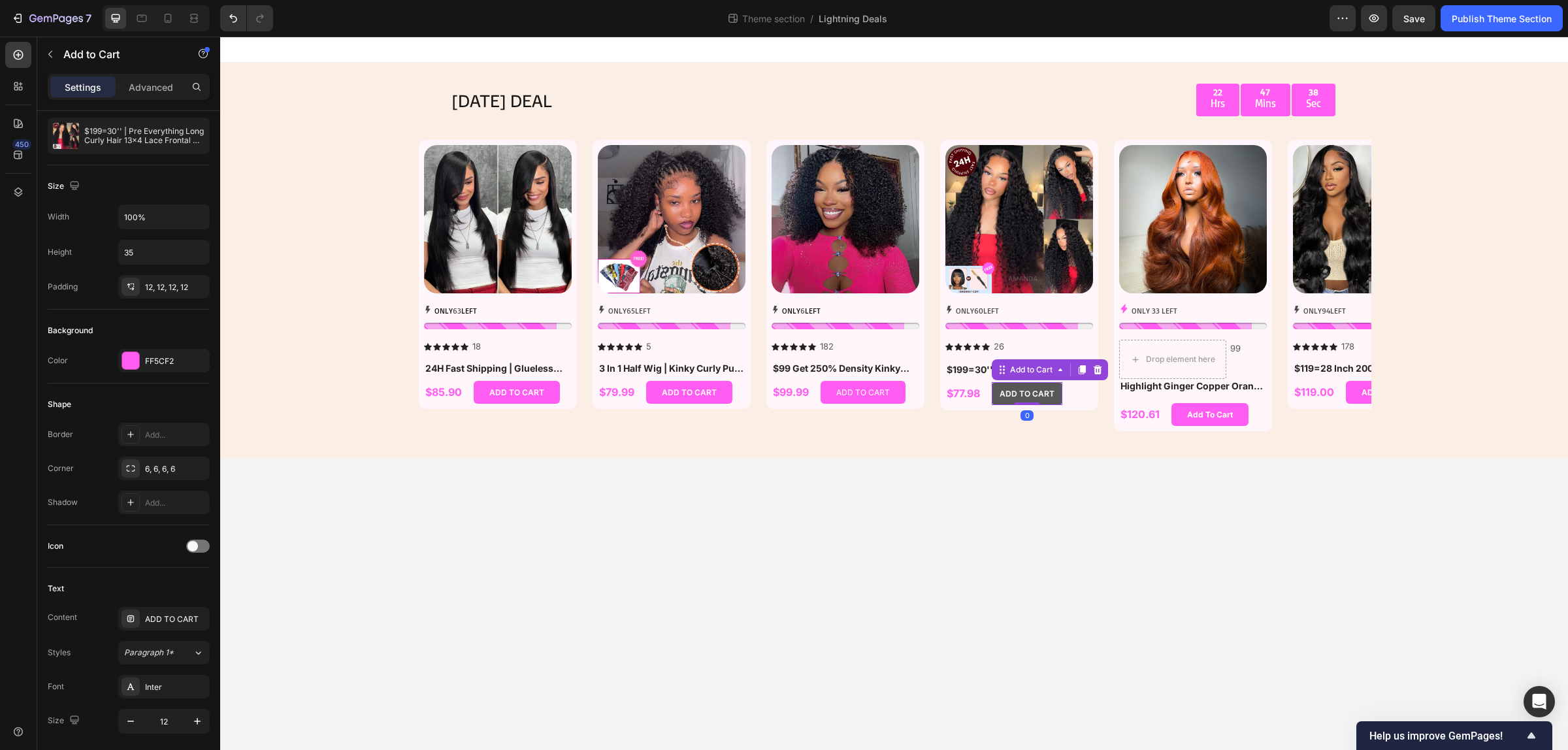
click at [1016, 399] on button "ADD TO CART" at bounding box center [1027, 393] width 71 height 23
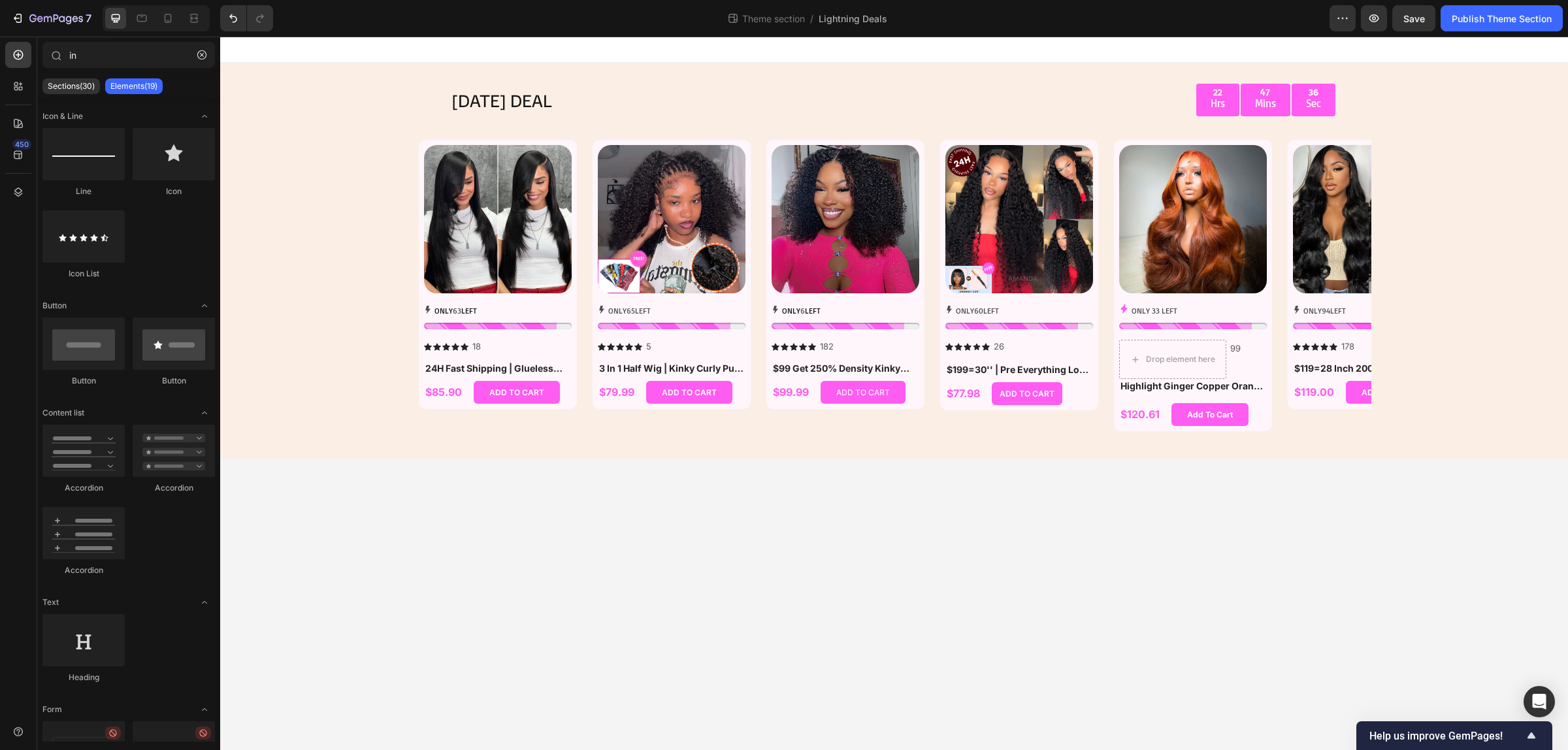
drag, startPoint x: 1266, startPoint y: 543, endPoint x: 1259, endPoint y: 544, distance: 7.1
click at [1263, 543] on body "TODAY'S DEAL Text Block 22 Hrs 47 Mins 36 Sec Countdown Timer Row Row Product I…" at bounding box center [894, 393] width 1347 height 714
click at [1537, 697] on icon "Open Intercom Messenger" at bounding box center [1538, 701] width 15 height 17
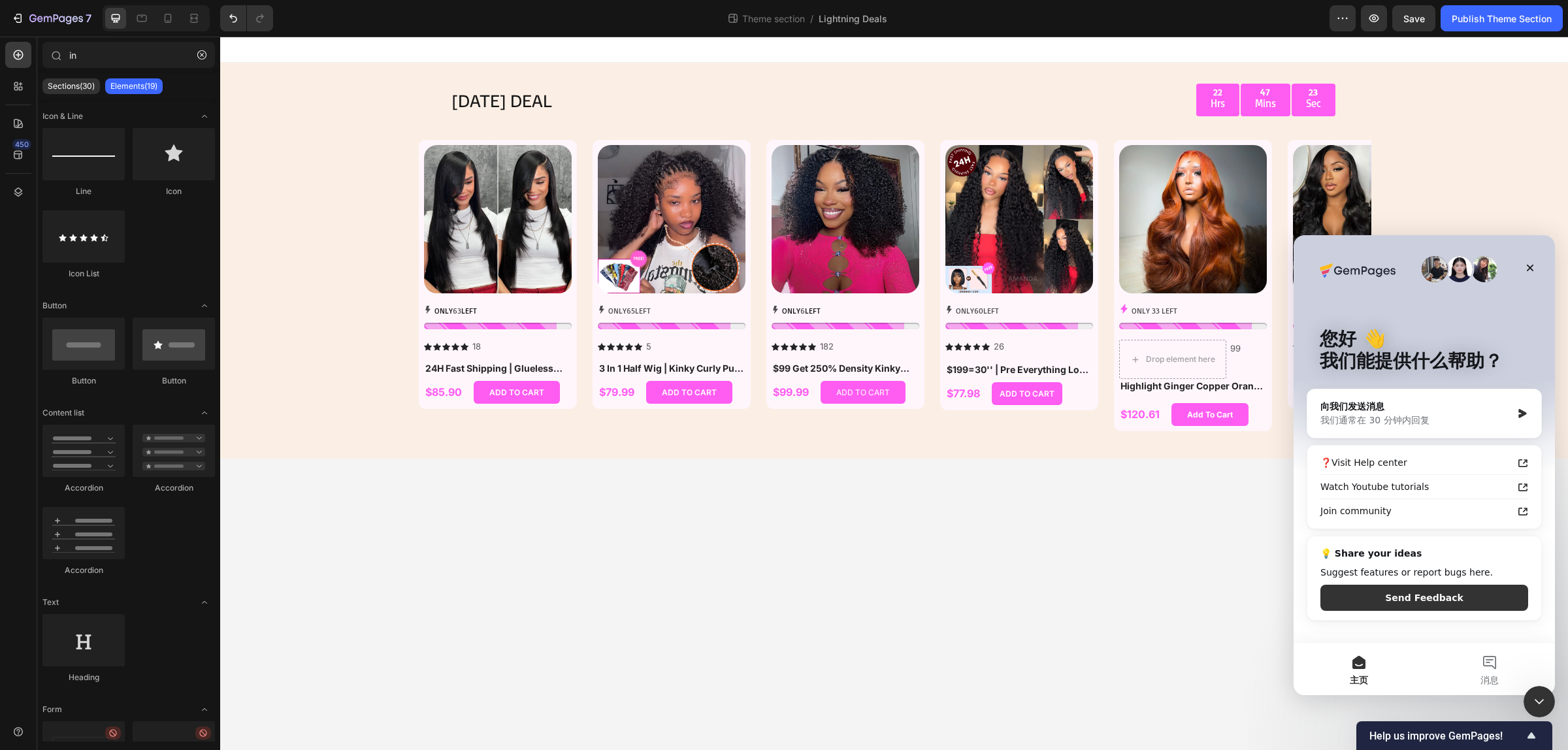
scroll to position [0, 0]
click at [1483, 660] on button "消息" at bounding box center [1489, 668] width 131 height 52
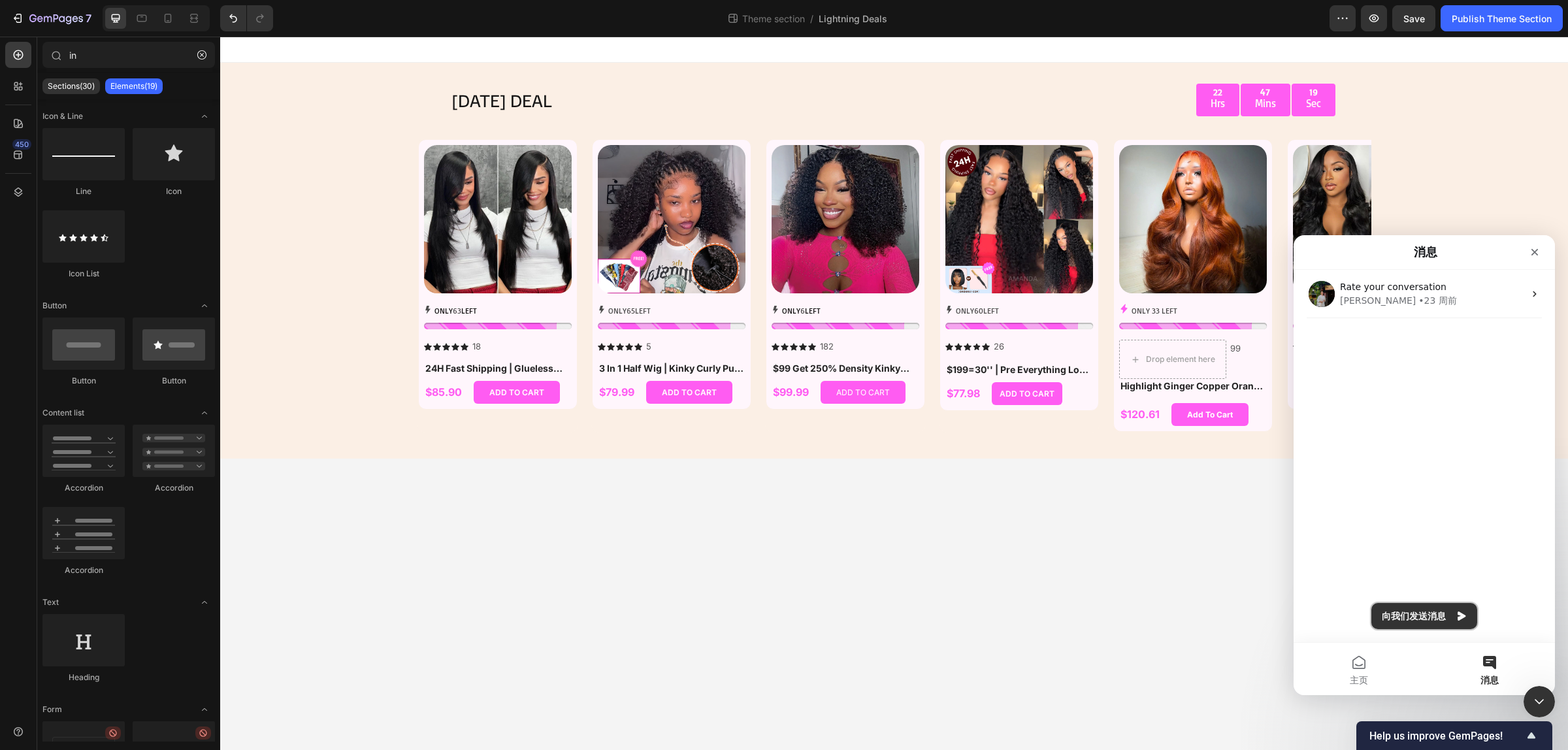
click at [1429, 615] on button "向我们发送消息" at bounding box center [1423, 615] width 105 height 26
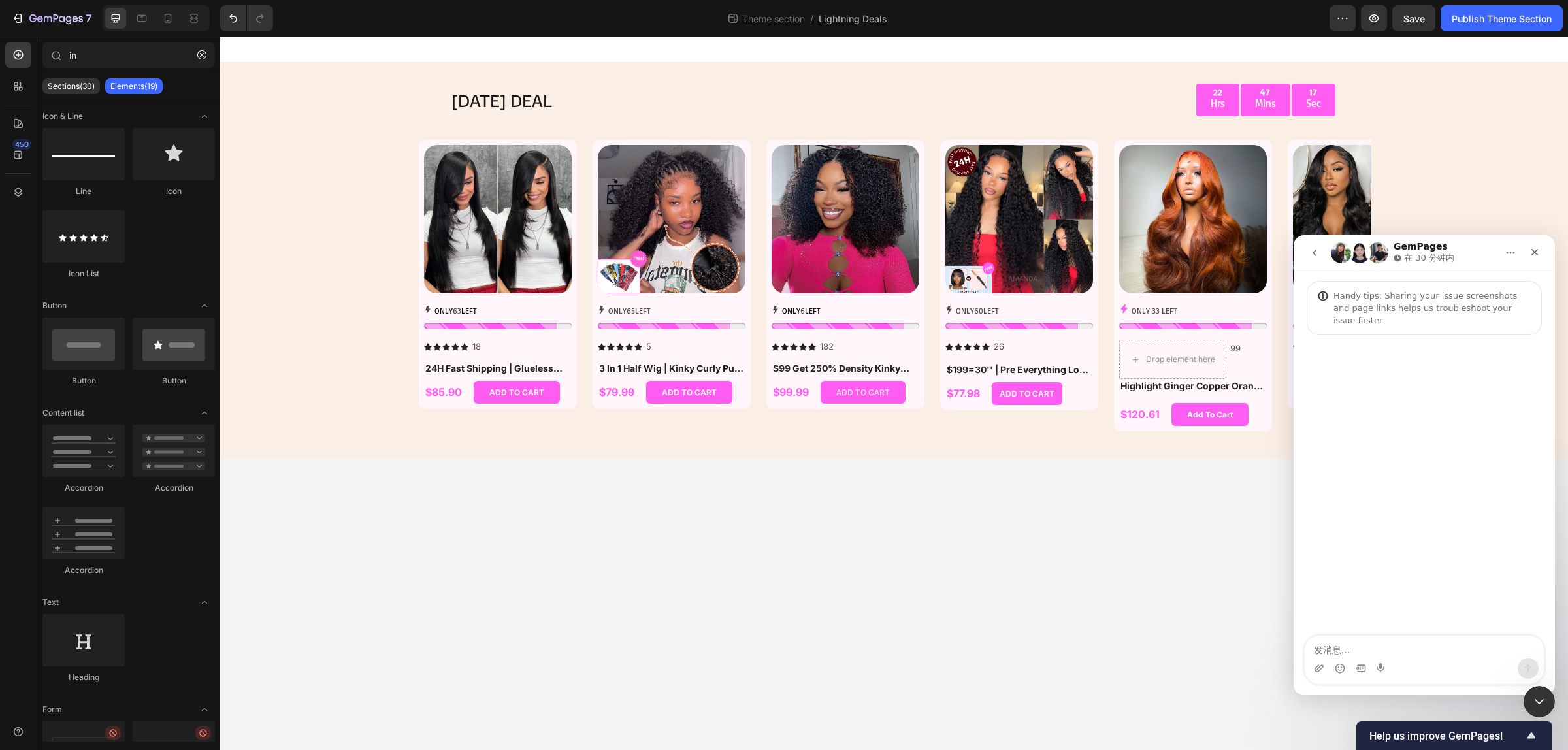
click at [1401, 654] on textarea "发消息..." at bounding box center [1423, 646] width 239 height 22
type textarea "z"
type textarea "这个怎么配的呀"
type textarea "我都"
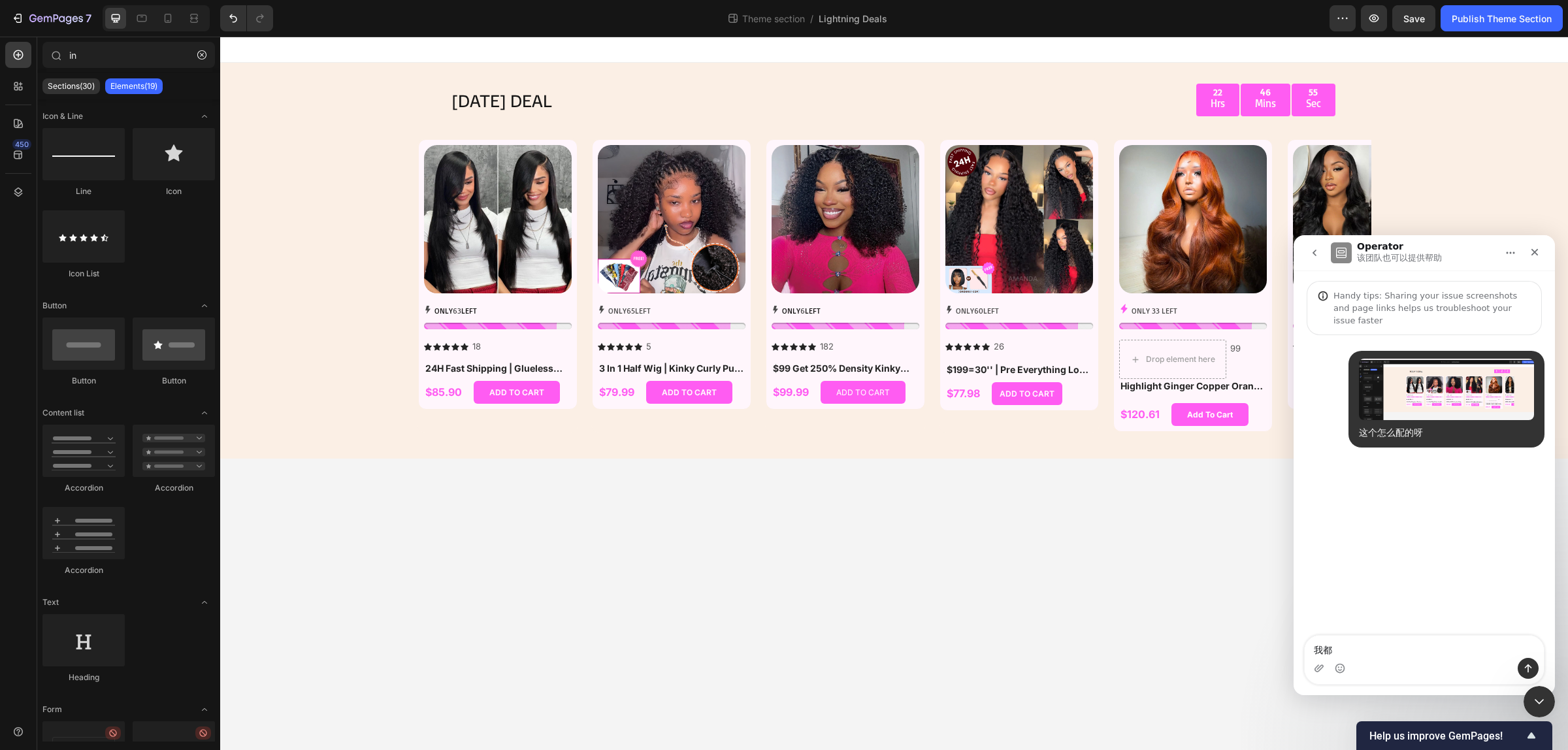
type textarea "我"
type textarea "e"
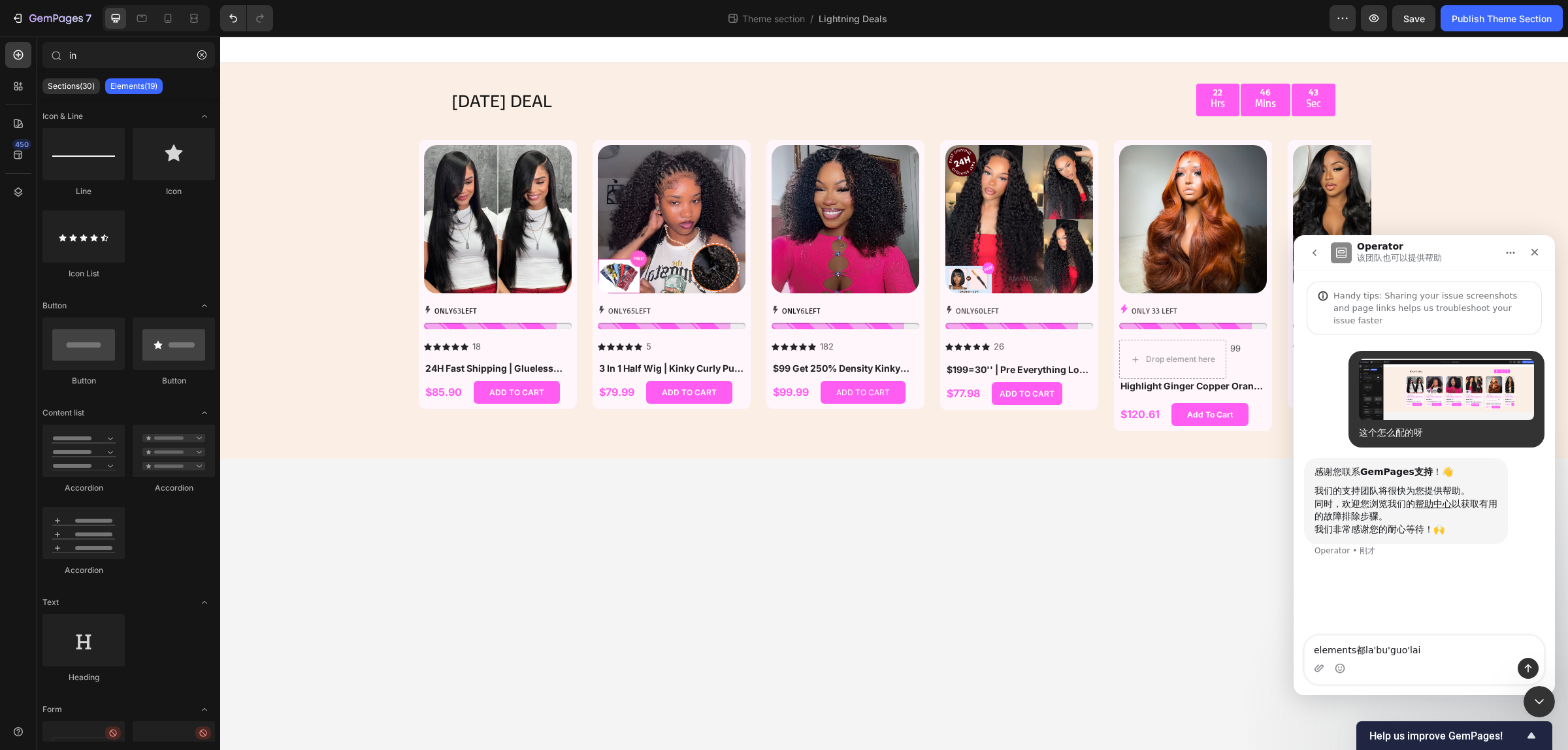
type textarea "elements都拉不过来"
type textarea "人工"
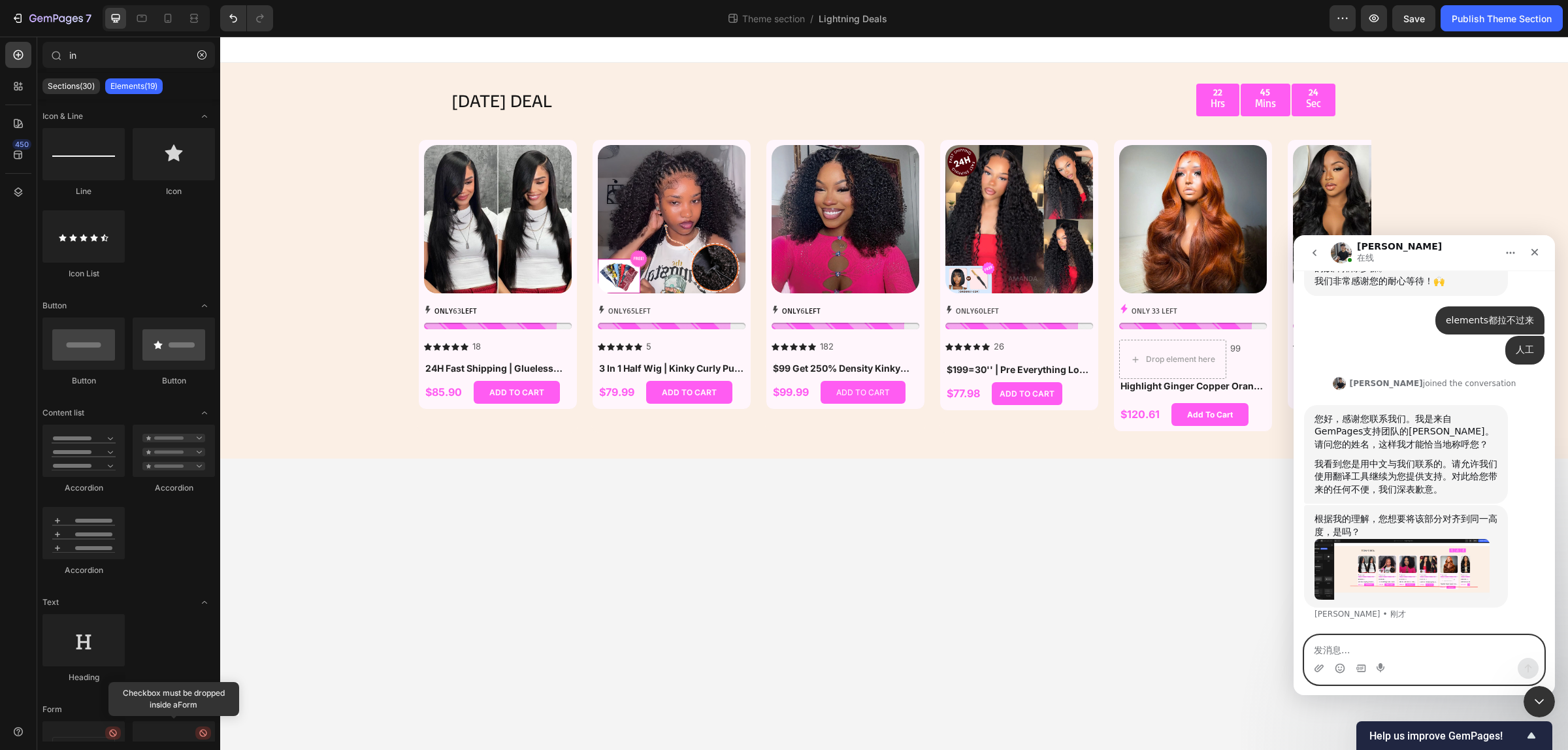
scroll to position [298, 0]
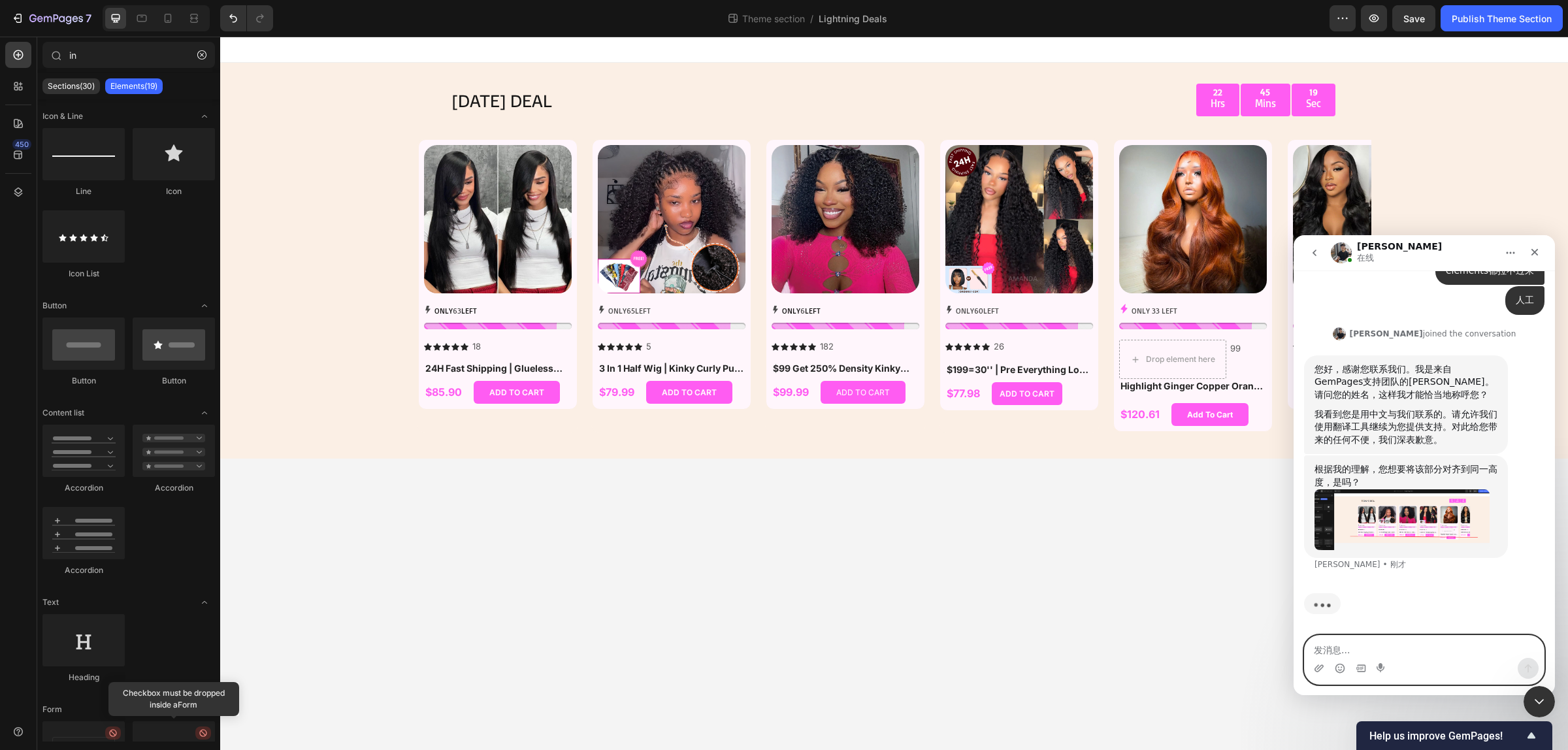
click at [1406, 646] on textarea "发消息..." at bounding box center [1423, 646] width 239 height 22
type textarea "对的"
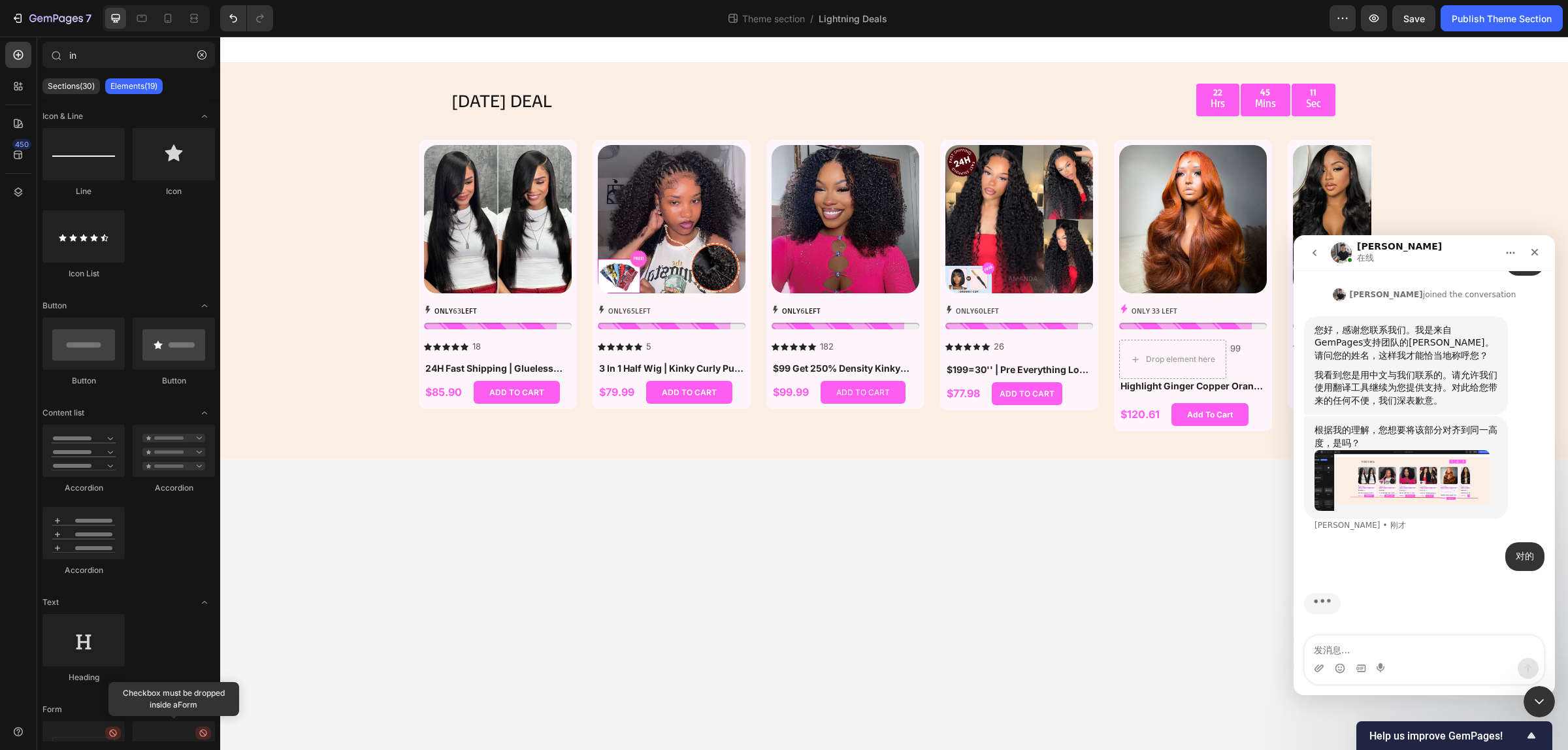
click at [1435, 483] on img "Tony说…" at bounding box center [1402, 481] width 175 height 62
click at [1435, 484] on div "Intercom Messenger" at bounding box center [784, 375] width 1568 height 750
click at [1452, 481] on img "Tony说…" at bounding box center [1402, 481] width 175 height 62
click at [1452, 482] on div "Intercom Messenger" at bounding box center [784, 375] width 1568 height 750
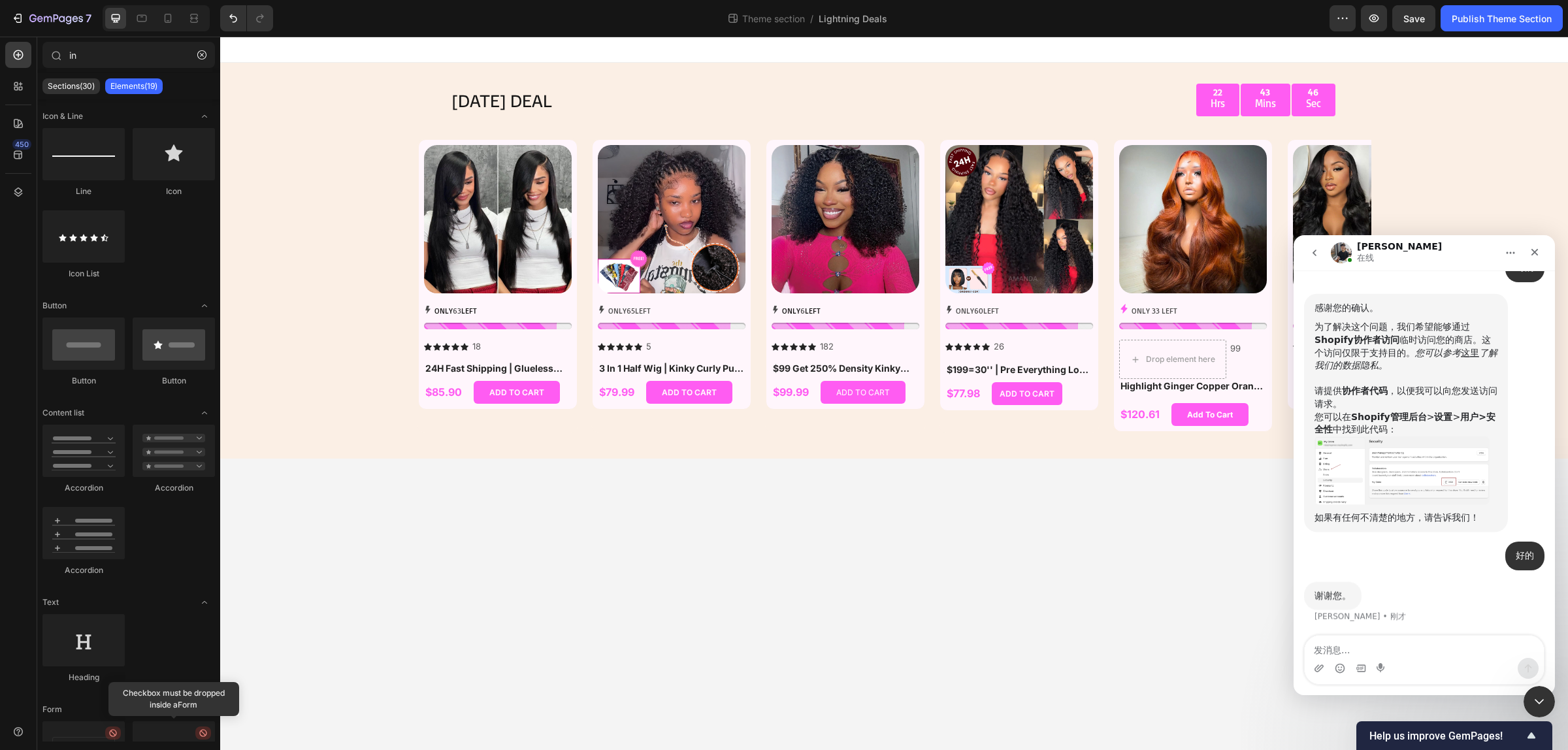
scroll to position [614, 0]
click at [1389, 654] on textarea "发消息..." at bounding box center [1423, 646] width 239 height 22
paste textarea "2916"
type textarea "2916"
click at [1523, 665] on icon "发送消息…" at bounding box center [1527, 667] width 10 height 10
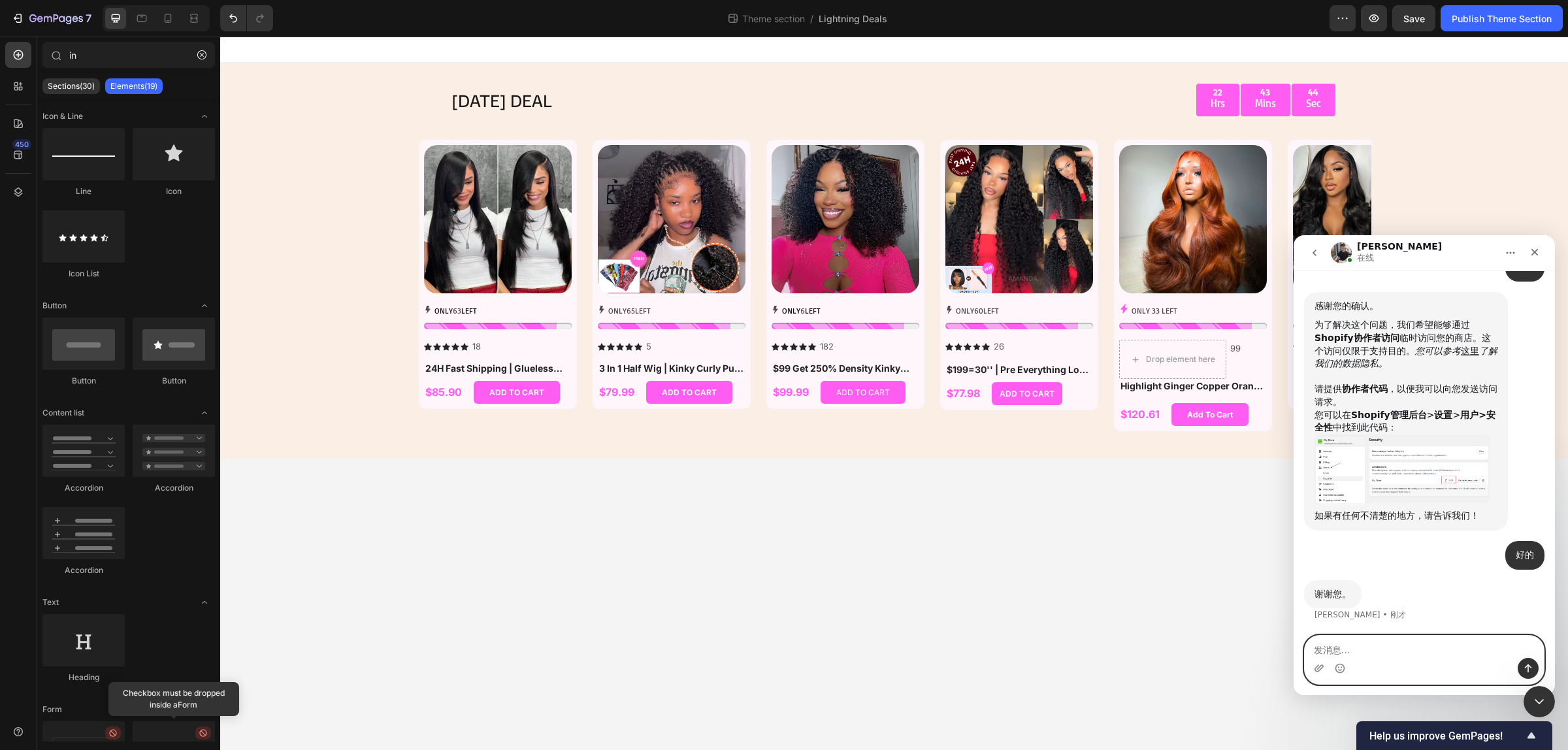
scroll to position [654, 0]
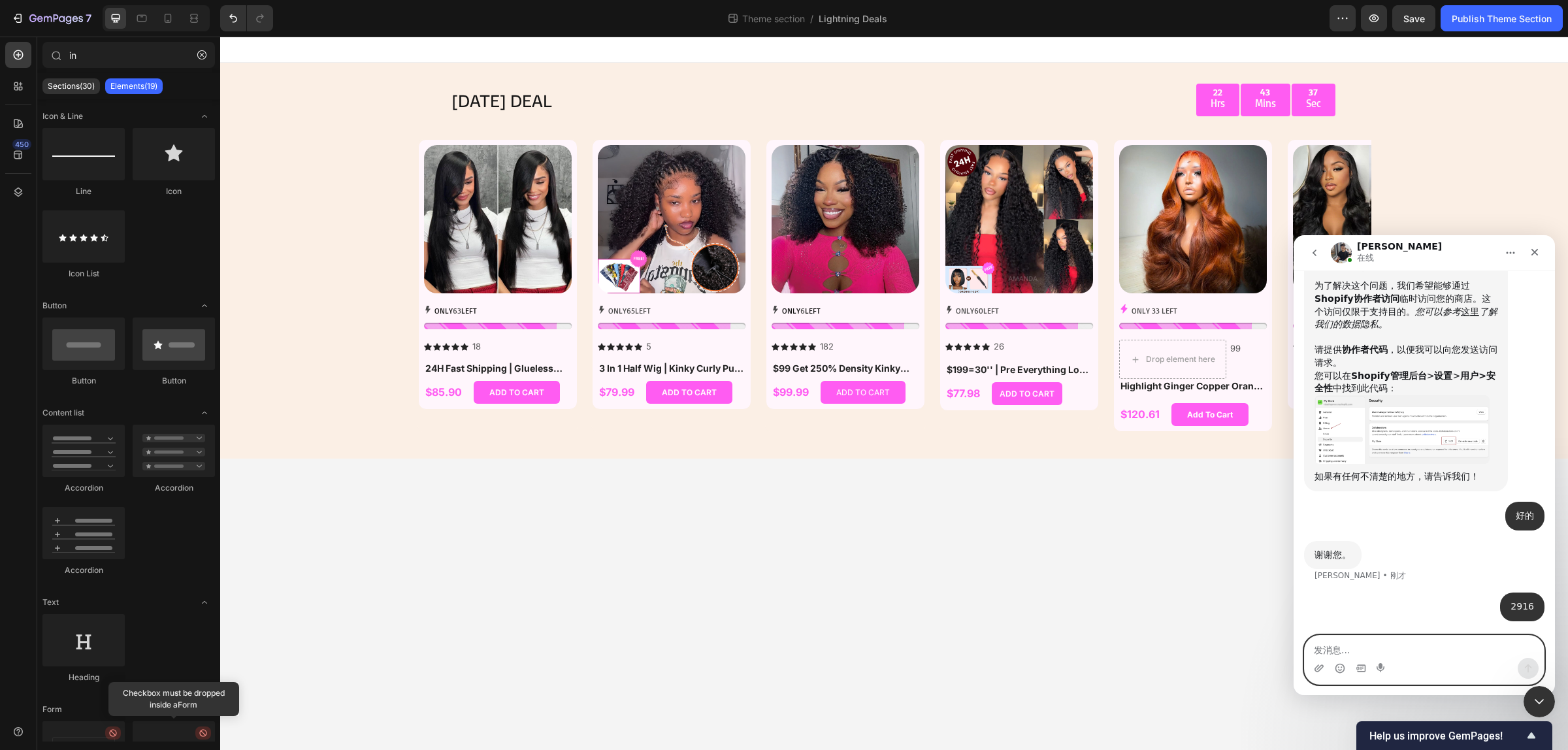
click at [1367, 650] on textarea "发消息..." at bounding box center [1423, 646] width 239 height 22
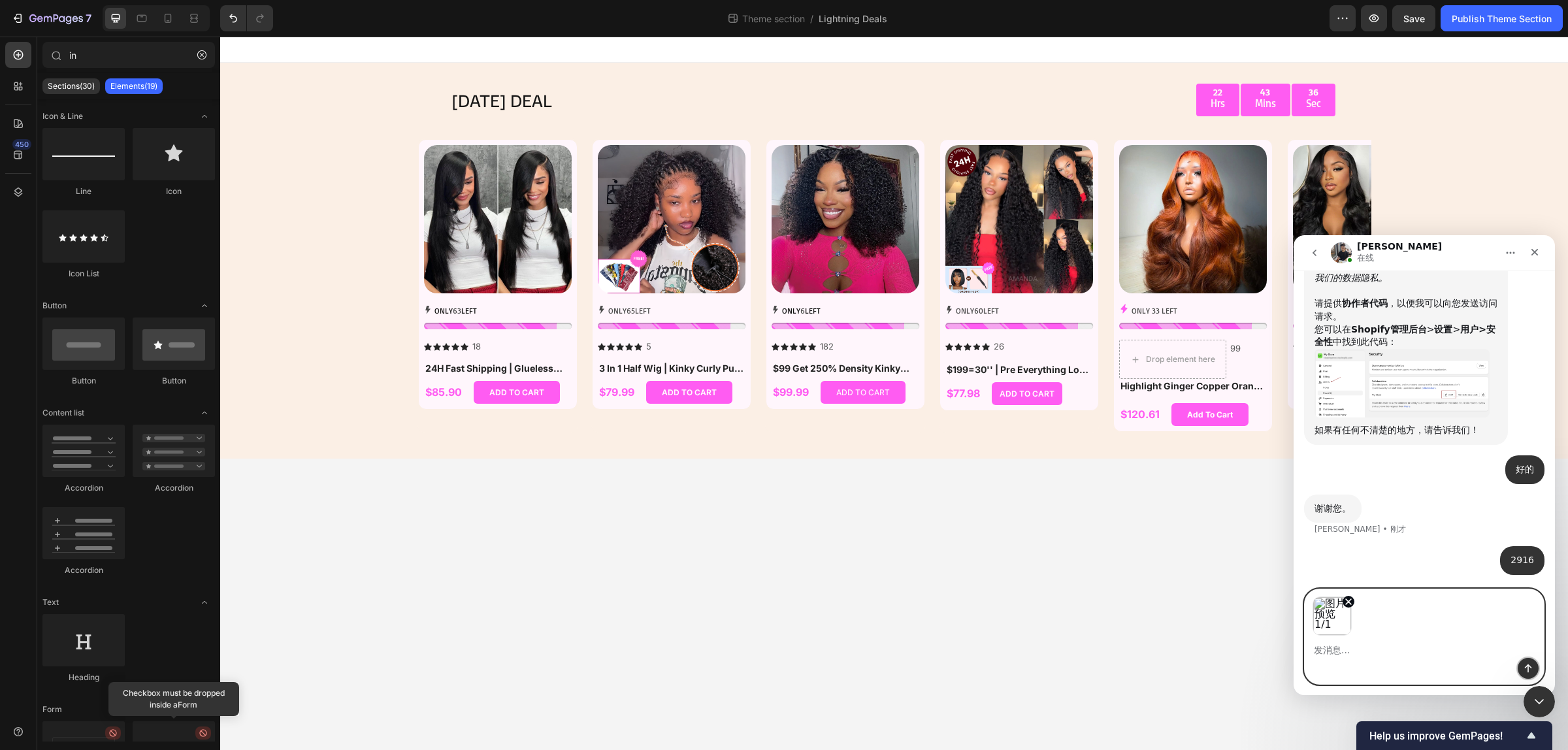
click at [1529, 667] on icon "发送消息…" at bounding box center [1527, 667] width 10 height 10
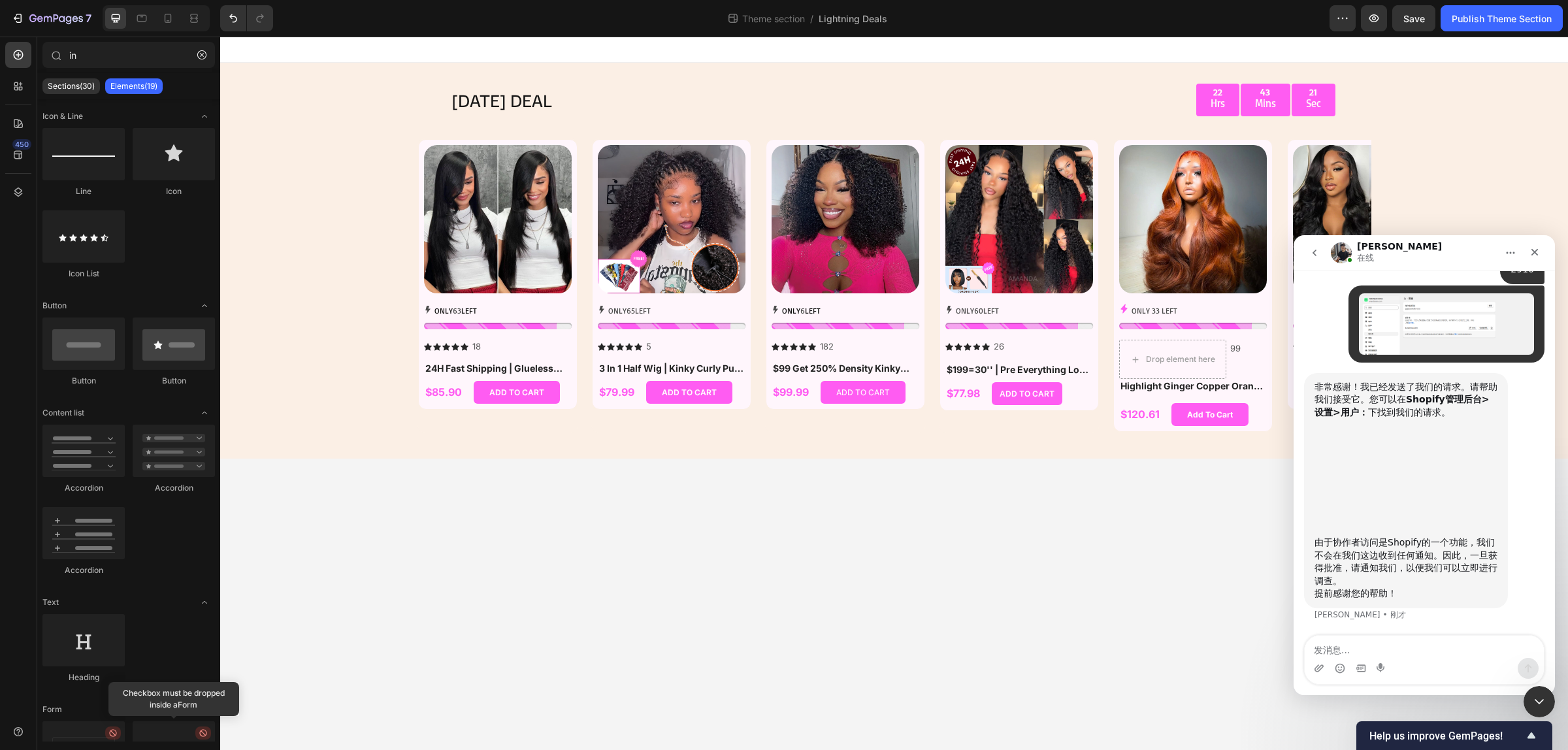
scroll to position [955, 0]
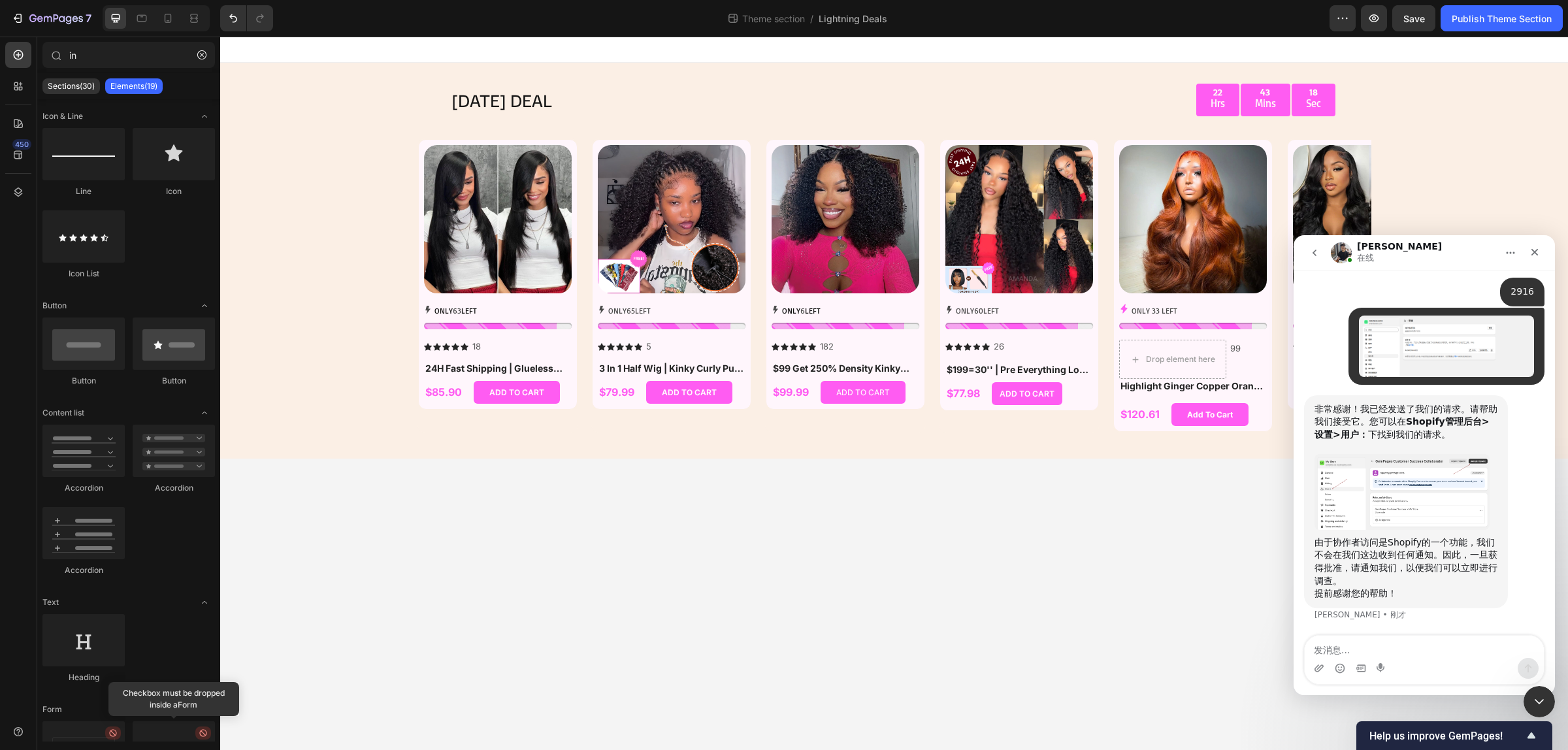
click at [1390, 654] on textarea "发消息..." at bounding box center [1423, 646] width 239 height 22
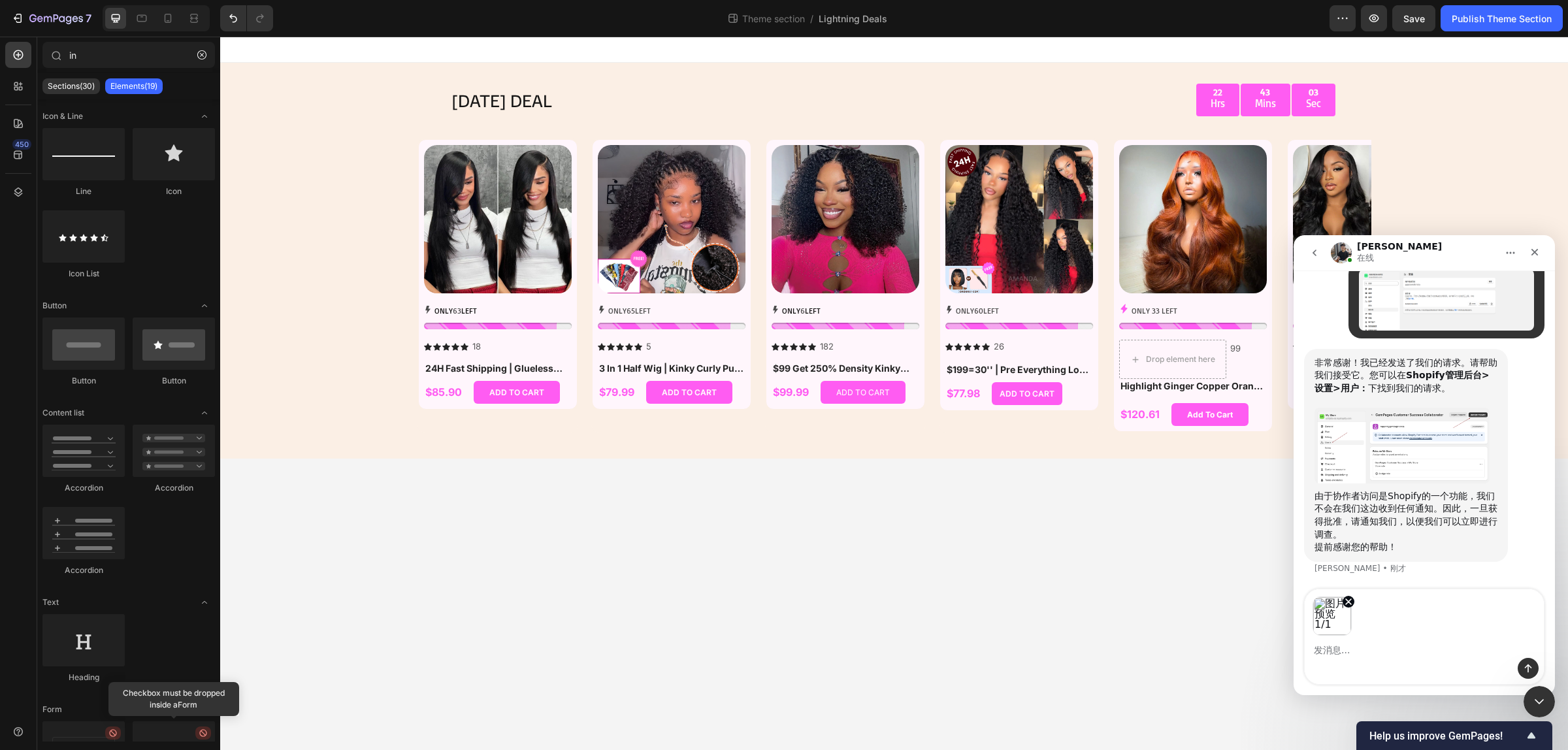
click at [1458, 435] on img "Tony说…" at bounding box center [1402, 445] width 175 height 75
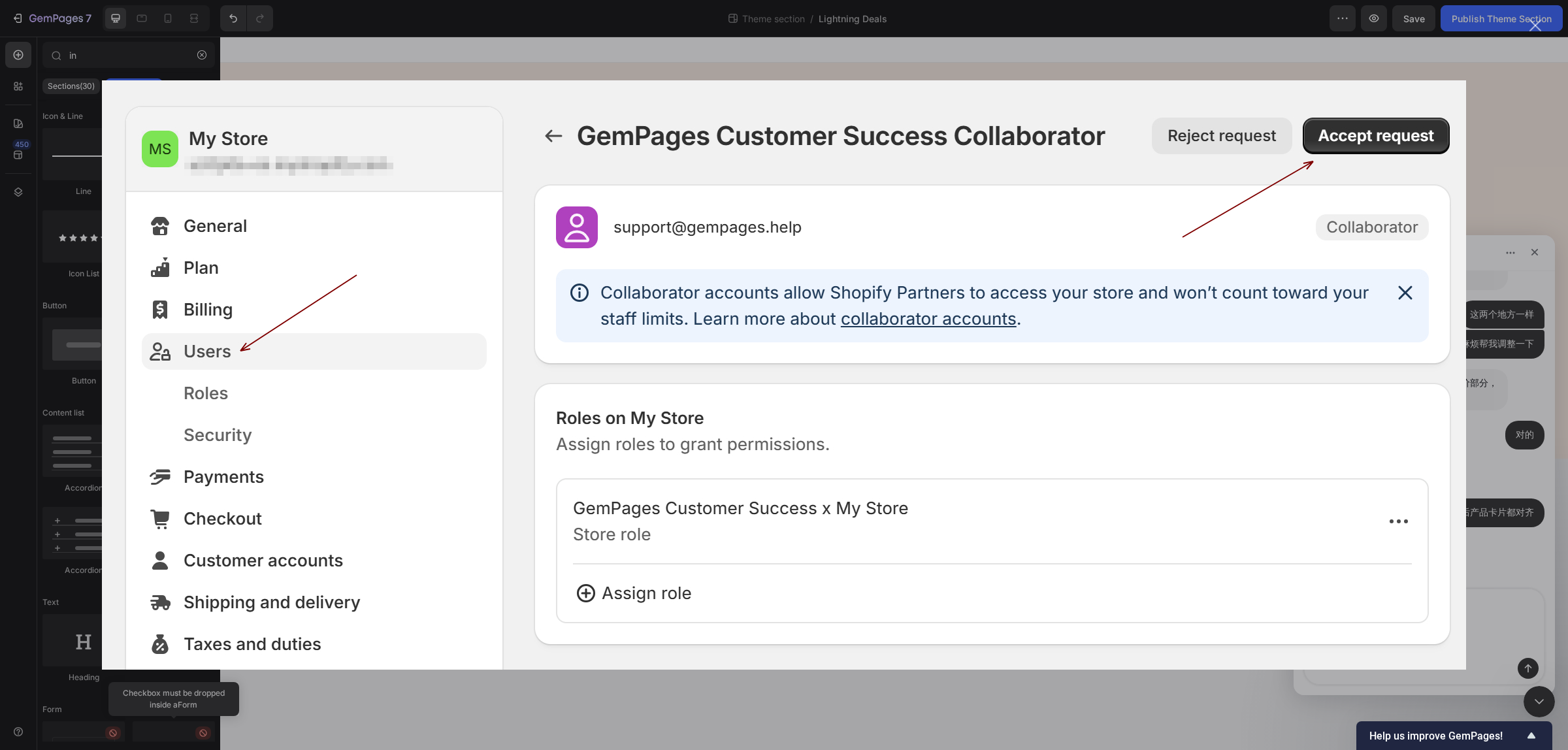
scroll to position [1609, 0]
click at [1542, 33] on div "Intercom Messenger" at bounding box center [784, 375] width 1568 height 750
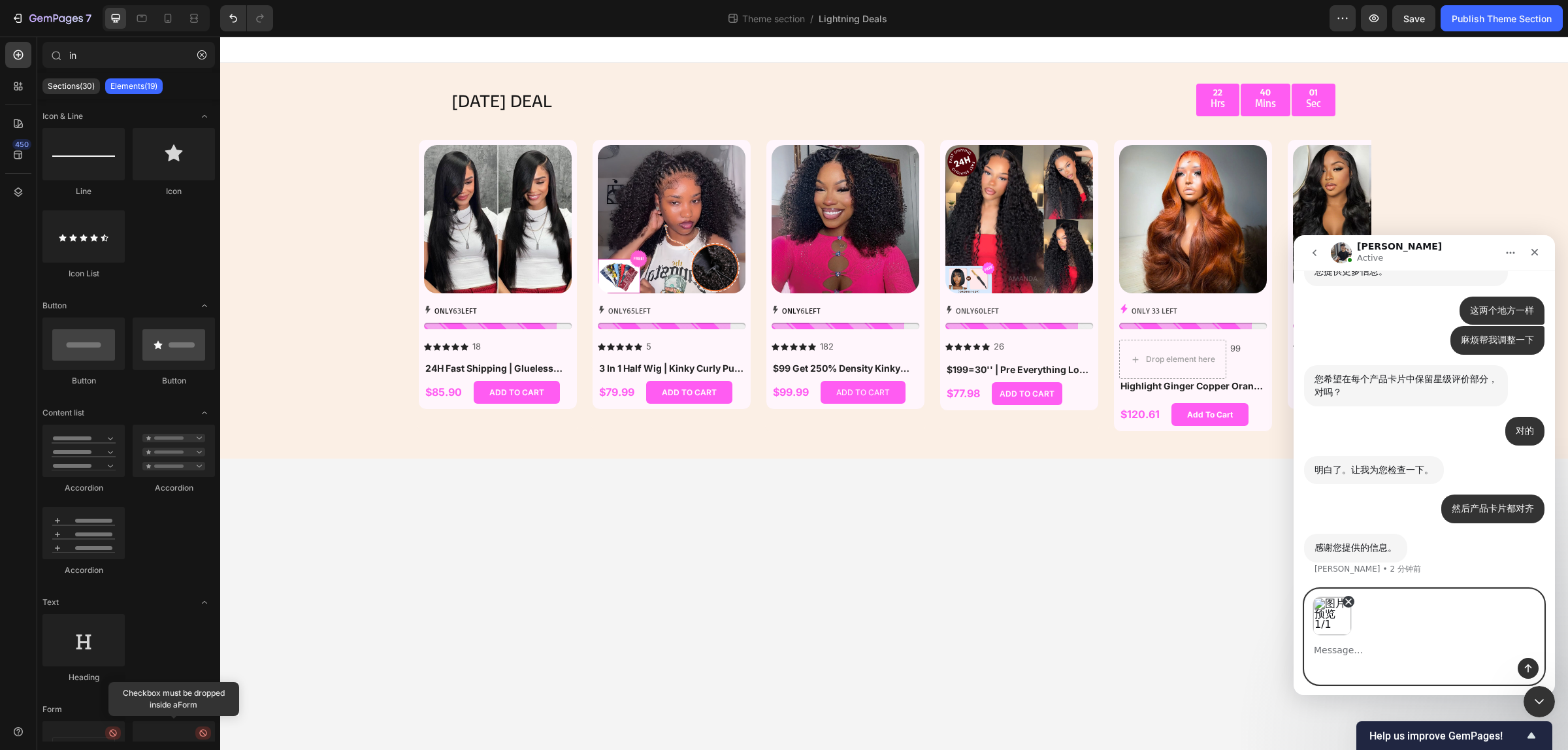
click at [1347, 600] on icon "移除图片 1" at bounding box center [1348, 602] width 5 height 5
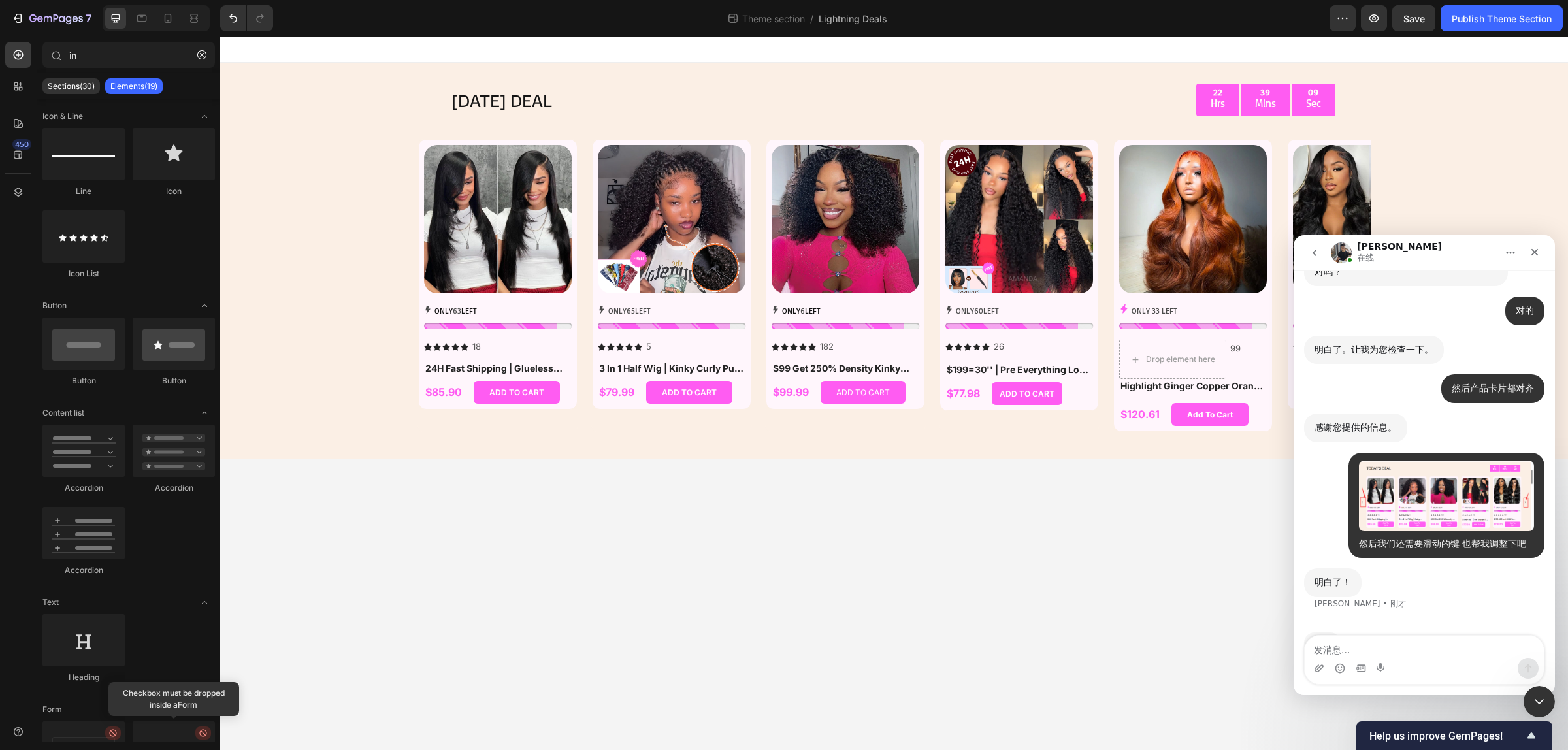
scroll to position [1716, 0]
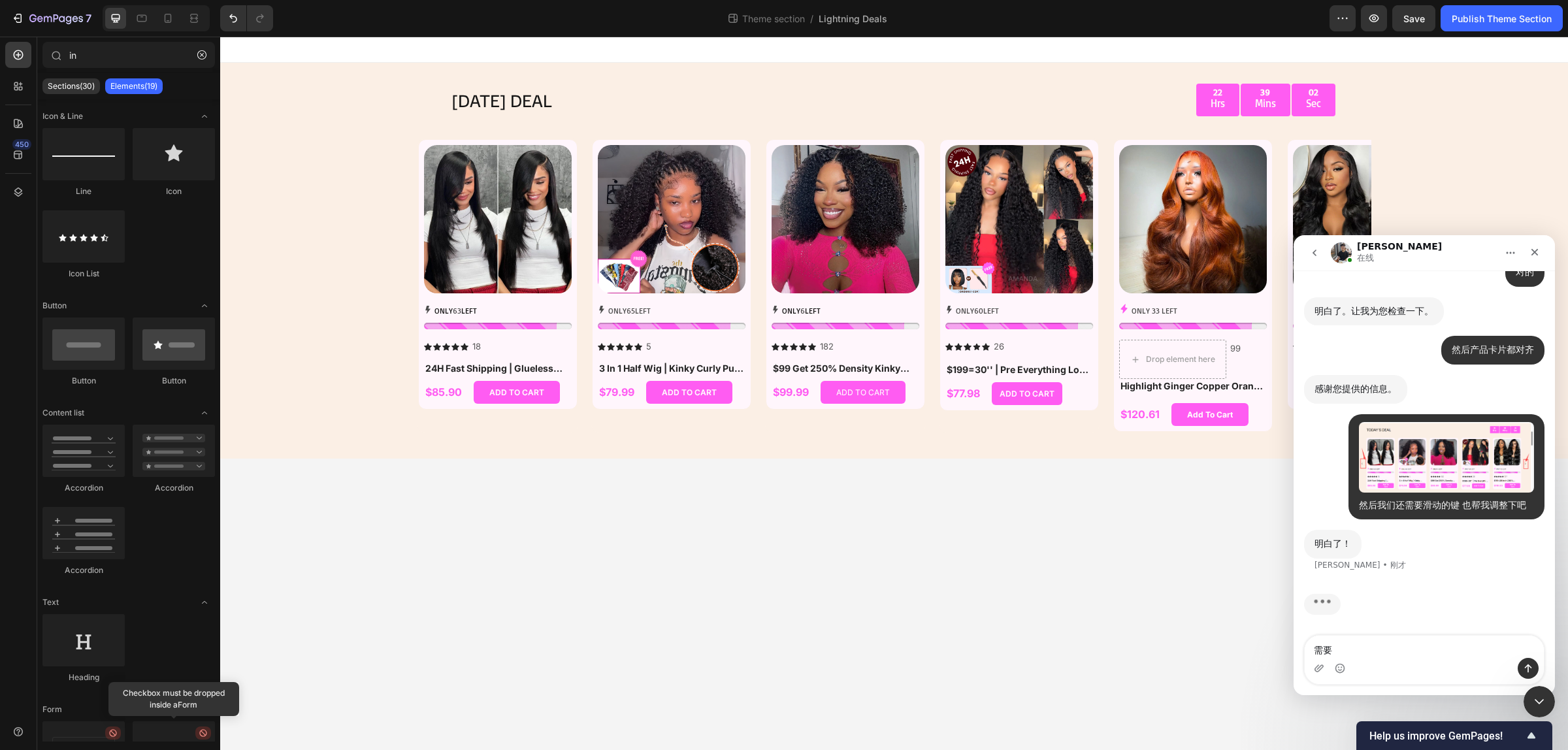
type textarea "需"
type textarea "你这边可以帮我调整对吧 麻烦调整完直接保存"
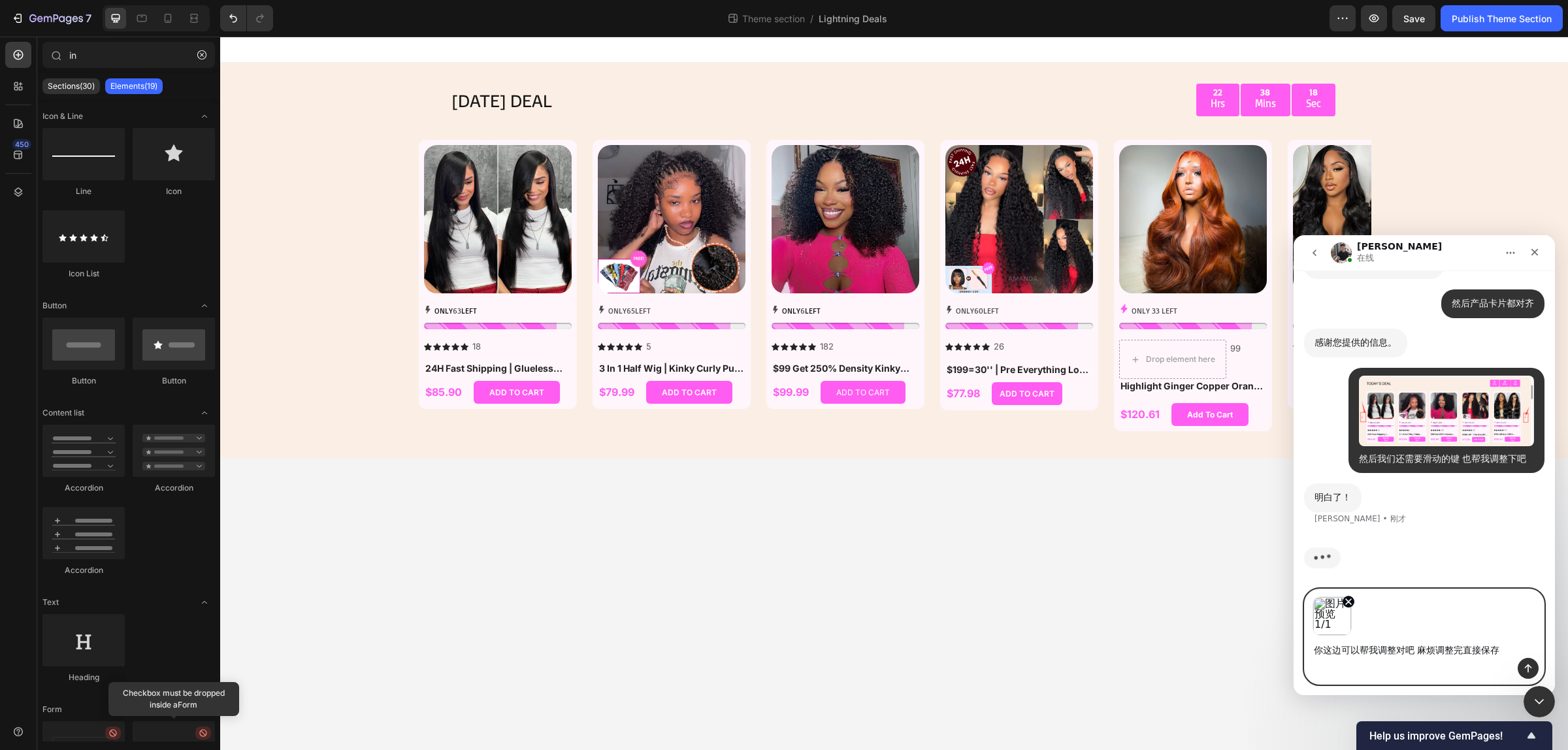
scroll to position [1807, 0]
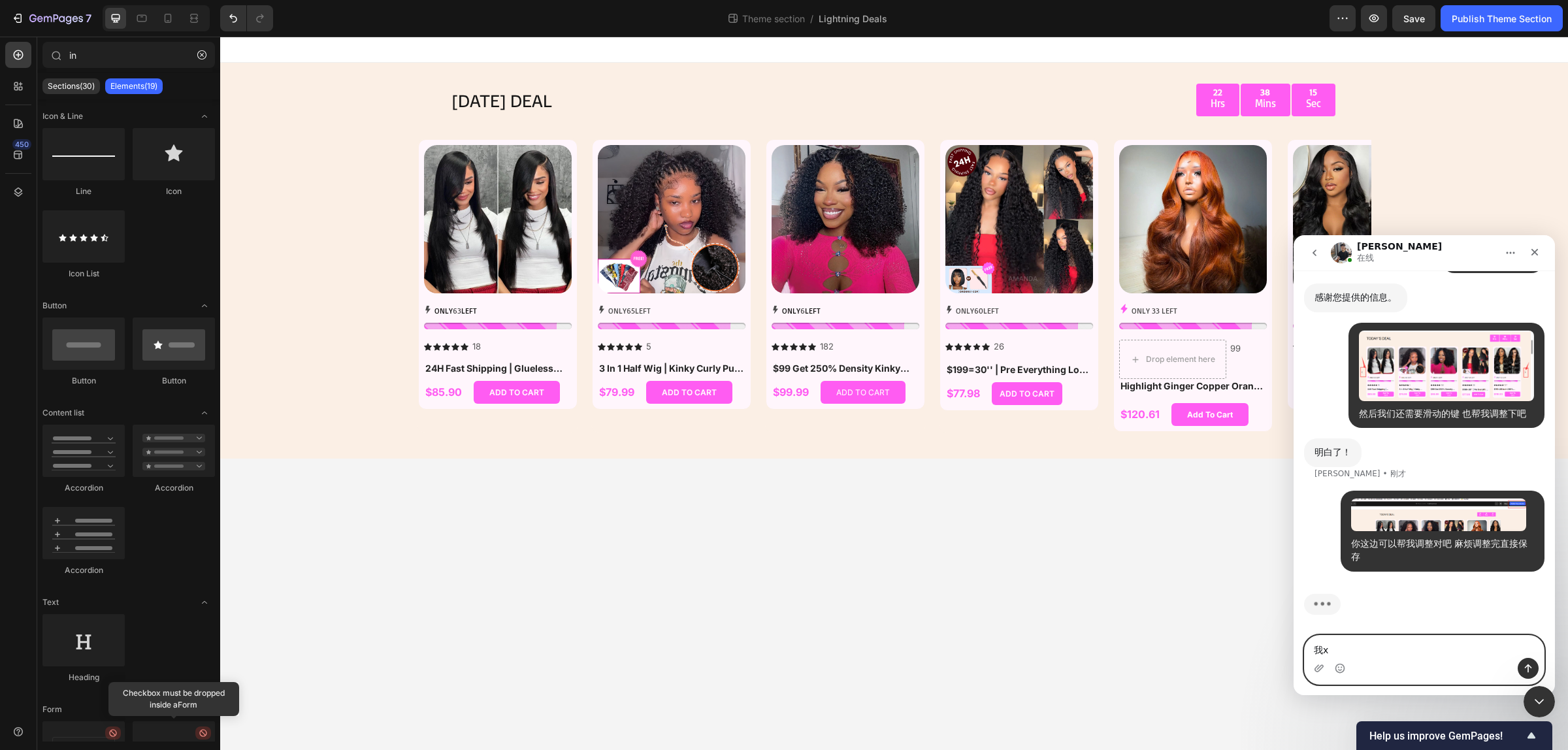
type textarea "我"
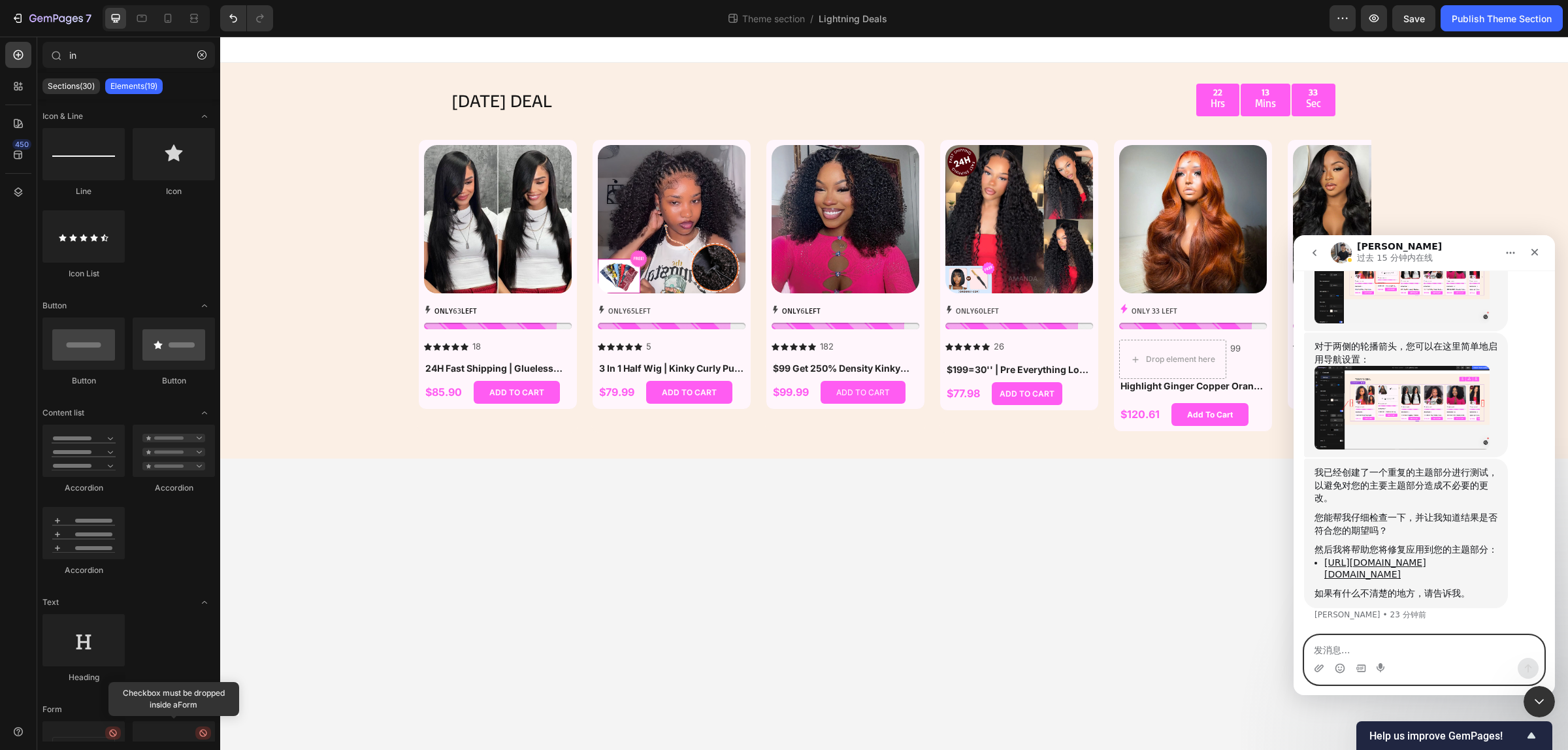
scroll to position [2355, 0]
